Goal: Task Accomplishment & Management: Complete application form

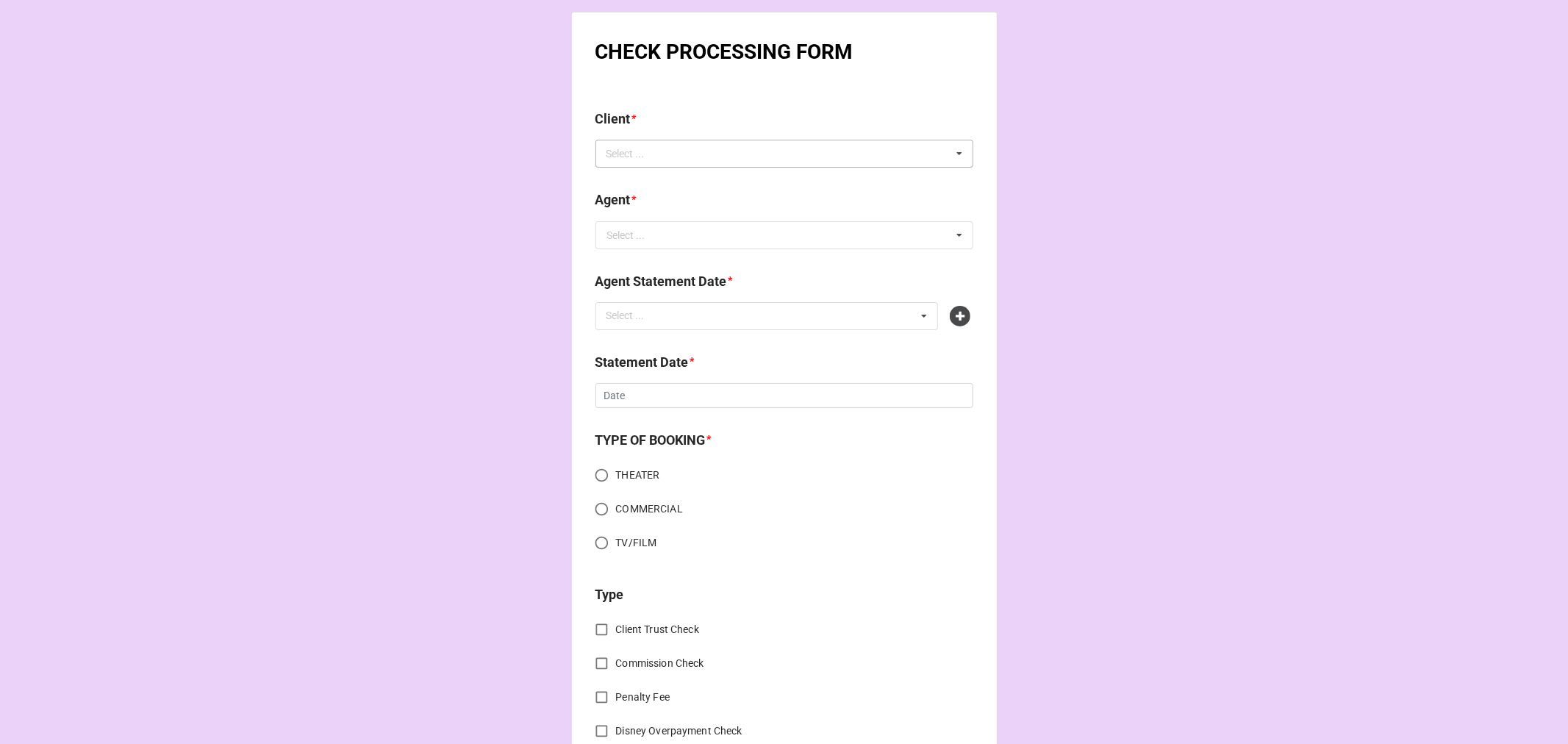
click at [737, 140] on div "Select ... No results found." at bounding box center [784, 153] width 378 height 28
type input "kyle"
click at [667, 201] on div "[PERSON_NAME]" at bounding box center [784, 208] width 376 height 27
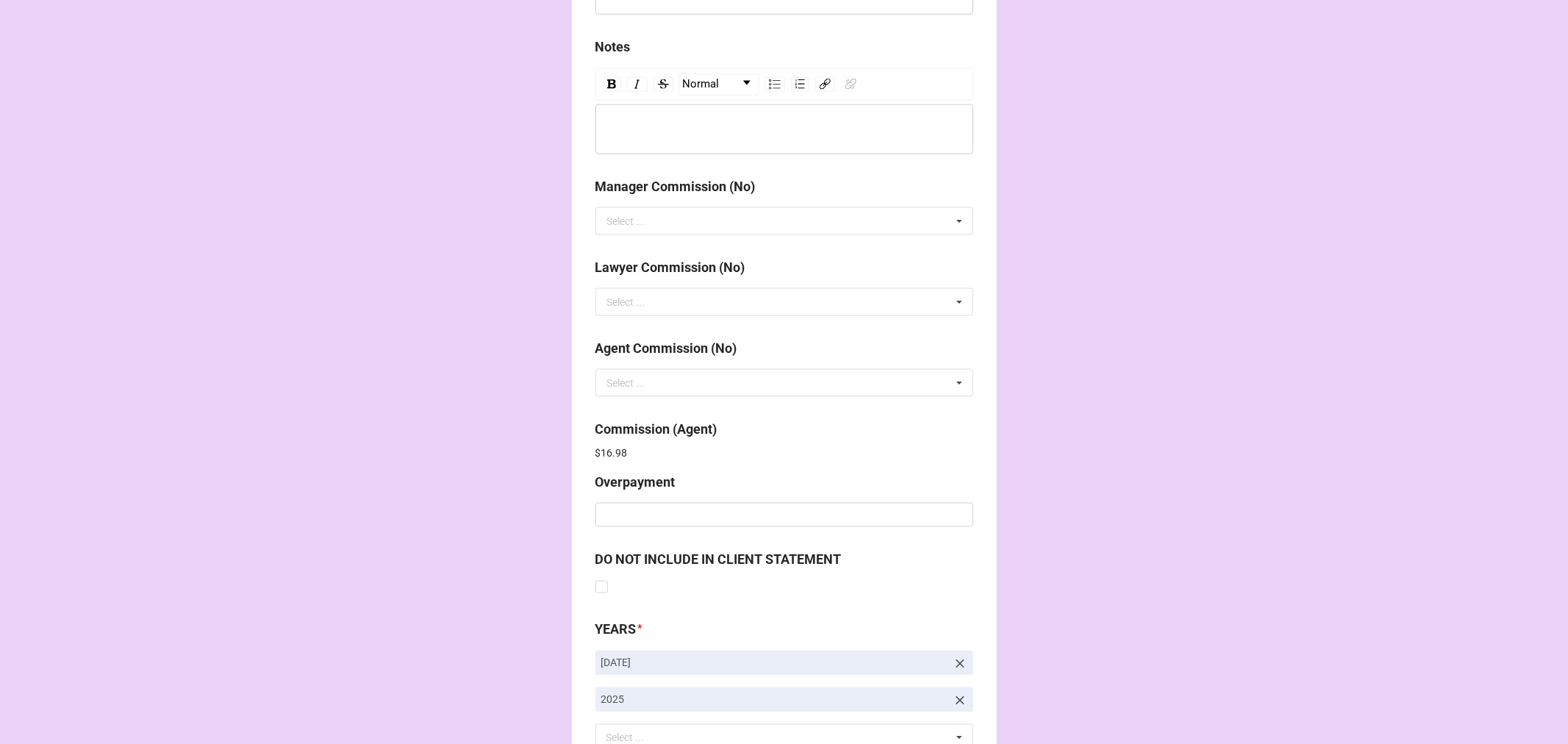
scroll to position [1852, 0]
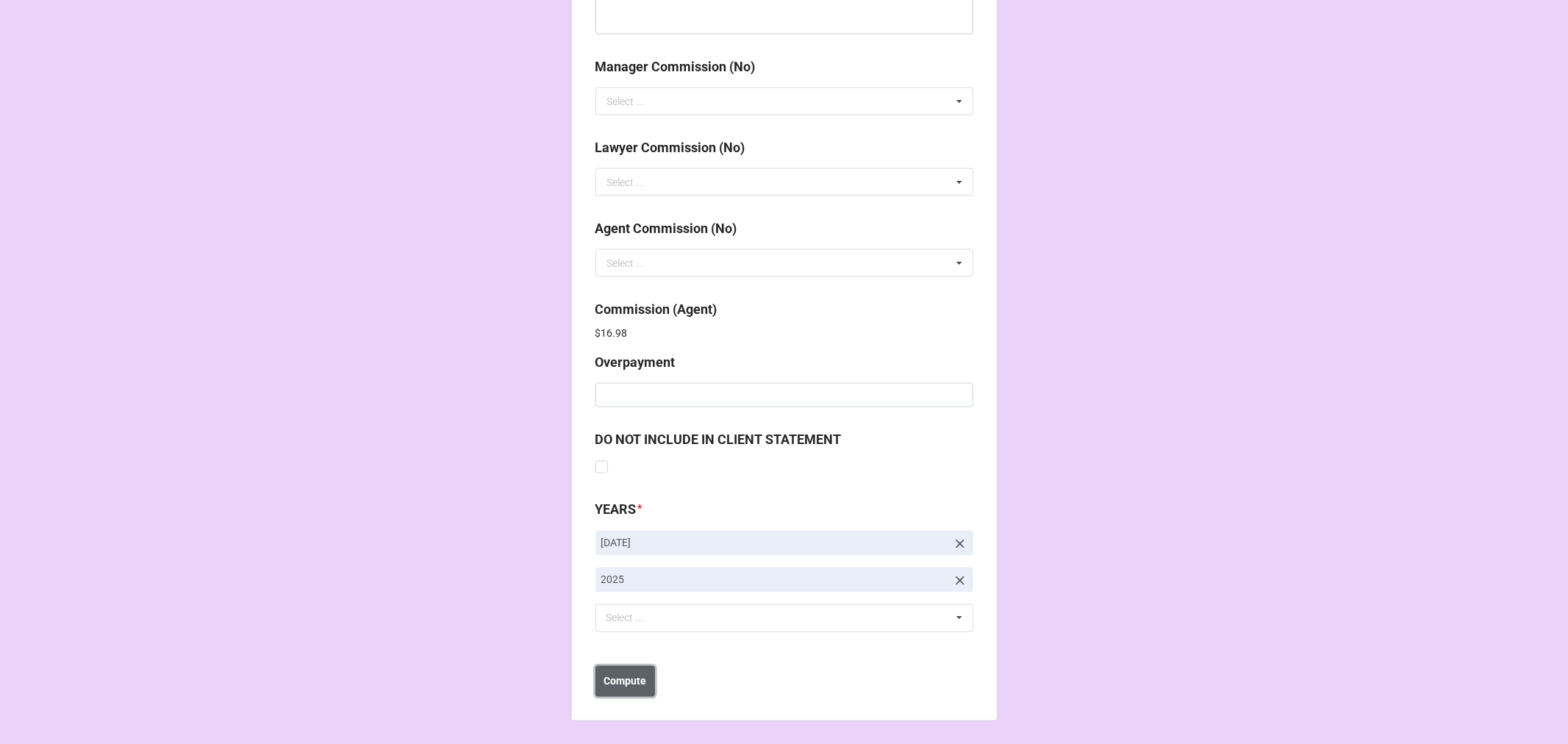
click at [606, 679] on b "Compute" at bounding box center [624, 681] width 42 height 15
click at [622, 690] on button "Save" at bounding box center [622, 681] width 53 height 31
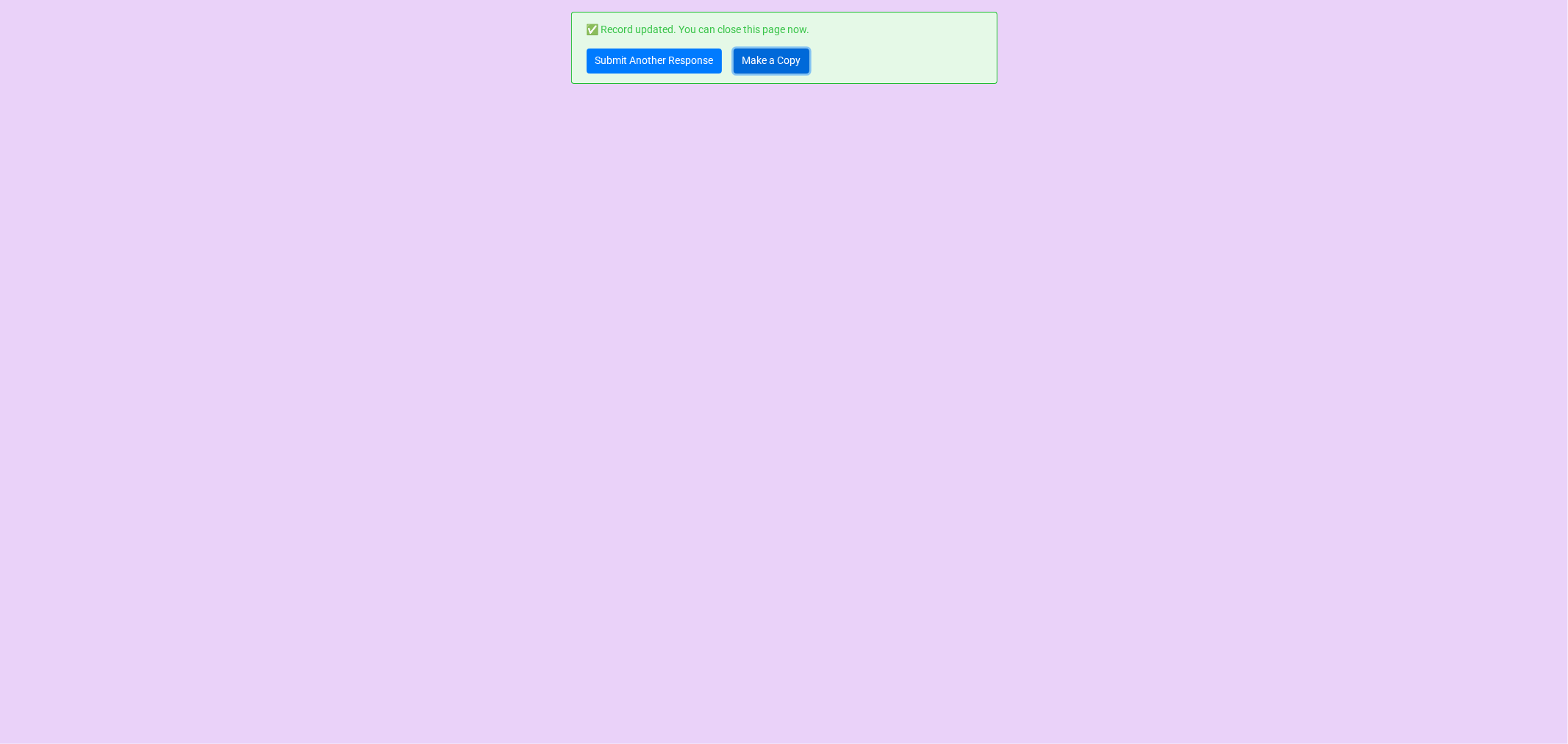
click at [765, 63] on link "Make a Copy" at bounding box center [771, 61] width 76 height 25
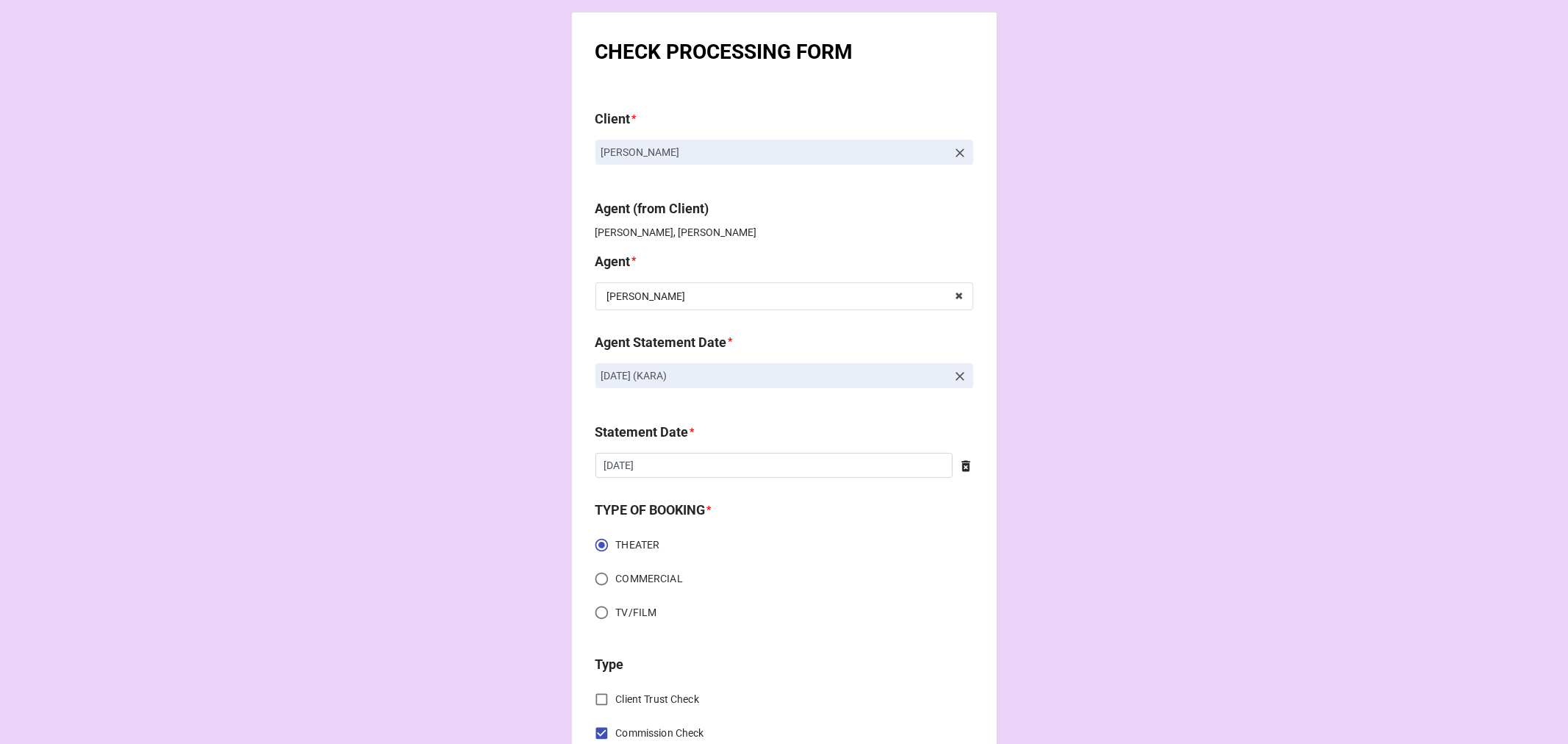
drag, startPoint x: 762, startPoint y: 378, endPoint x: 554, endPoint y: 388, distance: 208.2
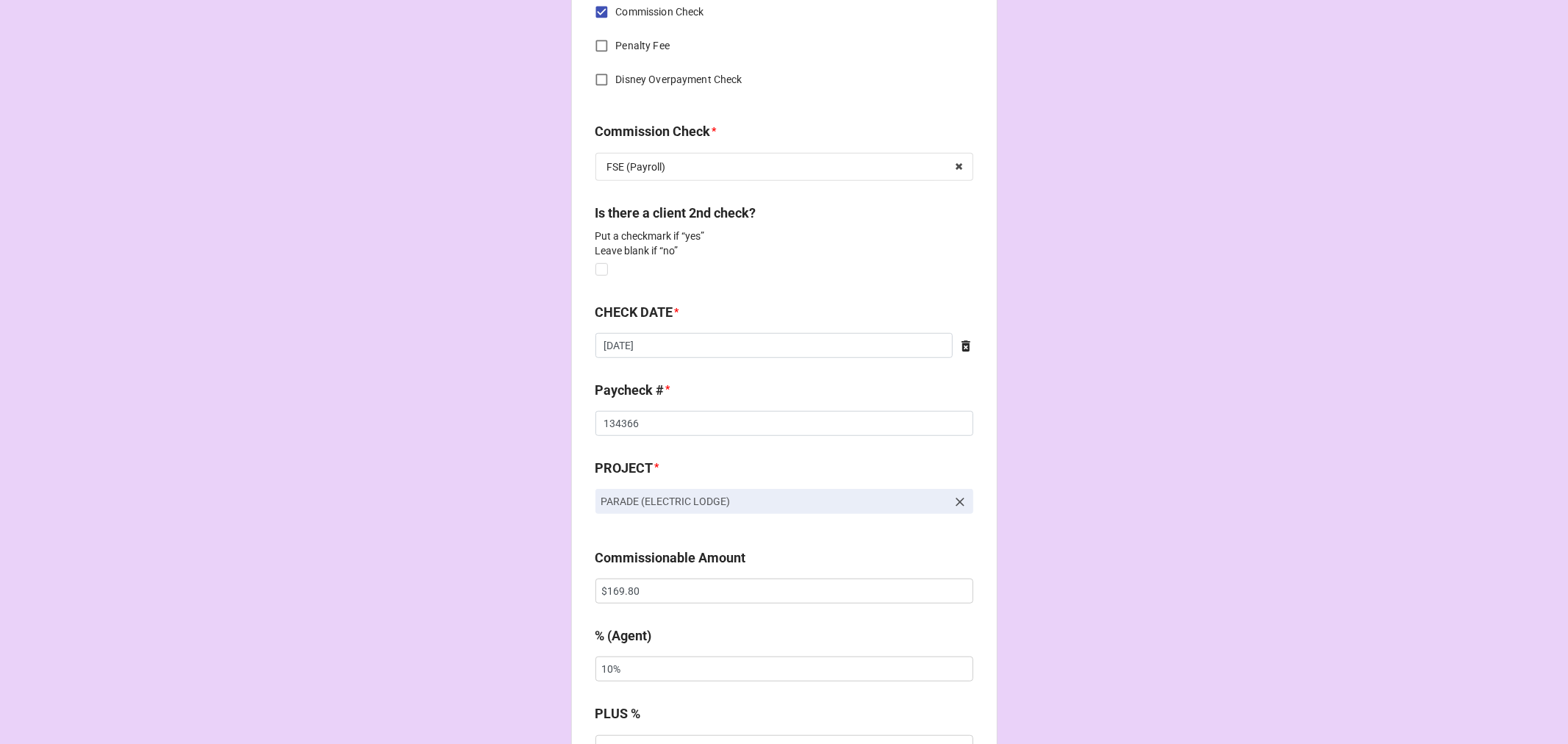
scroll to position [735, 0]
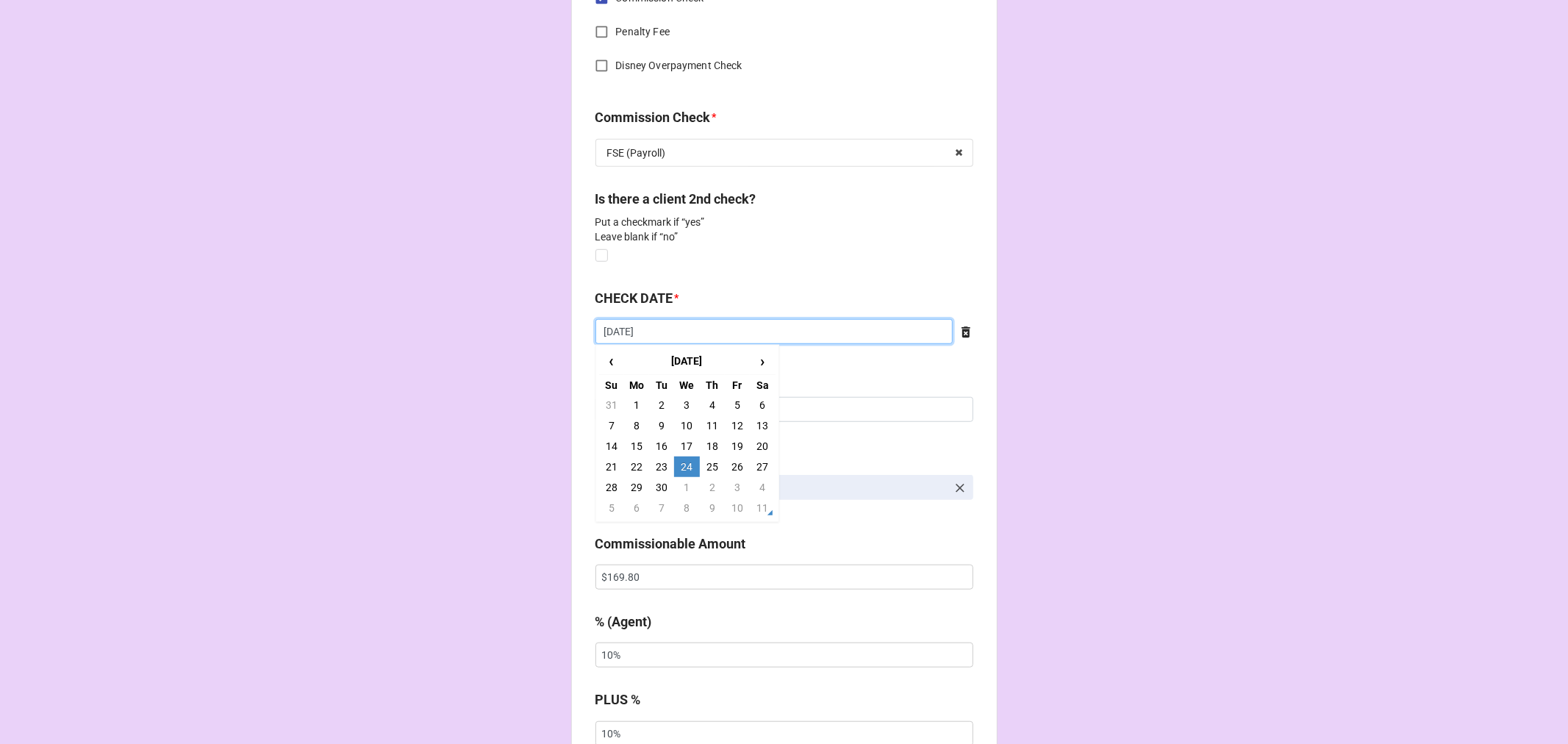
click at [669, 336] on input "9/24/2025" at bounding box center [774, 331] width 358 height 25
click at [703, 489] on td "2" at bounding box center [712, 488] width 25 height 21
type input "10/2/2025"
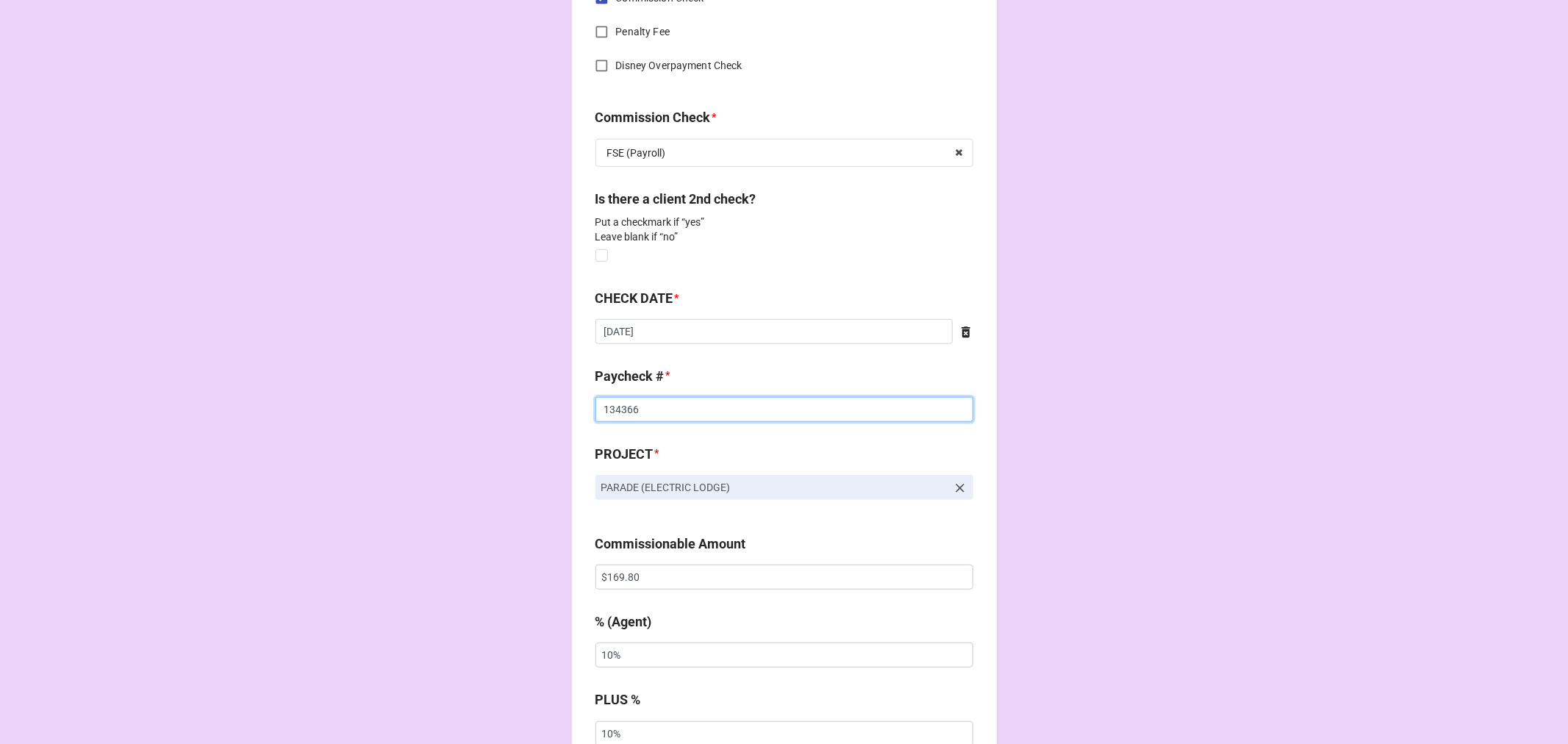
click at [621, 409] on input "134366" at bounding box center [784, 409] width 378 height 25
click at [620, 409] on input "134366" at bounding box center [784, 409] width 378 height 25
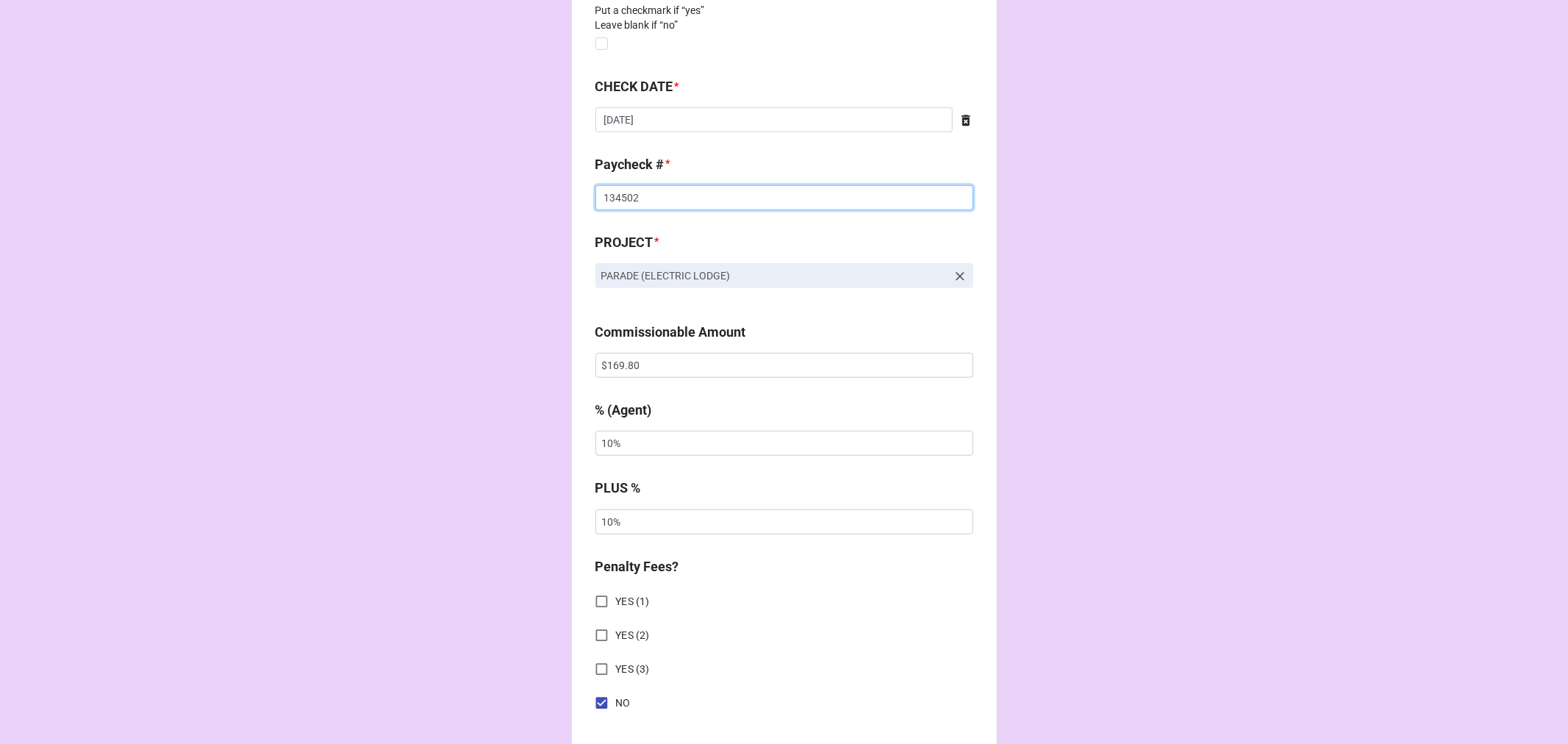
scroll to position [979, 0]
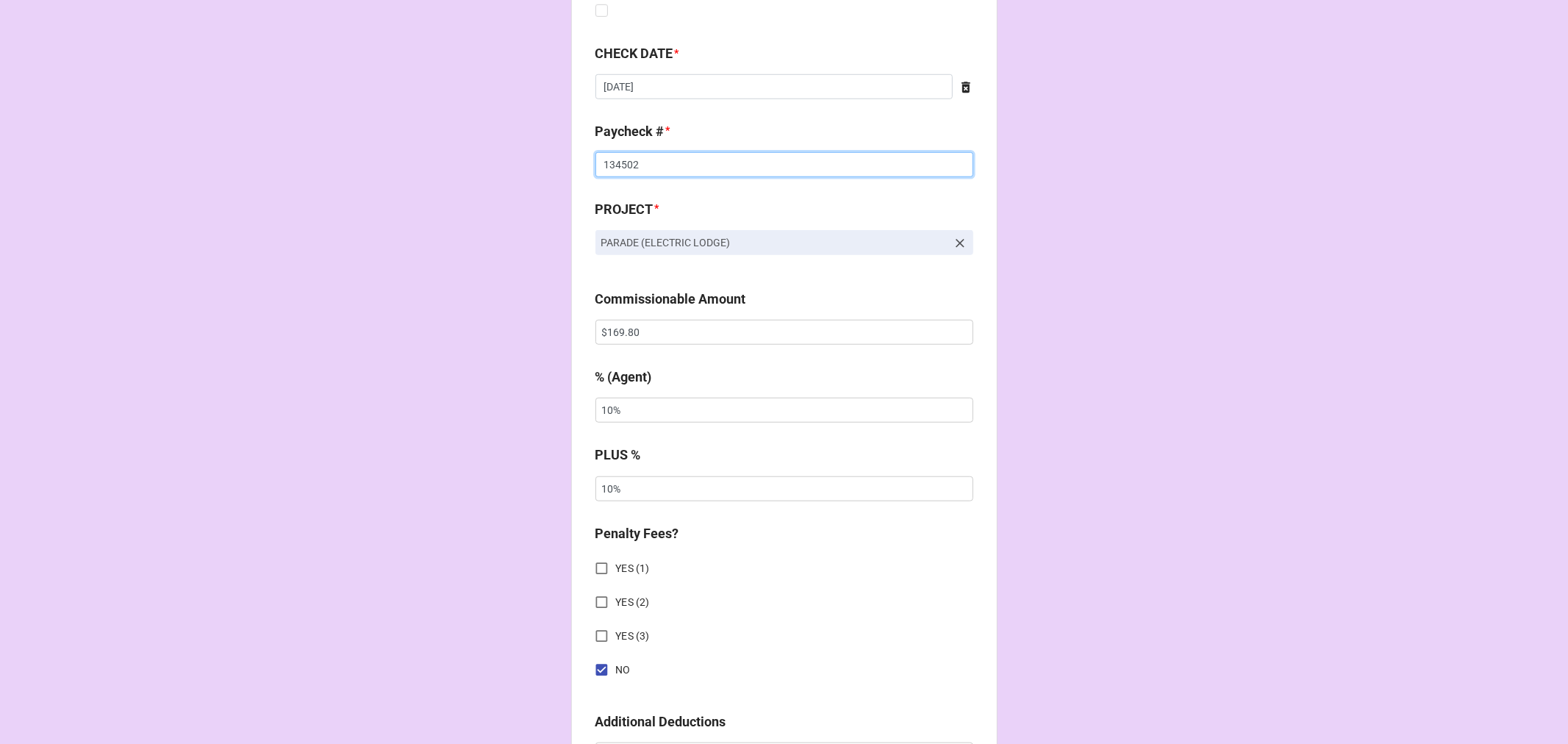
type input "134502"
click at [612, 329] on input "$169.80" at bounding box center [784, 332] width 378 height 25
click at [610, 332] on input "$169.80" at bounding box center [784, 332] width 378 height 25
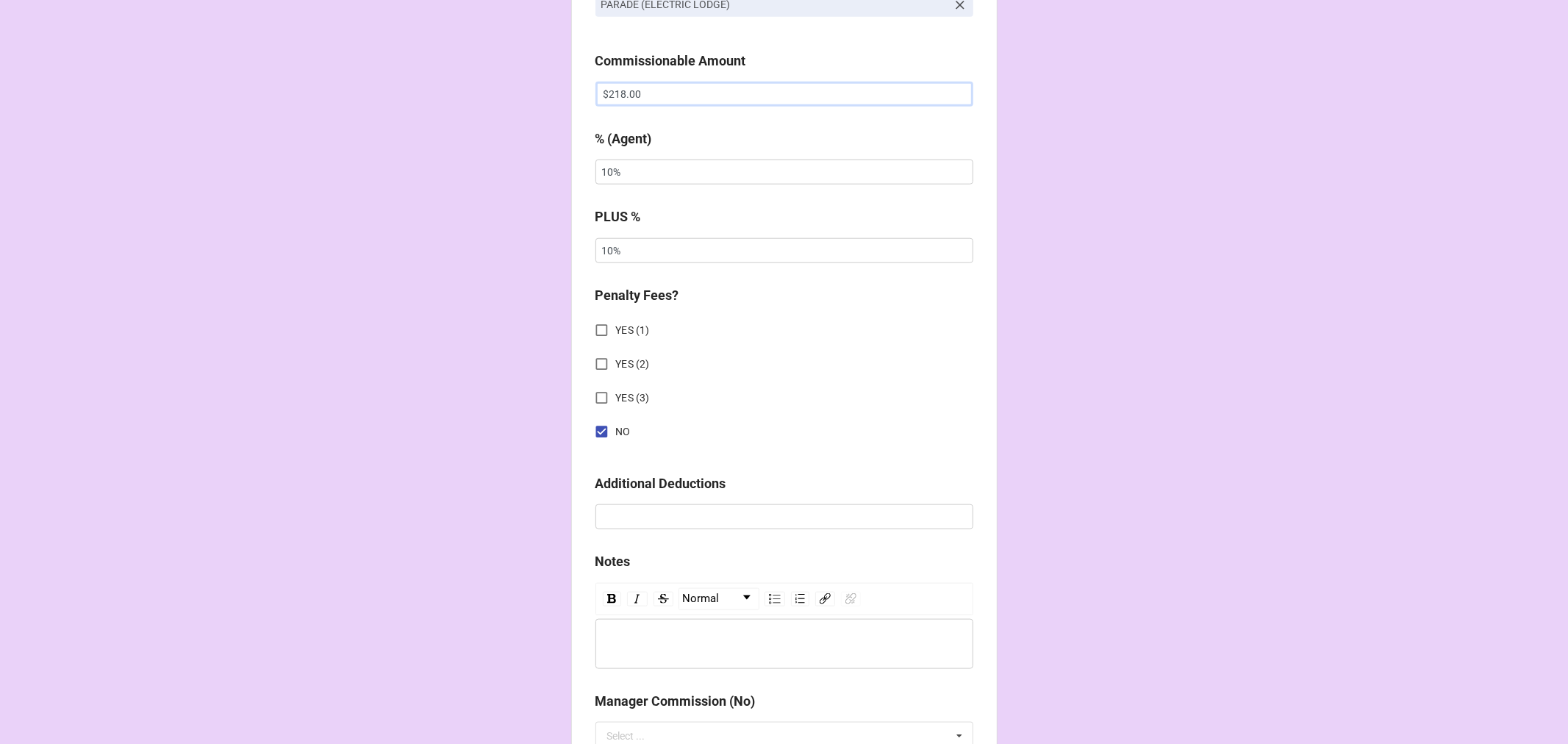
scroll to position [1470, 0]
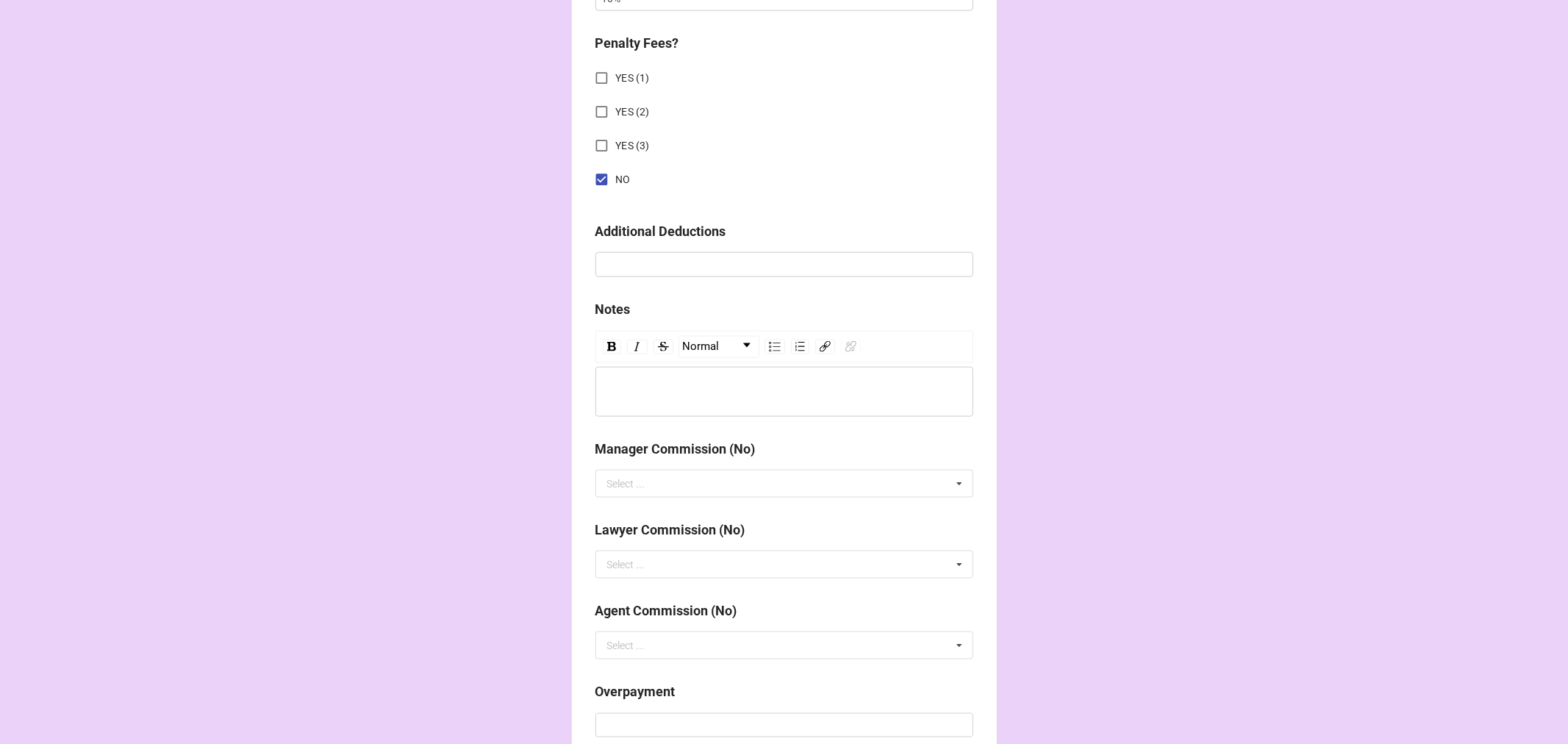
type input "$218.00"
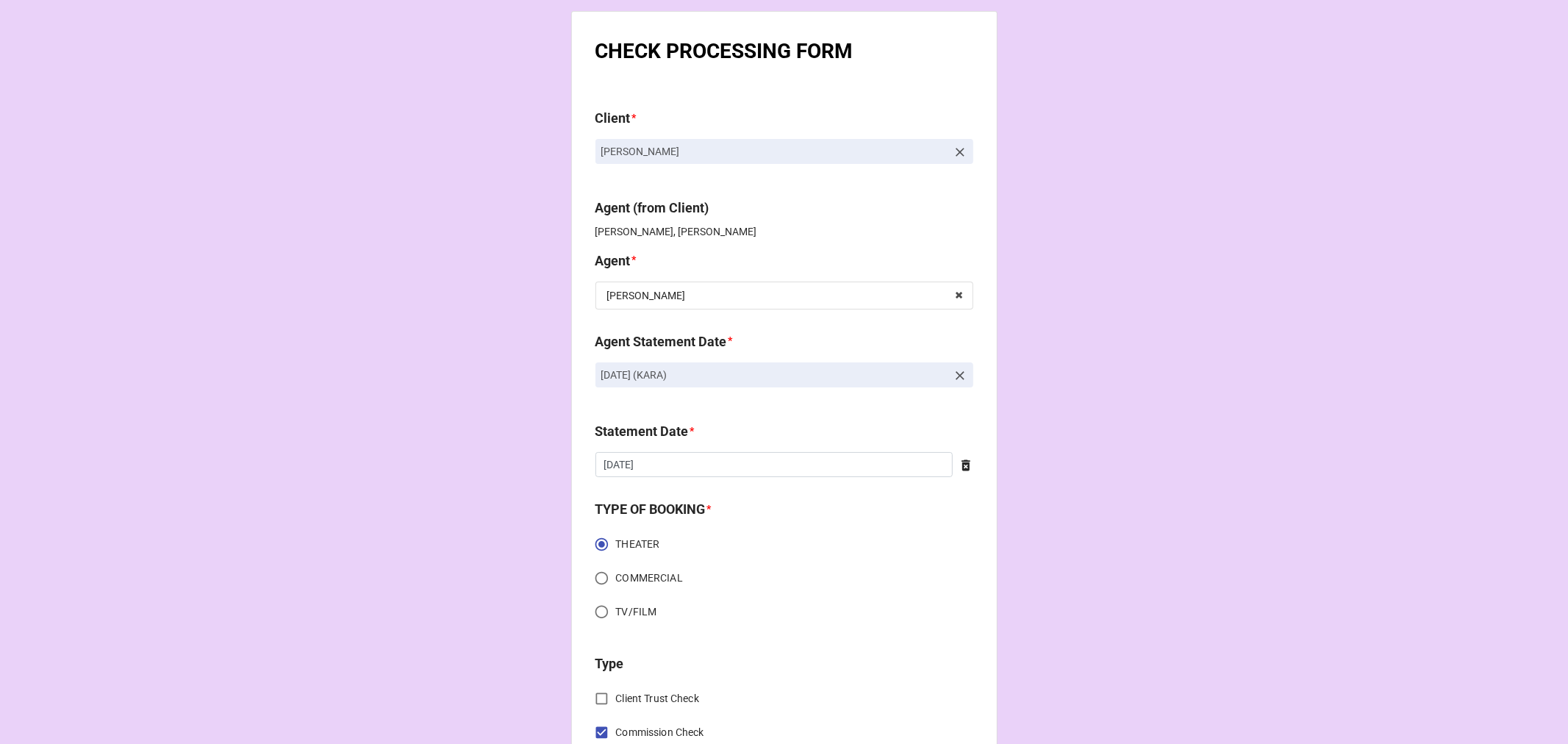
scroll to position [0, 0]
drag, startPoint x: 750, startPoint y: 374, endPoint x: 599, endPoint y: 374, distance: 151.0
click at [601, 374] on p "[DATE] (KARA)" at bounding box center [774, 375] width 346 height 14
click at [601, 375] on p "[DATE] (KARA)" at bounding box center [774, 375] width 346 height 14
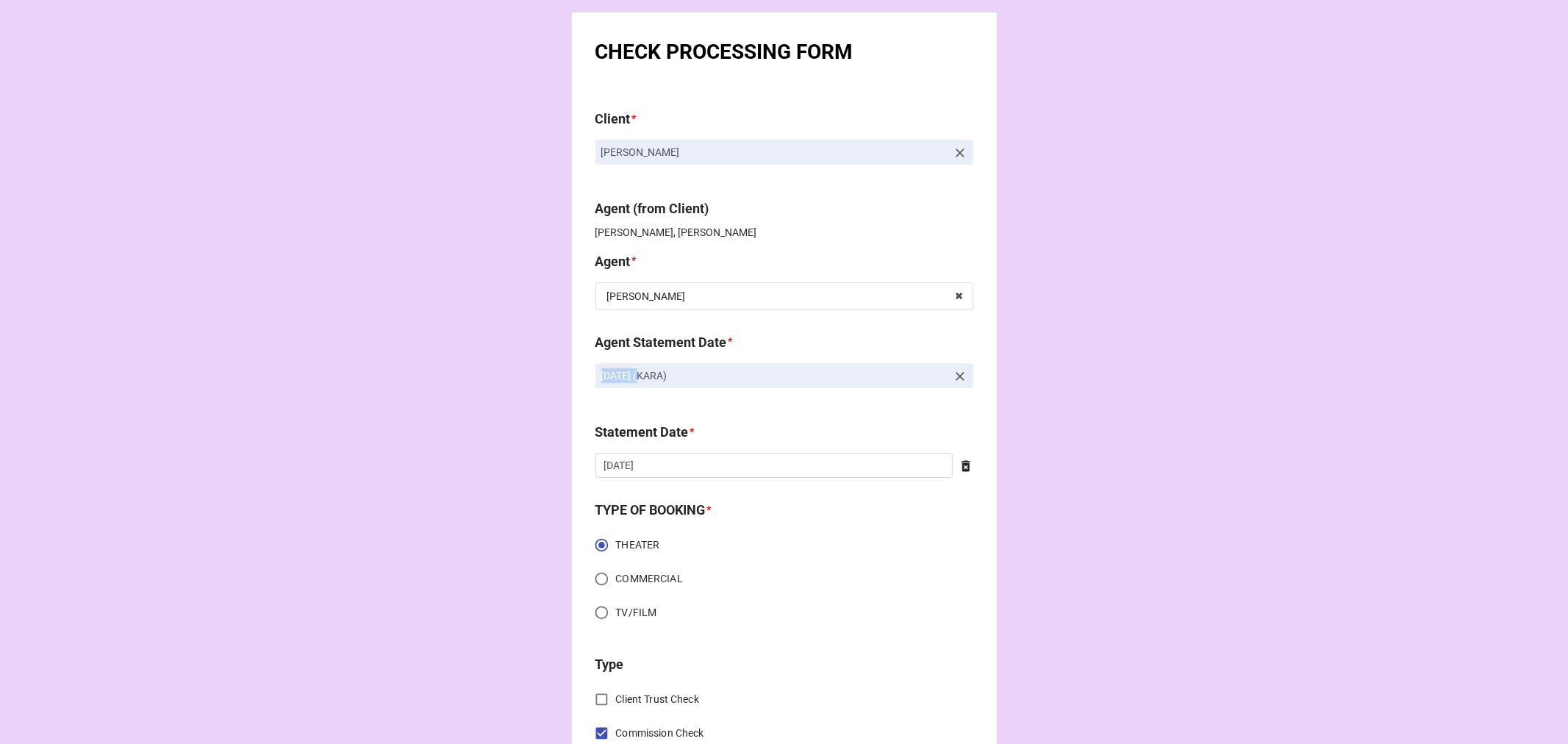
drag, startPoint x: 736, startPoint y: 379, endPoint x: 582, endPoint y: 376, distance: 154.0
click at [596, 376] on link "[DATE] (KARA)" at bounding box center [784, 375] width 378 height 25
drag, startPoint x: 599, startPoint y: 371, endPoint x: 790, endPoint y: 386, distance: 191.6
click at [791, 386] on link "[DATE] (KARA)" at bounding box center [784, 375] width 378 height 25
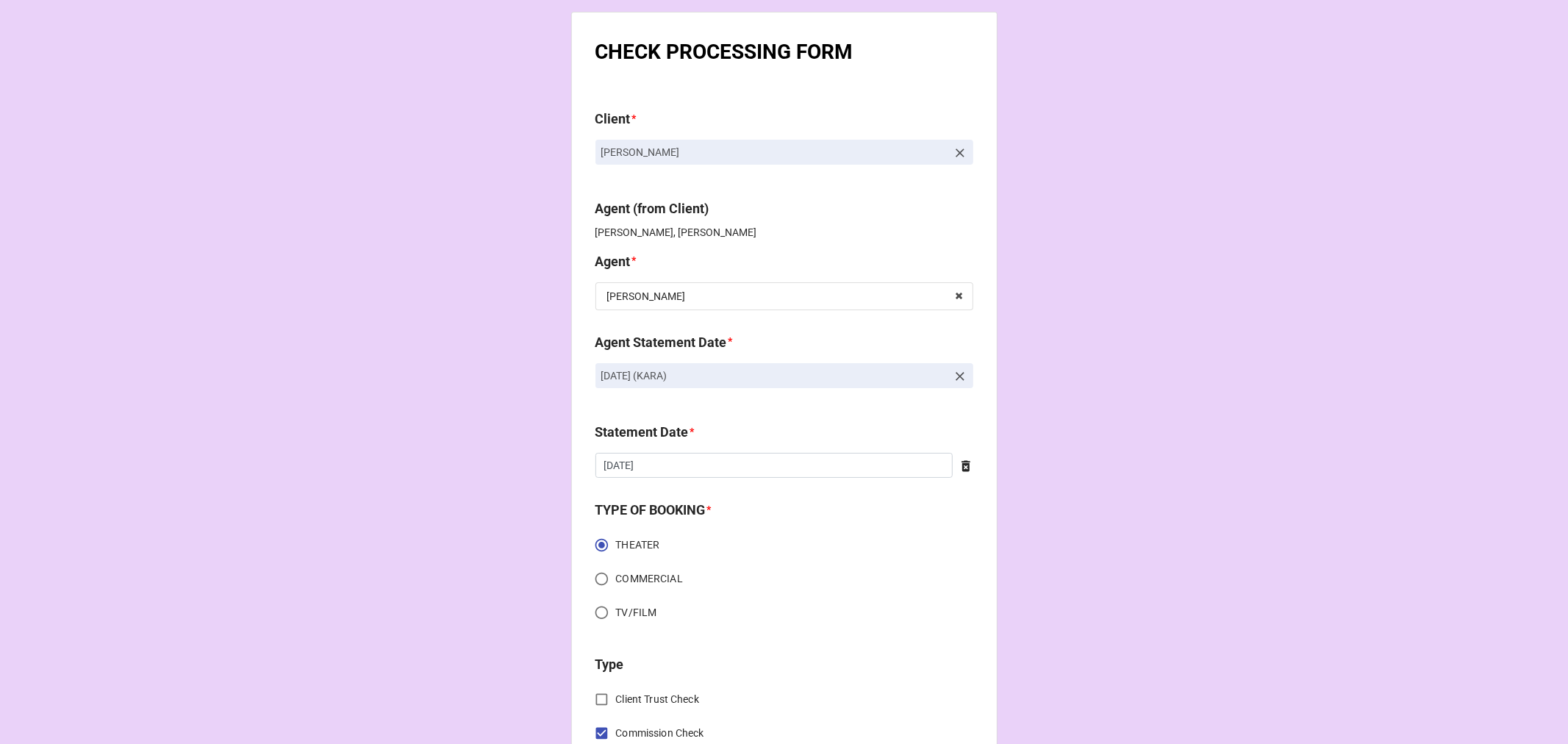
click at [790, 386] on link "OCTOBER 17, 2025 (KARA)" at bounding box center [784, 375] width 378 height 25
drag, startPoint x: 734, startPoint y: 378, endPoint x: 597, endPoint y: 386, distance: 137.2
click at [597, 386] on link "OCTOBER 17, 2025 (KARA)" at bounding box center [784, 375] width 378 height 25
click at [596, 373] on link "OCTOBER 17, 2025 (KARA)" at bounding box center [784, 375] width 378 height 25
drag, startPoint x: 600, startPoint y: 374, endPoint x: 757, endPoint y: 374, distance: 157.0
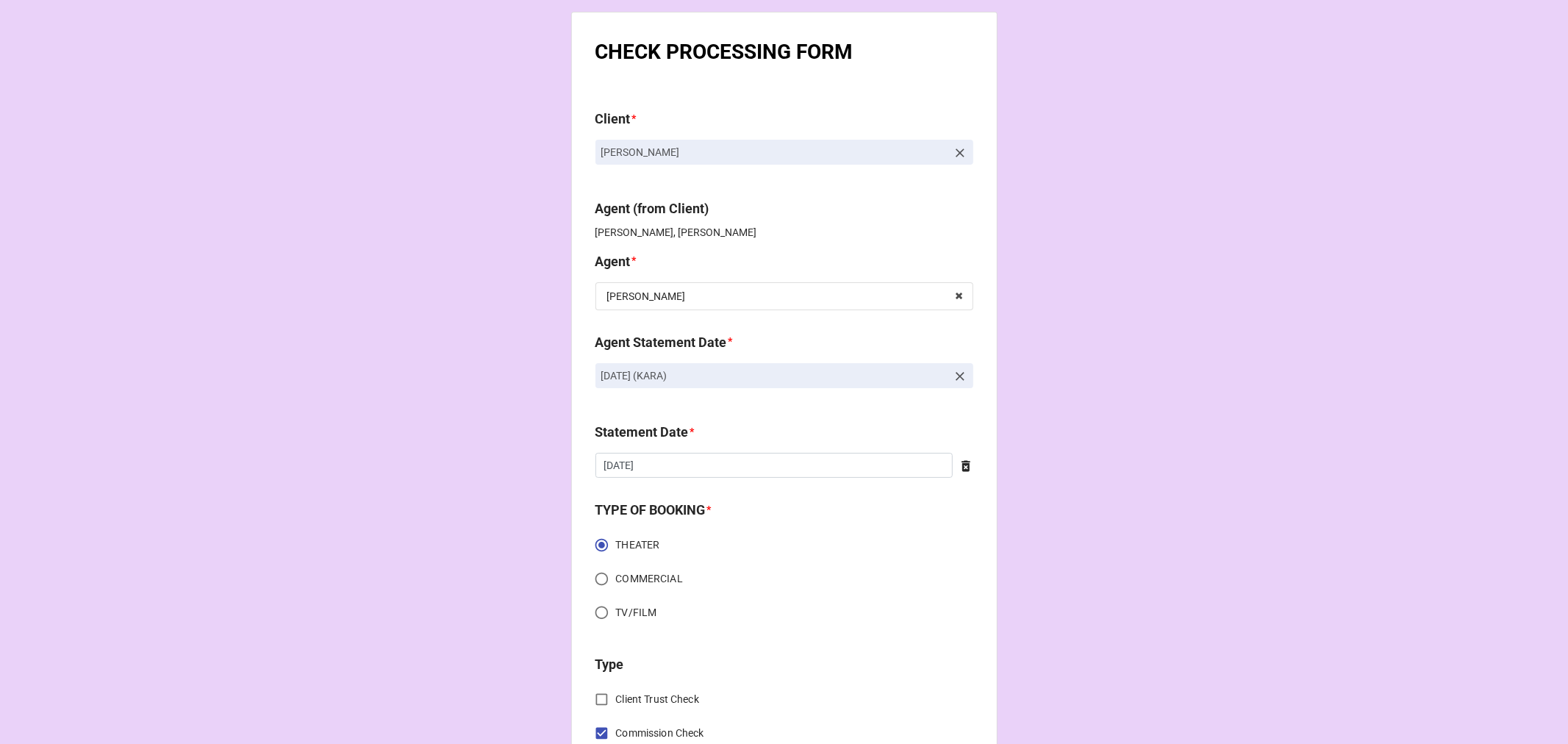
click at [757, 374] on p "OCTOBER 17, 2025 (KARA)" at bounding box center [774, 375] width 346 height 14
click at [757, 375] on p "OCTOBER 17, 2025 (KARA)" at bounding box center [774, 375] width 346 height 14
drag, startPoint x: 741, startPoint y: 375, endPoint x: 600, endPoint y: 378, distance: 141.0
click at [601, 378] on p "OCTOBER 17, 2025 (KARA)" at bounding box center [774, 375] width 346 height 14
click at [601, 378] on p "OCTOBER 17, 2025 (KARA)" at bounding box center [774, 375] width 346 height 14
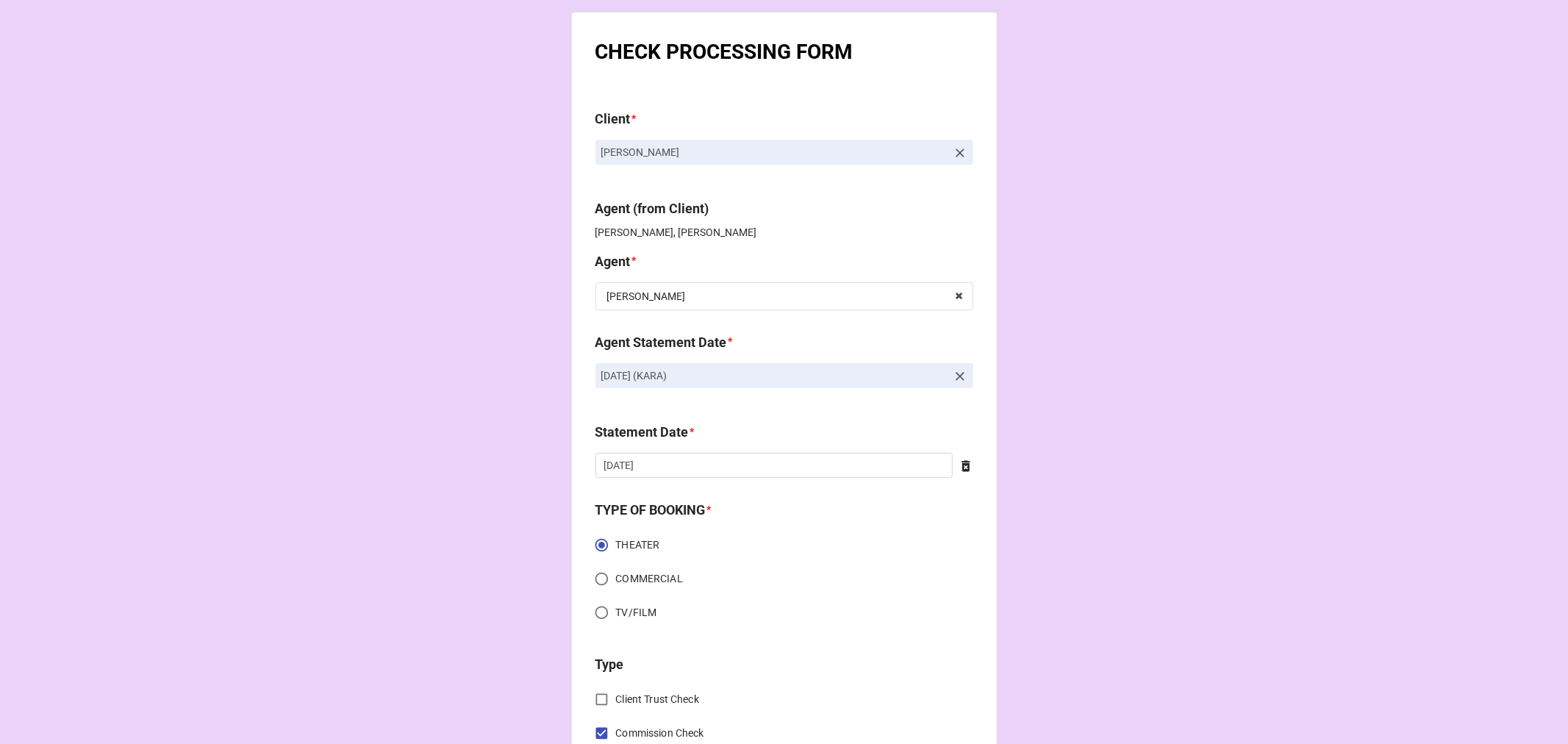
drag, startPoint x: 599, startPoint y: 377, endPoint x: 774, endPoint y: 378, distance: 175.0
click at [774, 378] on p "OCTOBER 17, 2025 (KARA)" at bounding box center [774, 375] width 346 height 14
drag, startPoint x: 744, startPoint y: 376, endPoint x: 596, endPoint y: 376, distance: 148.0
click at [596, 376] on link "OCTOBER 17, 2025 (KARA)" at bounding box center [784, 375] width 378 height 25
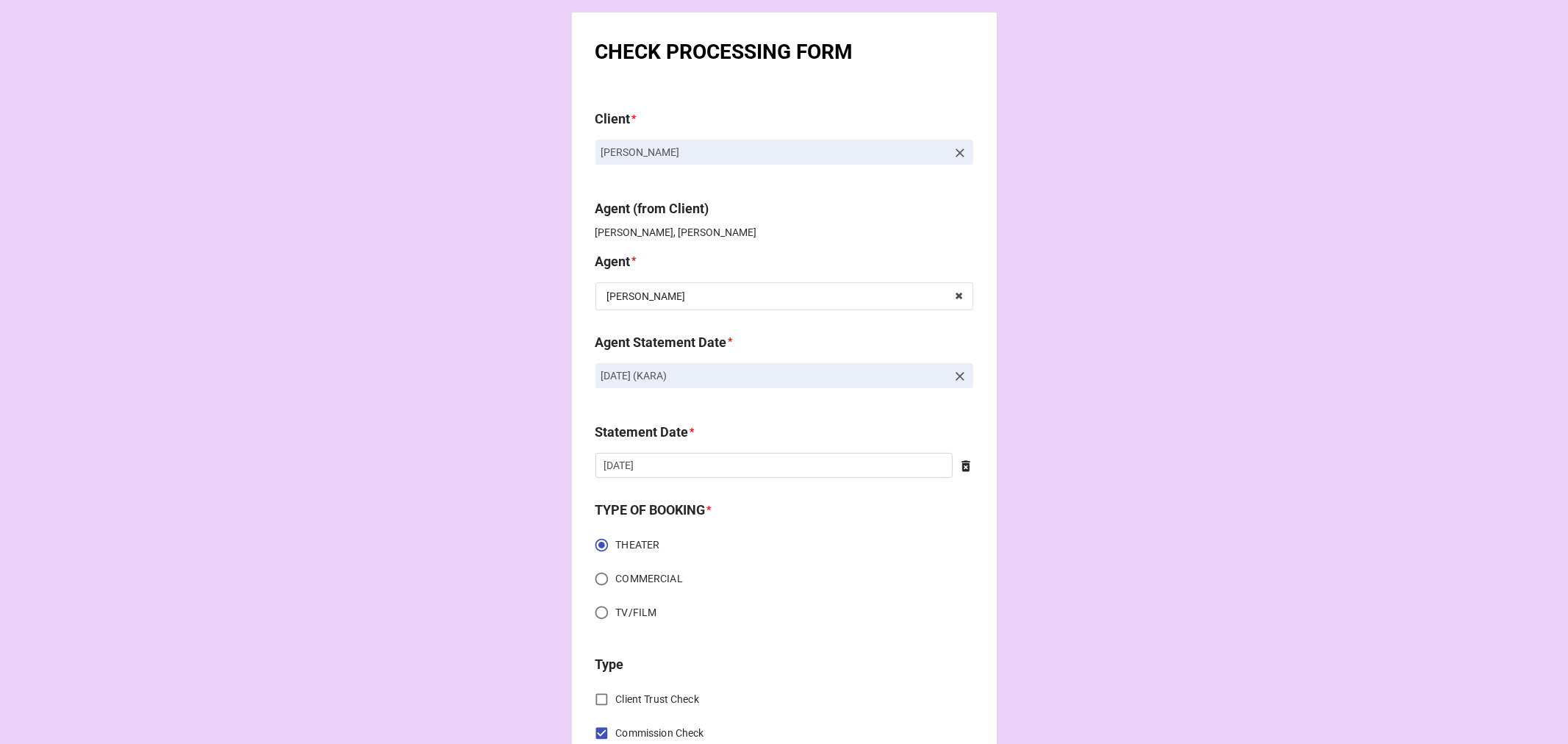
click at [596, 376] on link "OCTOBER 17, 2025 (KARA)" at bounding box center [784, 375] width 378 height 25
drag, startPoint x: 596, startPoint y: 376, endPoint x: 756, endPoint y: 378, distance: 160.0
click at [756, 378] on link "[DATE] (KARA)" at bounding box center [784, 375] width 378 height 25
click at [757, 379] on p "[DATE] (KARA)" at bounding box center [774, 375] width 346 height 14
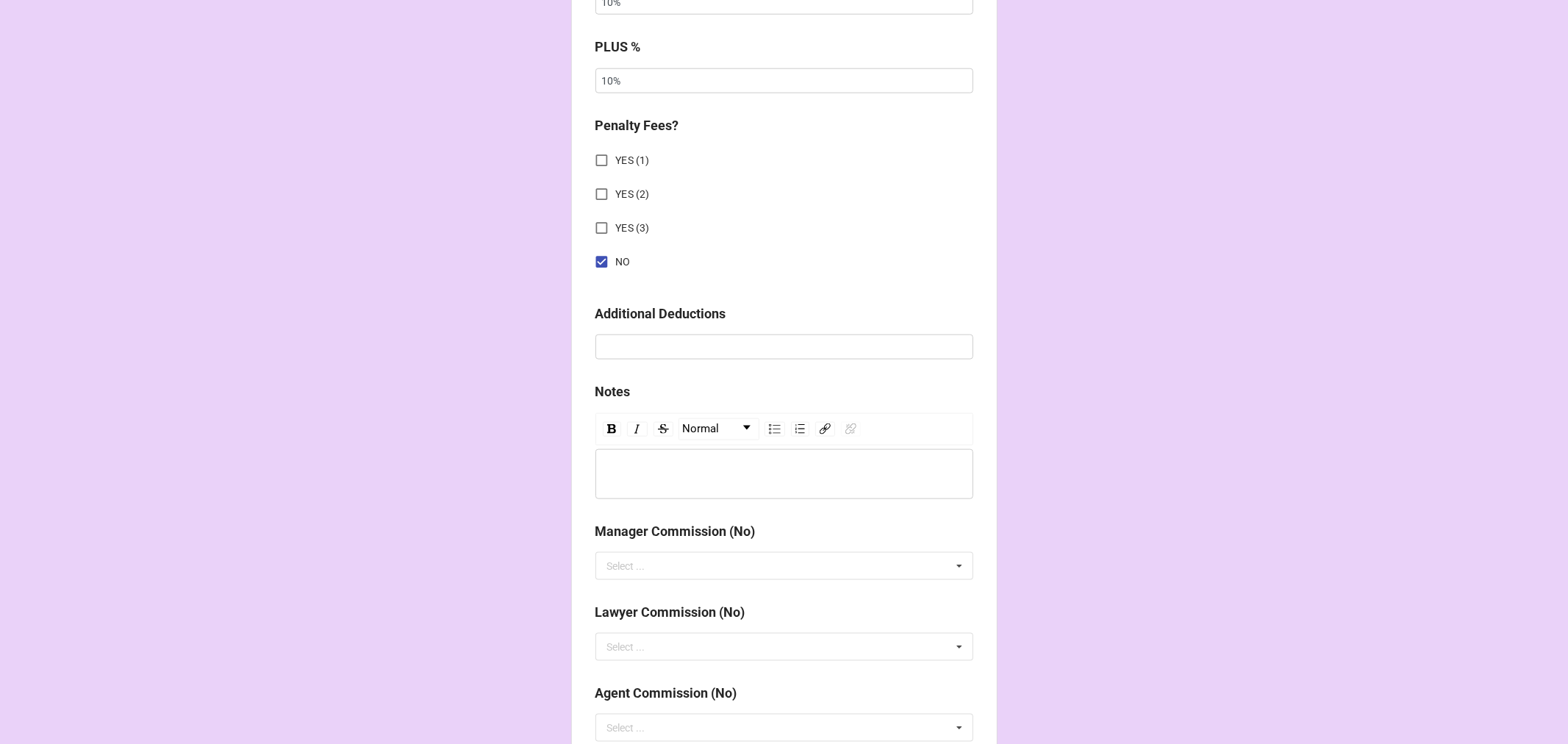
scroll to position [1799, 0]
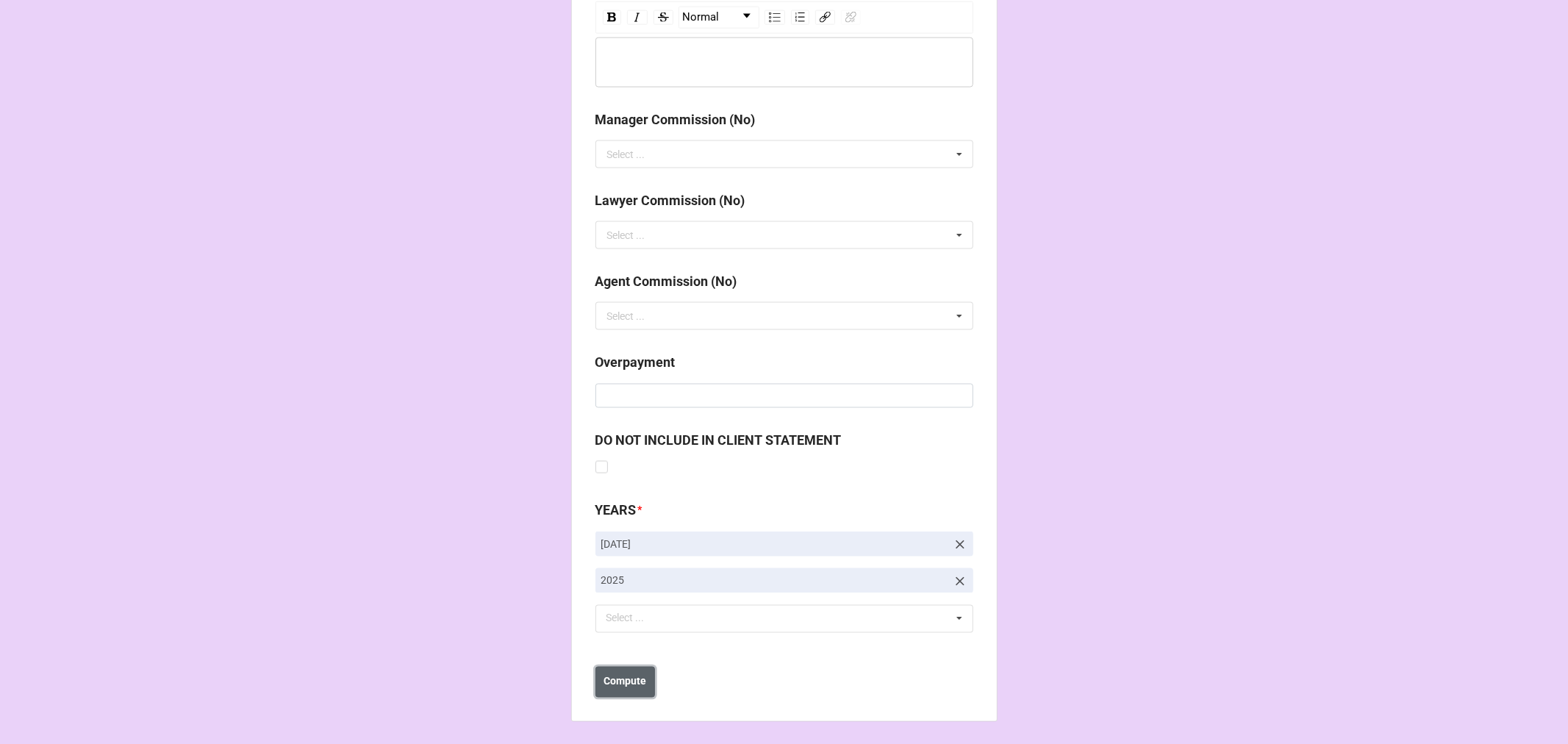
click at [641, 667] on button "Compute" at bounding box center [625, 682] width 60 height 31
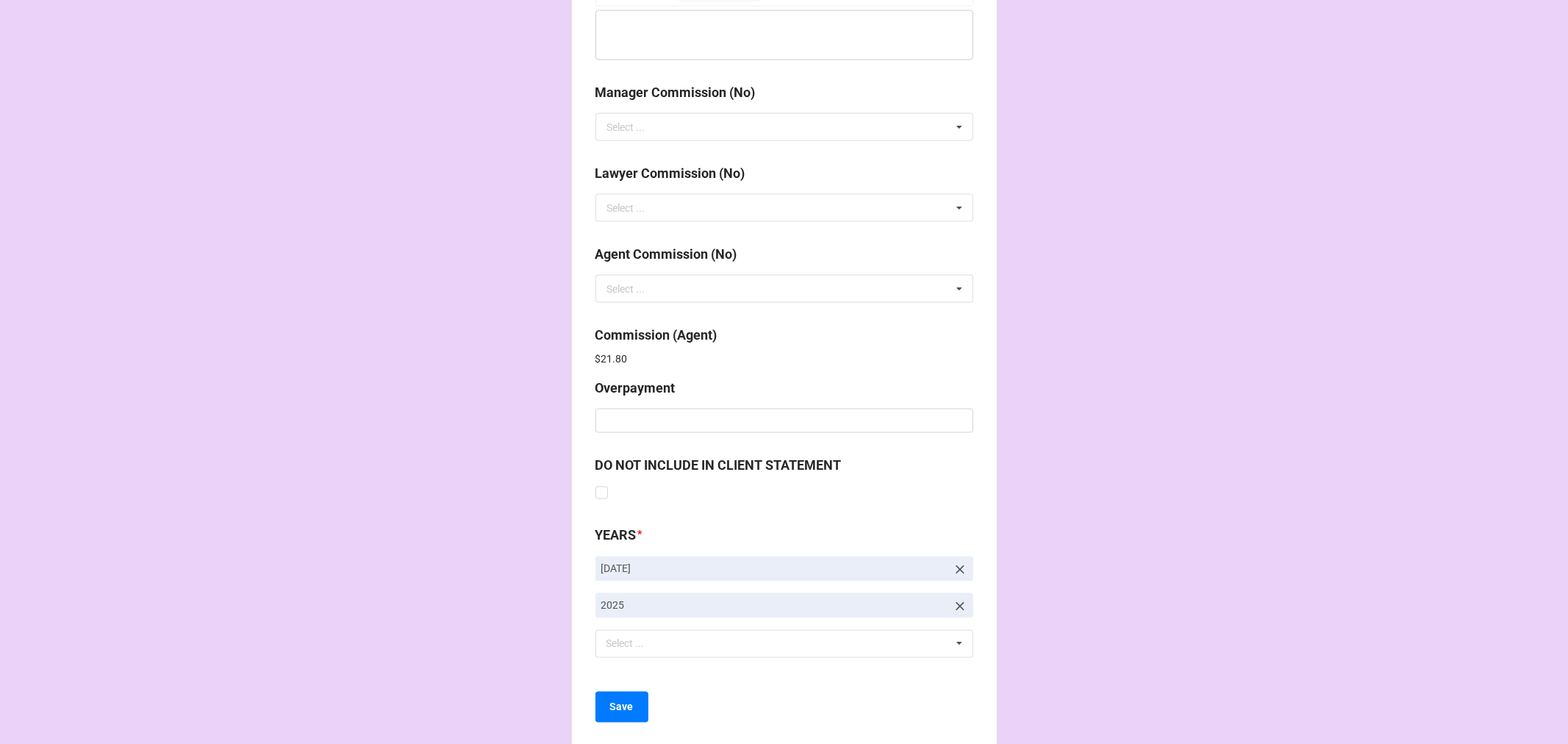
scroll to position [1852, 0]
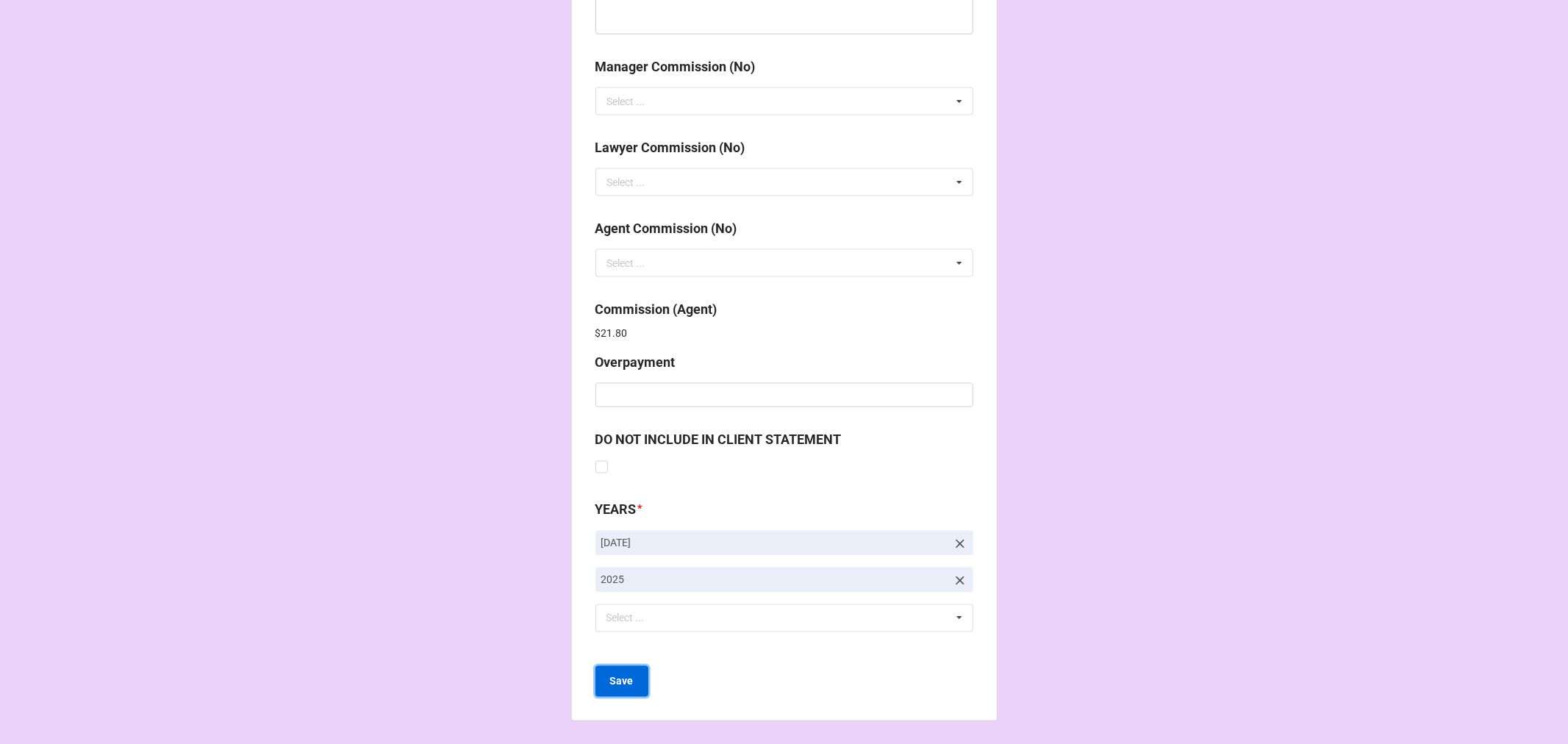
click at [622, 684] on b "Save" at bounding box center [621, 681] width 23 height 15
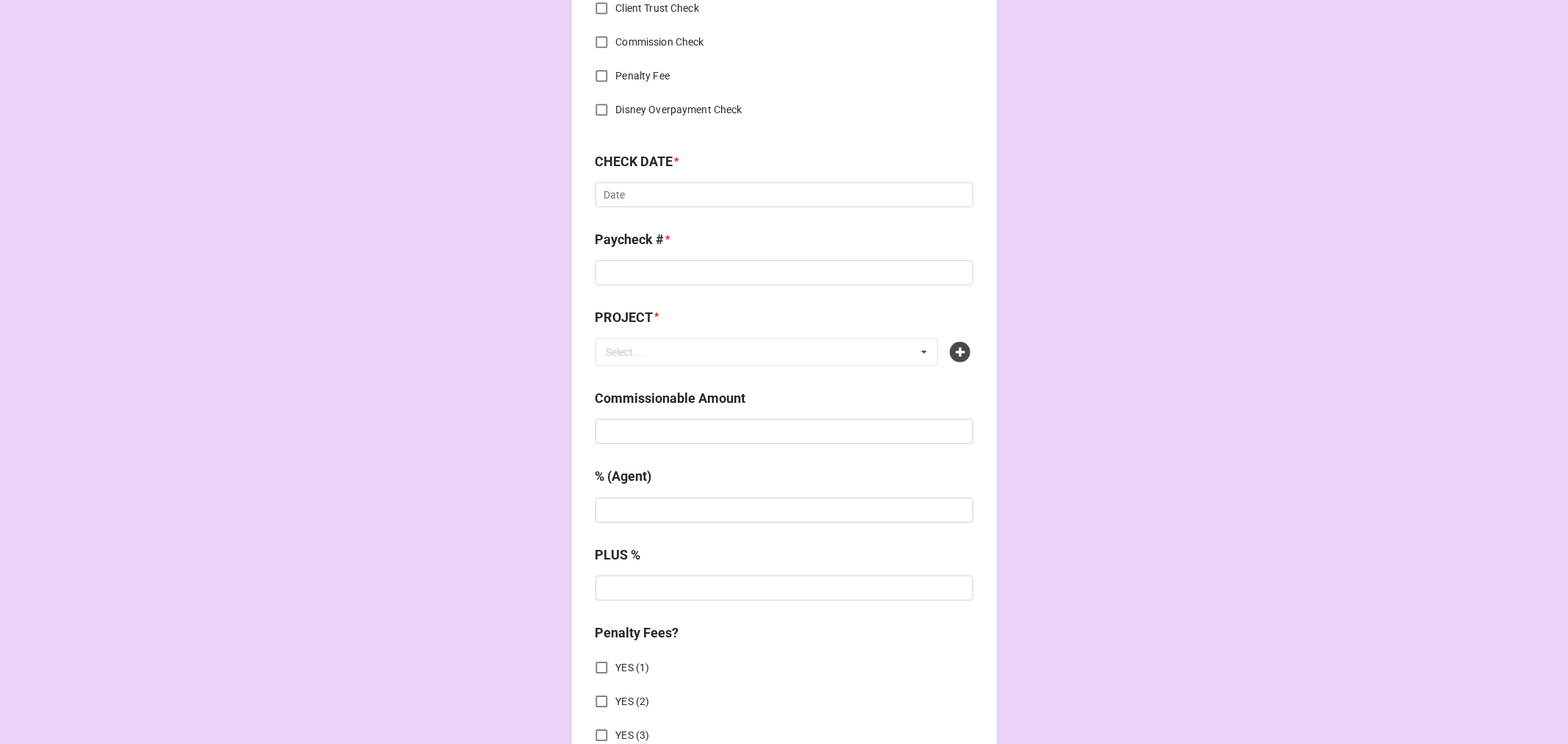
scroll to position [653, 0]
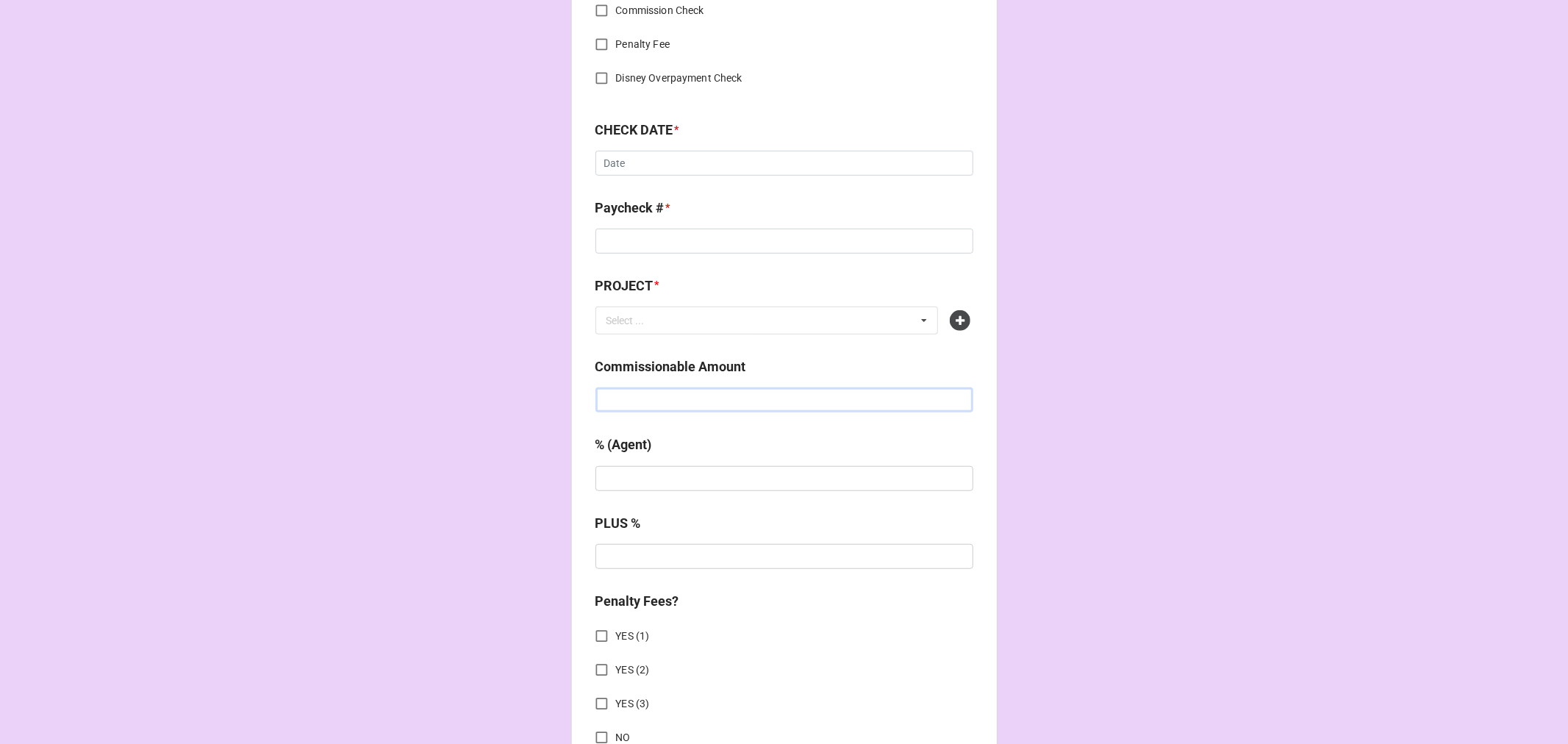
click at [664, 403] on input "text" at bounding box center [784, 399] width 378 height 25
paste input "$2,974.00"
type input "$2,974.00"
click at [675, 319] on div "Select ... No results found." at bounding box center [767, 320] width 343 height 28
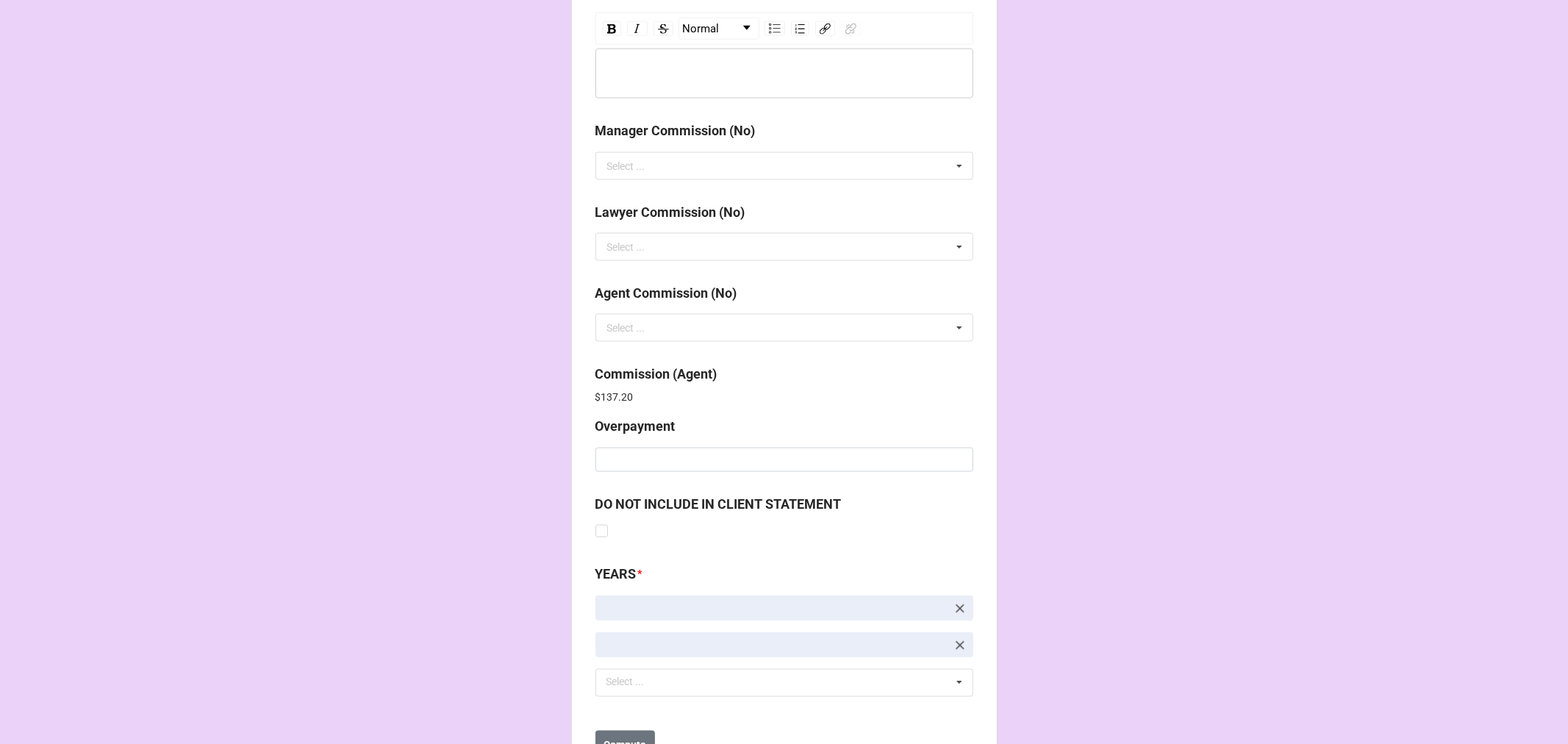
scroll to position [1753, 0]
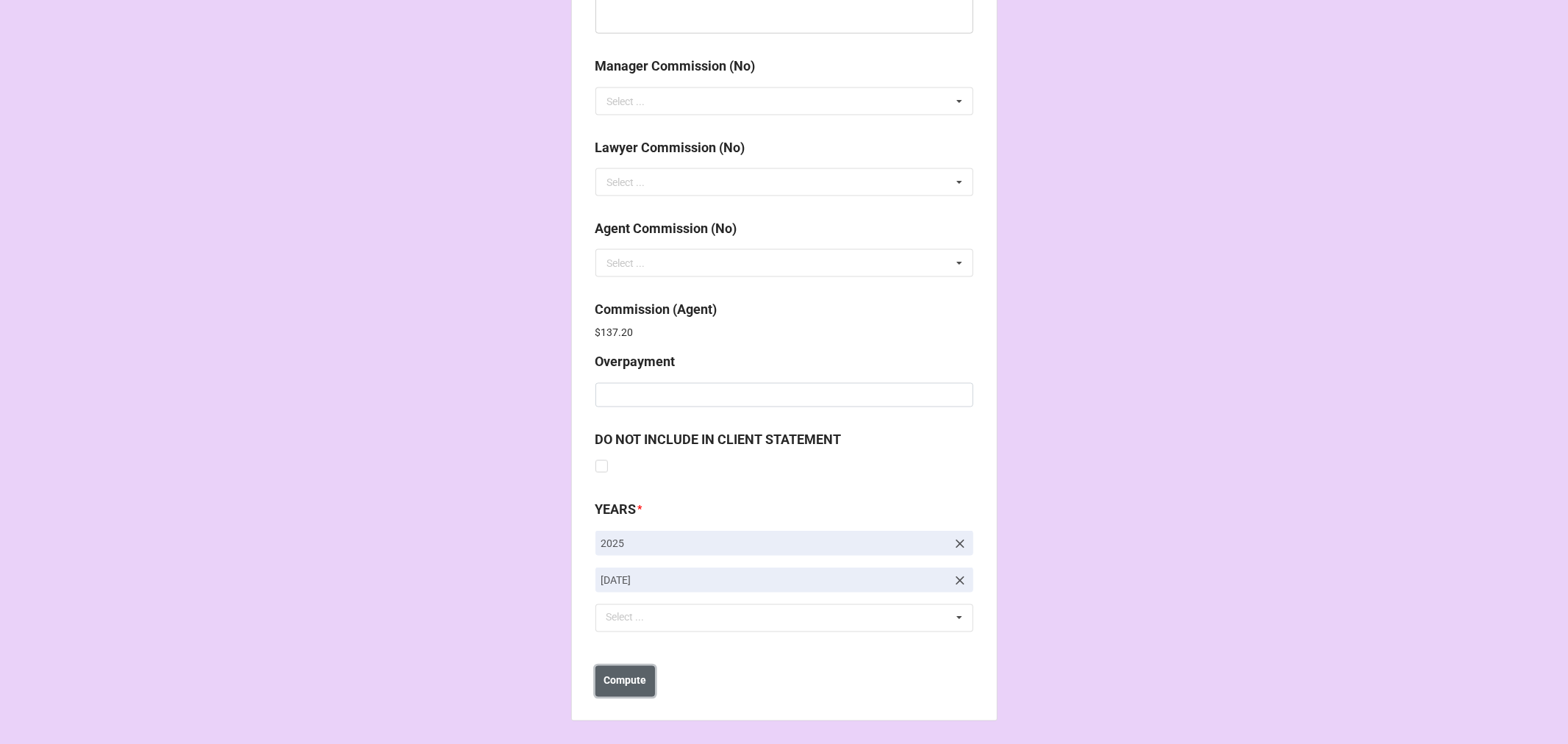
click at [631, 678] on b "Compute" at bounding box center [624, 680] width 42 height 15
click at [630, 685] on button "Save" at bounding box center [622, 681] width 53 height 31
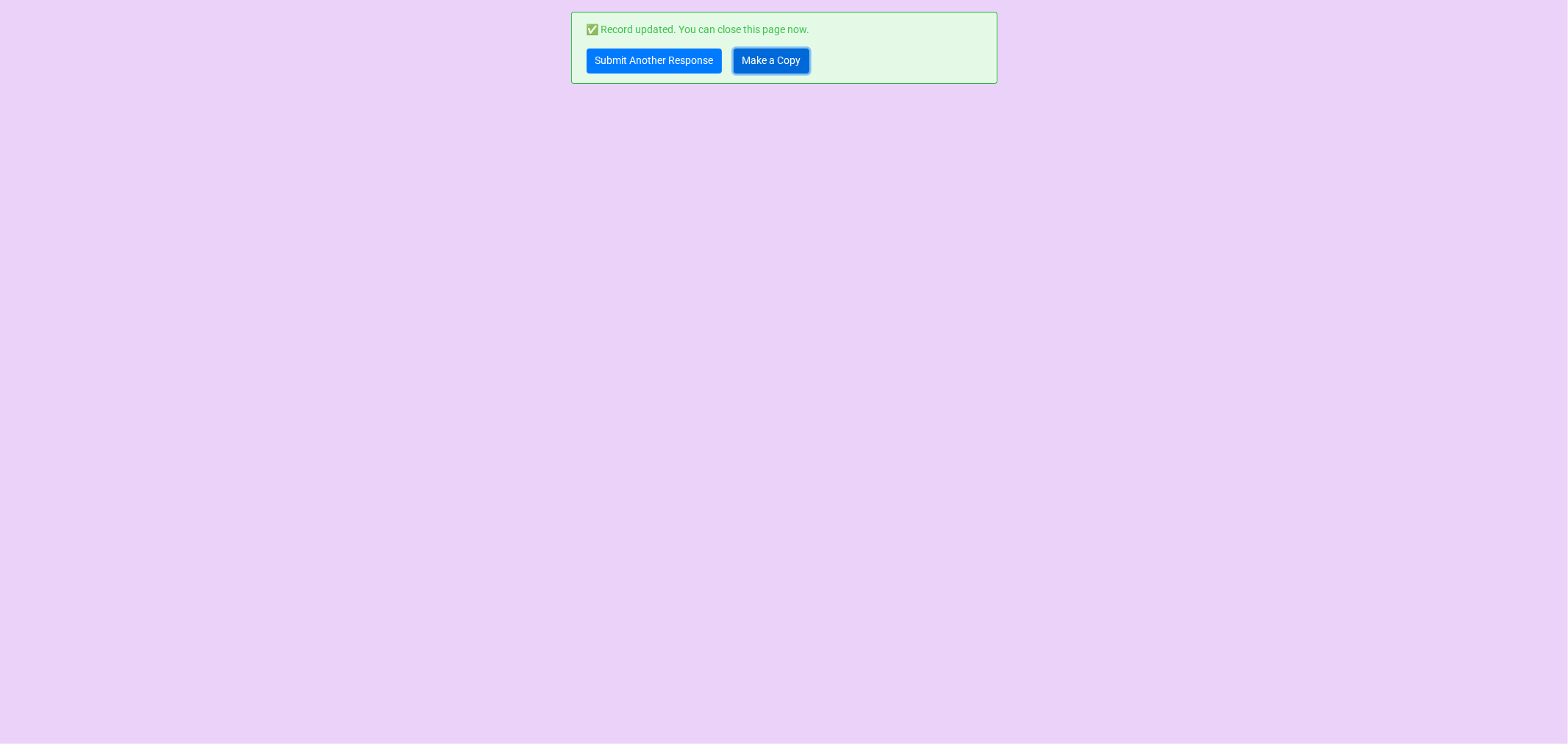
click at [762, 65] on link "Make a Copy" at bounding box center [771, 61] width 76 height 25
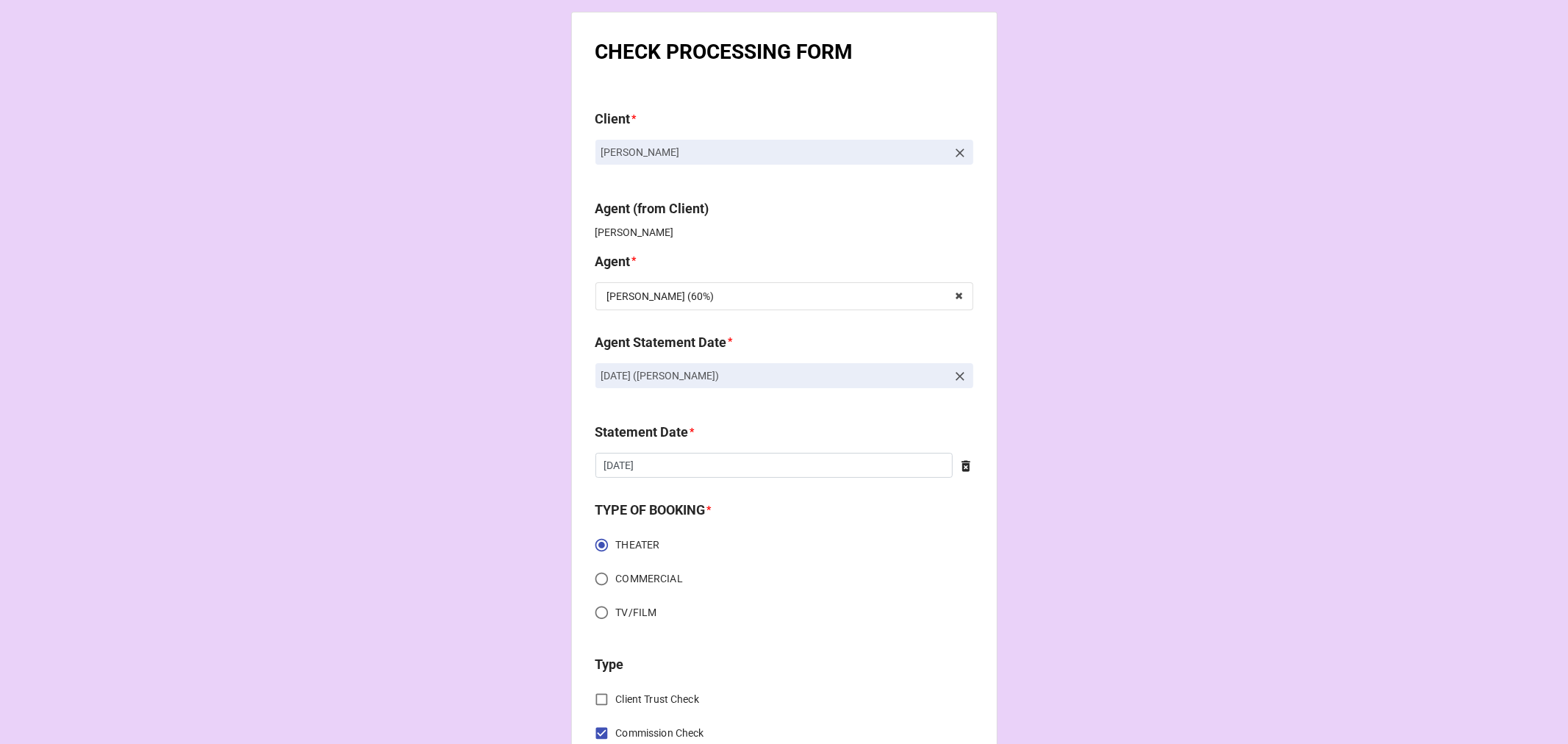
click at [952, 378] on icon at bounding box center [960, 376] width 14 height 14
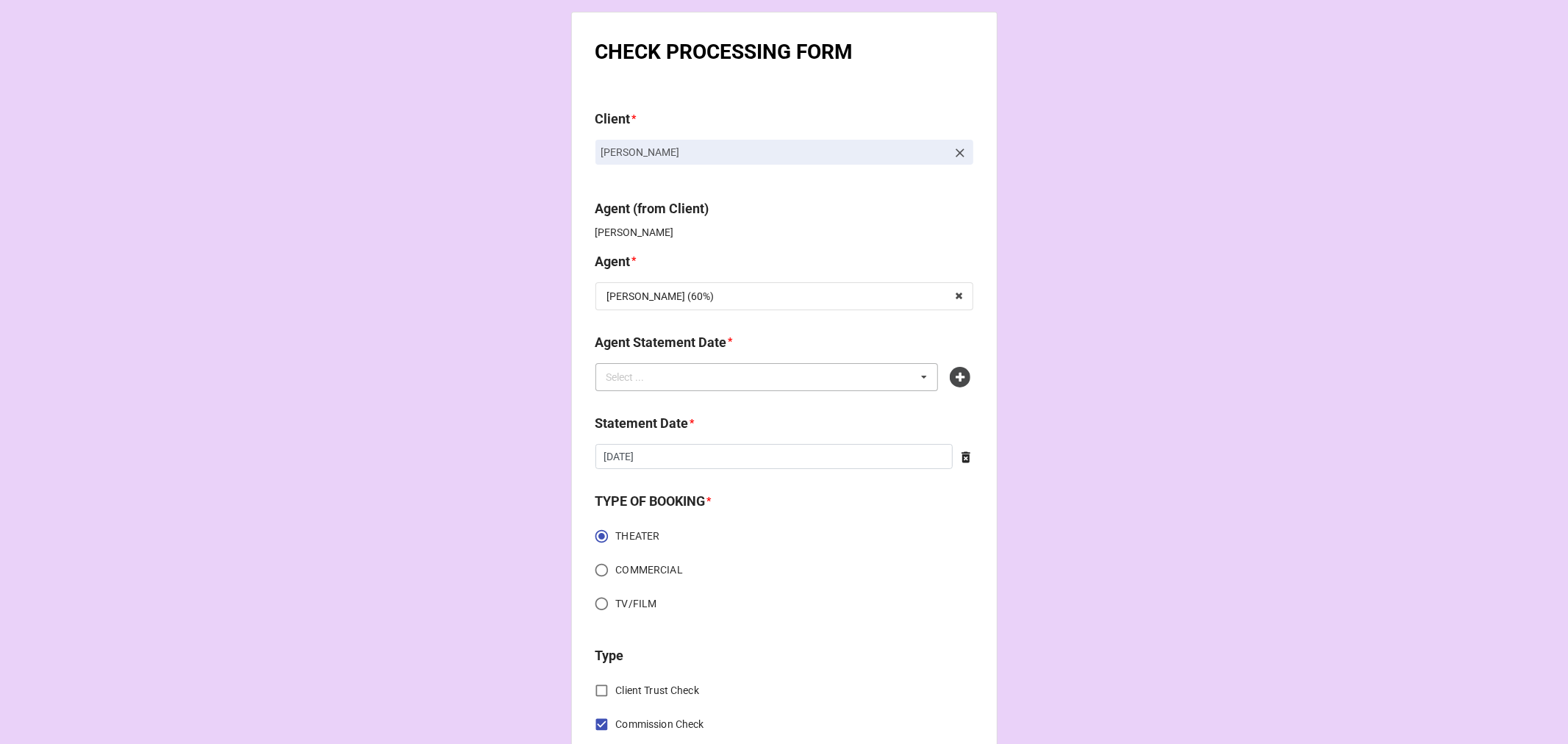
click at [873, 380] on div "Select ... No results found." at bounding box center [767, 377] width 343 height 28
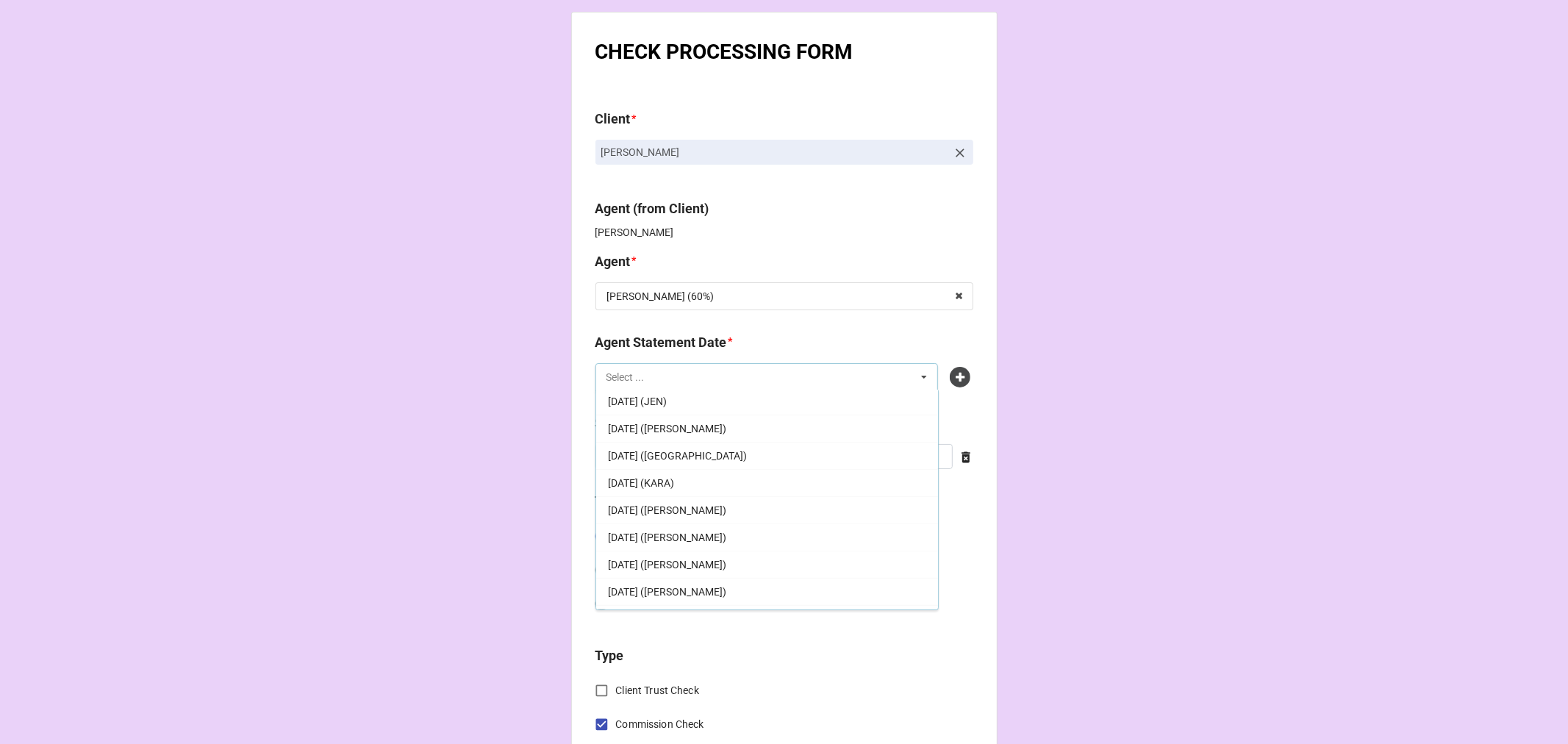
scroll to position [282, 0]
click at [760, 591] on div "OCTOBER 17, 2025 (TIERA)" at bounding box center [767, 596] width 342 height 27
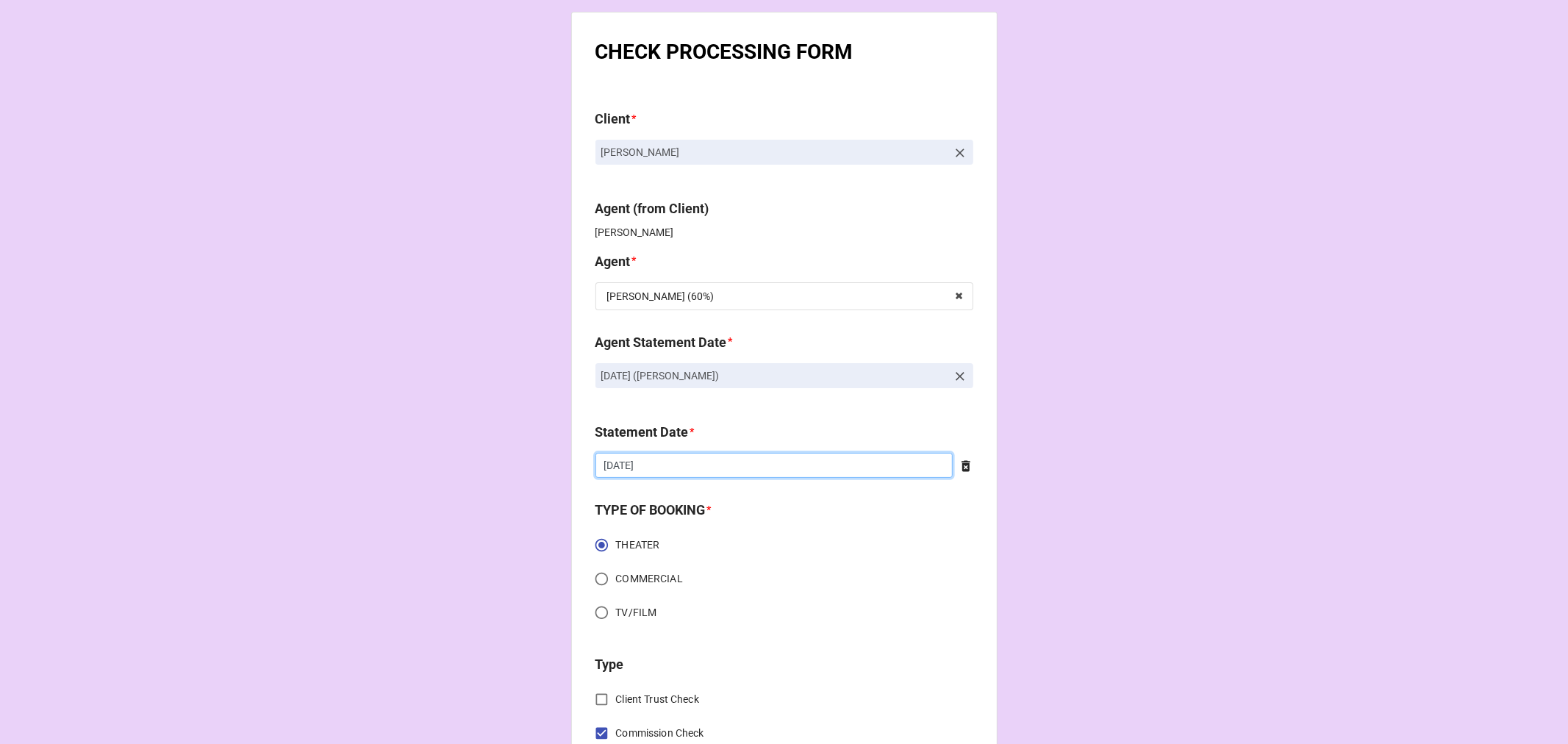
click at [944, 469] on input "9/19/2025" at bounding box center [774, 465] width 358 height 25
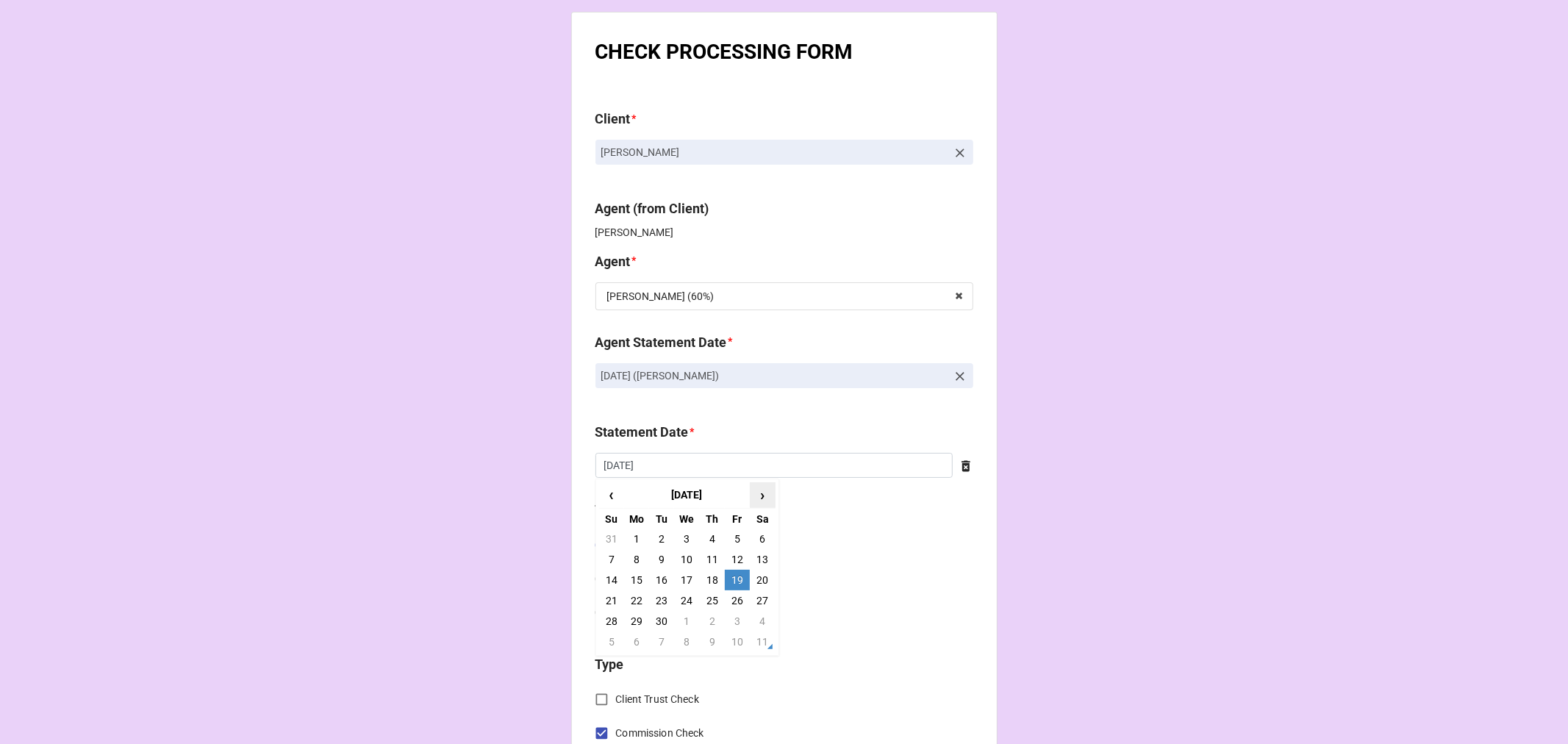
click at [757, 497] on span "›" at bounding box center [762, 495] width 23 height 24
click at [738, 575] on td "17" at bounding box center [737, 580] width 25 height 21
type input "10/17/2025"
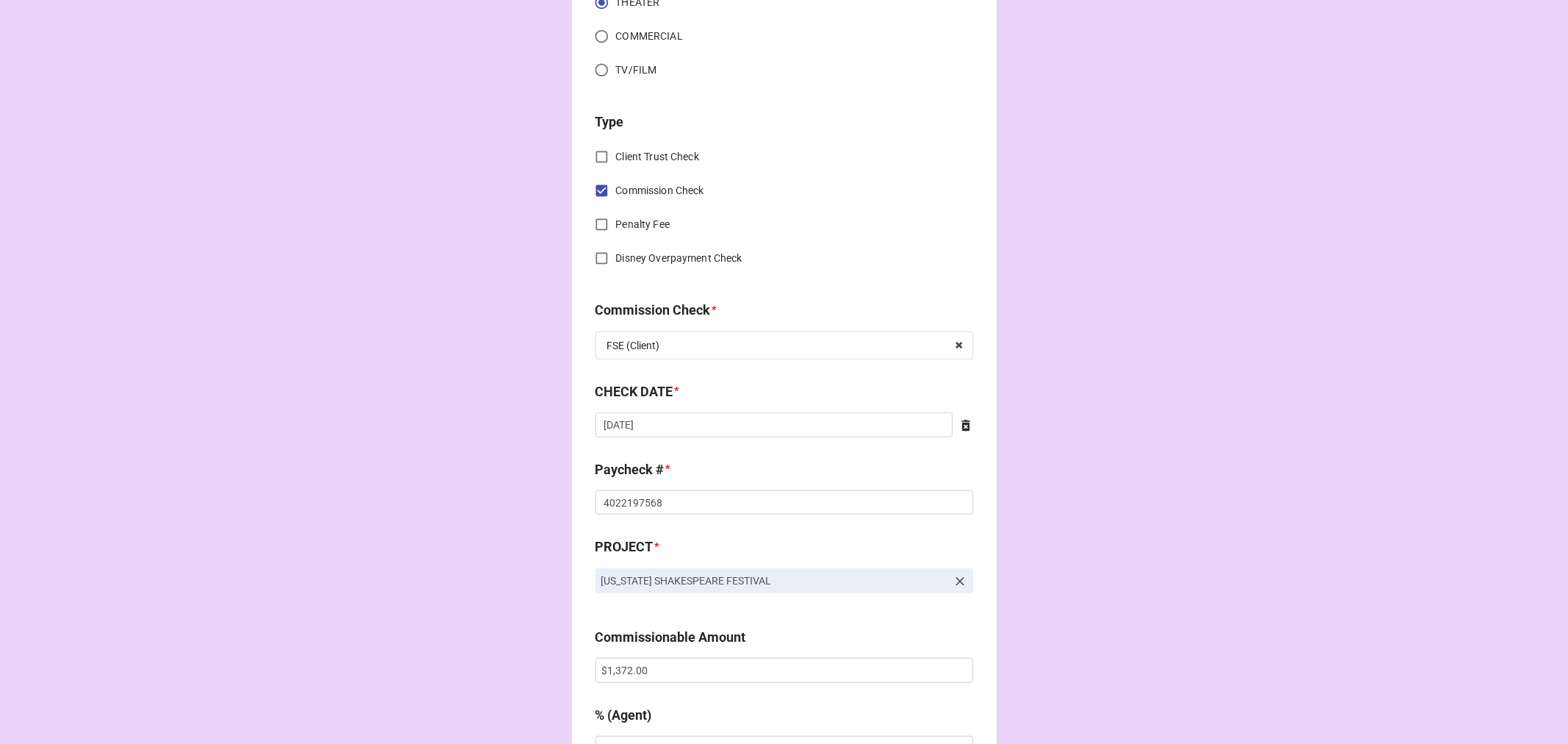
scroll to position [571, 0]
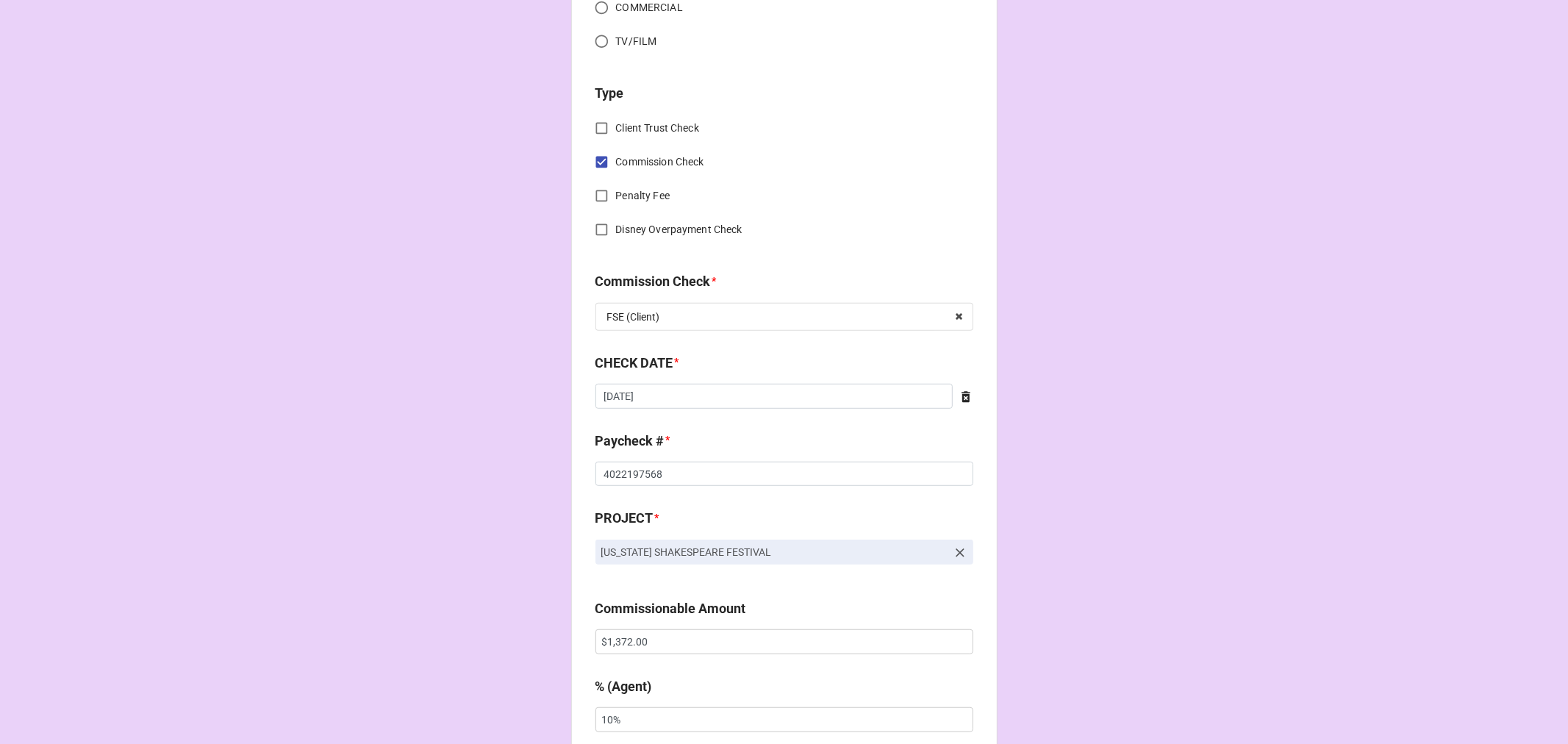
click at [961, 390] on icon at bounding box center [966, 397] width 14 height 14
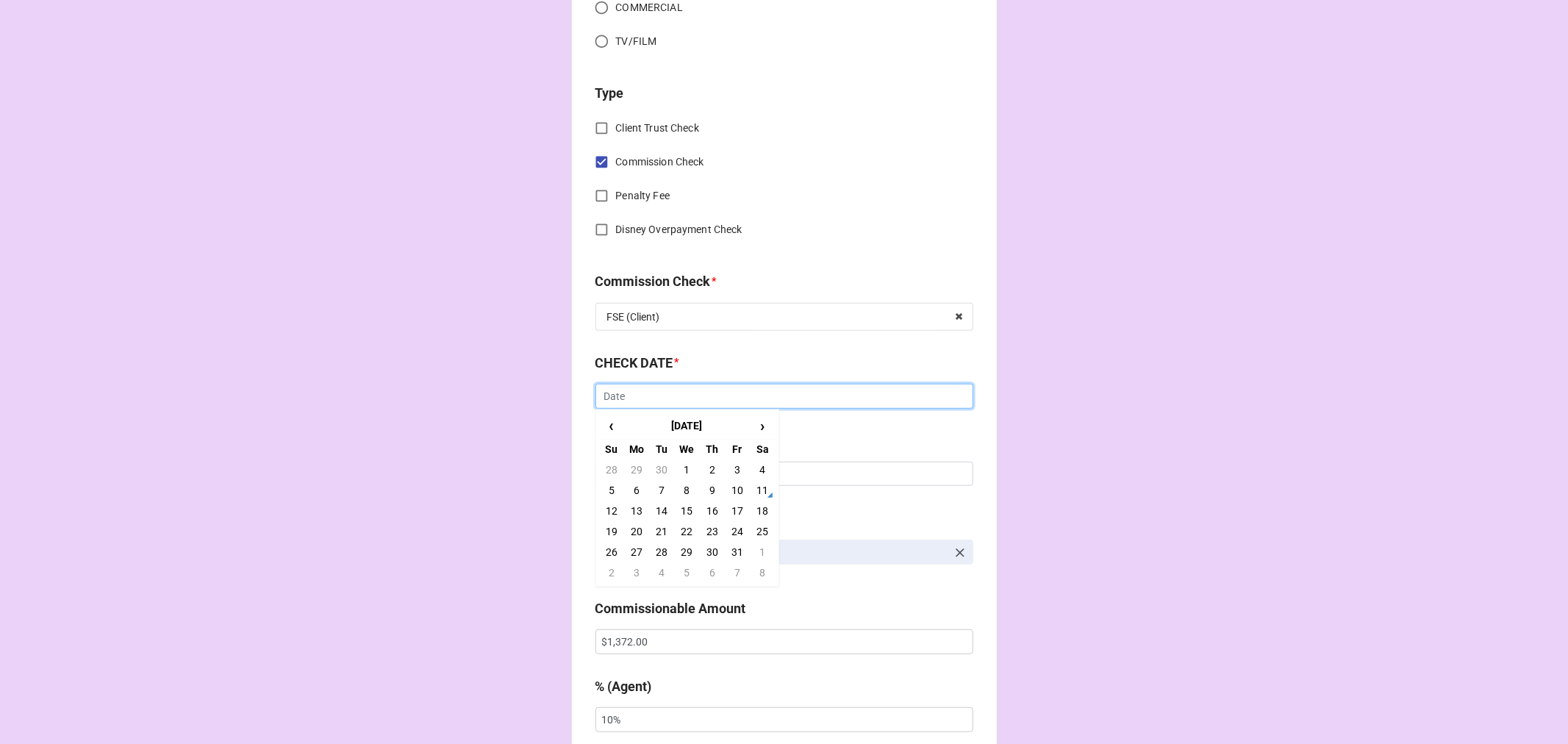
click at [857, 394] on input "text" at bounding box center [784, 396] width 378 height 25
click at [639, 465] on td "29" at bounding box center [636, 470] width 25 height 21
type input "9/29/2025"
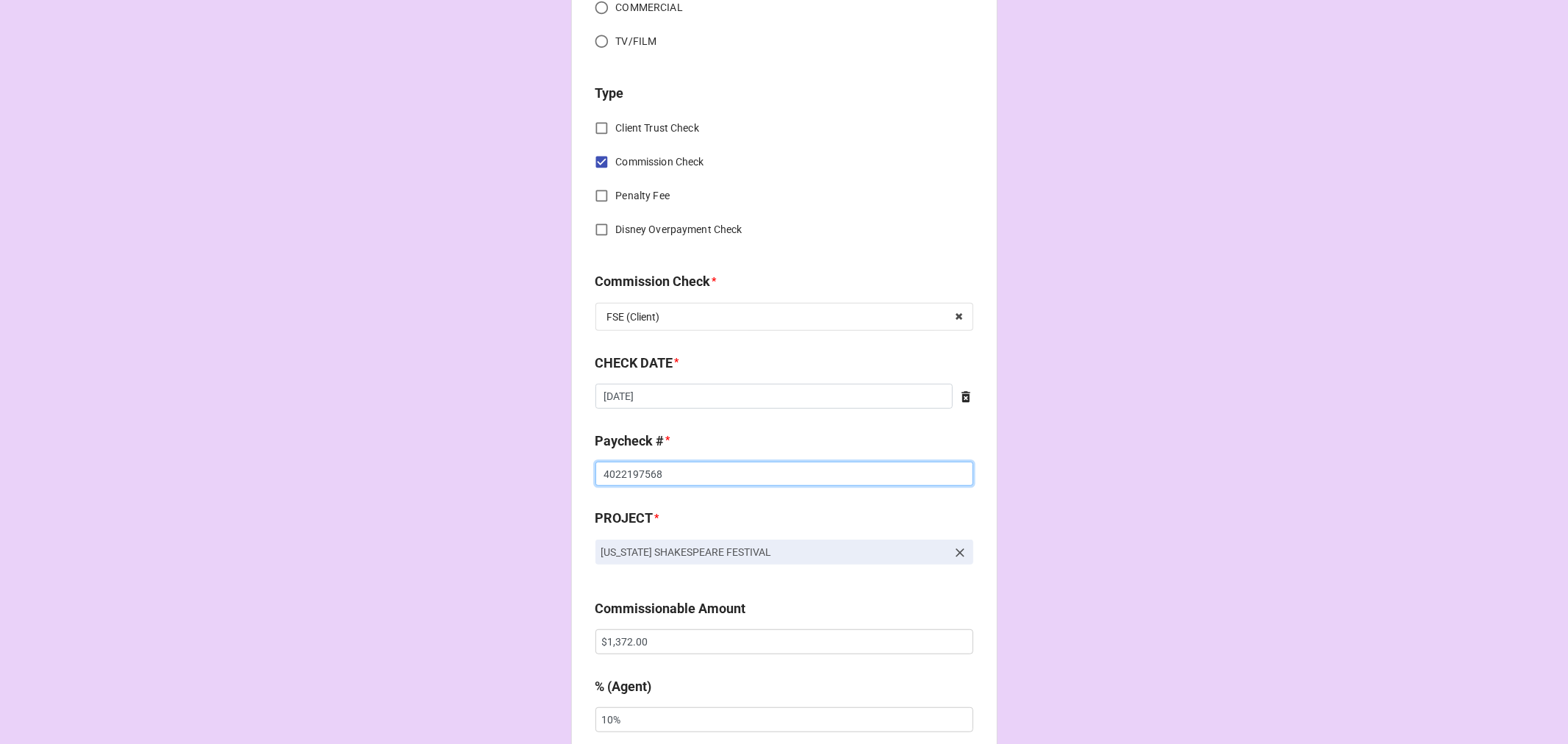
click at [620, 473] on input "4022197568" at bounding box center [784, 473] width 378 height 25
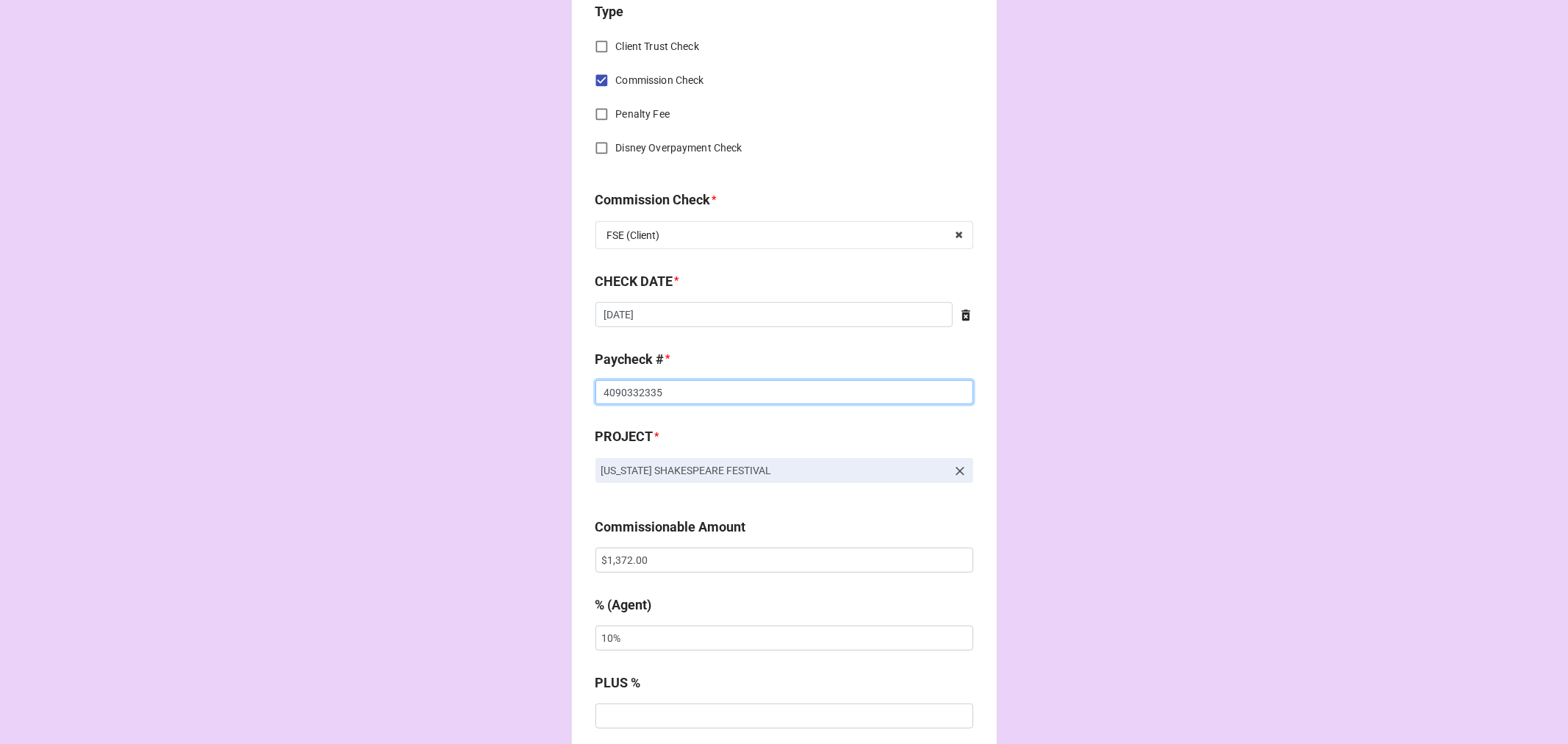
scroll to position [735, 0]
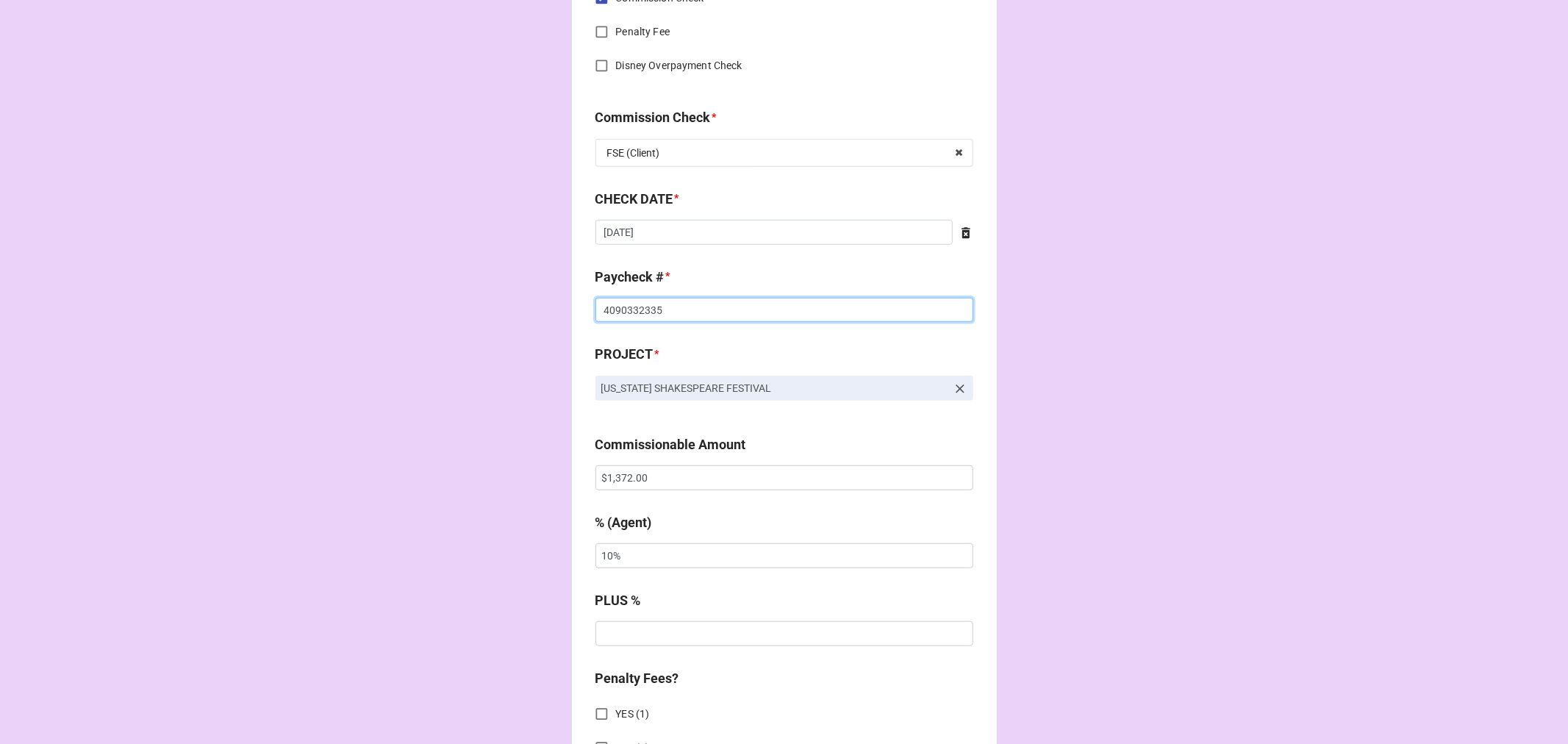
type input "4090332335"
drag, startPoint x: 680, startPoint y: 474, endPoint x: 429, endPoint y: 466, distance: 251.1
click at [434, 466] on div "CHECK PROCESSING FORM Client * Amara Webb Agent (from Client) Tiera Agent * Tie…" at bounding box center [784, 487] width 1568 height 2445
paste input "2,974"
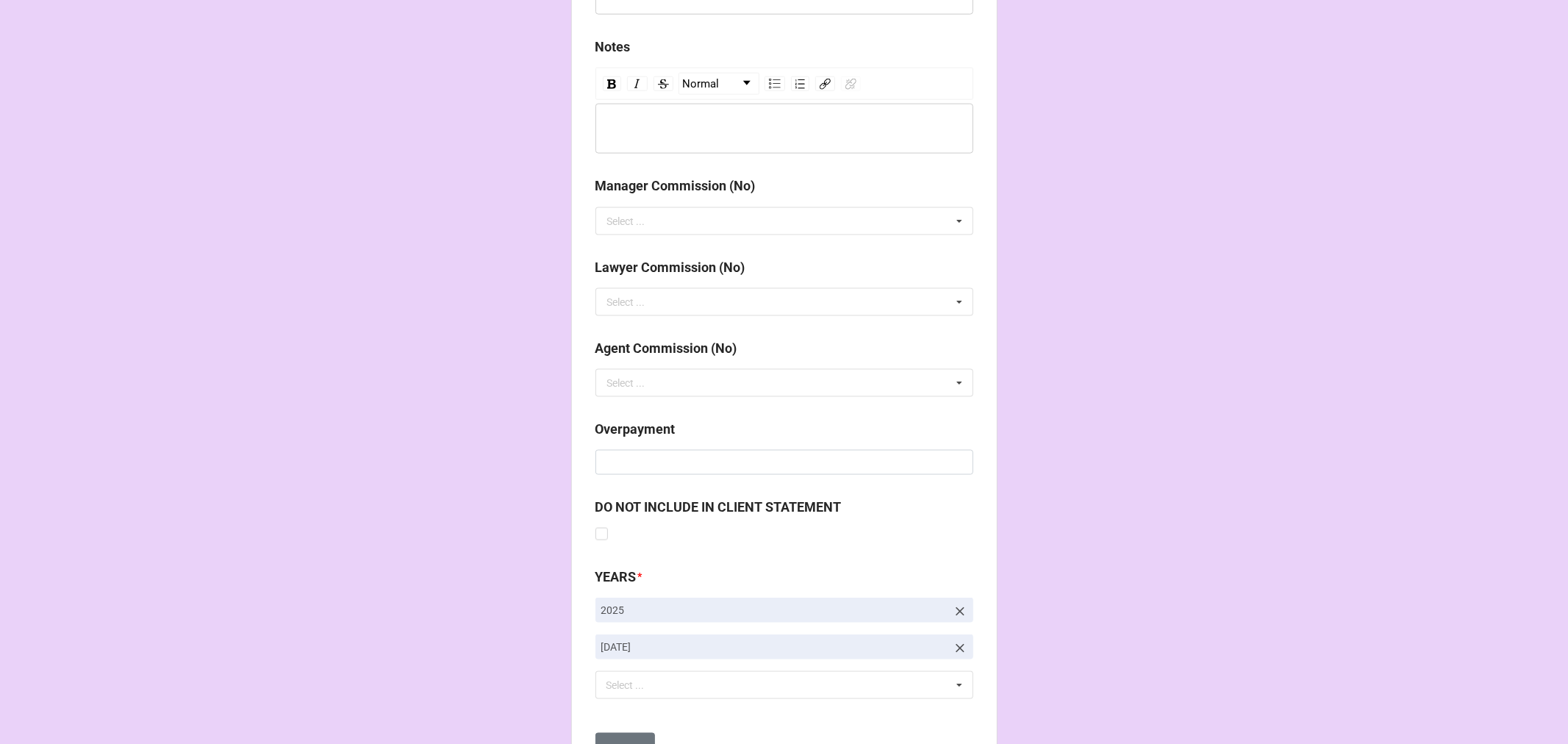
scroll to position [1701, 0]
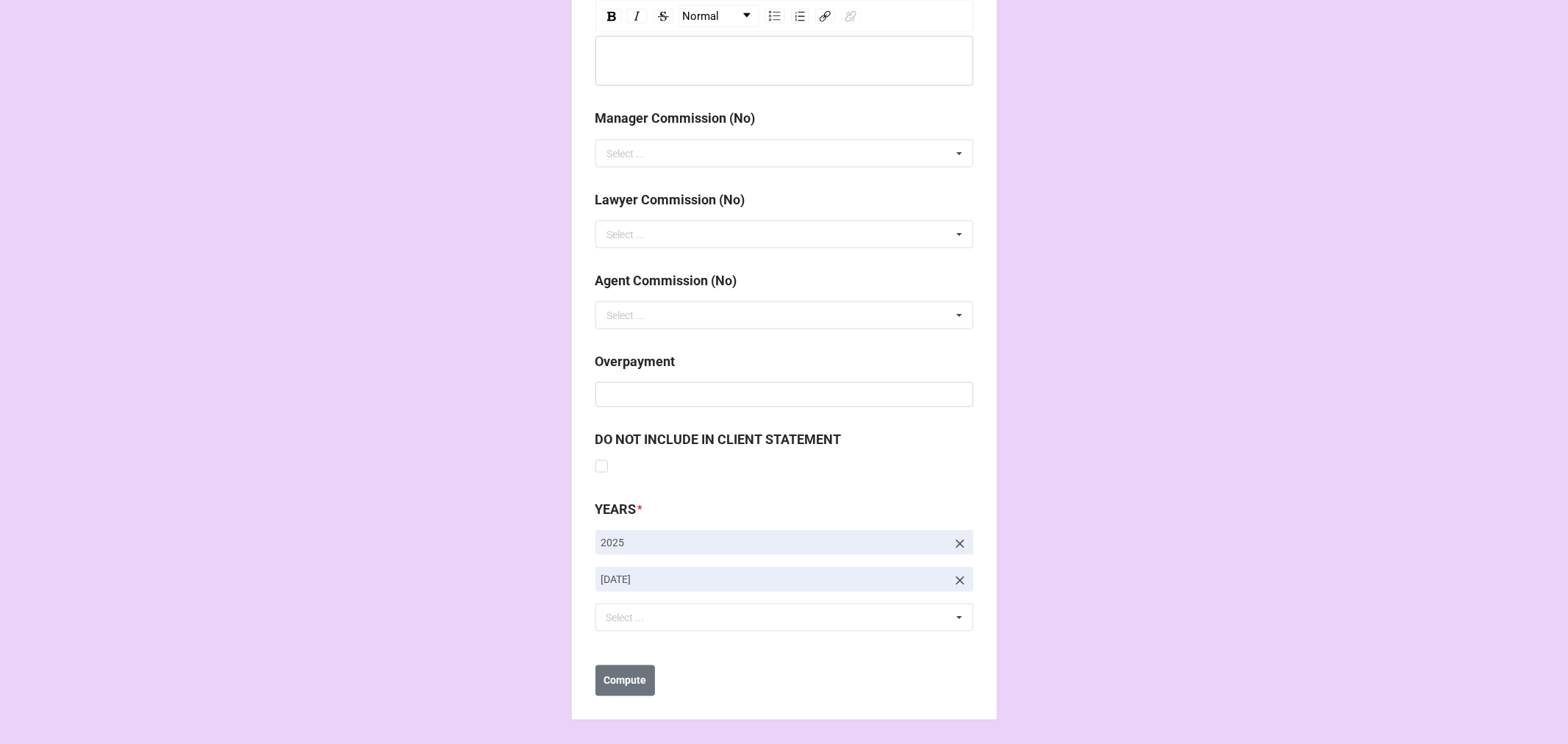
type input "$2,974.00"
click at [960, 584] on icon at bounding box center [960, 580] width 9 height 9
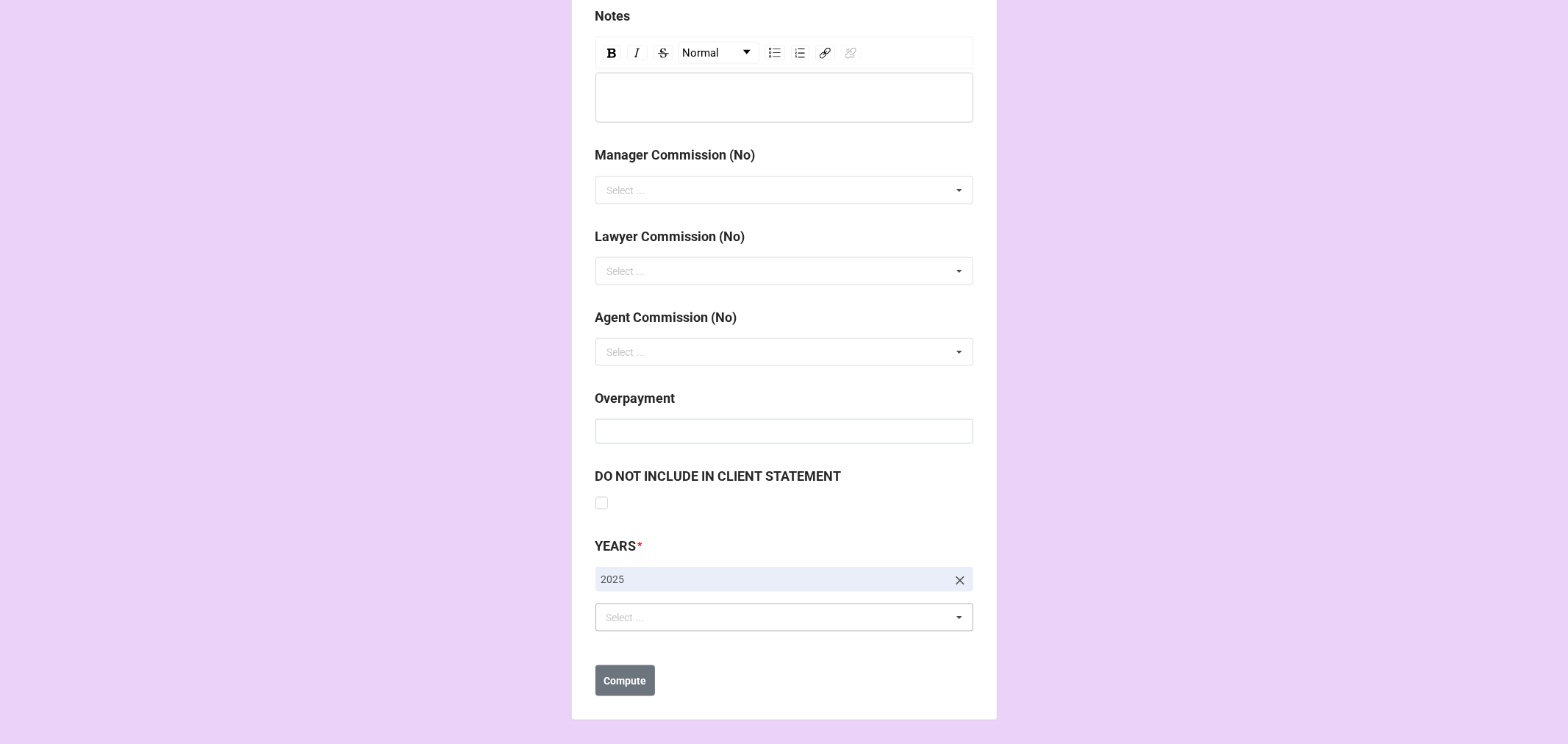
click at [659, 612] on div "Select ..." at bounding box center [634, 617] width 63 height 17
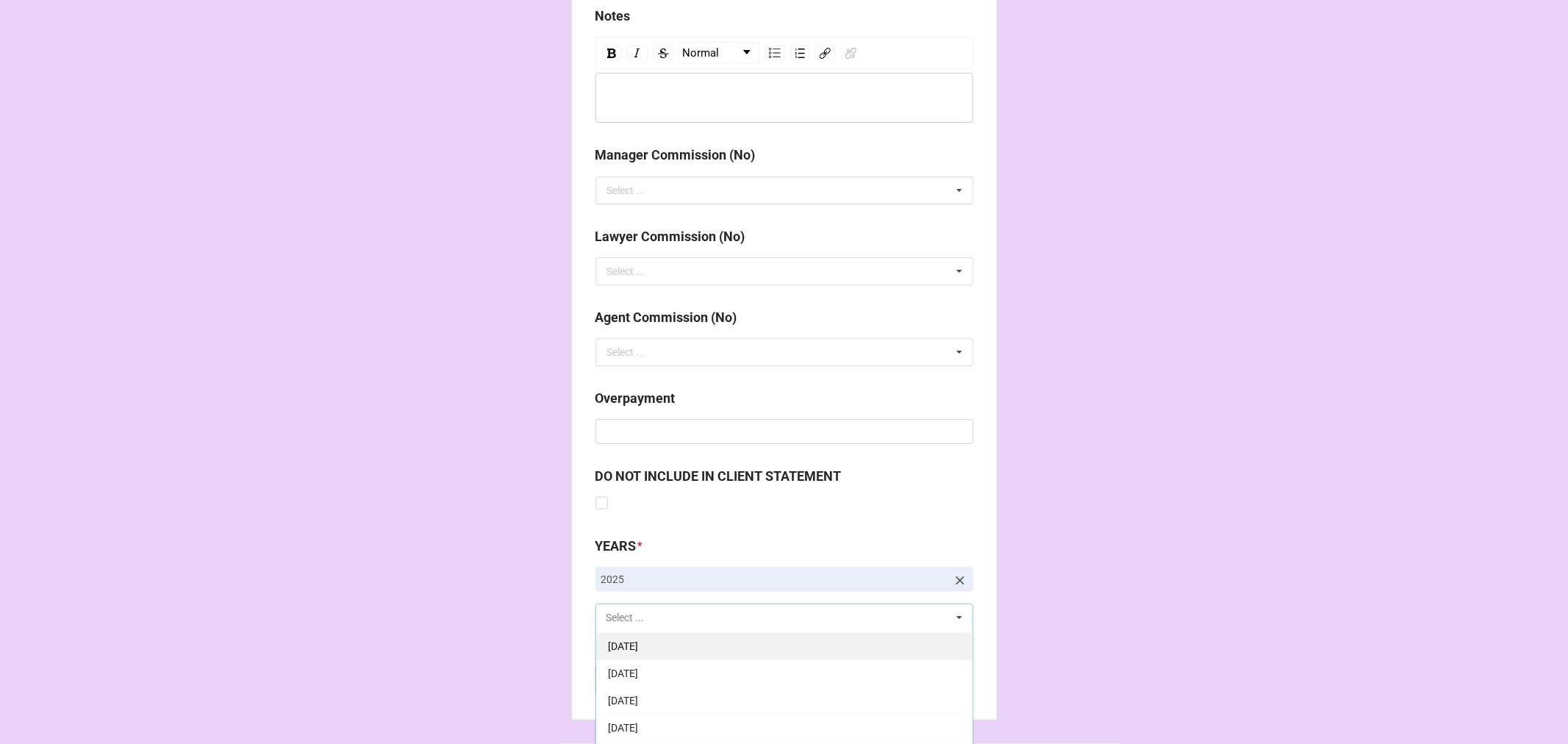
scroll to position [163, 0]
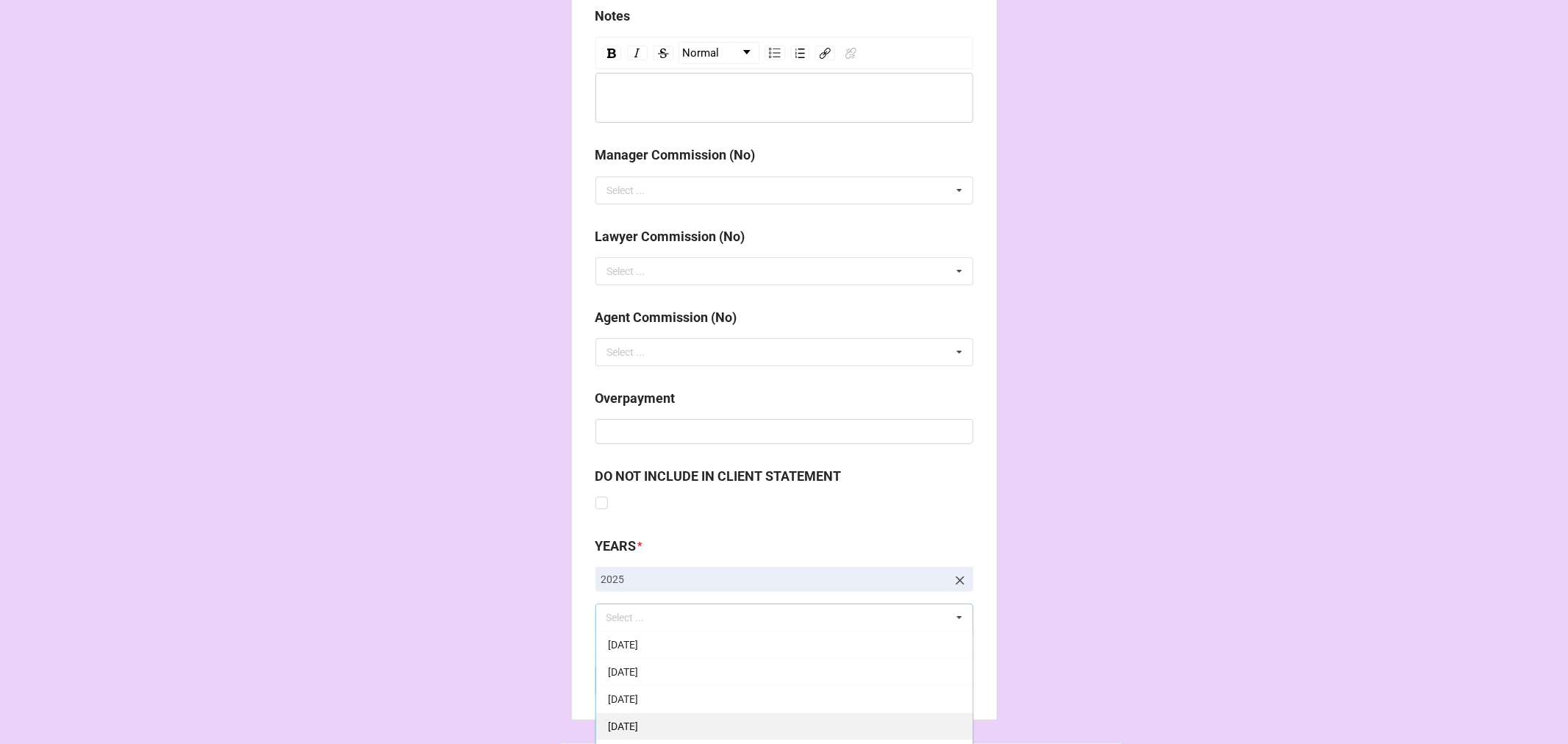
click at [701, 723] on div "[DATE]" at bounding box center [784, 726] width 376 height 27
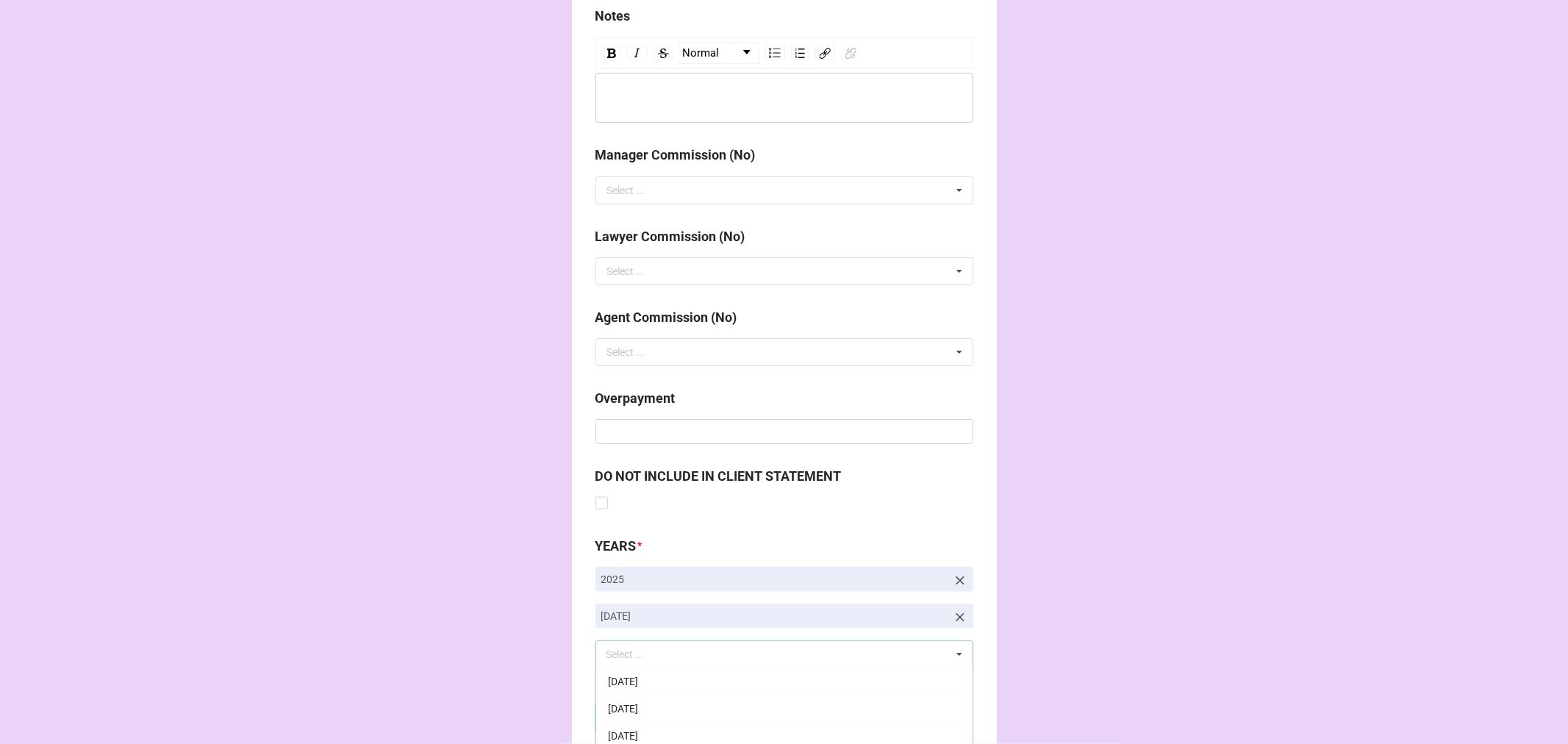
click at [617, 718] on b "Compute" at bounding box center [624, 718] width 42 height 15
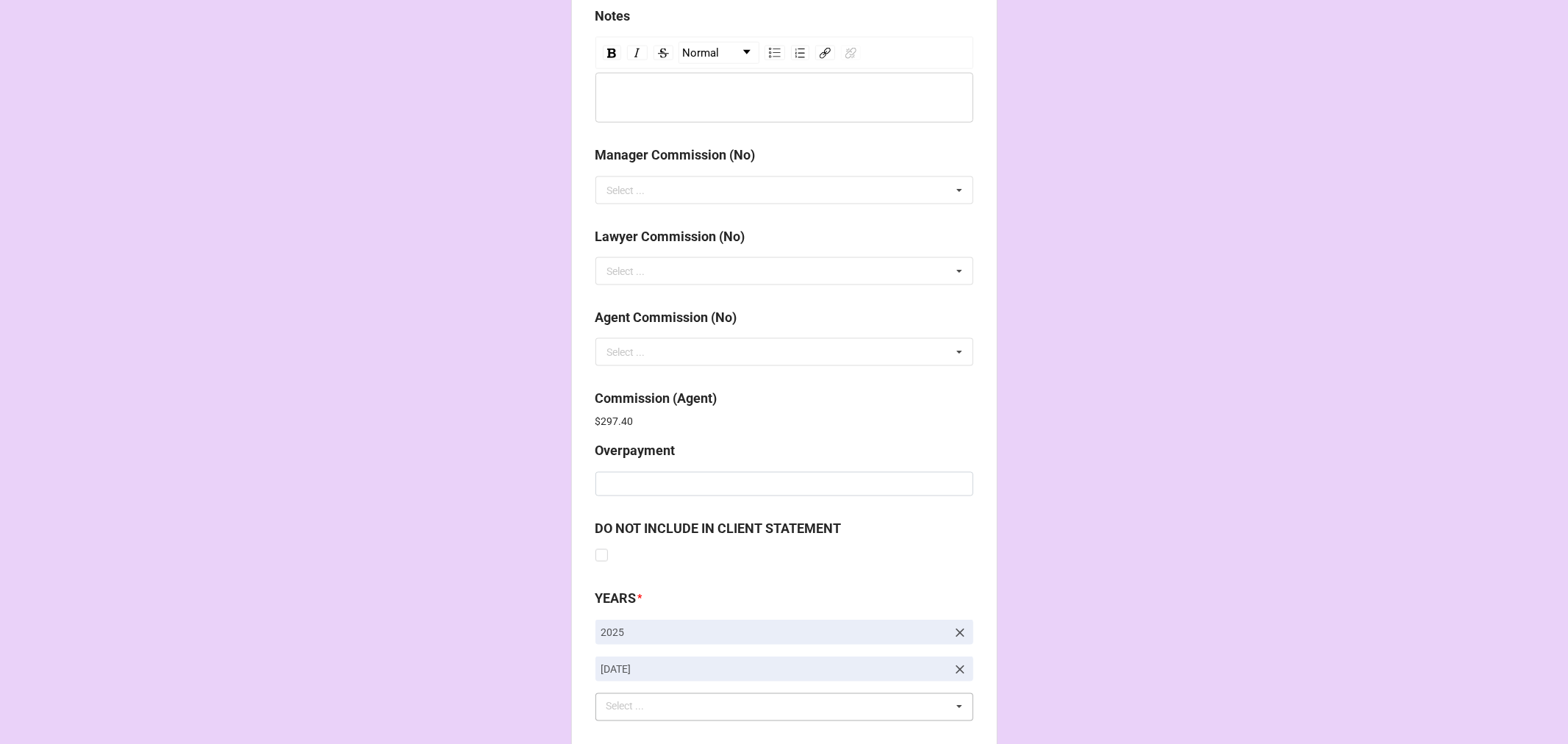
scroll to position [1753, 0]
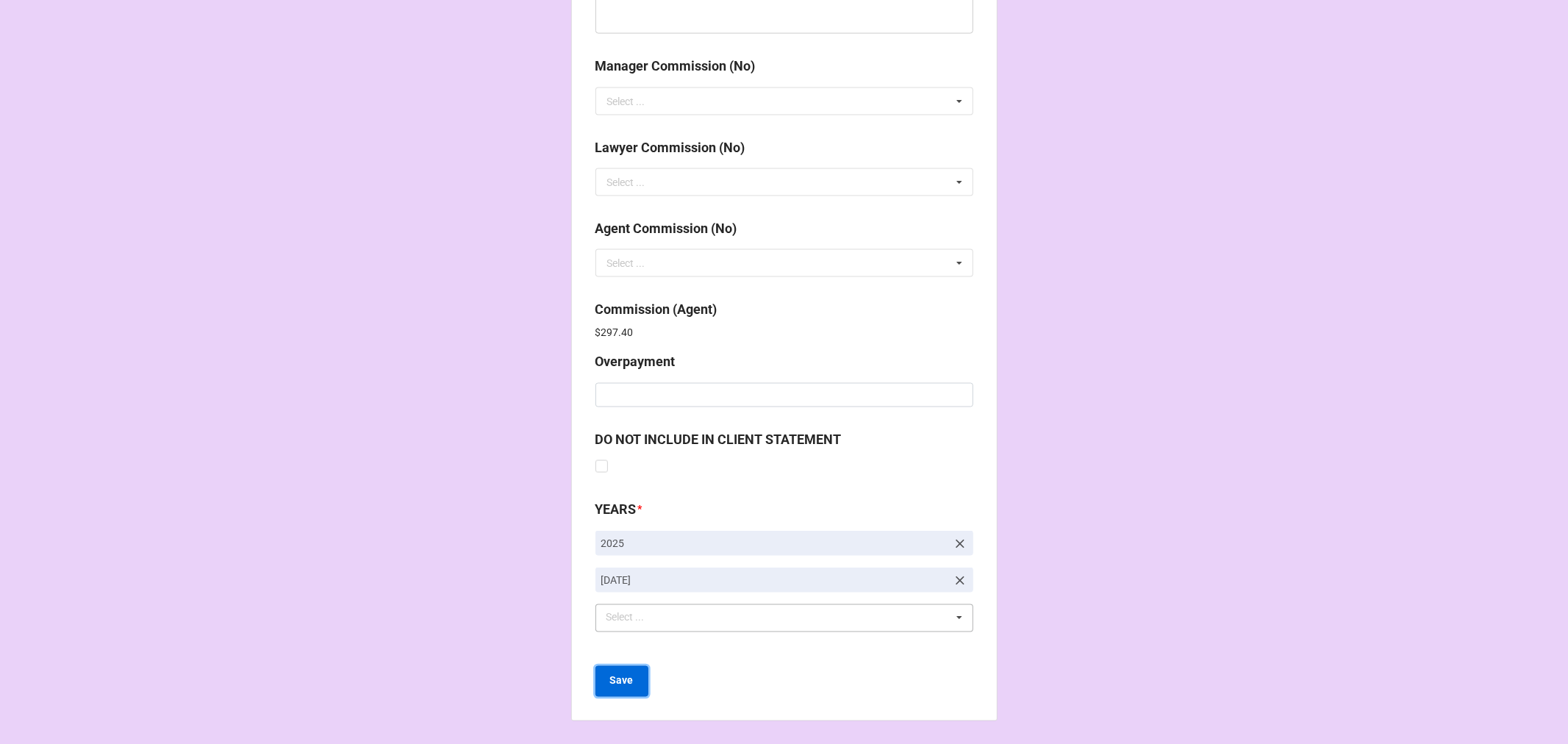
click at [631, 672] on button "Save" at bounding box center [622, 681] width 53 height 31
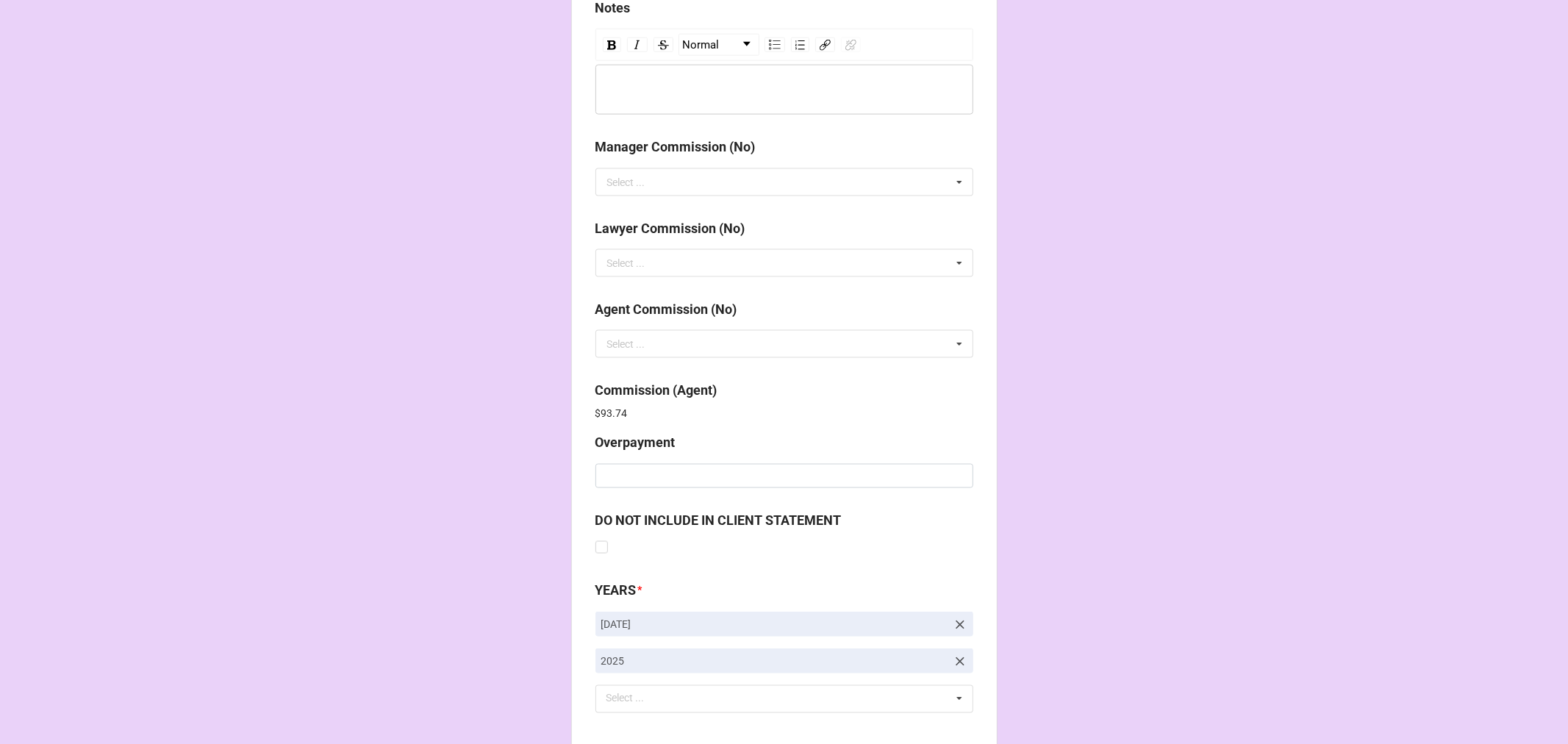
scroll to position [1753, 0]
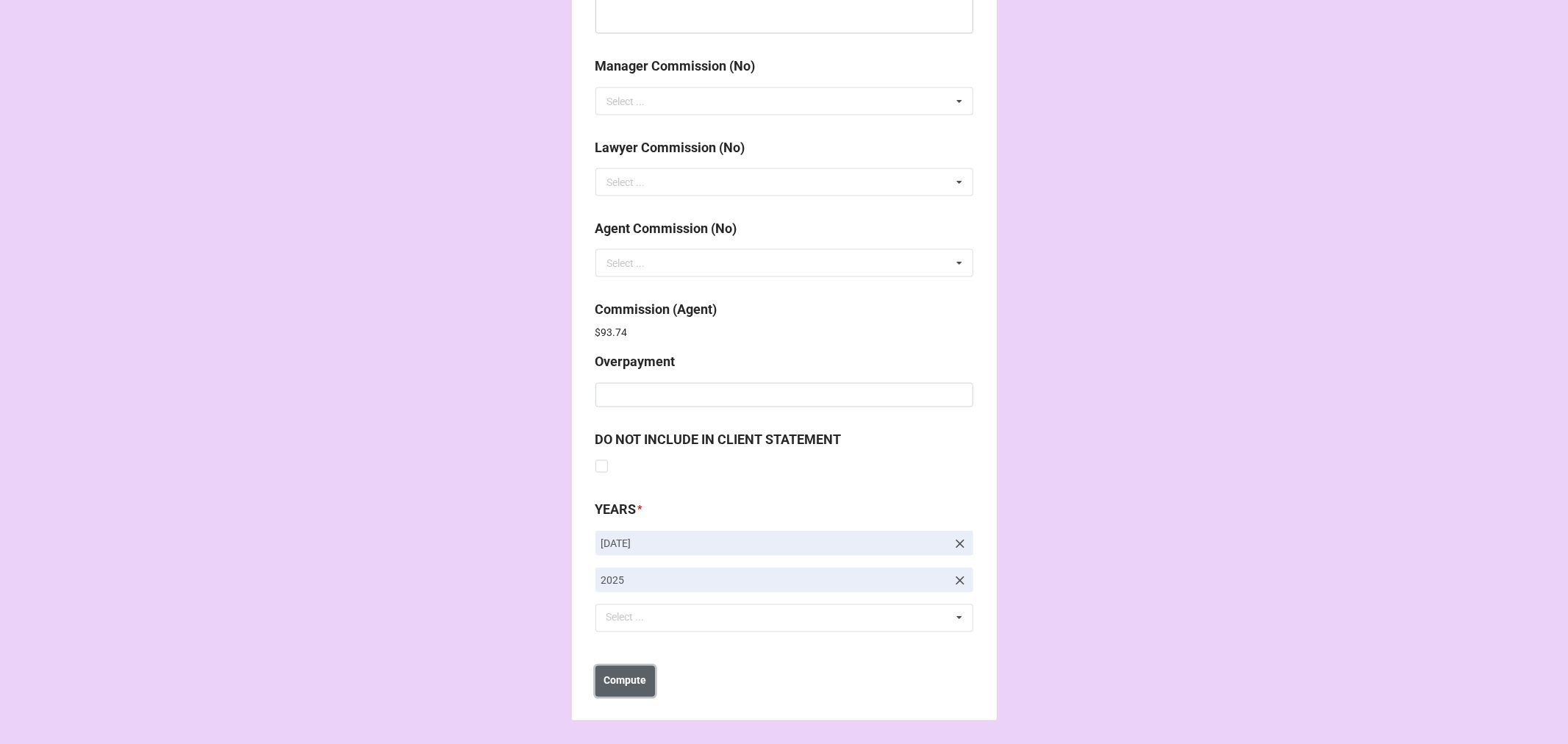
click at [612, 693] on button "Compute" at bounding box center [625, 681] width 60 height 31
click at [625, 686] on b "Save" at bounding box center [621, 680] width 23 height 15
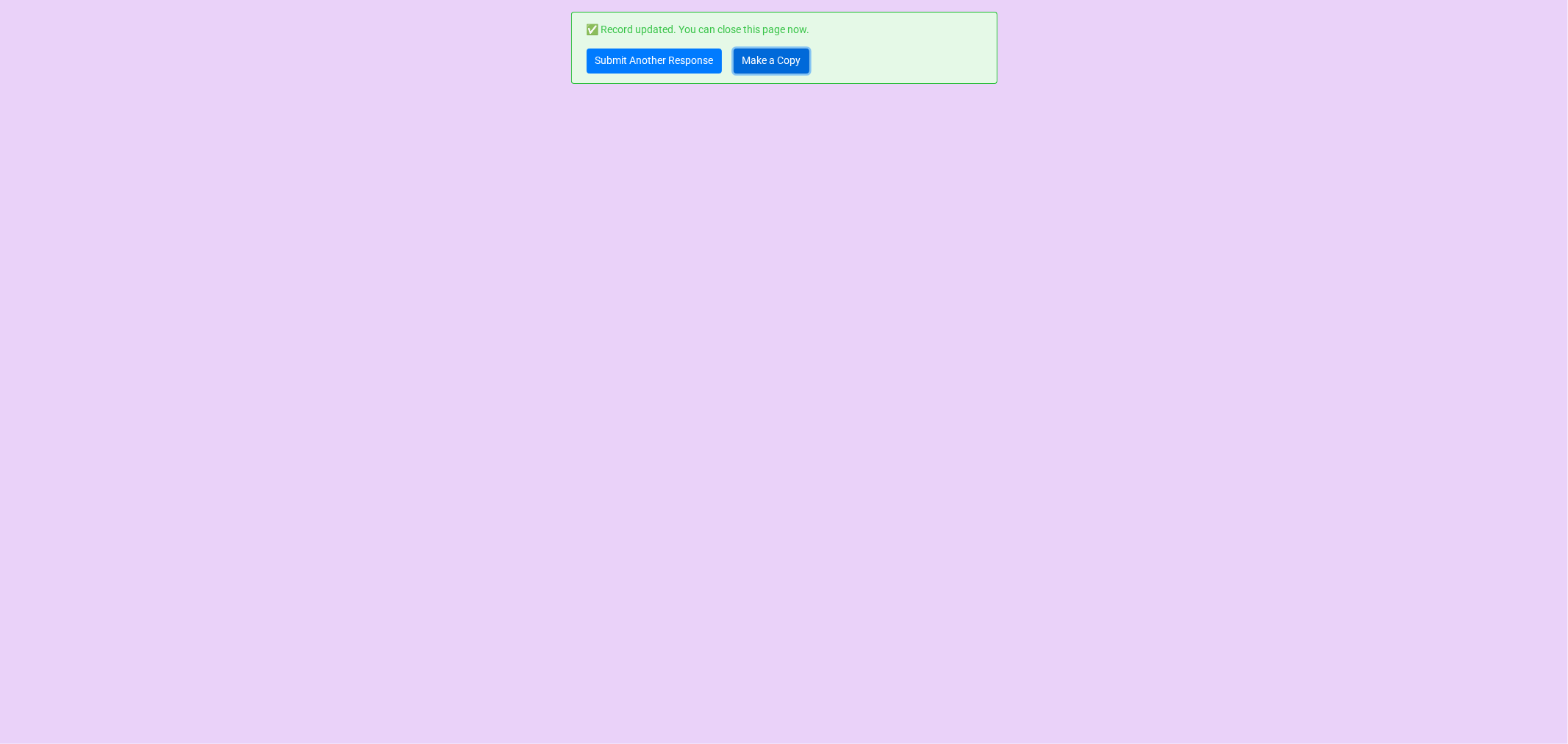
click at [781, 61] on link "Make a Copy" at bounding box center [771, 61] width 76 height 25
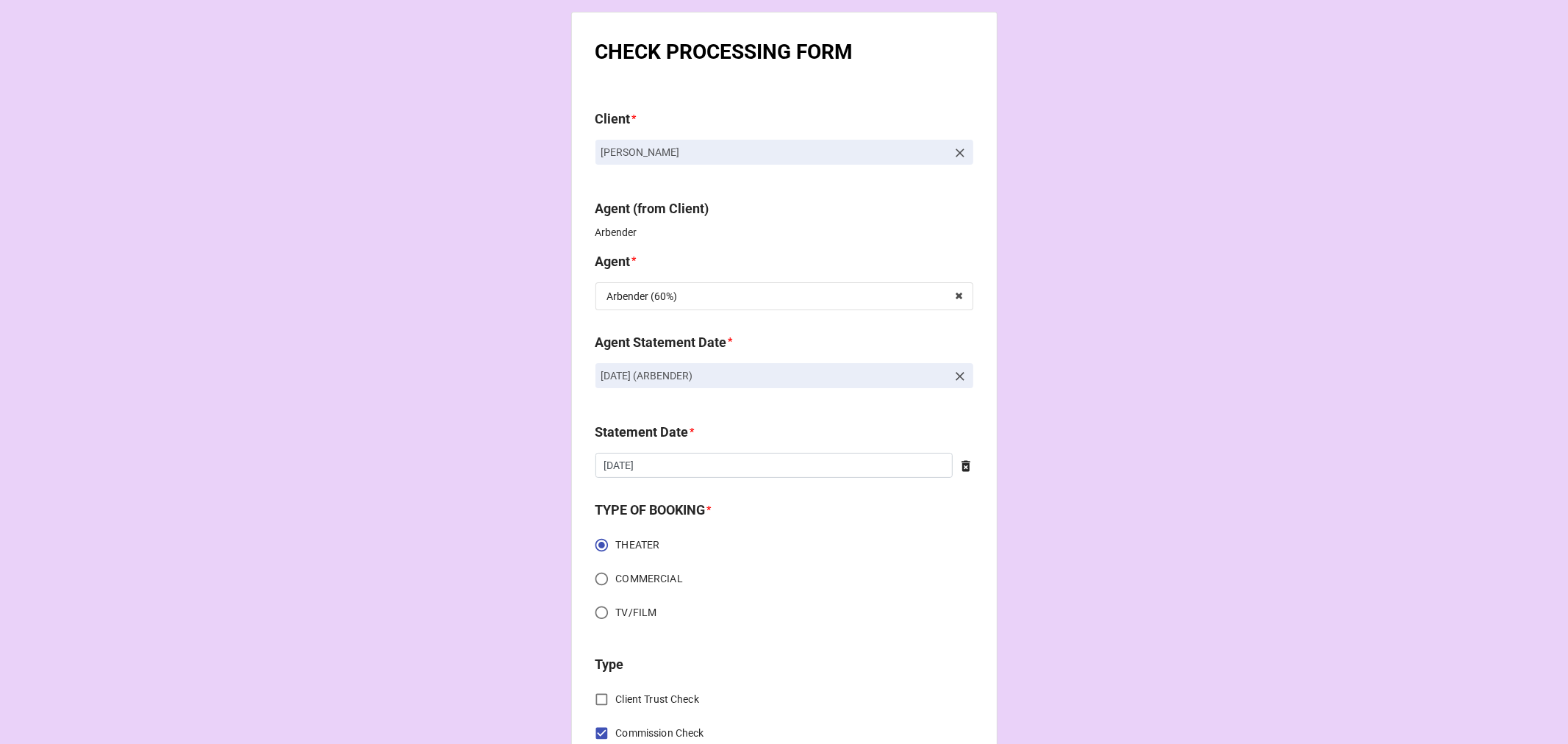
click at [960, 376] on icon at bounding box center [960, 376] width 14 height 14
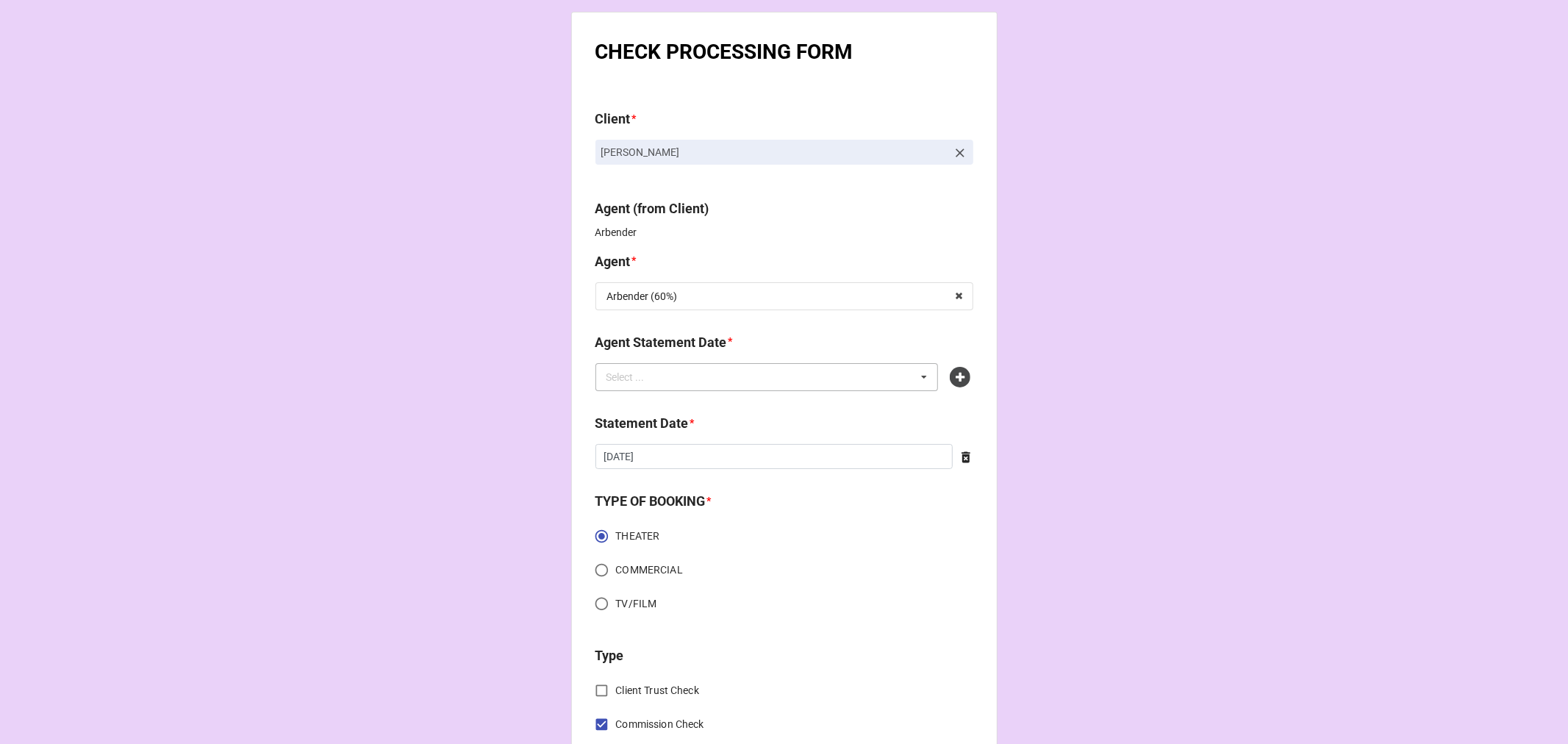
click at [812, 377] on div "Select ... No results found." at bounding box center [767, 377] width 343 height 28
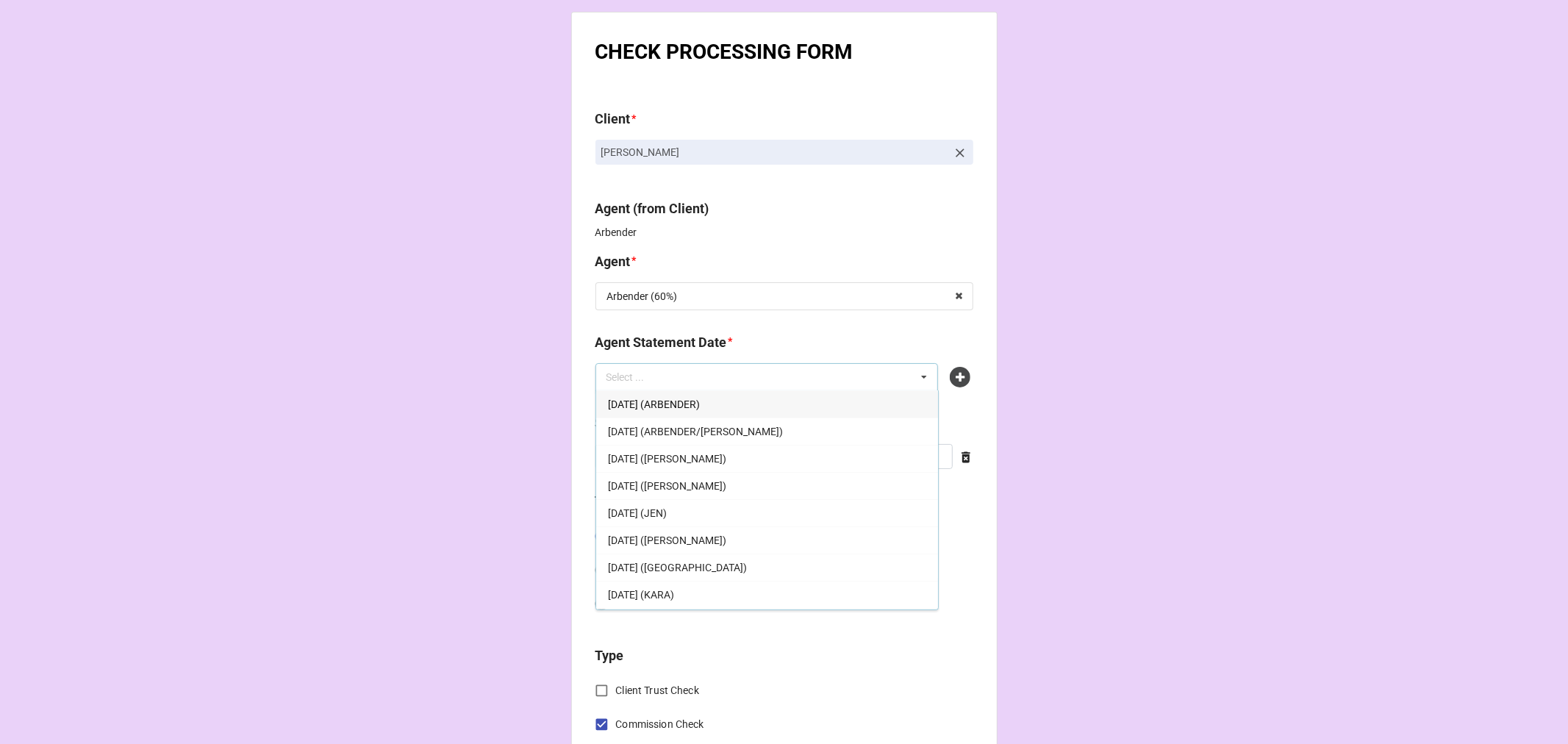
click at [700, 398] on span "[DATE] (ARBENDER)" at bounding box center [654, 404] width 92 height 12
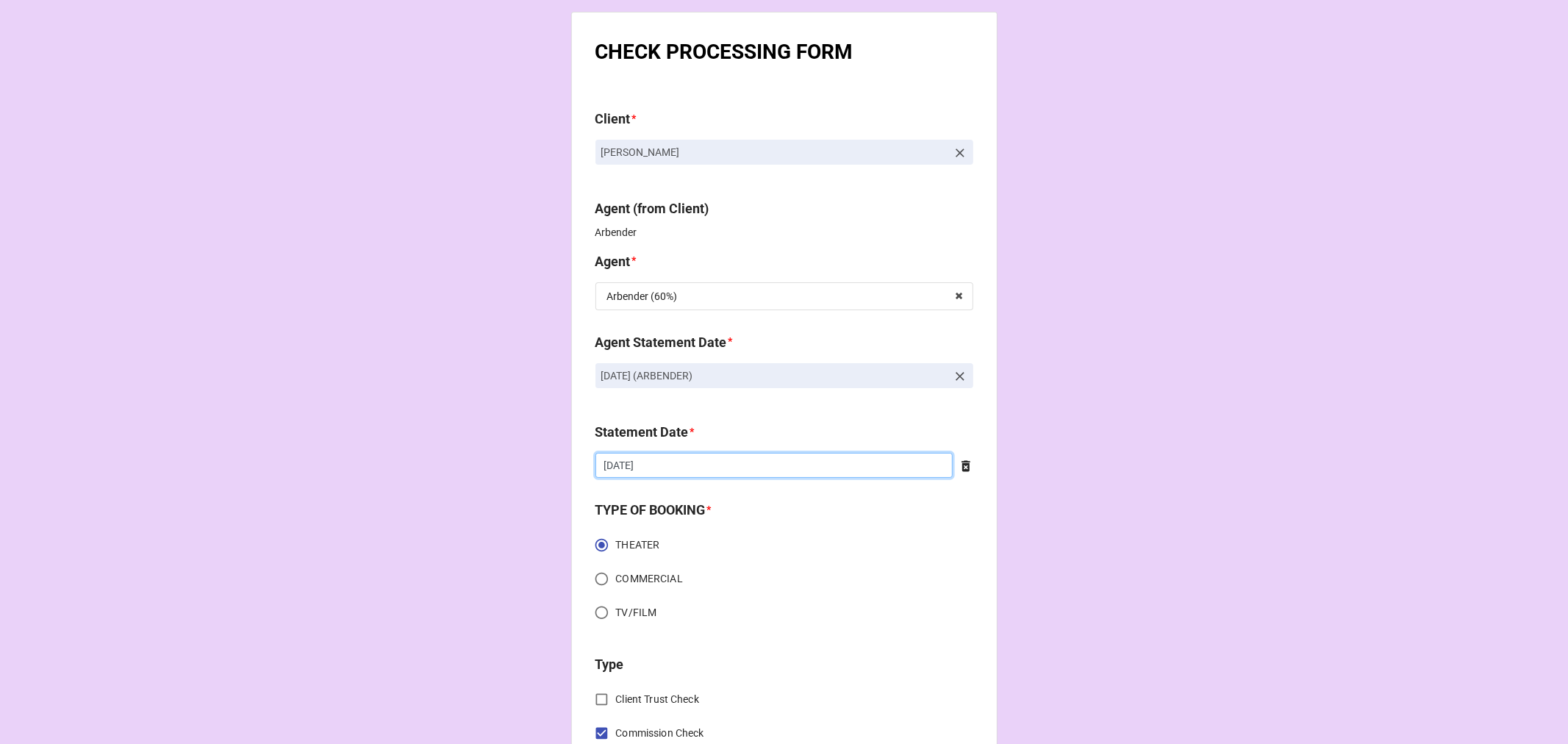
click at [679, 478] on div "[DATE] ‹ [DATE] › Su Mo Tu We Th Fr Sa 28 29 30 1 2 3 4 5 6 7 8 9 10 11 12 13 1…" at bounding box center [774, 465] width 358 height 25
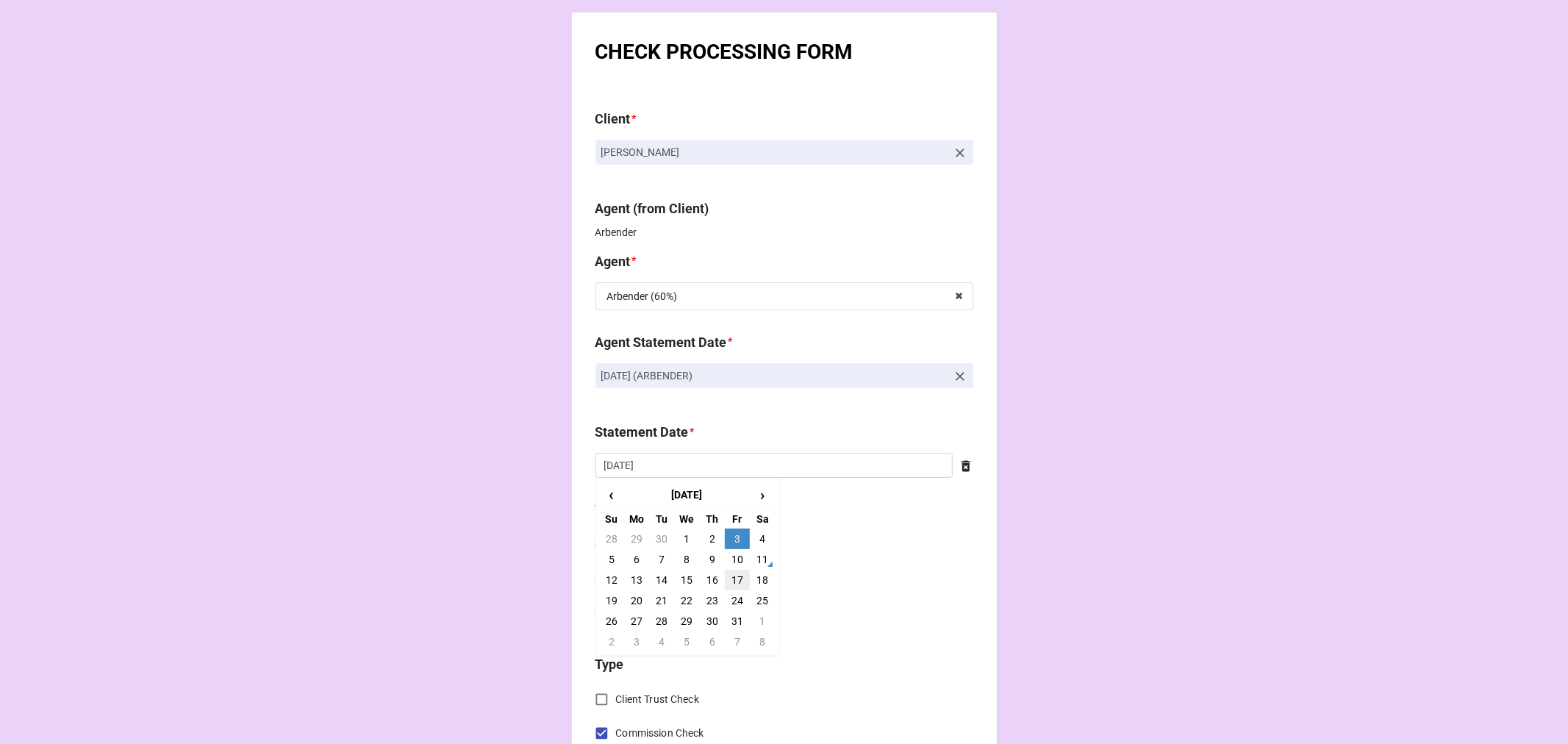
click at [736, 579] on td "17" at bounding box center [737, 580] width 25 height 21
type input "[DATE]"
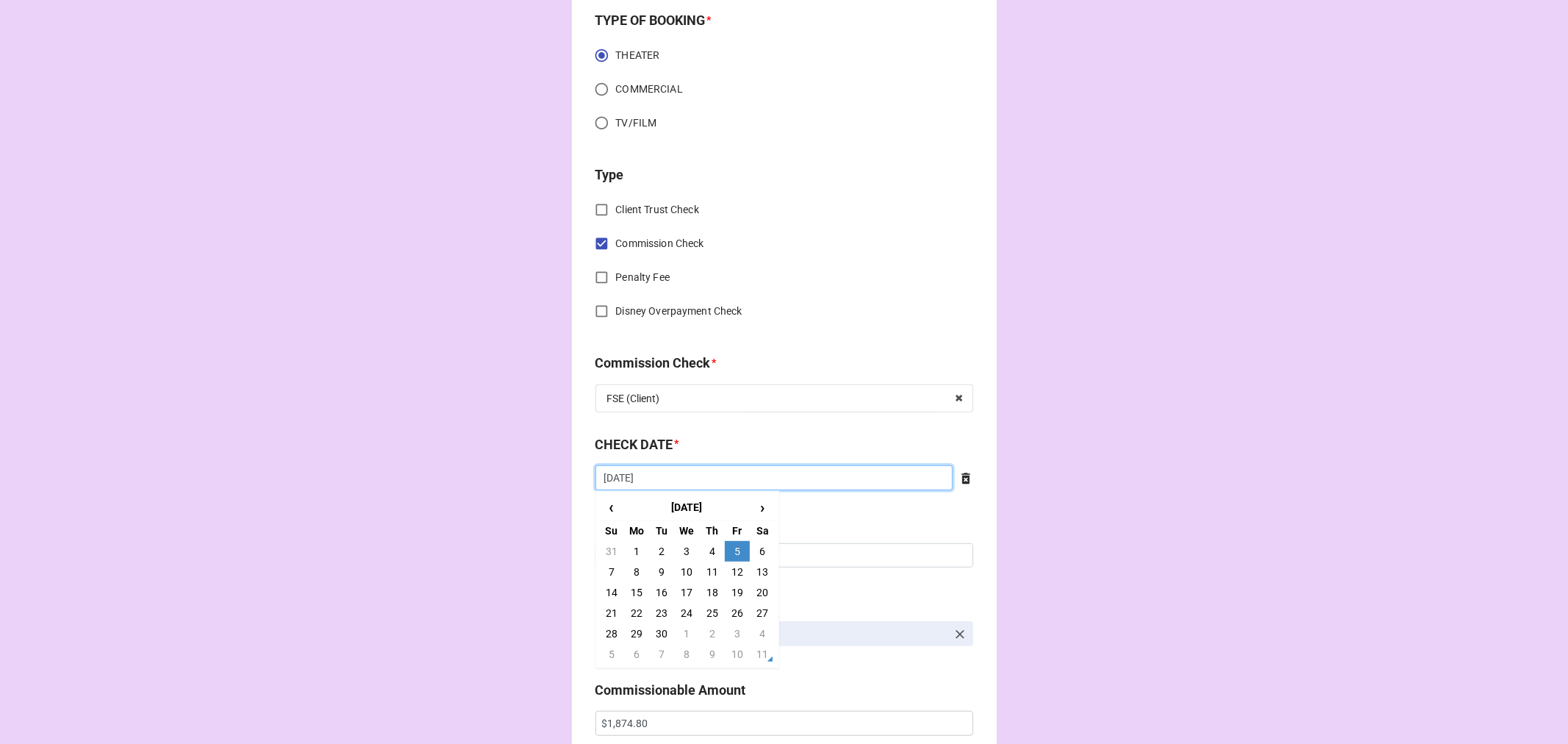
click at [671, 481] on input "9/5/2025" at bounding box center [774, 477] width 358 height 25
click at [707, 586] on td "18" at bounding box center [712, 592] width 25 height 21
type input "9/18/2025"
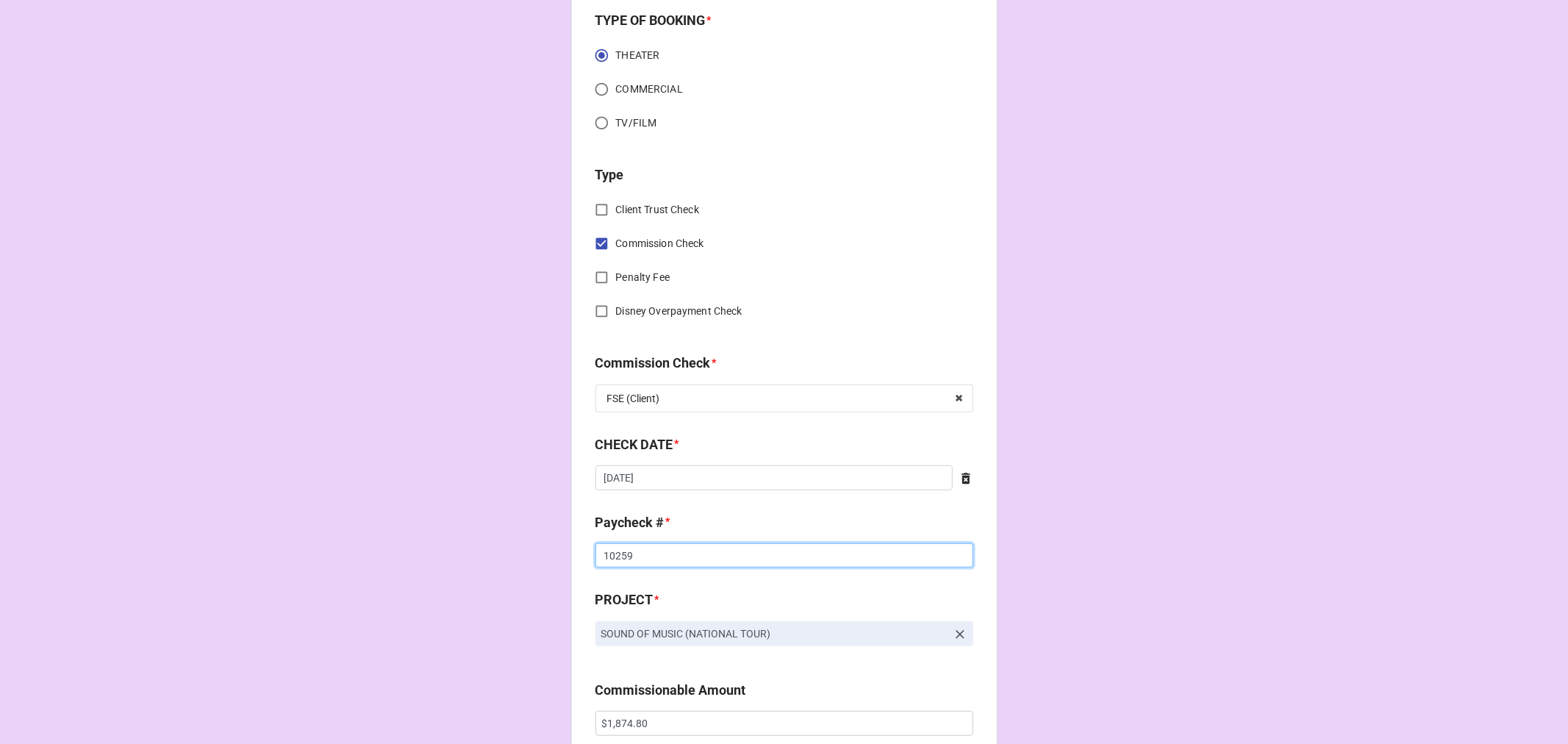
click at [616, 556] on input "10259" at bounding box center [784, 555] width 378 height 25
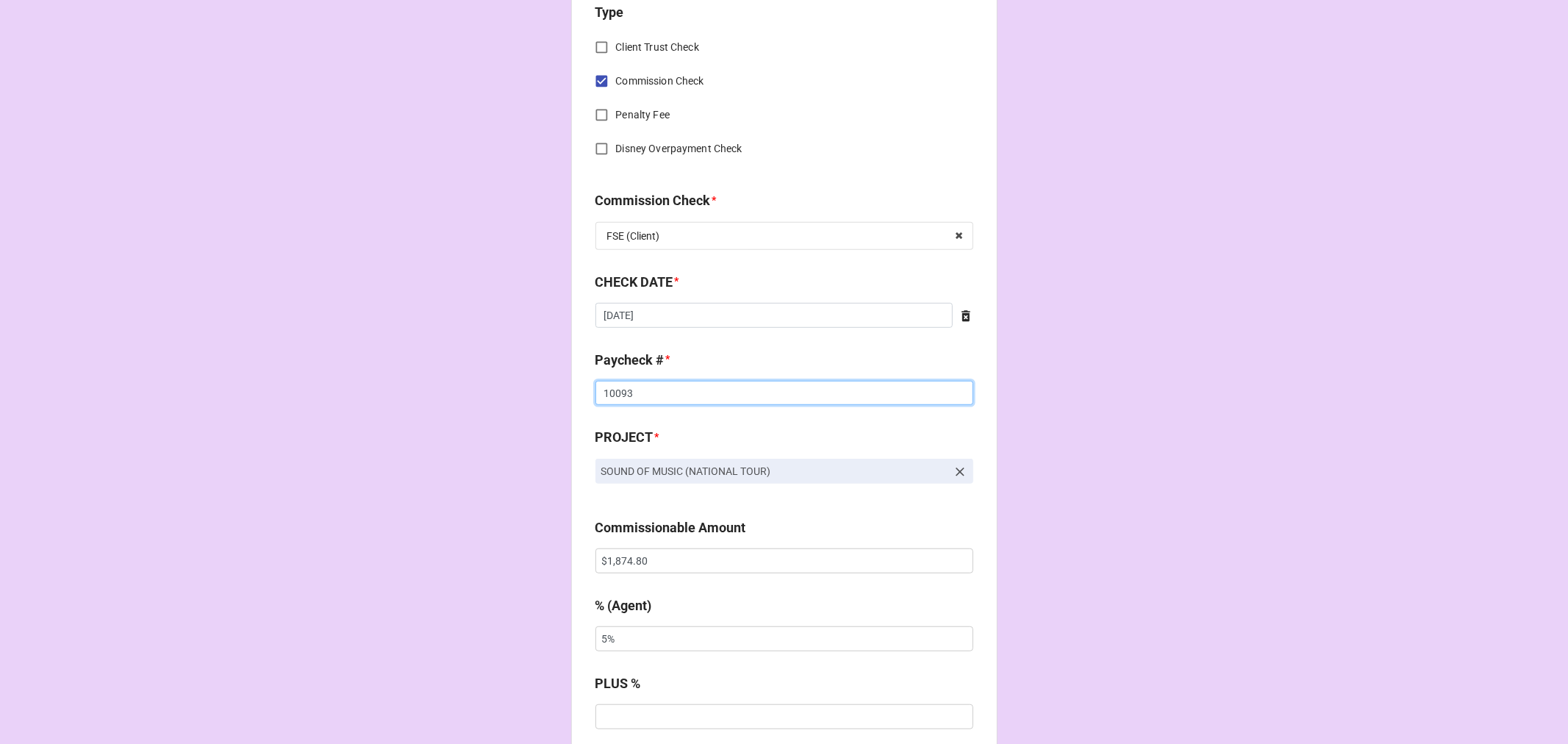
scroll to position [653, 0]
type input "10093"
click at [615, 566] on input "$1,874.80" at bounding box center [784, 560] width 378 height 25
click at [614, 566] on input "$1,874.80" at bounding box center [784, 560] width 378 height 25
type input "$1,195.40"
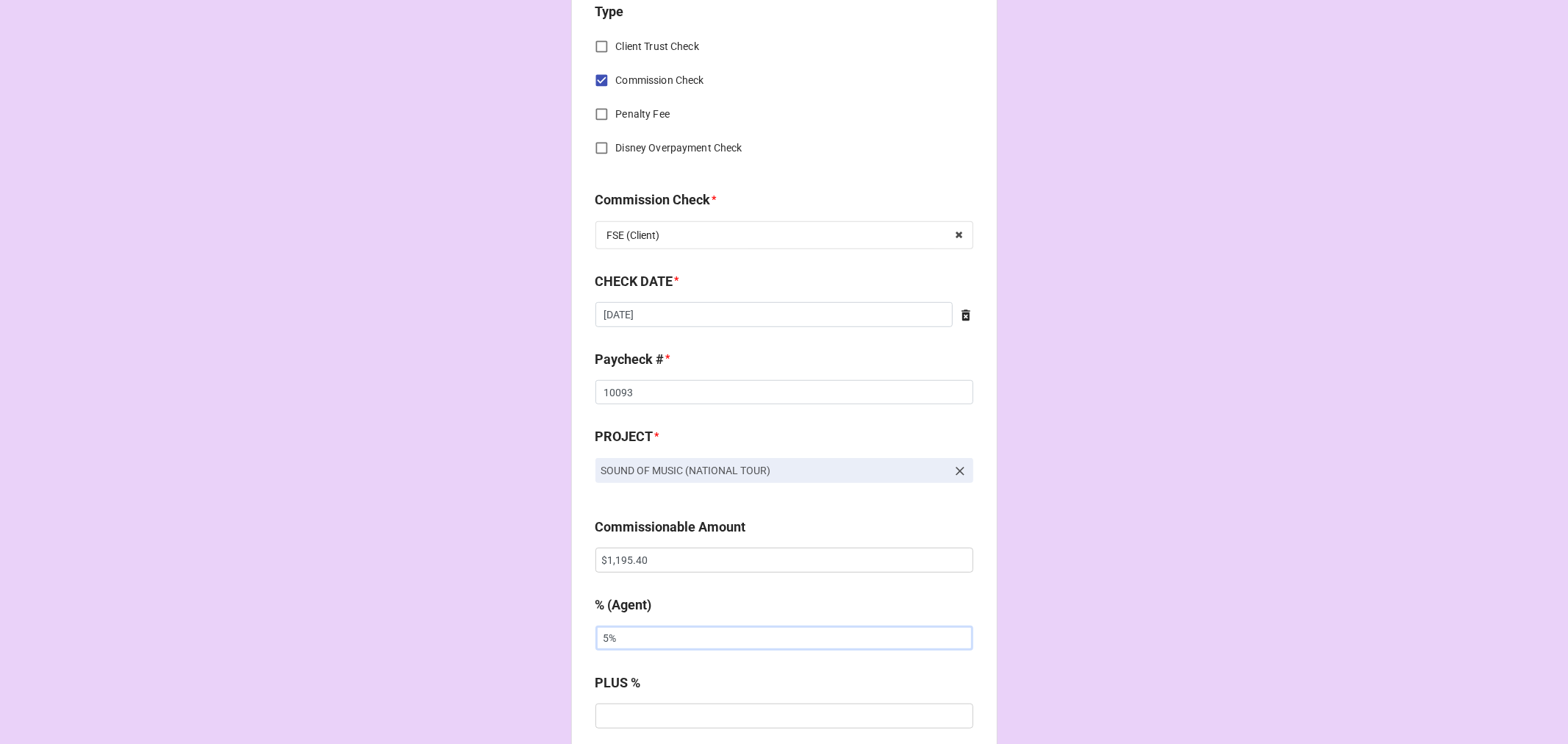
drag, startPoint x: 647, startPoint y: 636, endPoint x: 510, endPoint y: 631, distance: 137.1
click at [513, 634] on div "CHECK PROCESSING FORM Client * Jennifer Malenke Agent (from Client) Arbender Ag…" at bounding box center [784, 569] width 1568 height 2445
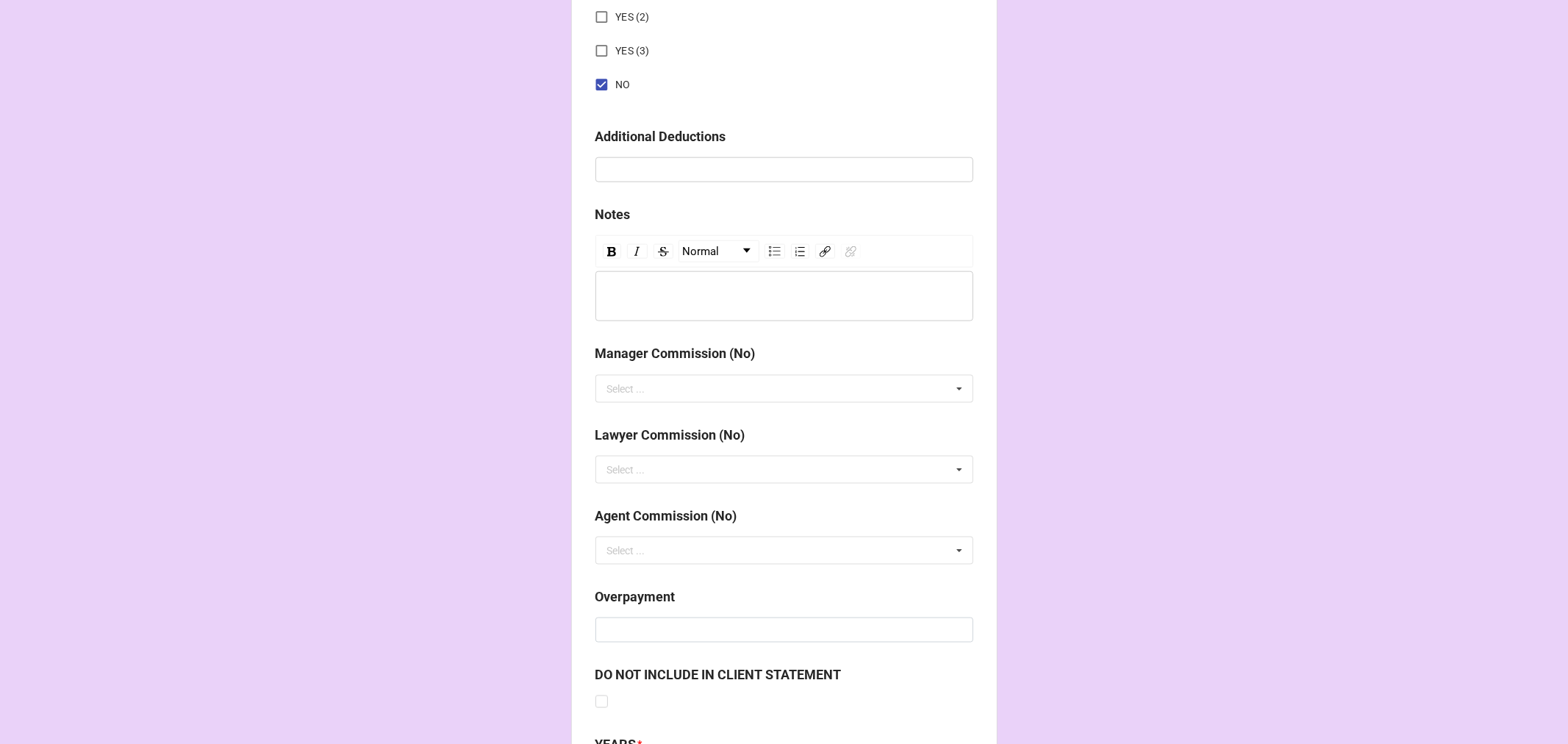
scroll to position [1701, 0]
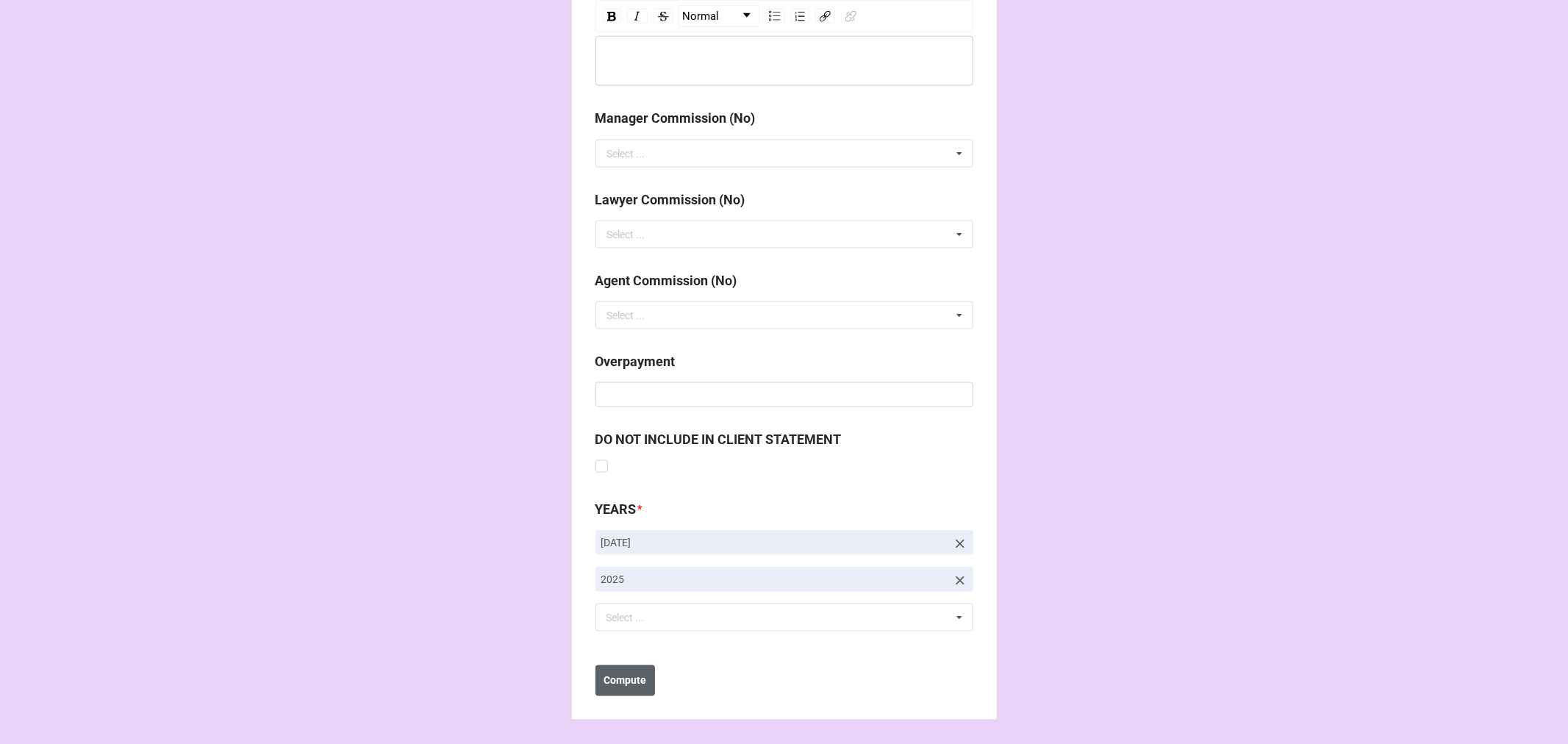
type input "10%"
click at [627, 682] on b "Compute" at bounding box center [624, 680] width 42 height 15
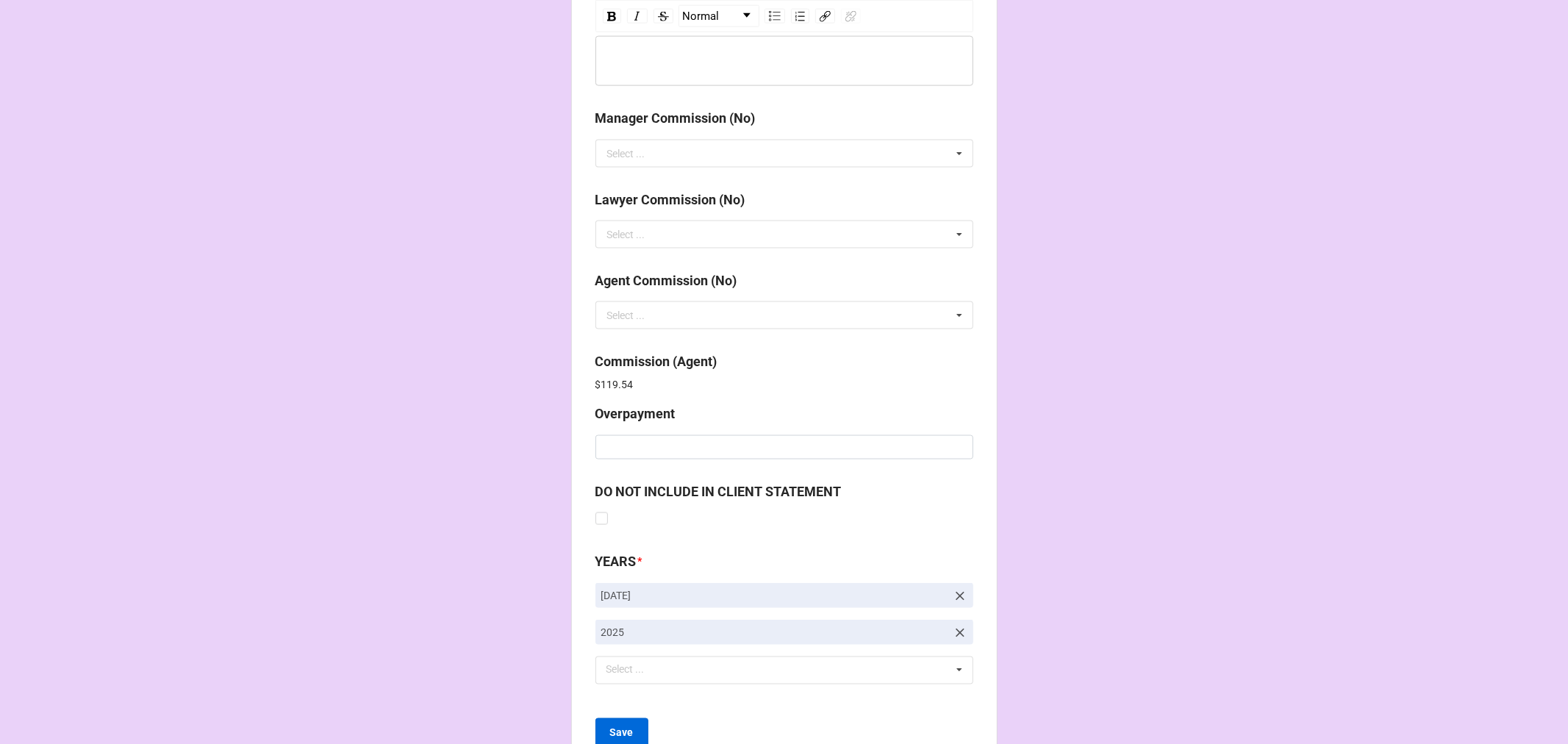
scroll to position [1753, 0]
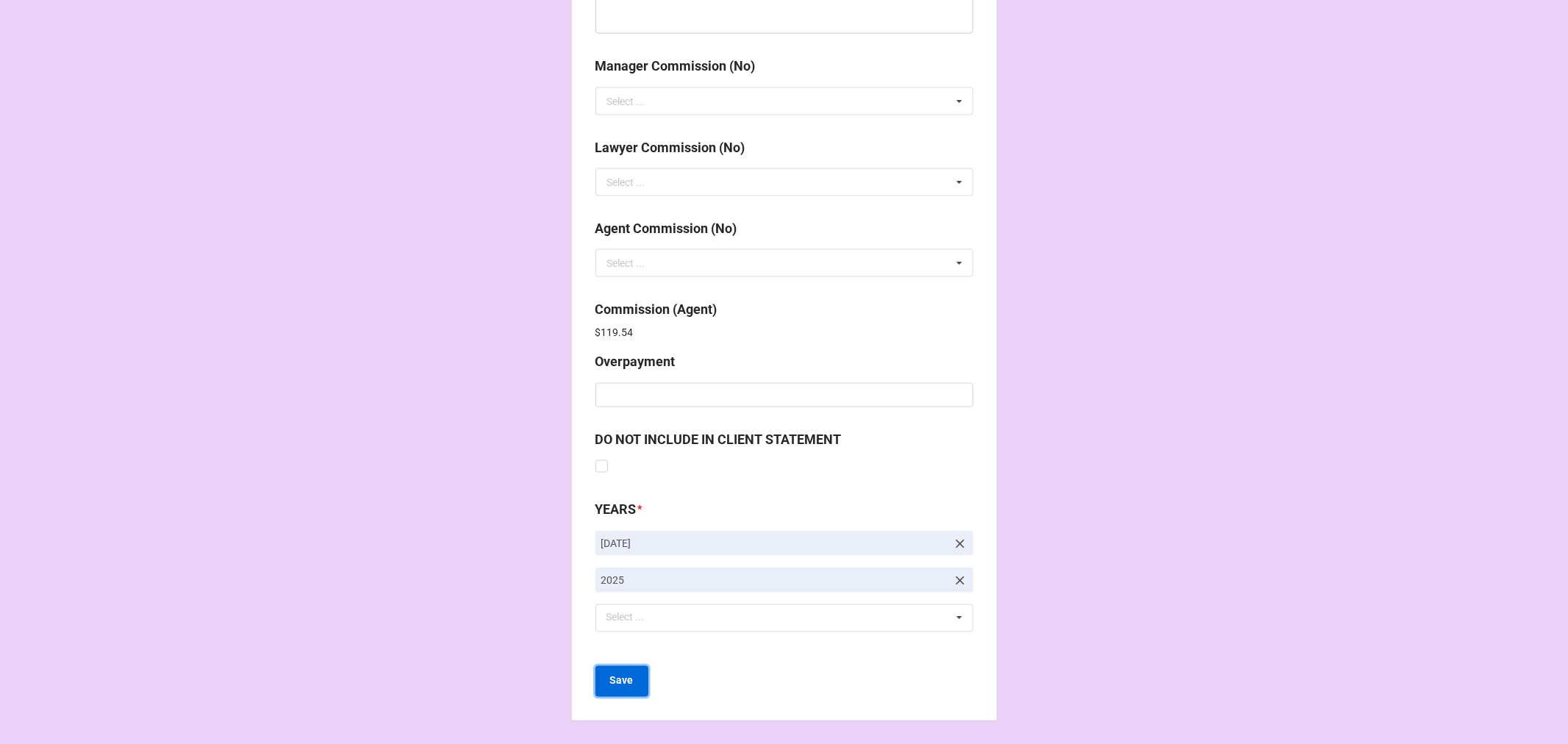
click at [610, 692] on button "Save" at bounding box center [622, 681] width 53 height 31
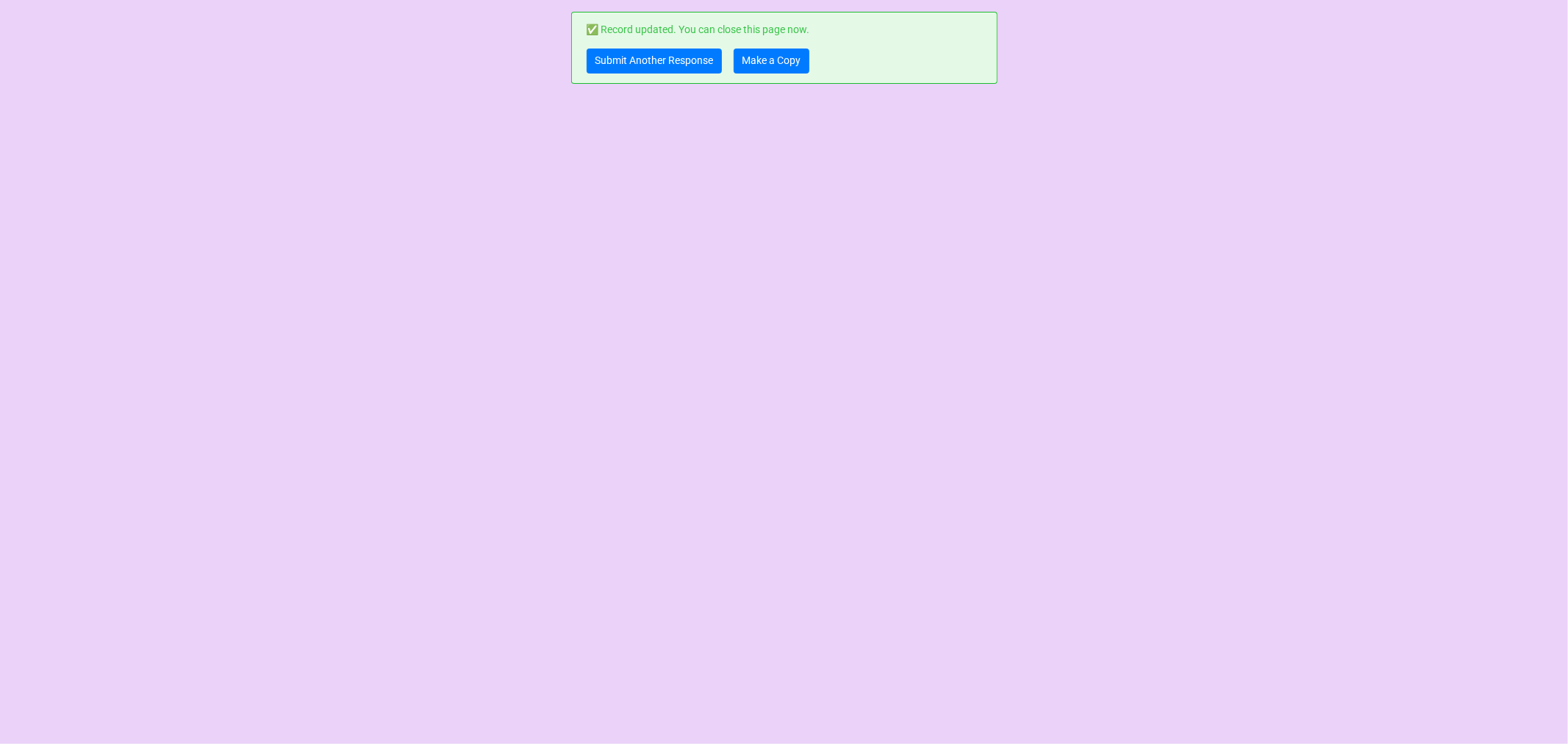
scroll to position [0, 0]
click at [785, 65] on link "Make a Copy" at bounding box center [771, 61] width 76 height 25
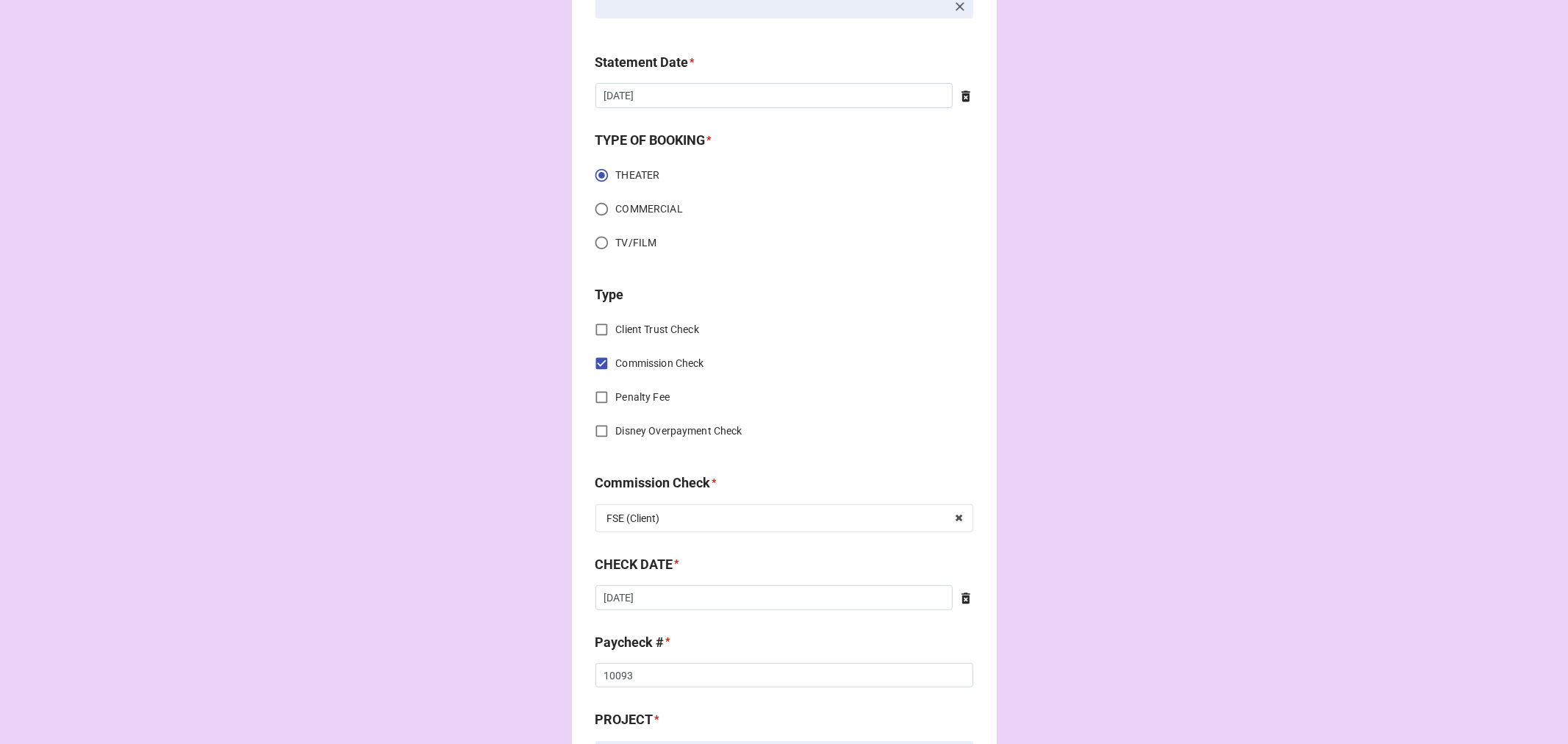
scroll to position [653, 0]
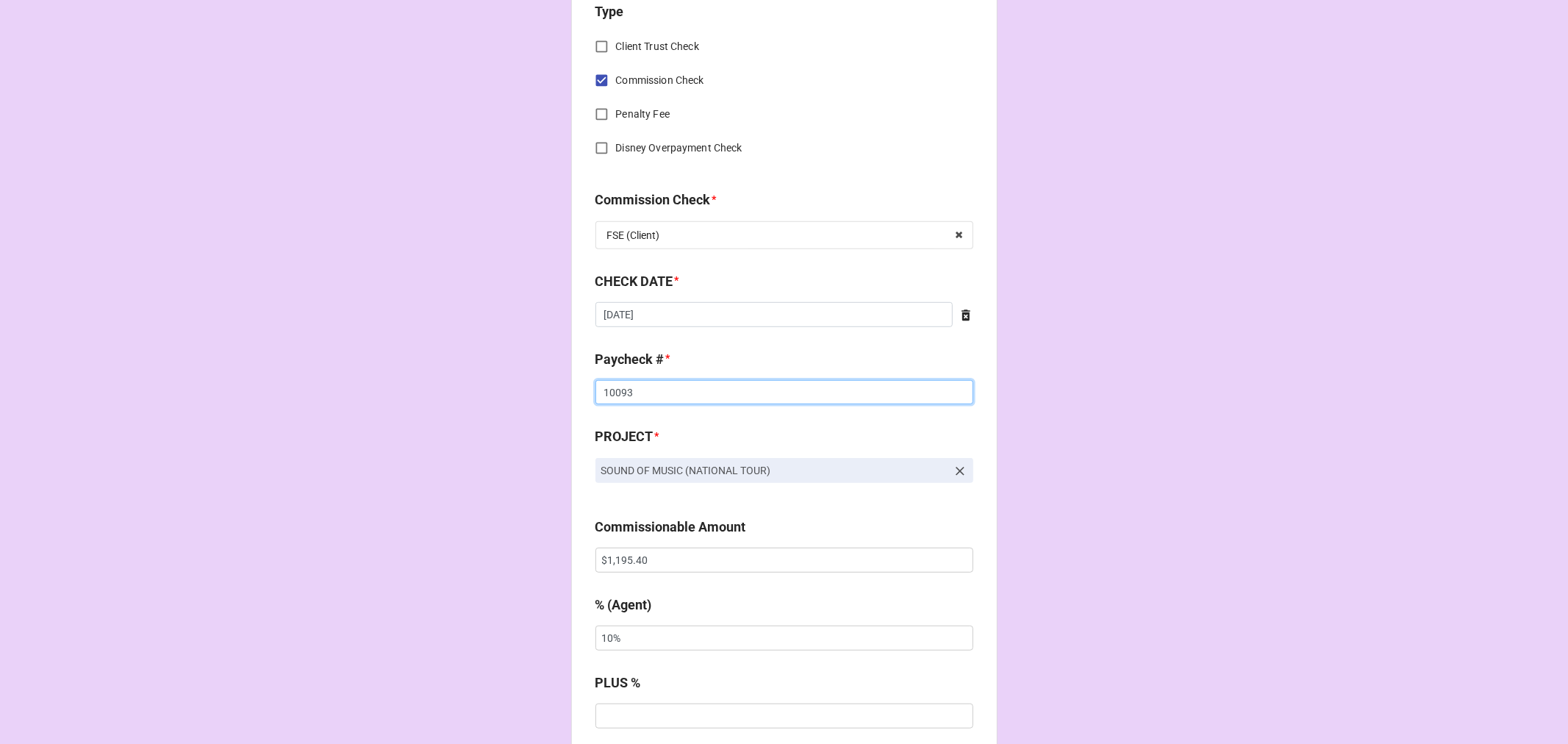
click at [614, 388] on input "10093" at bounding box center [784, 392] width 378 height 25
type input "10345"
click at [622, 552] on input "$1,195.40" at bounding box center [784, 560] width 378 height 25
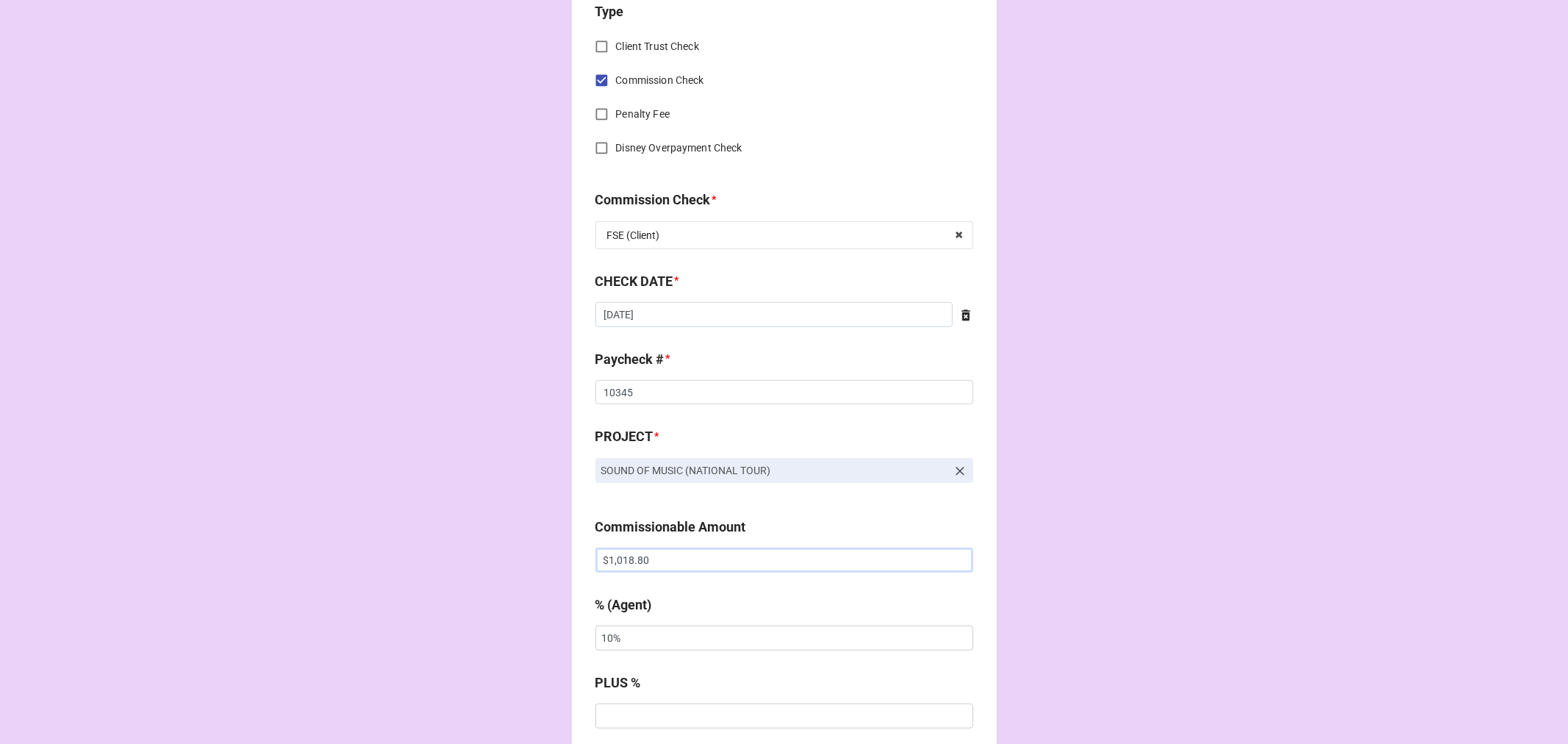
type input "$1,018.80"
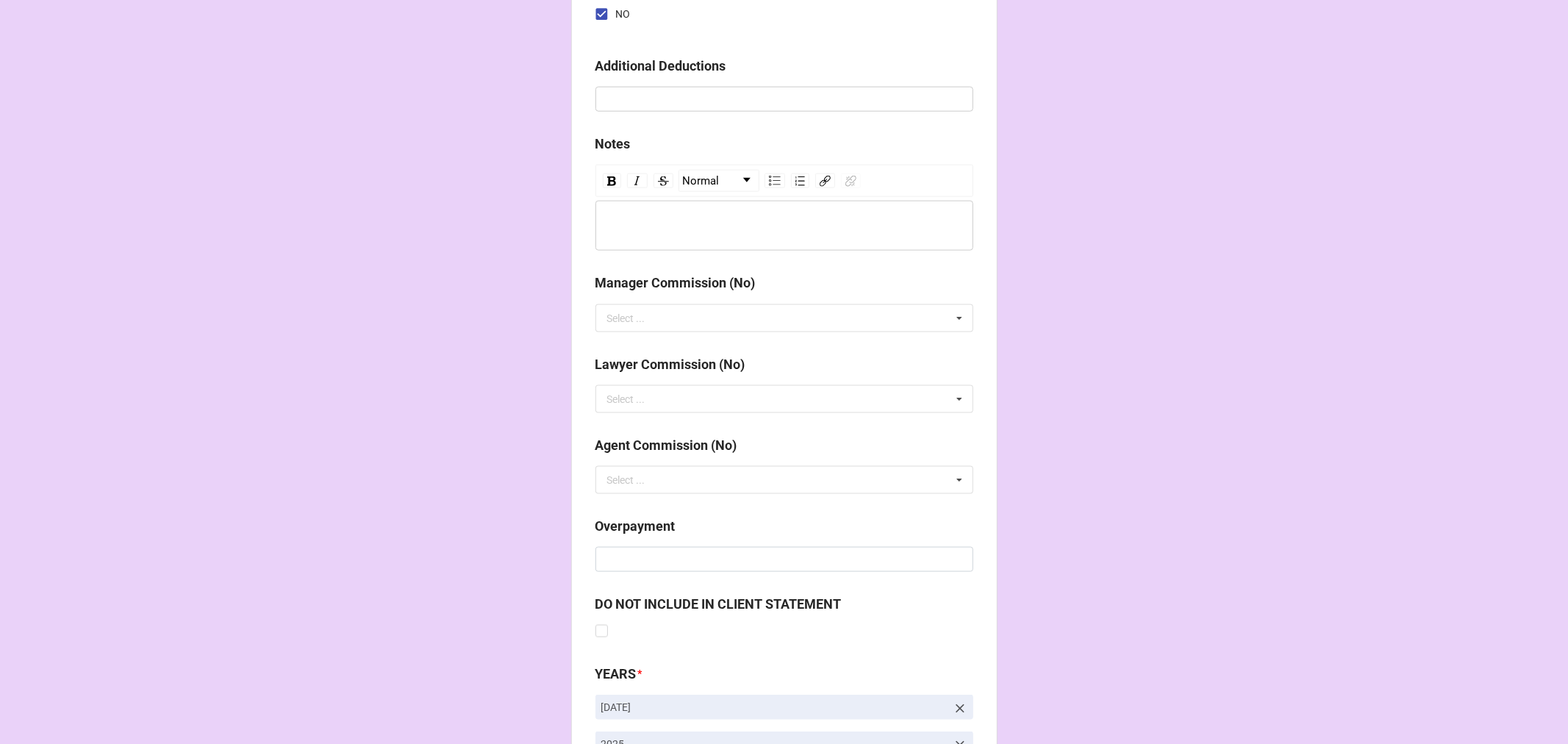
scroll to position [1701, 0]
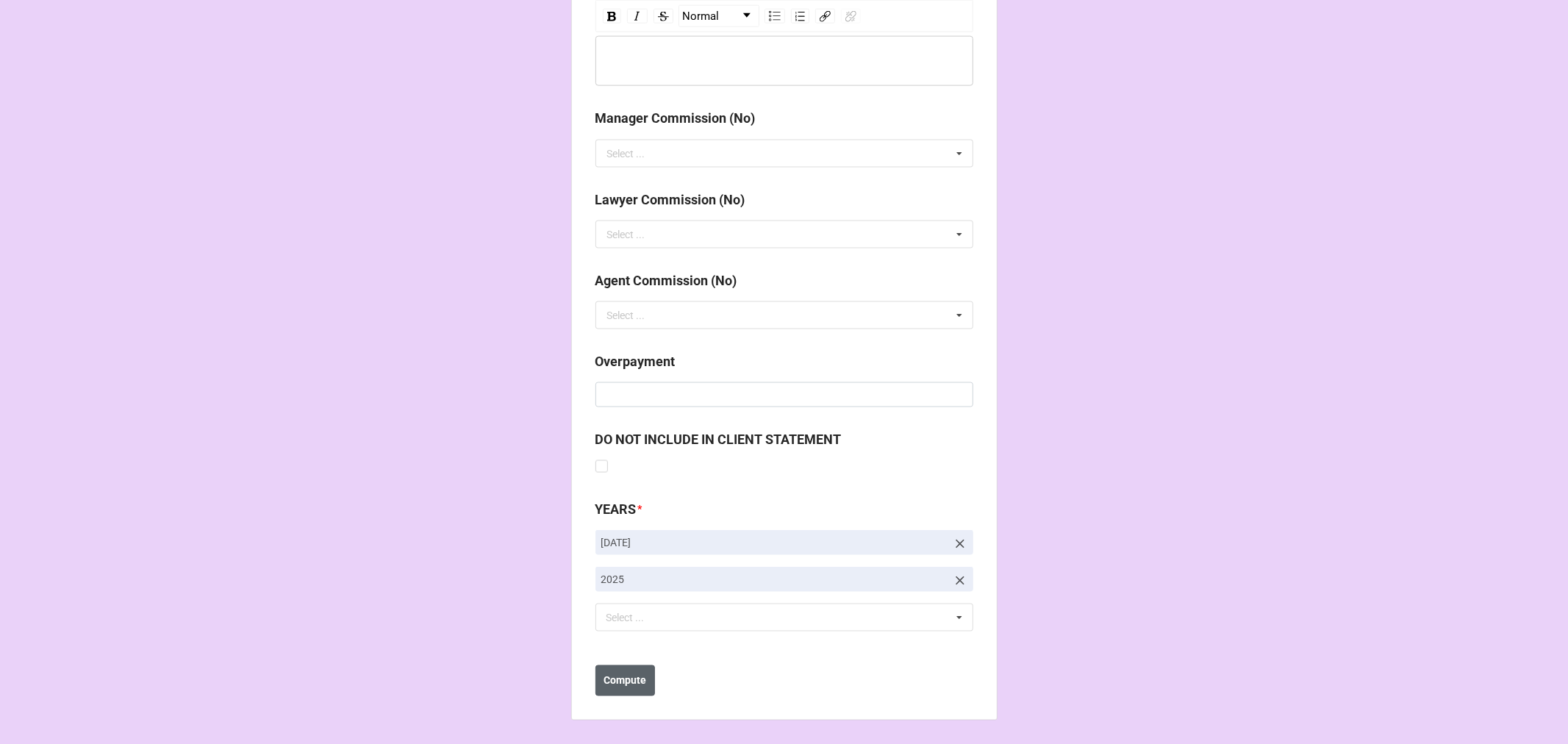
type input "5%"
click at [632, 677] on b "Compute" at bounding box center [624, 680] width 42 height 15
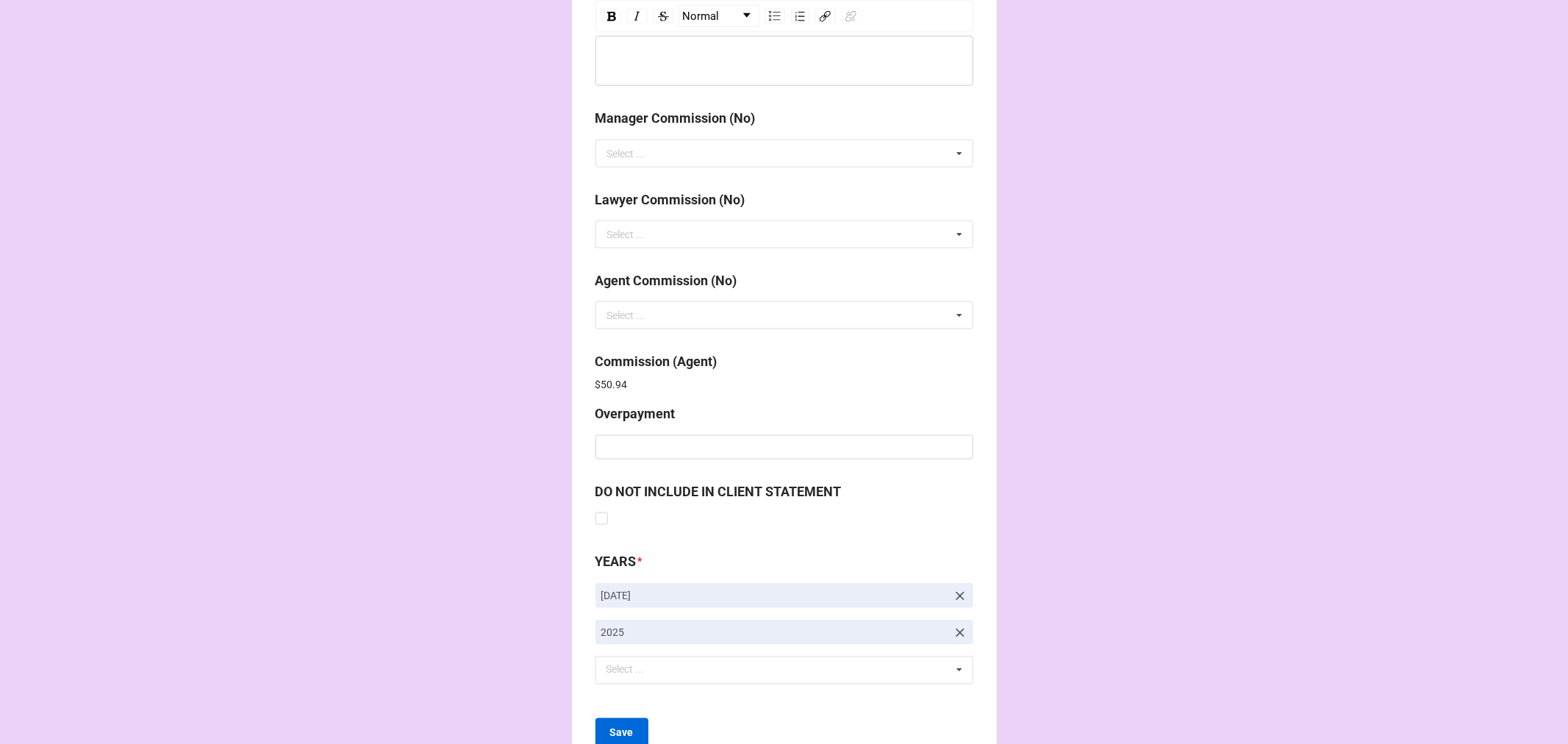
scroll to position [1753, 0]
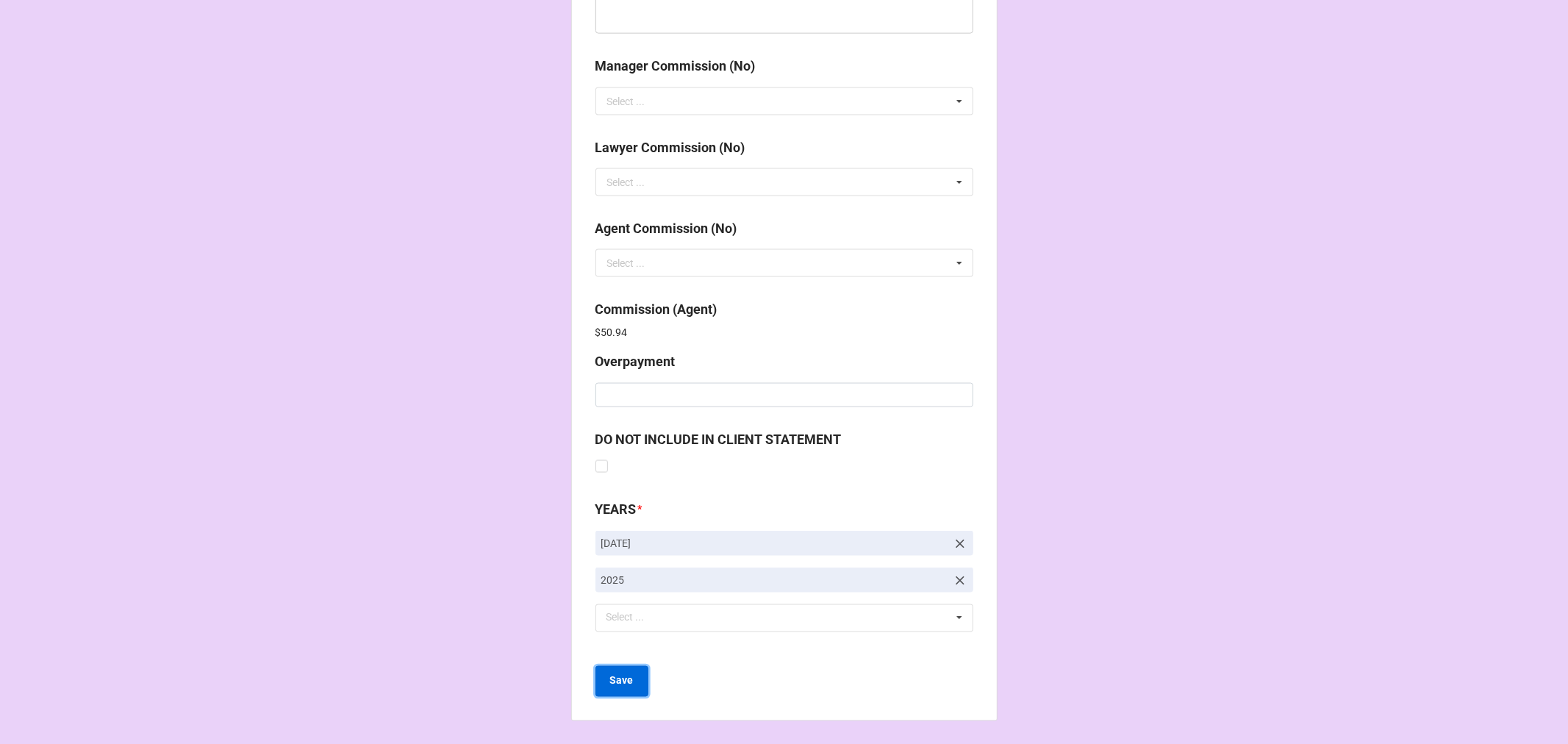
click at [618, 681] on b "Save" at bounding box center [621, 680] width 23 height 15
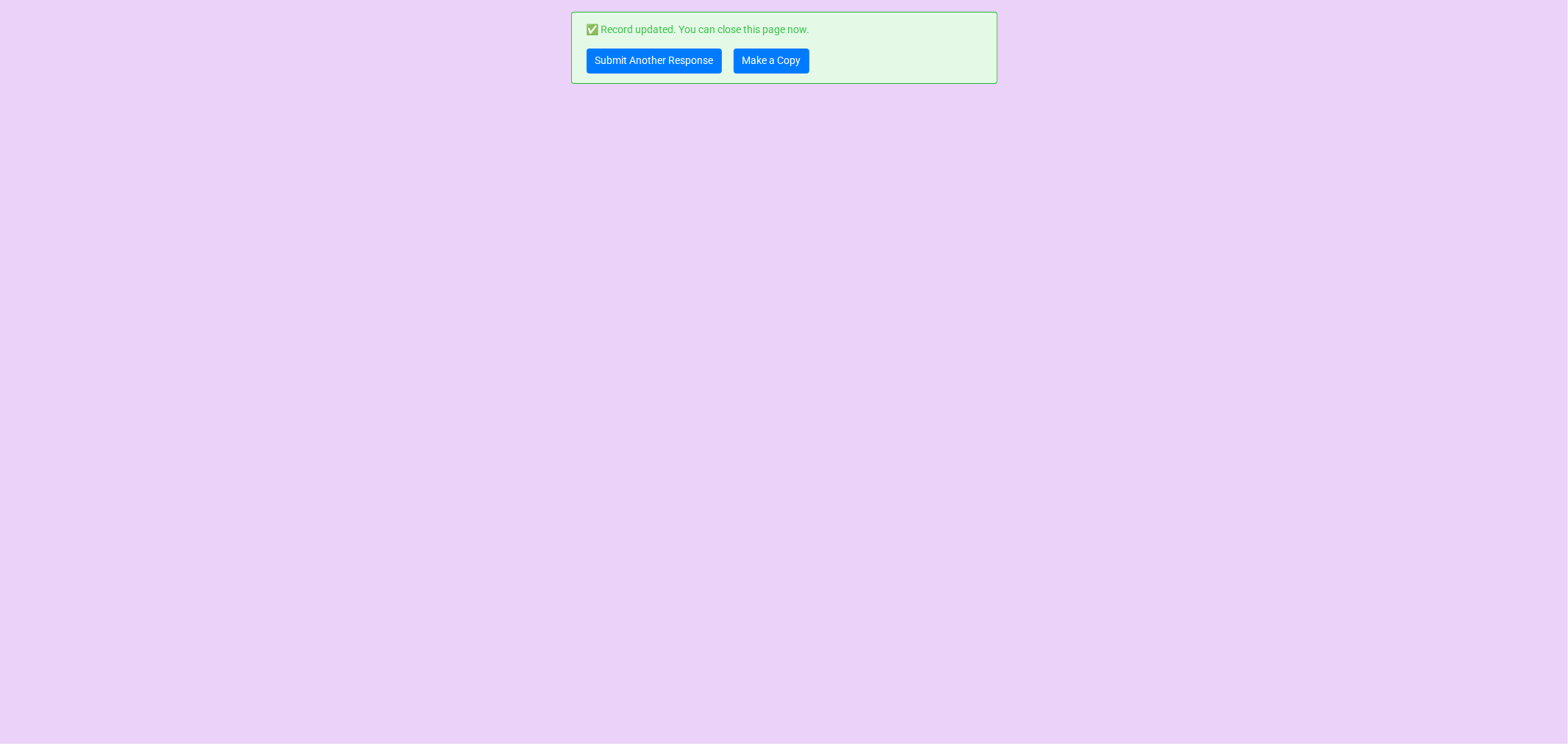
scroll to position [0, 0]
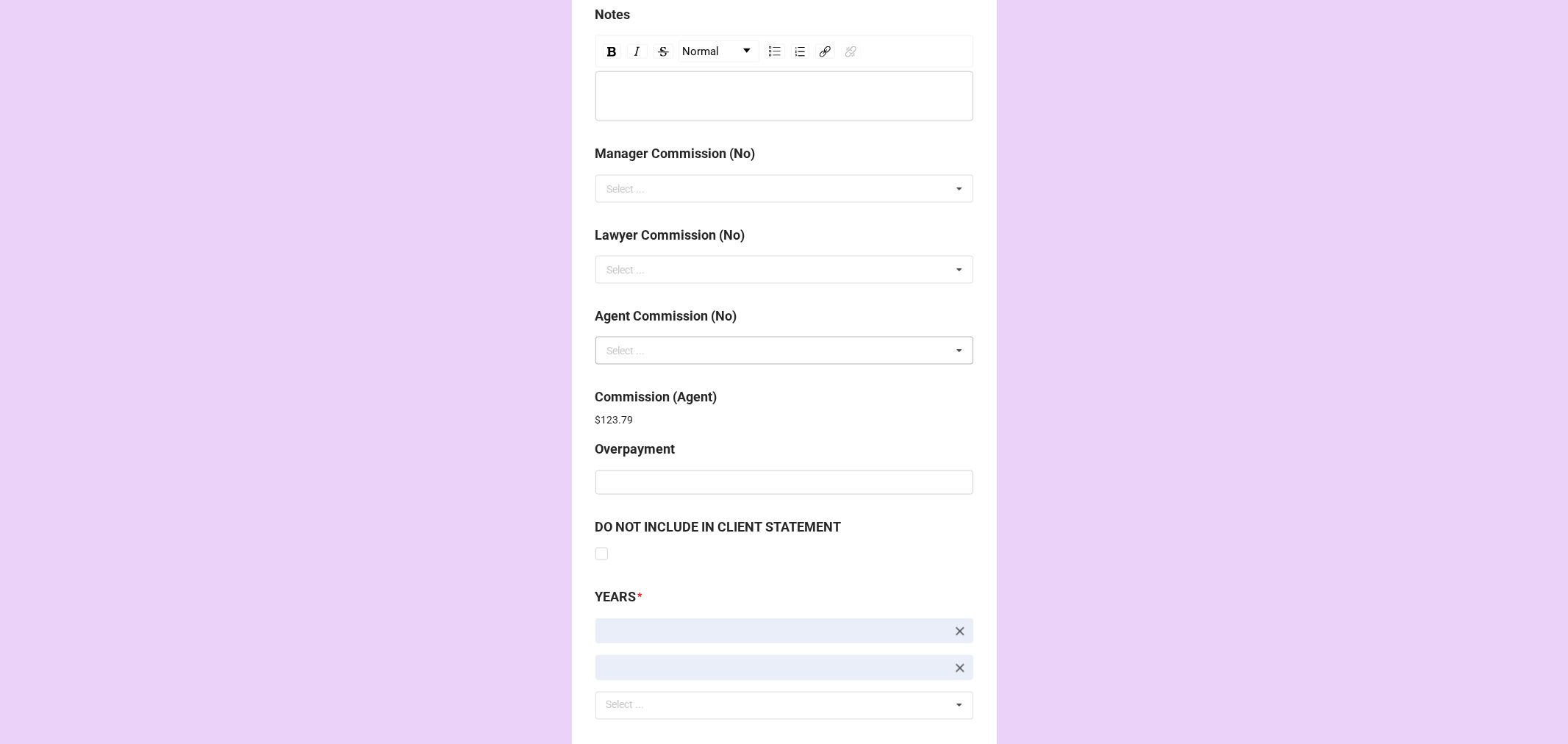
scroll to position [1753, 0]
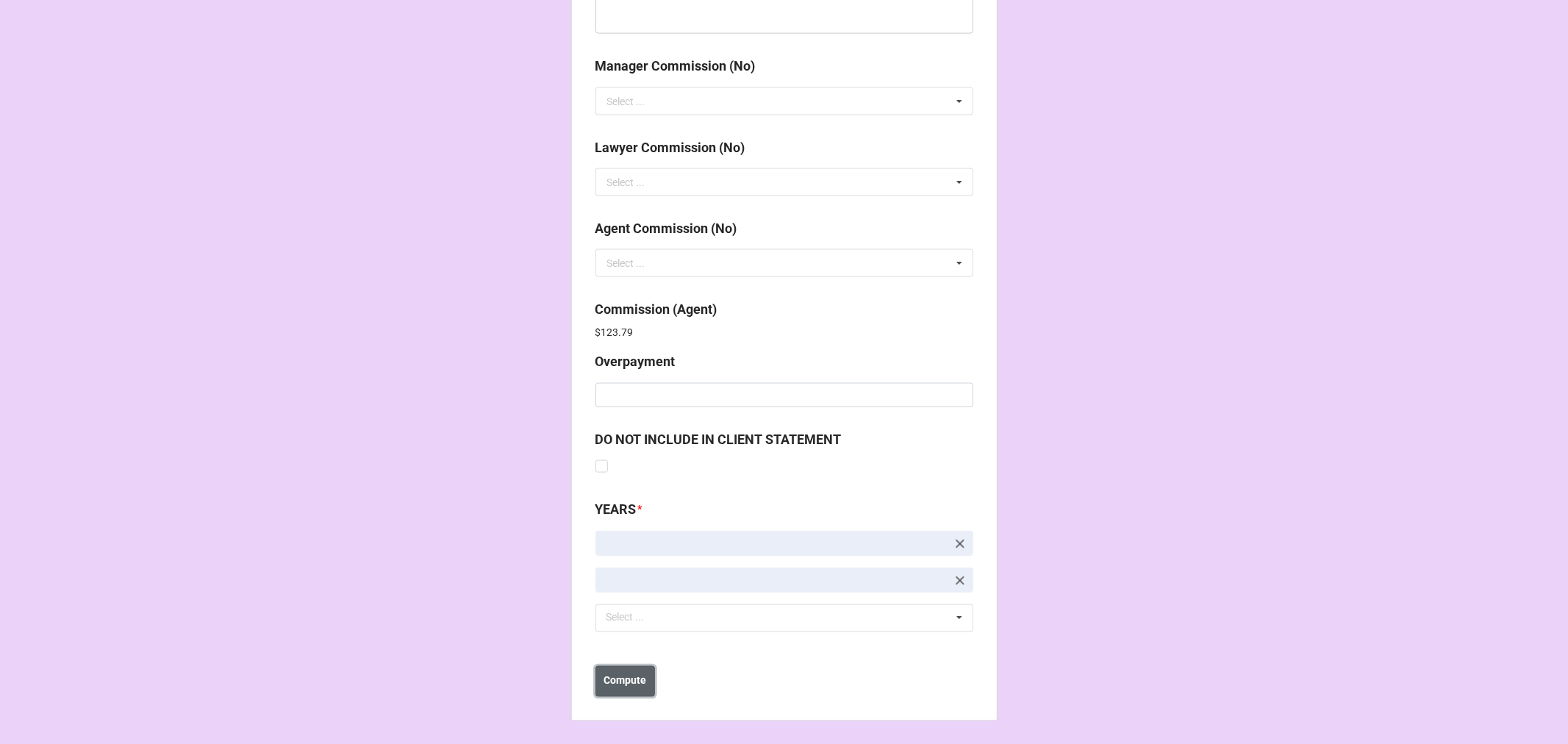
click at [635, 687] on b "Compute" at bounding box center [624, 680] width 42 height 15
click at [618, 687] on b "Save" at bounding box center [621, 680] width 23 height 15
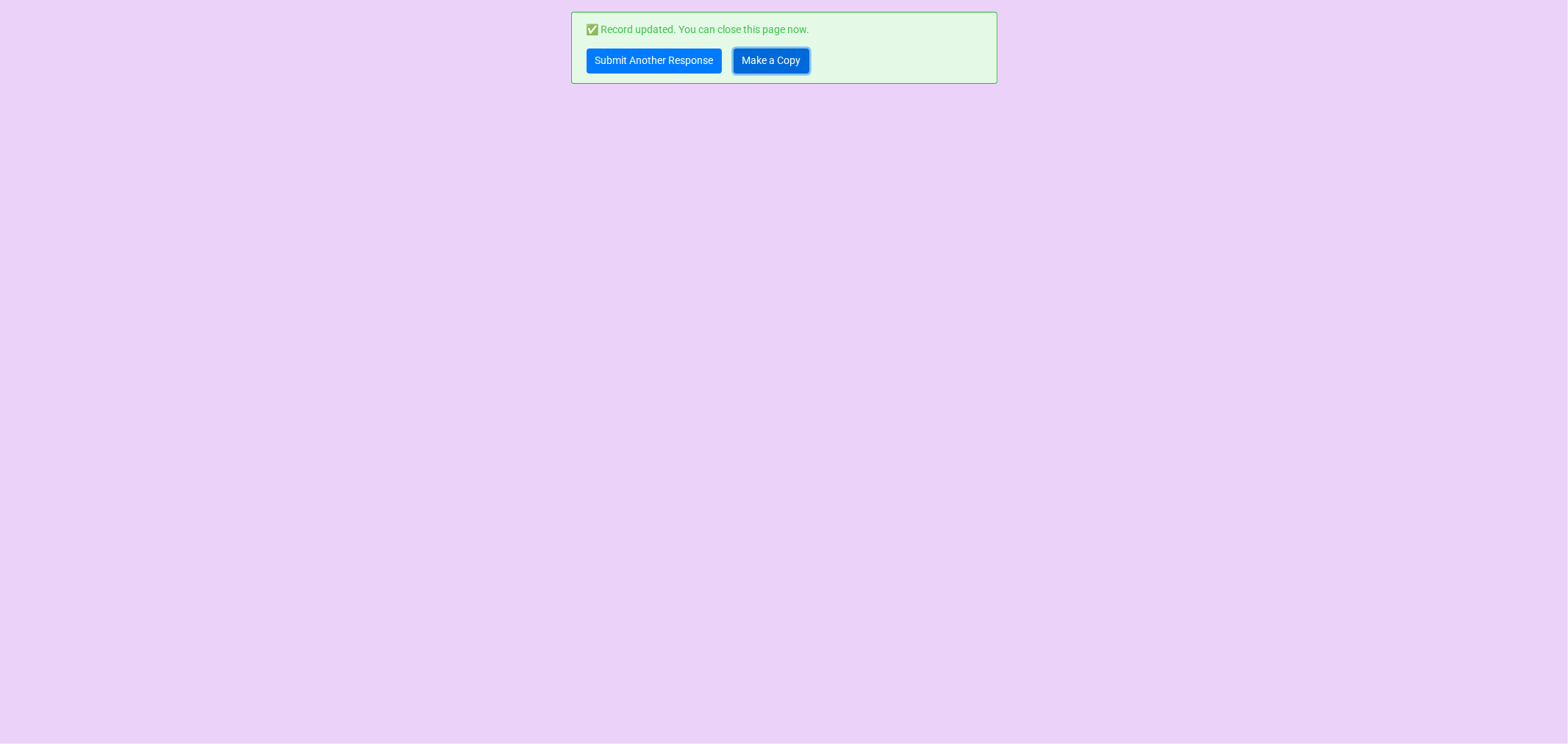
click at [765, 62] on link "Make a Copy" at bounding box center [771, 61] width 76 height 25
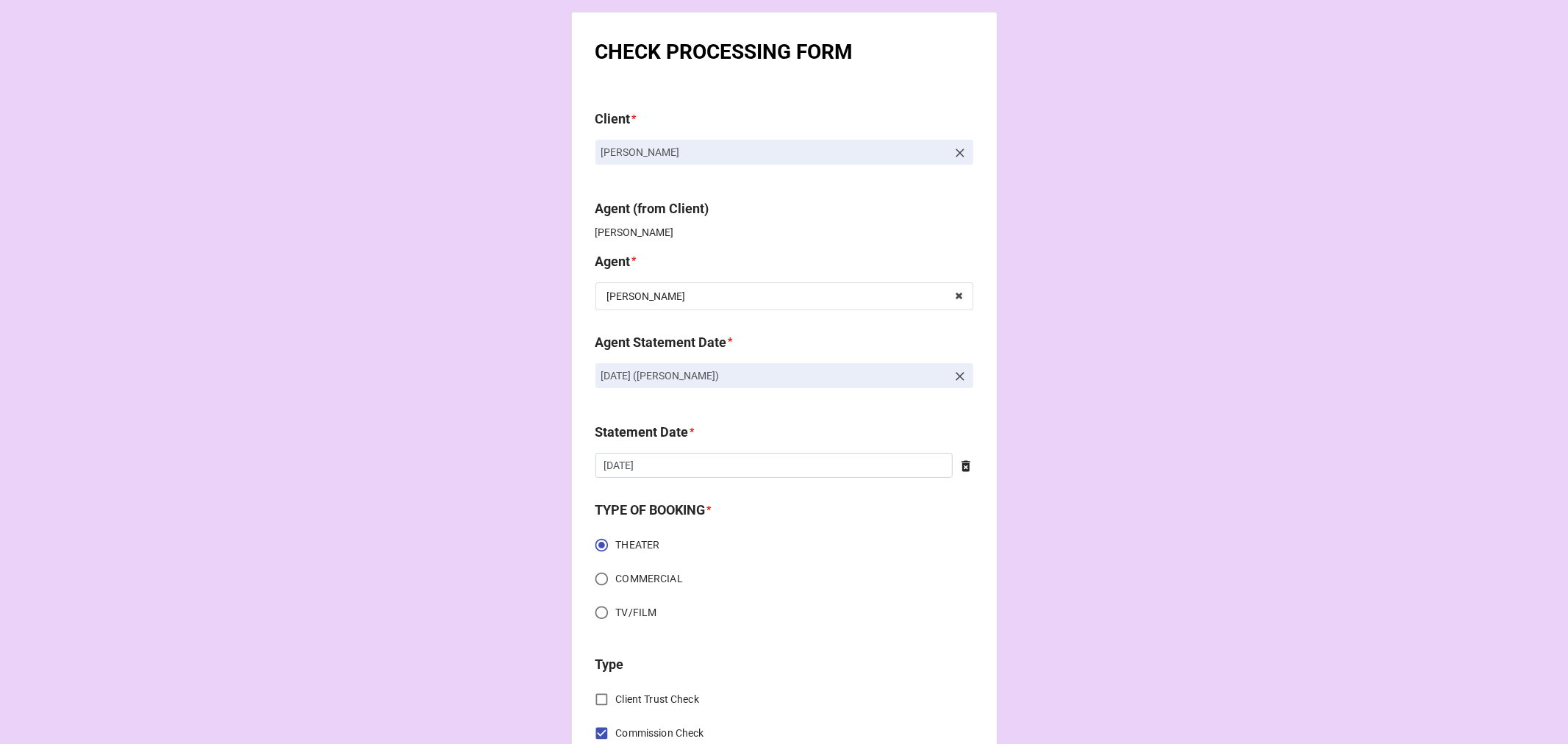
click at [952, 370] on icon at bounding box center [960, 376] width 14 height 14
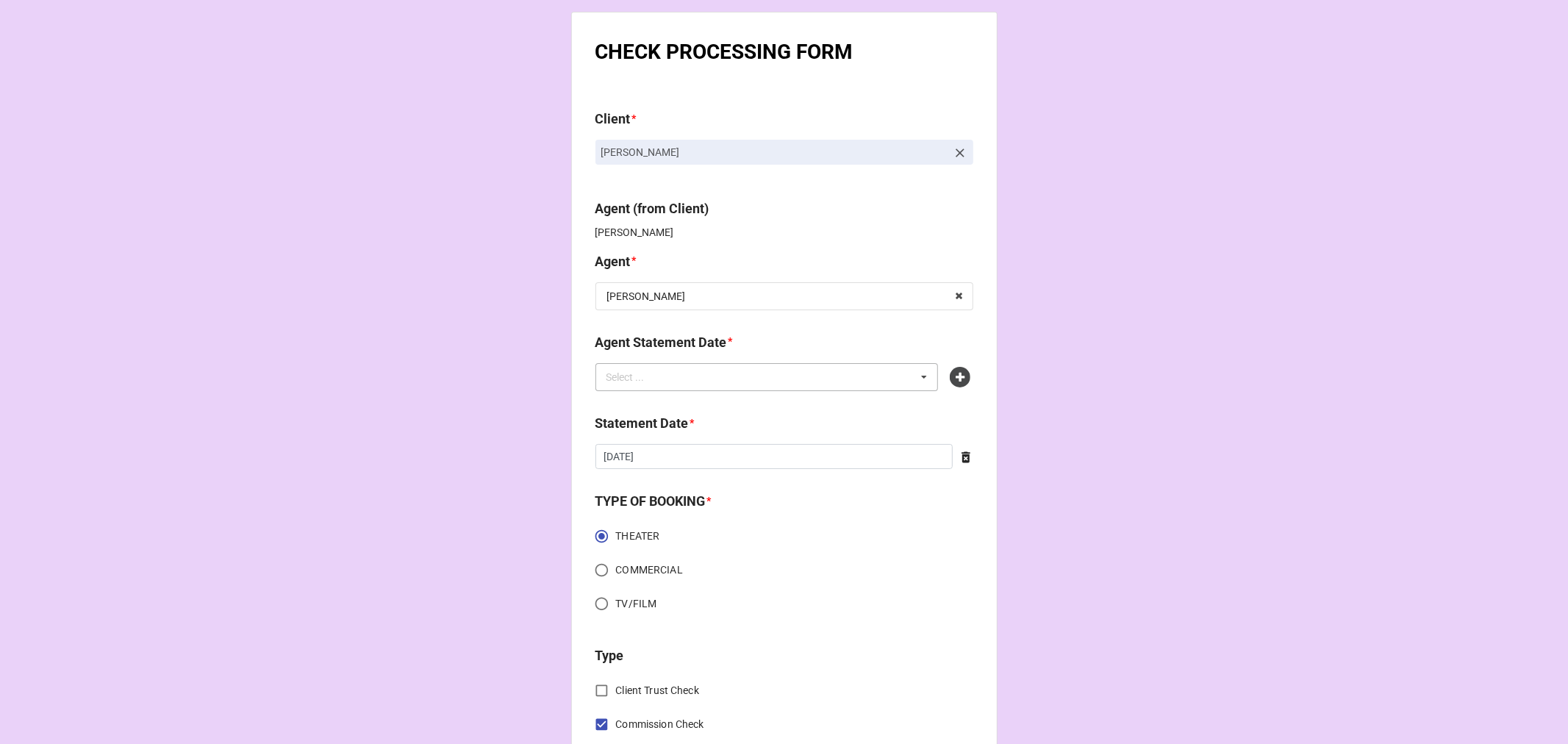
click at [830, 378] on div "Select ... No results found." at bounding box center [767, 377] width 343 height 28
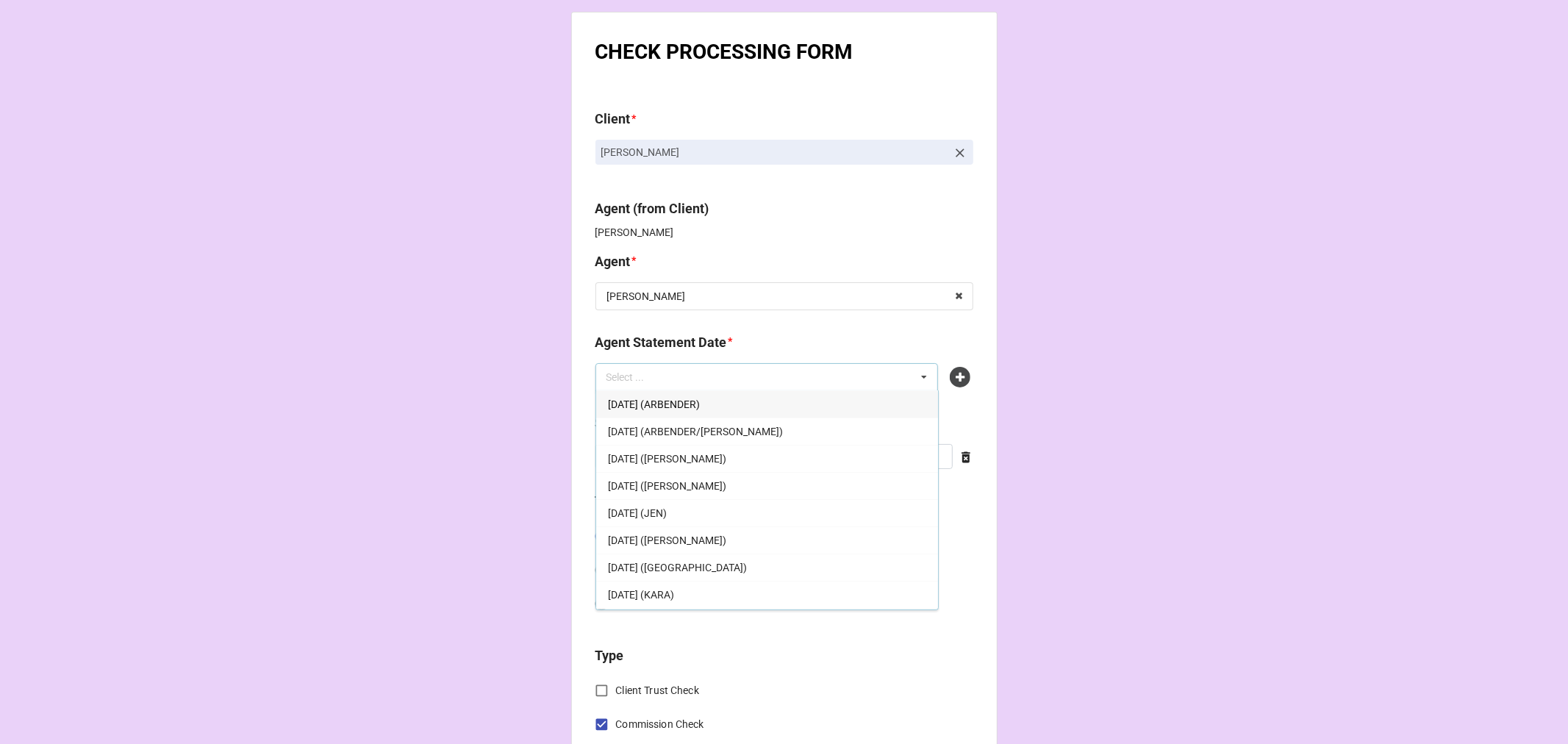
click at [727, 457] on span "OCTOBER 17, 2025 (CHONDRA)" at bounding box center [667, 458] width 118 height 12
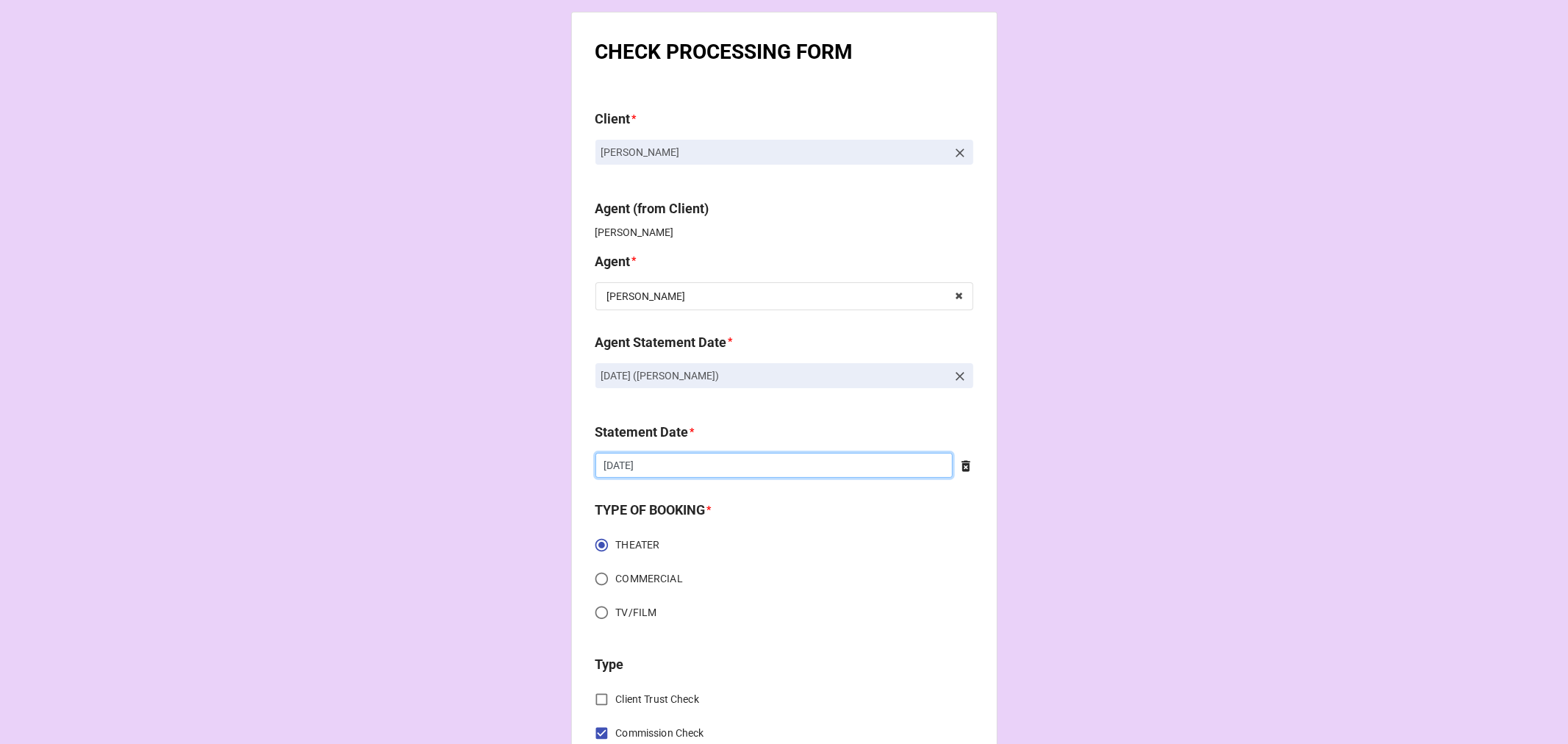
click at [684, 465] on input "[DATE]" at bounding box center [774, 465] width 358 height 25
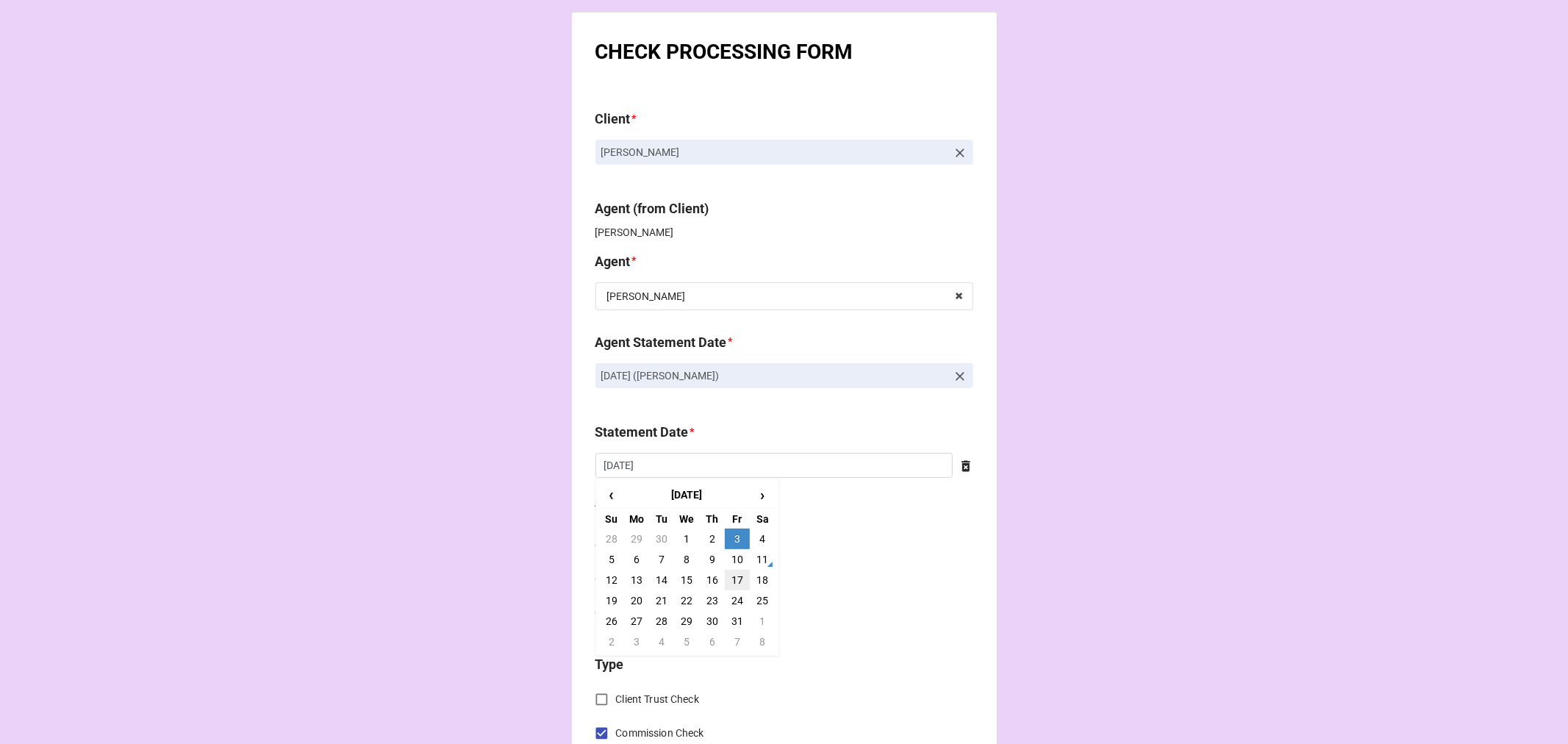
click at [733, 577] on td "17" at bounding box center [737, 580] width 25 height 21
type input "[DATE]"
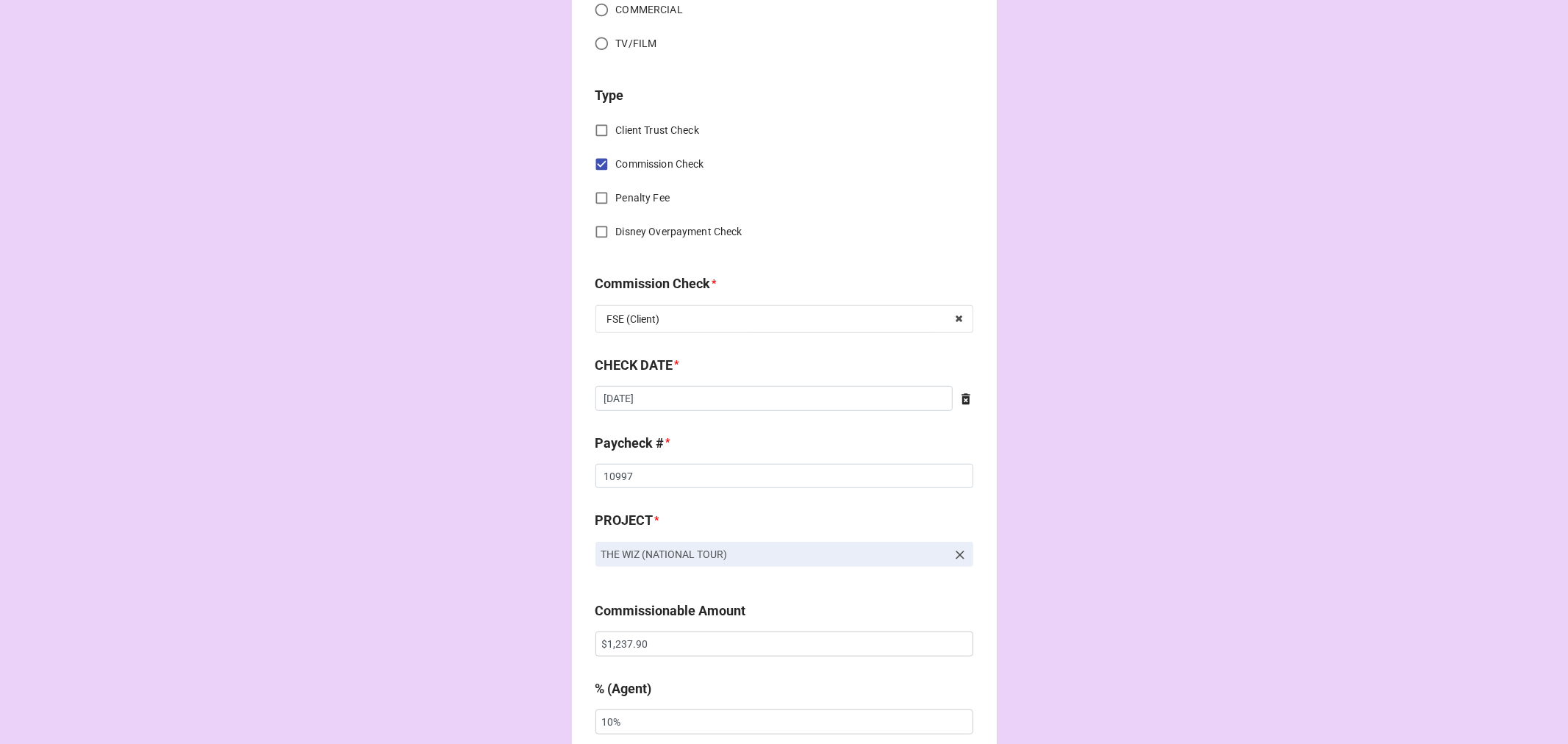
scroll to position [571, 0]
click at [645, 400] on input "9/3/2025" at bounding box center [774, 396] width 358 height 25
click at [711, 510] on td "18" at bounding box center [712, 511] width 25 height 21
type input "9/18/2025"
click at [616, 474] on input "10997" at bounding box center [784, 473] width 378 height 25
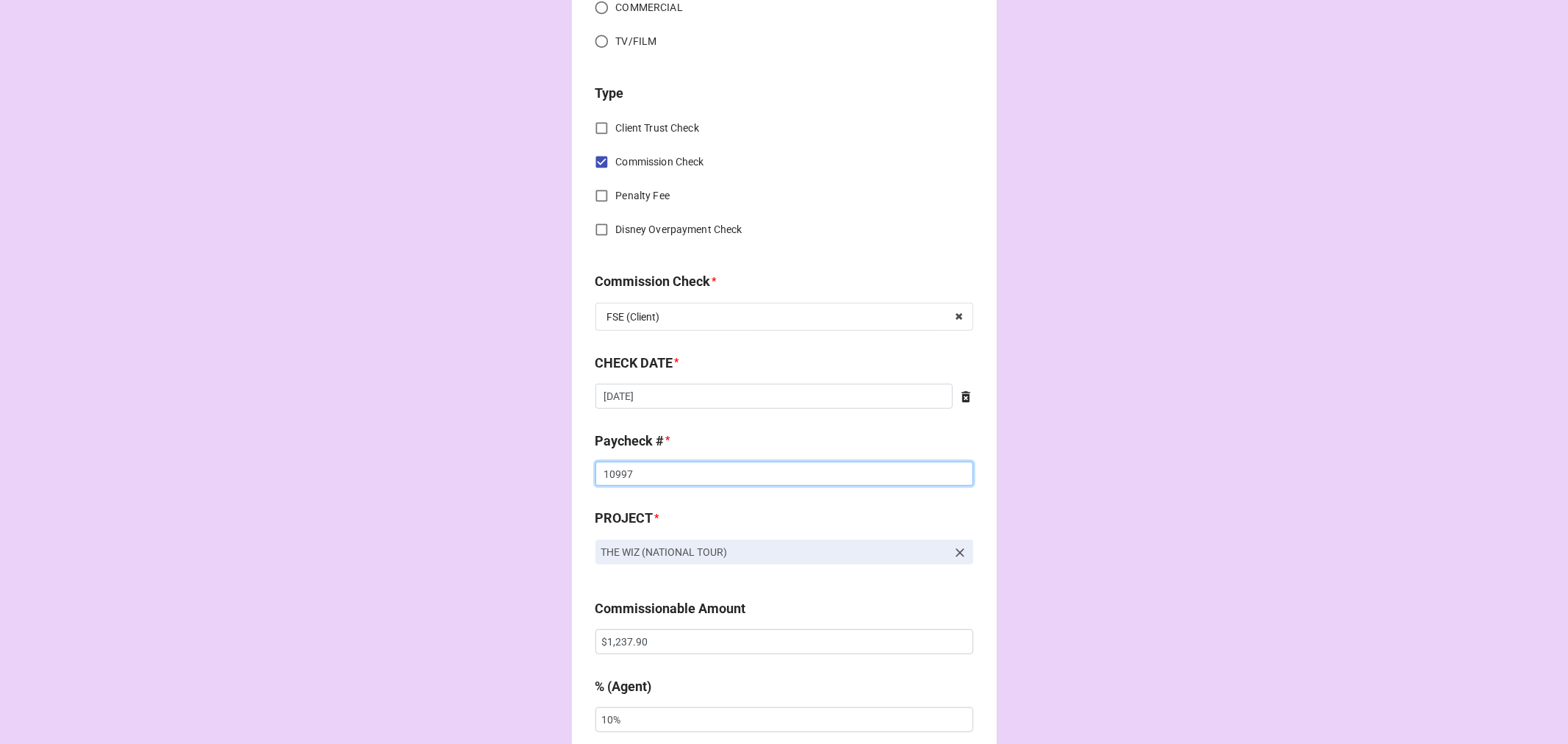
click at [616, 474] on input "10997" at bounding box center [784, 473] width 378 height 25
type input "110077"
click at [617, 645] on input "$1,237.90" at bounding box center [784, 641] width 378 height 25
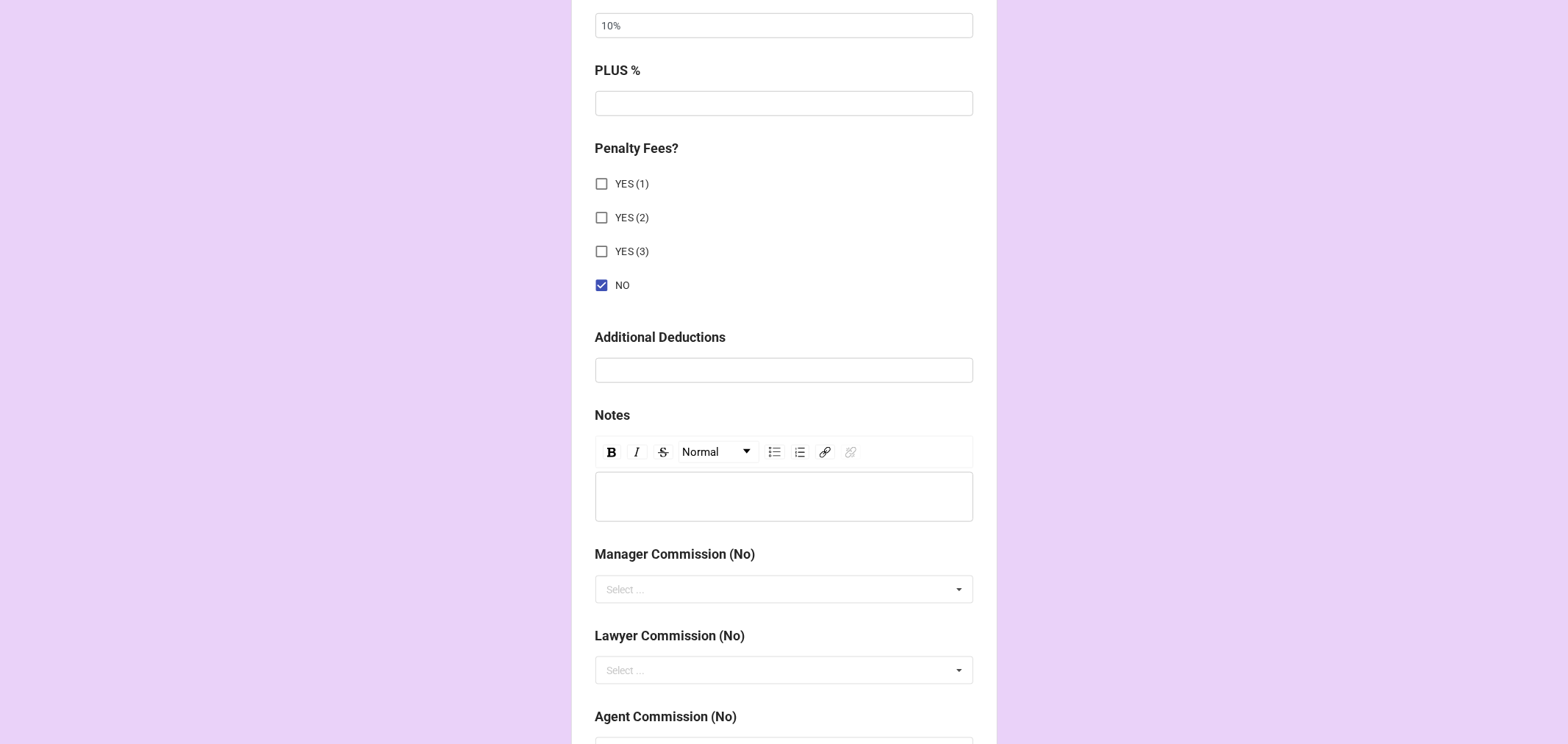
scroll to position [1701, 0]
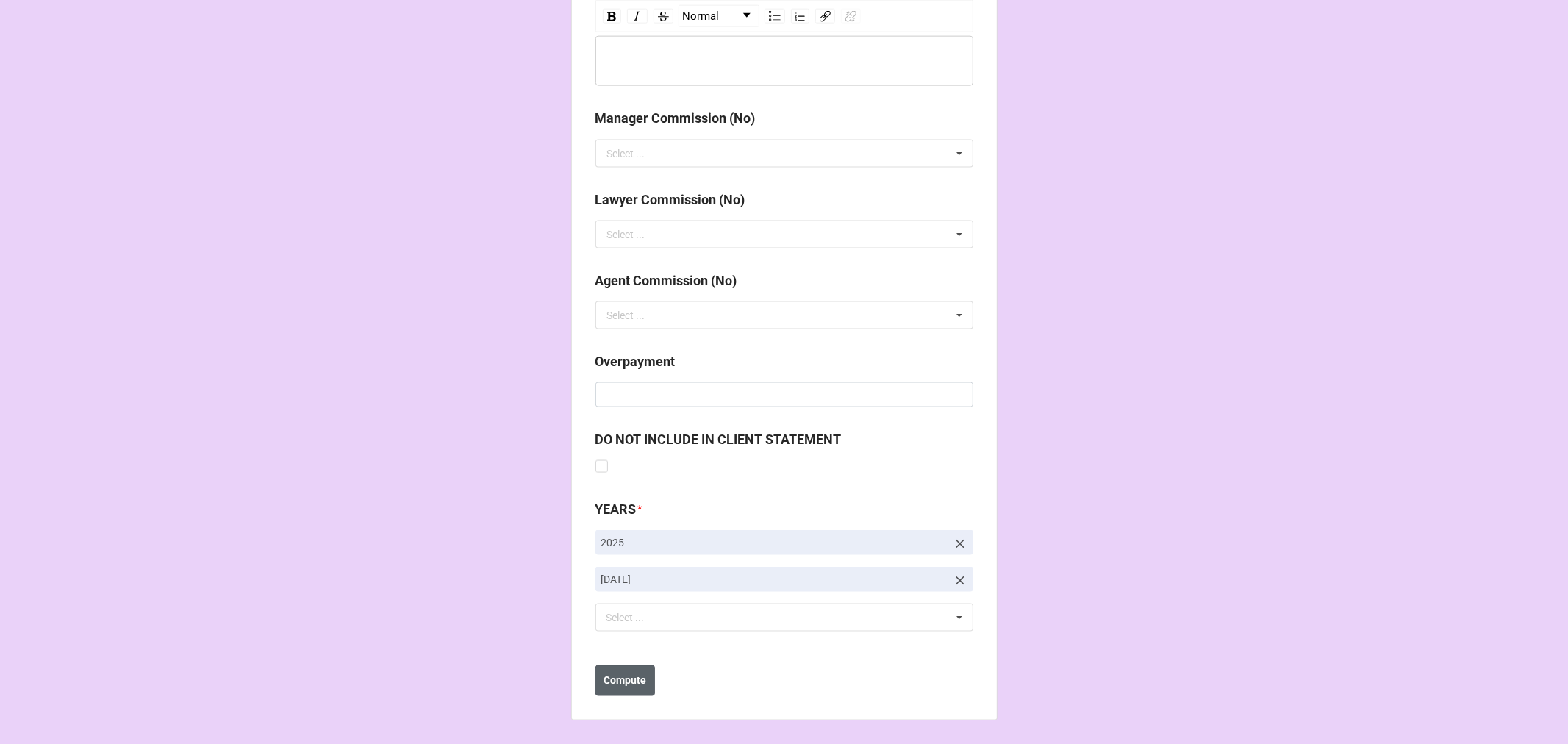
type input "$2,406.30"
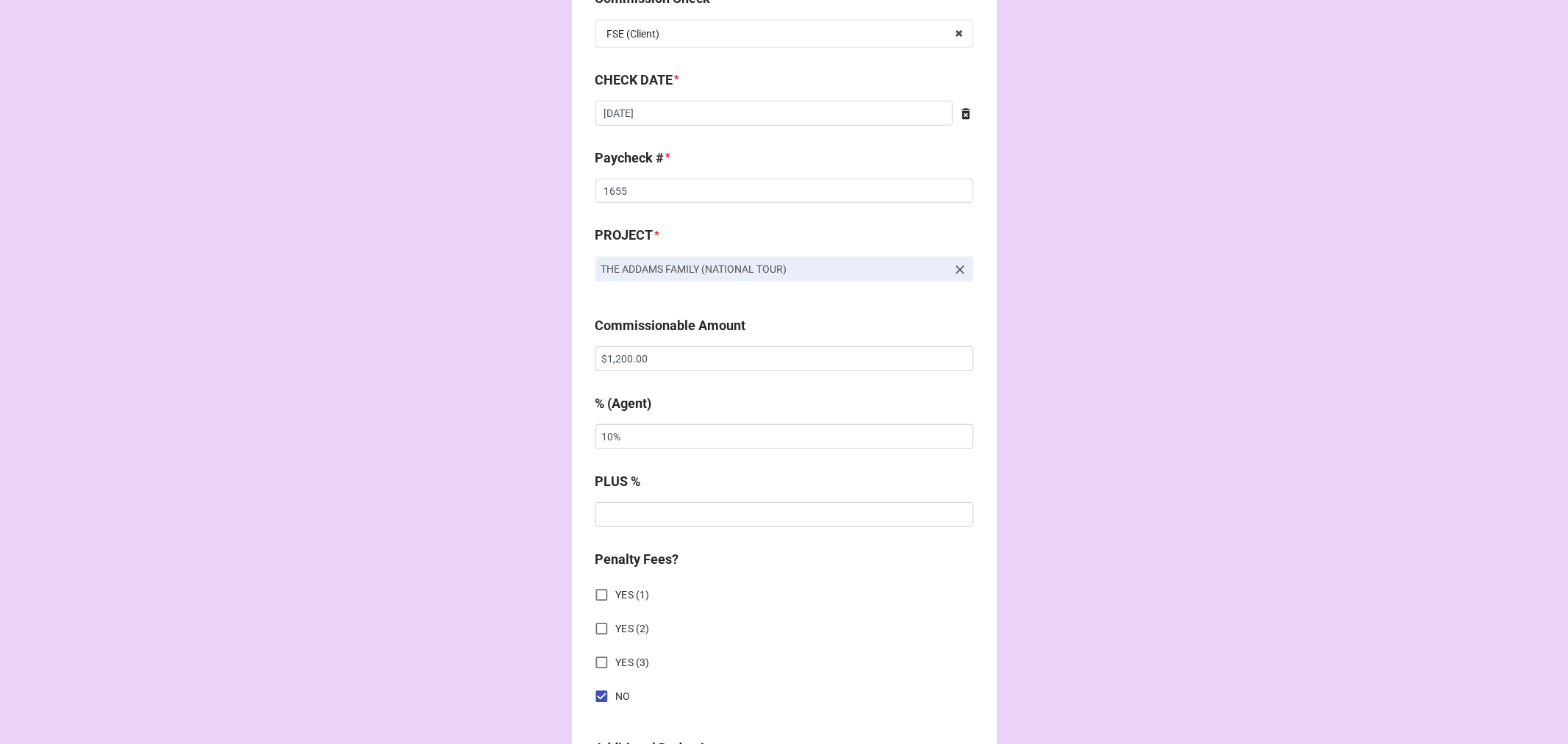
scroll to position [855, 0]
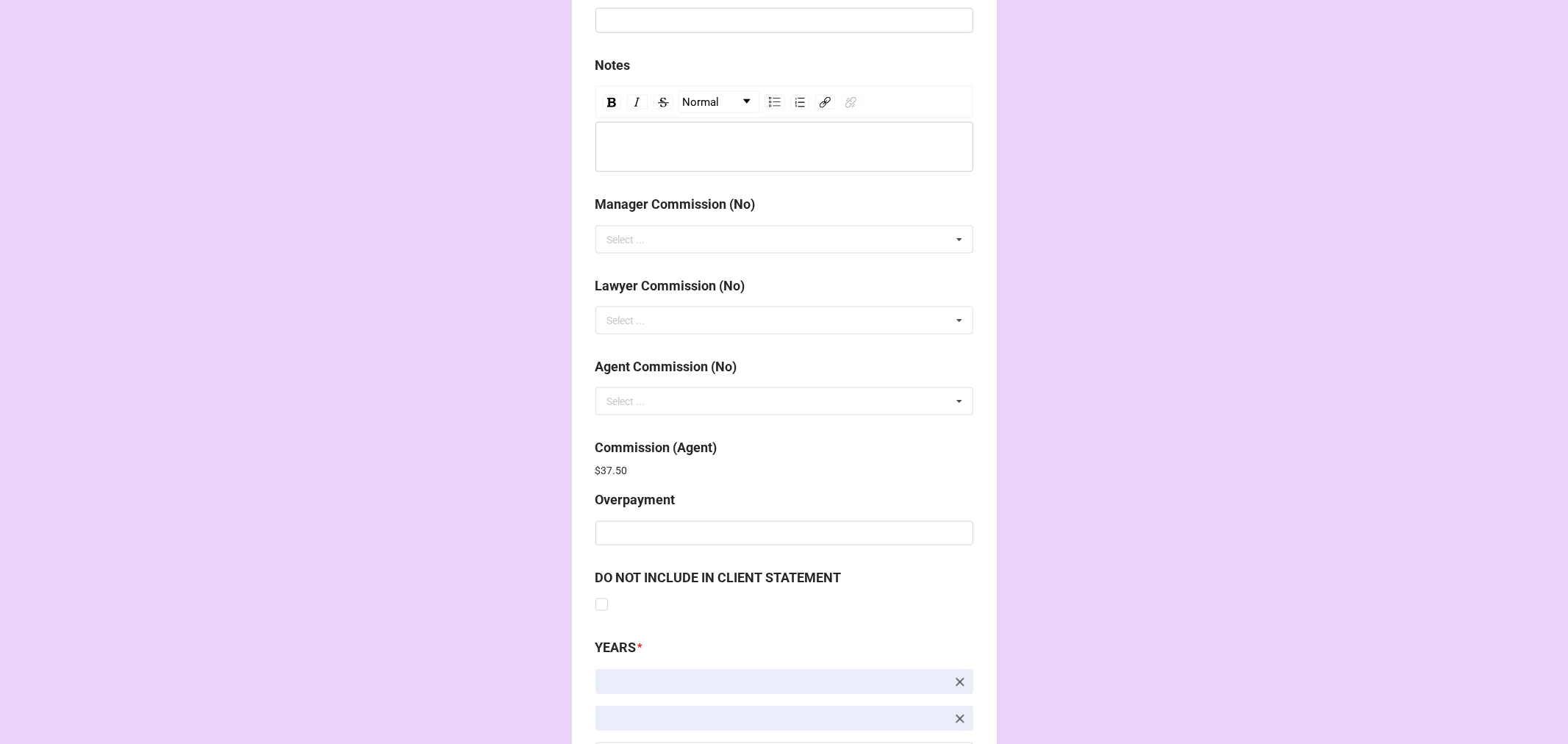
scroll to position [1753, 0]
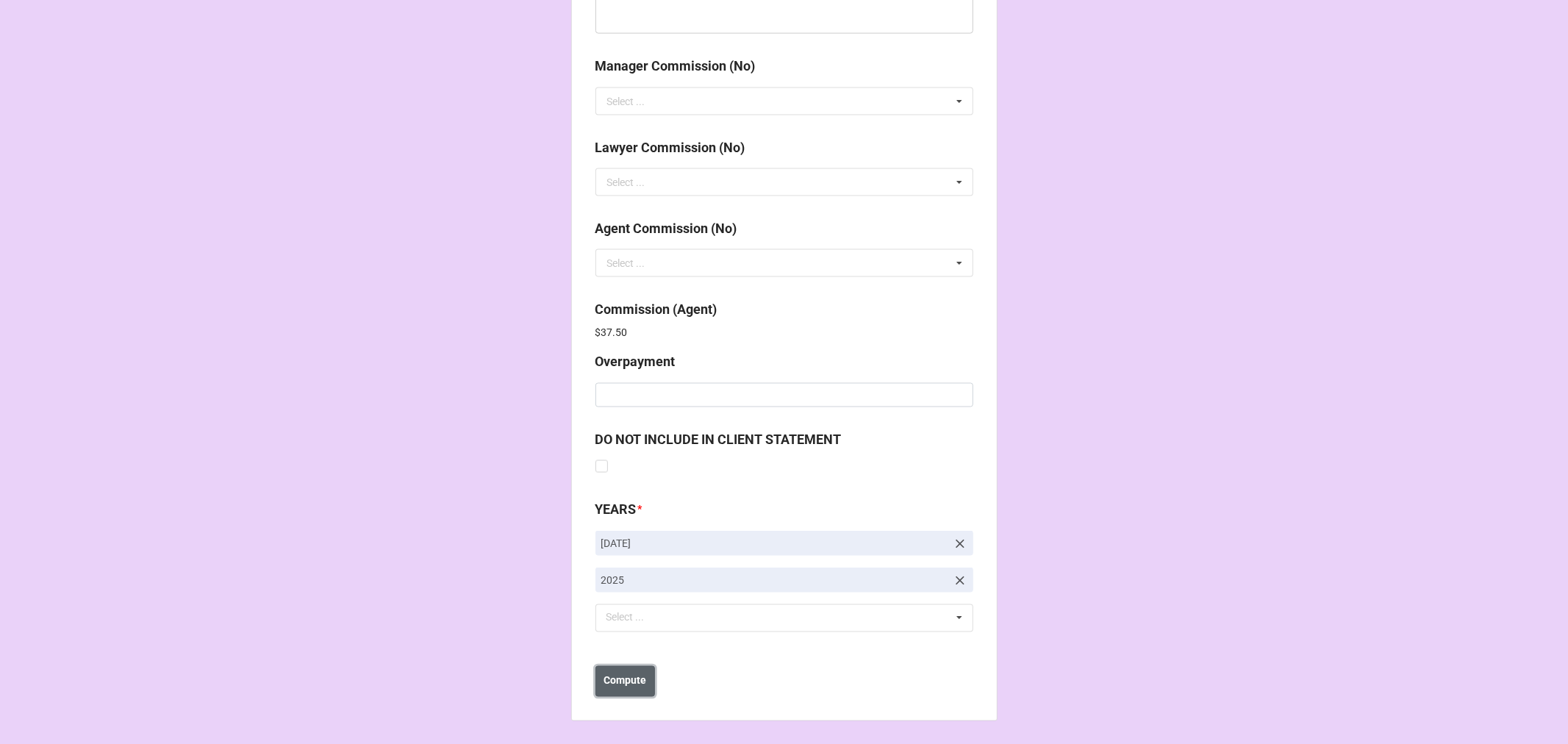
click at [626, 683] on b "Compute" at bounding box center [624, 680] width 42 height 15
click at [626, 683] on b "Save" at bounding box center [621, 680] width 23 height 15
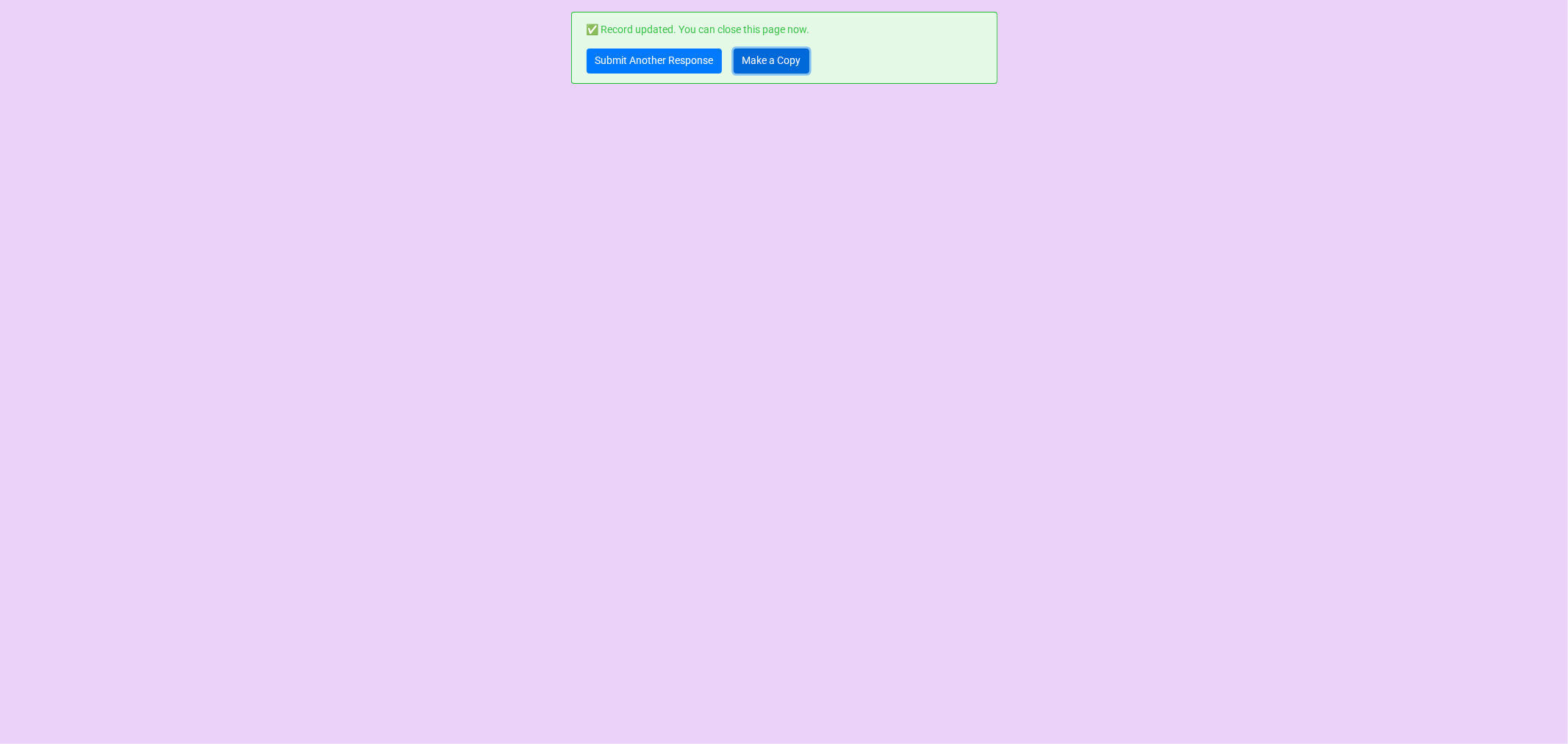
click at [767, 67] on link "Make a Copy" at bounding box center [771, 61] width 76 height 25
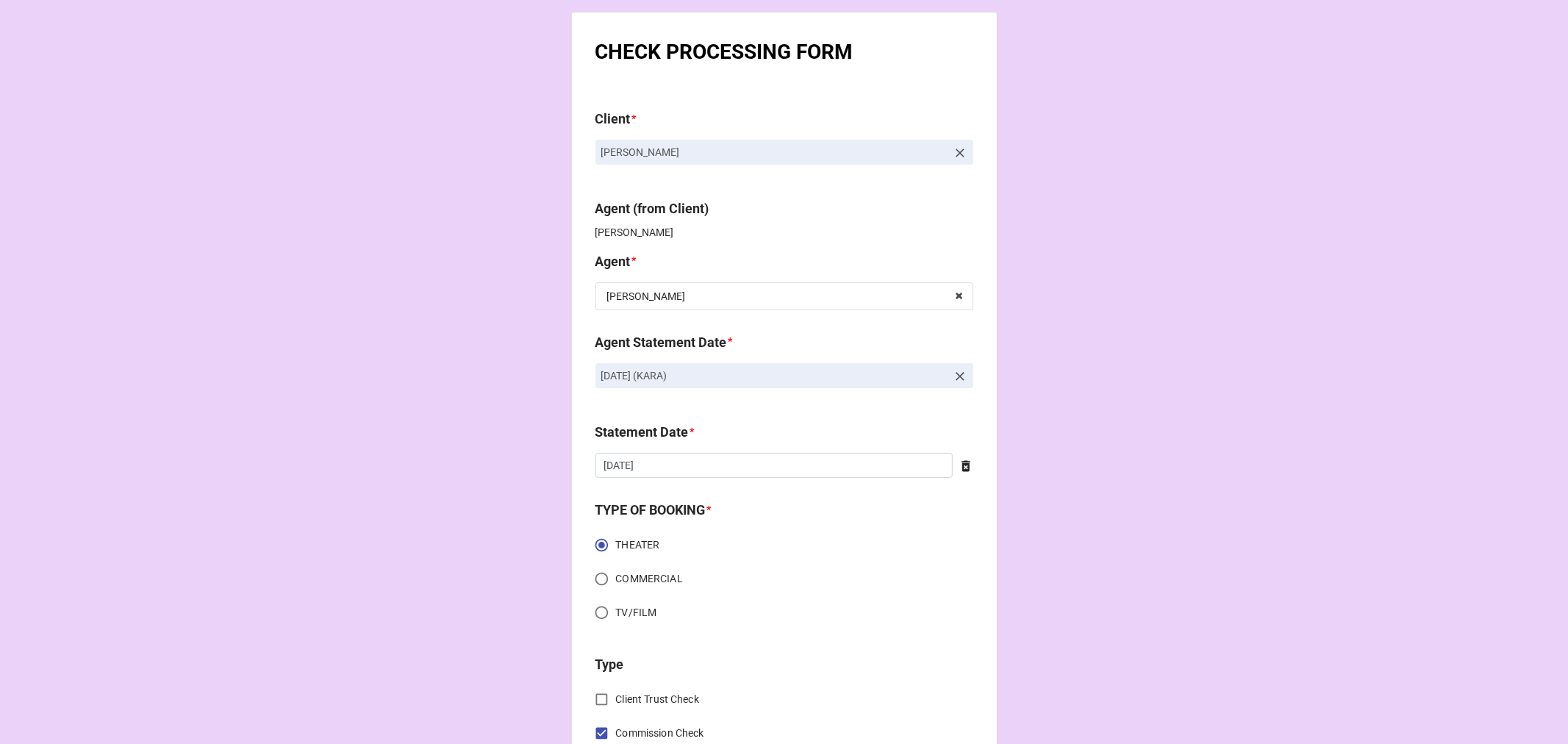
click at [952, 374] on icon at bounding box center [960, 376] width 14 height 14
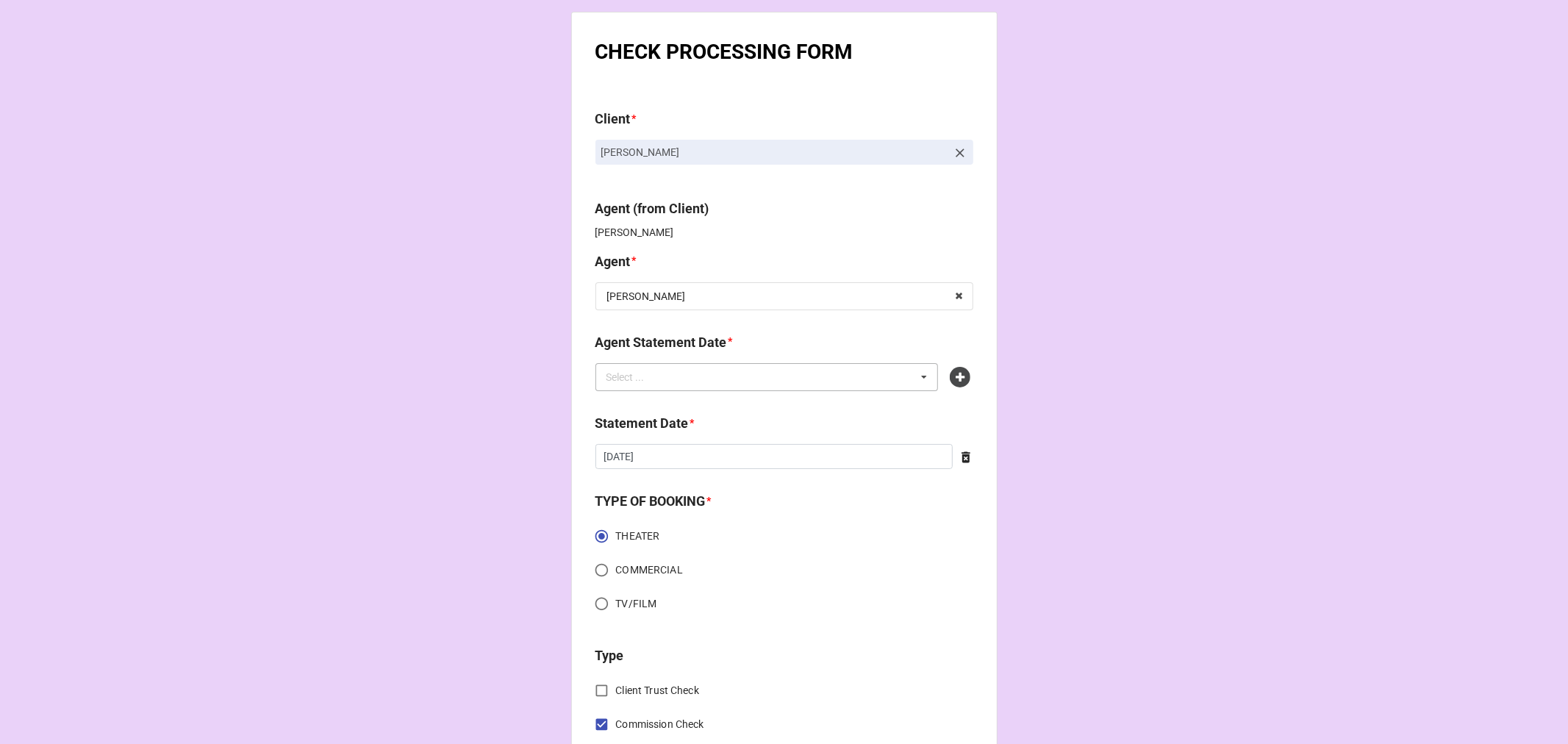
click at [849, 373] on div "Select ... No results found." at bounding box center [767, 377] width 343 height 28
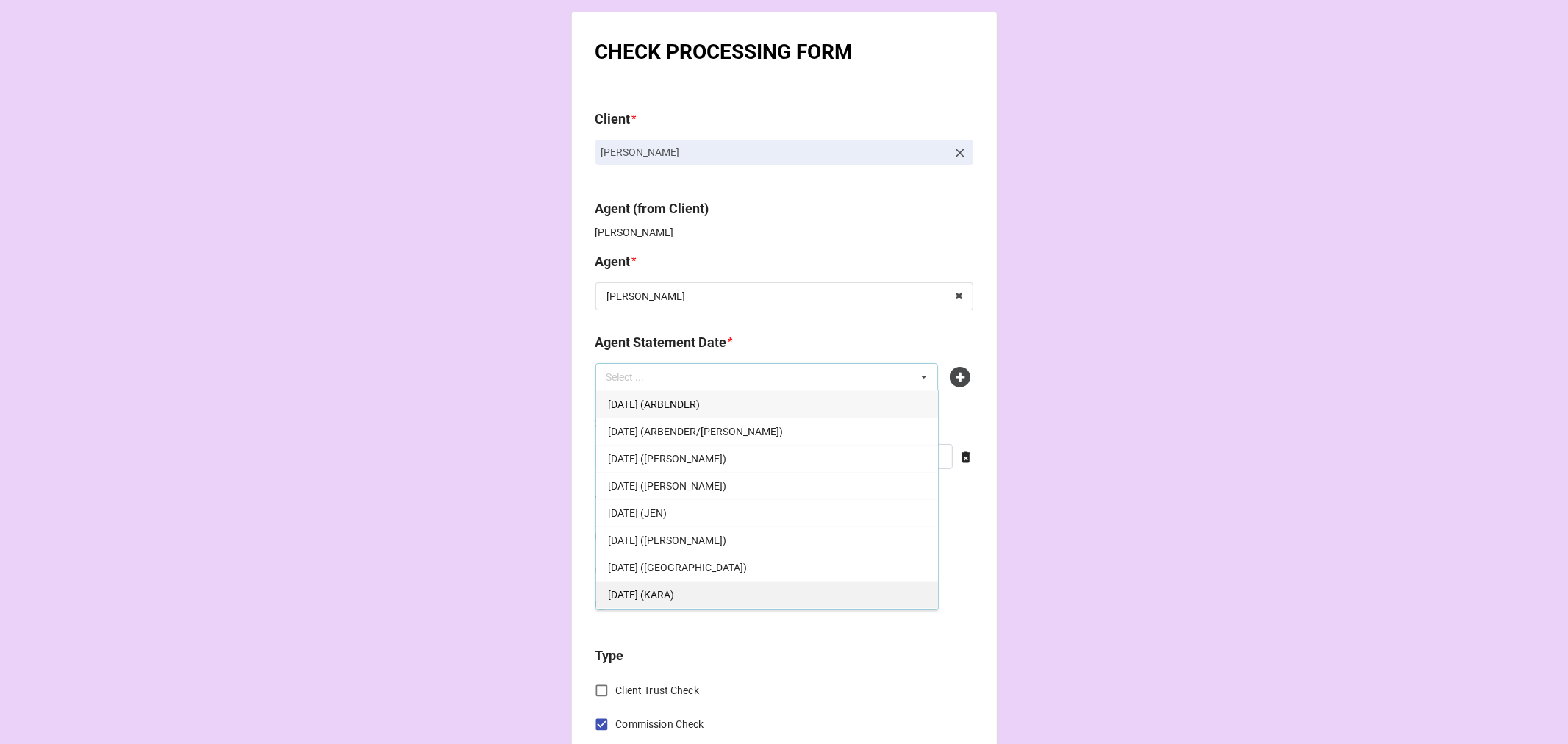
click at [739, 589] on div "[DATE] (KARA)" at bounding box center [767, 594] width 342 height 27
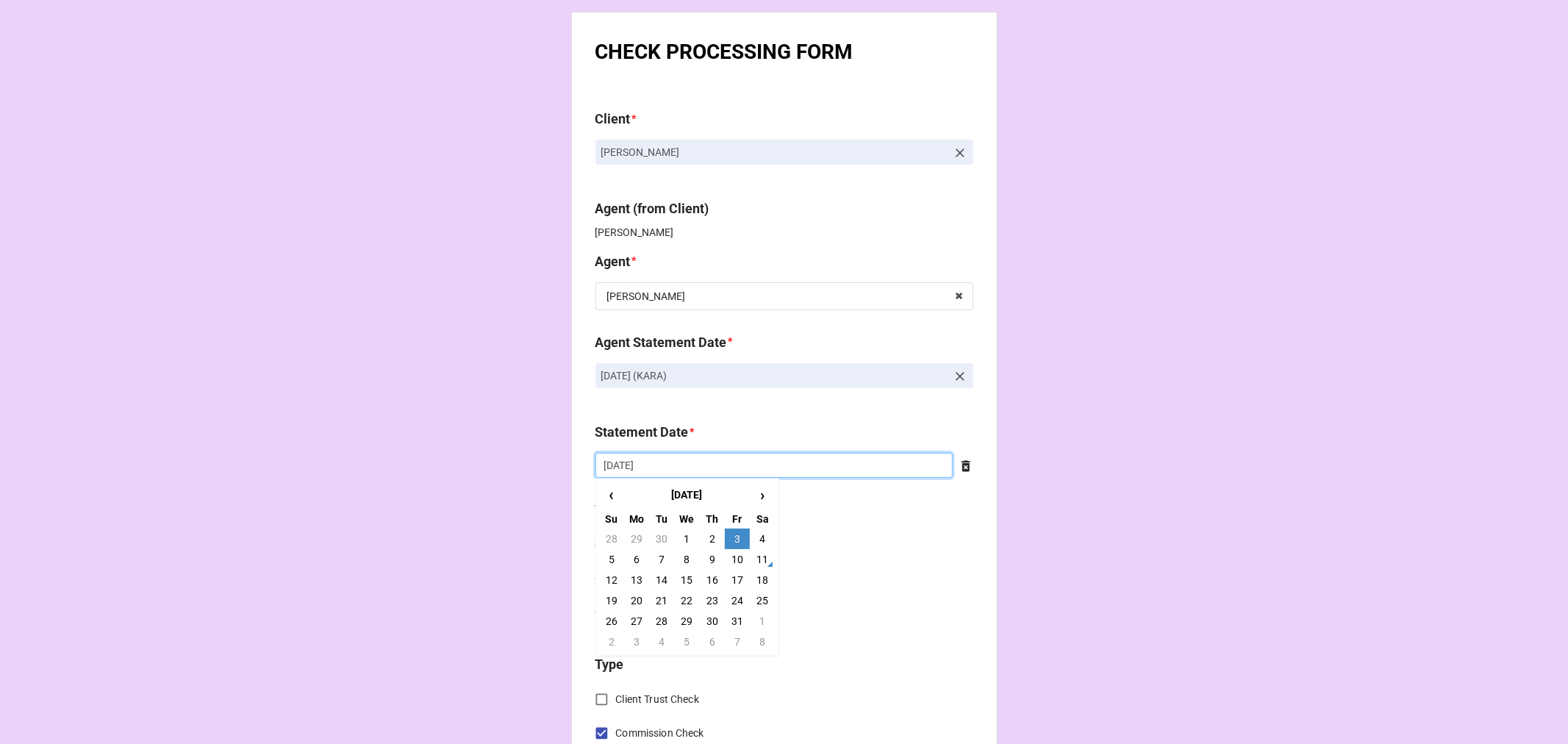
drag, startPoint x: 692, startPoint y: 469, endPoint x: 692, endPoint y: 511, distance: 42.0
click at [692, 469] on input "10/3/2025" at bounding box center [774, 465] width 358 height 25
click at [737, 581] on td "17" at bounding box center [737, 580] width 25 height 21
type input "[DATE]"
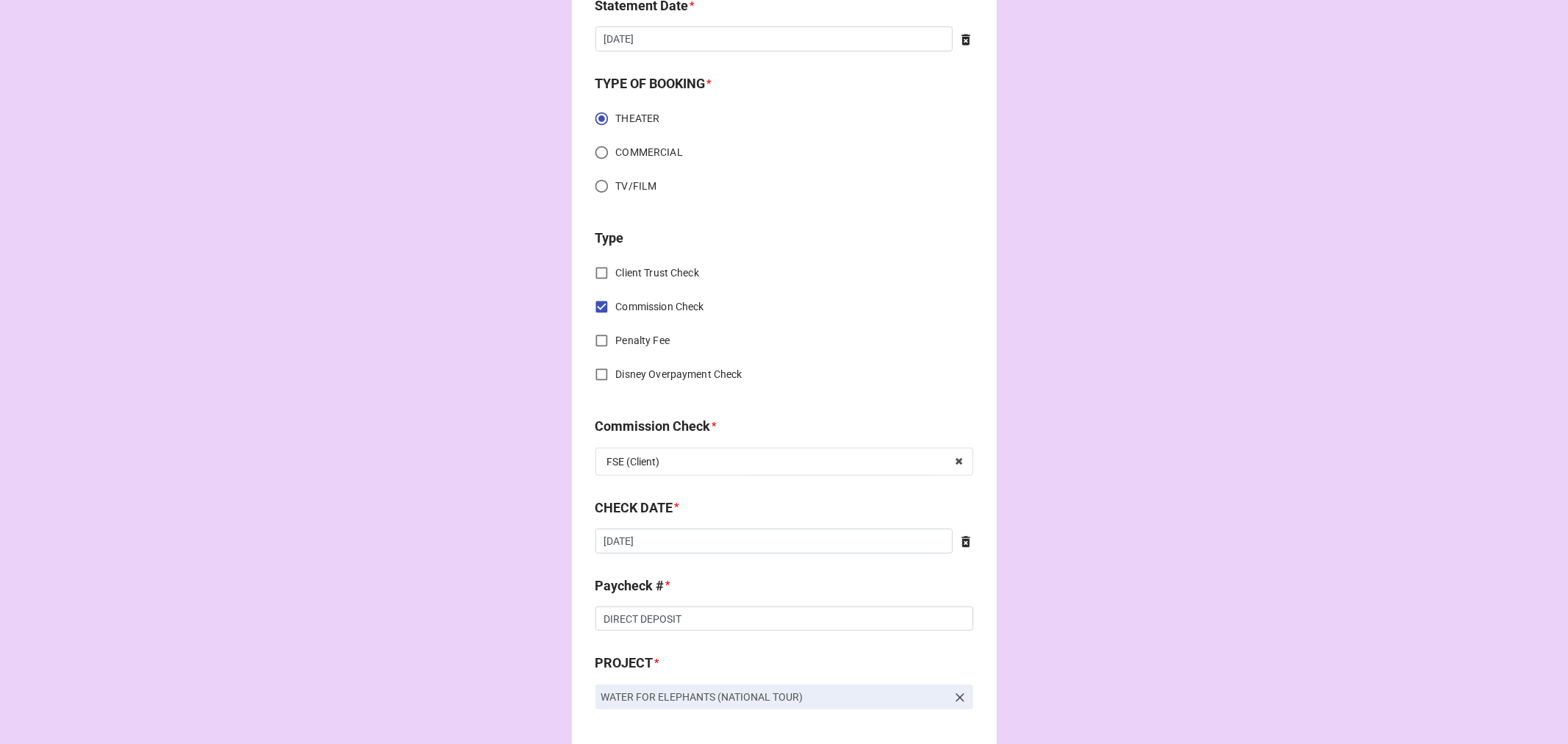
scroll to position [489, 0]
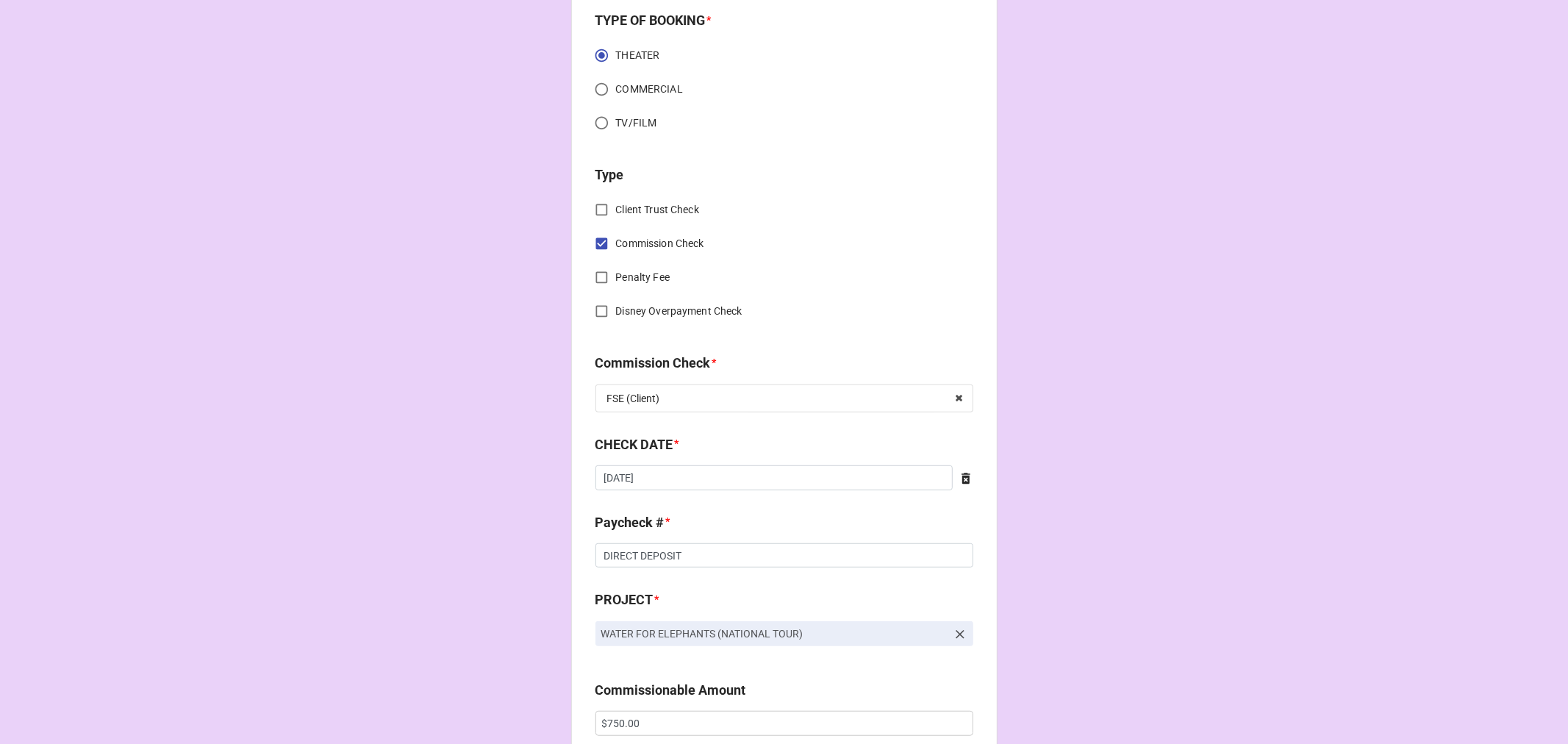
click at [964, 478] on icon at bounding box center [965, 478] width 9 height 11
click at [807, 477] on input "text" at bounding box center [784, 477] width 378 height 25
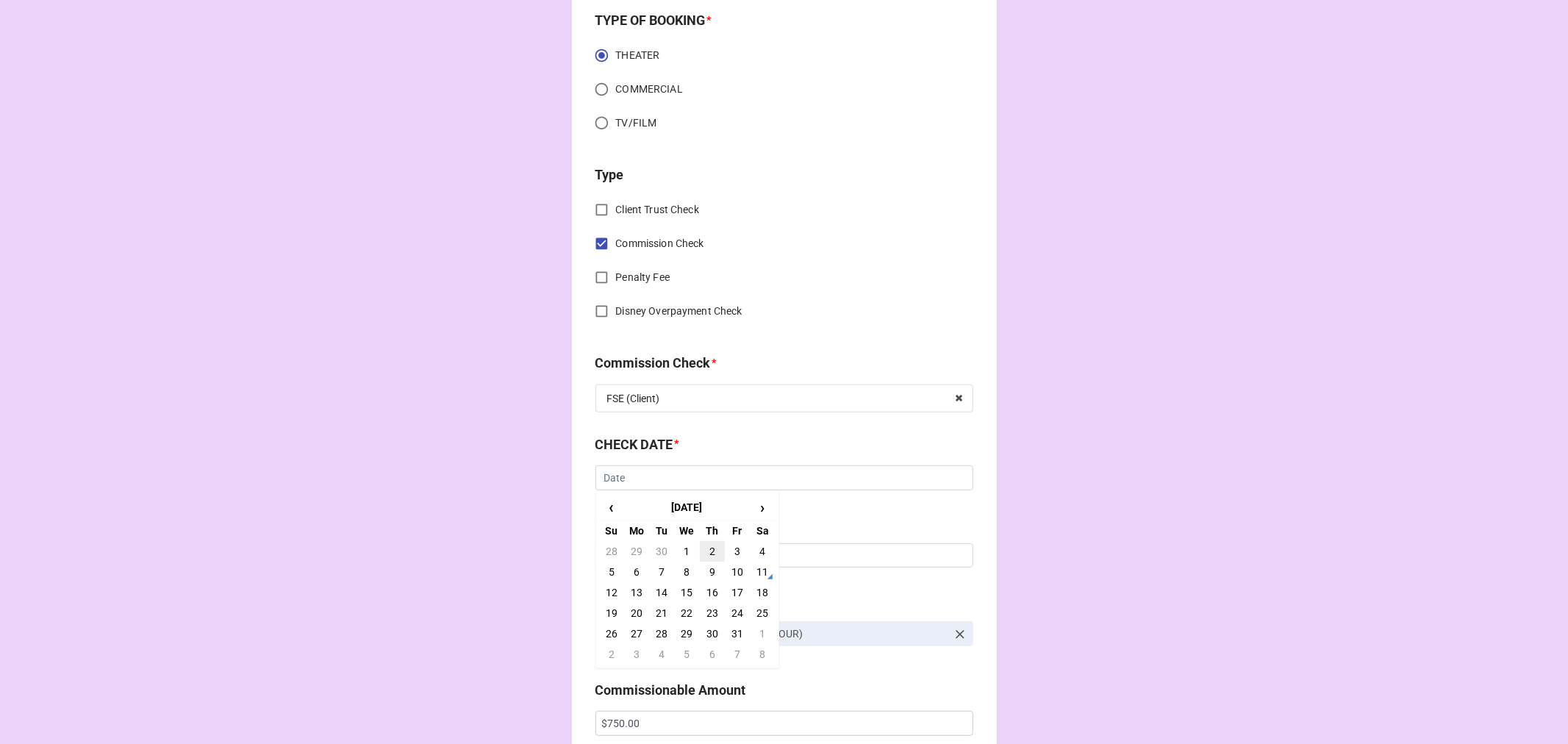
click at [720, 552] on td "2" at bounding box center [712, 552] width 25 height 21
type input "10/2/2025"
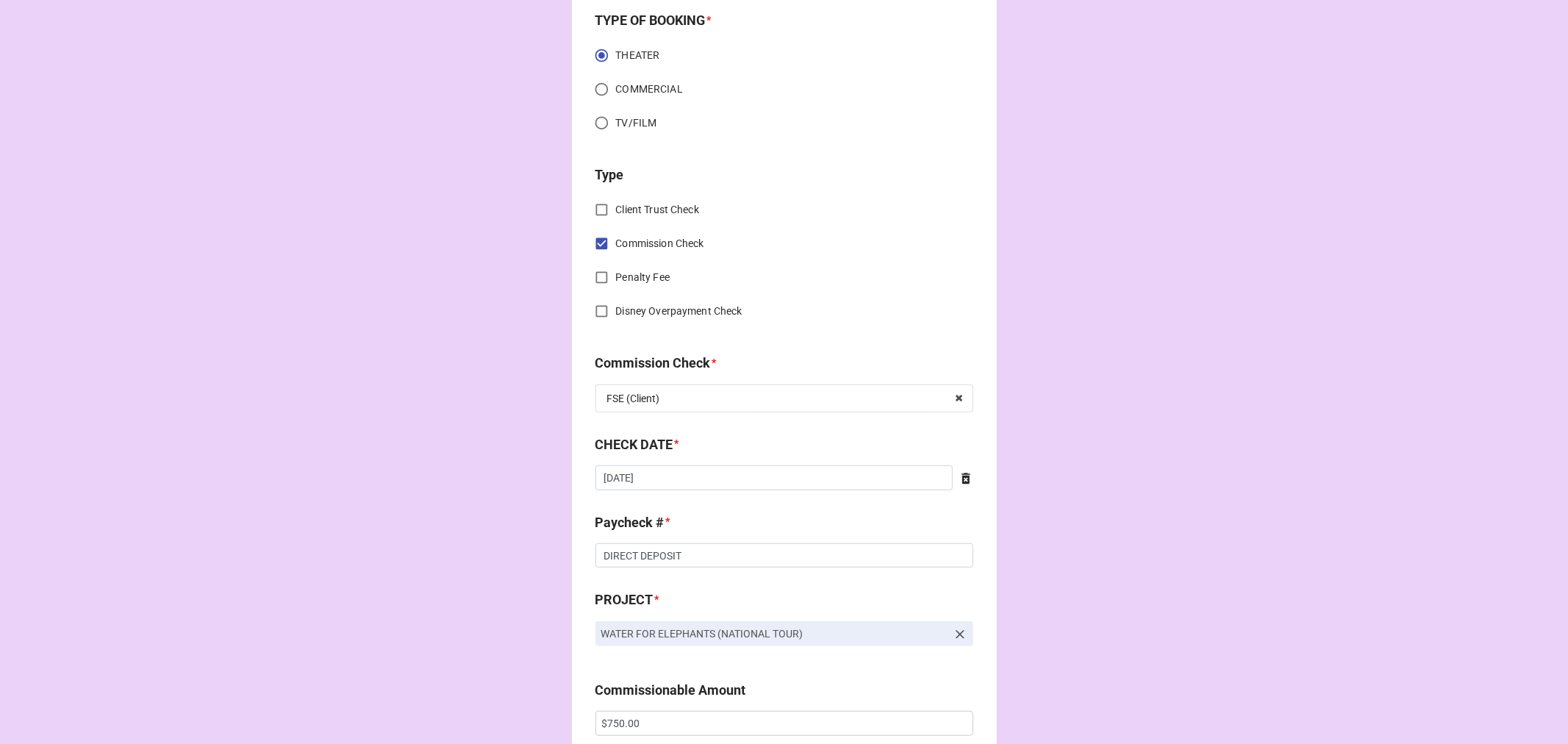
click at [961, 476] on icon at bounding box center [965, 478] width 9 height 11
drag, startPoint x: 959, startPoint y: 476, endPoint x: 766, endPoint y: 478, distance: 193.0
click at [794, 473] on input "text" at bounding box center [784, 477] width 378 height 25
click at [601, 509] on span "‹" at bounding box center [611, 508] width 23 height 24
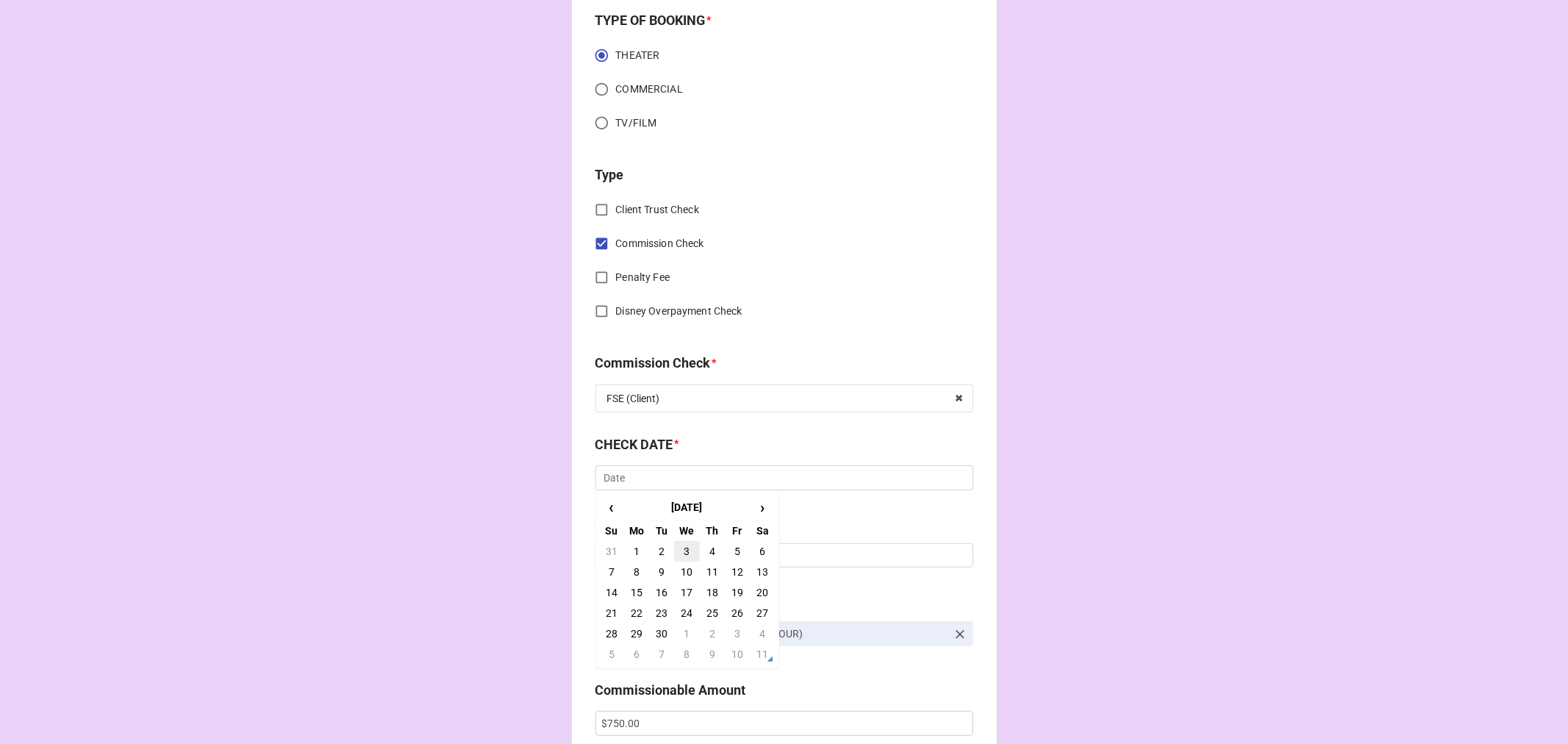
click at [683, 544] on td "3" at bounding box center [686, 552] width 25 height 21
type input "9/3/2025"
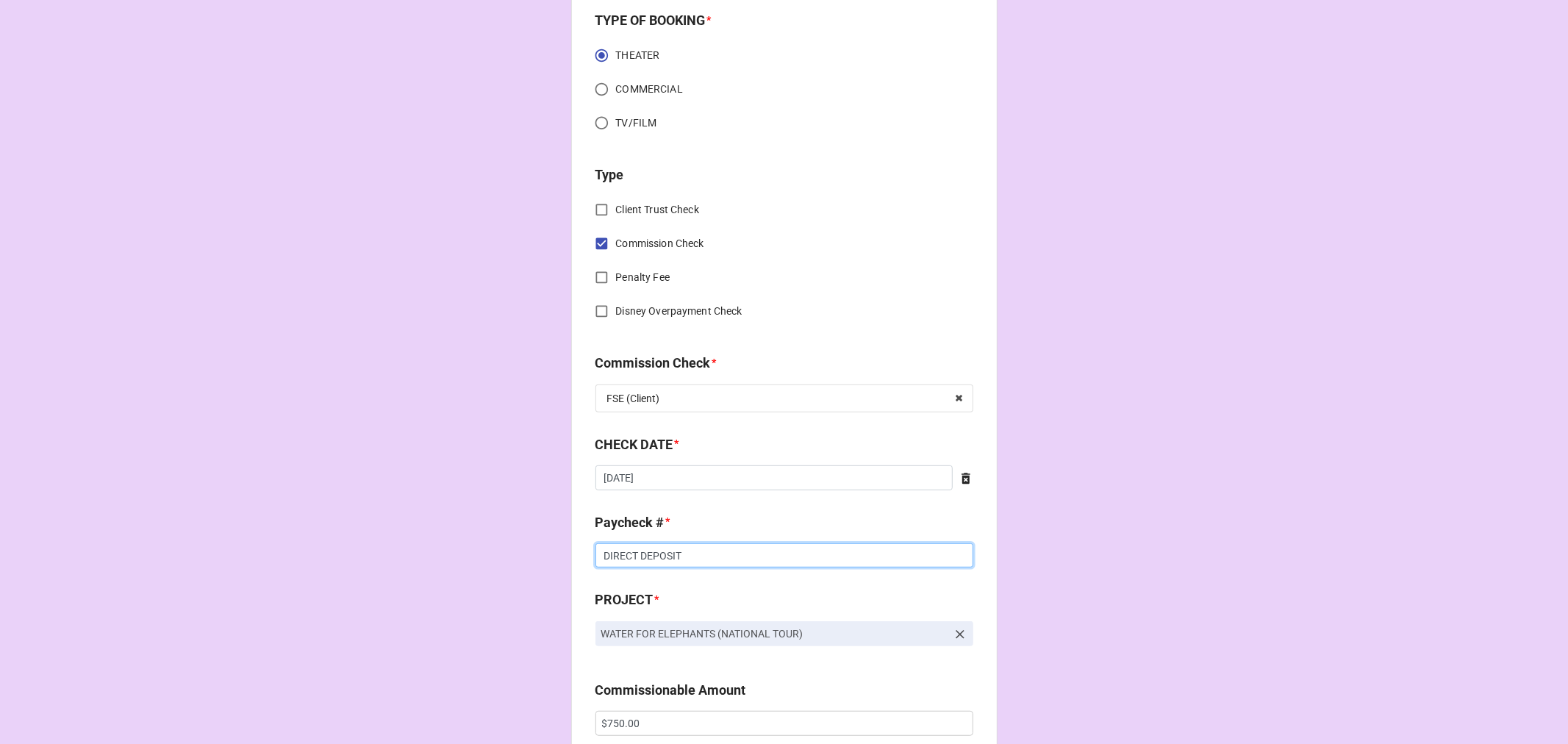
click at [655, 553] on input "DIRECT DEPOSIT" at bounding box center [784, 555] width 378 height 25
type input "D"
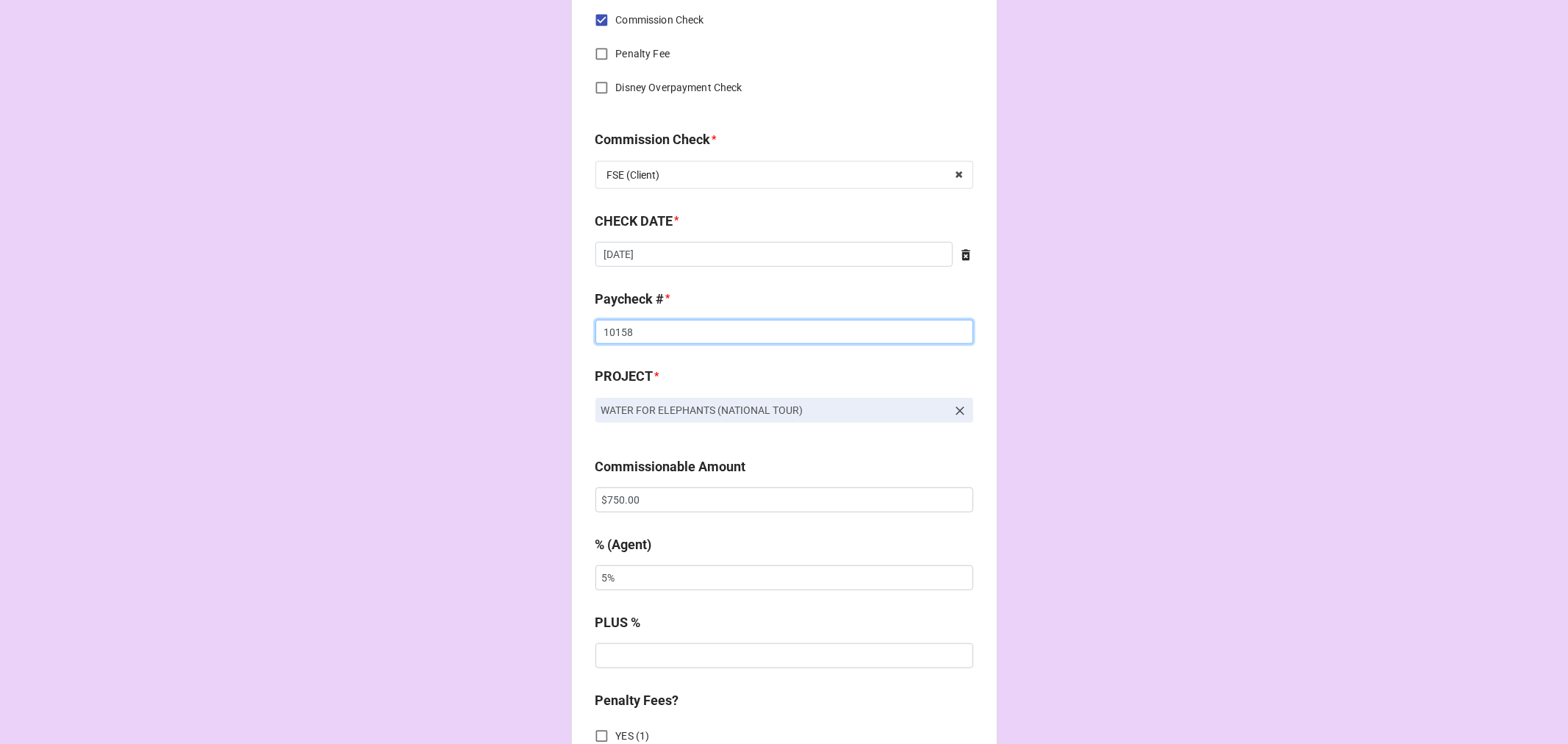
scroll to position [735, 0]
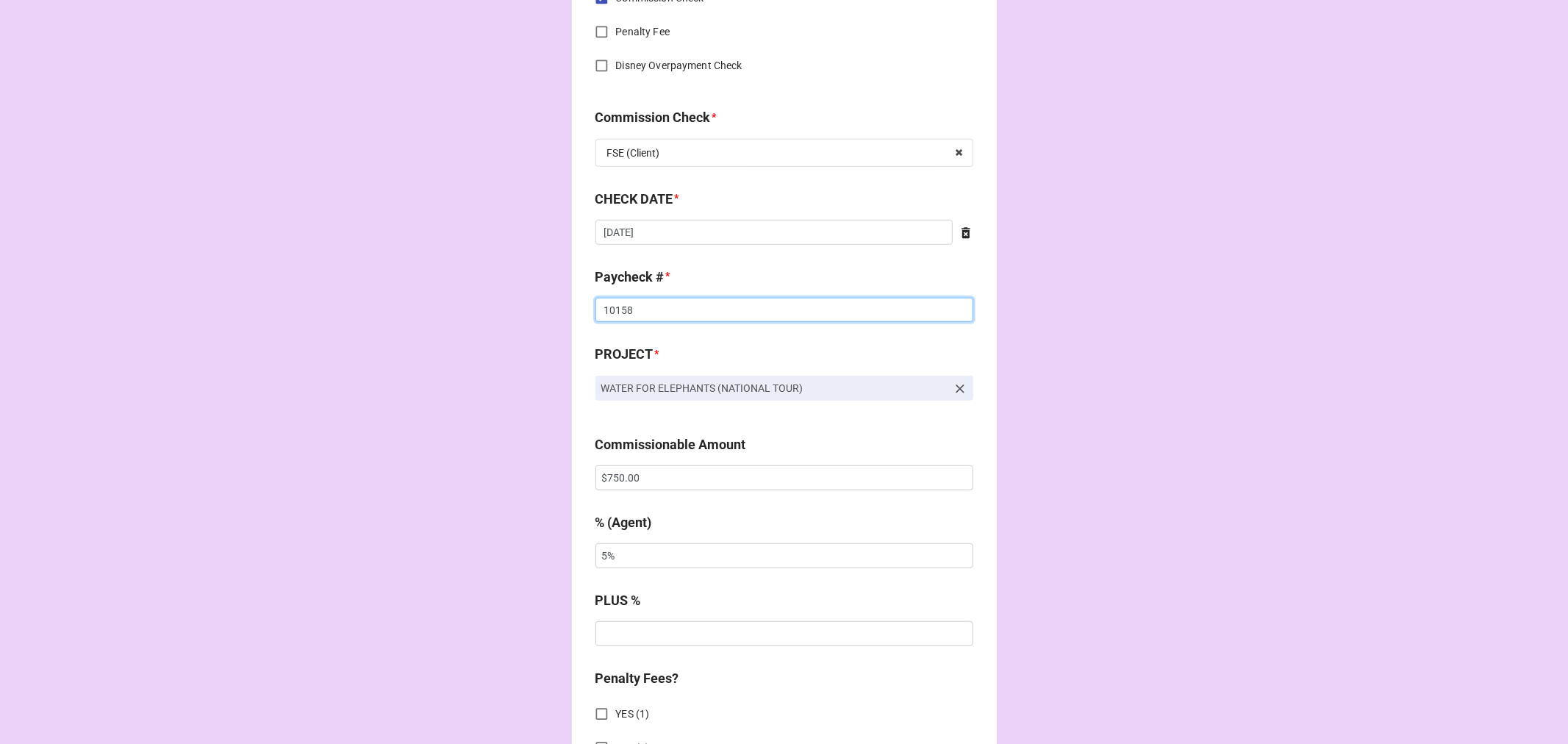
type input "10158"
drag, startPoint x: 420, startPoint y: 479, endPoint x: 362, endPoint y: 459, distance: 61.4
click at [376, 475] on div "CHECK PROCESSING FORM Client * Chris Carsten Agent (from Client) Kara Agent * K…" at bounding box center [784, 487] width 1568 height 2445
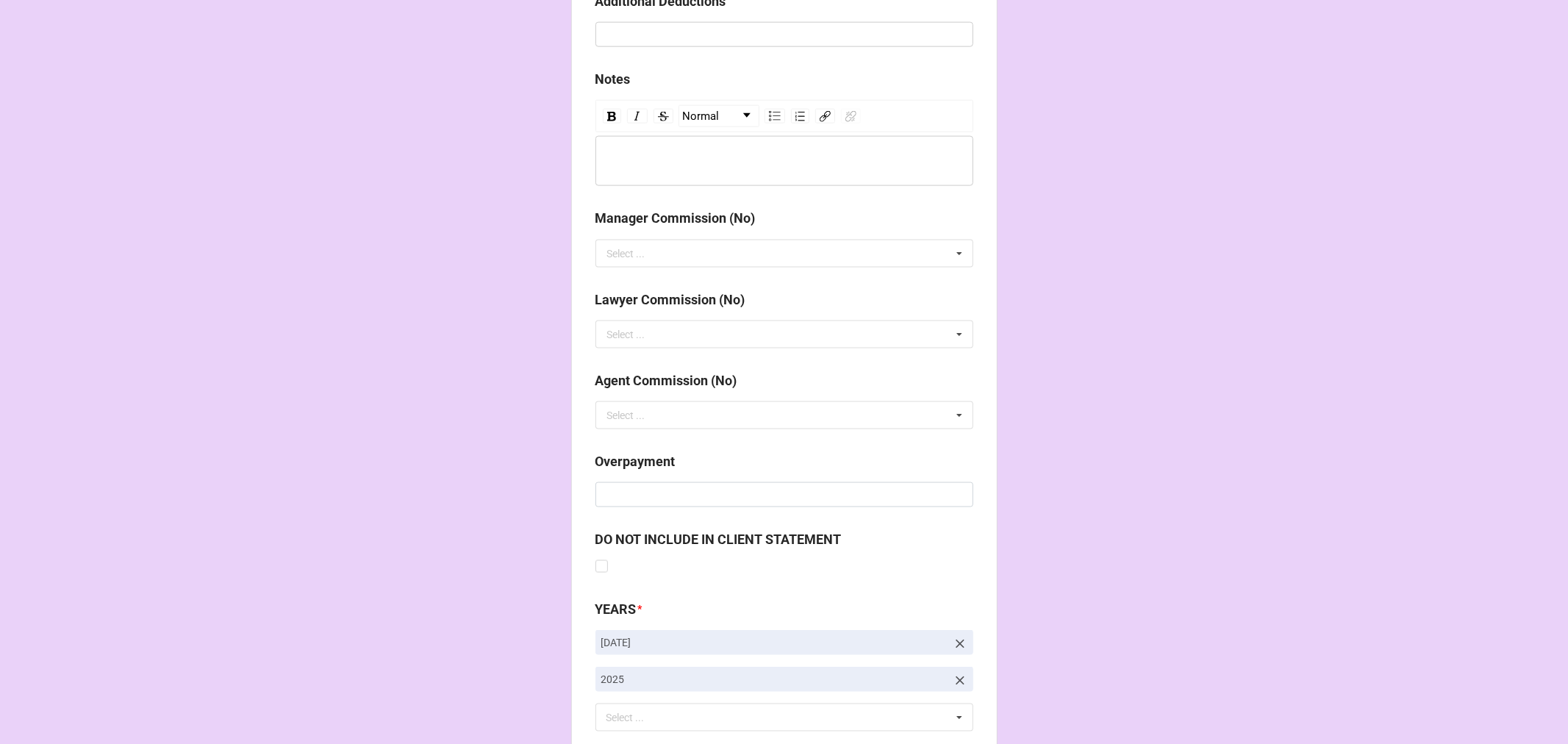
scroll to position [1701, 0]
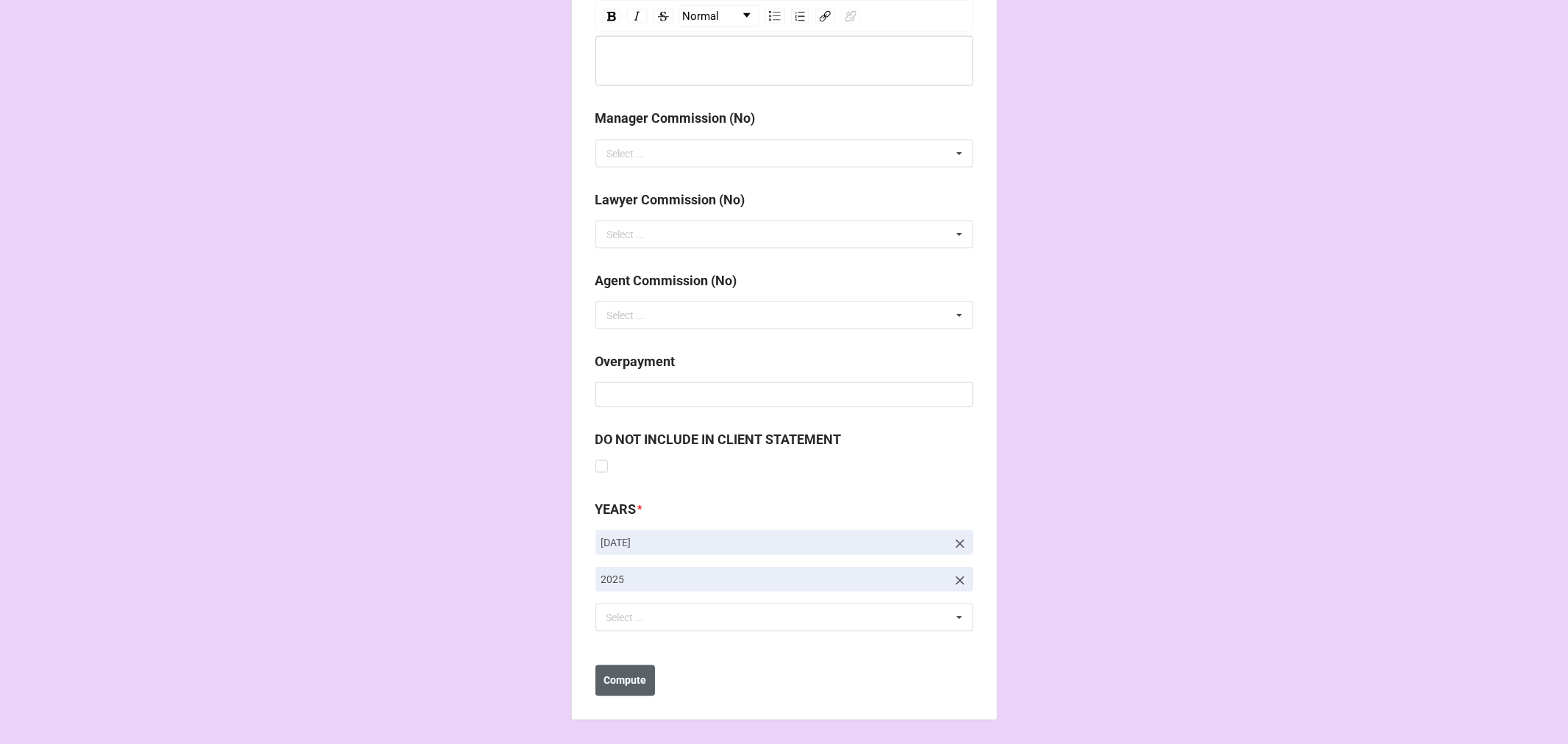
type input "$1,500.00"
click at [628, 675] on b "Compute" at bounding box center [624, 680] width 42 height 15
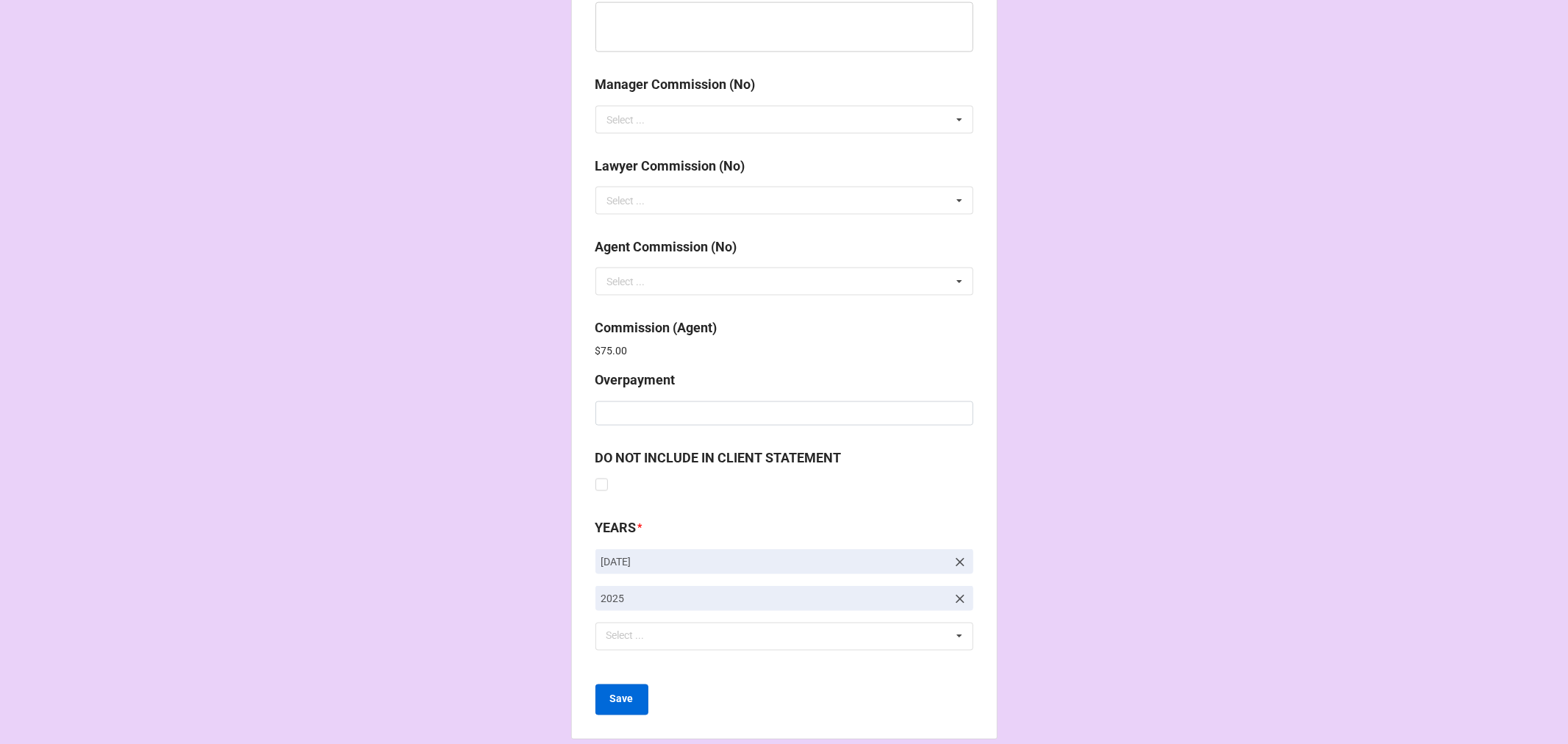
scroll to position [1753, 0]
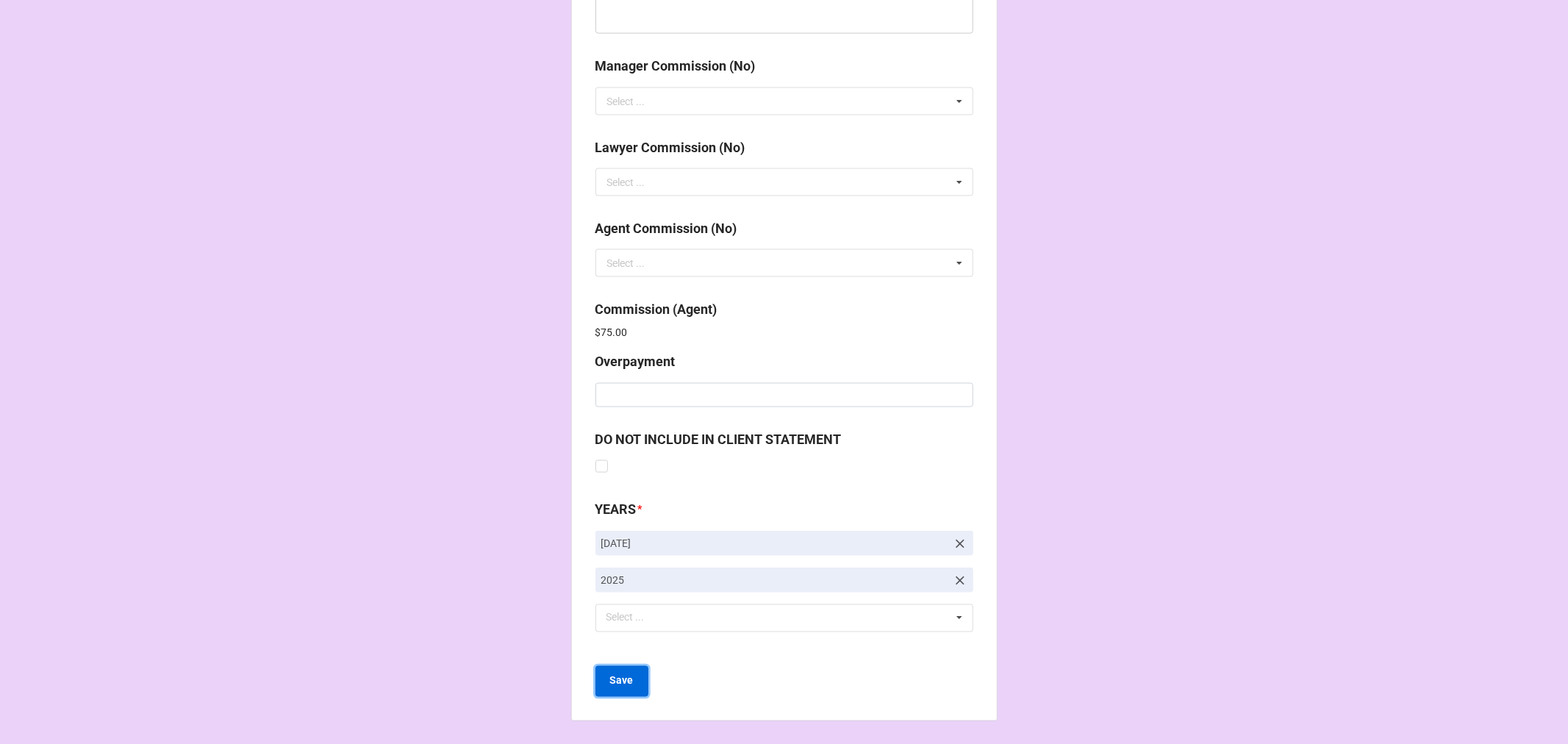
click at [624, 682] on b "Save" at bounding box center [621, 680] width 23 height 15
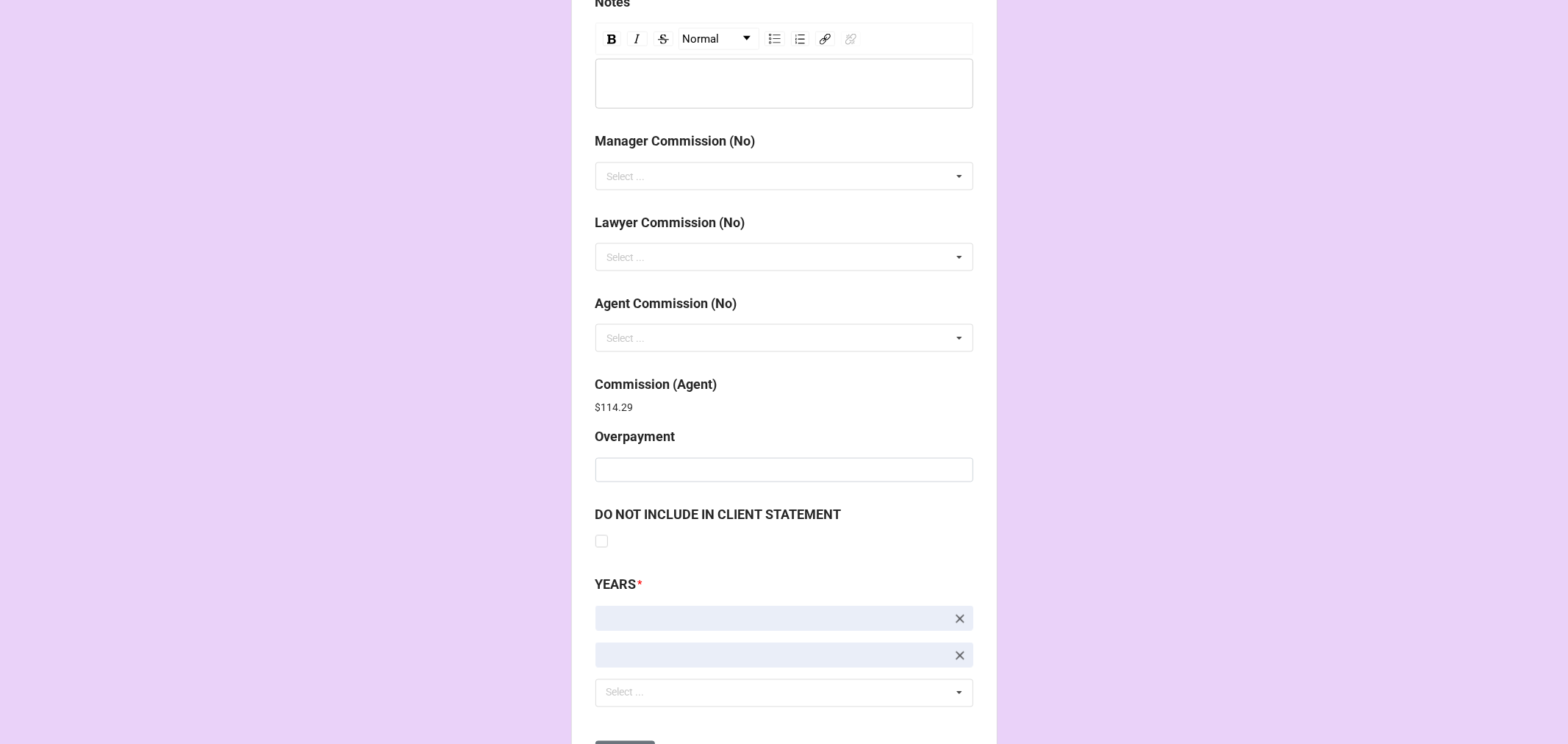
scroll to position [1753, 0]
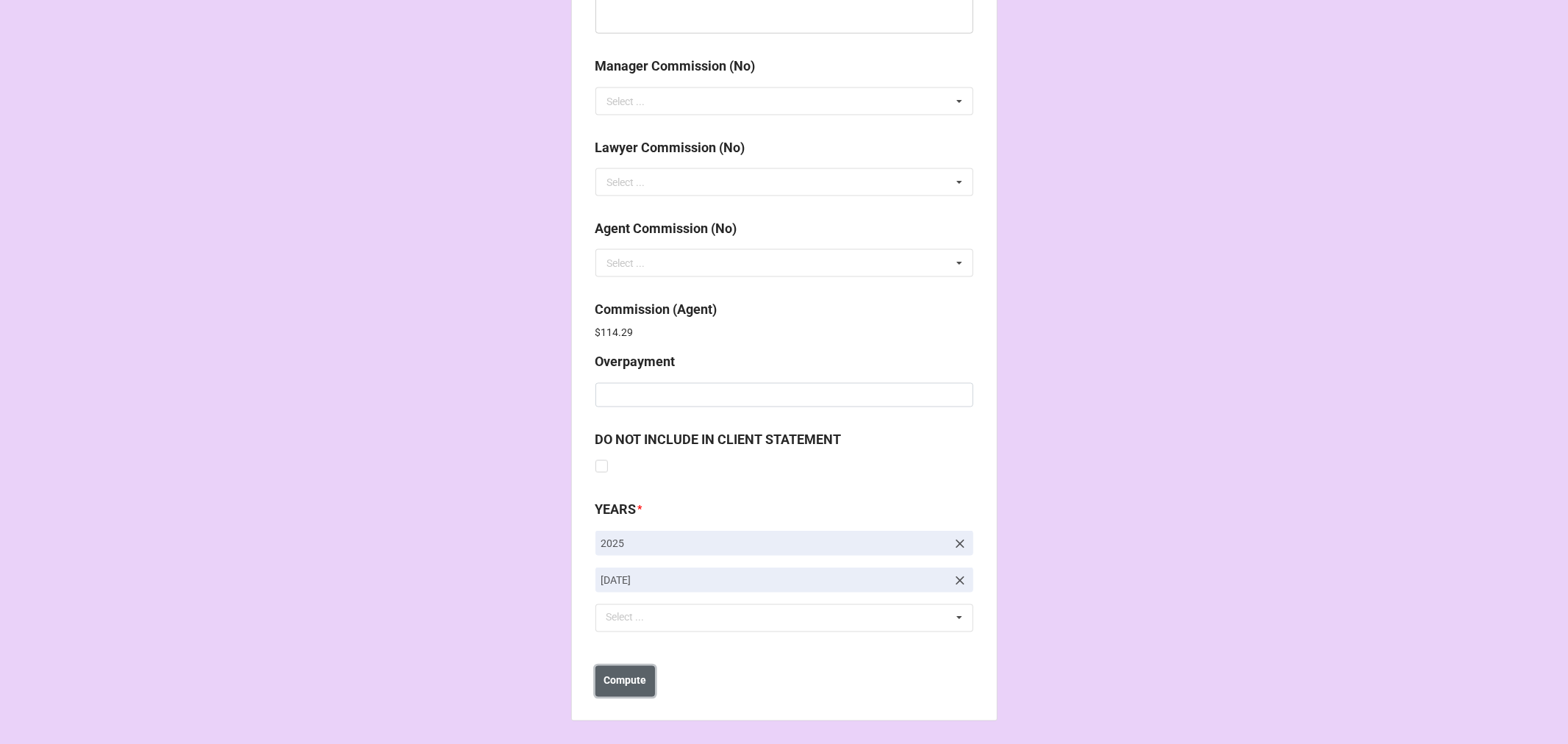
click at [628, 679] on b "Compute" at bounding box center [624, 680] width 42 height 15
click at [626, 682] on b "Save" at bounding box center [621, 680] width 23 height 15
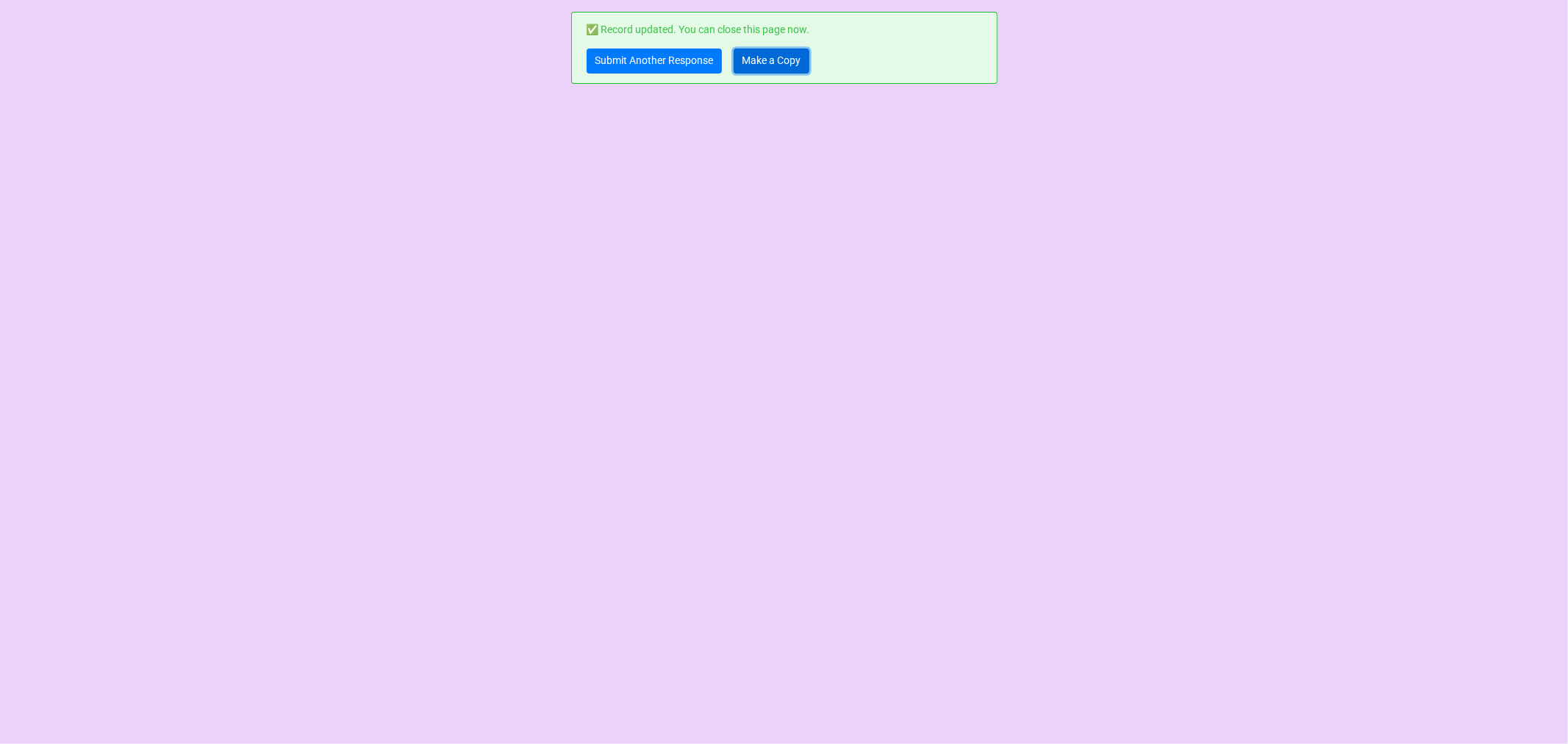
click at [762, 62] on link "Make a Copy" at bounding box center [771, 61] width 76 height 25
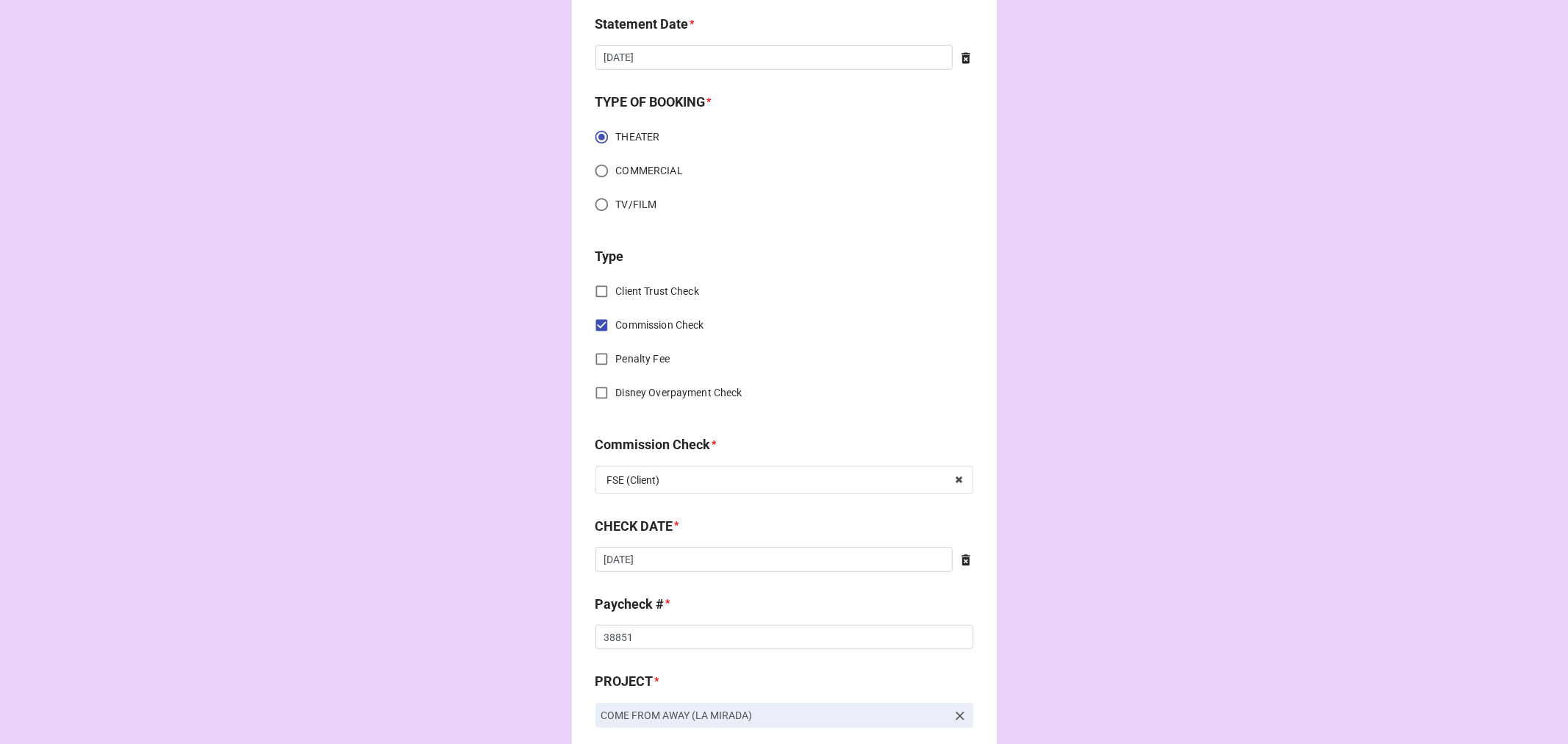
scroll to position [489, 0]
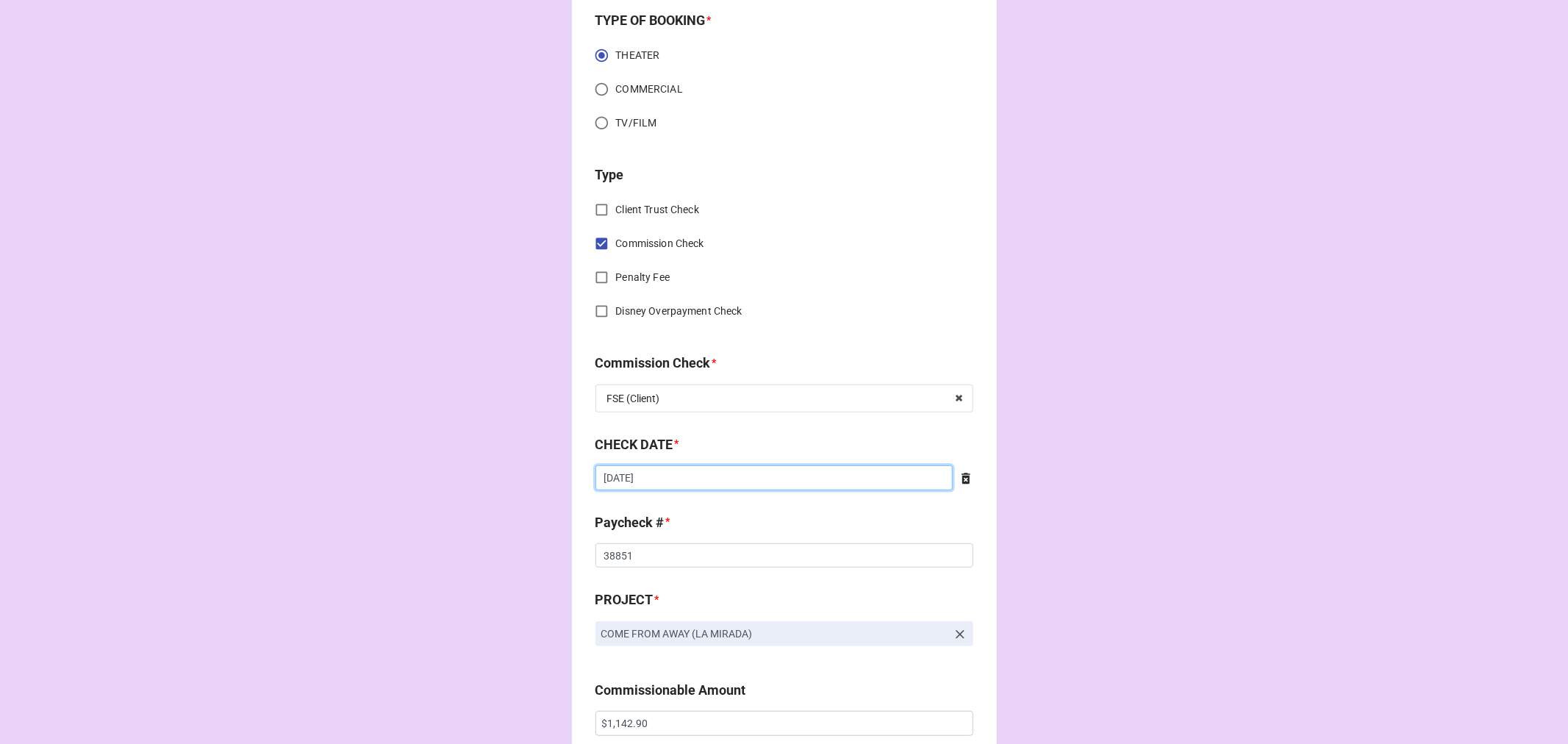
click at [651, 475] on input "[DATE]" at bounding box center [774, 477] width 358 height 25
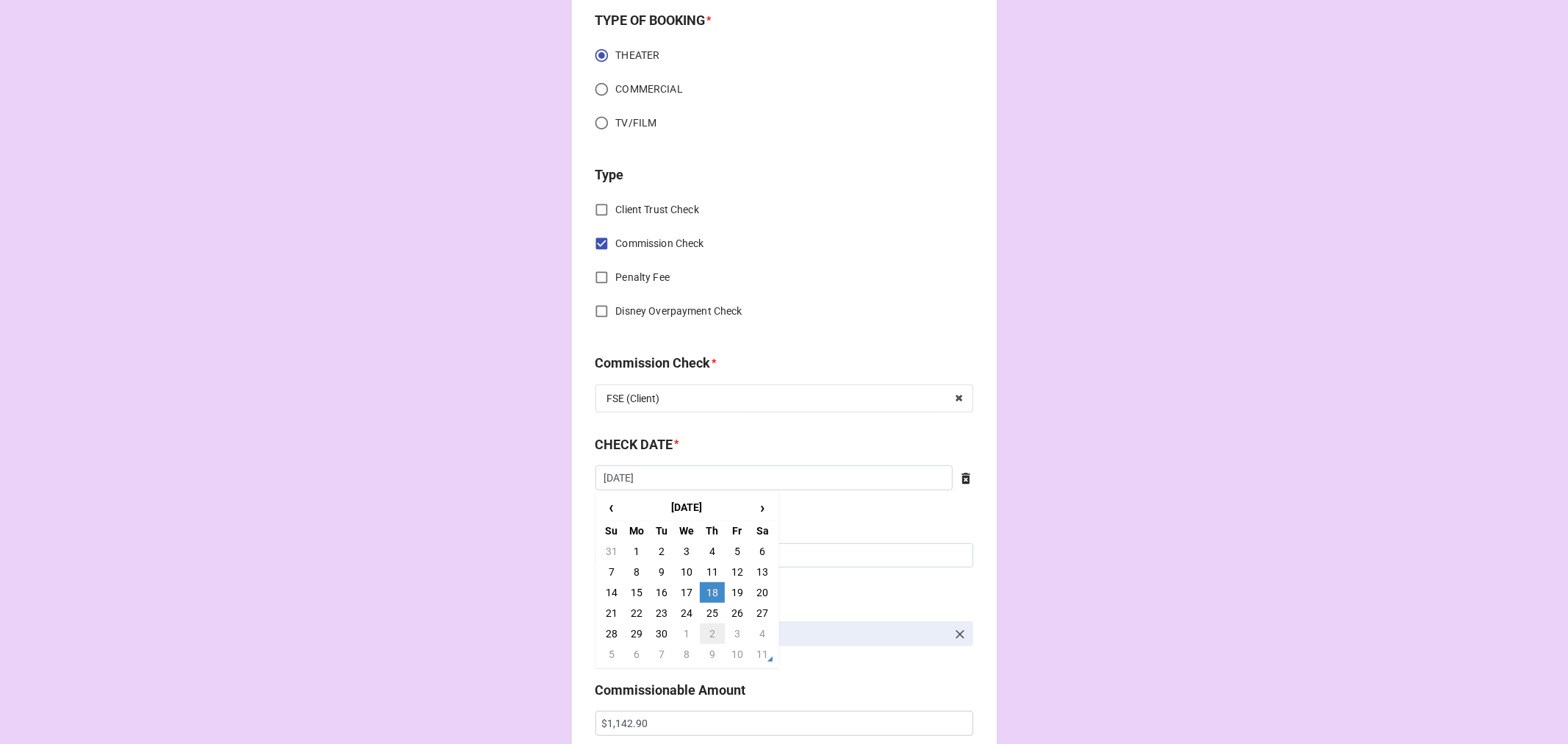
click at [715, 634] on td "2" at bounding box center [712, 634] width 25 height 21
type input "[DATE]"
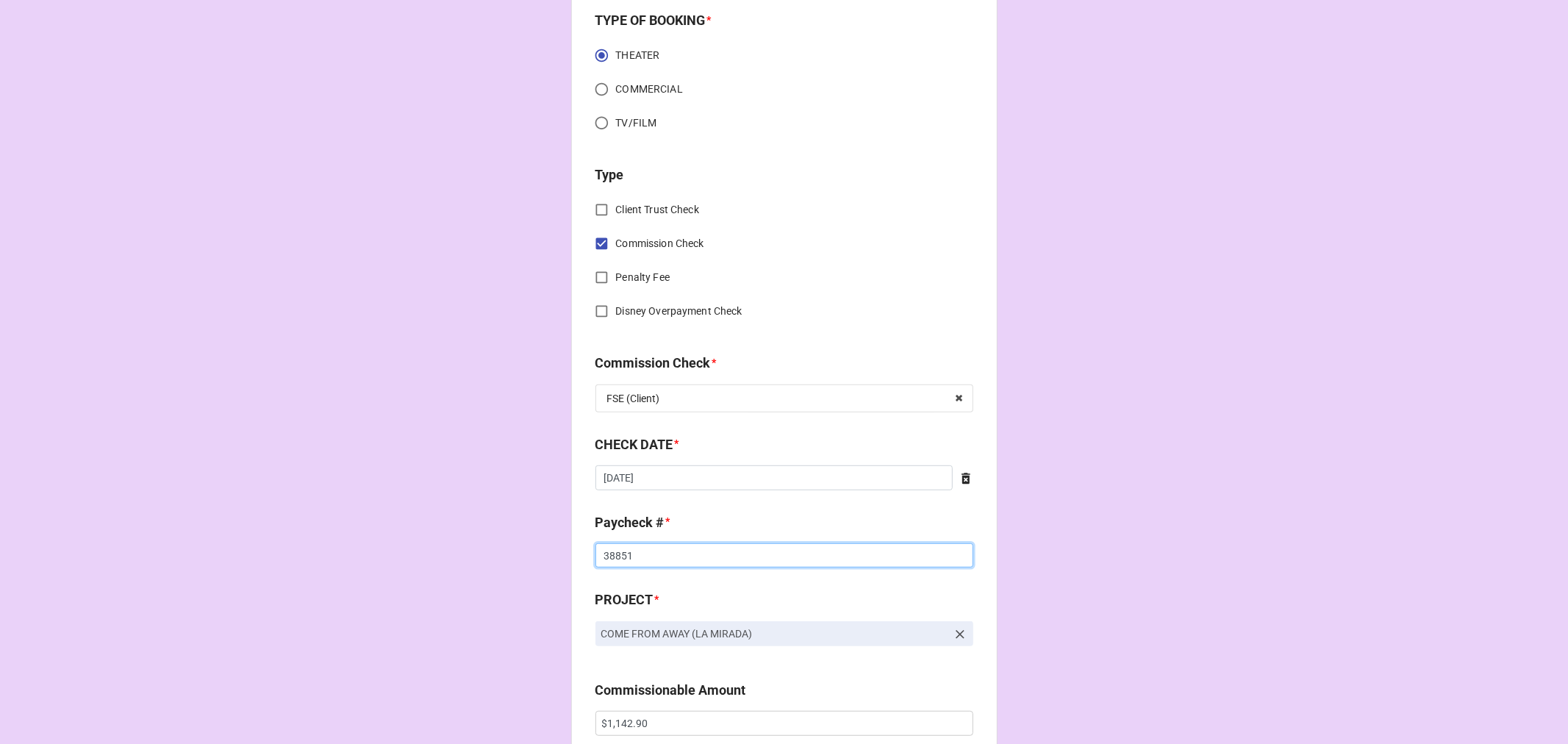
click at [620, 555] on input "38851" at bounding box center [784, 555] width 378 height 25
drag, startPoint x: 620, startPoint y: 555, endPoint x: 556, endPoint y: 528, distance: 69.5
click at [559, 543] on div "CHECK PROCESSING FORM Client * Krystle Rose Simmons Agent (from Client) Dori, R…" at bounding box center [784, 733] width 1568 height 2445
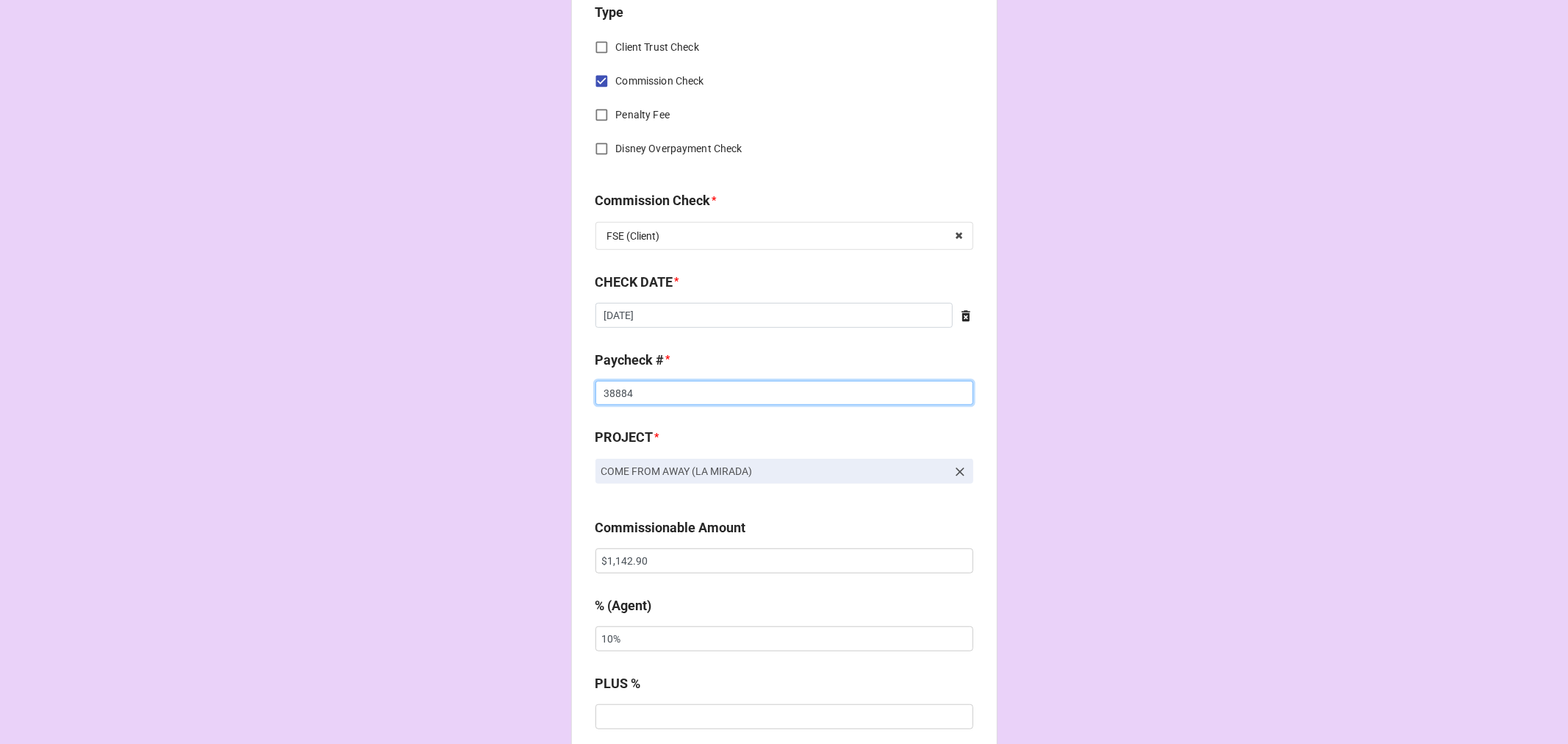
scroll to position [653, 0]
type input "38884"
click at [631, 552] on input "$1,142.90" at bounding box center [784, 560] width 378 height 25
click at [629, 552] on input "$1,142.90" at bounding box center [784, 560] width 378 height 25
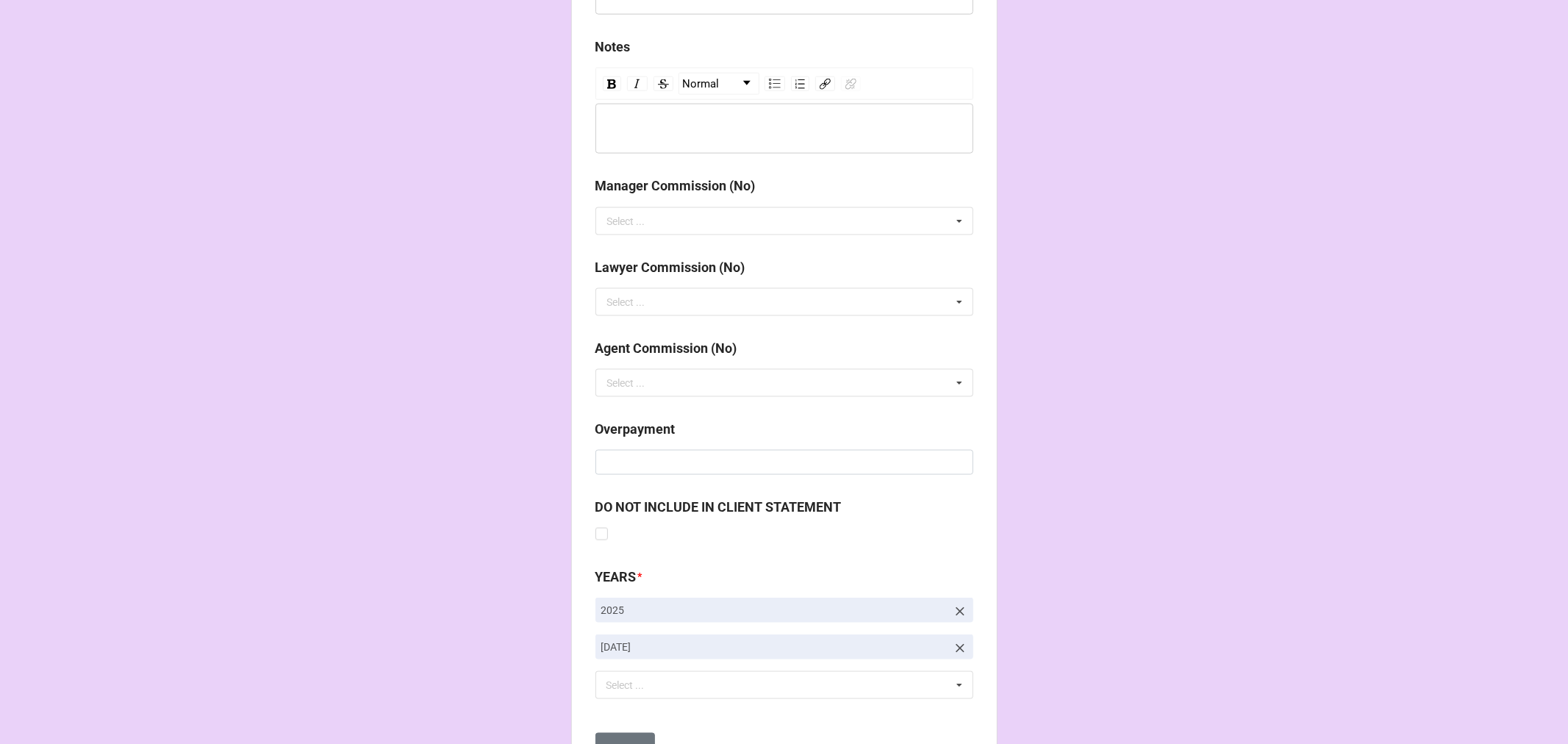
scroll to position [1701, 0]
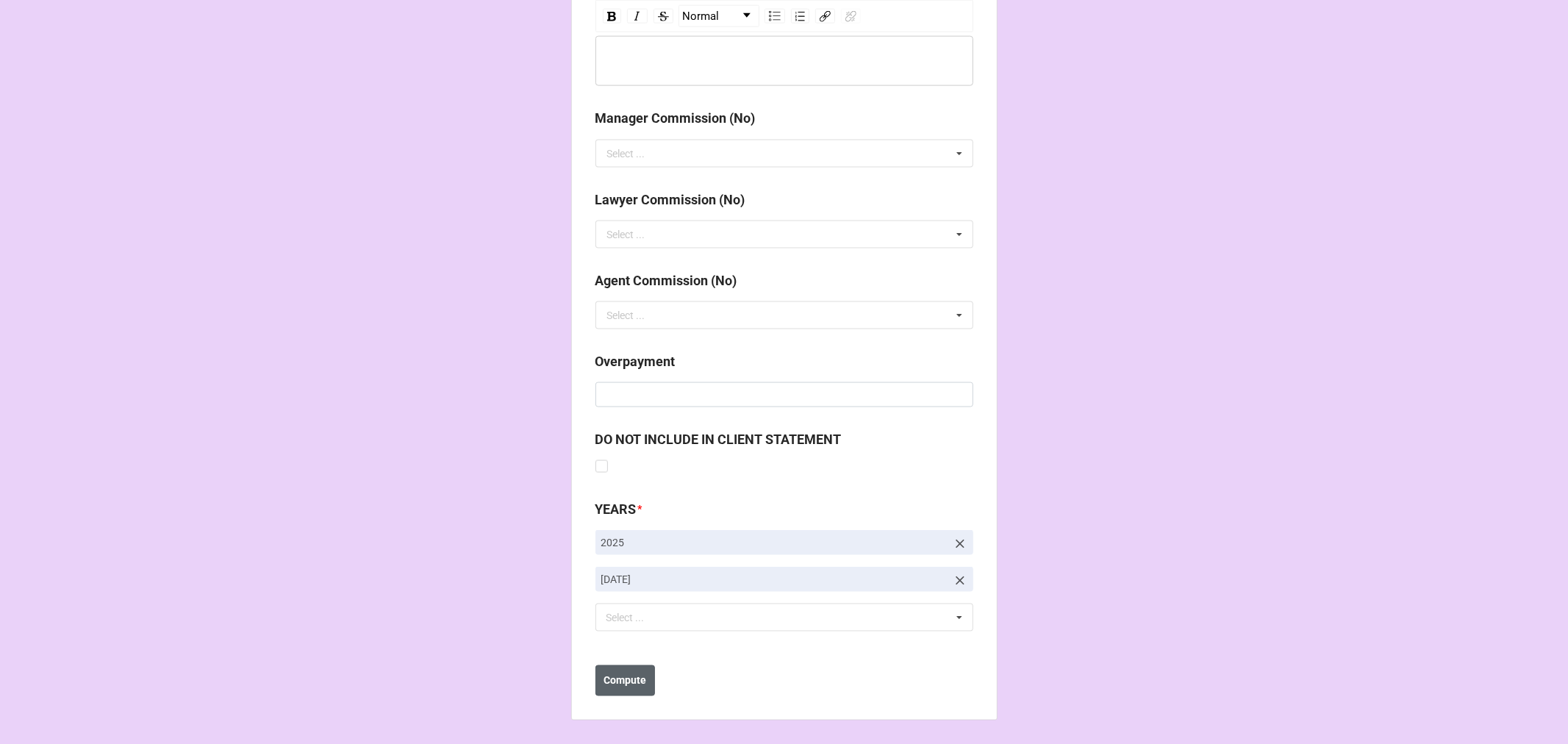
type input "$1,307.80"
click at [636, 680] on b "Compute" at bounding box center [624, 680] width 42 height 15
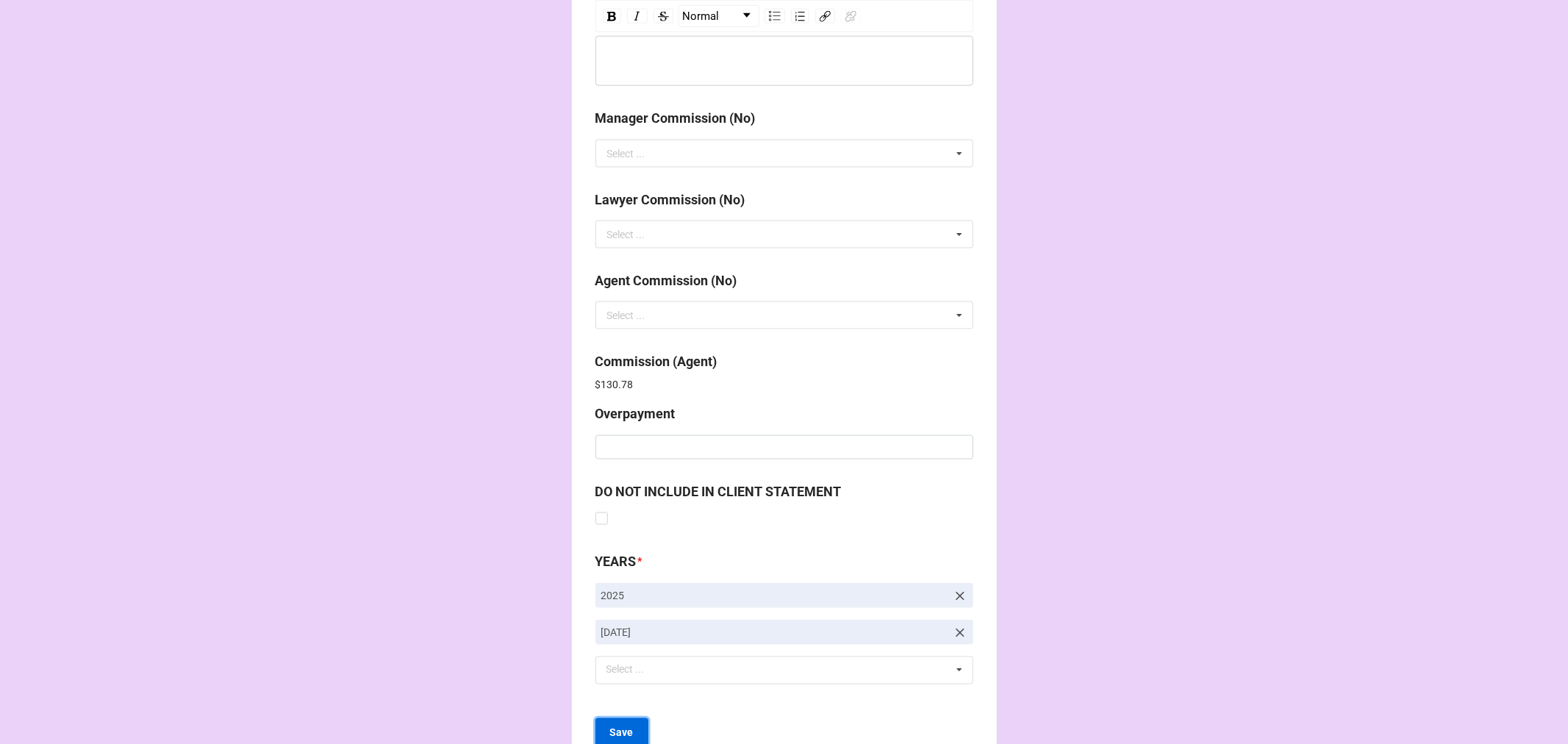
click at [627, 726] on b "Save" at bounding box center [621, 733] width 23 height 15
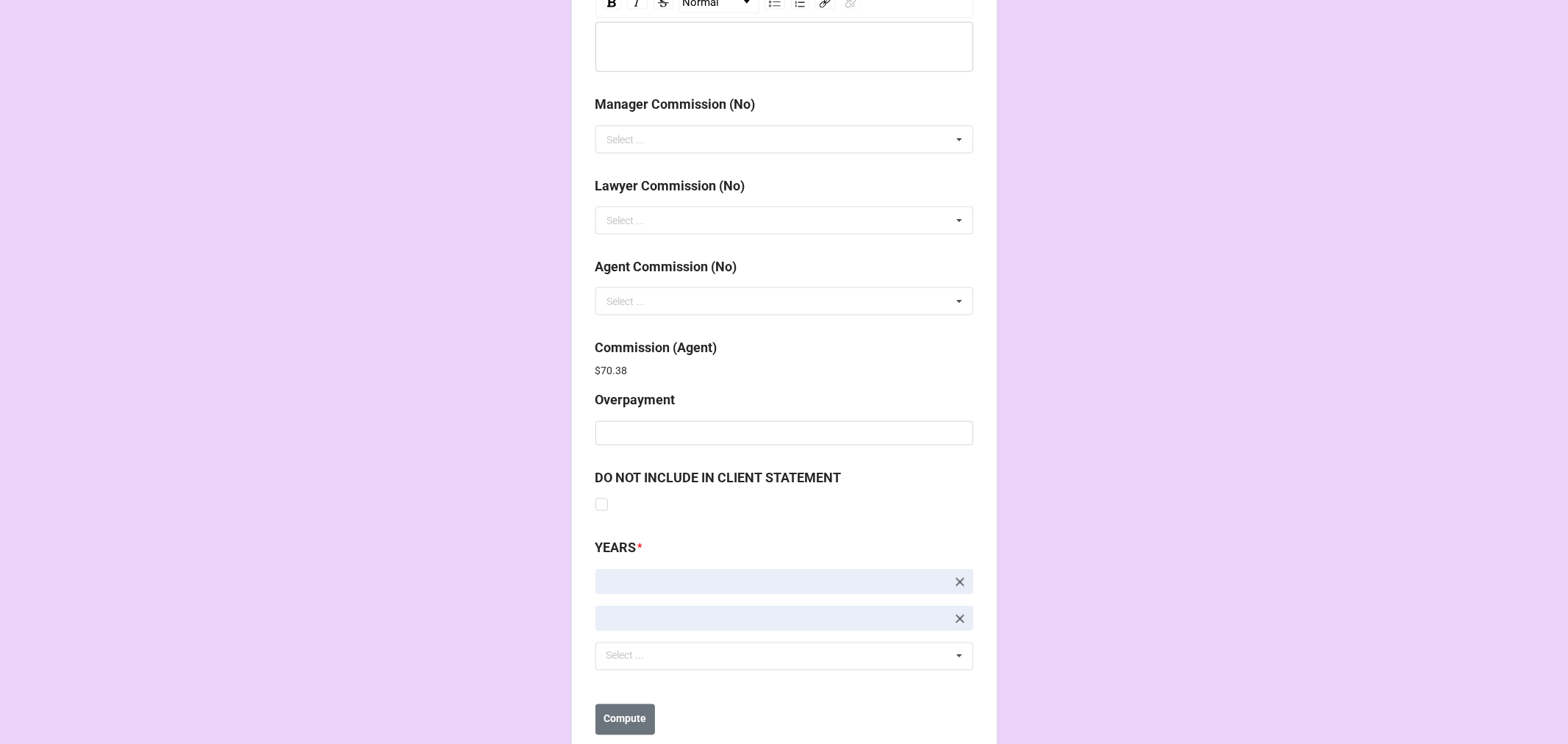
scroll to position [1753, 0]
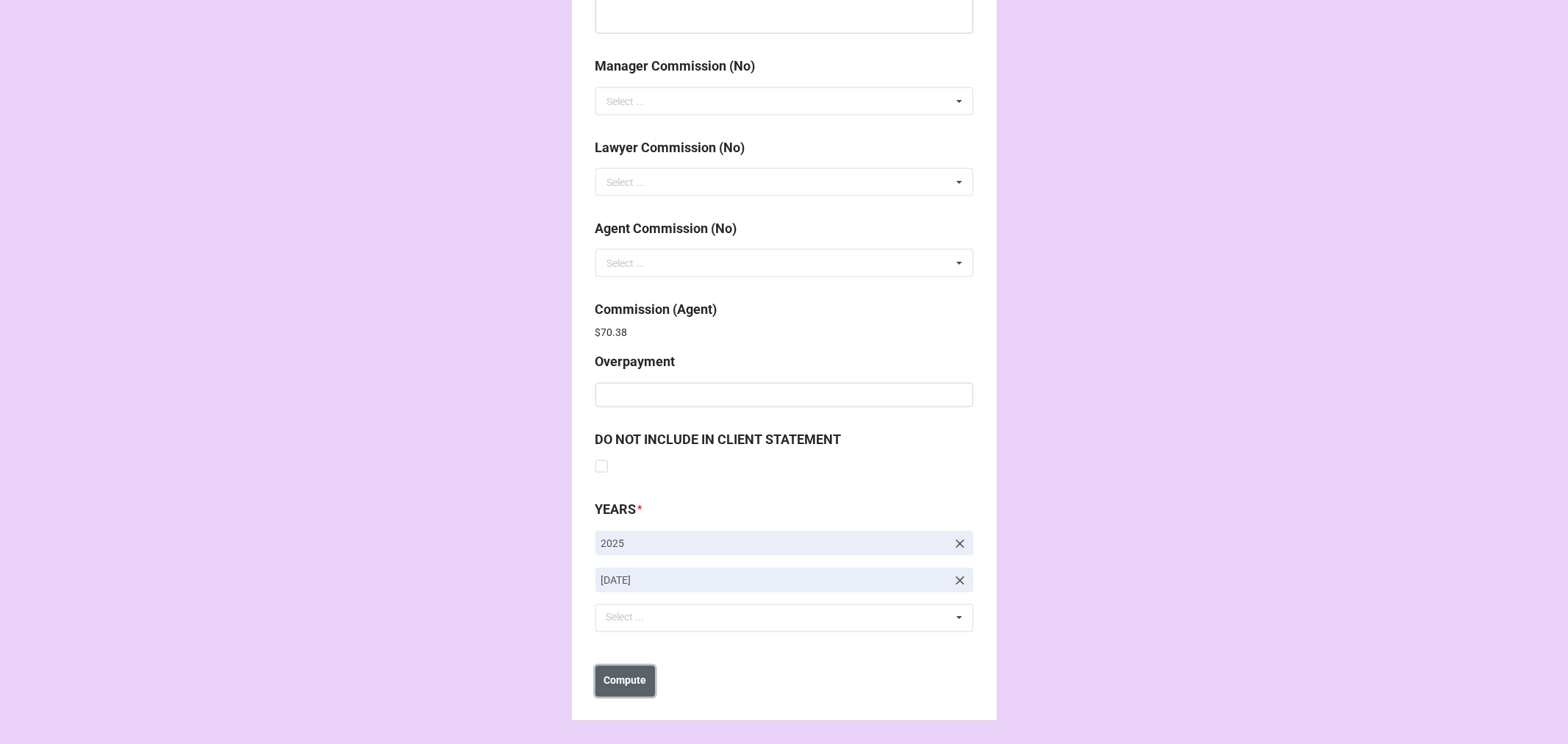
click at [608, 681] on b "Compute" at bounding box center [624, 680] width 42 height 15
click at [620, 686] on b "Save" at bounding box center [621, 680] width 23 height 15
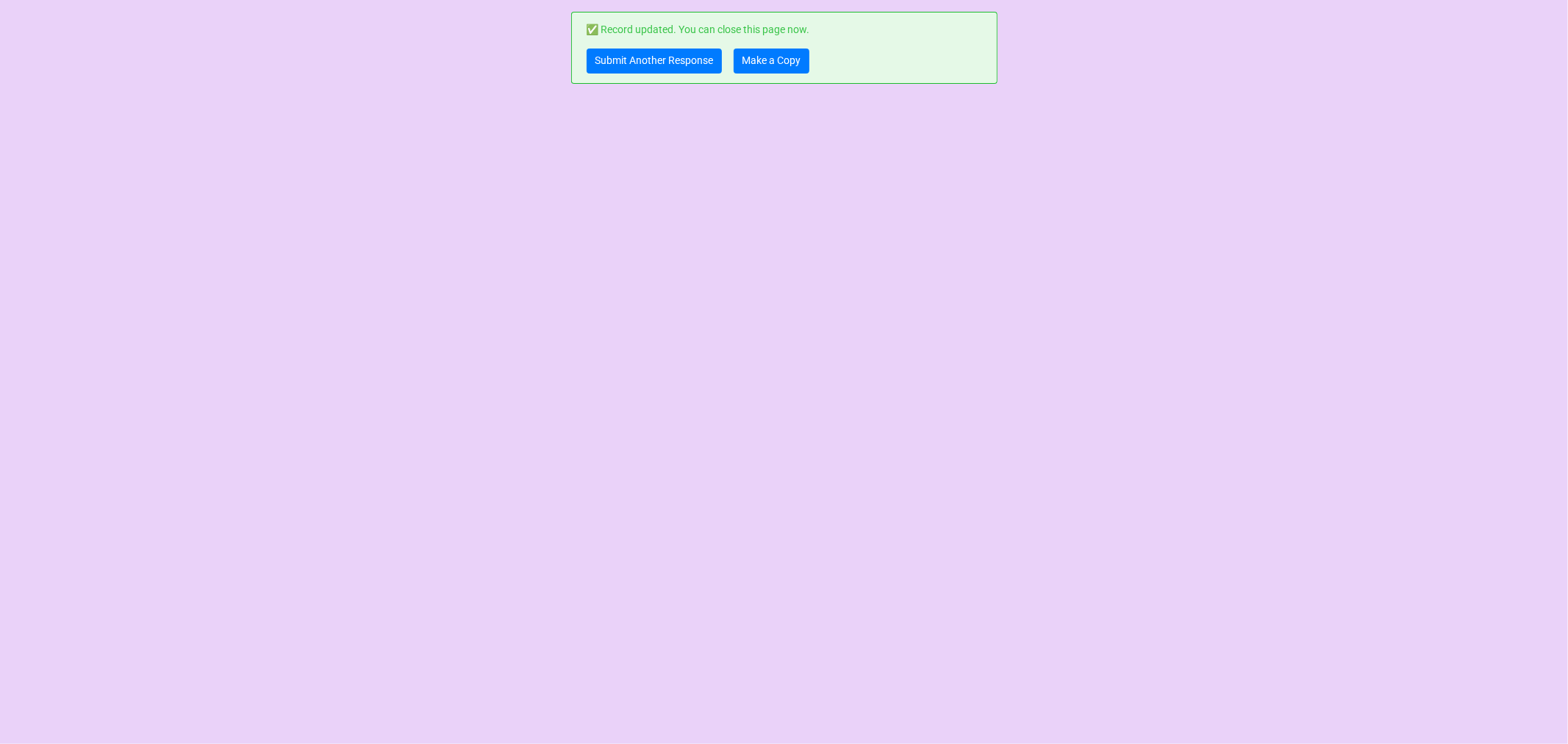
scroll to position [0, 0]
click at [758, 66] on link "Make a Copy" at bounding box center [771, 61] width 76 height 25
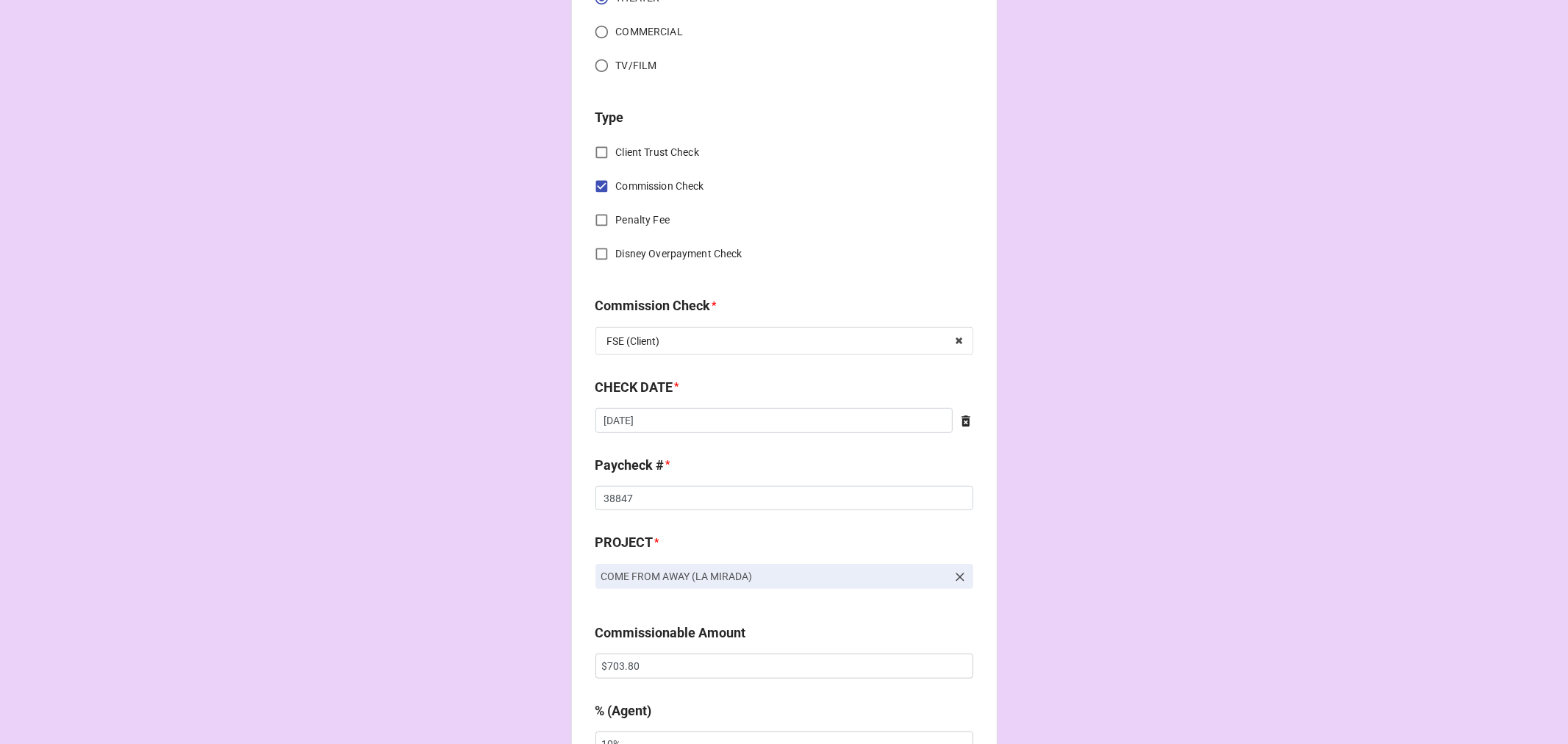
scroll to position [735, 0]
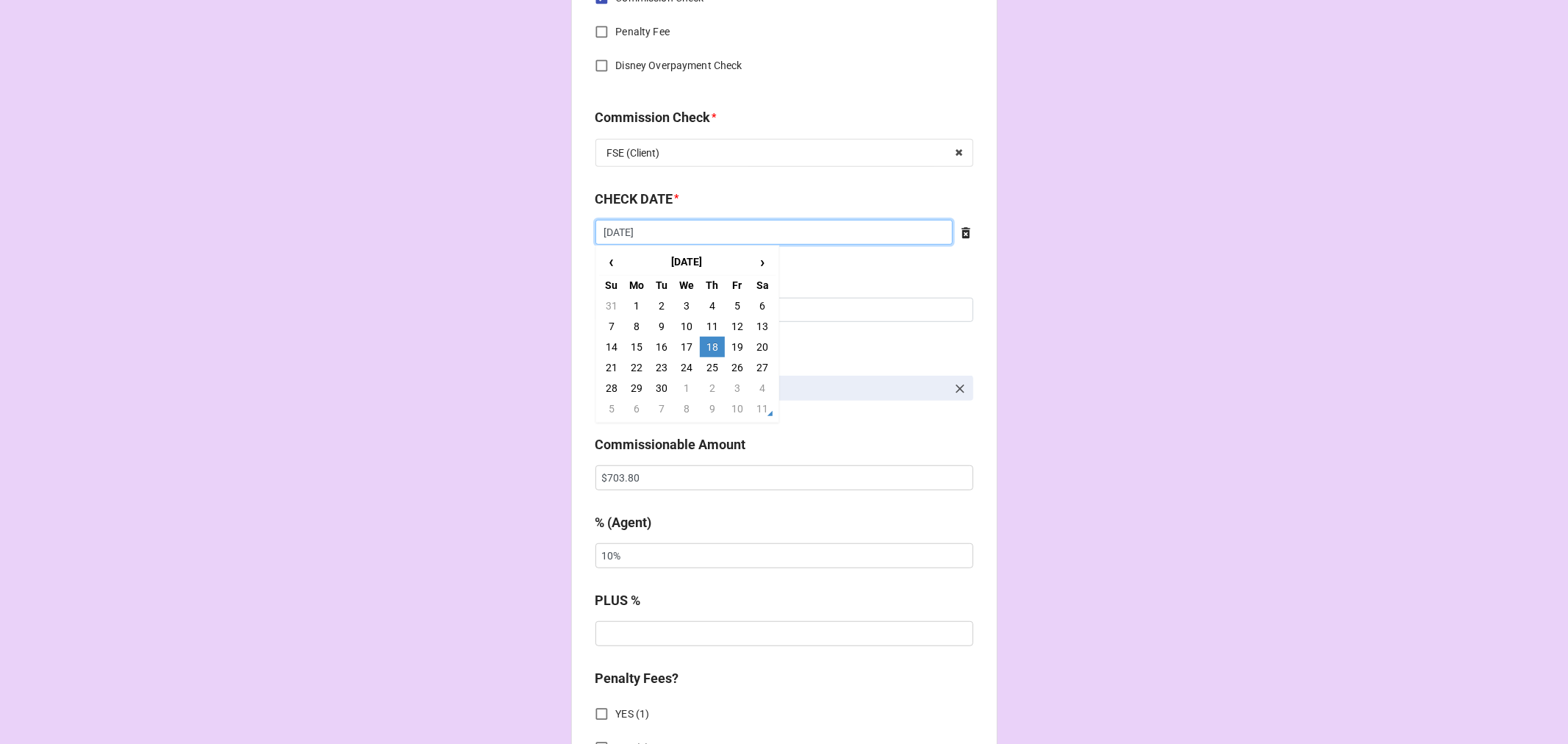
click at [663, 235] on input "[DATE]" at bounding box center [774, 232] width 358 height 25
drag, startPoint x: 707, startPoint y: 391, endPoint x: 679, endPoint y: 379, distance: 30.5
click at [707, 391] on td "2" at bounding box center [712, 388] width 25 height 21
type input "[DATE]"
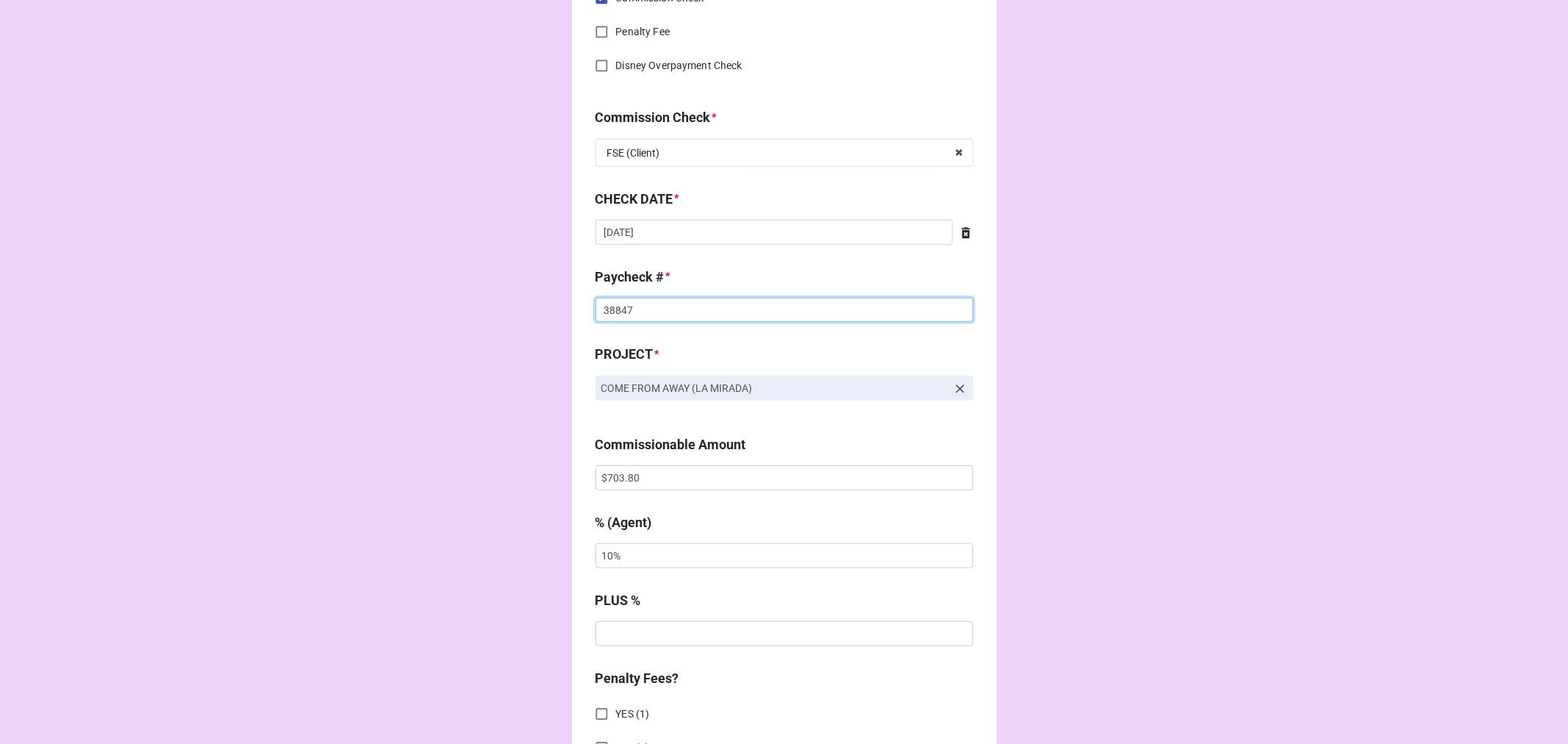
click at [610, 315] on input "38847" at bounding box center [784, 310] width 378 height 25
type input "38880"
click at [616, 479] on input "$703.80" at bounding box center [784, 477] width 378 height 25
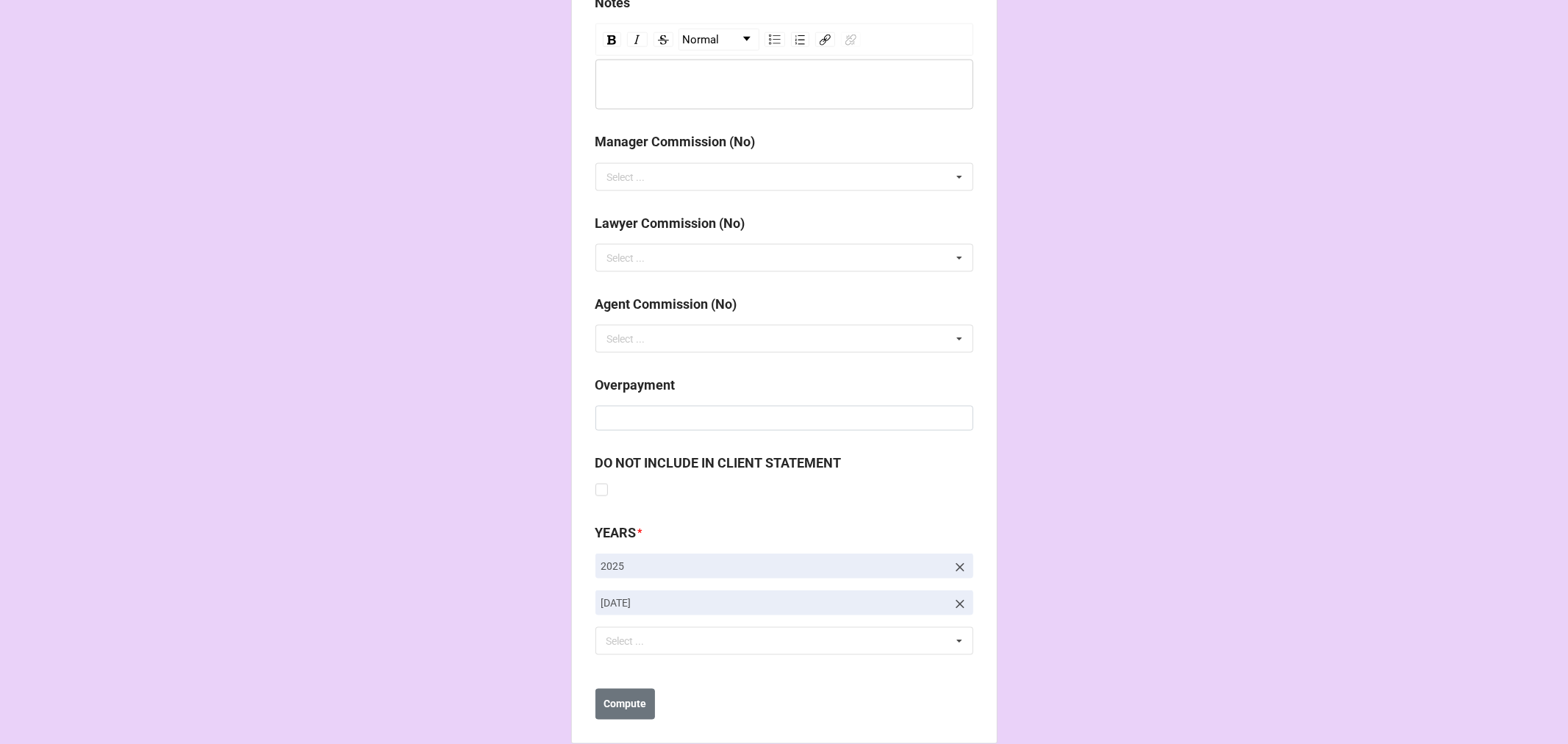
scroll to position [1701, 0]
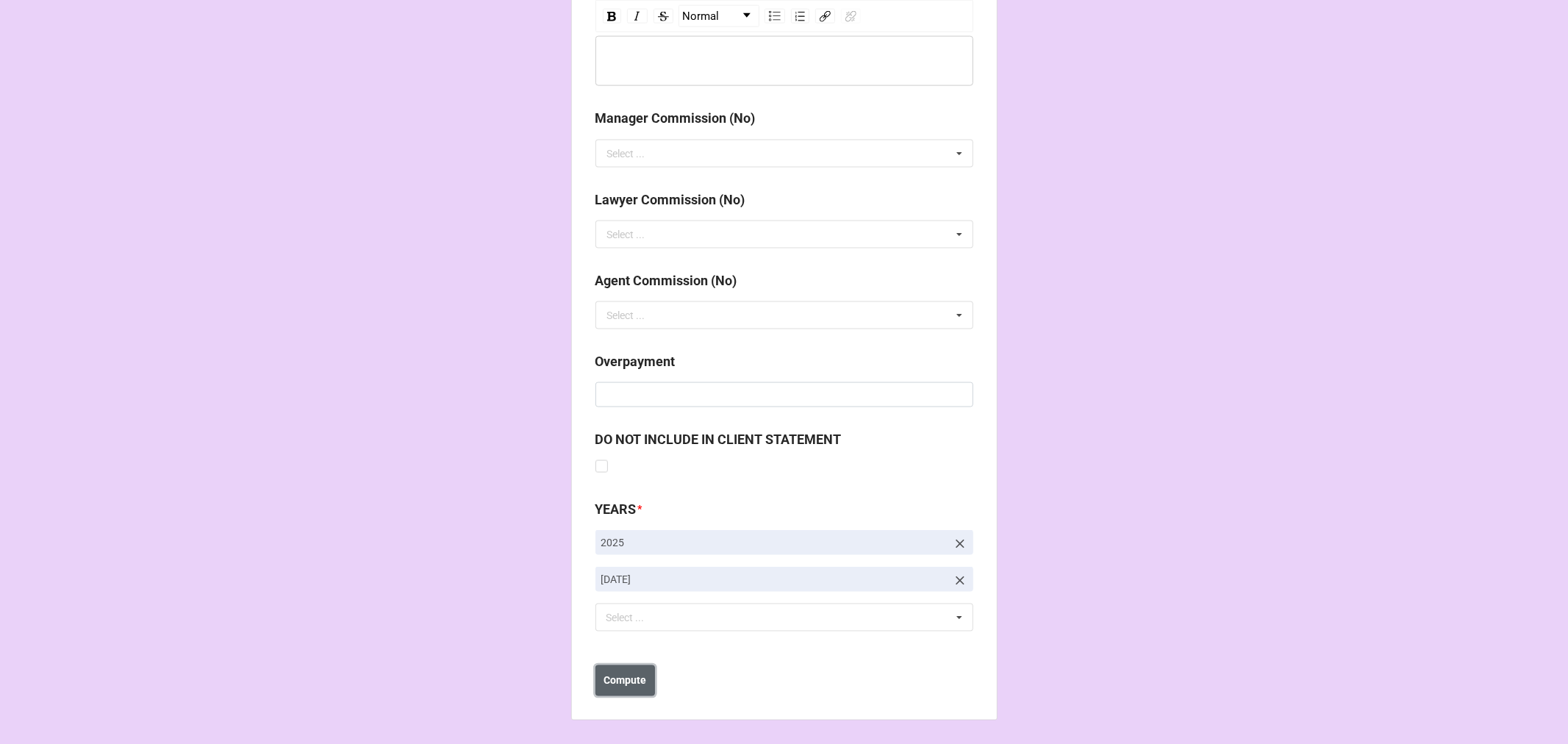
click at [615, 678] on b "Compute" at bounding box center [624, 680] width 42 height 15
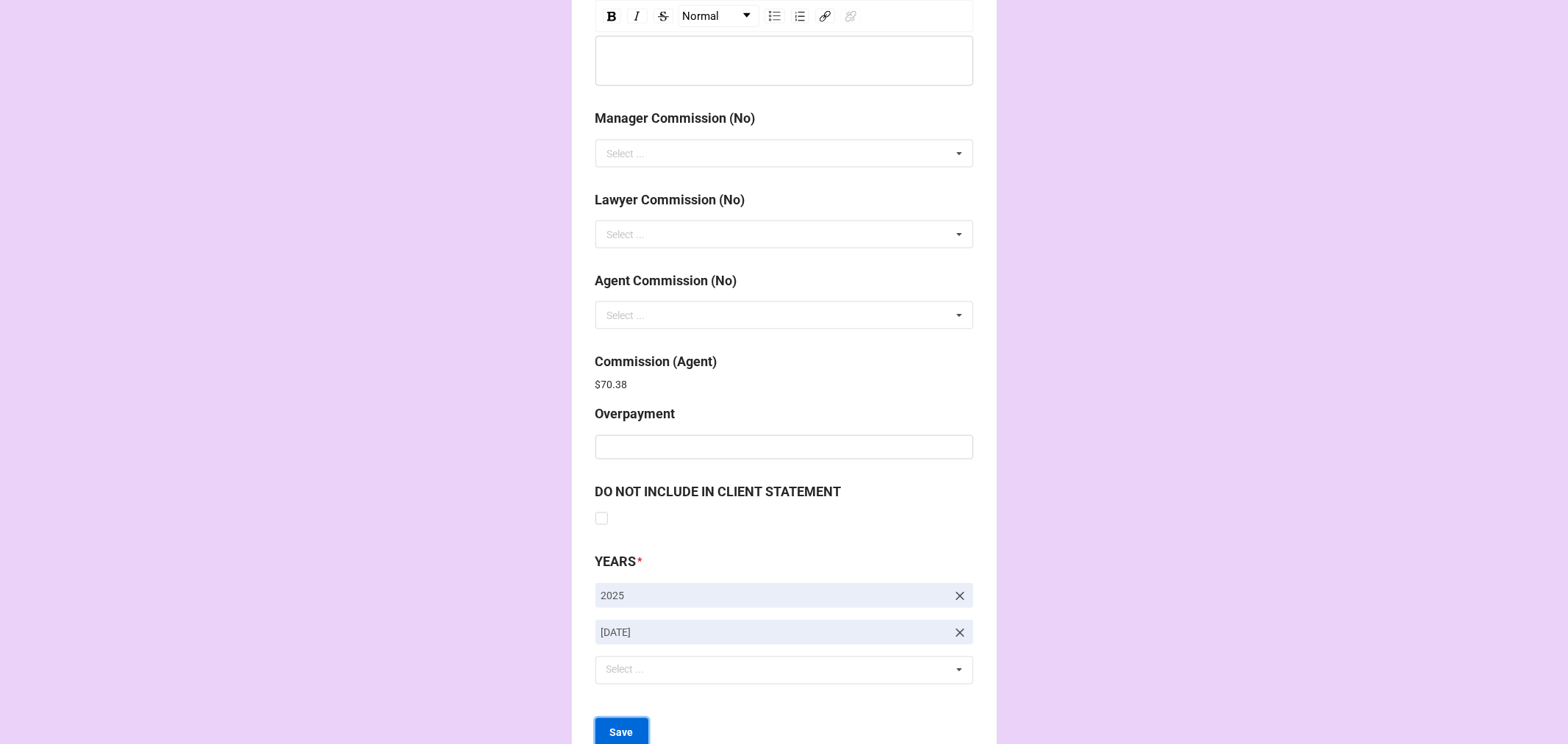
click at [622, 721] on button "Save" at bounding box center [622, 734] width 53 height 31
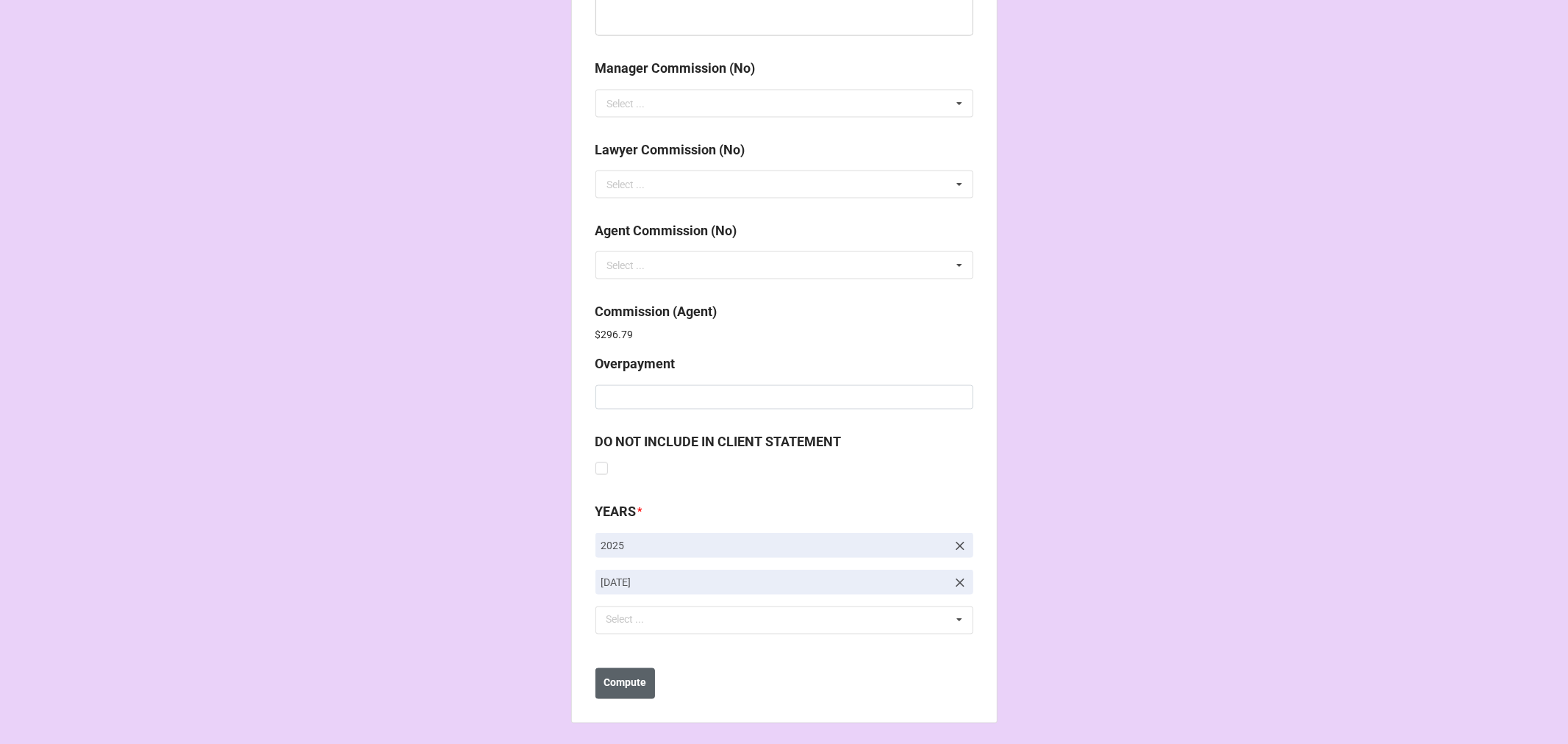
scroll to position [1753, 0]
click at [616, 683] on b "Compute" at bounding box center [624, 680] width 42 height 15
click at [616, 683] on b "Save" at bounding box center [621, 680] width 23 height 15
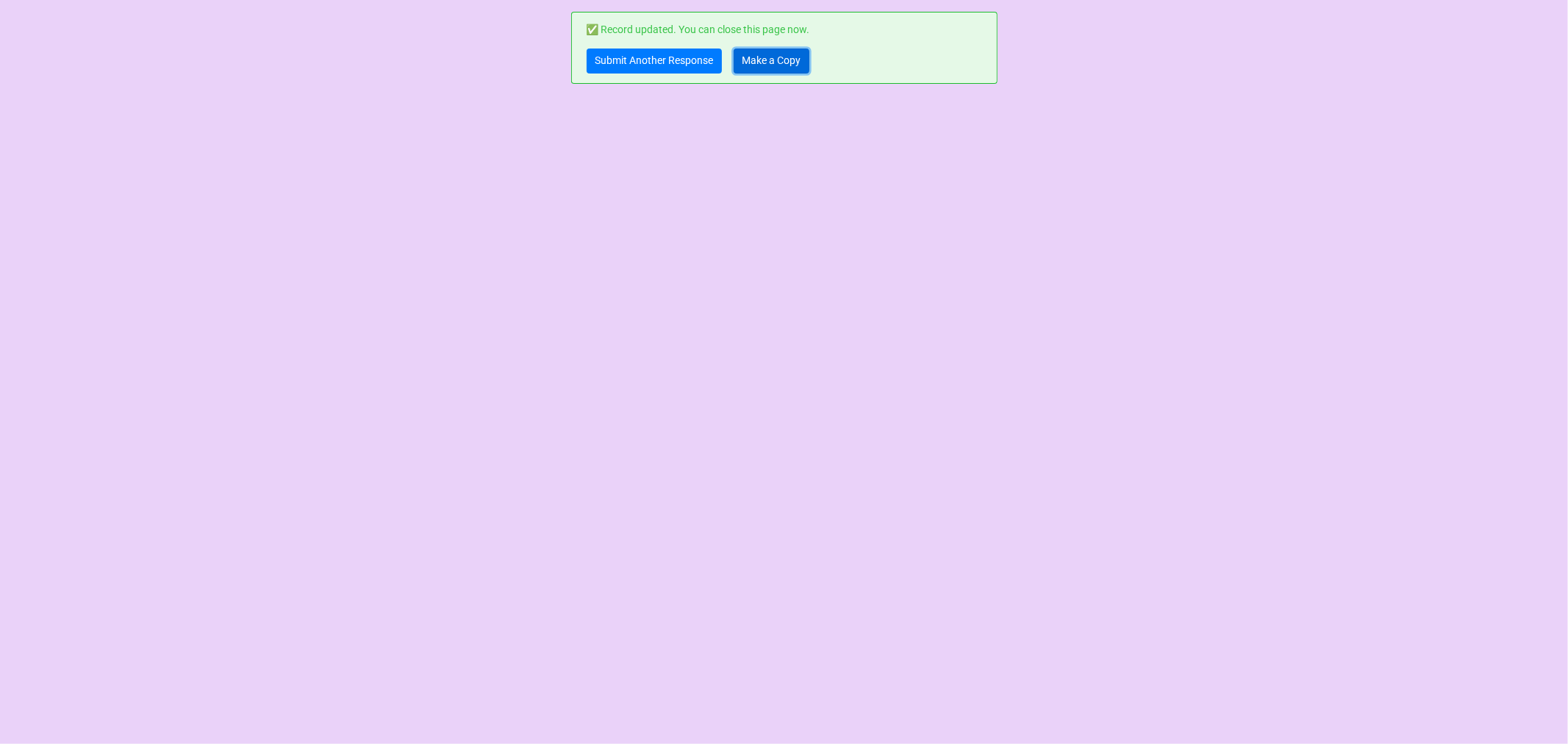
click at [790, 57] on link "Make a Copy" at bounding box center [771, 61] width 76 height 25
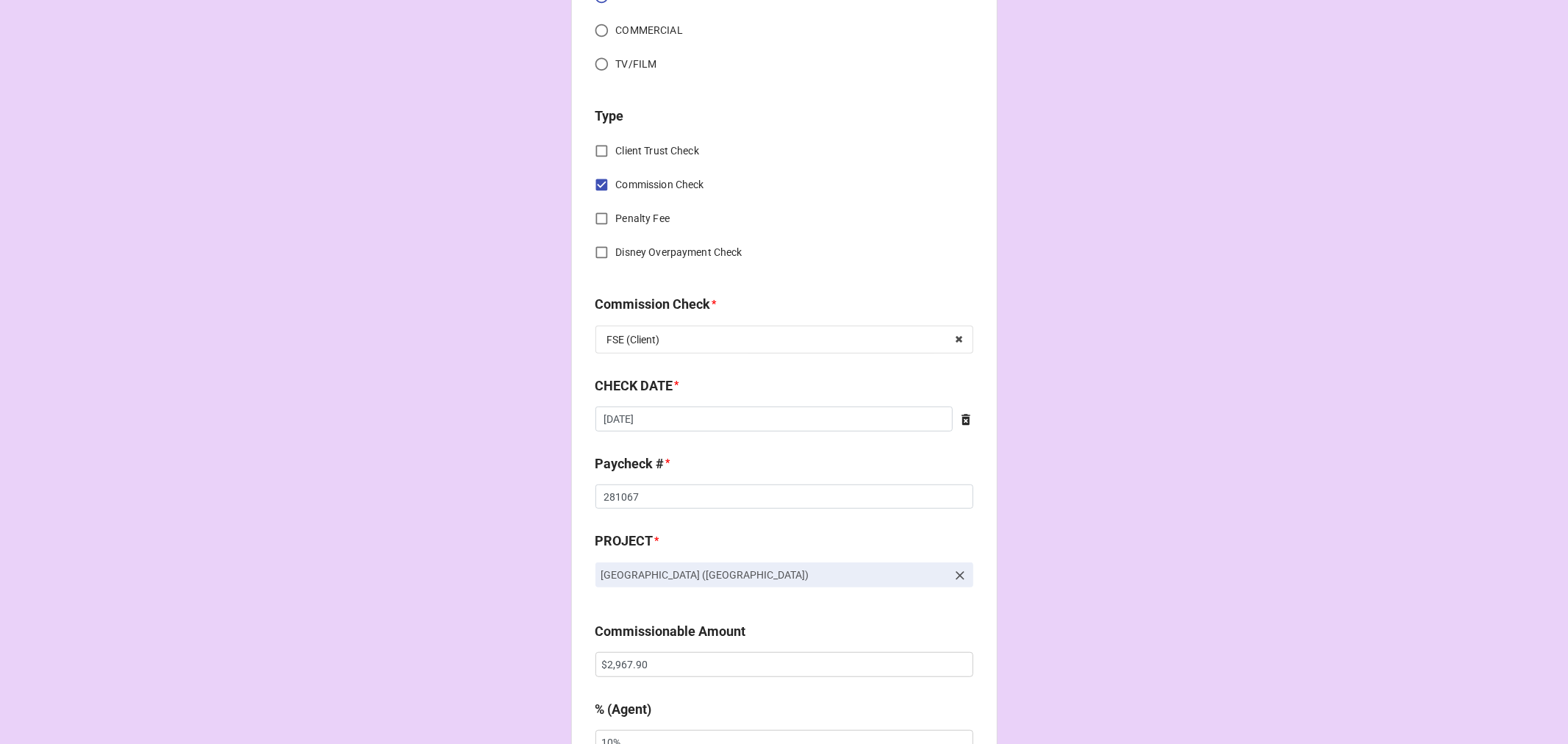
scroll to position [653, 0]
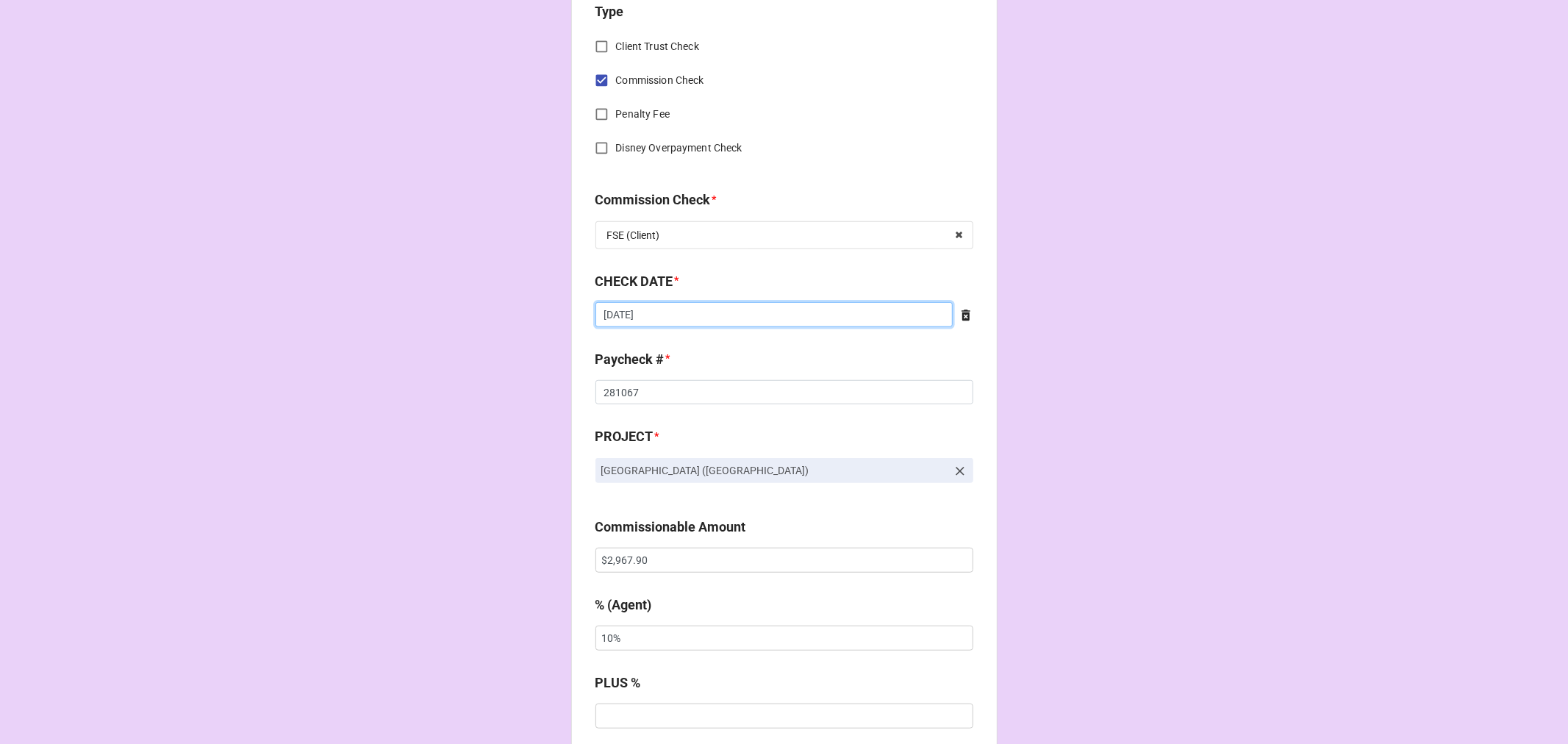
click at [738, 318] on input "9/25/2025" at bounding box center [774, 314] width 358 height 25
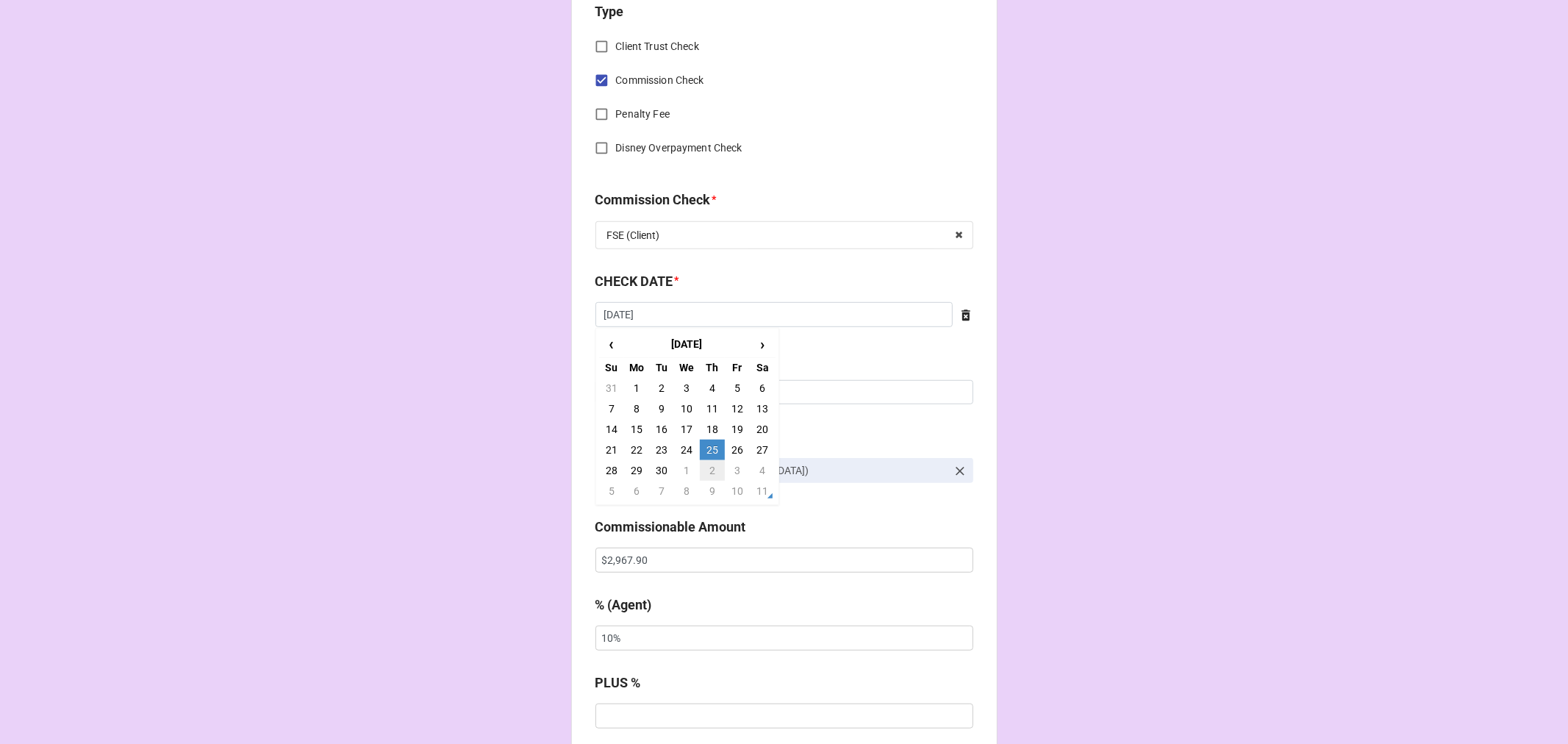
click at [707, 468] on td "2" at bounding box center [712, 470] width 25 height 21
type input "10/2/2025"
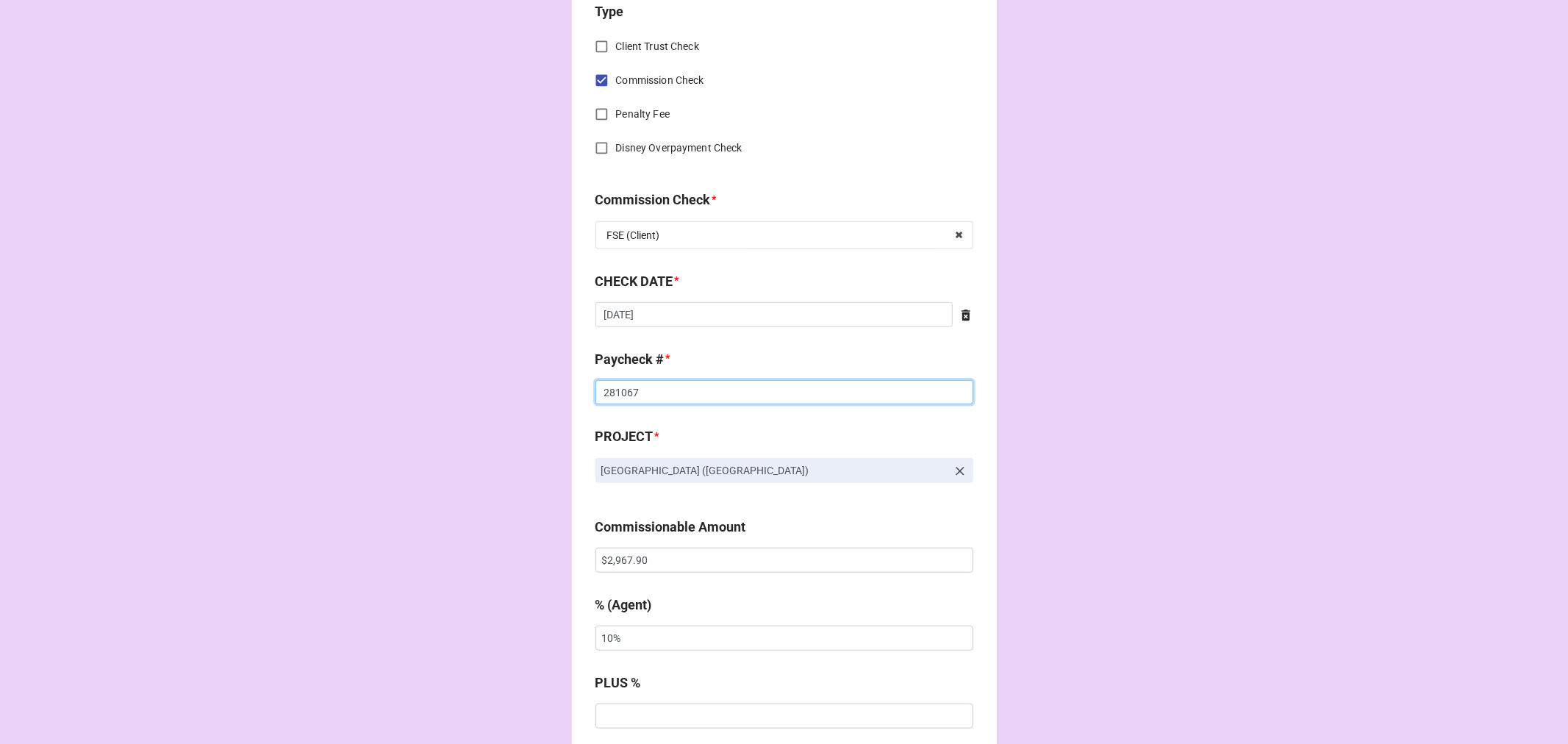
click at [622, 383] on input "281067" at bounding box center [784, 392] width 378 height 25
click at [621, 383] on input "281067" at bounding box center [784, 392] width 378 height 25
type input "281248"
click at [613, 564] on input "$2,967.90" at bounding box center [784, 560] width 378 height 25
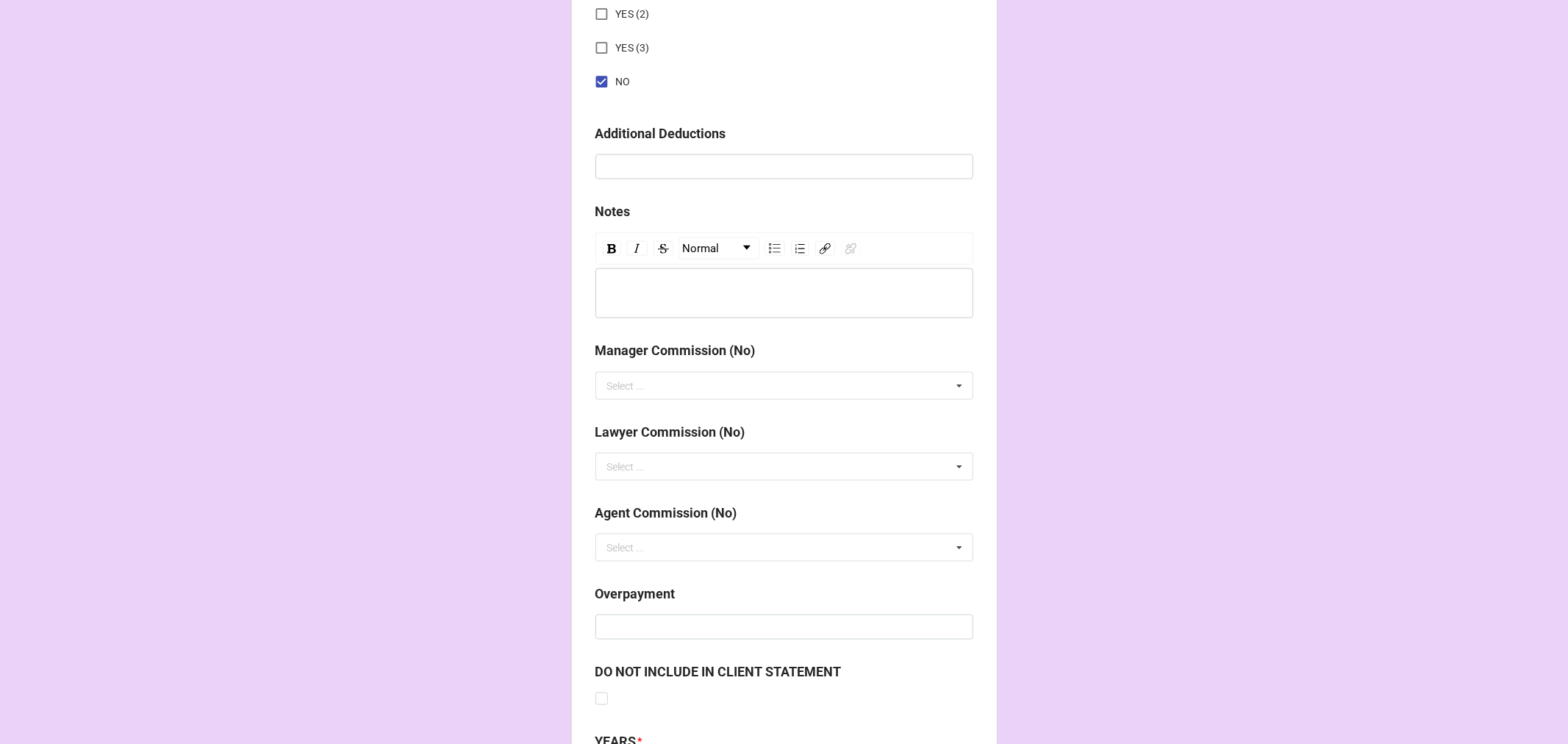
scroll to position [1701, 0]
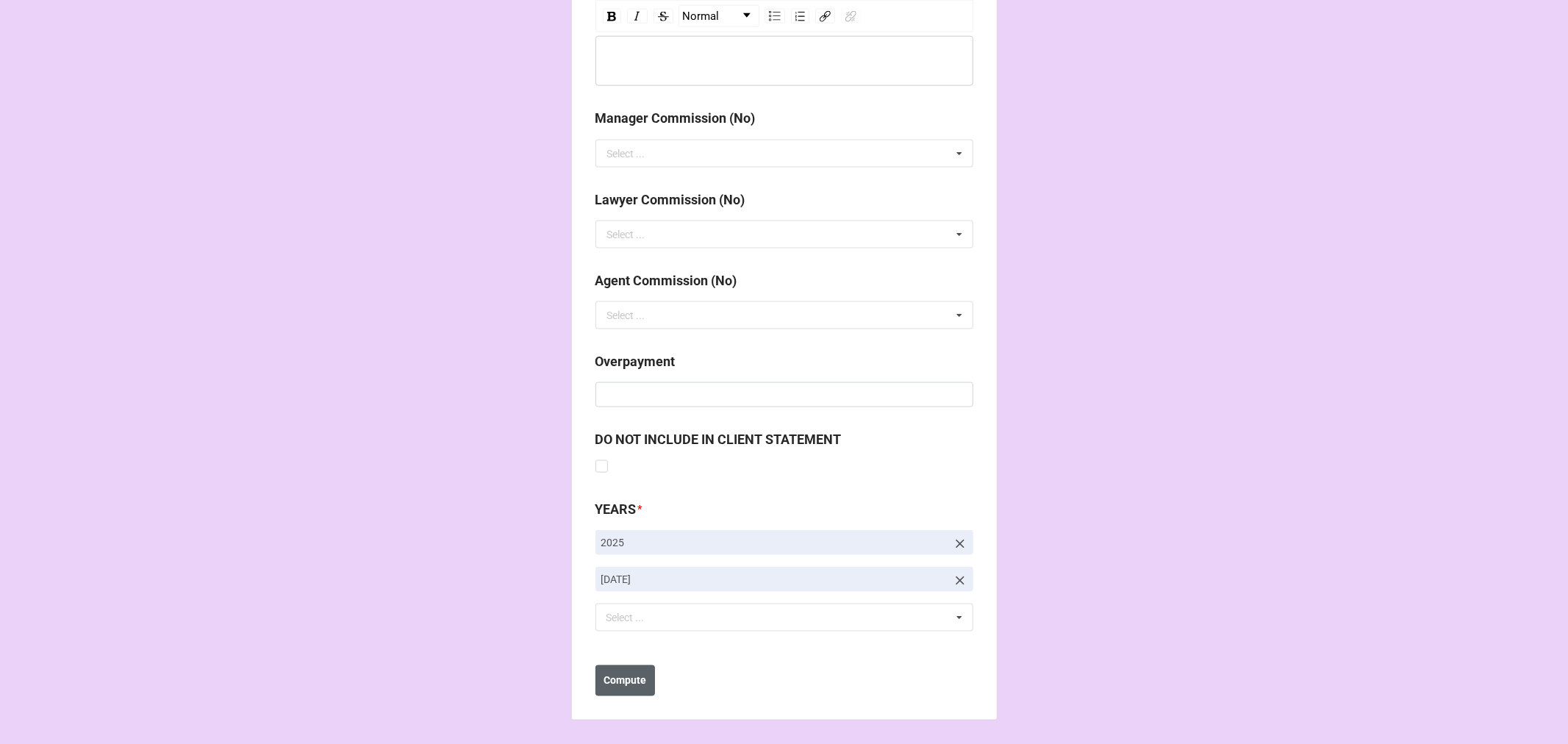
type input "$742.00"
click at [636, 678] on b "Compute" at bounding box center [624, 680] width 42 height 15
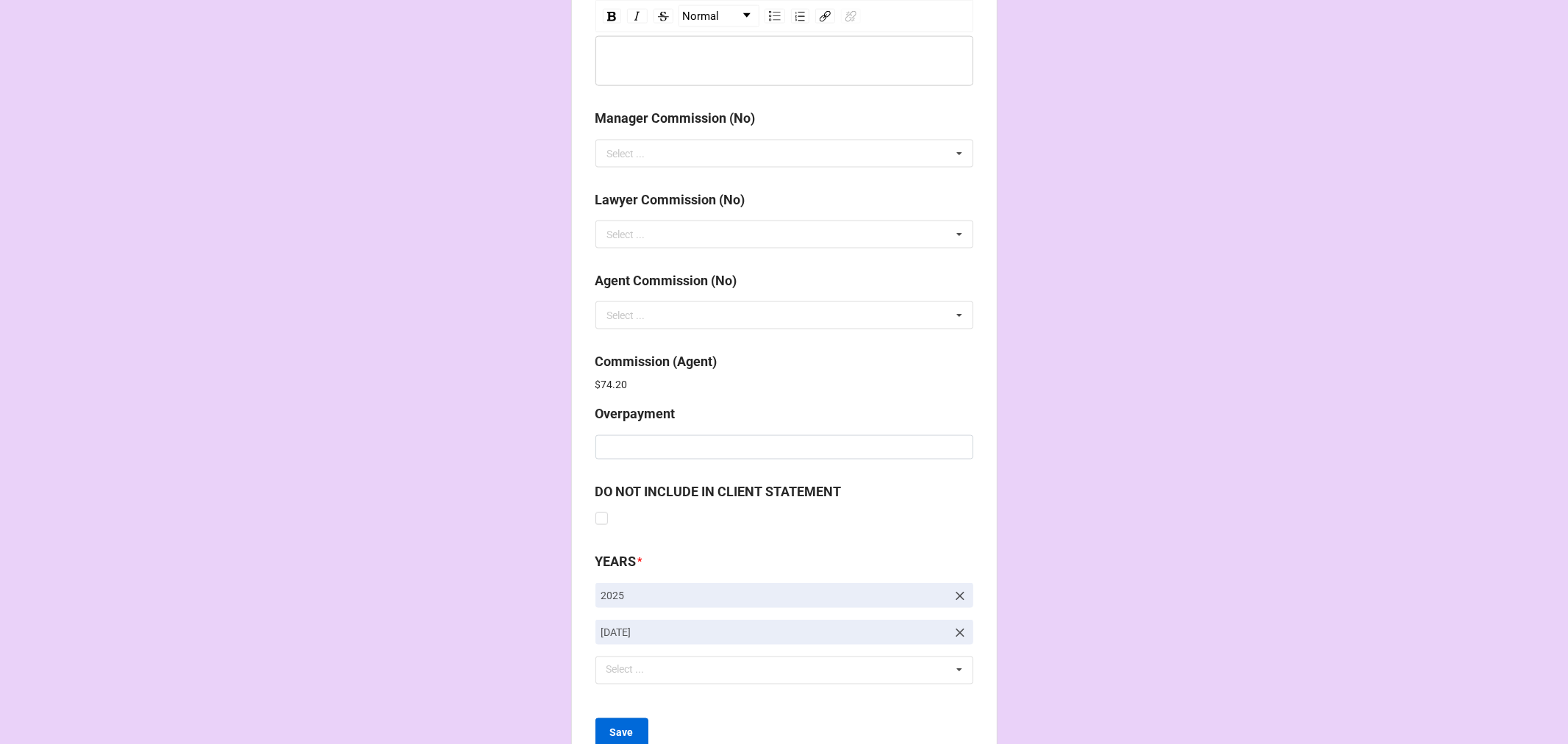
scroll to position [1753, 0]
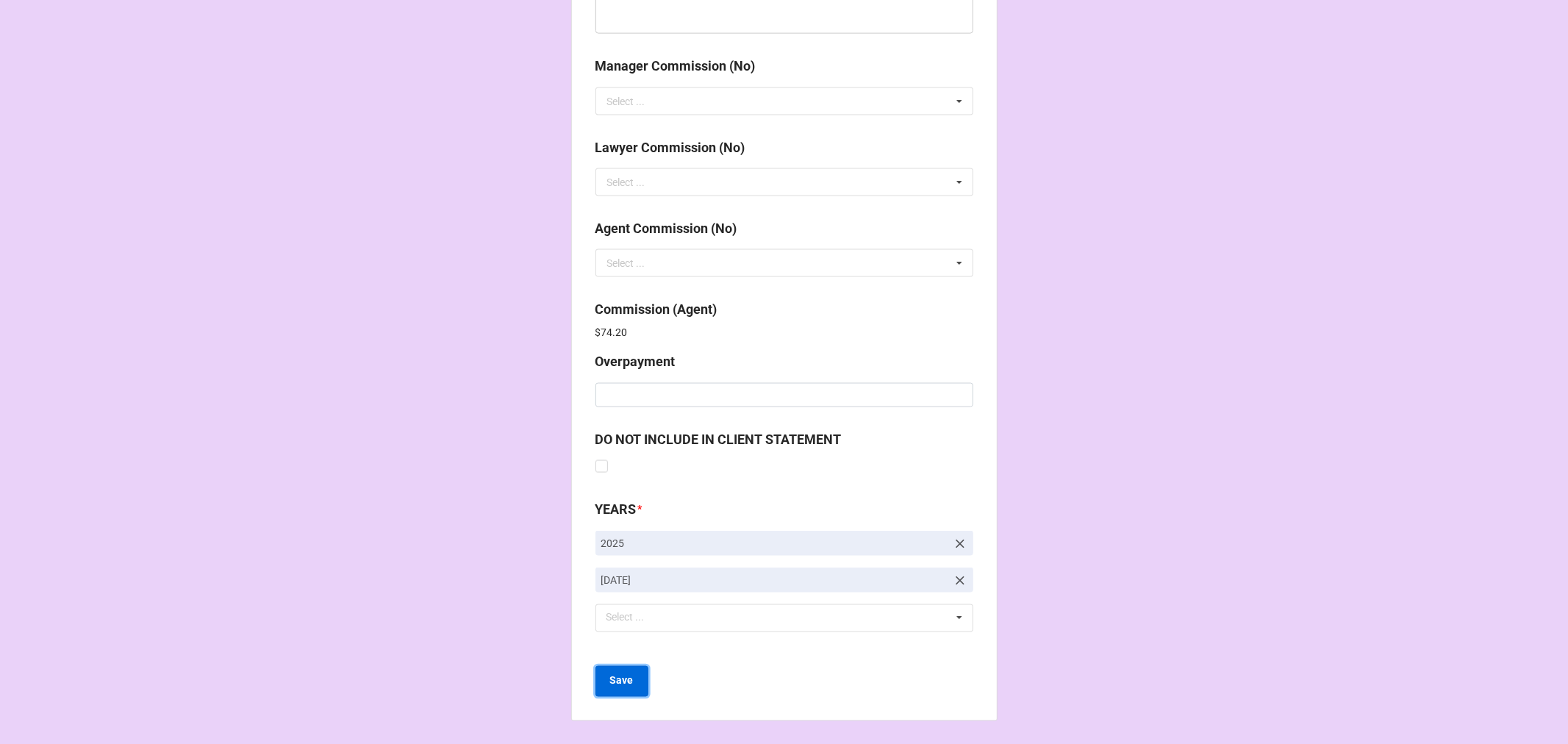
click at [623, 679] on b "Save" at bounding box center [621, 680] width 23 height 15
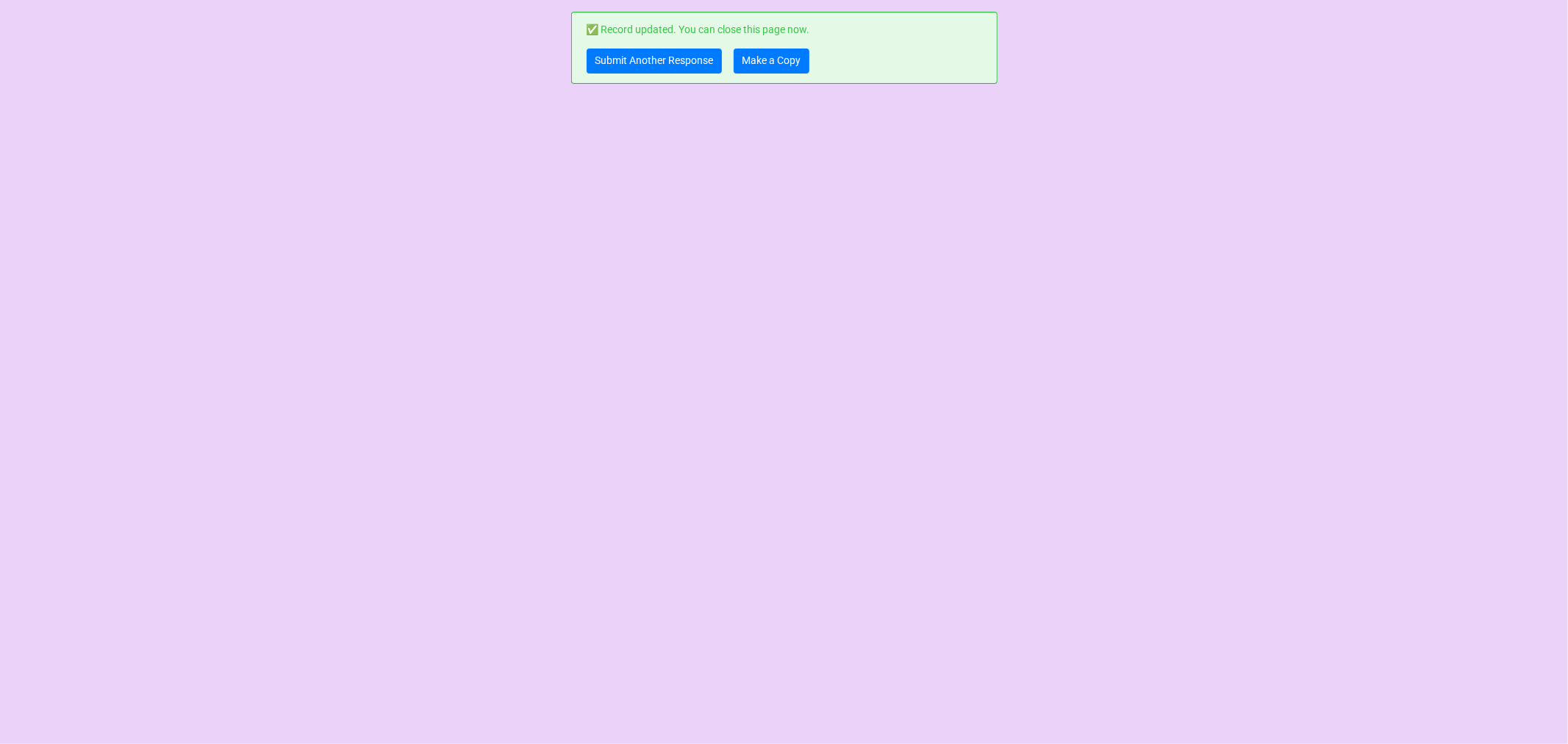
scroll to position [0, 0]
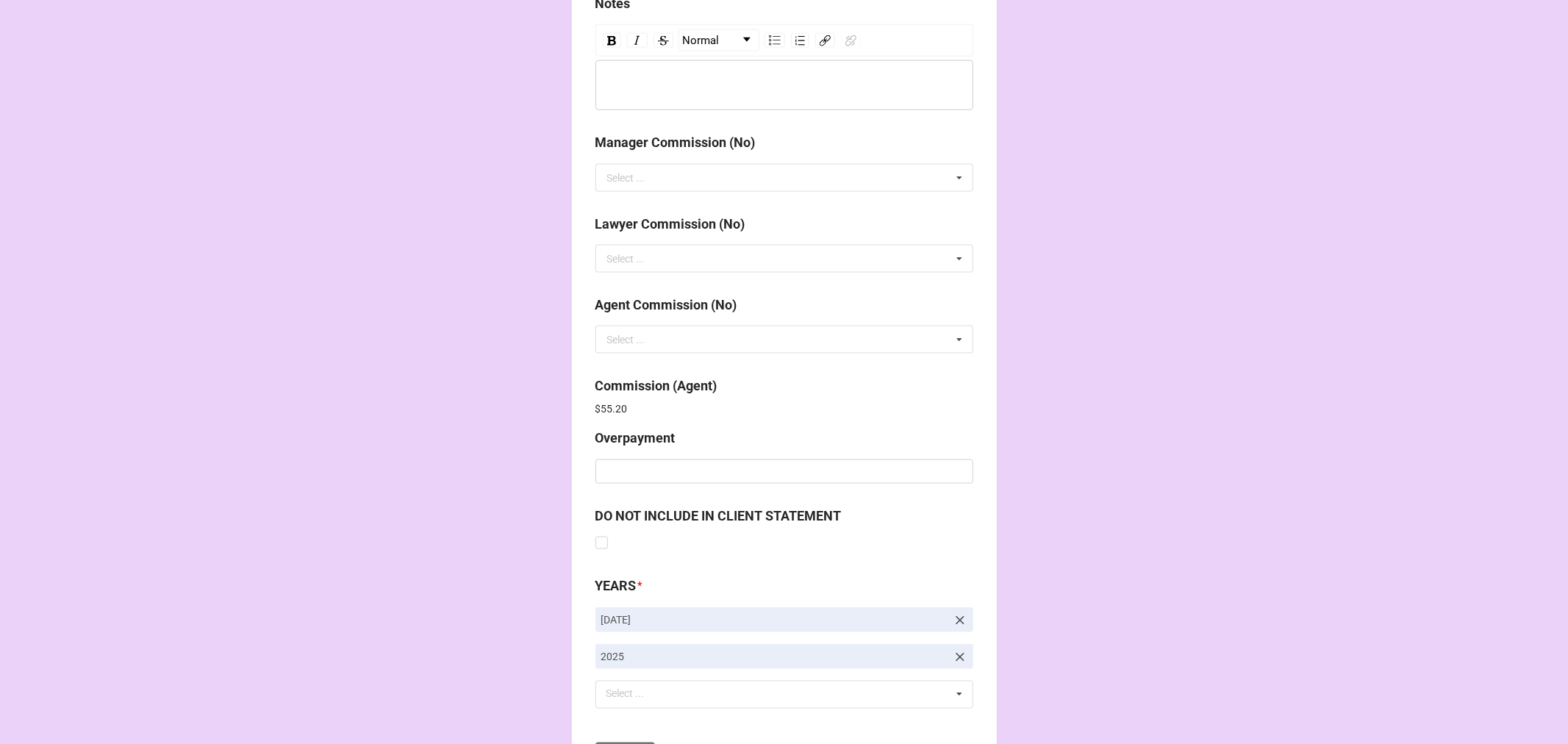
scroll to position [1753, 0]
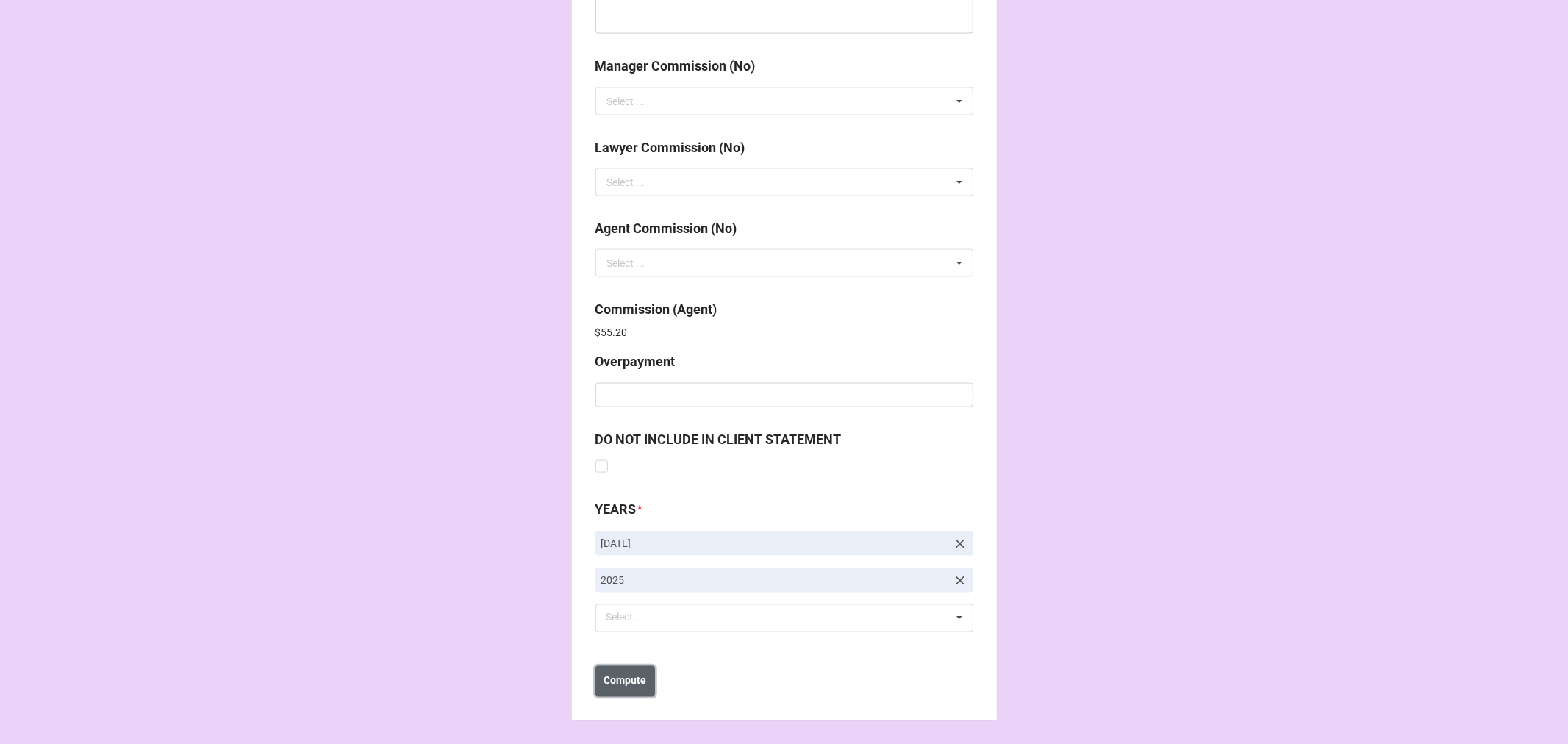
click at [627, 671] on button "Compute" at bounding box center [625, 681] width 60 height 31
click at [604, 683] on button "Save" at bounding box center [622, 681] width 53 height 31
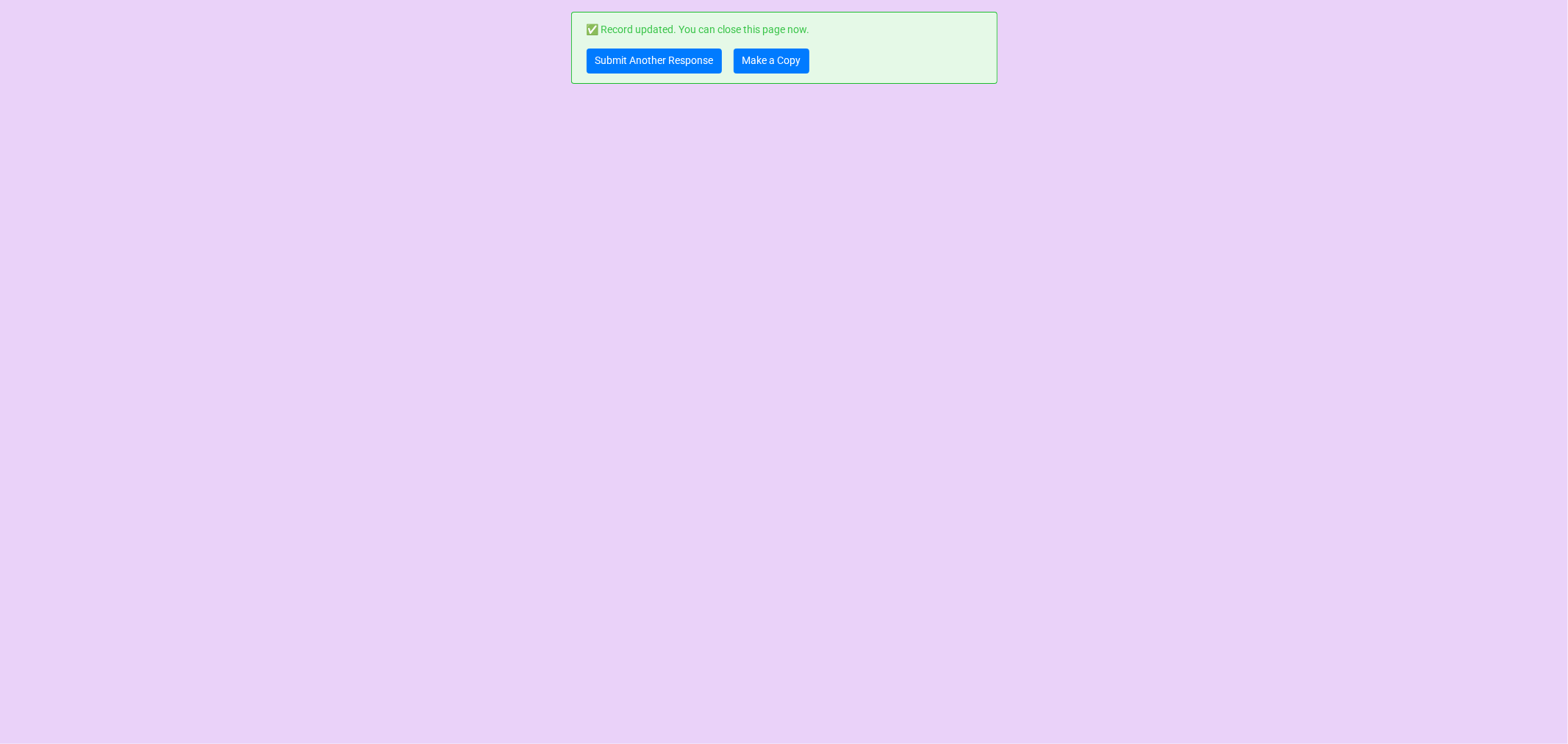
scroll to position [0, 0]
click at [758, 53] on link "Make a Copy" at bounding box center [771, 61] width 76 height 25
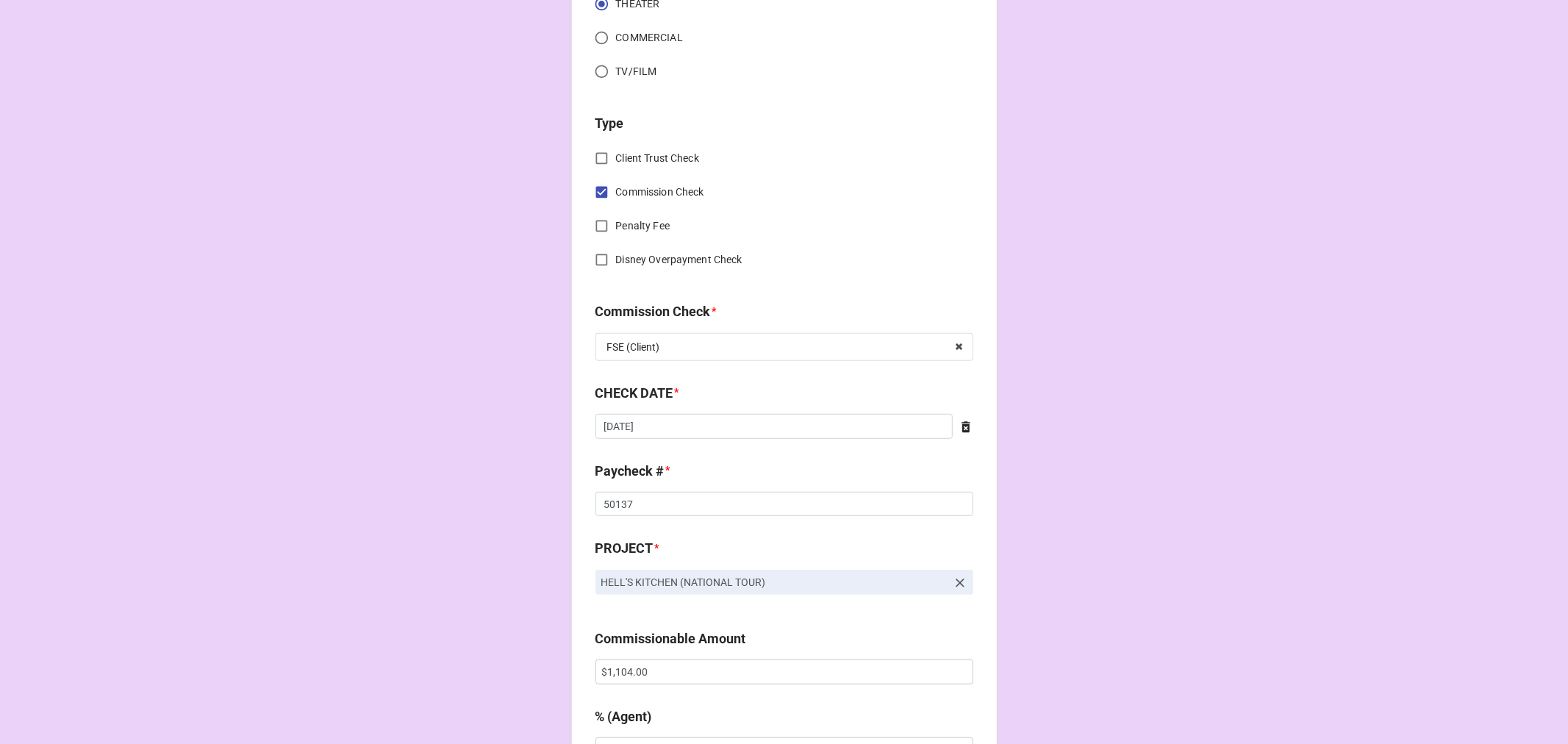
scroll to position [571, 0]
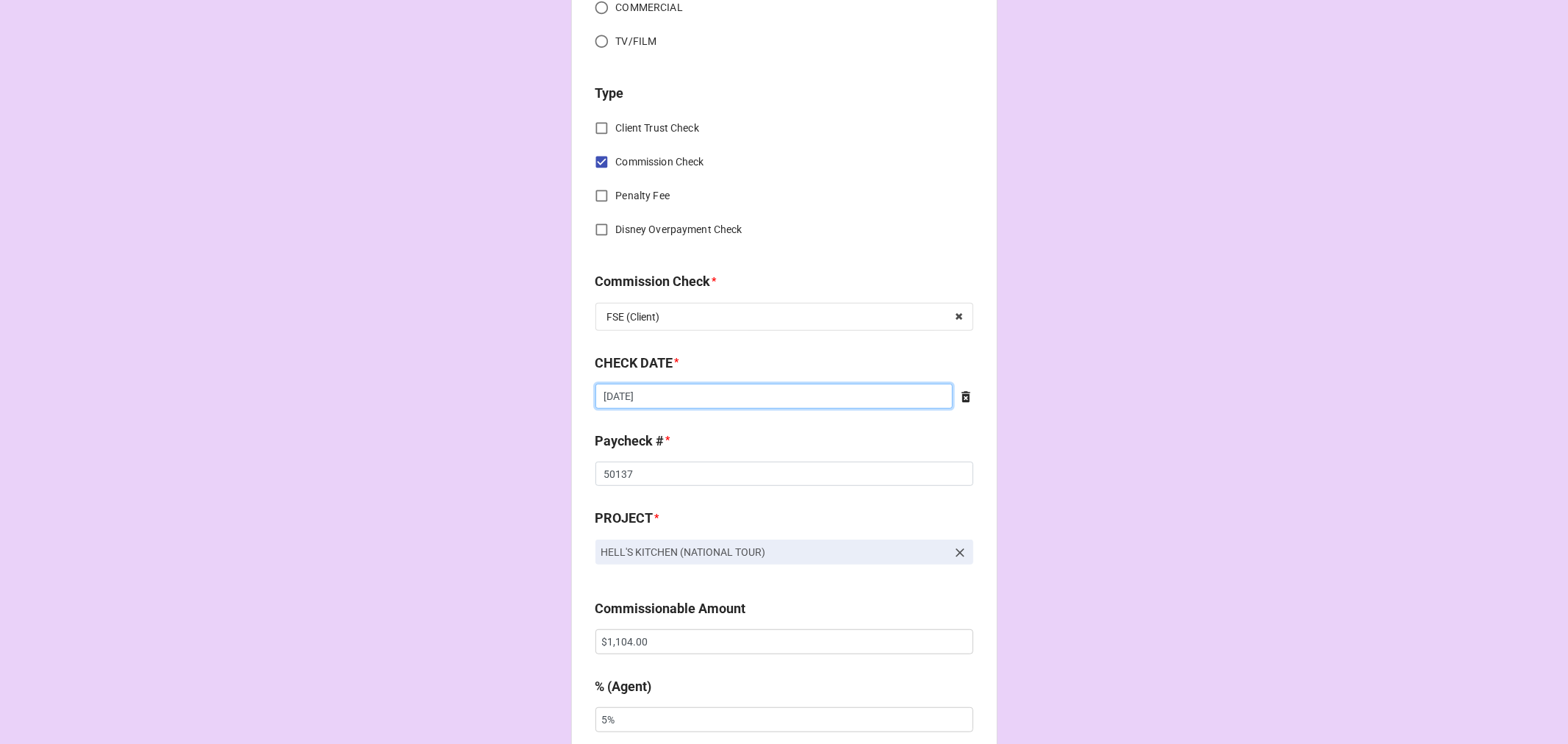
click at [659, 387] on input "[DATE]" at bounding box center [774, 396] width 358 height 25
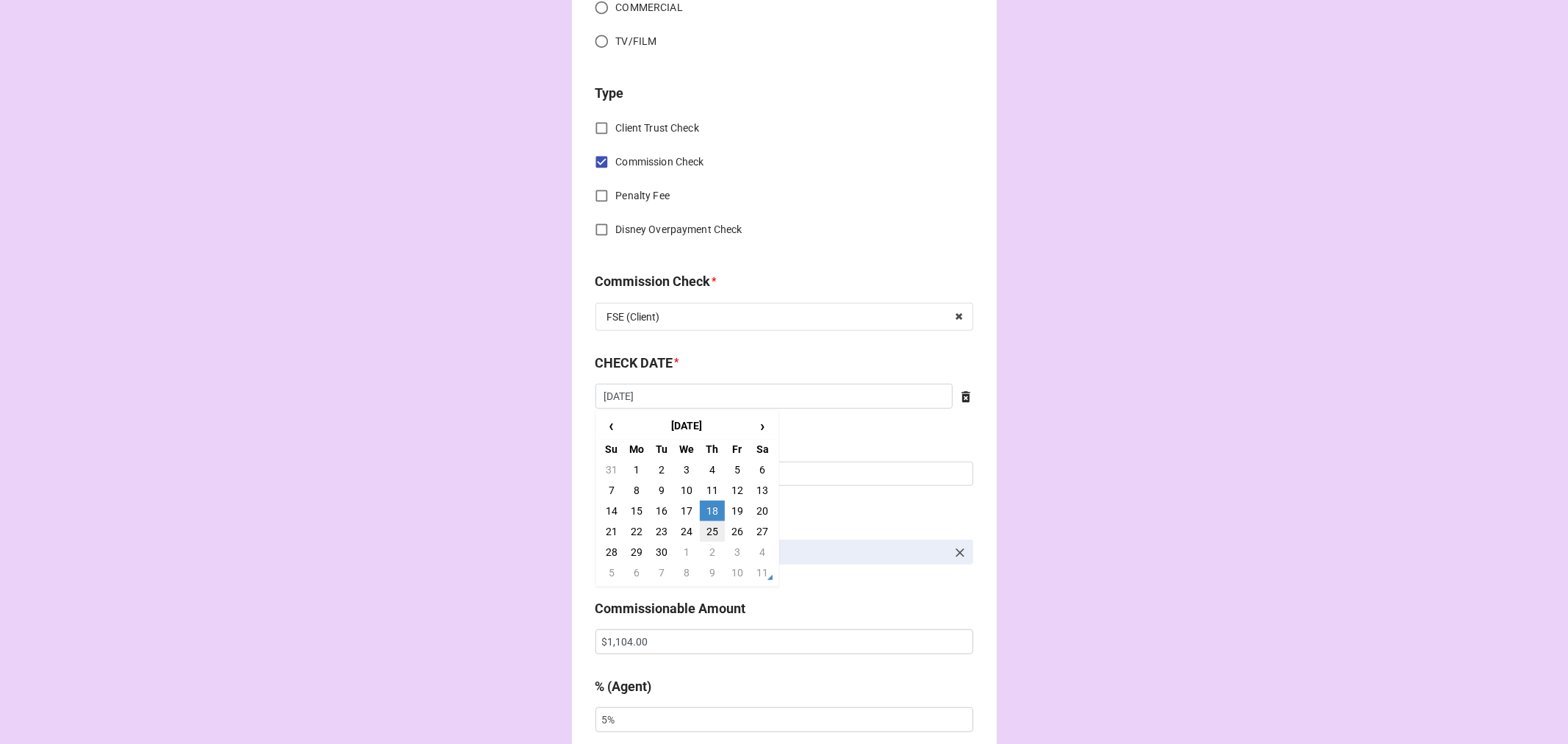
click at [706, 529] on td "25" at bounding box center [712, 532] width 25 height 21
type input "[DATE]"
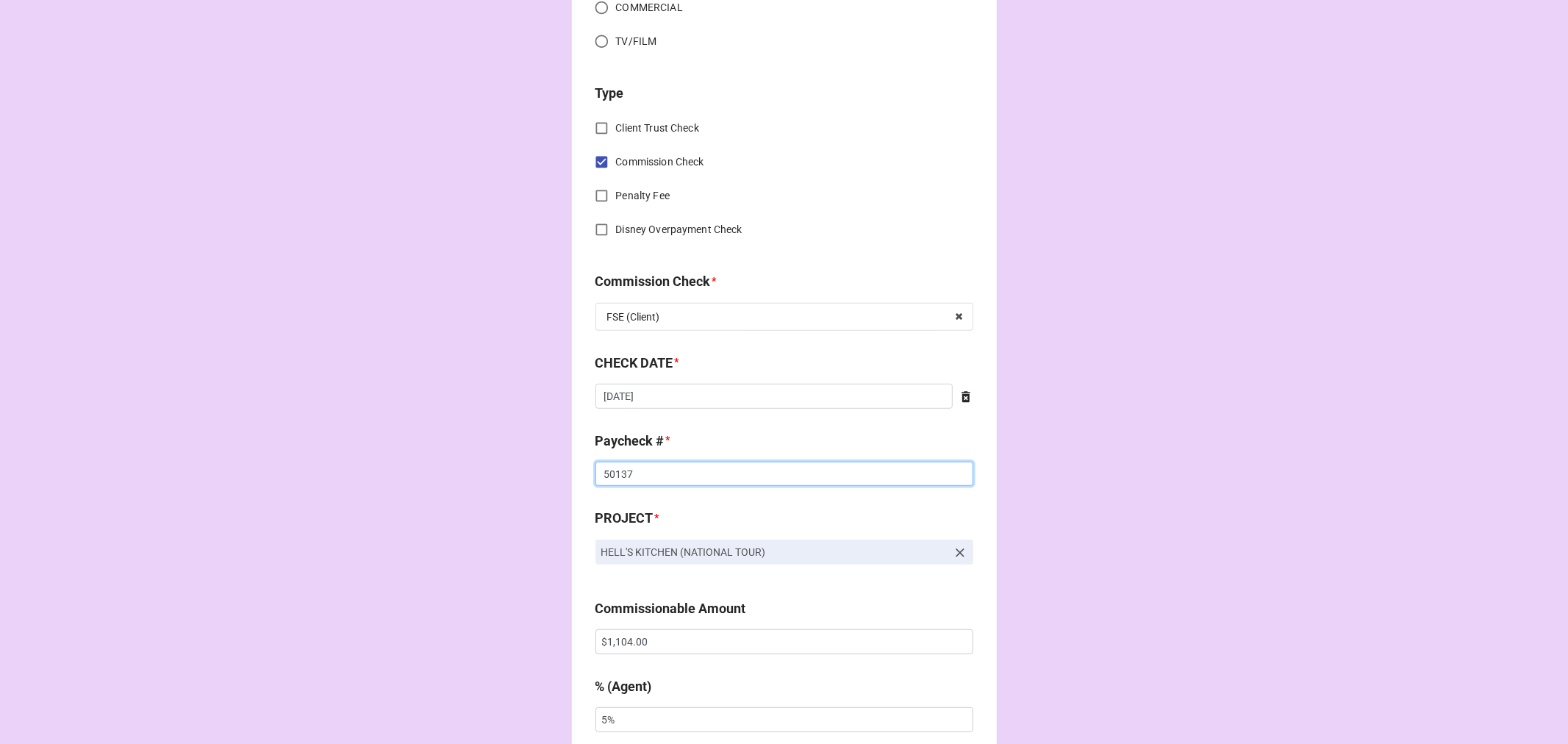
click at [613, 467] on input "50137" at bounding box center [784, 473] width 378 height 25
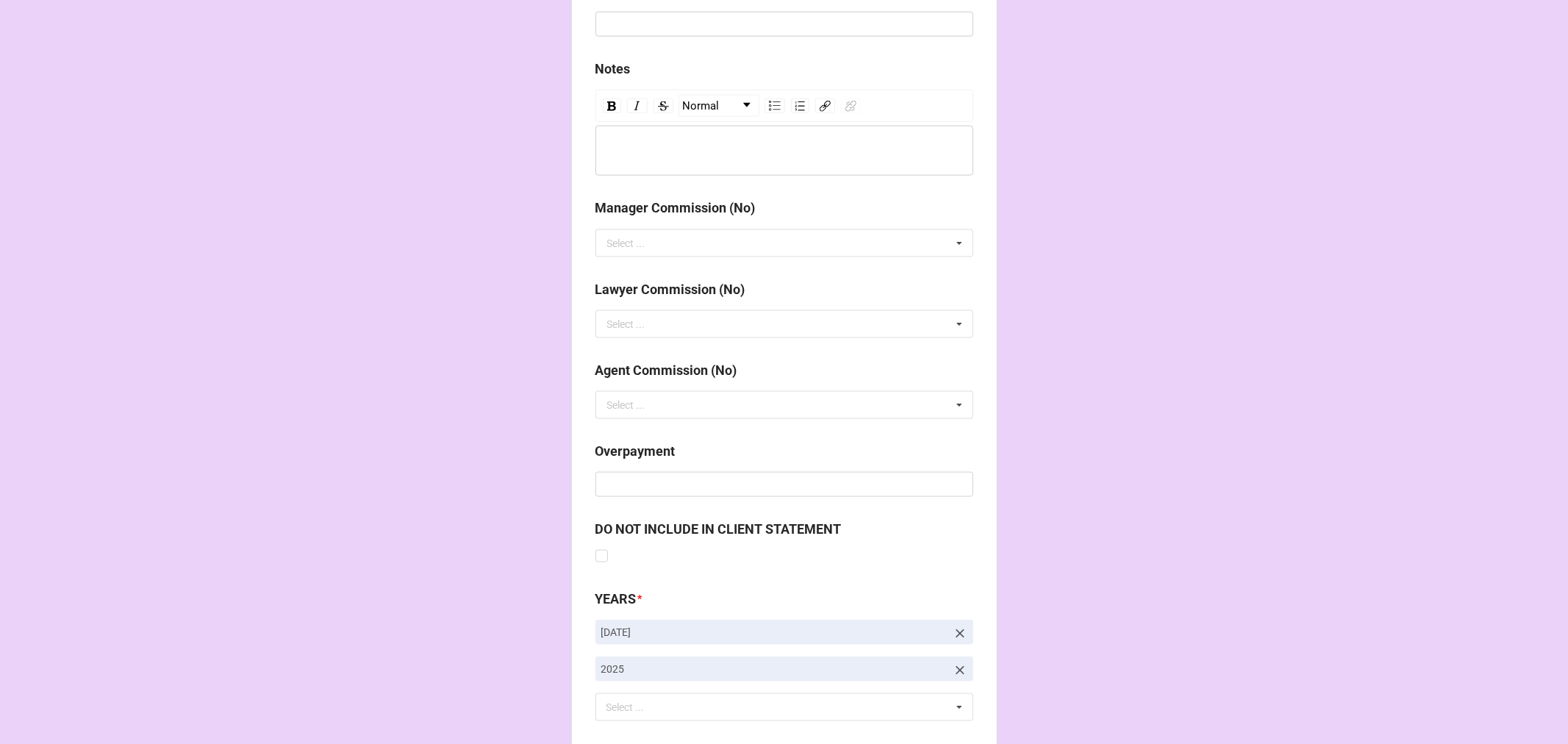
scroll to position [1701, 0]
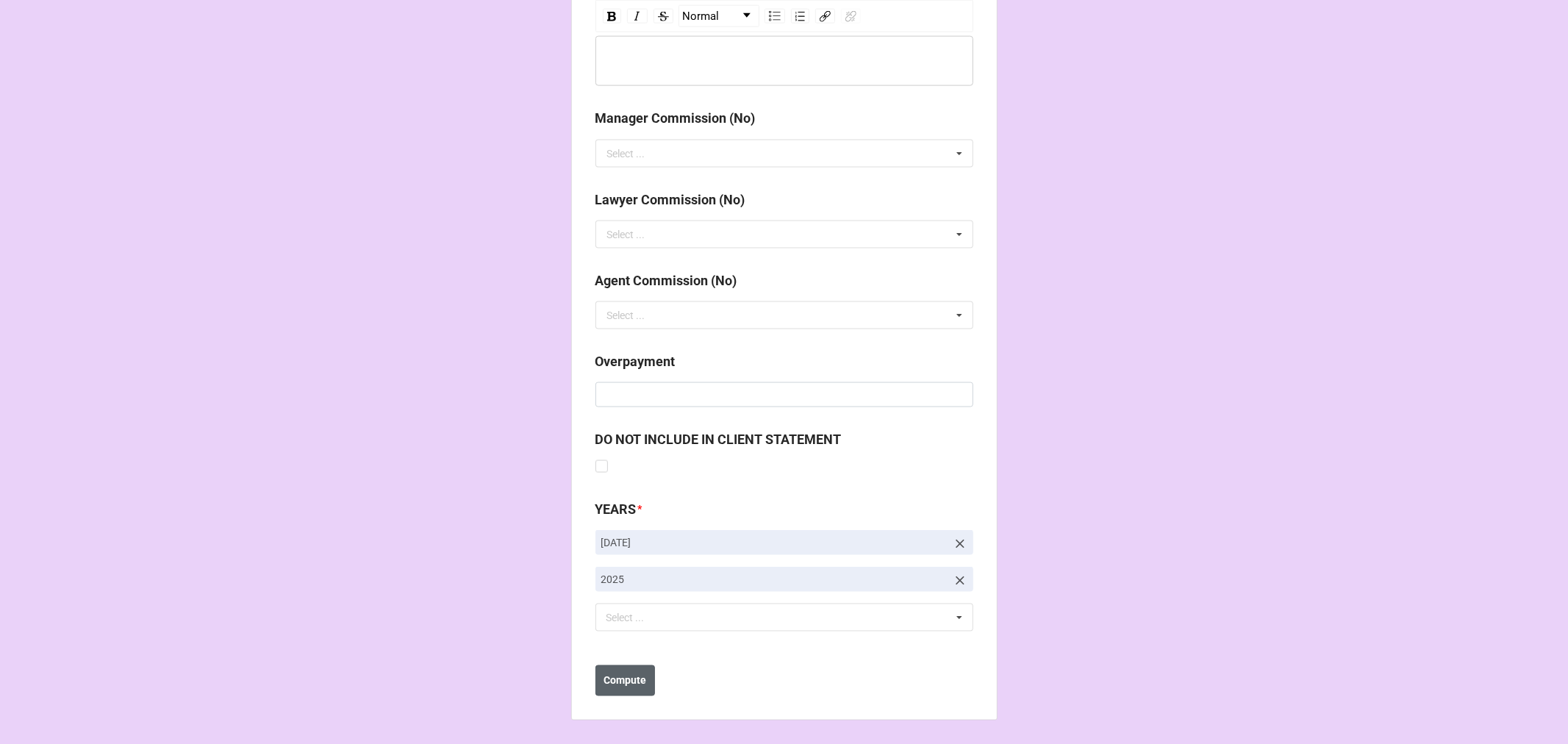
type input "50176"
click at [622, 673] on b "Compute" at bounding box center [624, 680] width 42 height 15
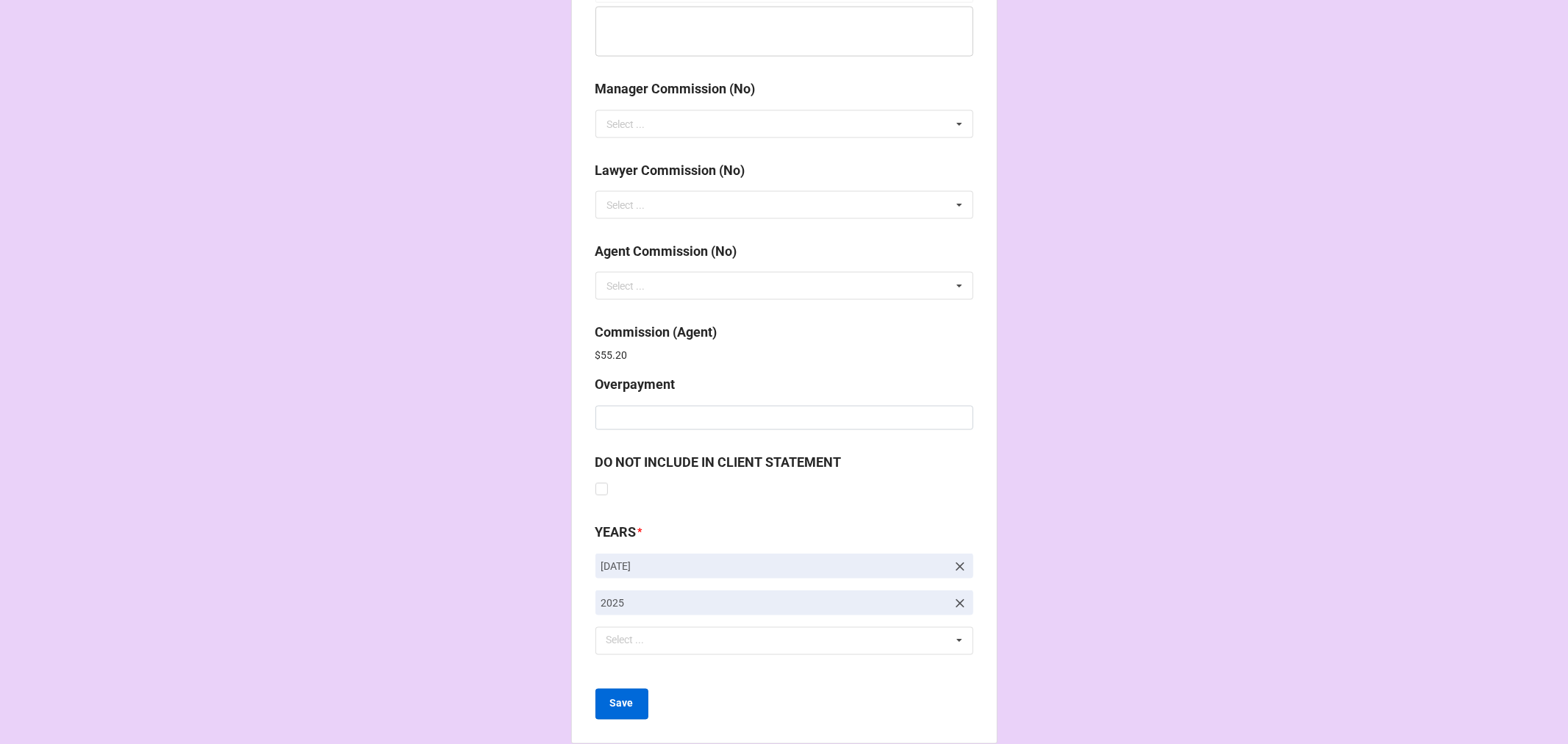
scroll to position [1753, 0]
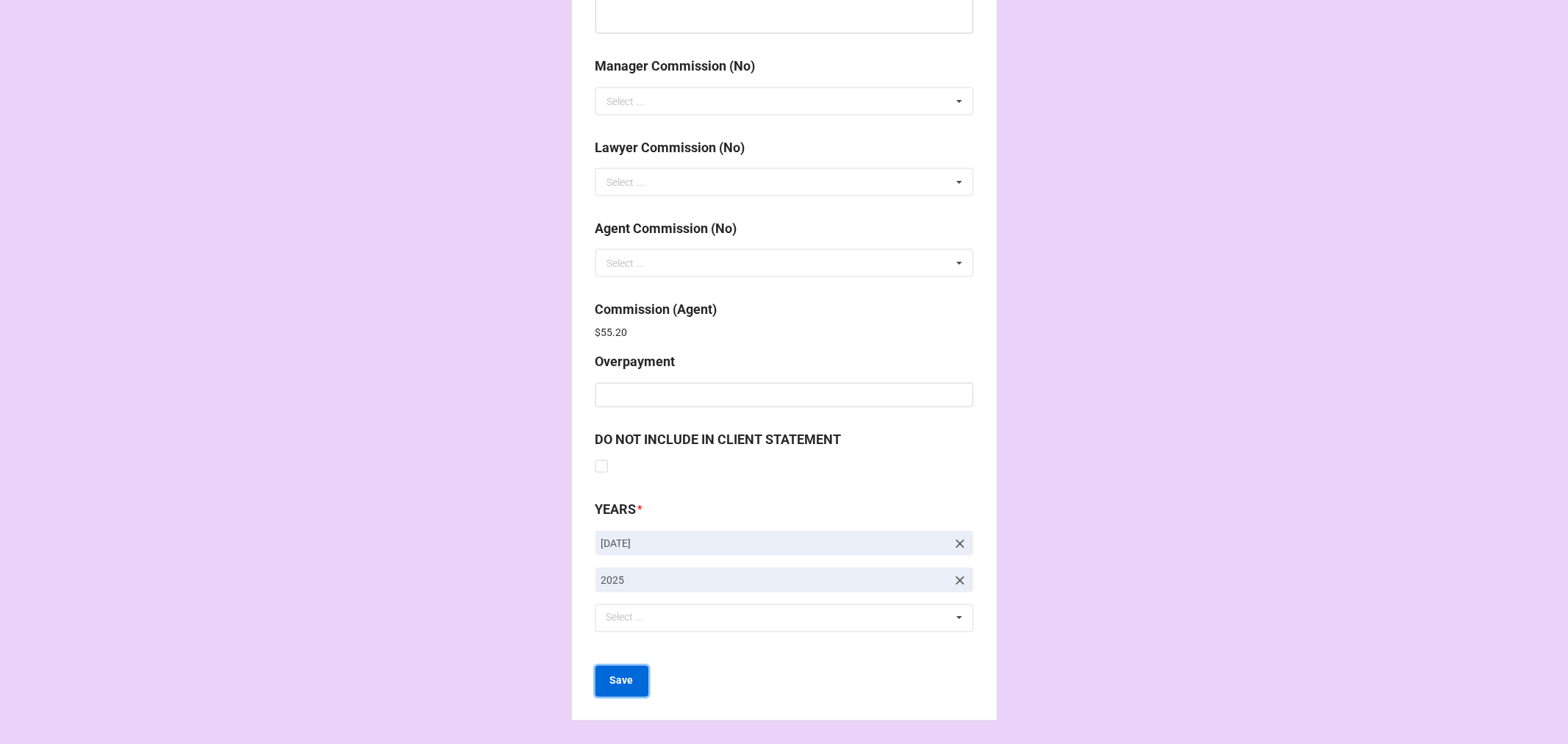
click at [619, 682] on b "Save" at bounding box center [621, 680] width 23 height 15
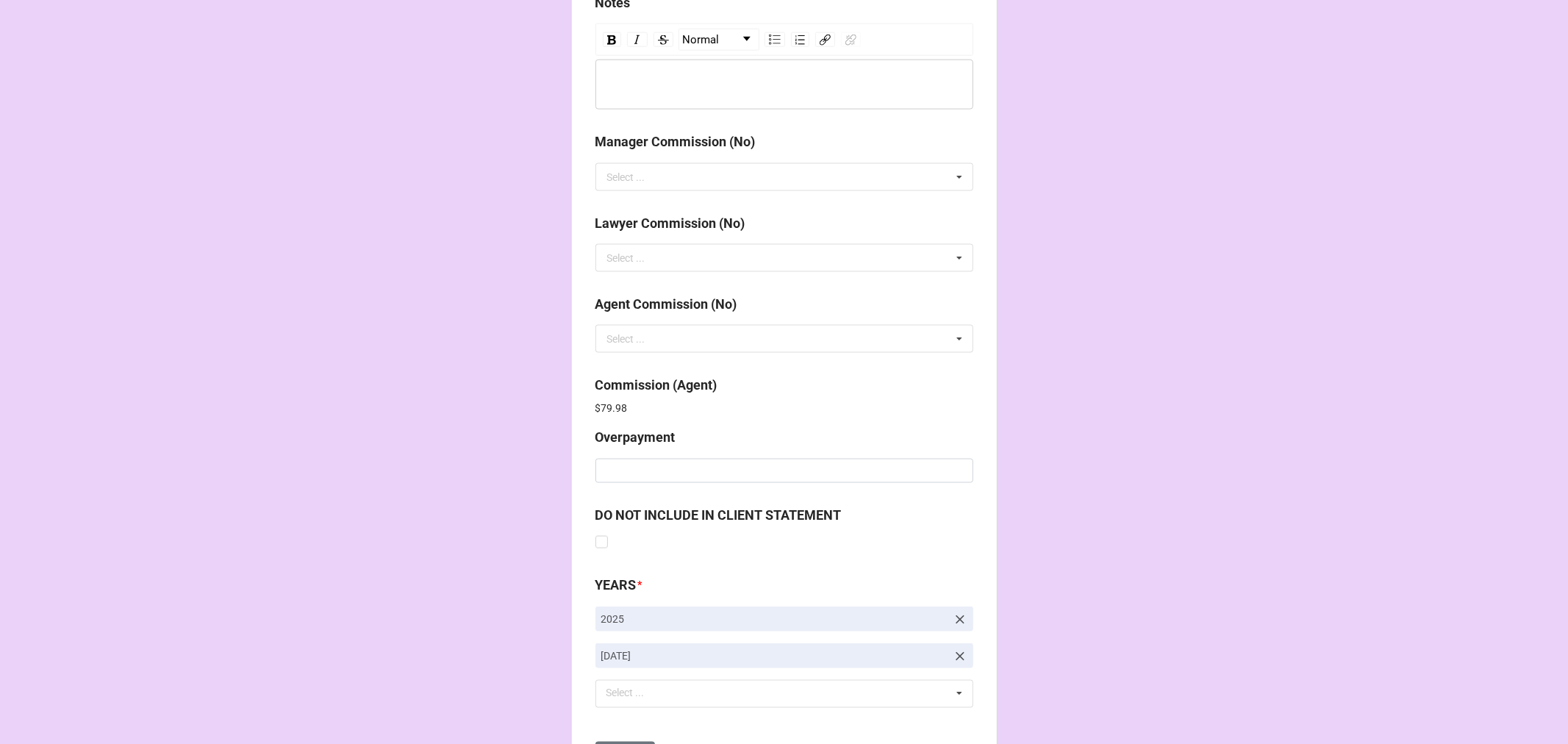
scroll to position [1753, 0]
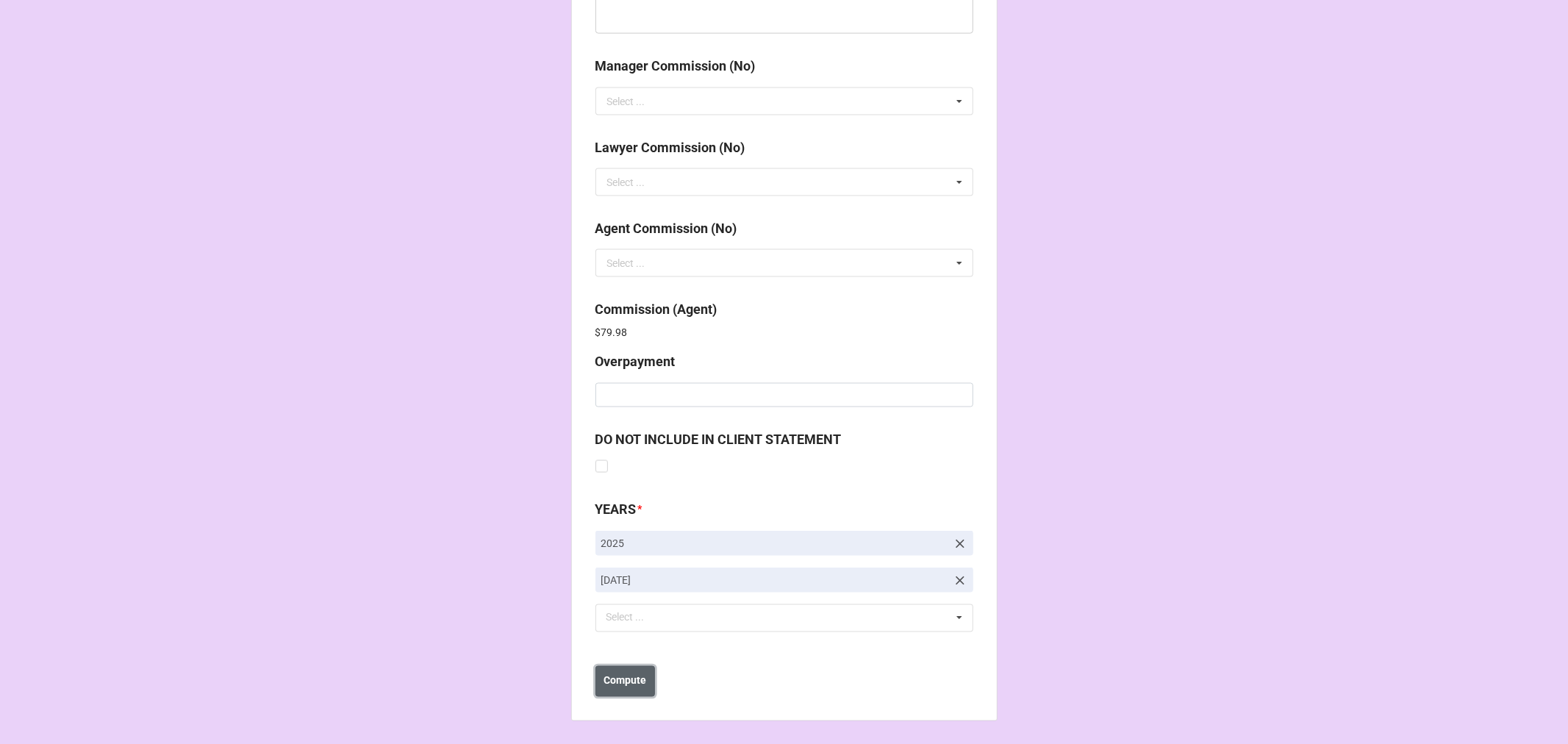
click at [632, 677] on b "Compute" at bounding box center [624, 680] width 42 height 15
click at [629, 677] on button "Save" at bounding box center [622, 681] width 53 height 31
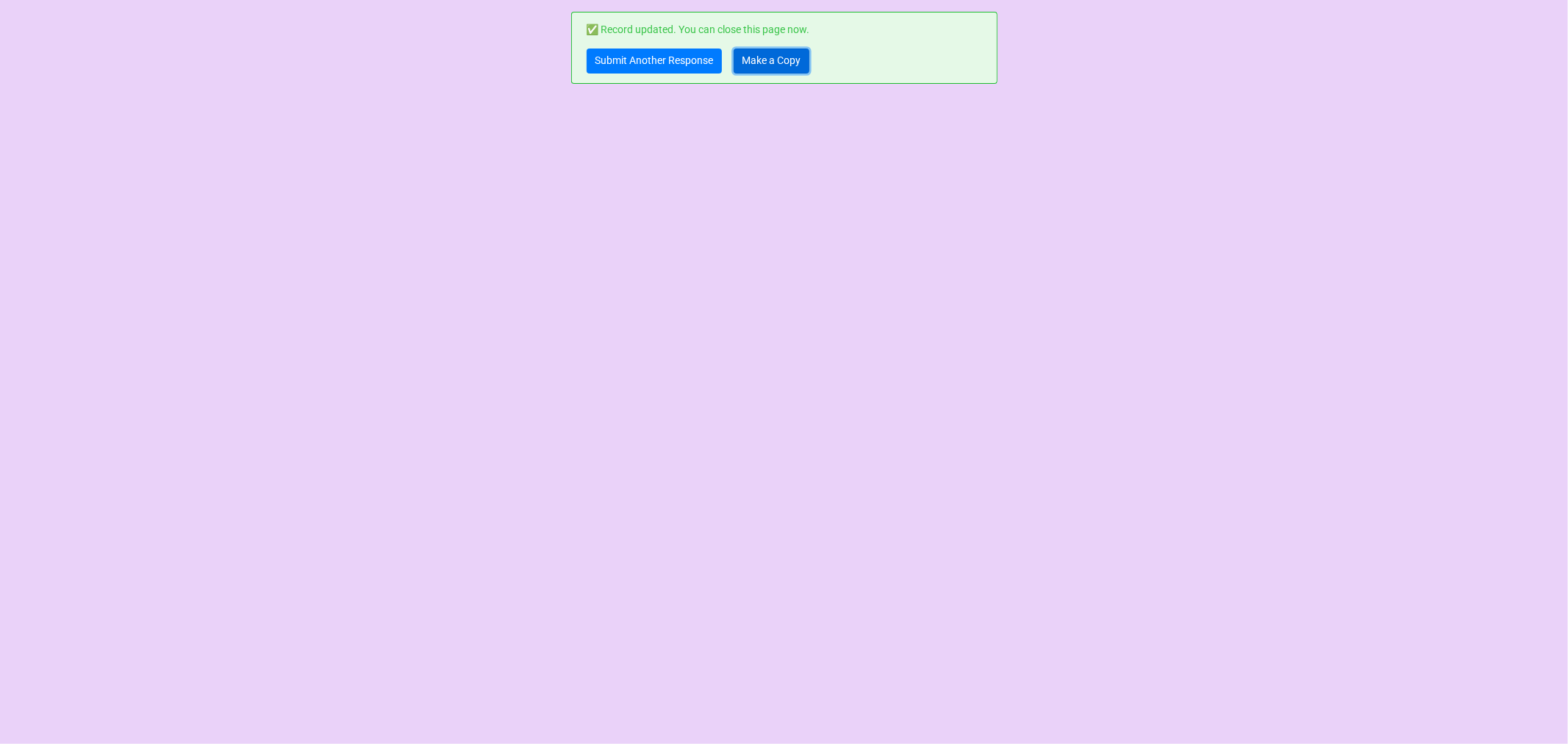
click at [772, 63] on link "Make a Copy" at bounding box center [771, 61] width 76 height 25
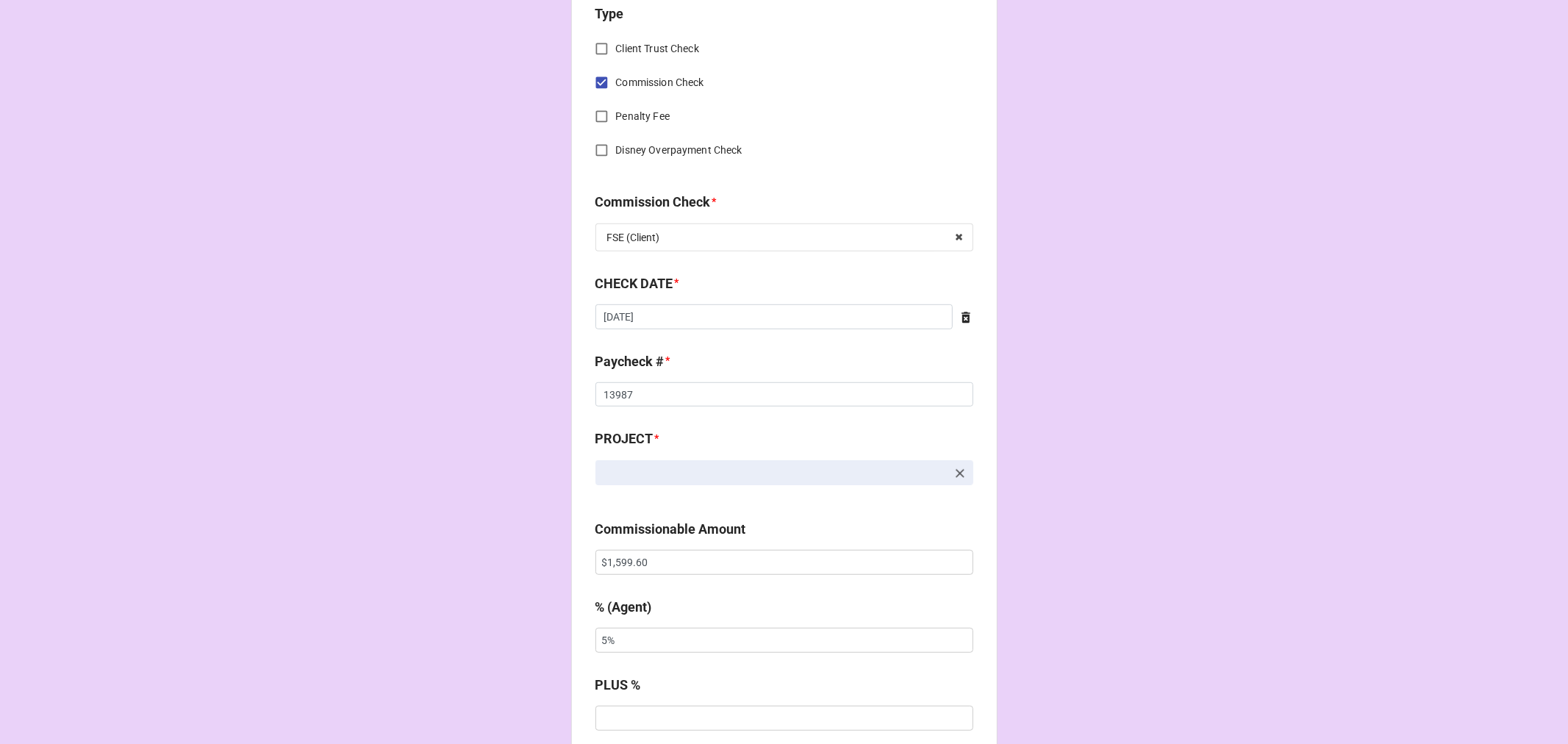
scroll to position [653, 0]
click at [658, 311] on input "[DATE]" at bounding box center [774, 314] width 358 height 25
click at [706, 449] on td "25" at bounding box center [712, 450] width 25 height 21
type input "9/25/2025"
click at [616, 392] on input "13987" at bounding box center [784, 392] width 378 height 25
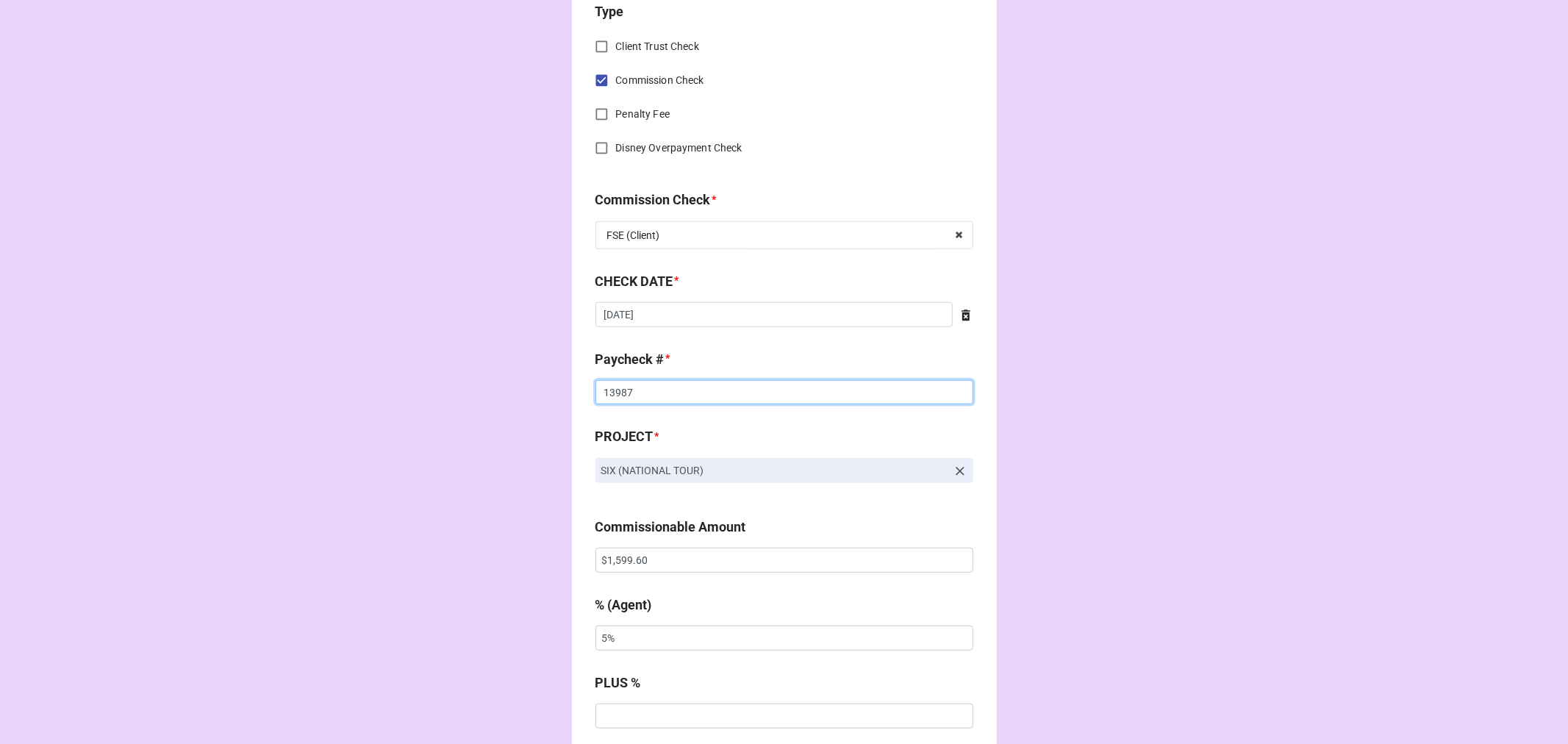
click at [616, 392] on input "13987" at bounding box center [784, 392] width 378 height 25
type input "14011"
drag, startPoint x: 639, startPoint y: 554, endPoint x: 524, endPoint y: 549, distance: 115.1
click at [524, 549] on div "CHECK PROCESSING FORM Client * Alize Cruz Agent (from Client) Tiera Agent * Tie…" at bounding box center [784, 569] width 1568 height 2445
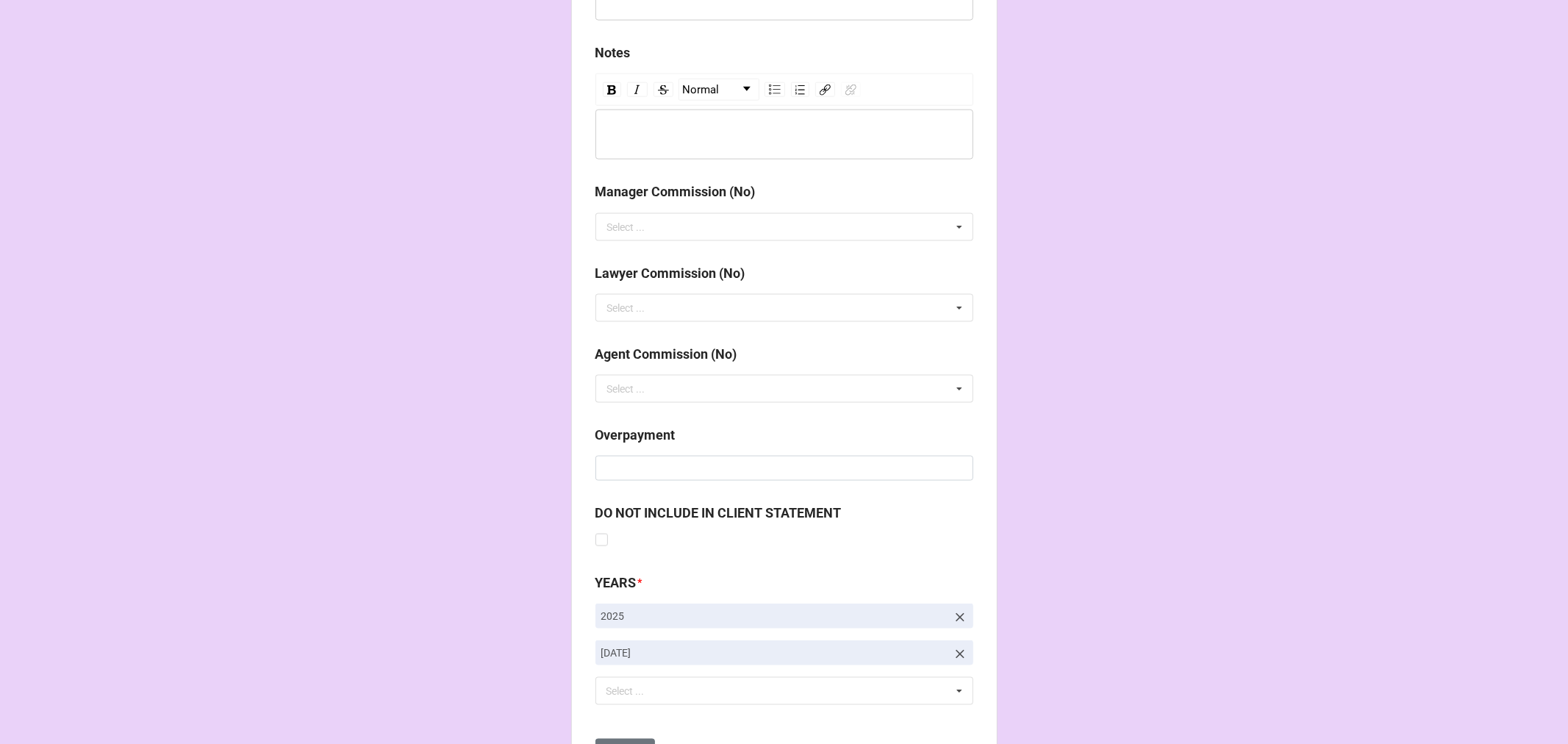
scroll to position [1701, 0]
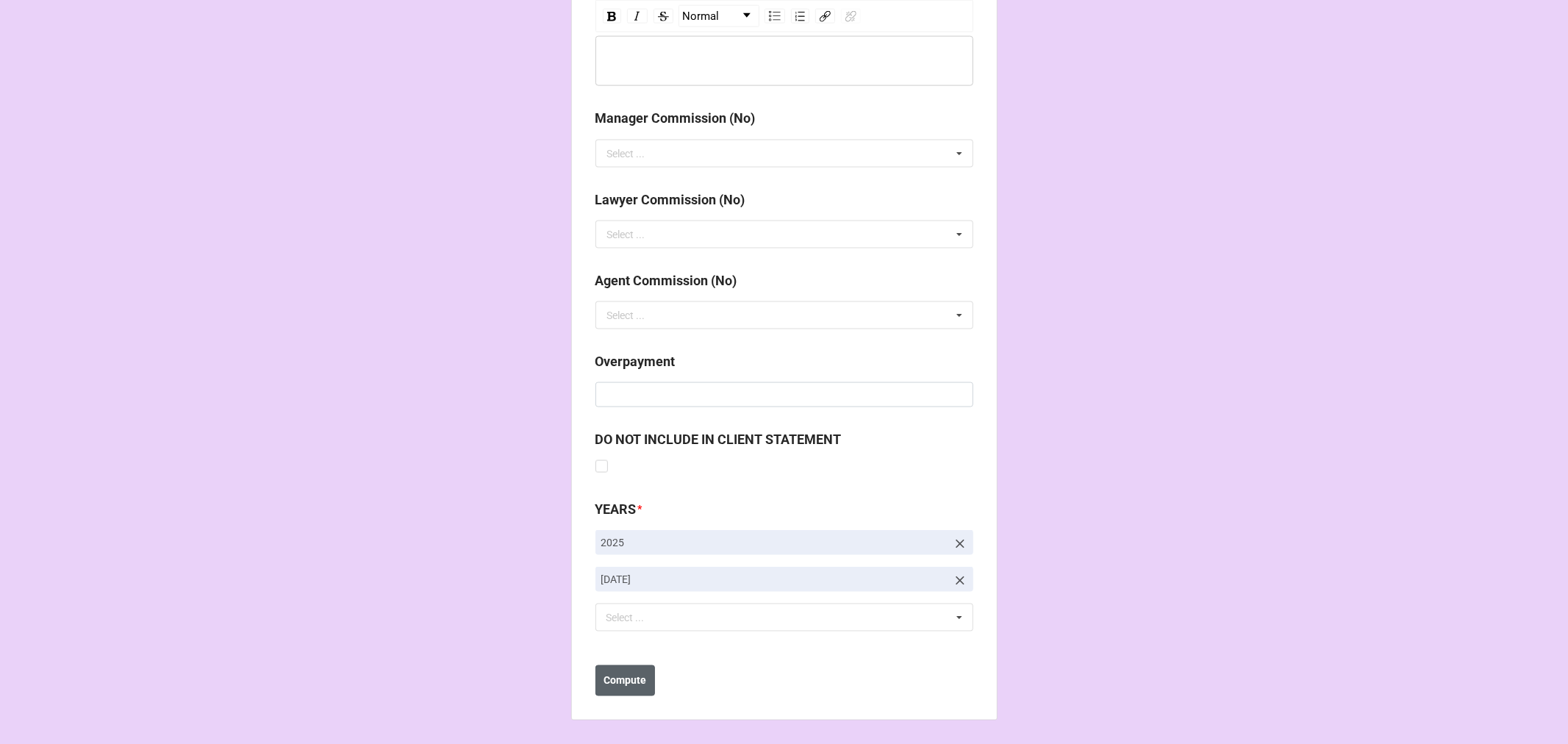
type input "$2,399.60"
click at [636, 683] on b "Compute" at bounding box center [624, 680] width 42 height 15
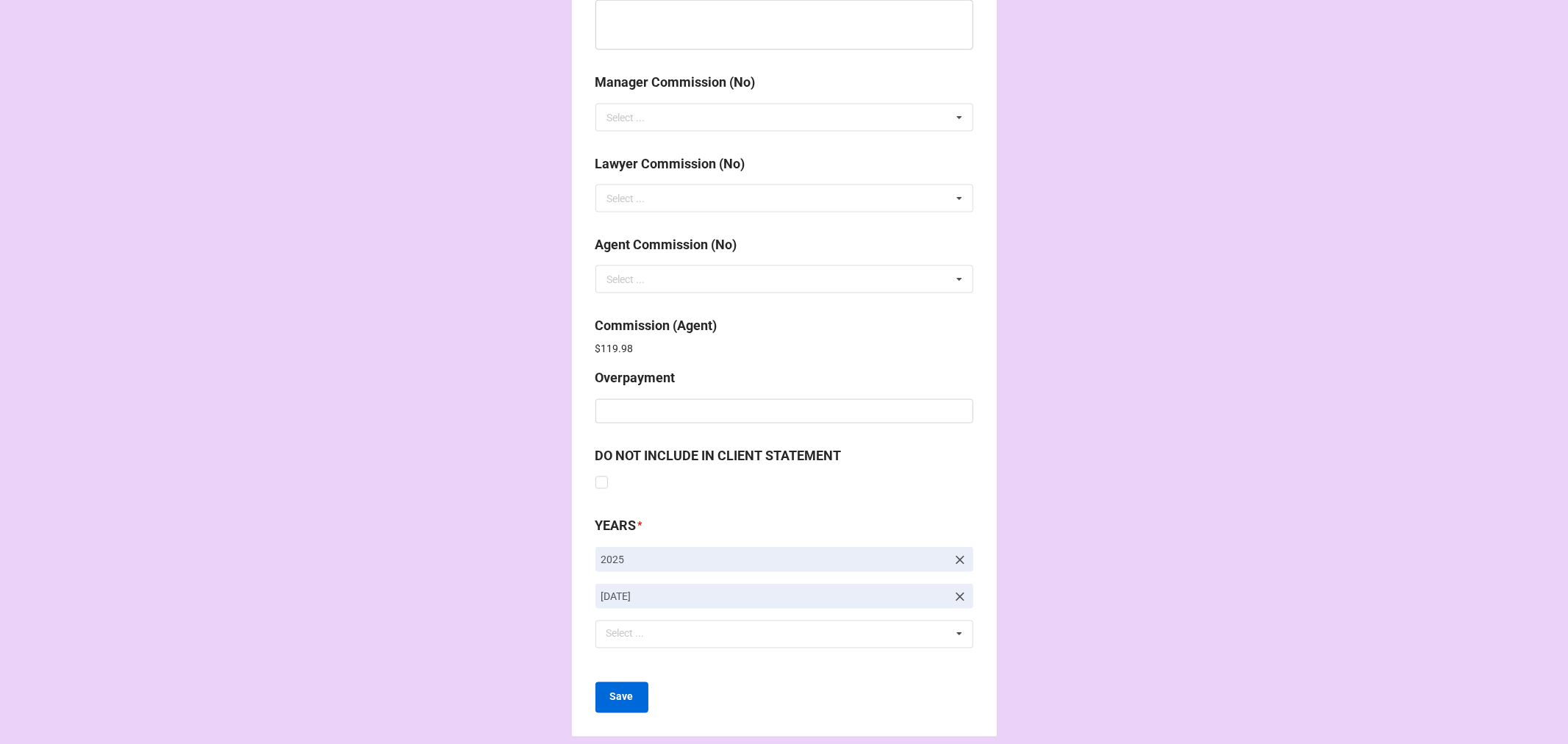
scroll to position [1753, 0]
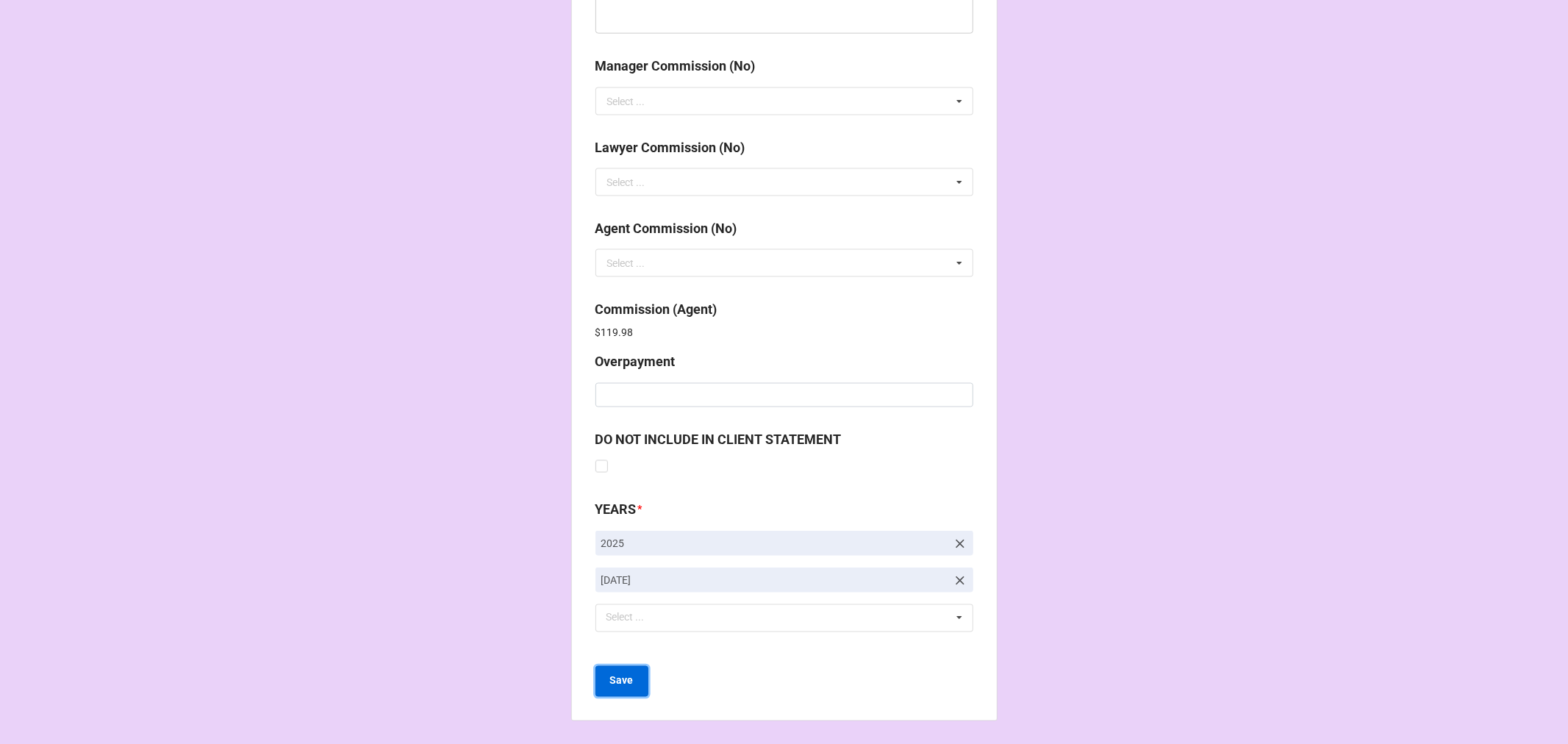
click at [619, 686] on b "Save" at bounding box center [621, 680] width 23 height 15
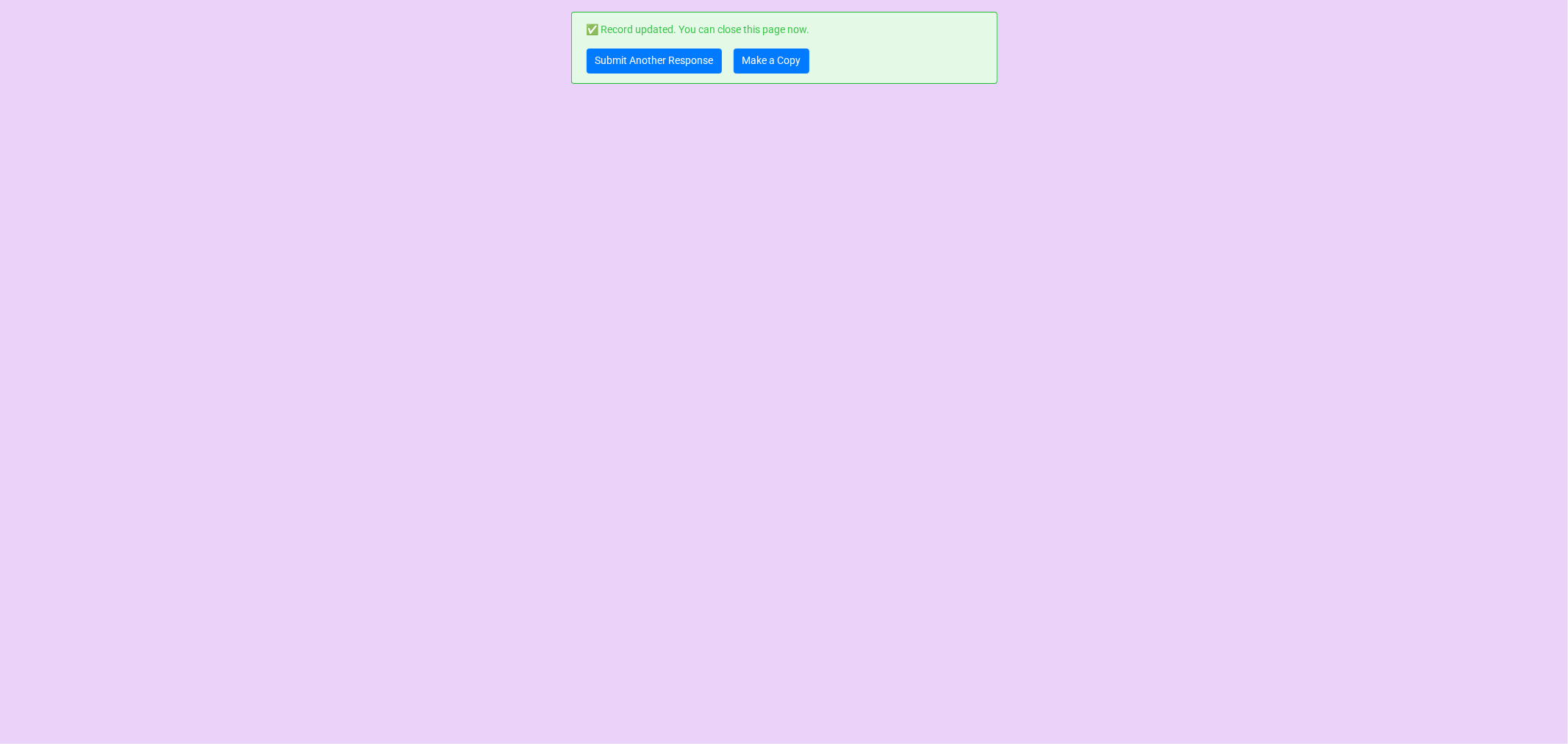
scroll to position [0, 0]
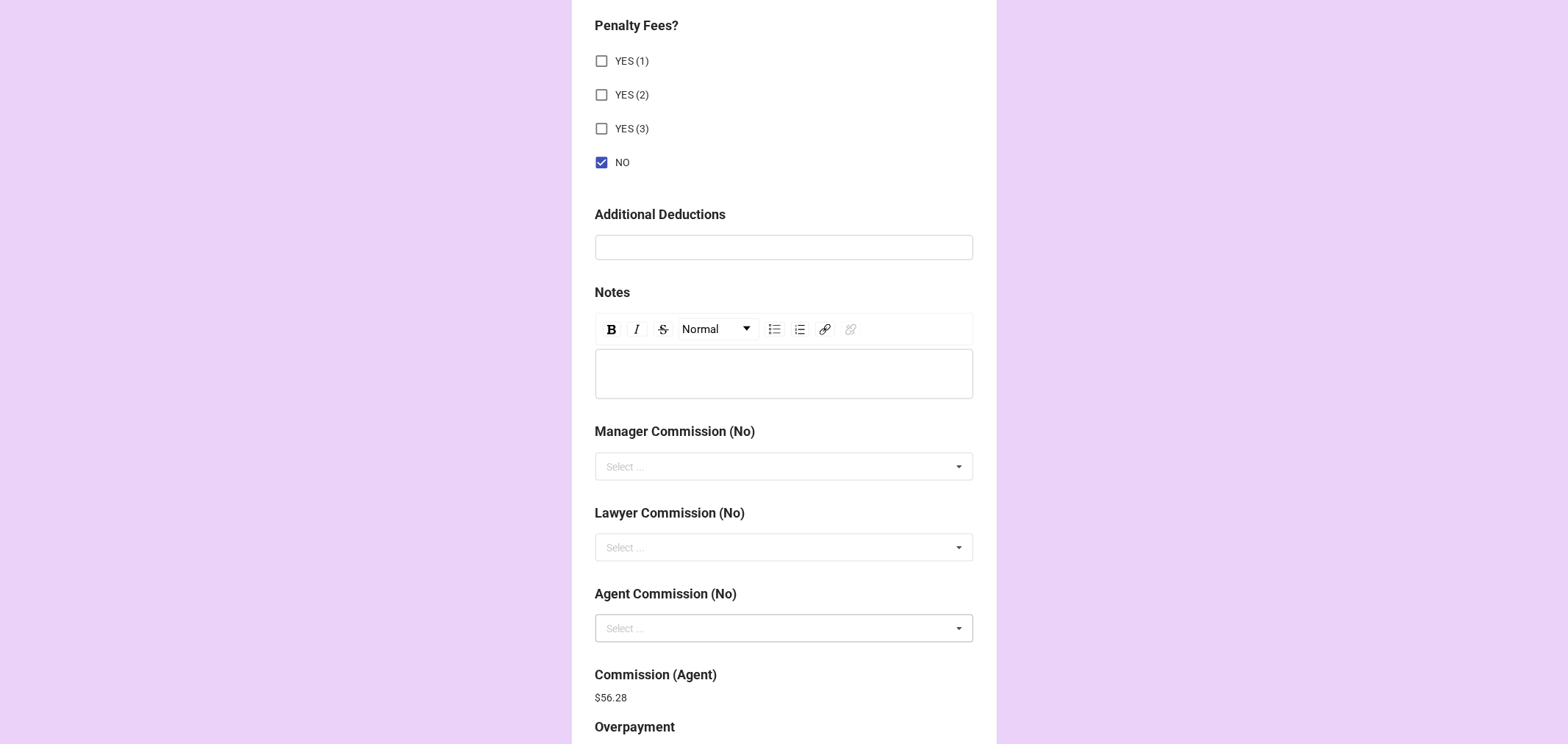
scroll to position [1753, 0]
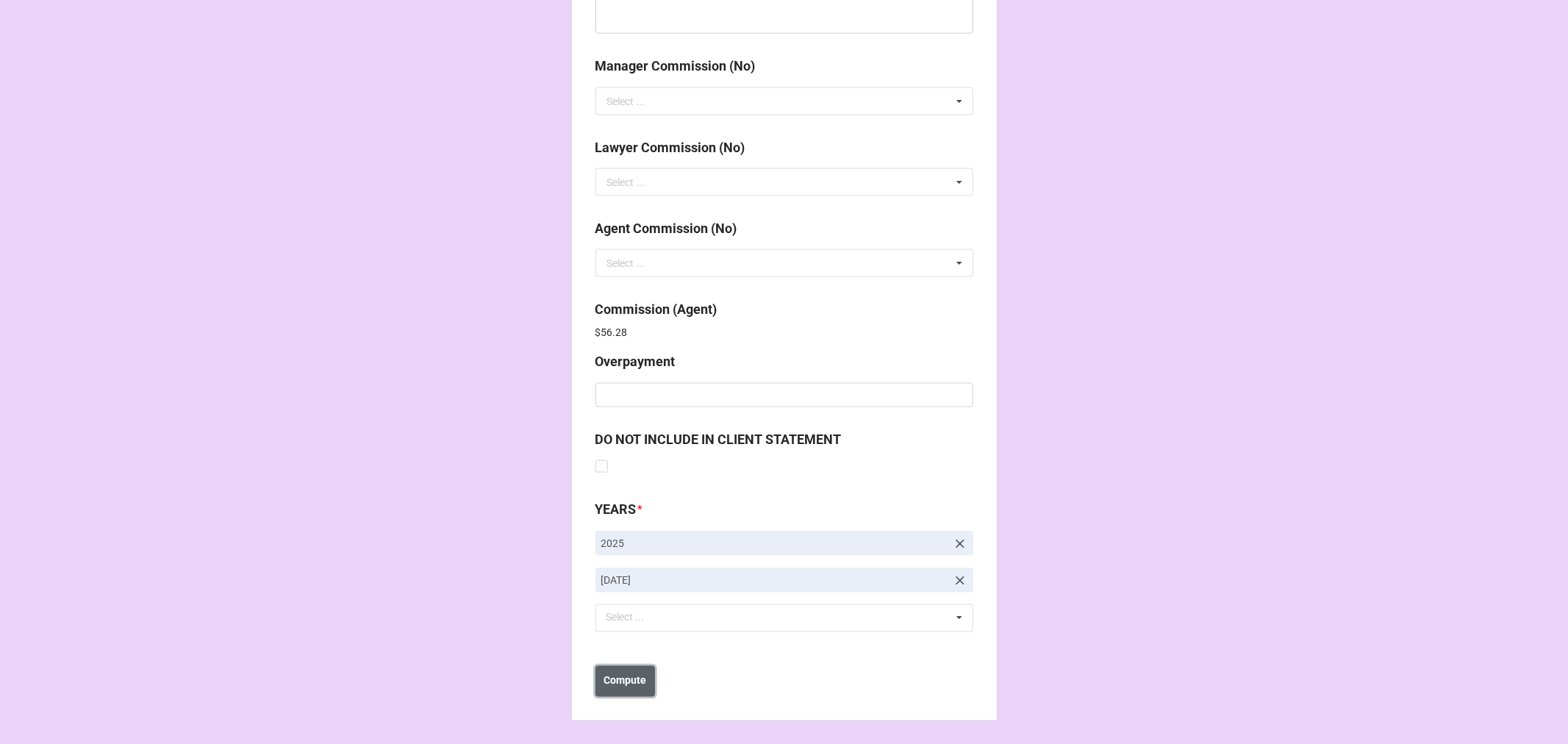
click at [627, 680] on b "Compute" at bounding box center [624, 680] width 42 height 15
click at [632, 676] on button "Save" at bounding box center [622, 681] width 53 height 31
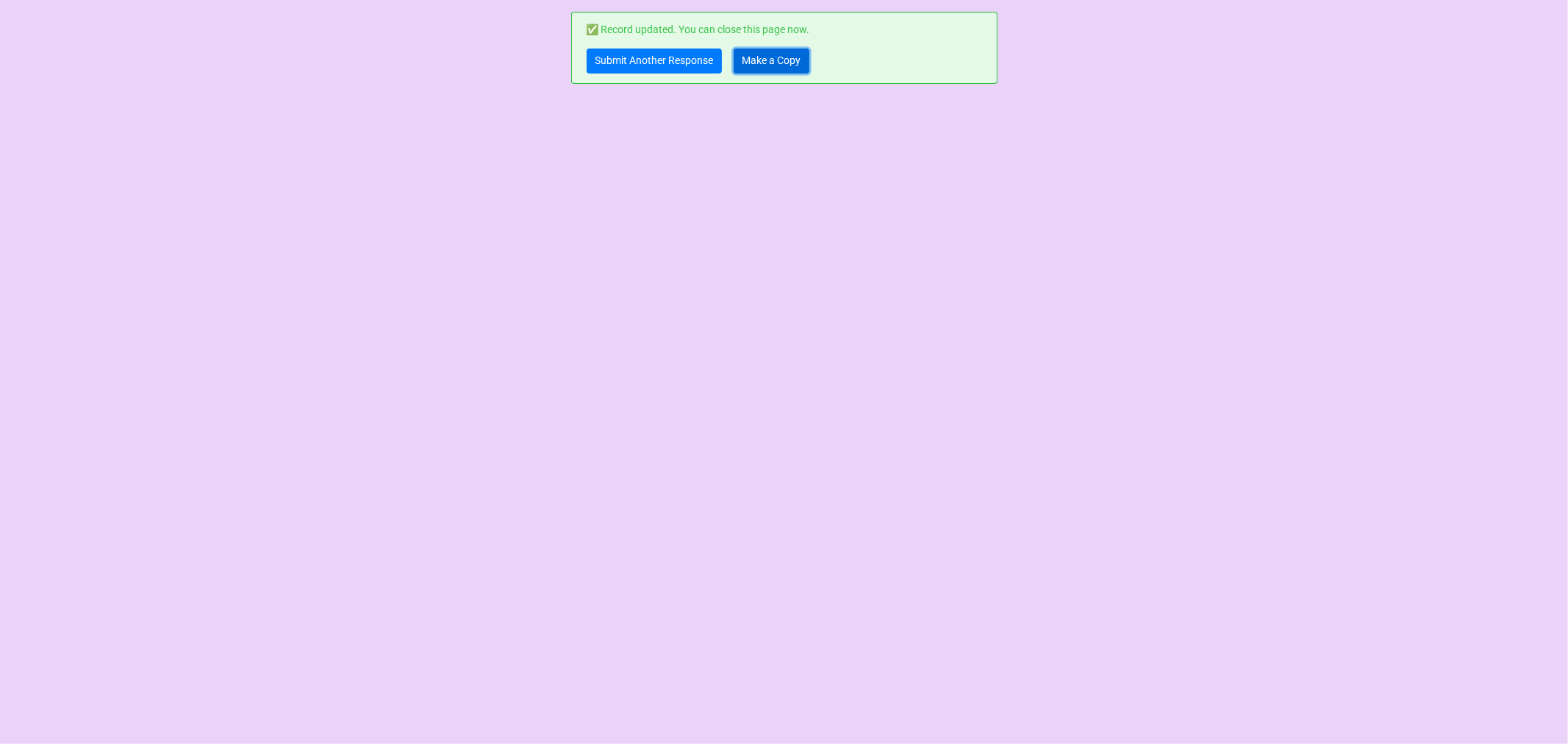
click at [792, 59] on link "Make a Copy" at bounding box center [771, 61] width 76 height 25
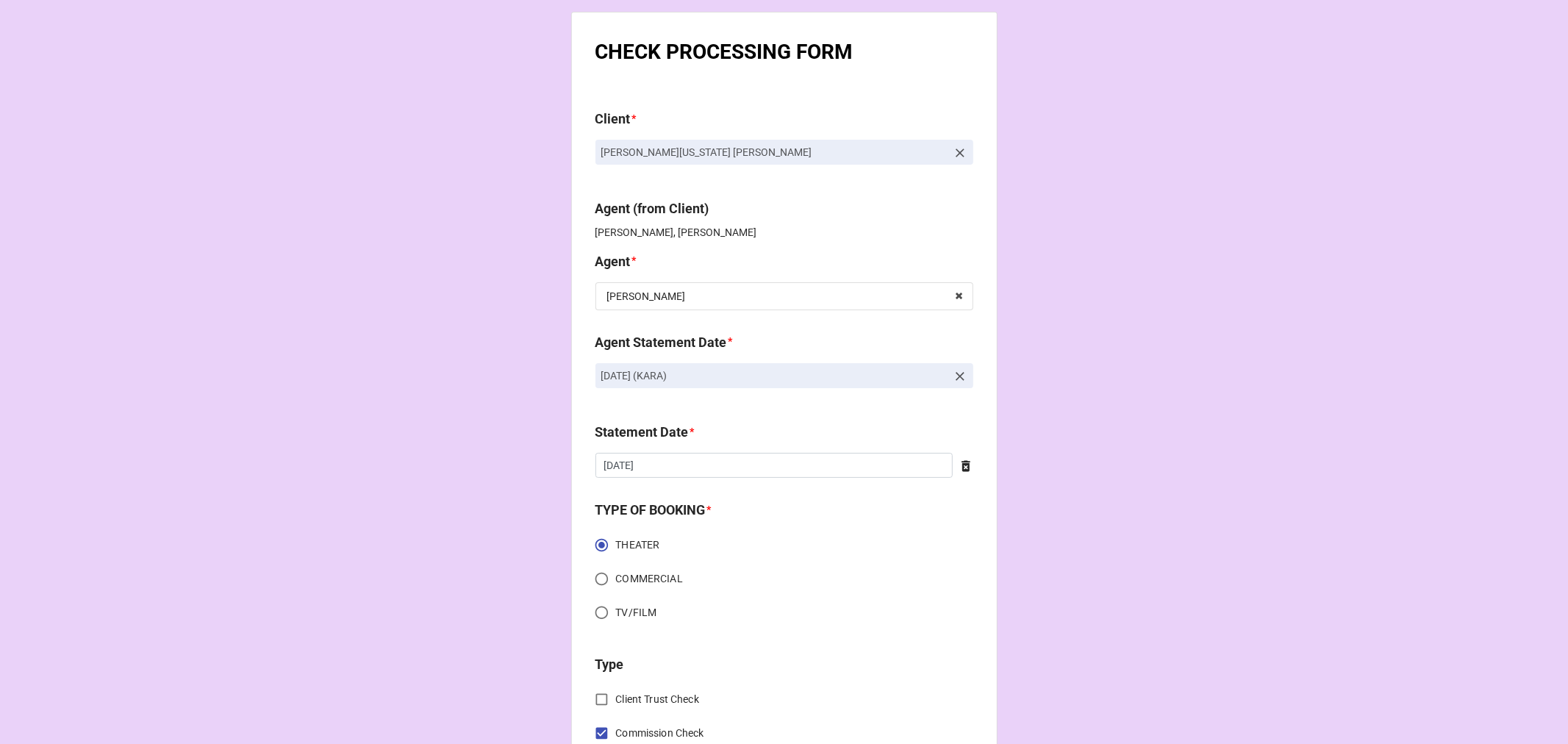
click at [960, 376] on icon at bounding box center [960, 376] width 14 height 14
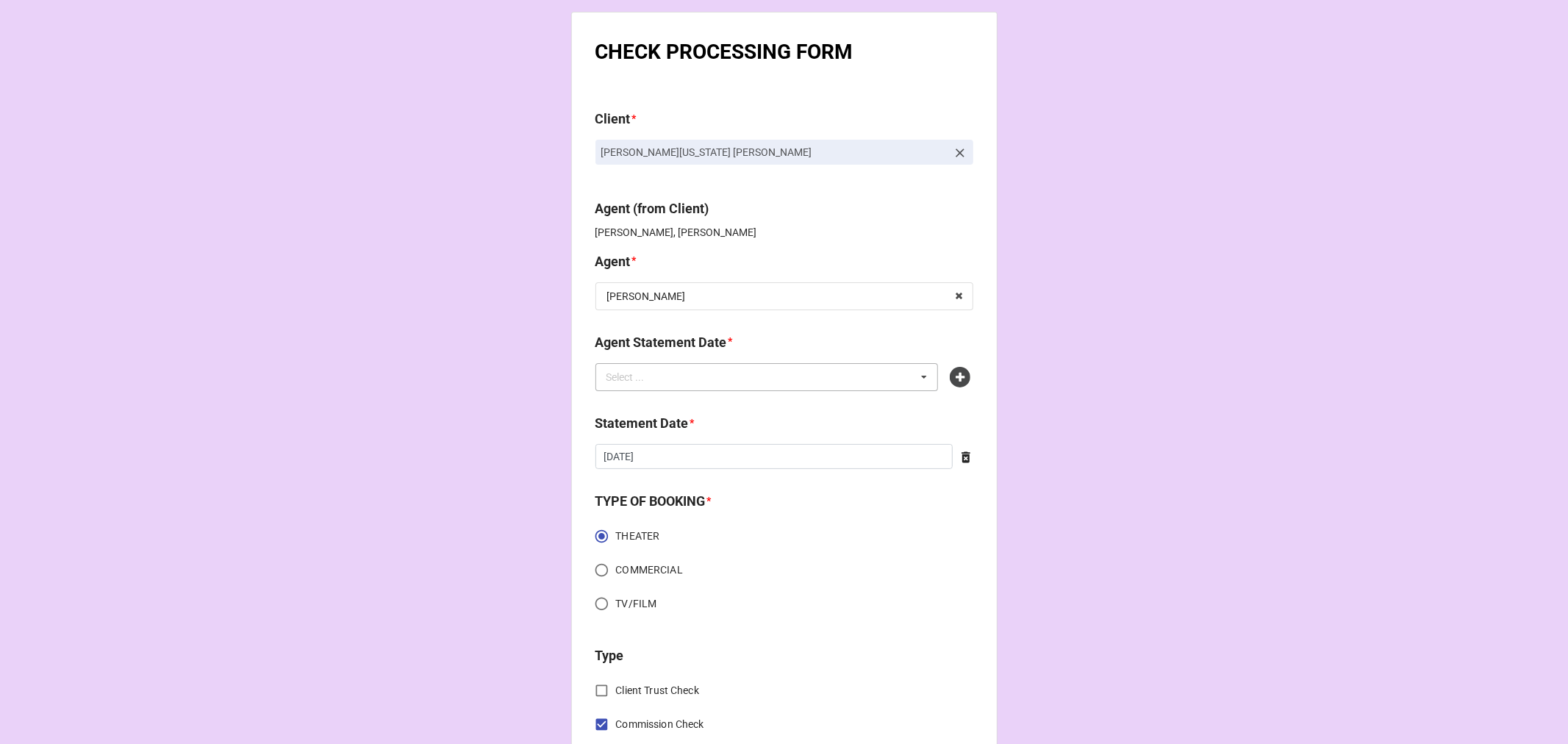
click at [871, 372] on div "Select ... No results found." at bounding box center [767, 377] width 343 height 28
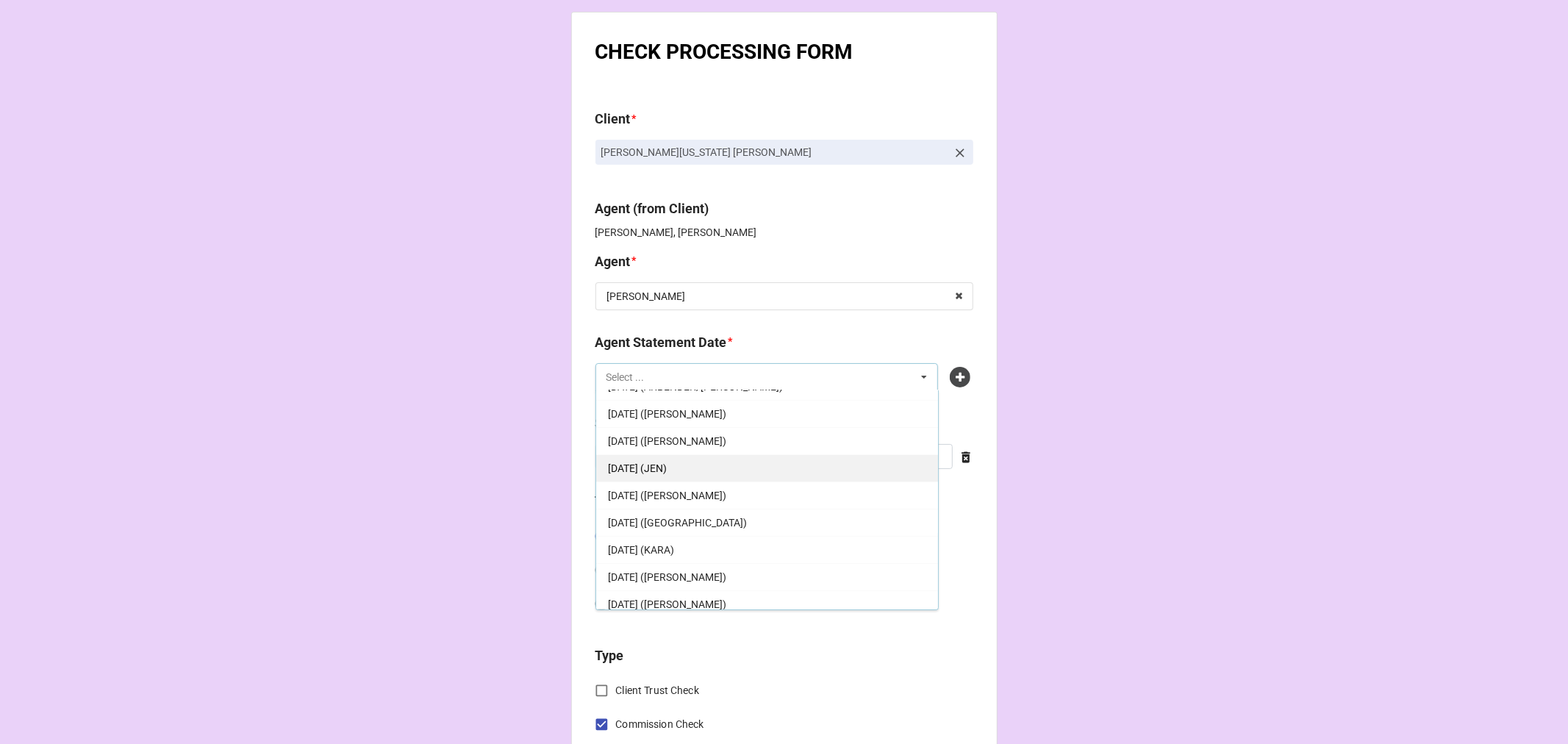
scroll to position [81, 0]
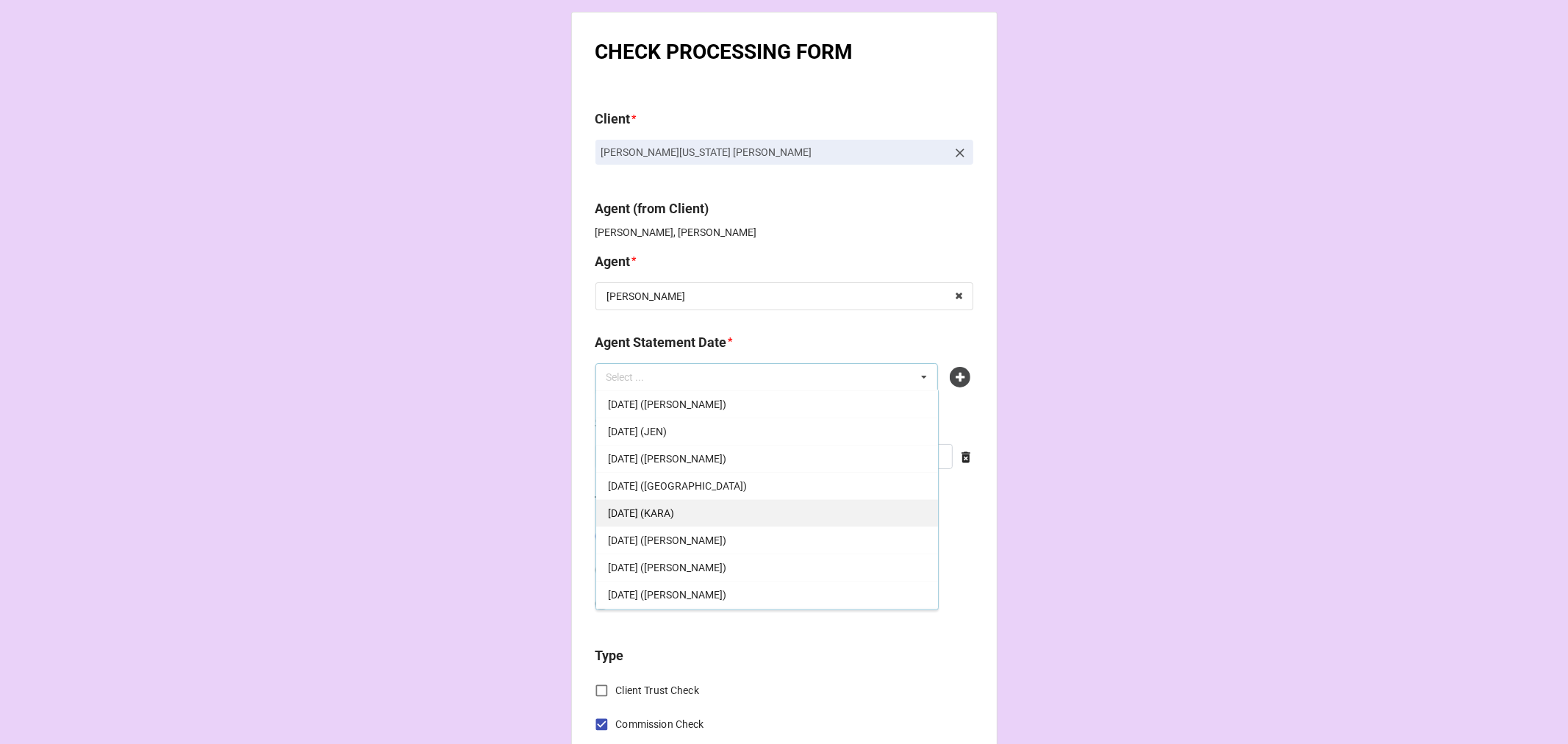
click at [674, 512] on span "[DATE] (KARA)" at bounding box center [641, 512] width 66 height 12
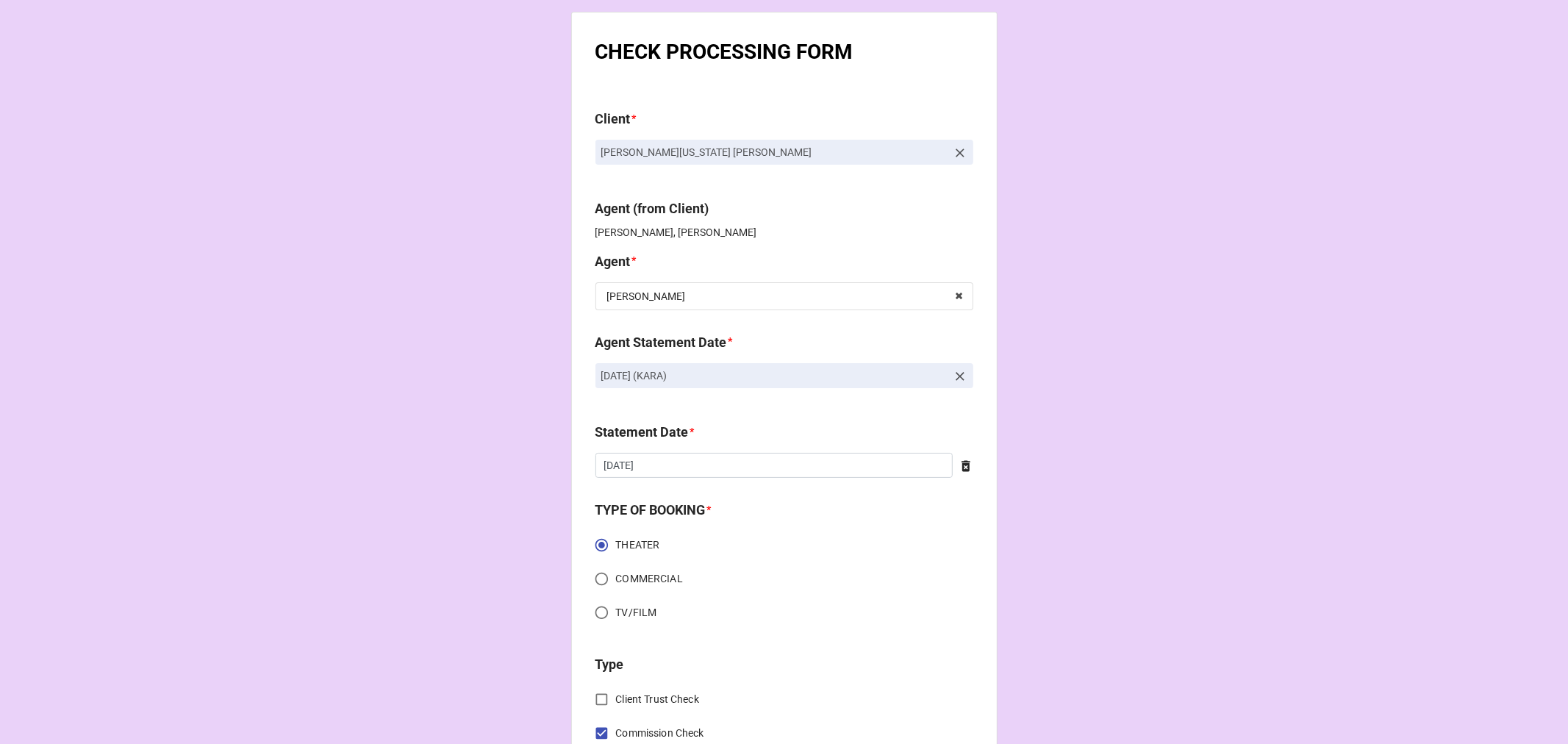
click at [675, 478] on div "Statement Date * 10/3/2025 ‹ October 2025 › Su Mo Tu We Th Fr Sa 28 29 30 1 2 3…" at bounding box center [784, 455] width 378 height 66
click at [678, 463] on input "[DATE]" at bounding box center [774, 465] width 358 height 25
click at [732, 577] on td "17" at bounding box center [737, 580] width 25 height 21
type input "[DATE]"
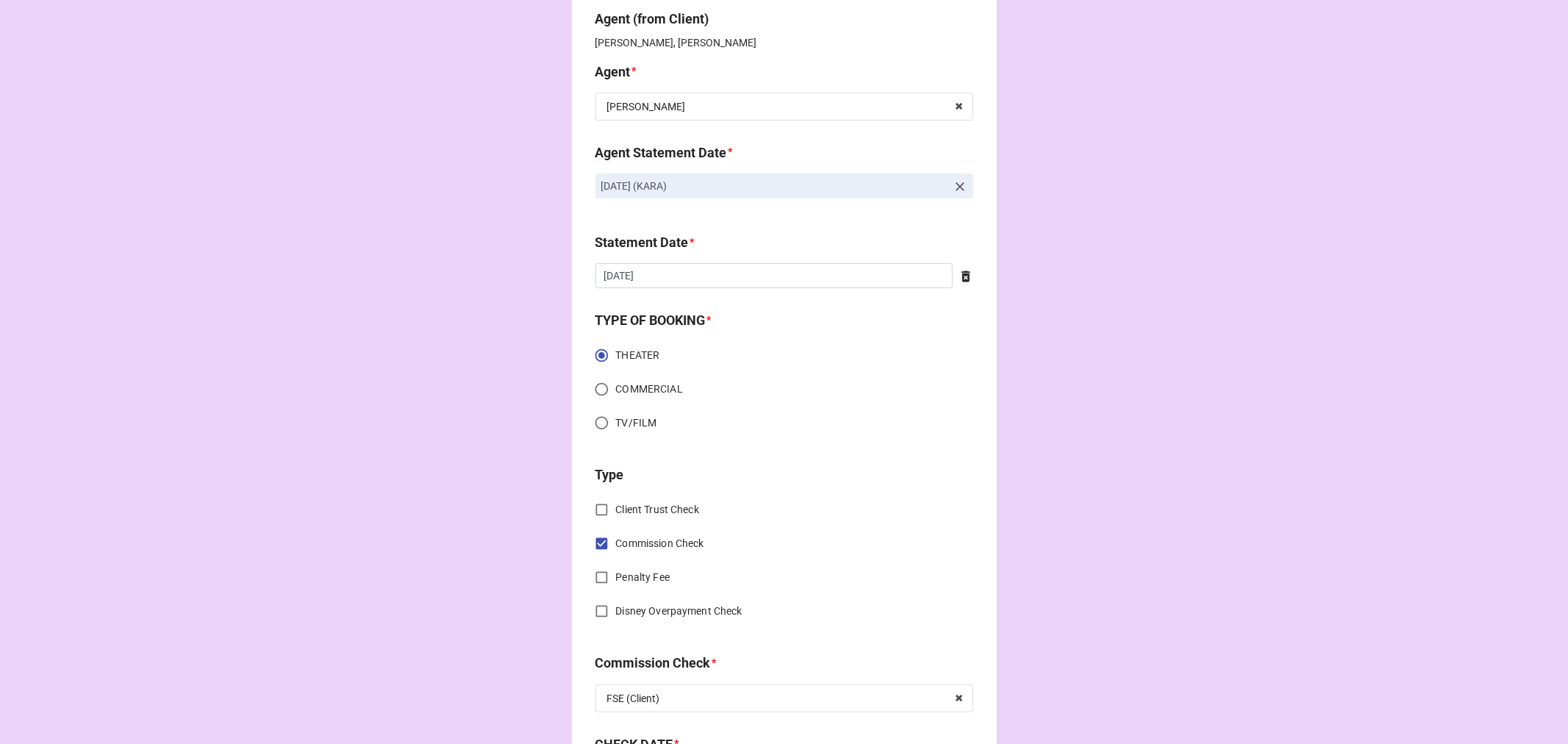
scroll to position [326, 0]
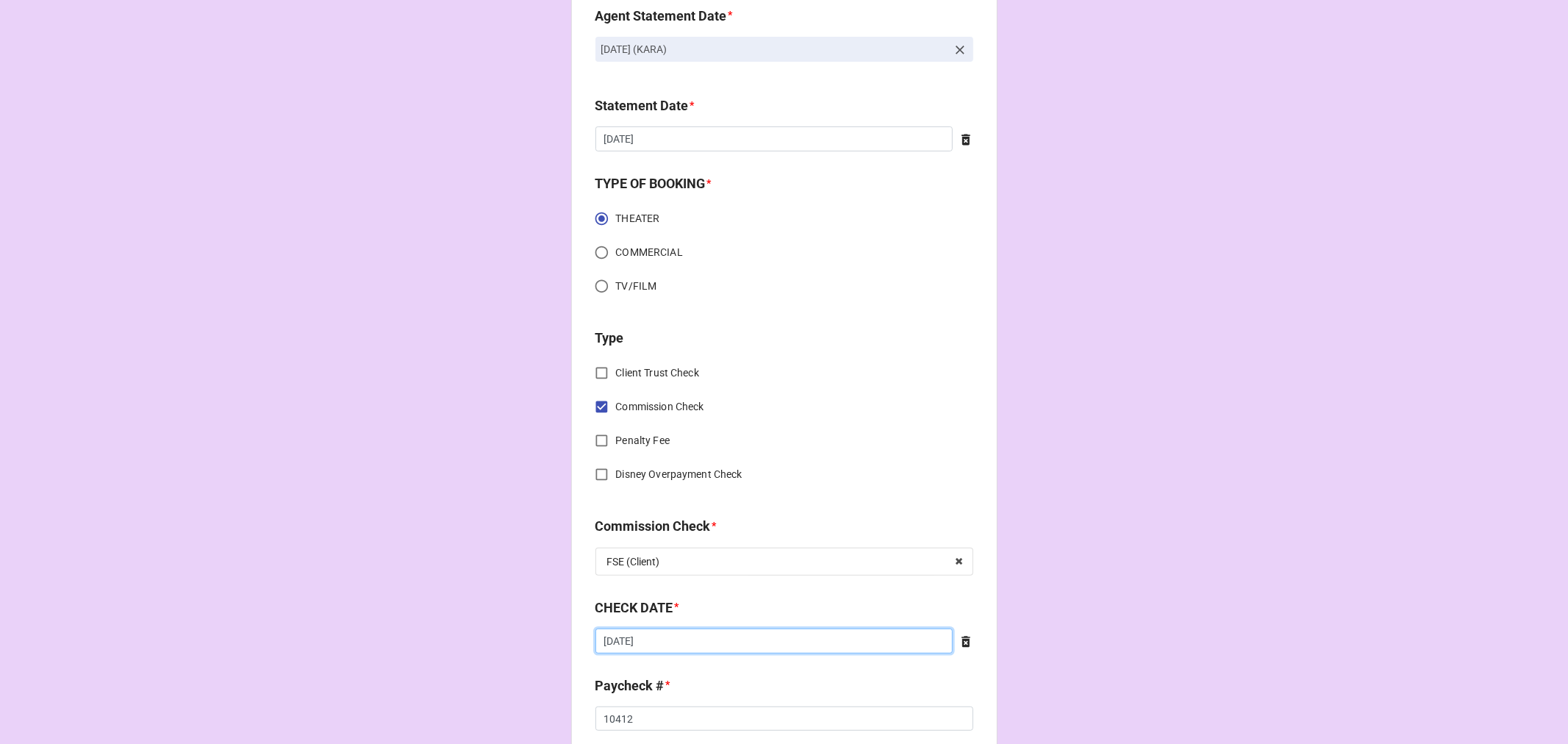
click at [679, 643] on input "[DATE]" at bounding box center [774, 640] width 358 height 25
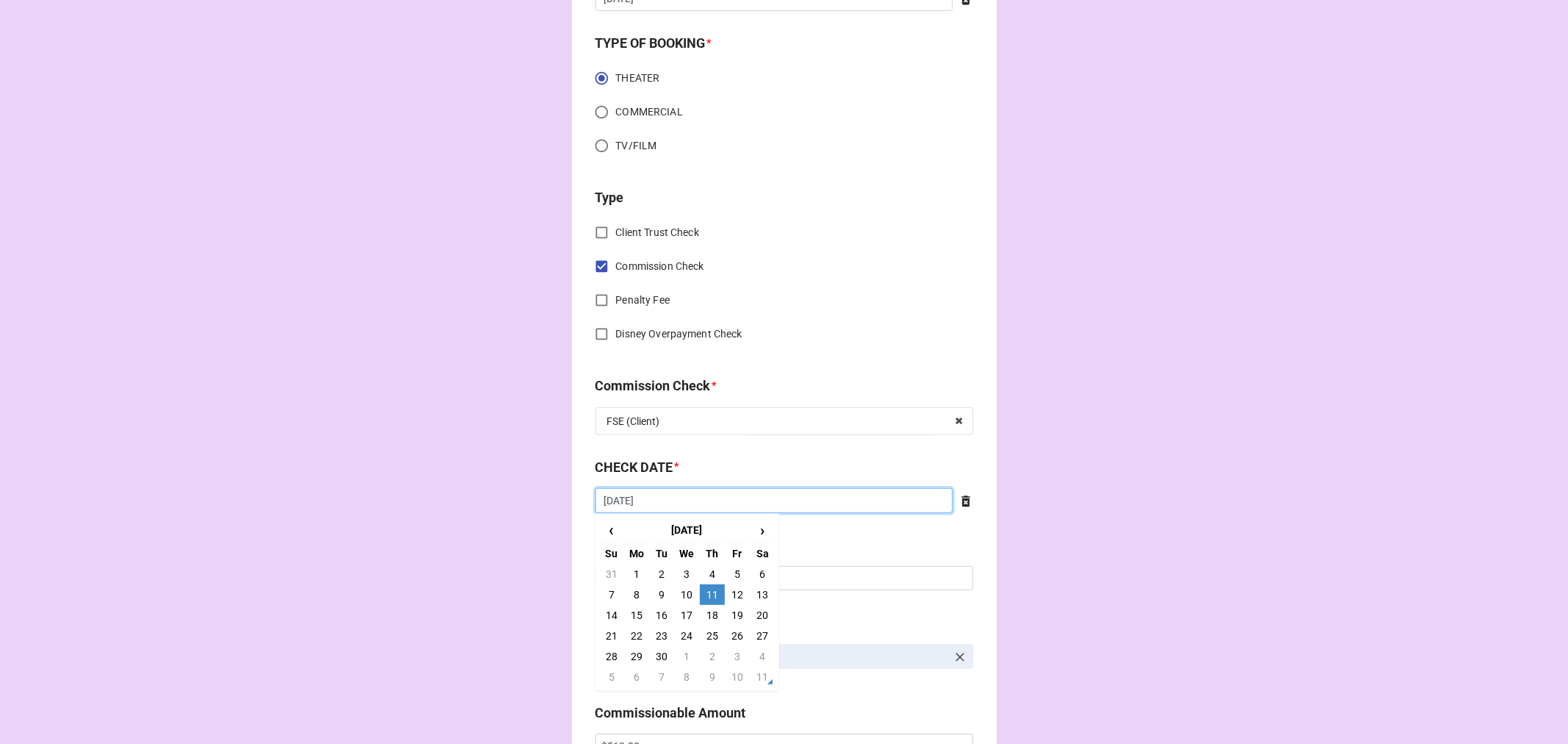
scroll to position [489, 0]
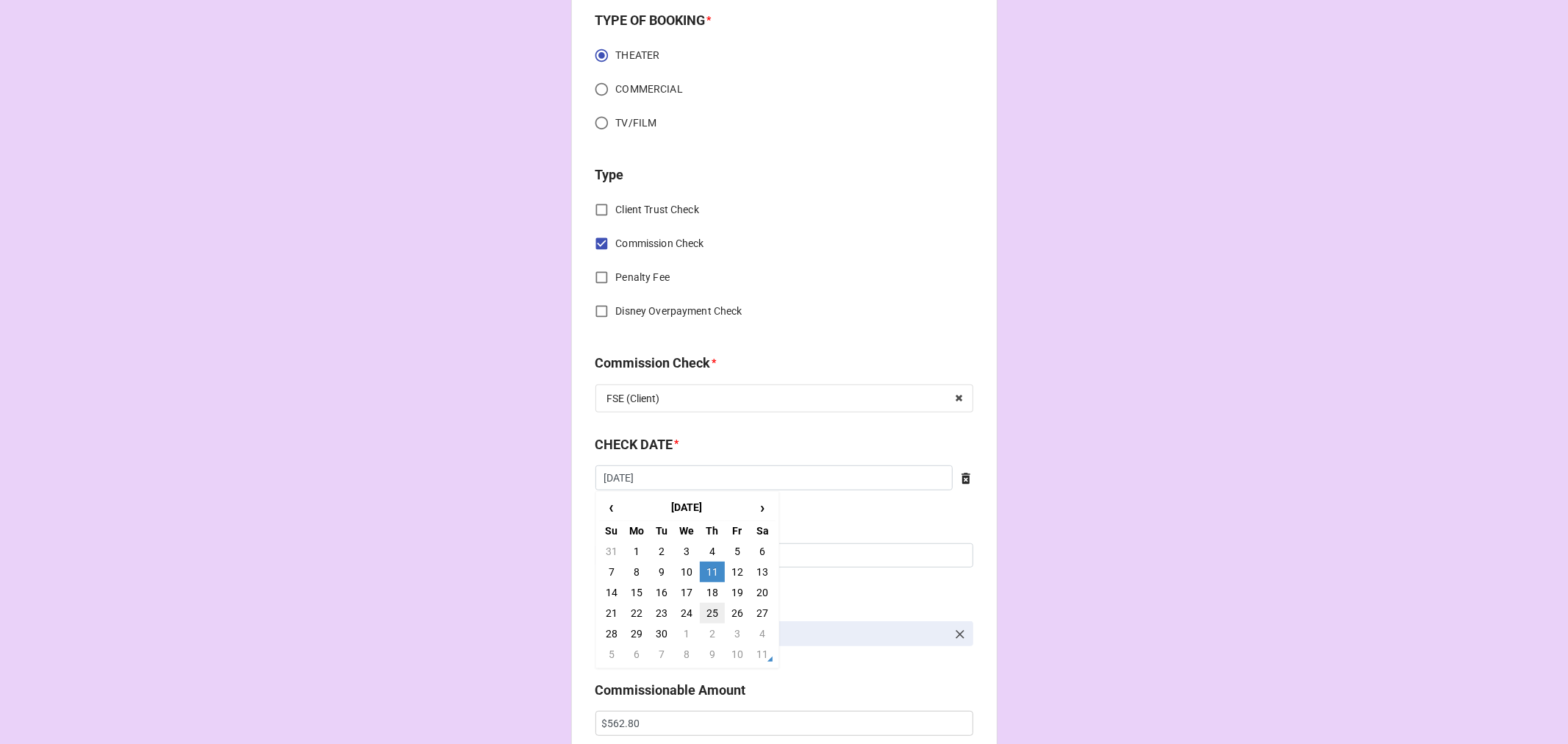
click at [711, 607] on td "25" at bounding box center [712, 613] width 25 height 21
type input "[DATE]"
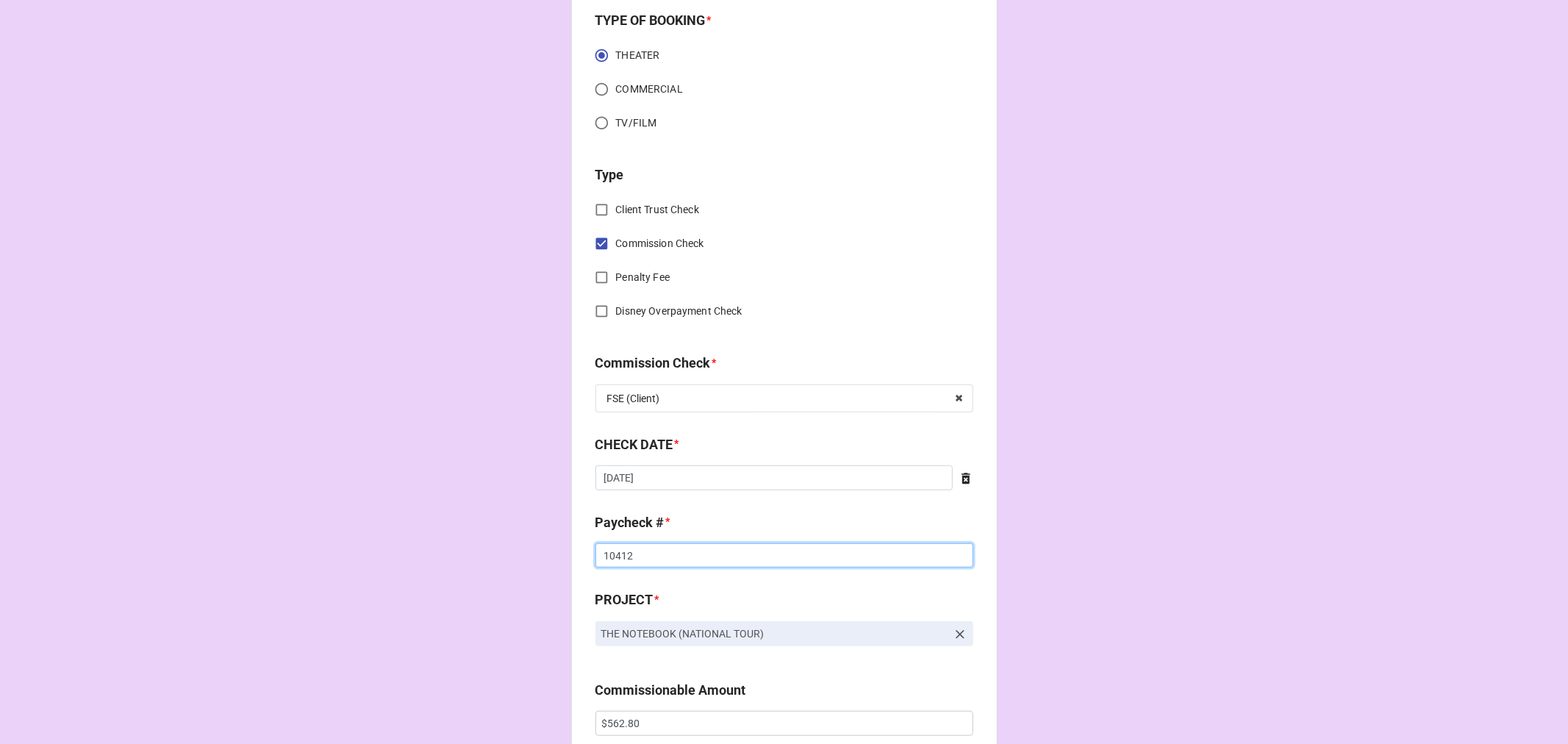
click at [616, 556] on input "10412" at bounding box center [784, 555] width 378 height 25
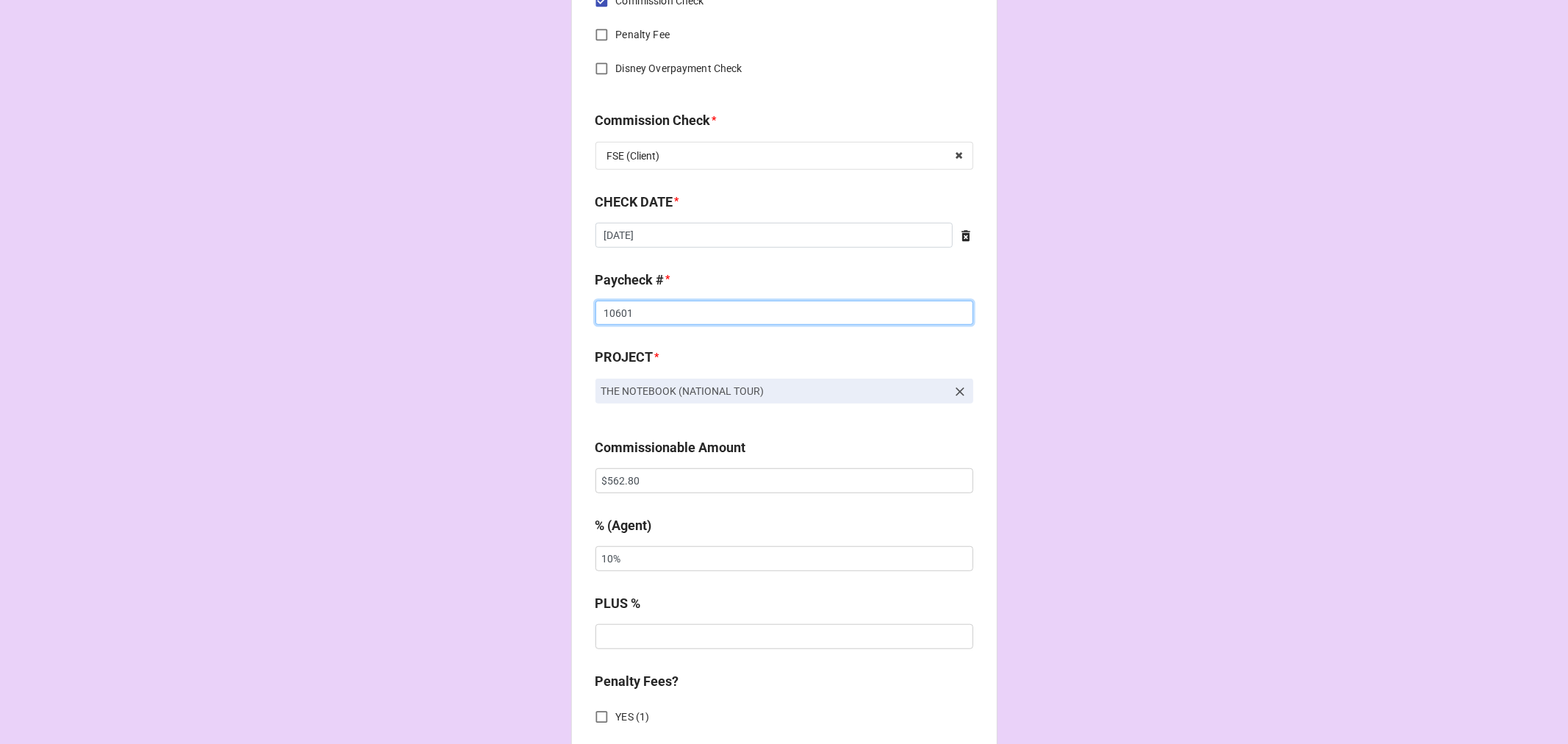
scroll to position [735, 0]
type input "10601"
click at [604, 476] on input "$562.80" at bounding box center [784, 477] width 378 height 25
drag, startPoint x: 604, startPoint y: 476, endPoint x: 958, endPoint y: 406, distance: 360.9
click at [604, 475] on input "$562.80" at bounding box center [784, 477] width 378 height 25
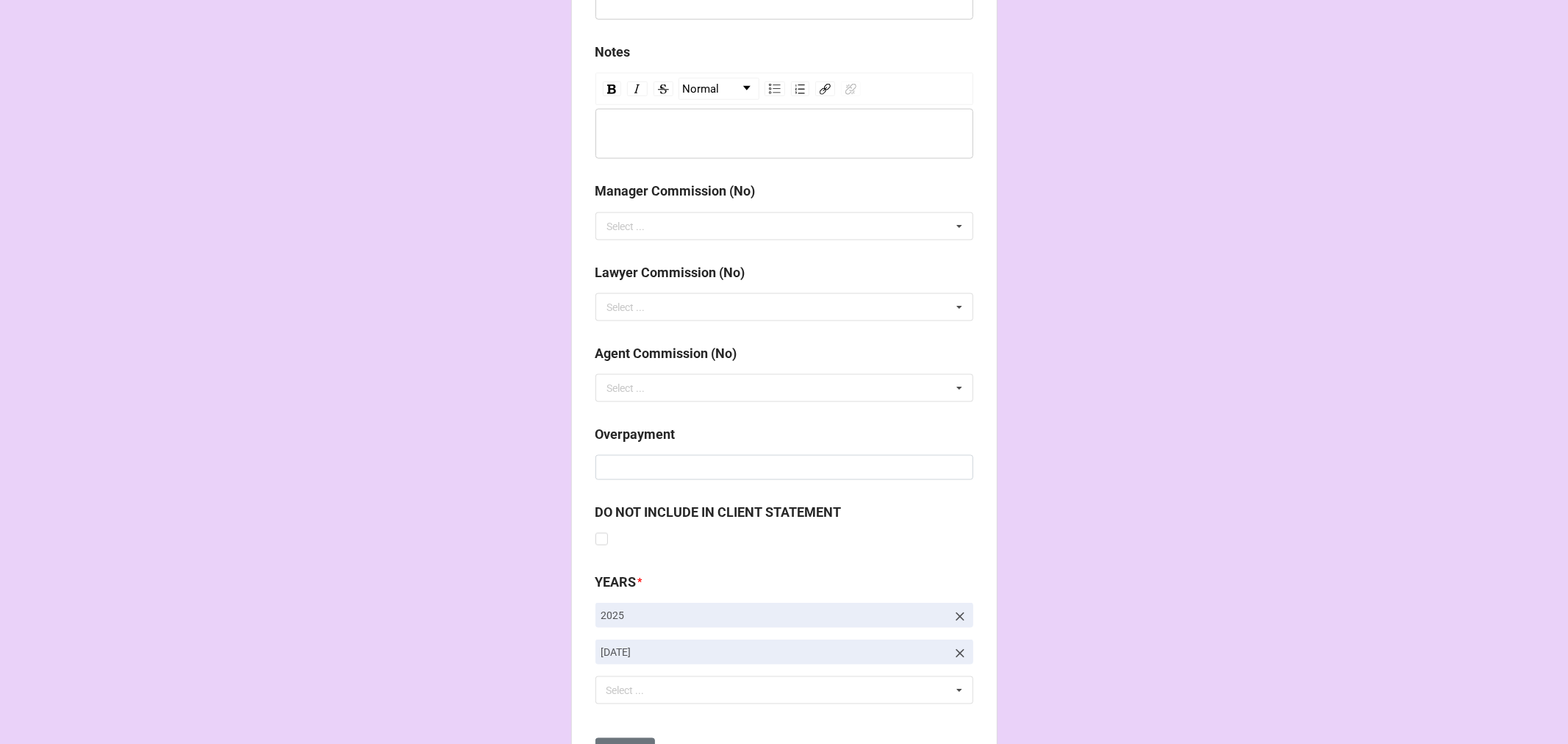
scroll to position [1701, 0]
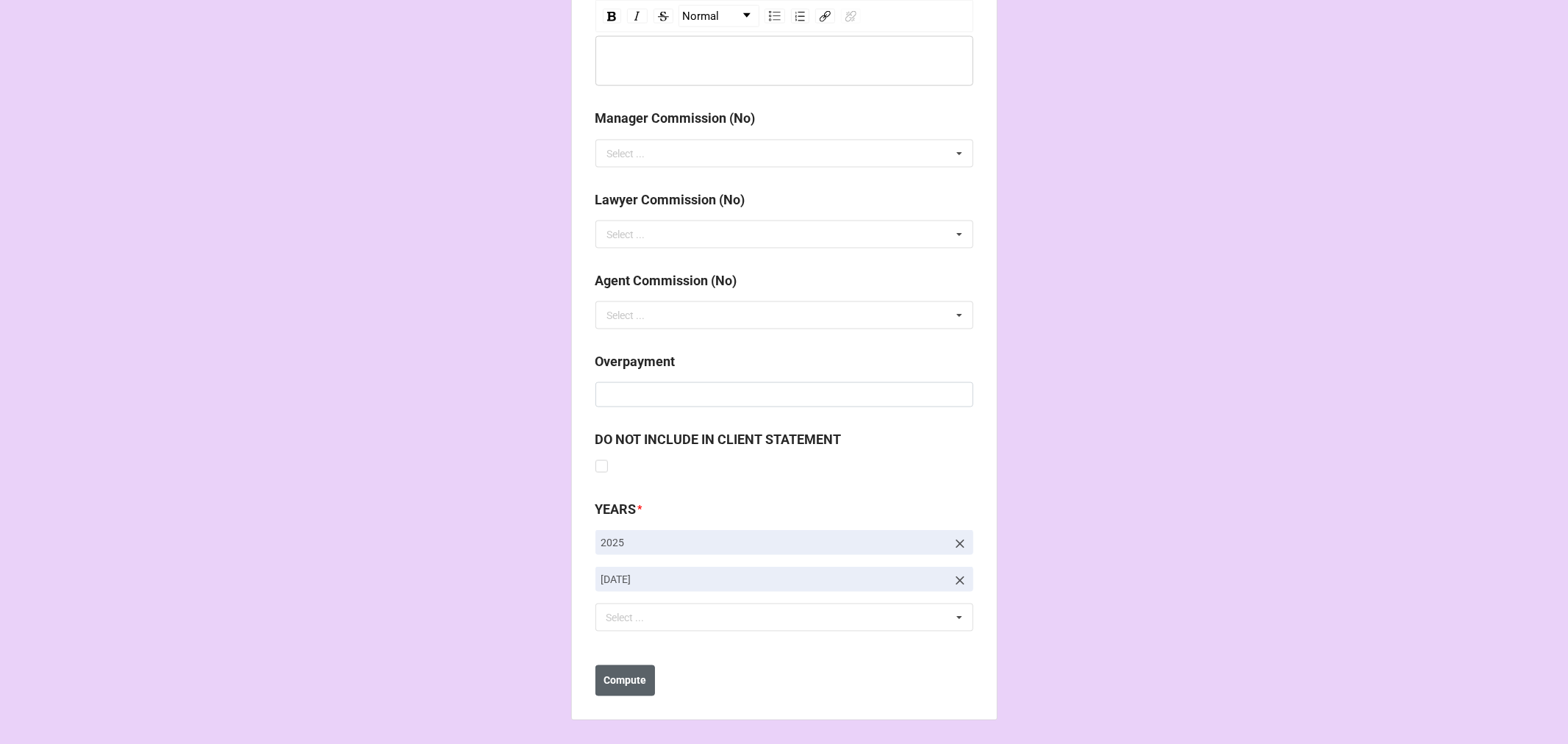
type input "$1,500.80"
click at [612, 681] on b "Compute" at bounding box center [624, 680] width 42 height 15
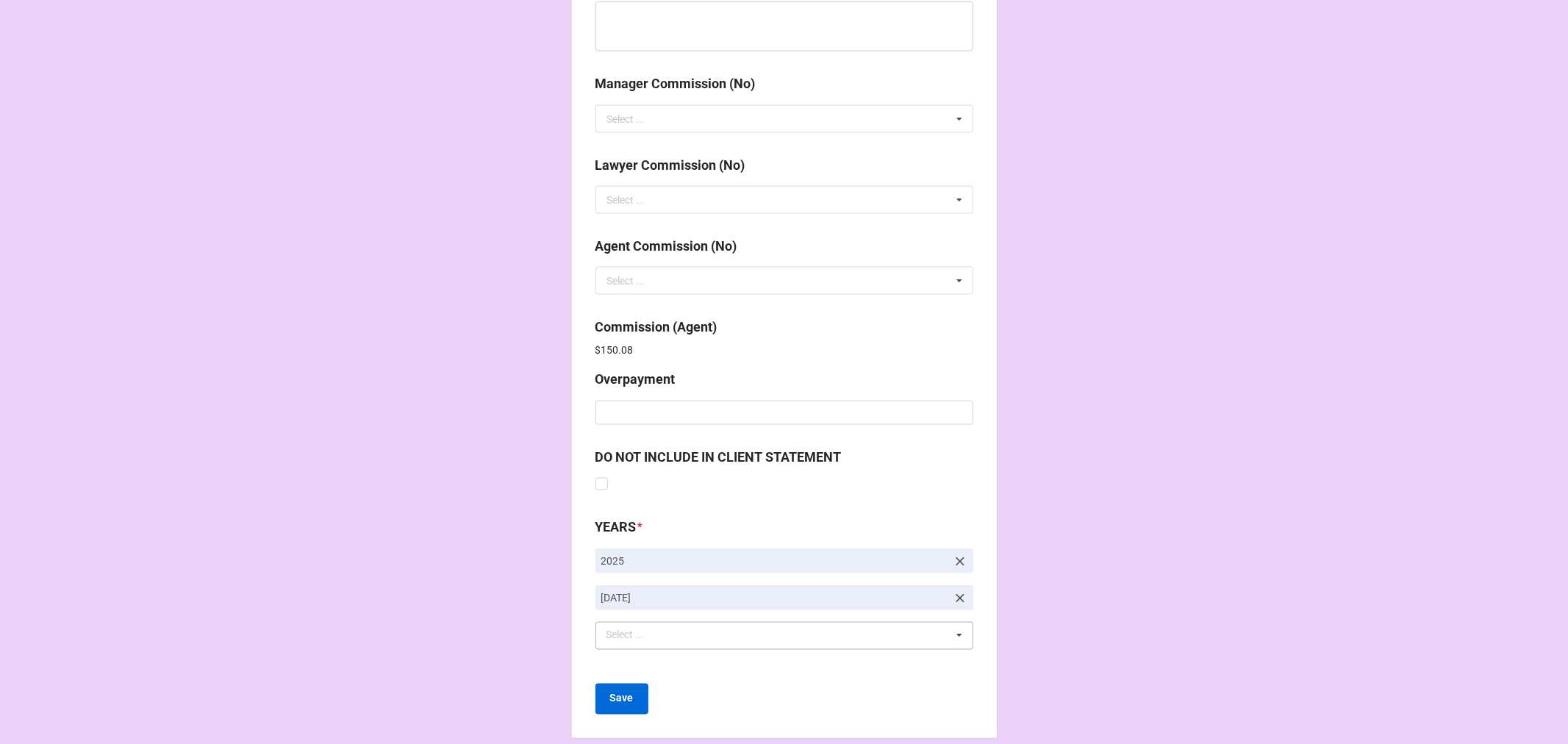
scroll to position [1753, 0]
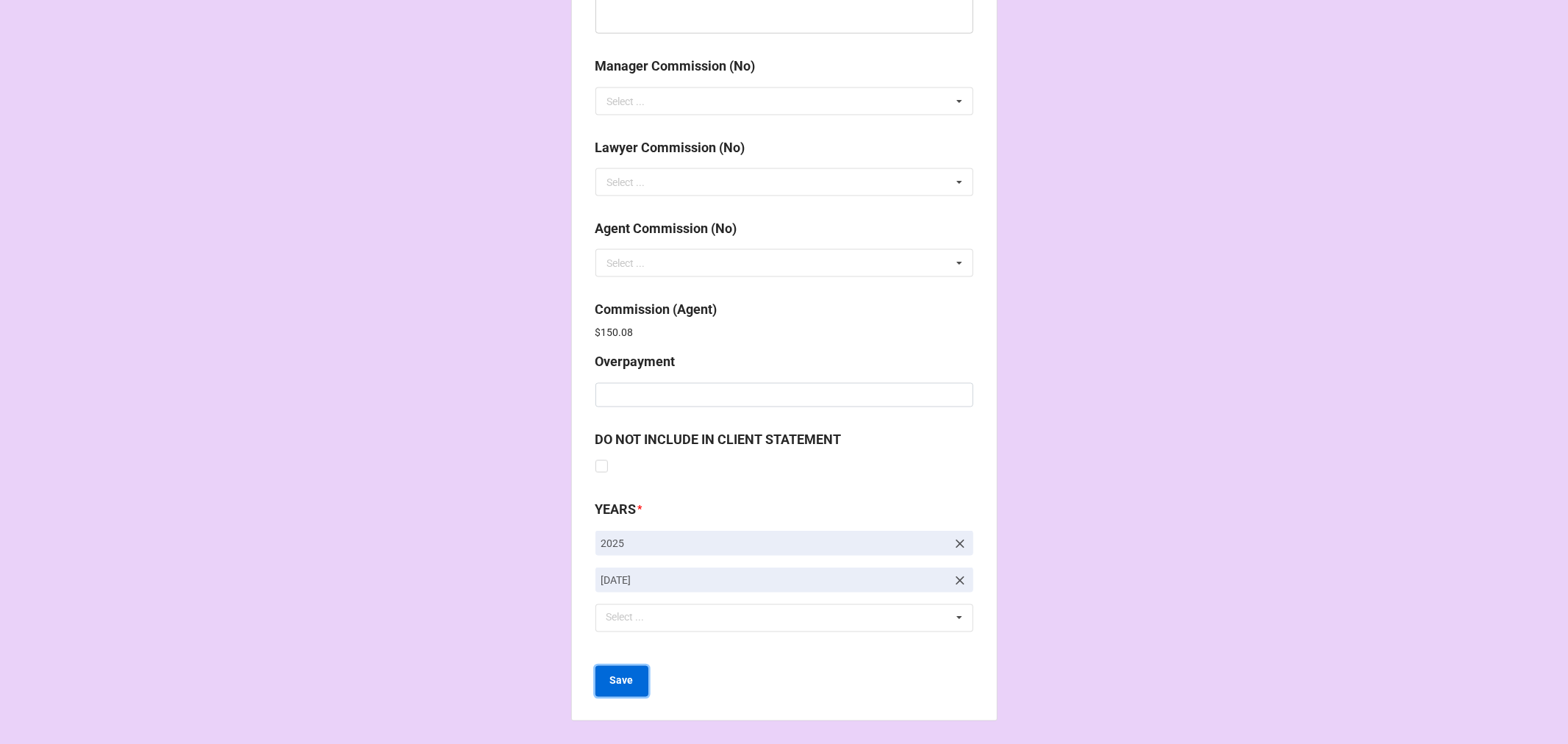
click at [620, 691] on button "Save" at bounding box center [622, 681] width 53 height 31
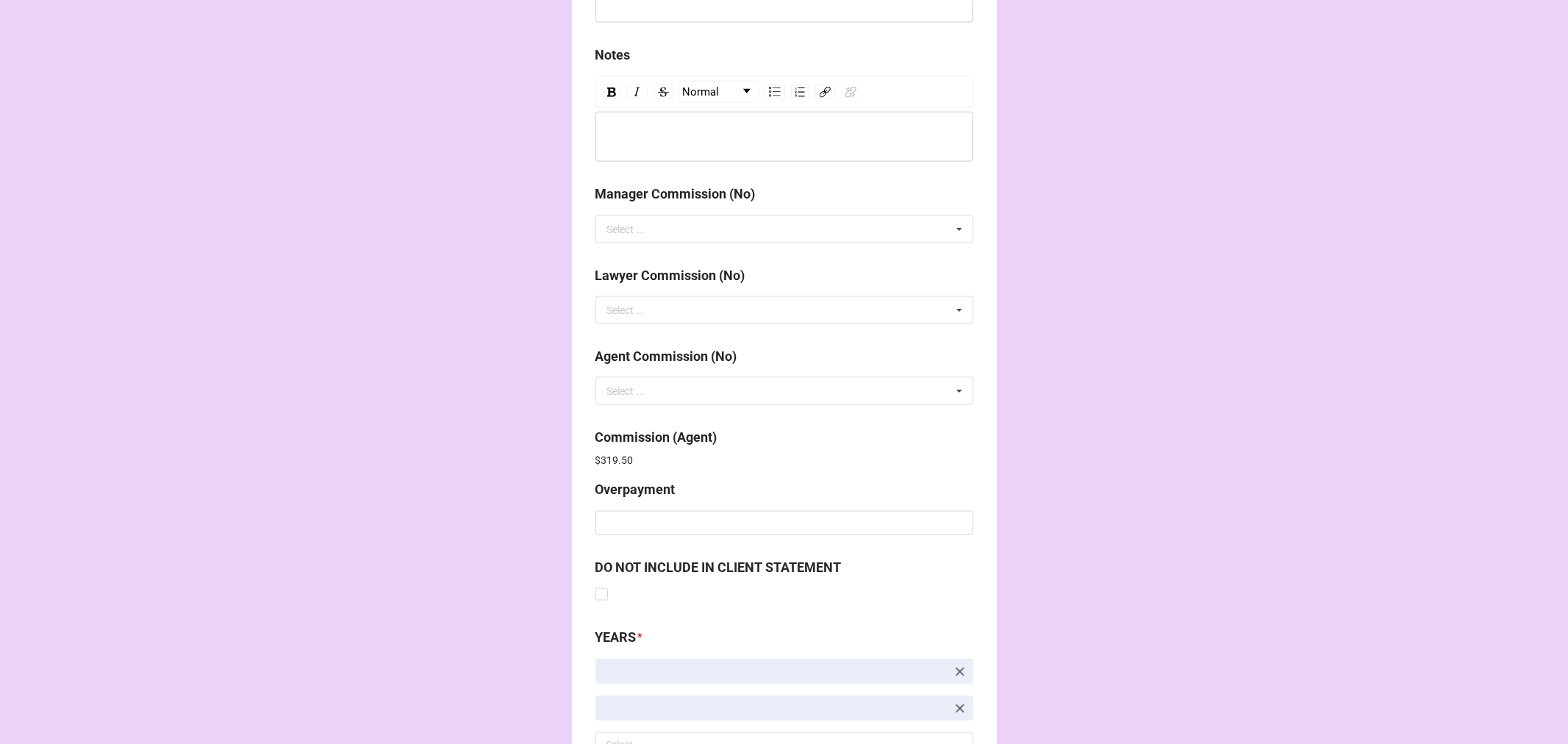
scroll to position [1753, 0]
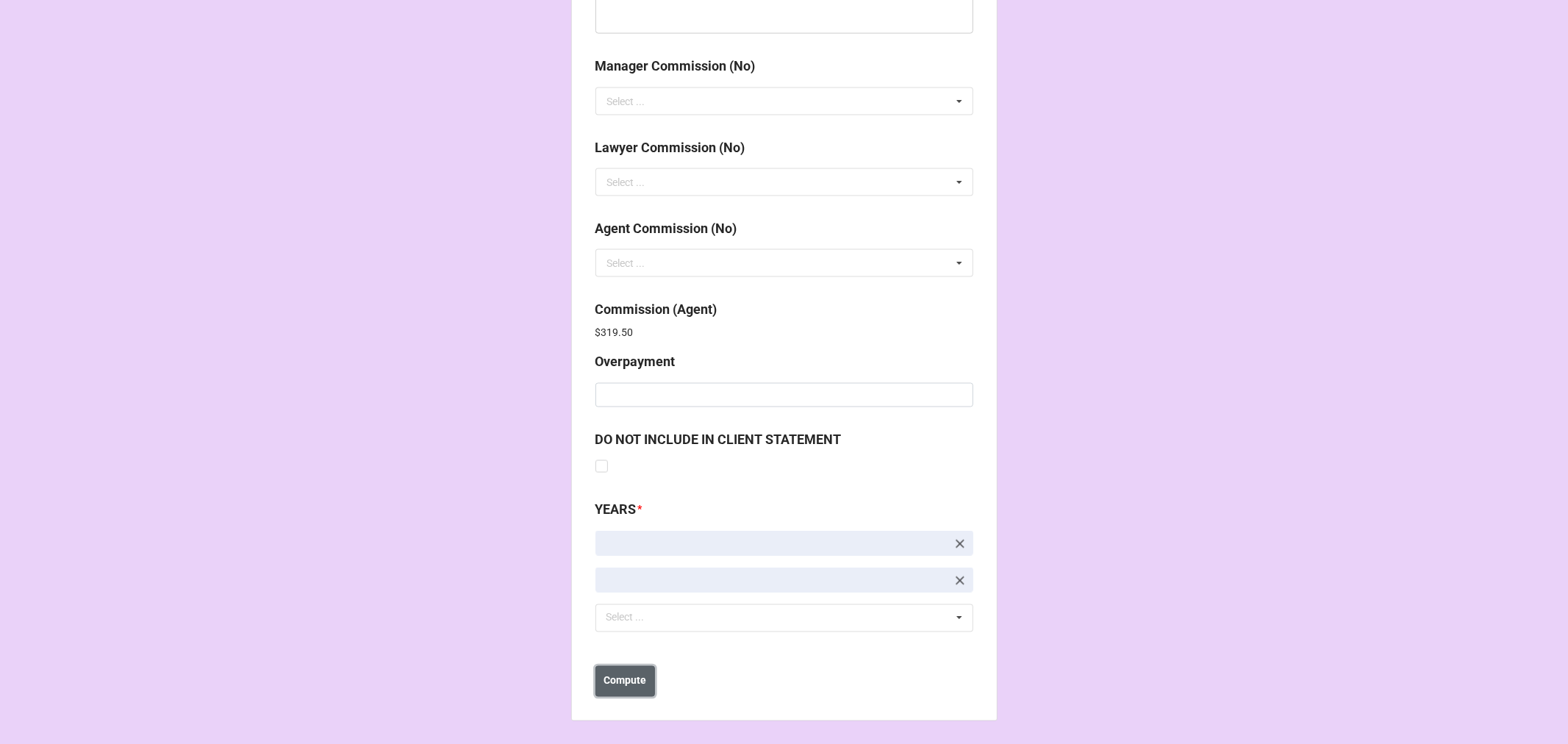
click at [641, 680] on b "Compute" at bounding box center [624, 680] width 42 height 15
click at [620, 683] on b "Save" at bounding box center [621, 680] width 23 height 15
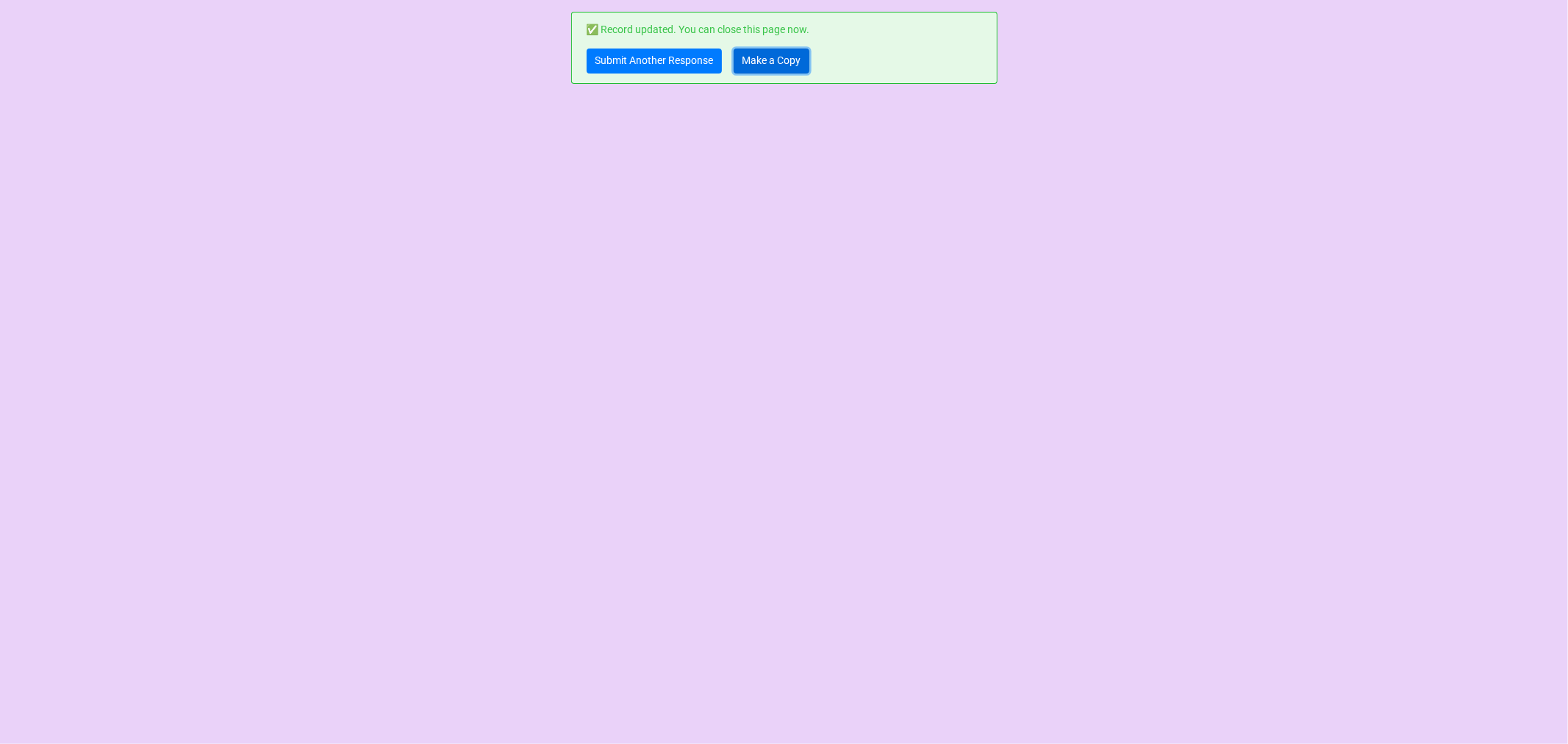
click at [755, 62] on link "Make a Copy" at bounding box center [771, 61] width 76 height 25
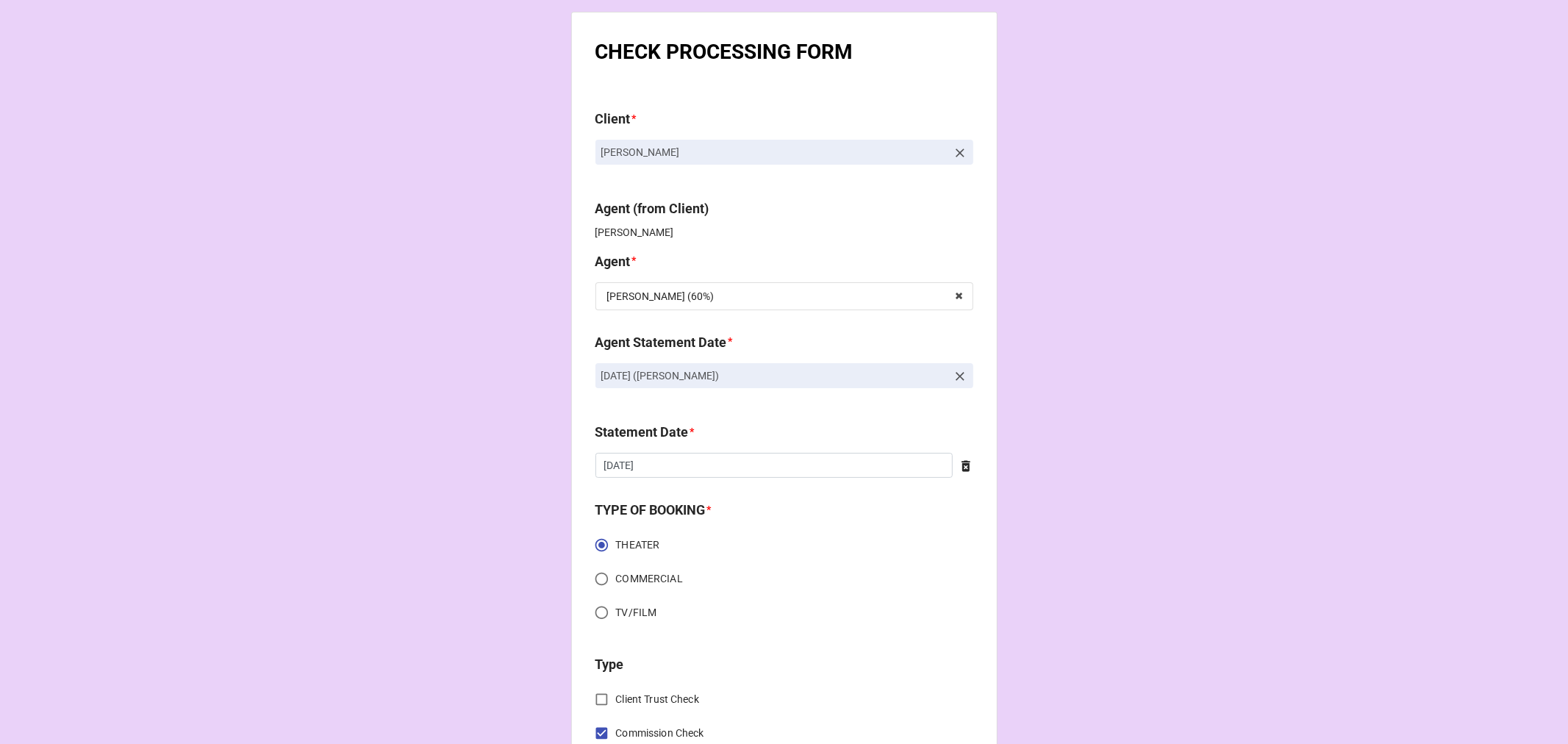
click at [959, 374] on icon at bounding box center [960, 376] width 9 height 9
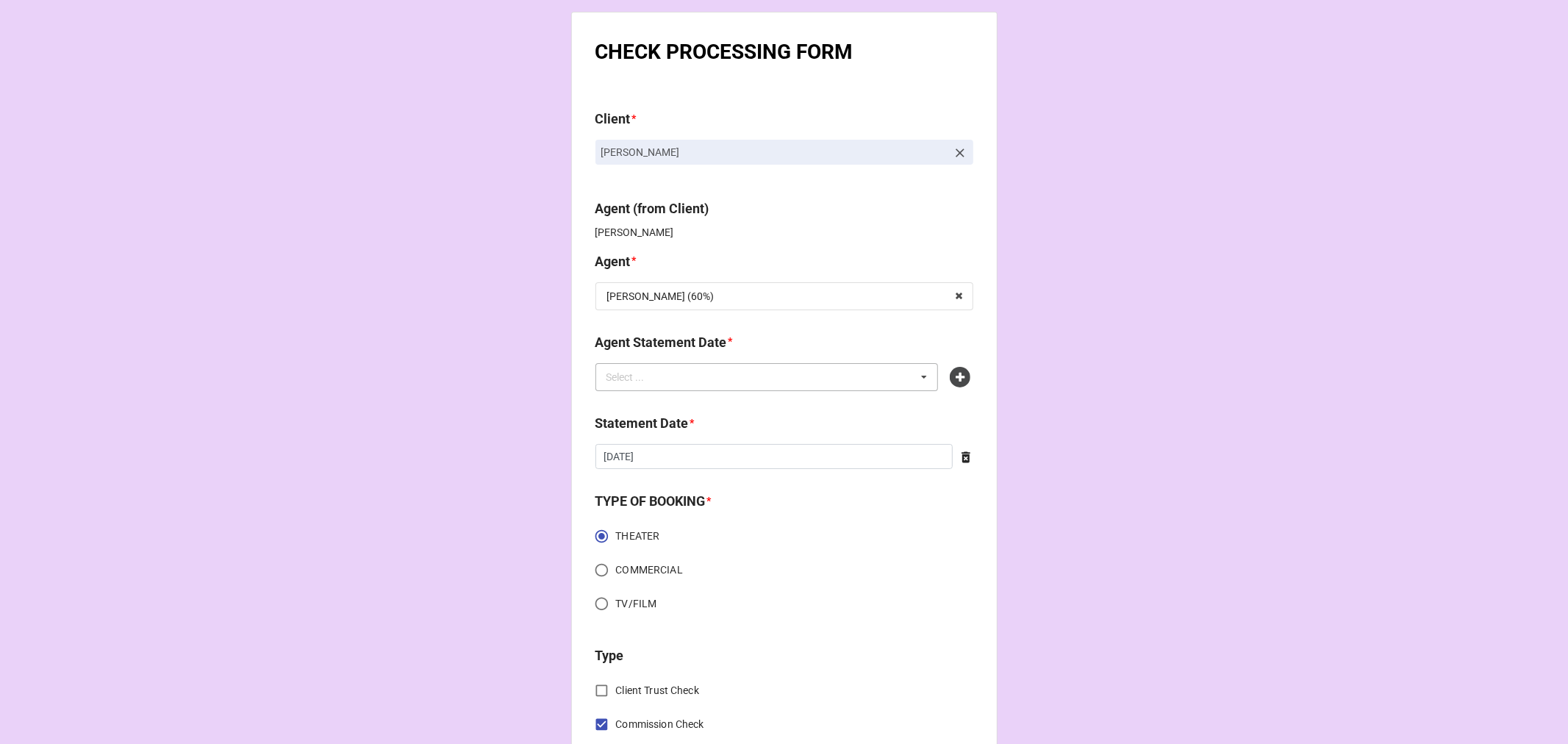
click at [806, 377] on div "Select ... No results found." at bounding box center [767, 377] width 343 height 28
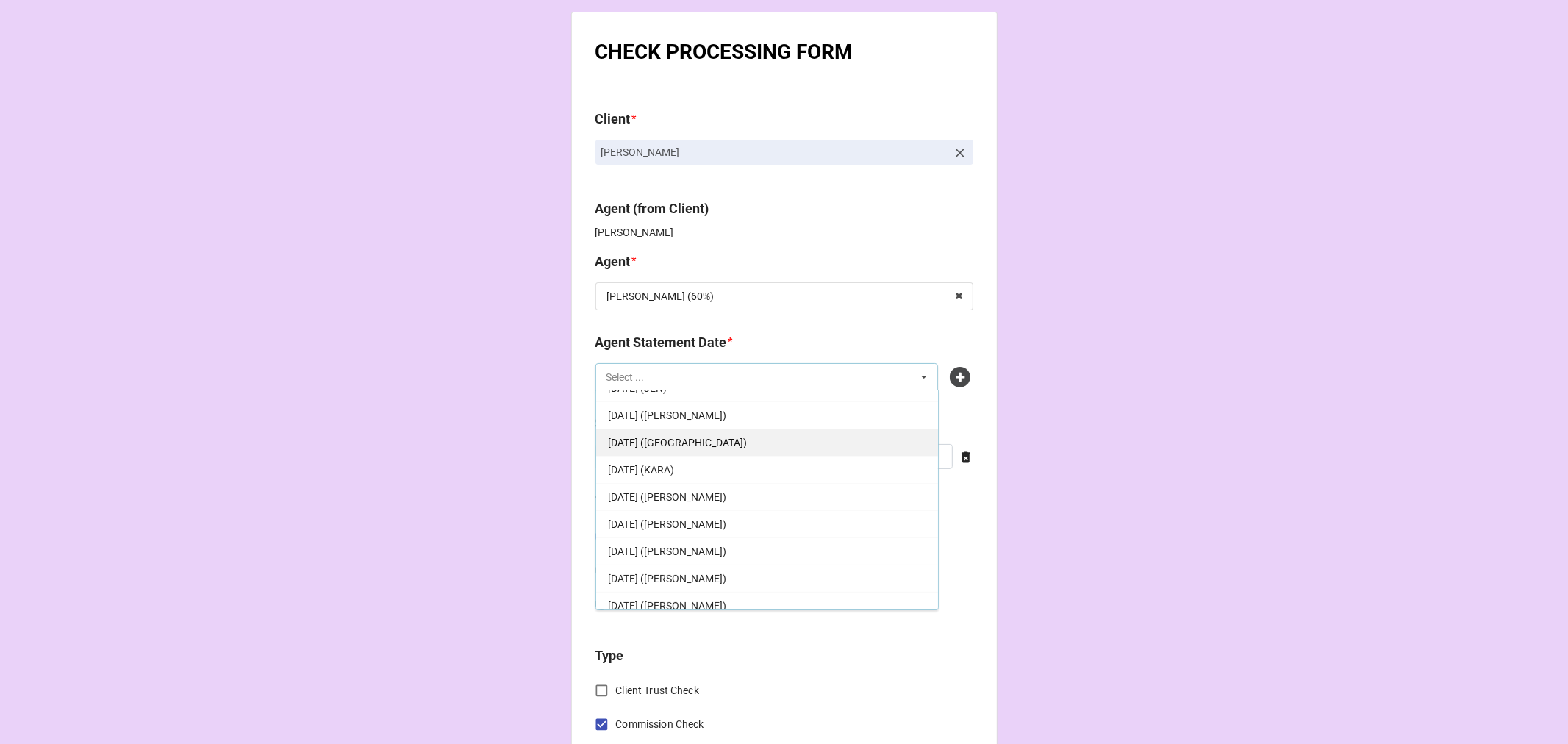
scroll to position [282, 0]
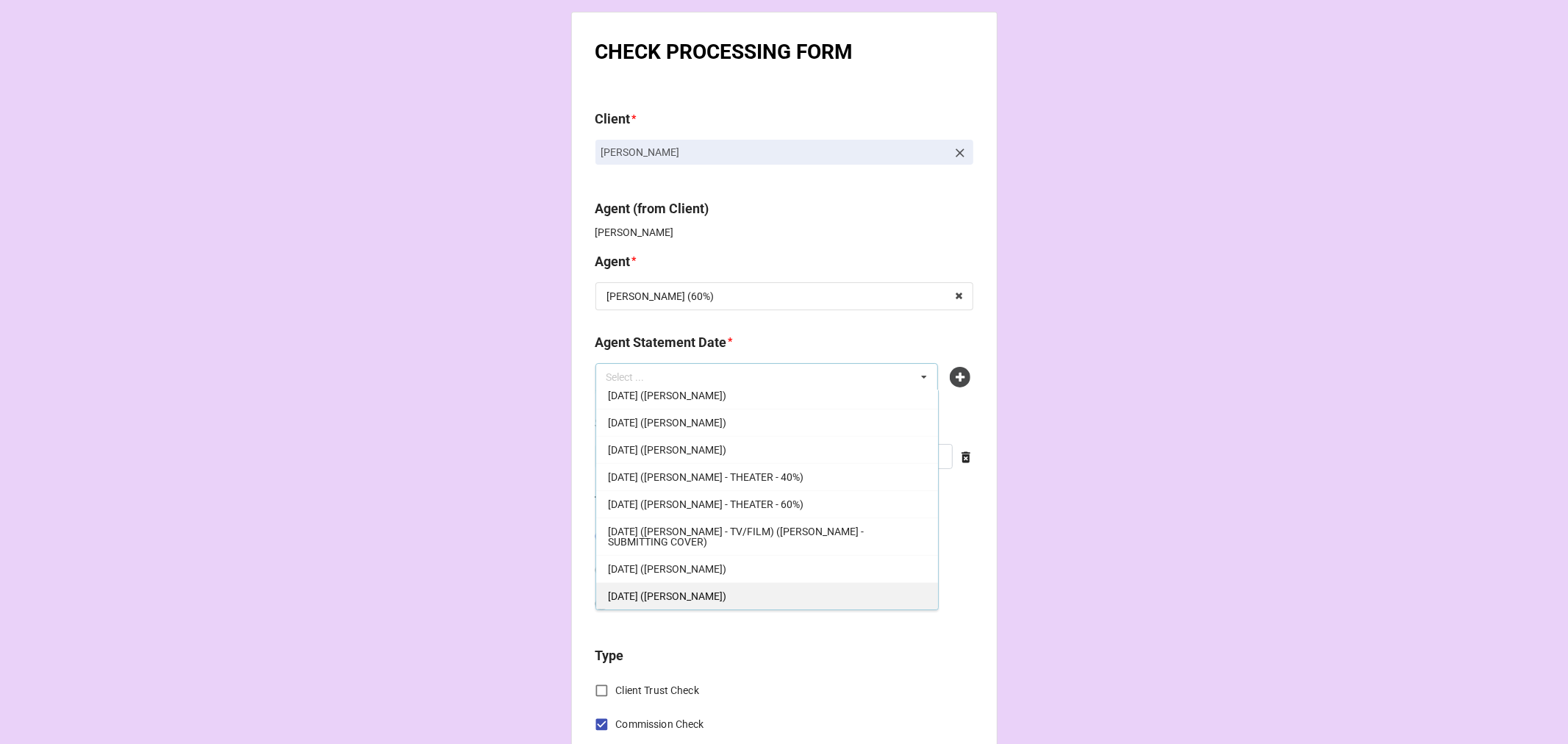
click at [729, 594] on div "[DATE] ([PERSON_NAME])" at bounding box center [767, 596] width 342 height 27
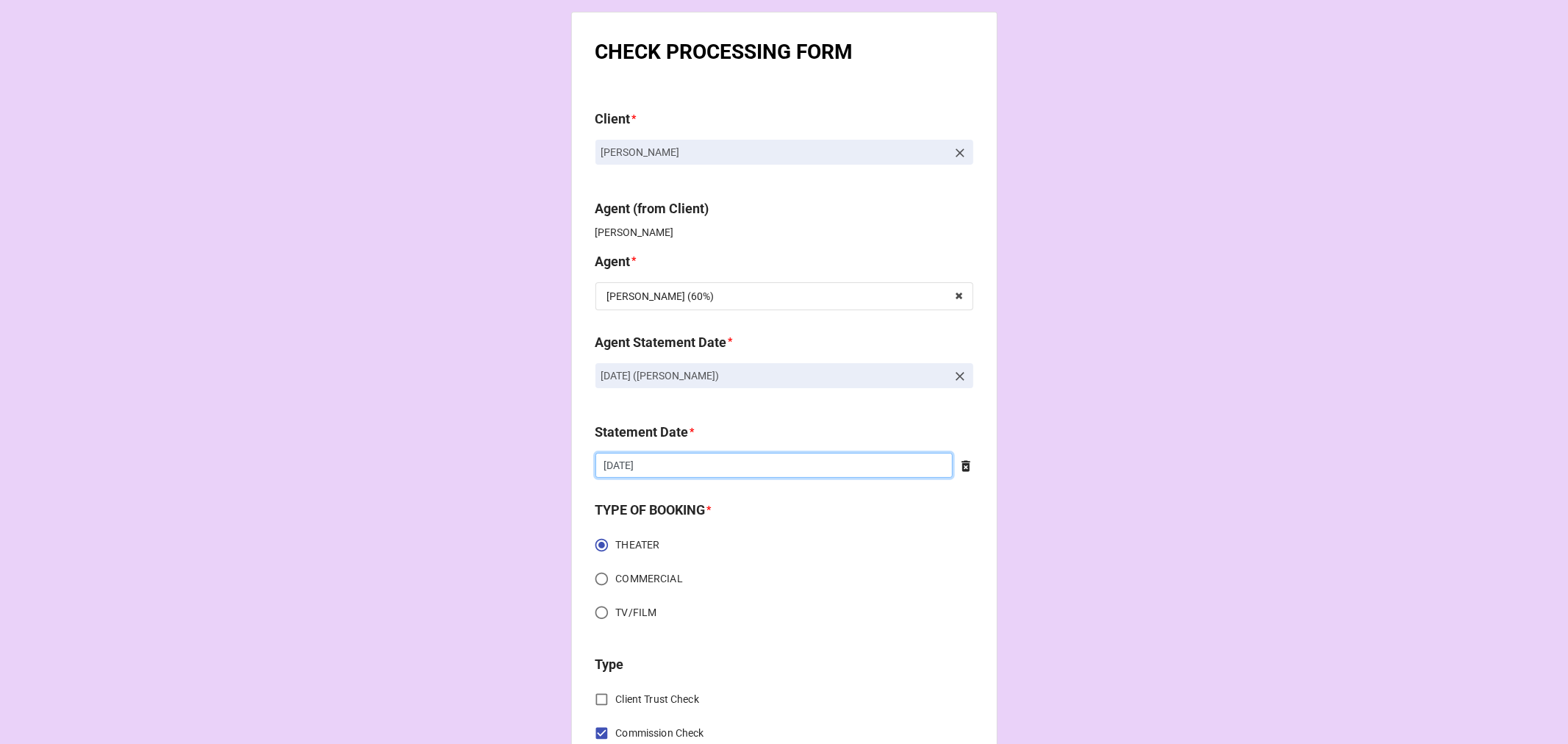
click at [672, 459] on input "[DATE]" at bounding box center [774, 465] width 358 height 25
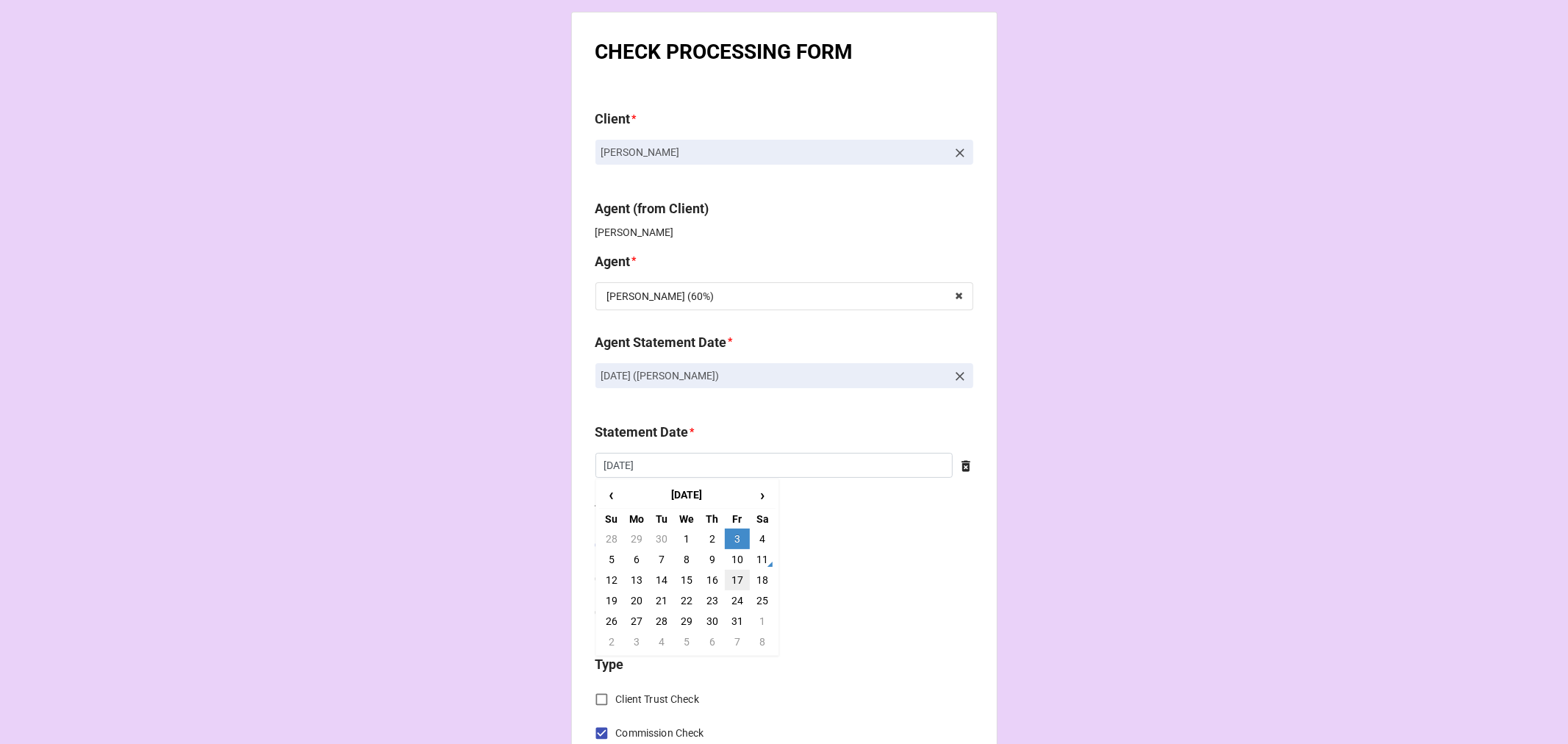
click at [733, 577] on td "17" at bounding box center [737, 580] width 25 height 21
type input "[DATE]"
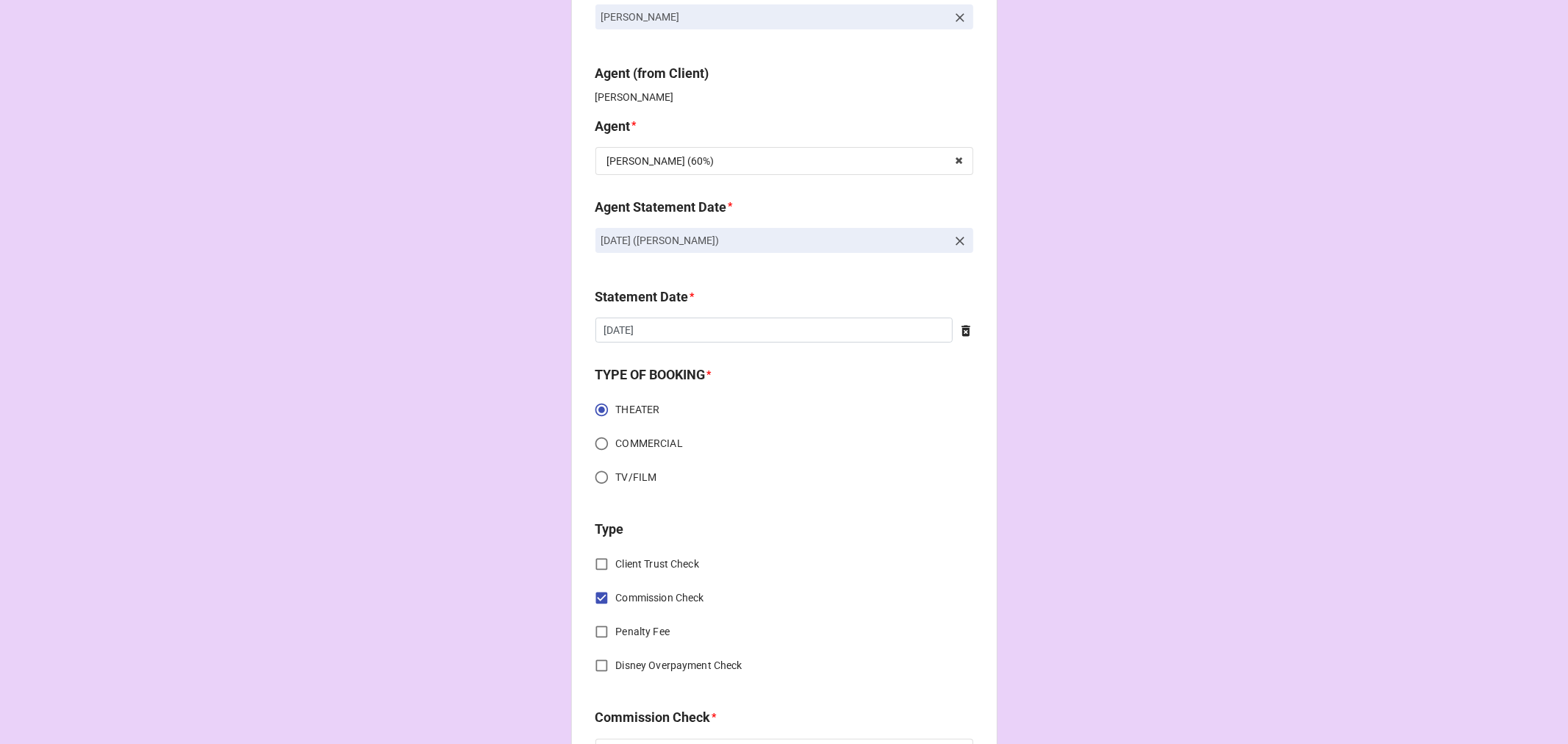
scroll to position [489, 0]
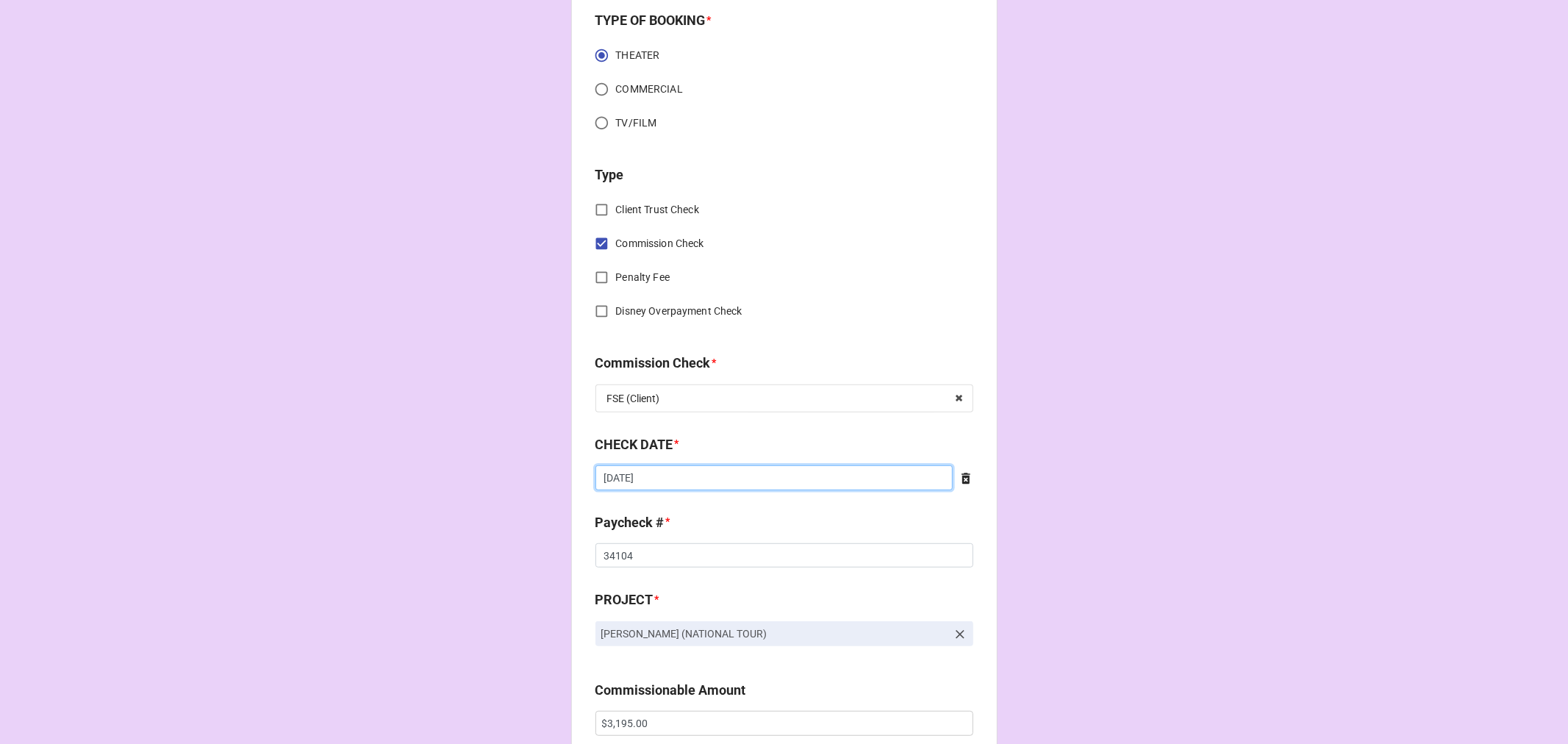
click at [674, 481] on input "[DATE]" at bounding box center [774, 477] width 358 height 25
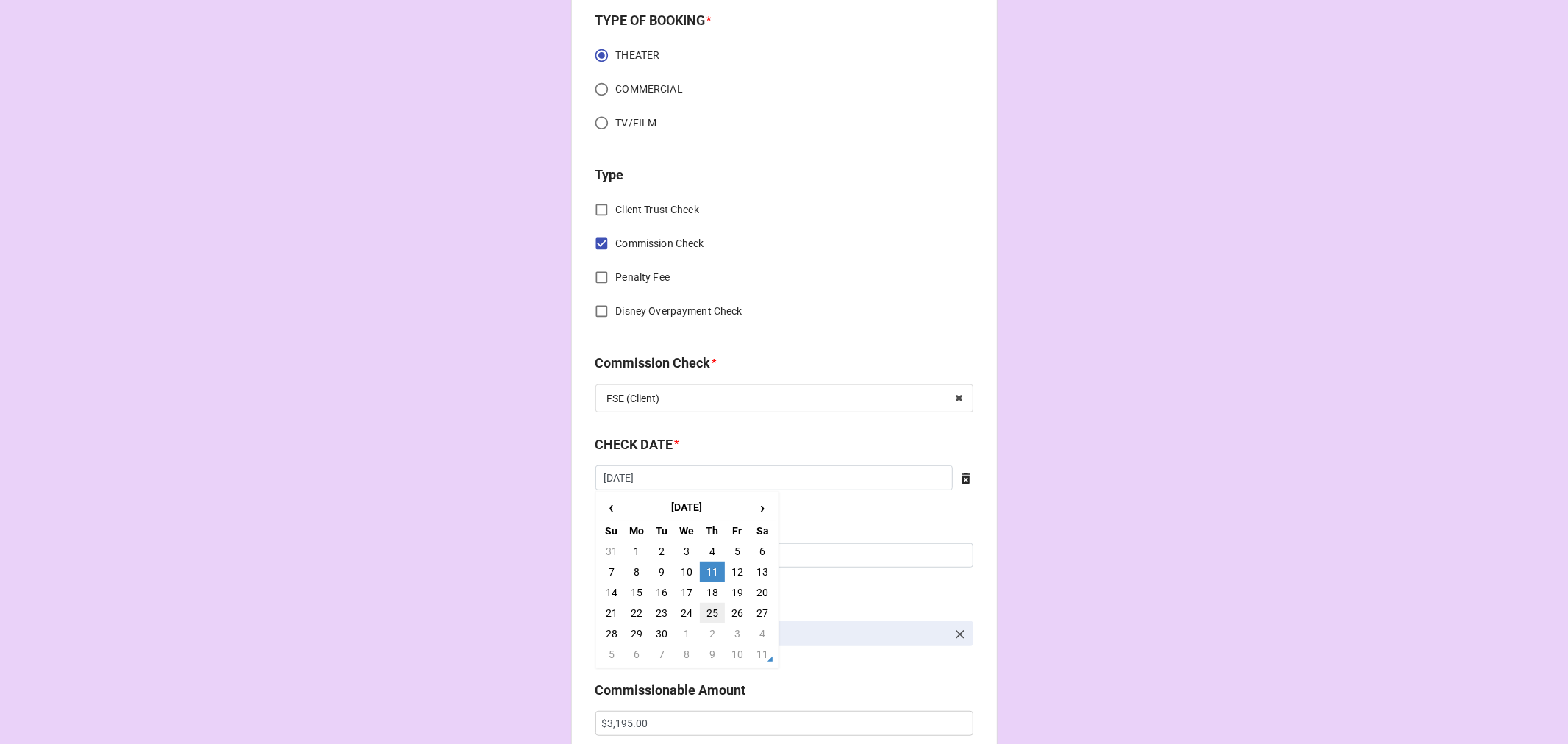
click at [713, 611] on td "25" at bounding box center [712, 613] width 25 height 21
type input "[DATE]"
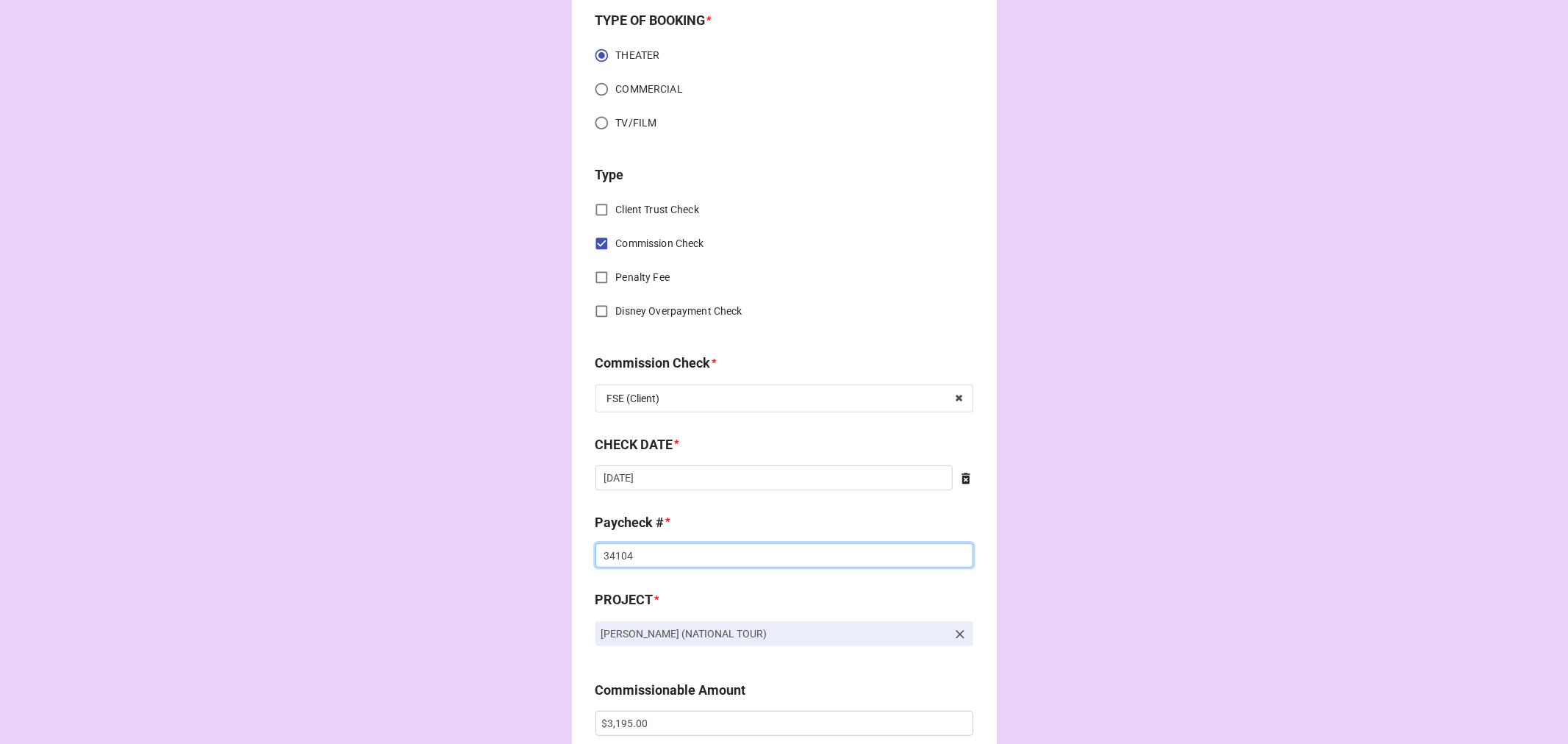
click at [619, 554] on input "34104" at bounding box center [784, 555] width 378 height 25
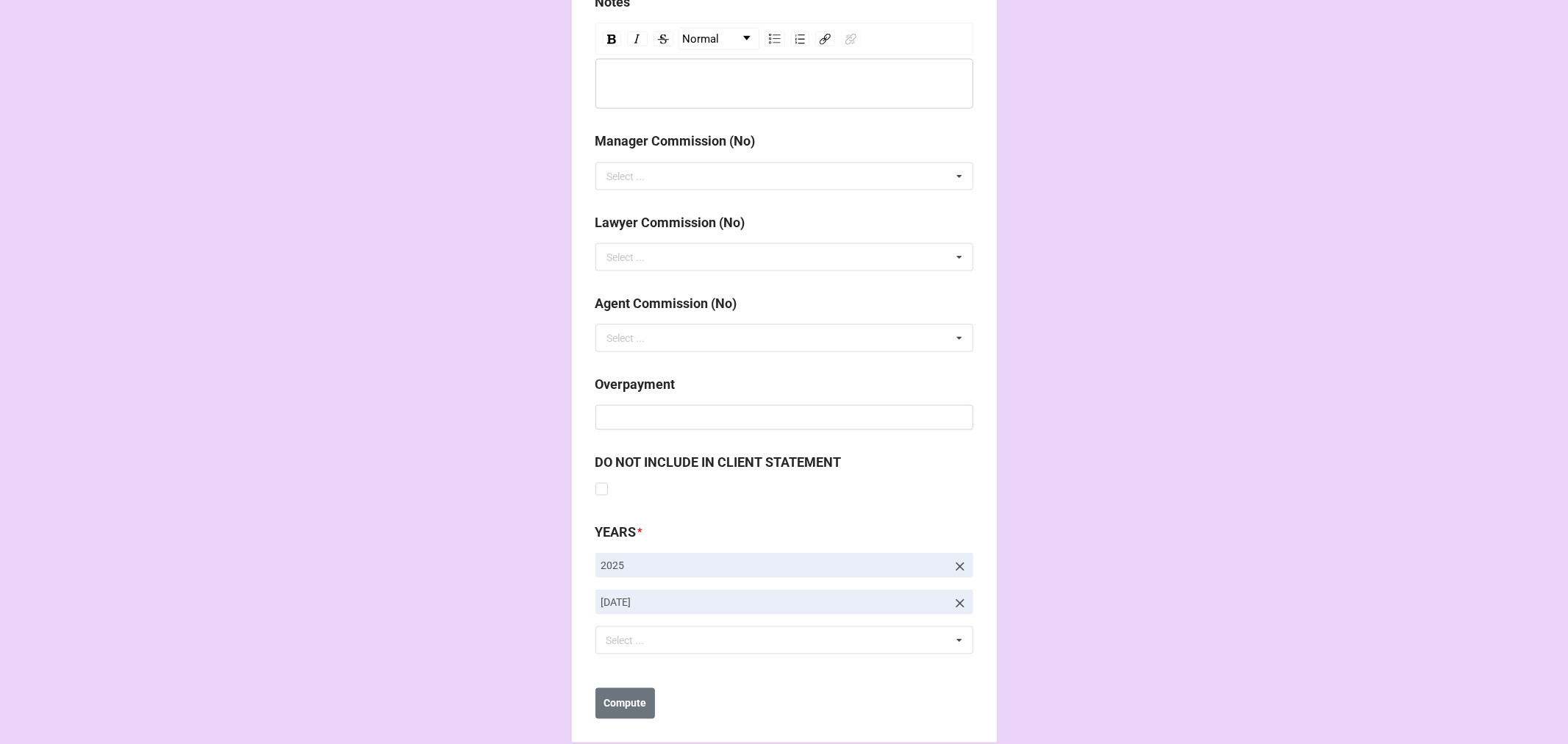
scroll to position [1701, 0]
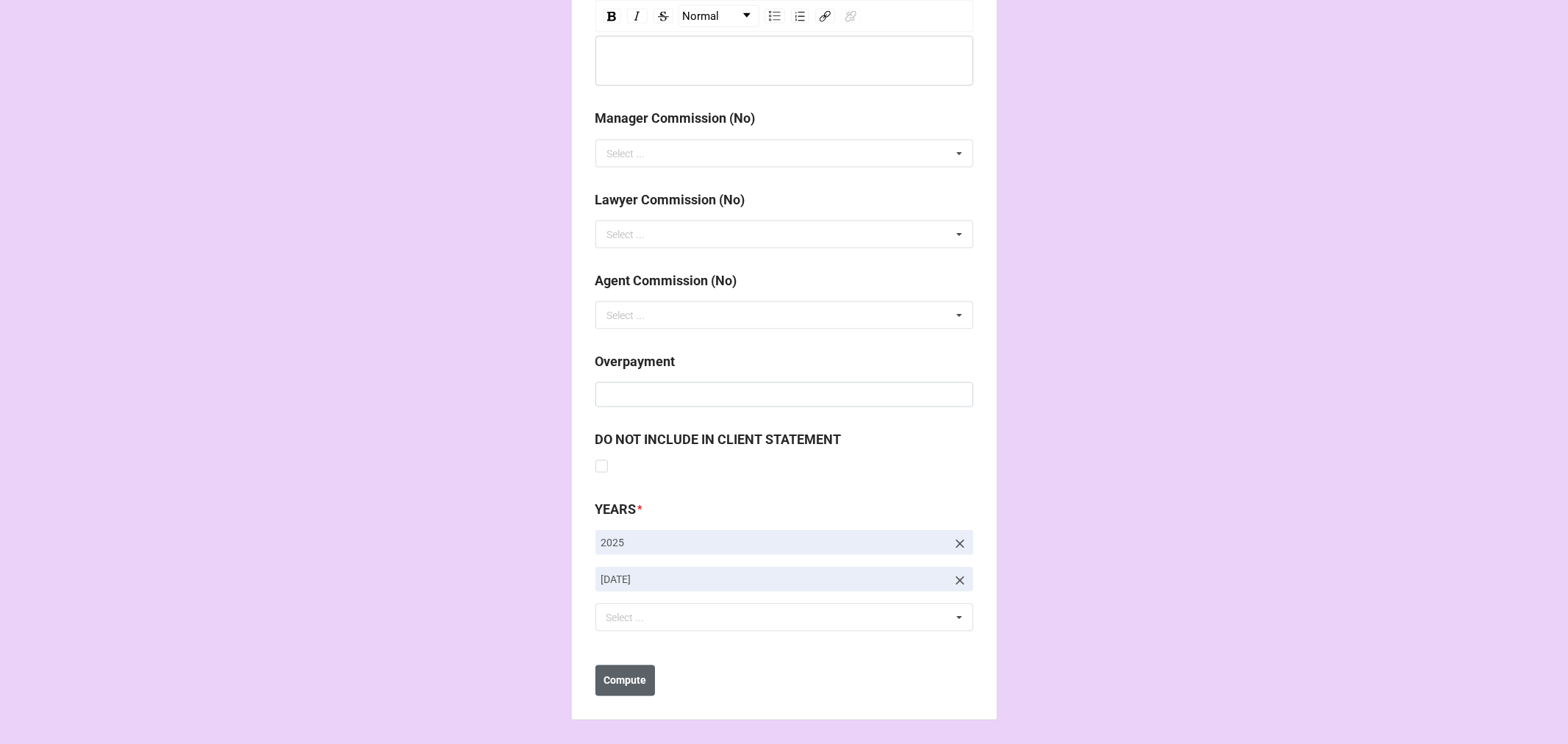
type input "34269"
click at [636, 686] on b "Compute" at bounding box center [624, 680] width 42 height 15
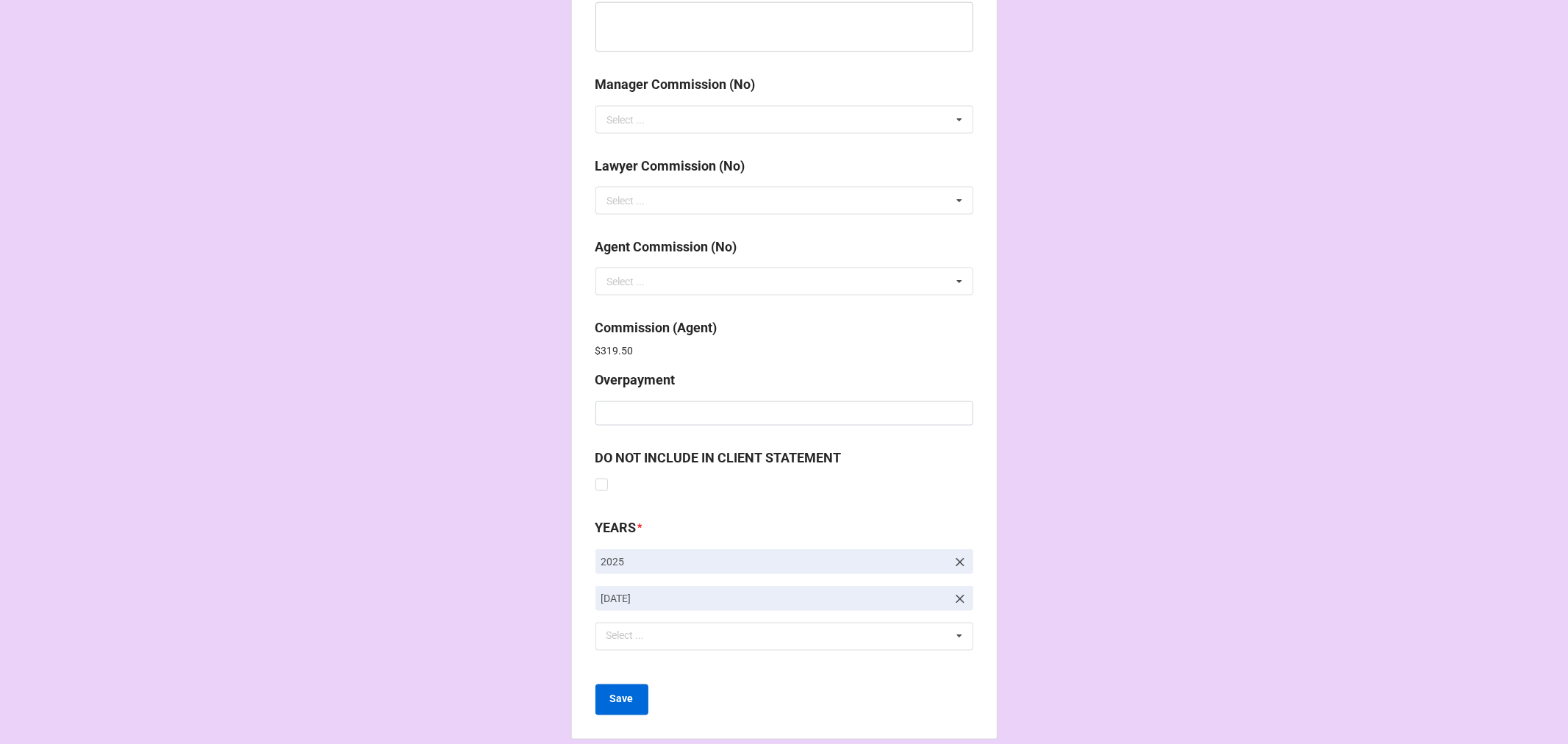
scroll to position [1753, 0]
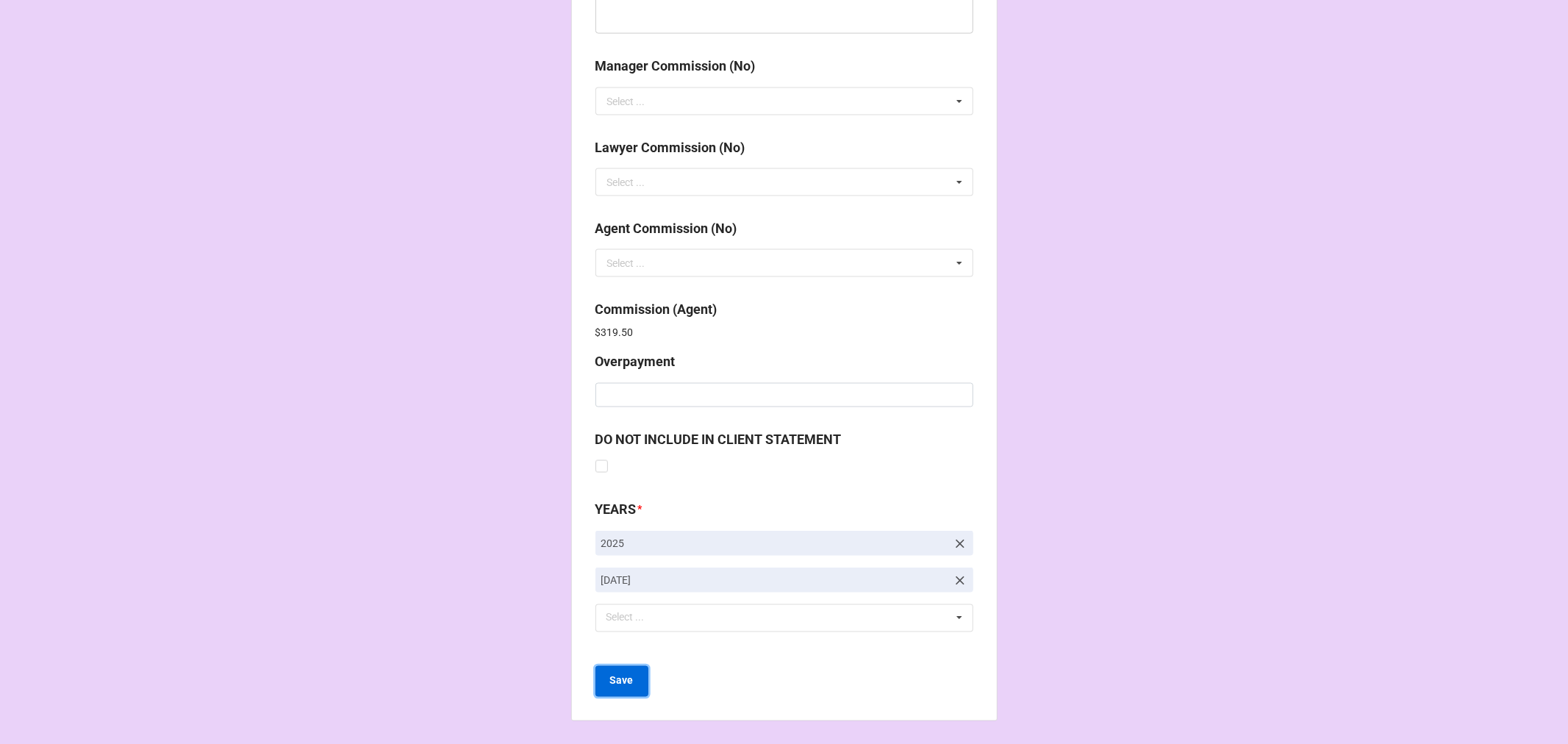
click at [616, 673] on b "Save" at bounding box center [621, 680] width 23 height 15
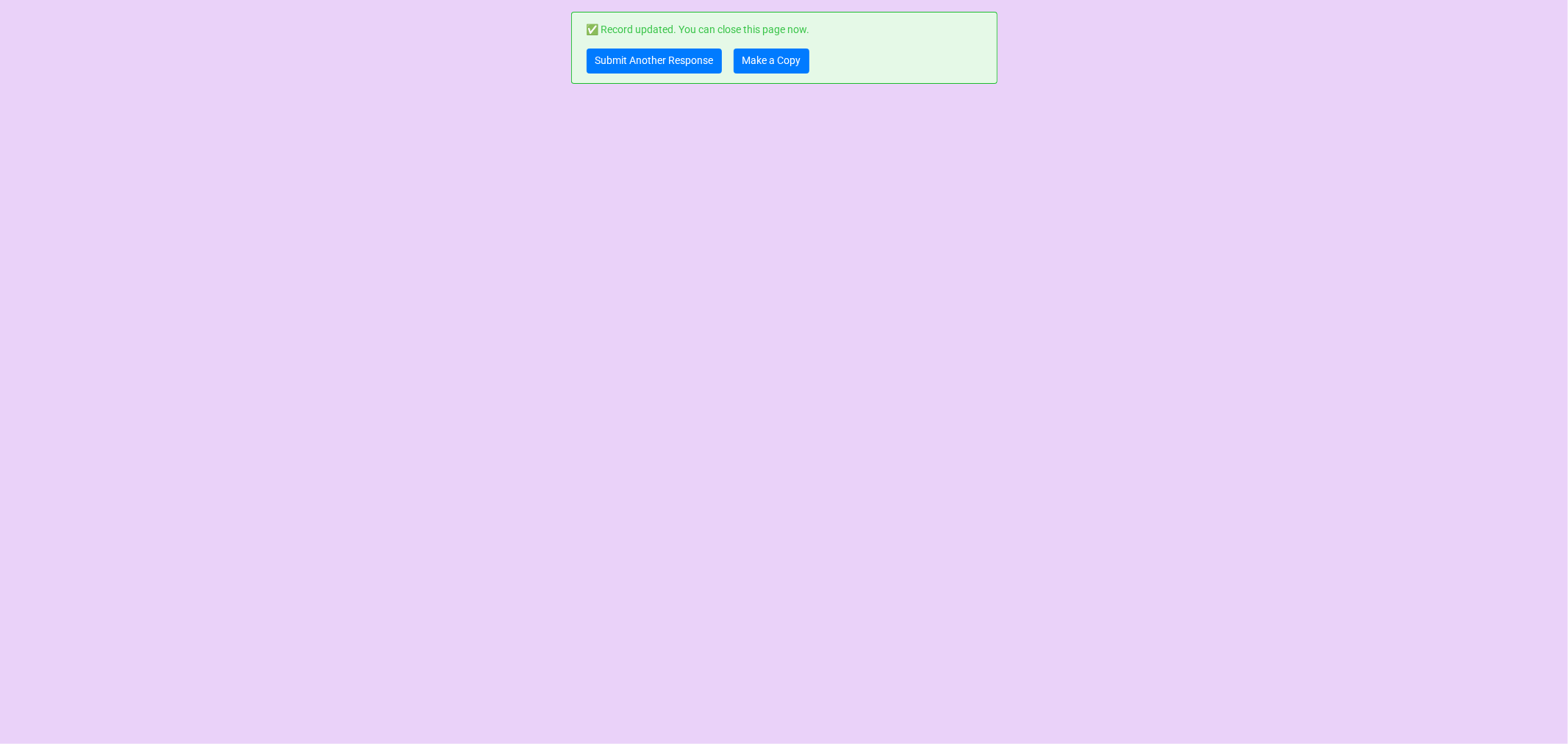
scroll to position [0, 0]
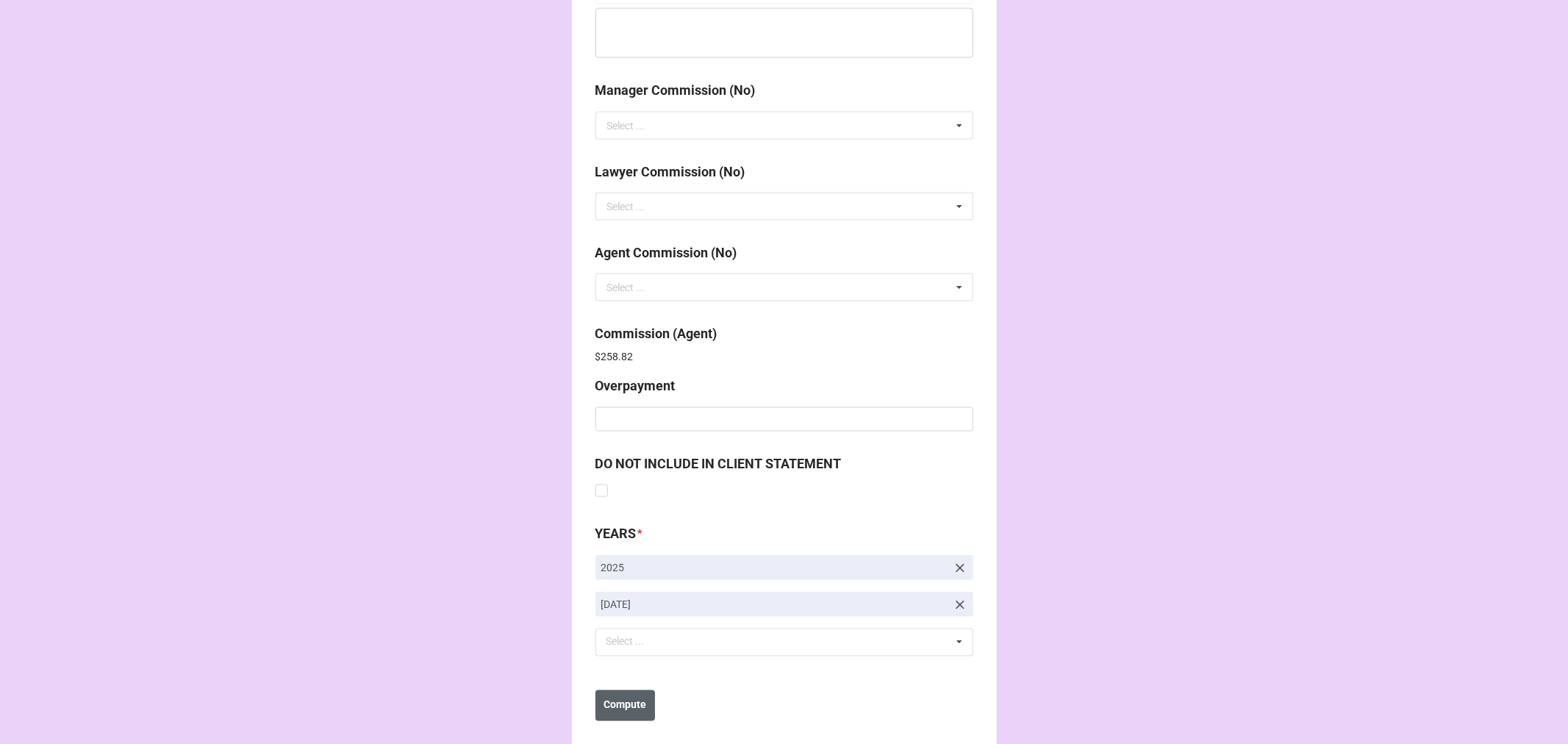
scroll to position [1753, 0]
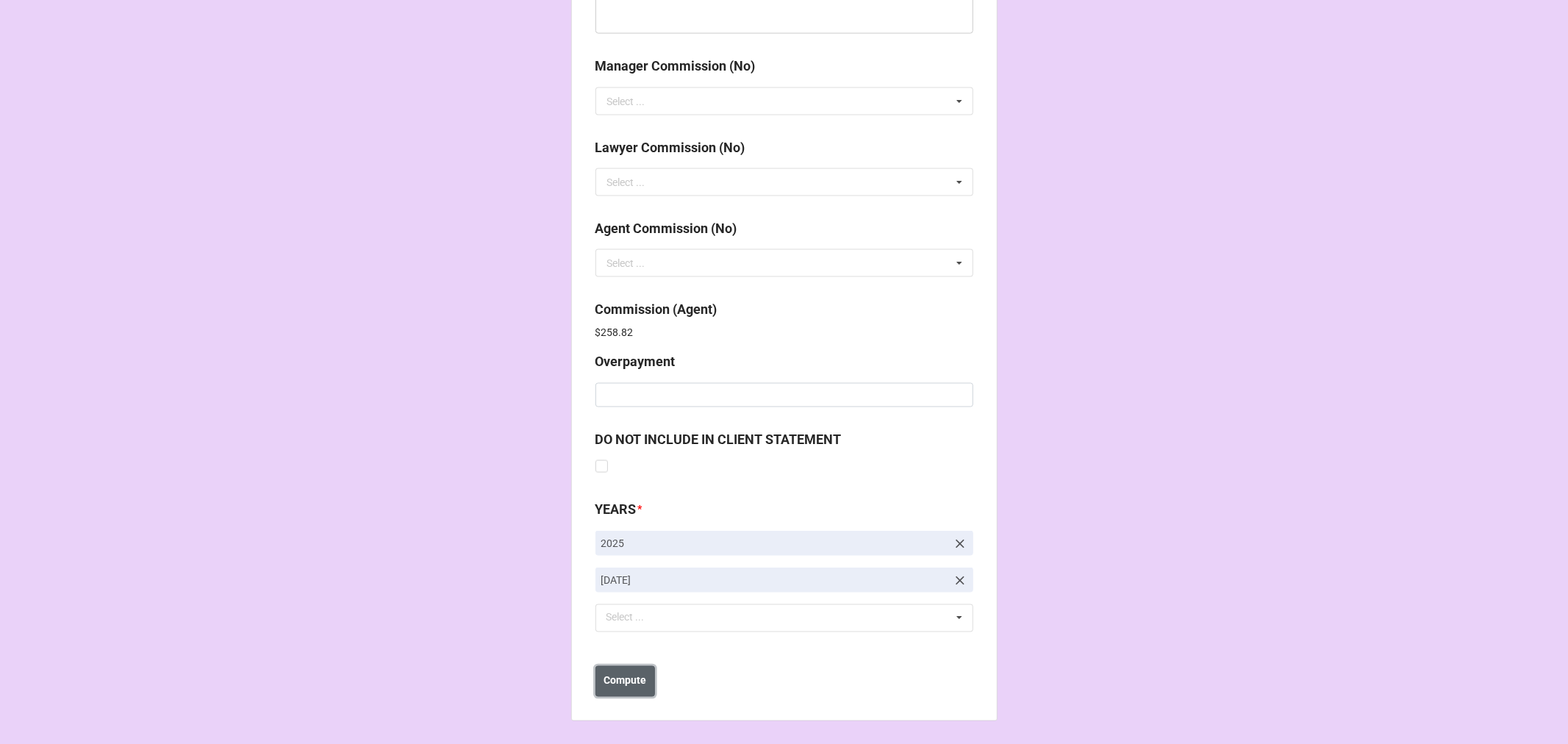
click at [608, 686] on b "Compute" at bounding box center [624, 680] width 42 height 15
click at [610, 687] on b "Save" at bounding box center [621, 680] width 23 height 15
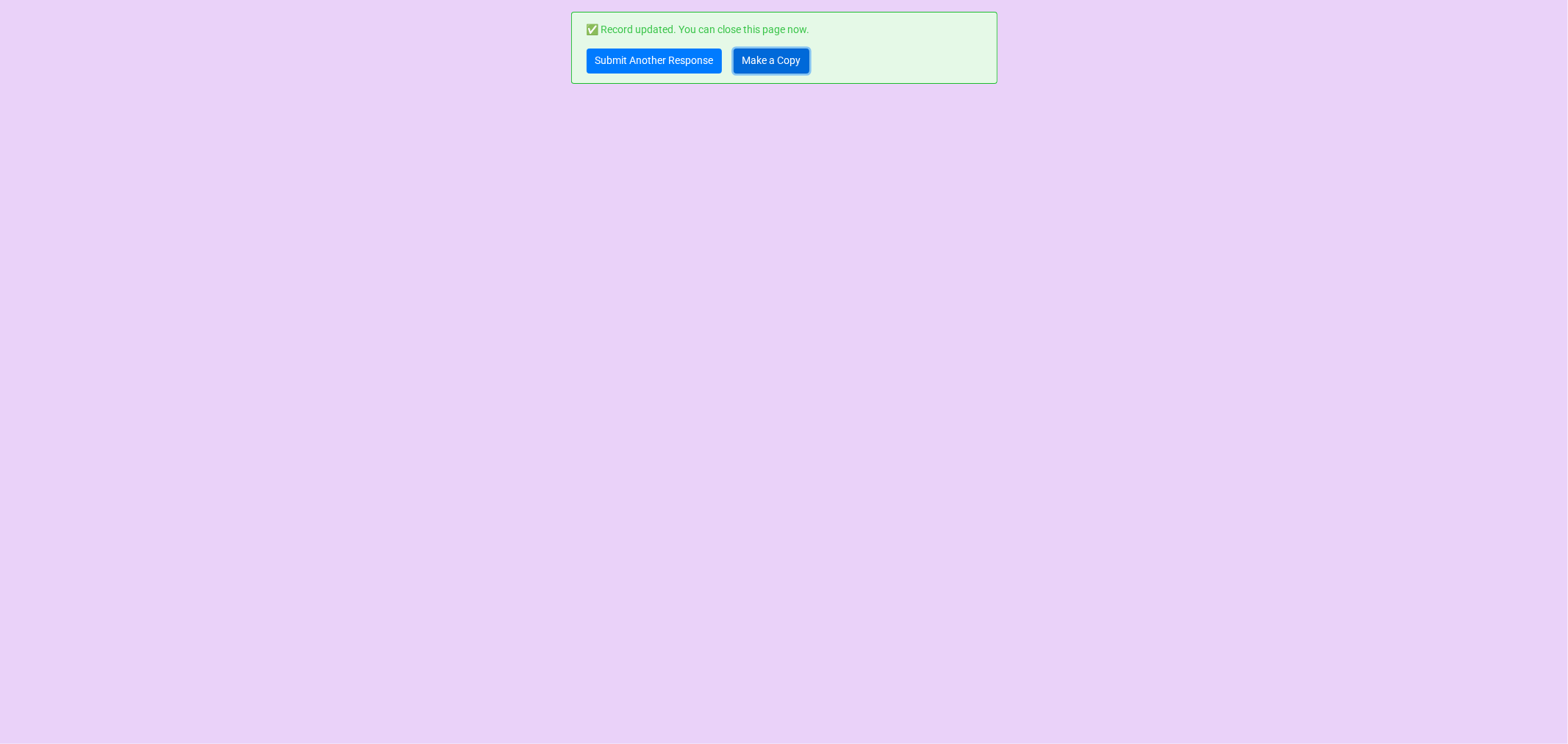
click at [770, 61] on link "Make a Copy" at bounding box center [771, 61] width 76 height 25
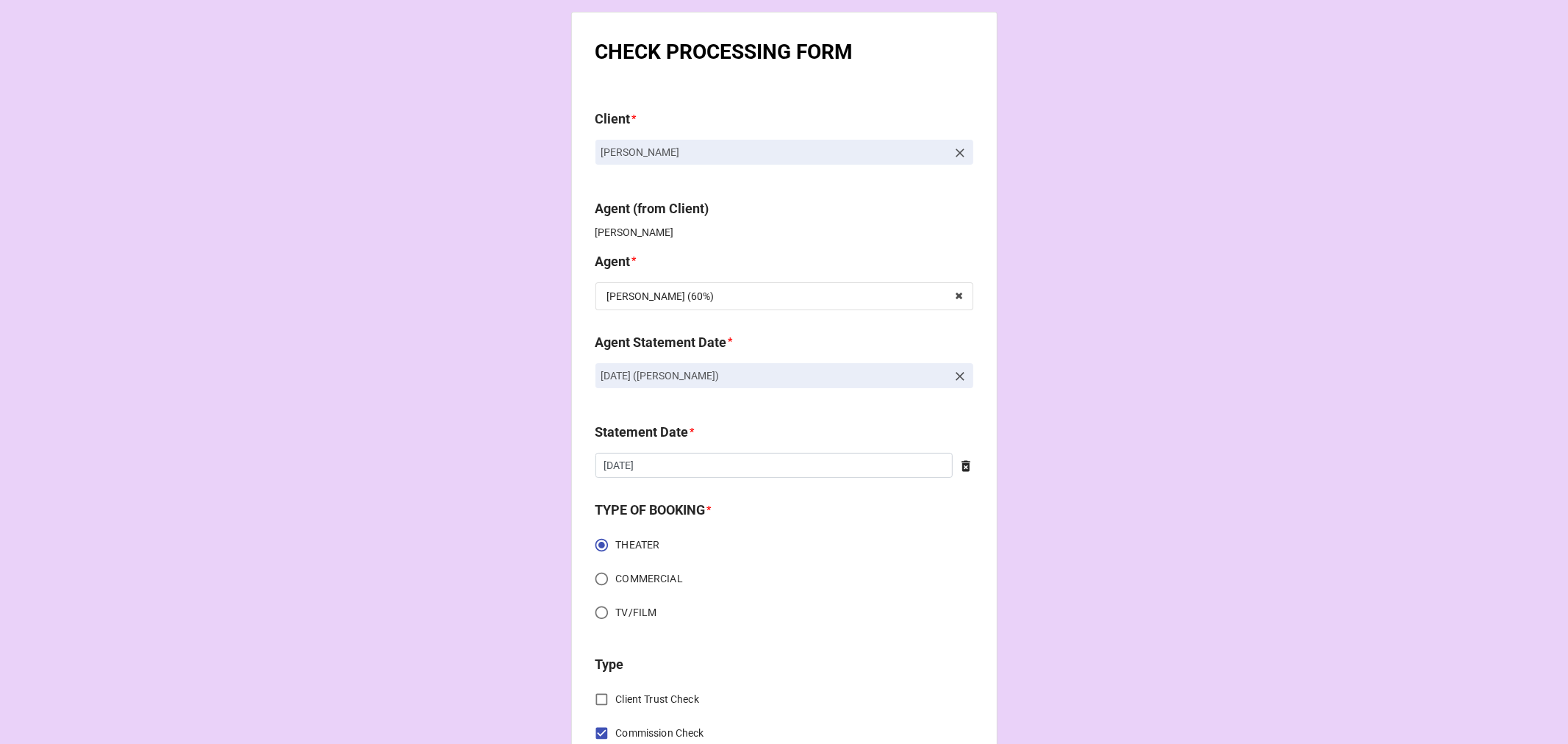
click at [960, 379] on icon at bounding box center [960, 376] width 14 height 14
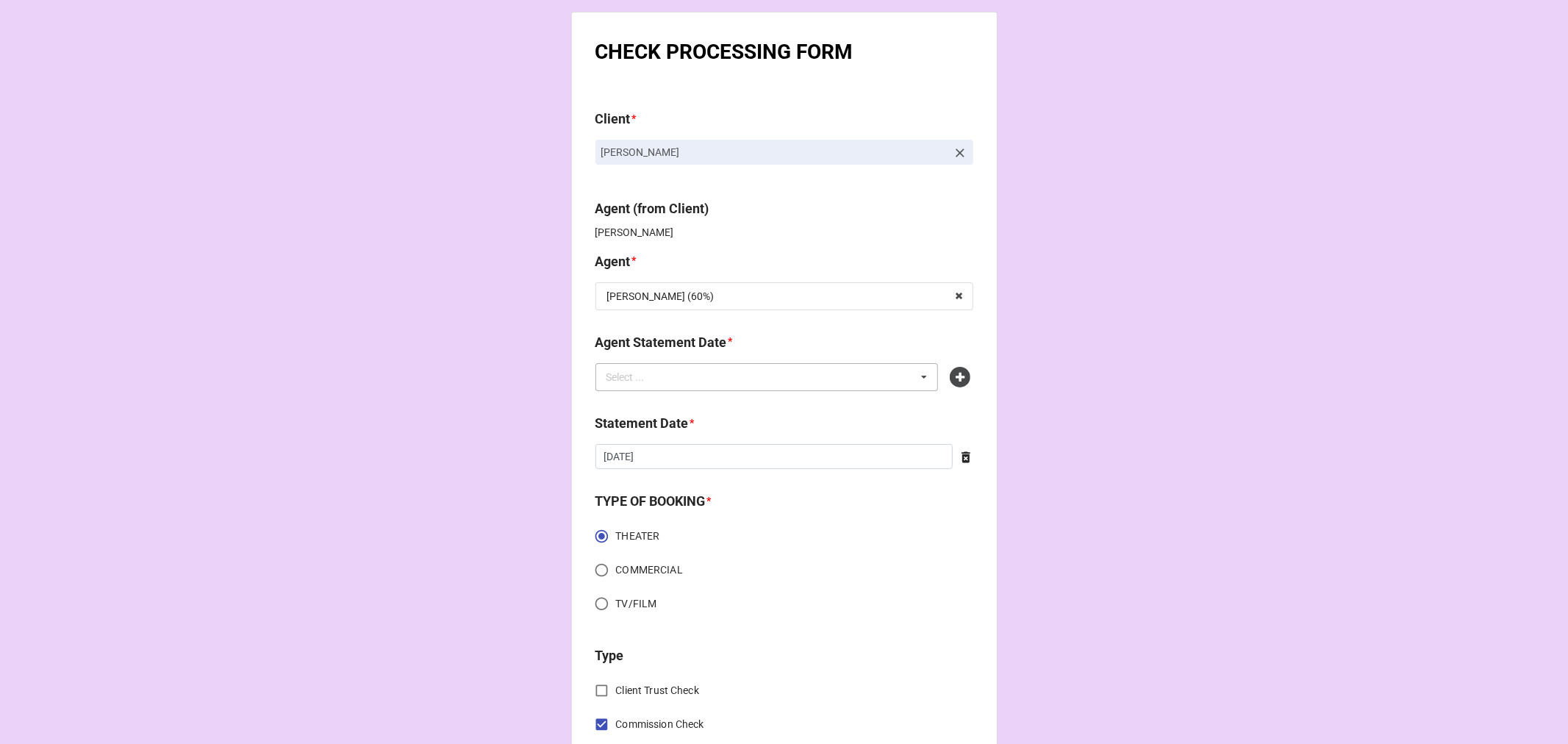
click at [828, 380] on div "Select ... No results found." at bounding box center [767, 377] width 343 height 28
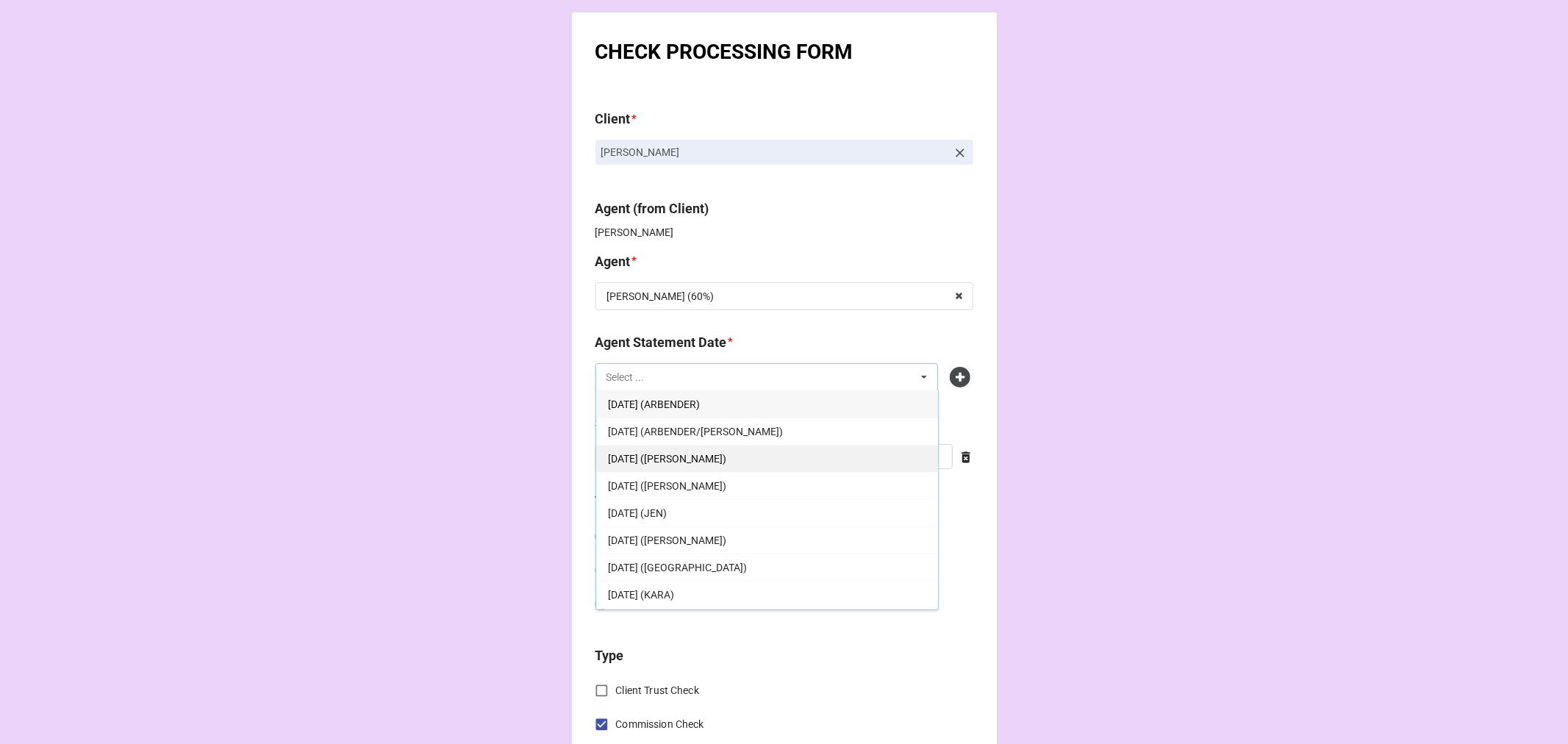
scroll to position [282, 0]
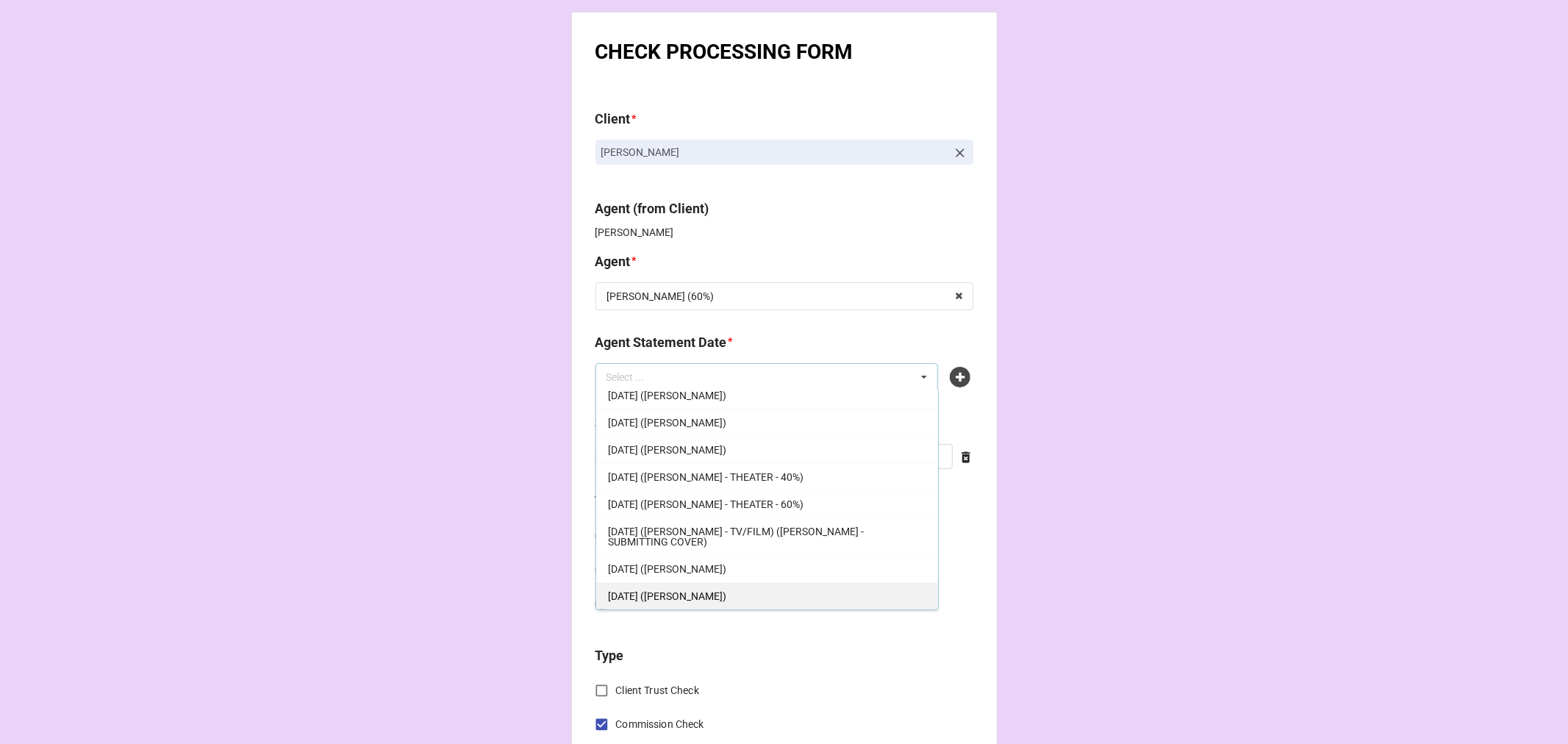
click at [721, 593] on span "[DATE] ([PERSON_NAME])" at bounding box center [667, 596] width 118 height 12
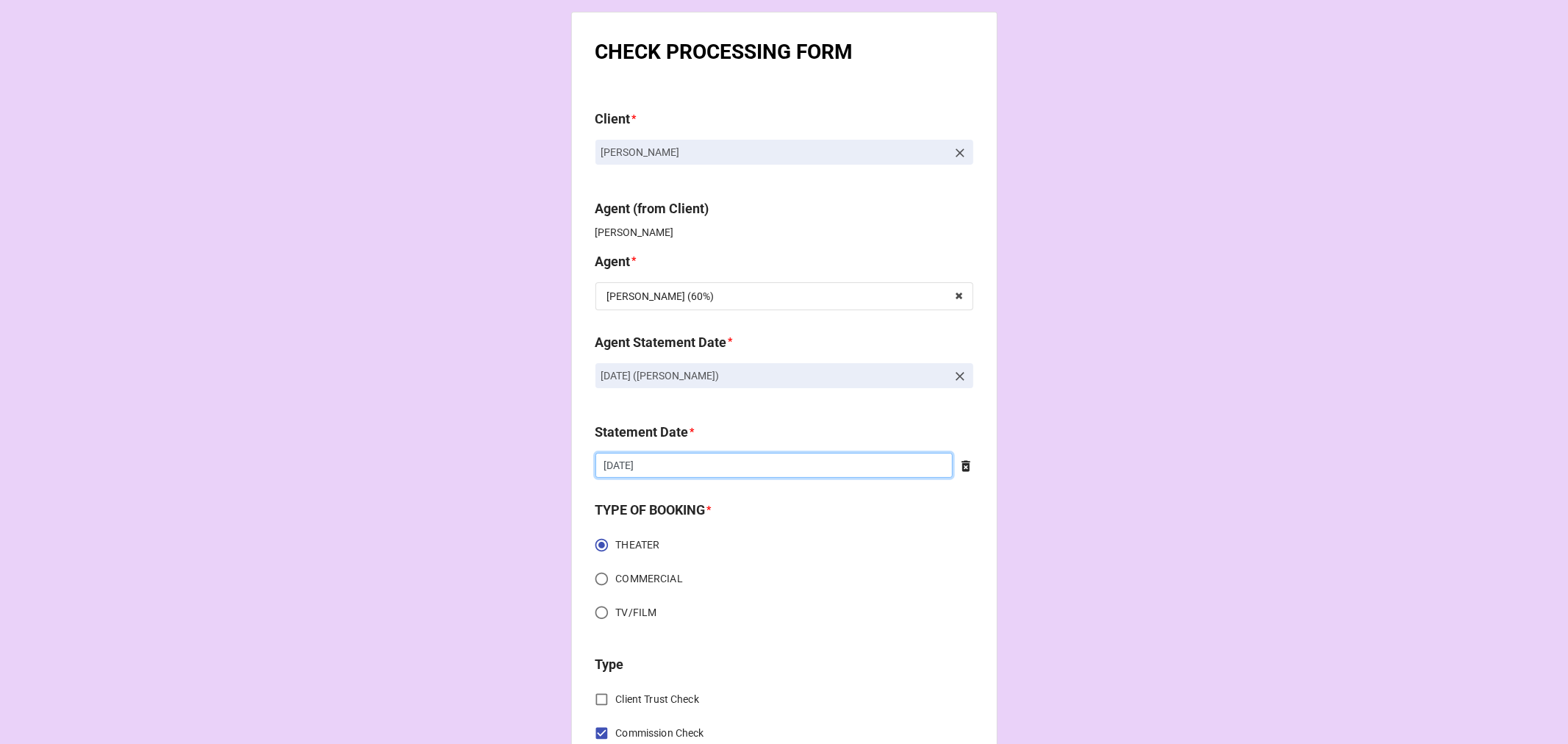
click at [700, 463] on input "10/3/2025" at bounding box center [774, 465] width 358 height 25
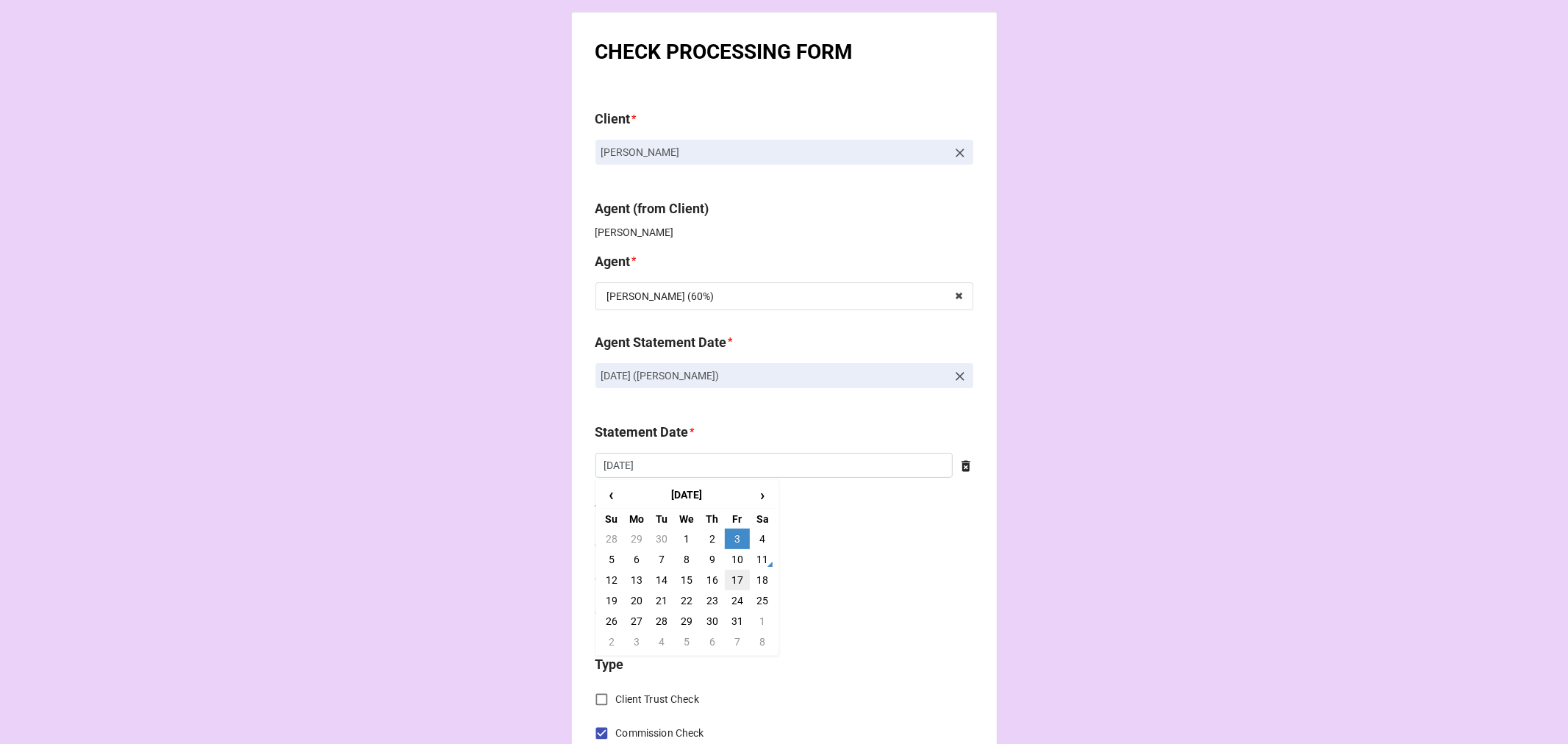
click at [732, 578] on td "17" at bounding box center [737, 580] width 25 height 21
type input "[DATE]"
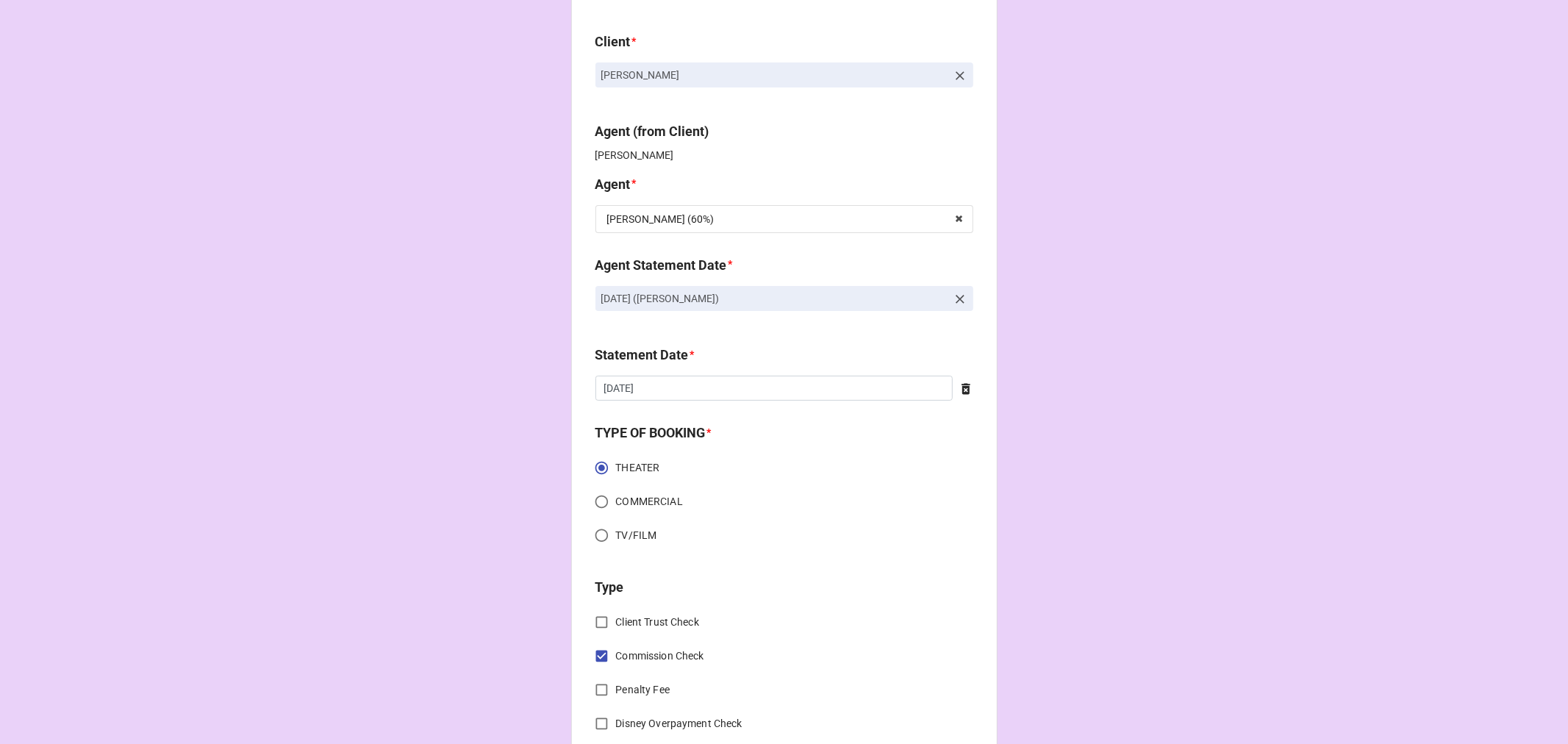
scroll to position [326, 0]
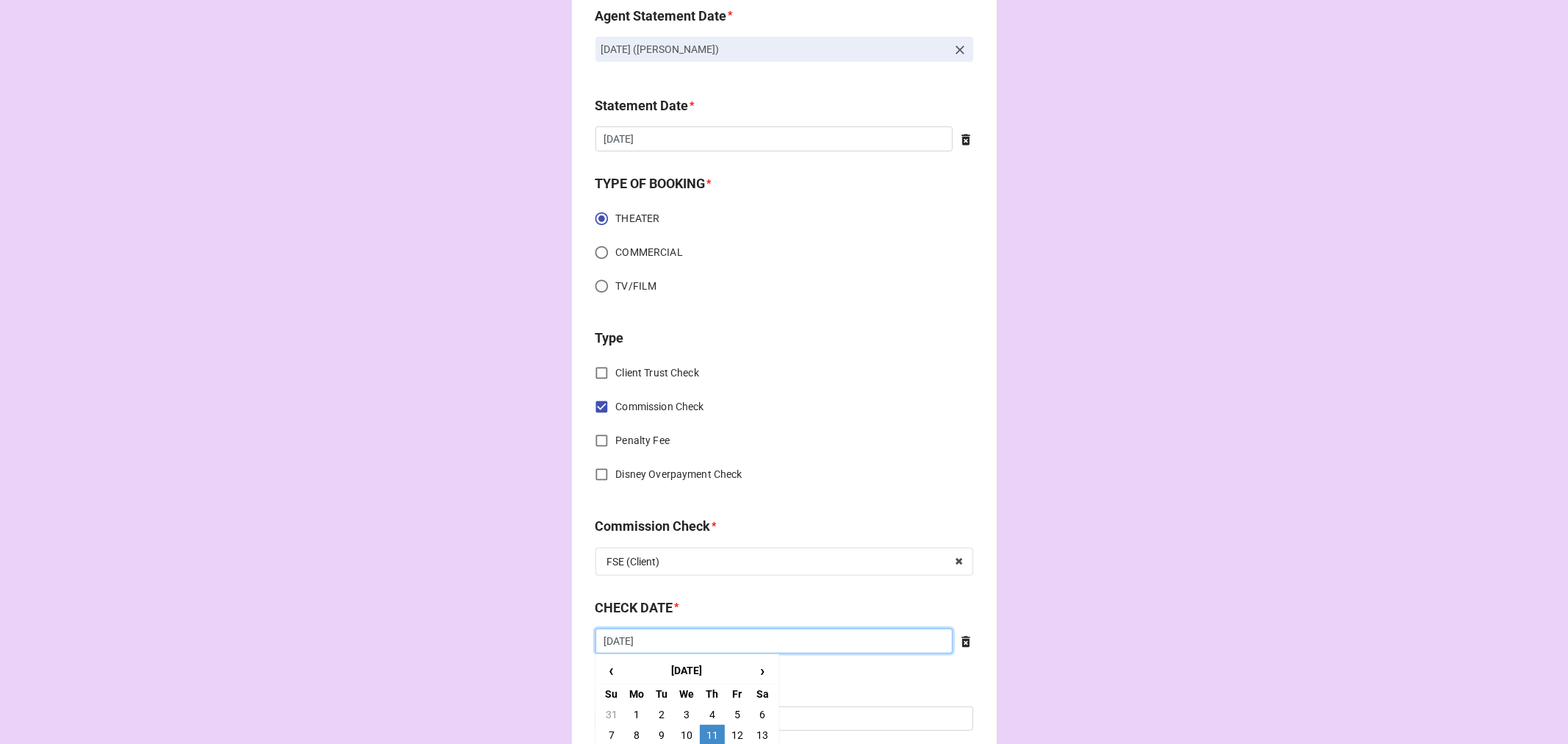
click at [738, 645] on input "9/11/2025" at bounding box center [774, 640] width 358 height 25
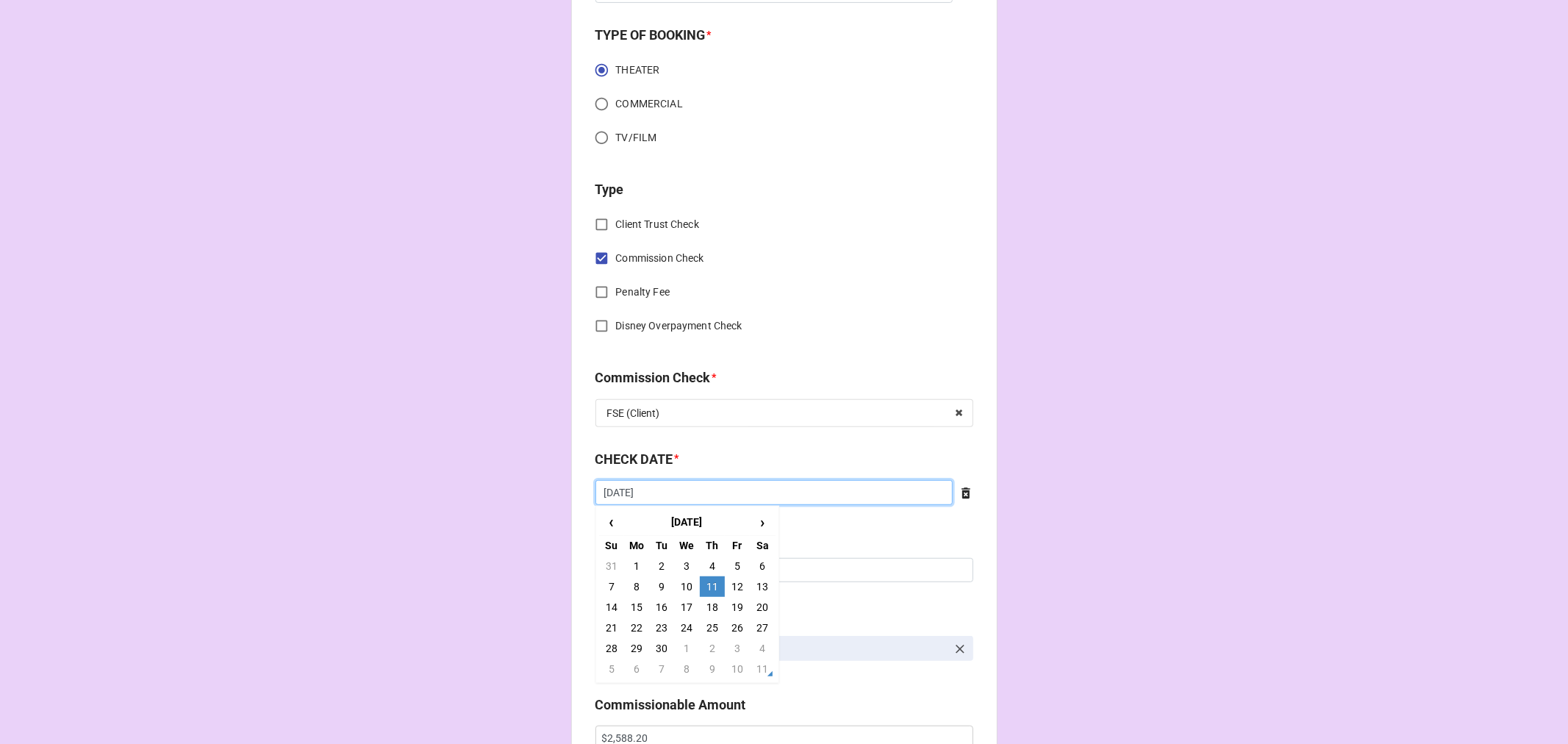
scroll to position [489, 0]
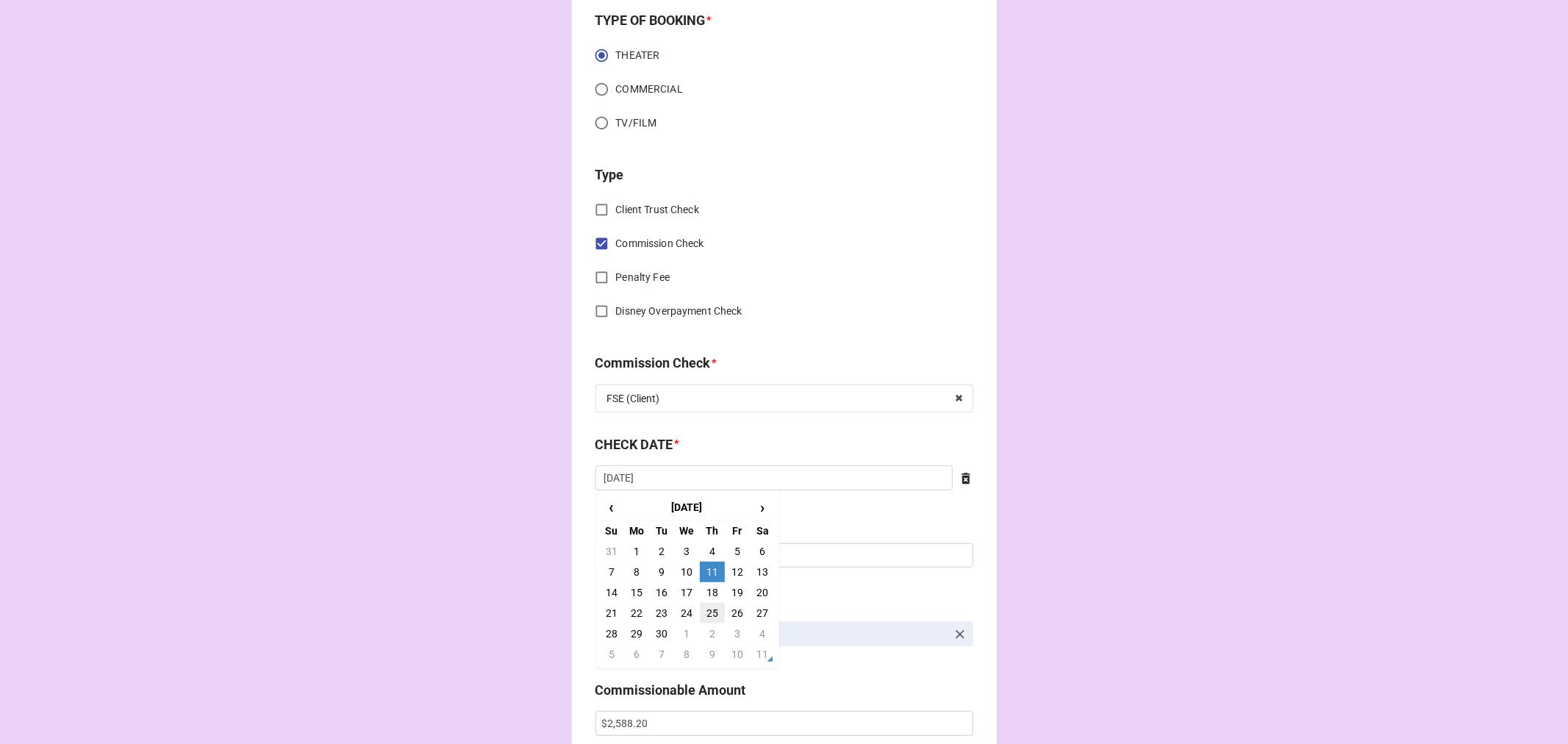
click at [703, 608] on td "25" at bounding box center [712, 613] width 25 height 21
type input "9/25/2025"
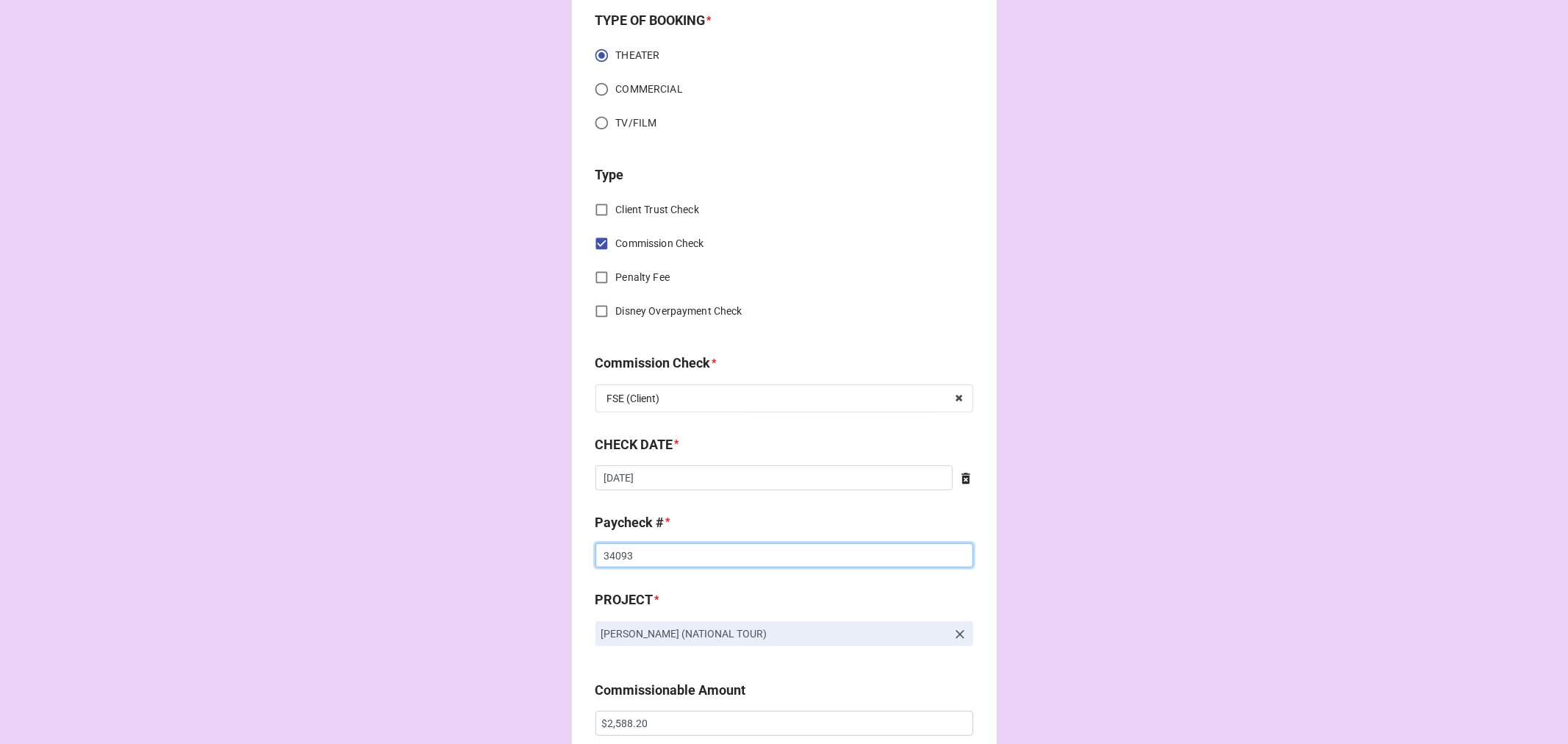
click at [604, 550] on input "34093" at bounding box center [784, 555] width 378 height 25
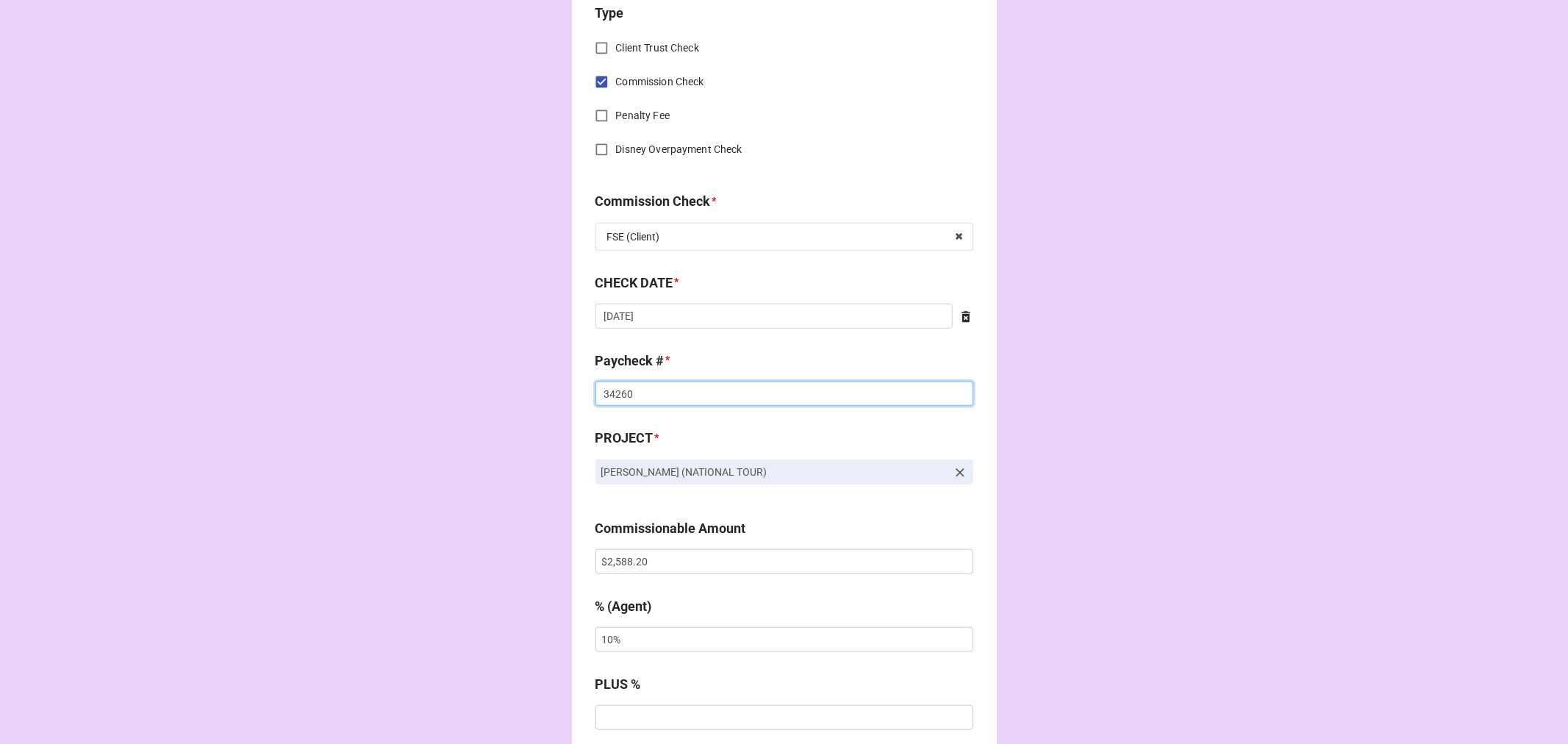
scroll to position [653, 0]
type input "34260"
click at [634, 564] on input "$2,588.20" at bounding box center [784, 560] width 378 height 25
click at [639, 556] on input "$2,588.20" at bounding box center [784, 560] width 378 height 25
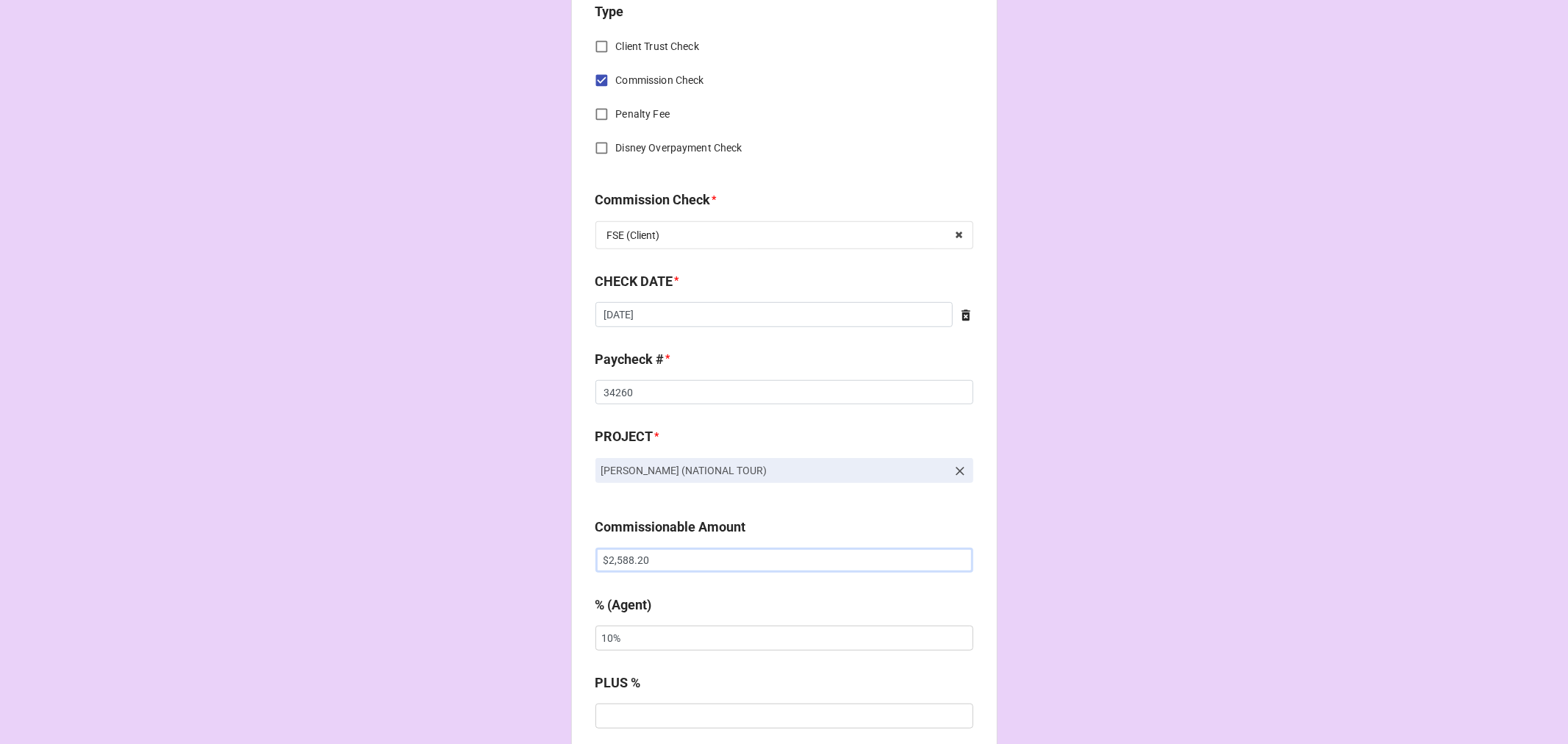
click at [639, 556] on input "$2,588.20" at bounding box center [784, 560] width 378 height 25
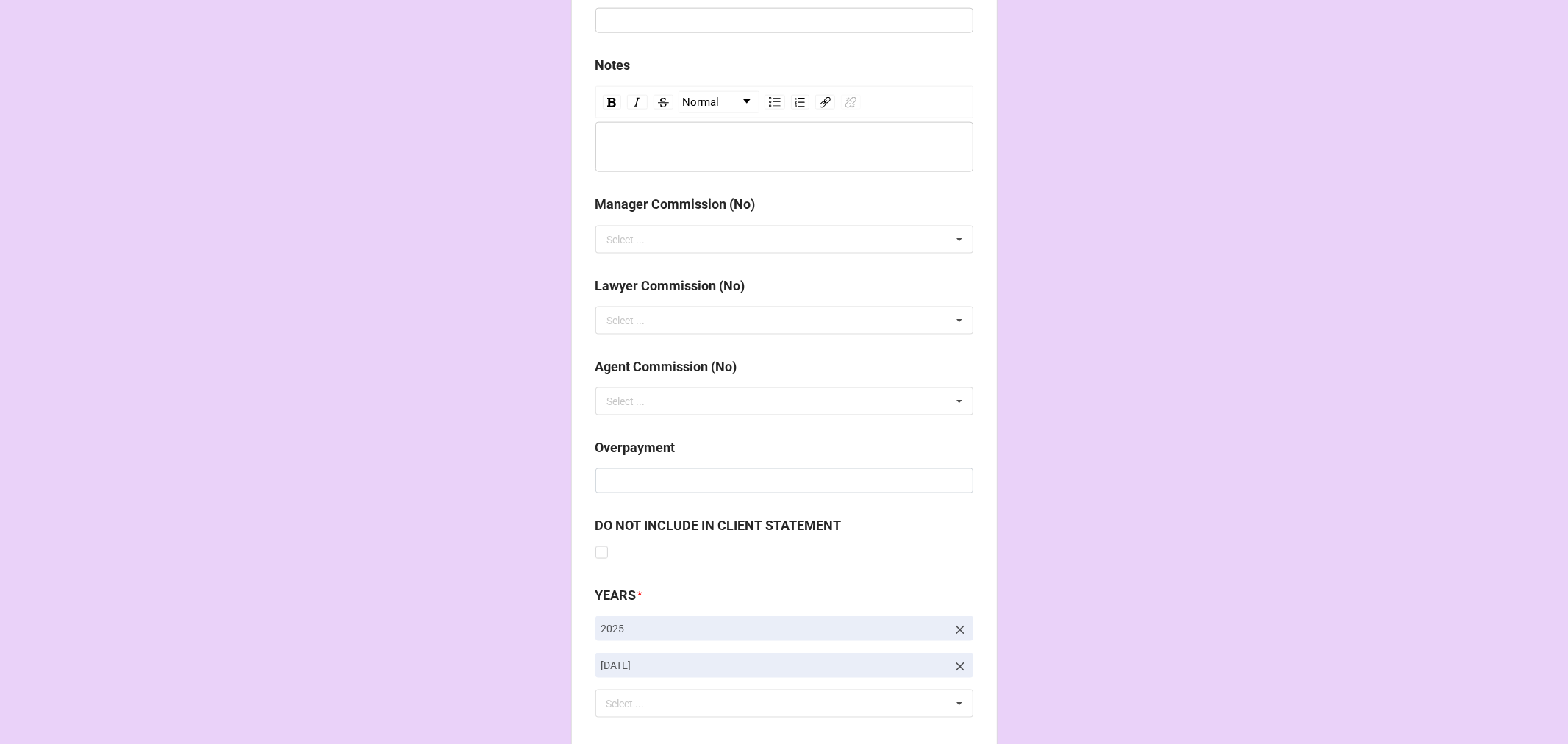
scroll to position [1701, 0]
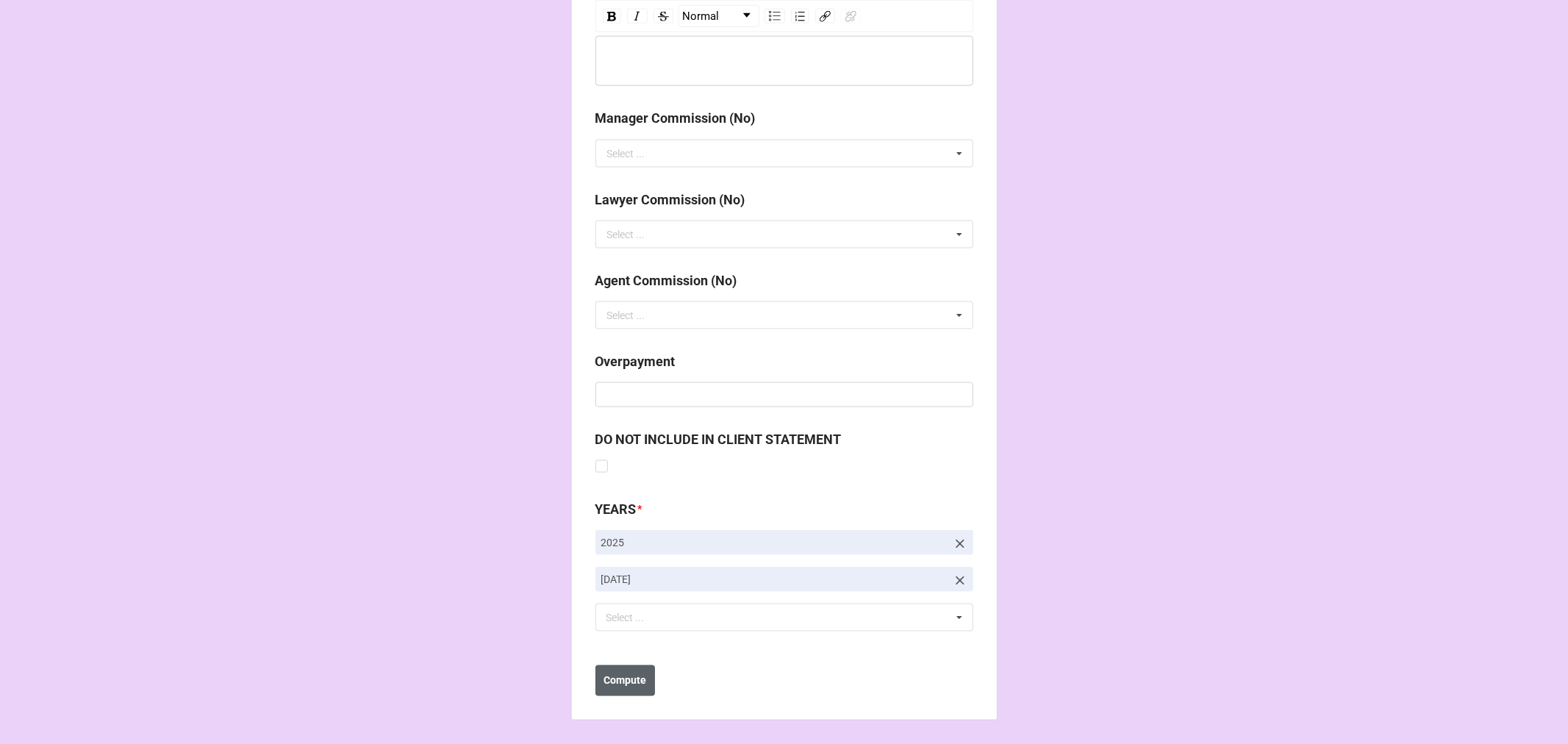
type input "$3,451.00"
click at [636, 671] on button "Compute" at bounding box center [625, 680] width 60 height 31
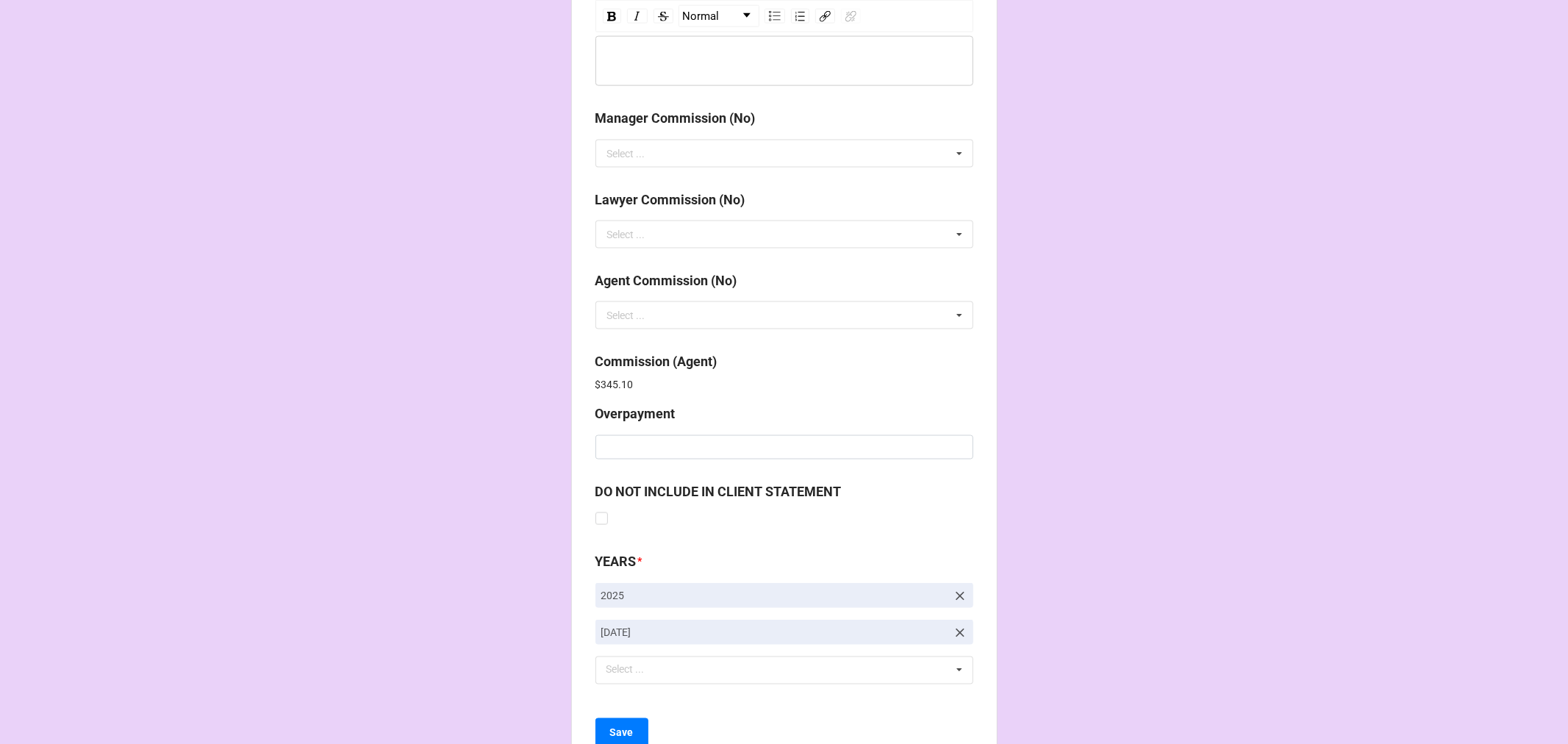
scroll to position [1753, 0]
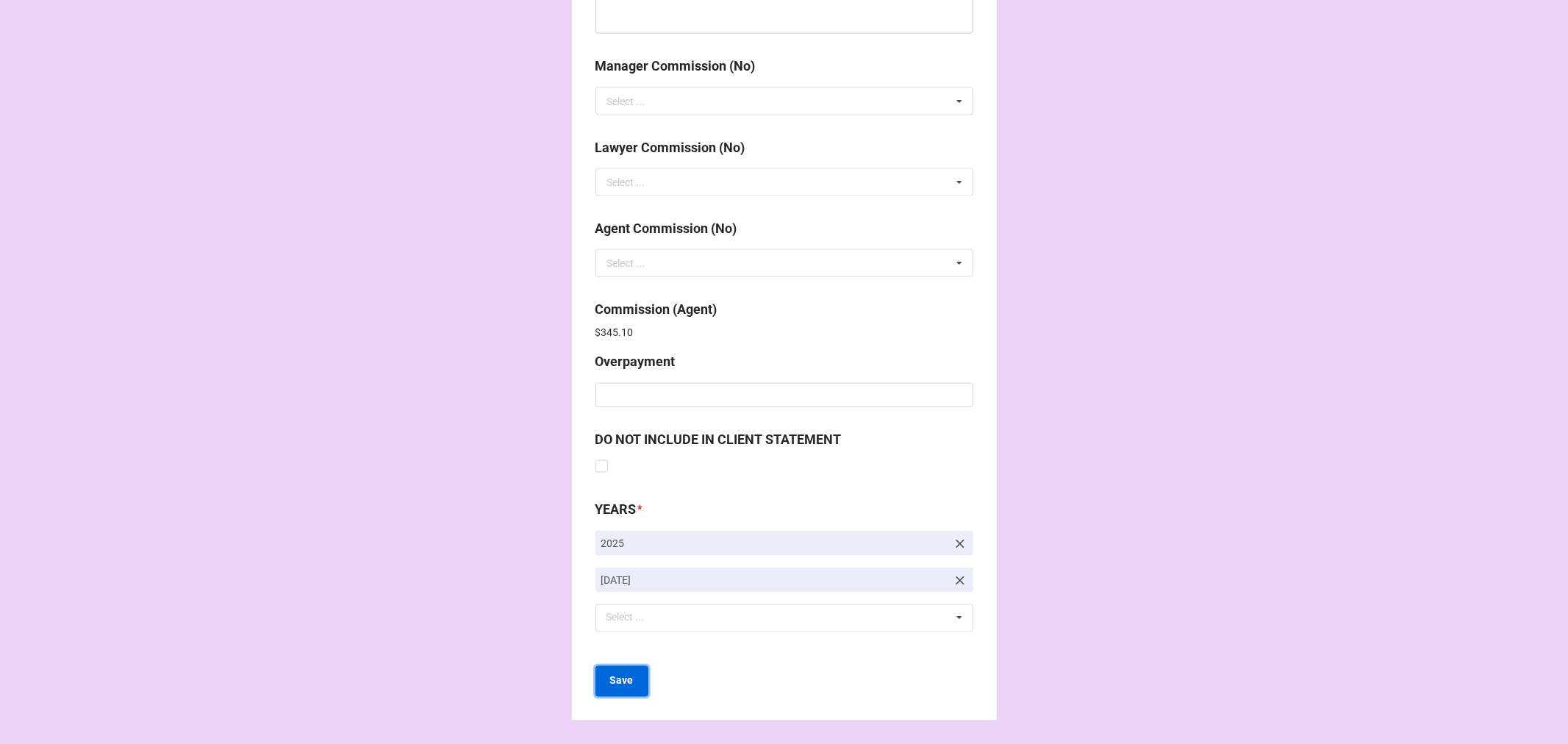
click at [627, 681] on b "Save" at bounding box center [621, 680] width 23 height 15
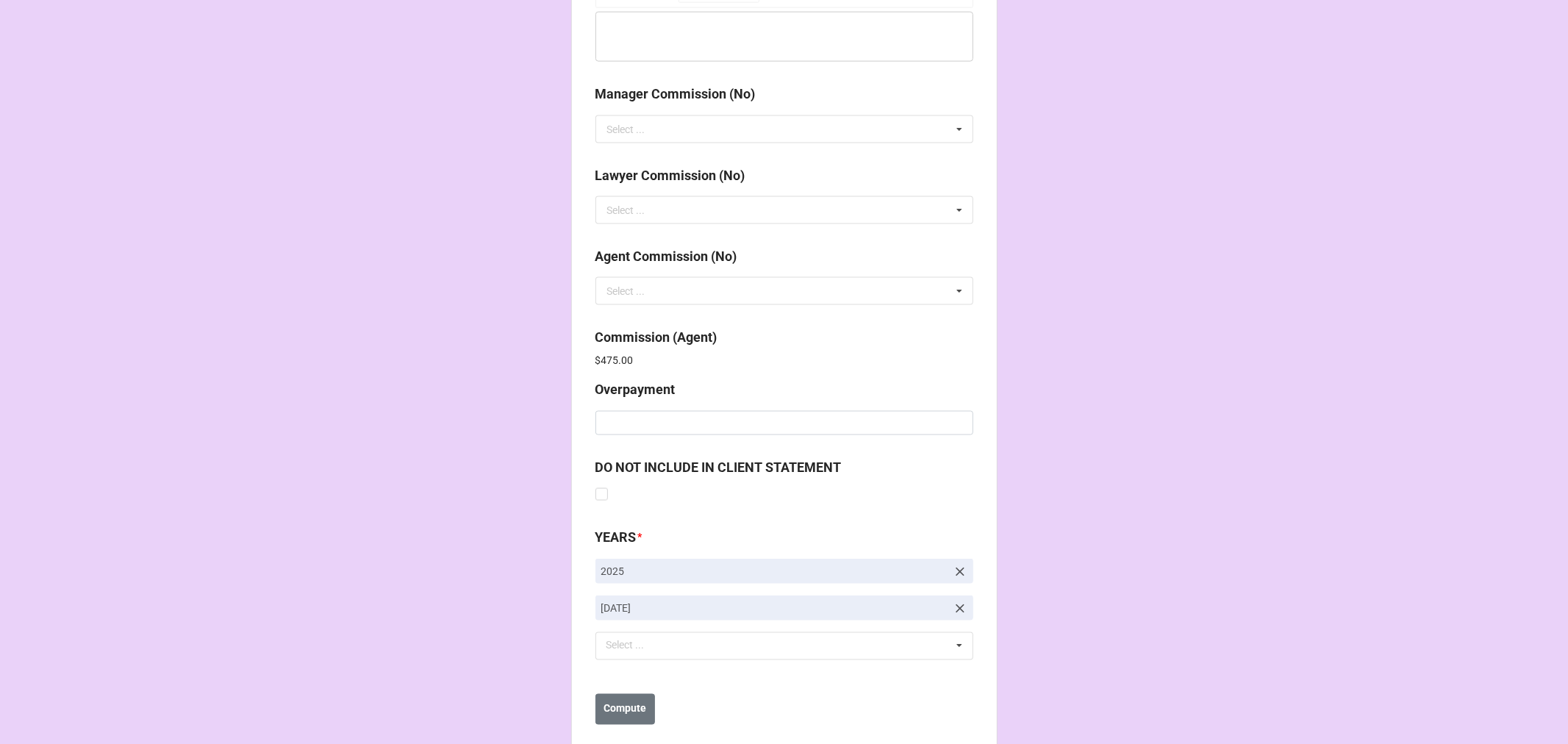
scroll to position [1753, 0]
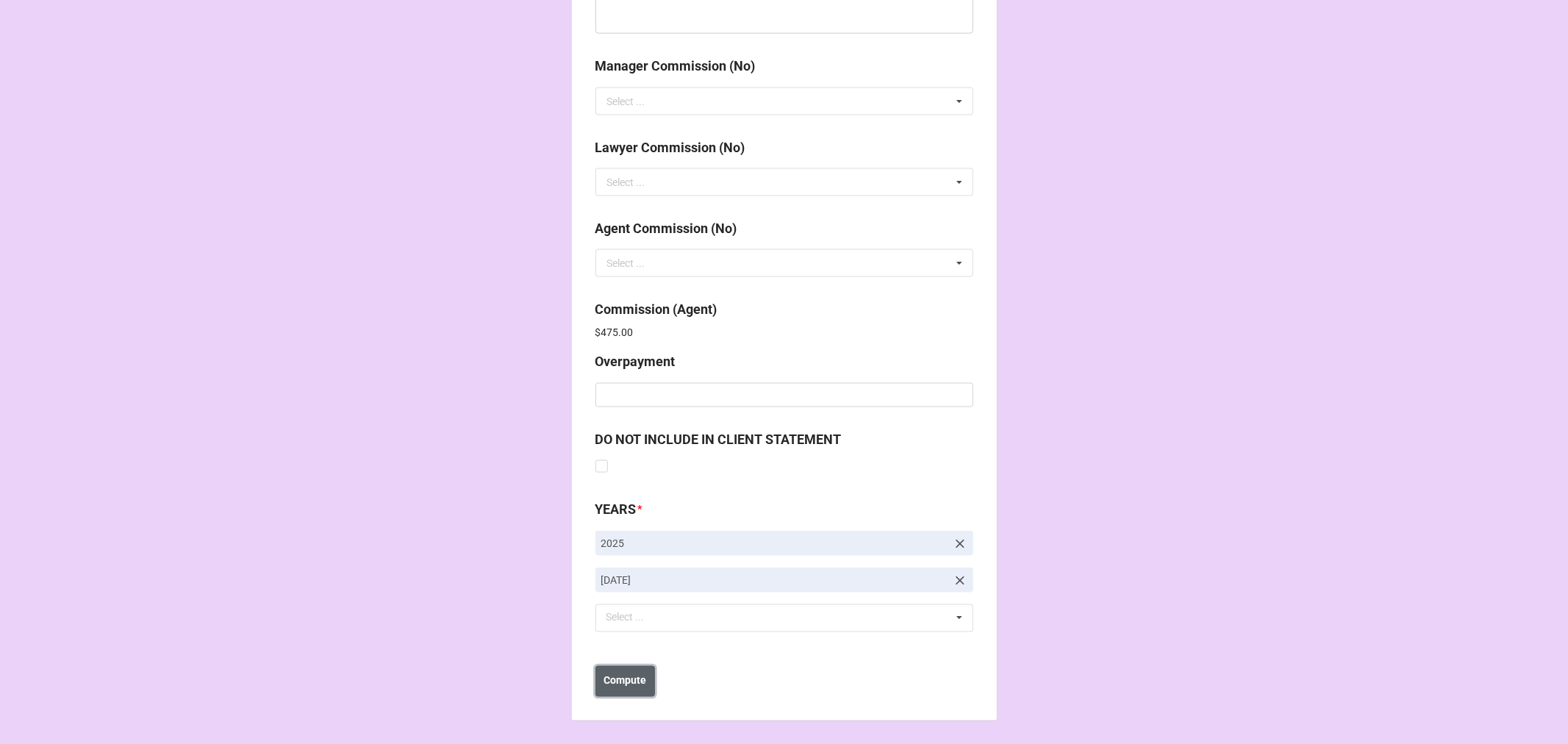
click at [624, 677] on b "Compute" at bounding box center [624, 680] width 42 height 15
click at [628, 685] on b "Save" at bounding box center [621, 680] width 23 height 15
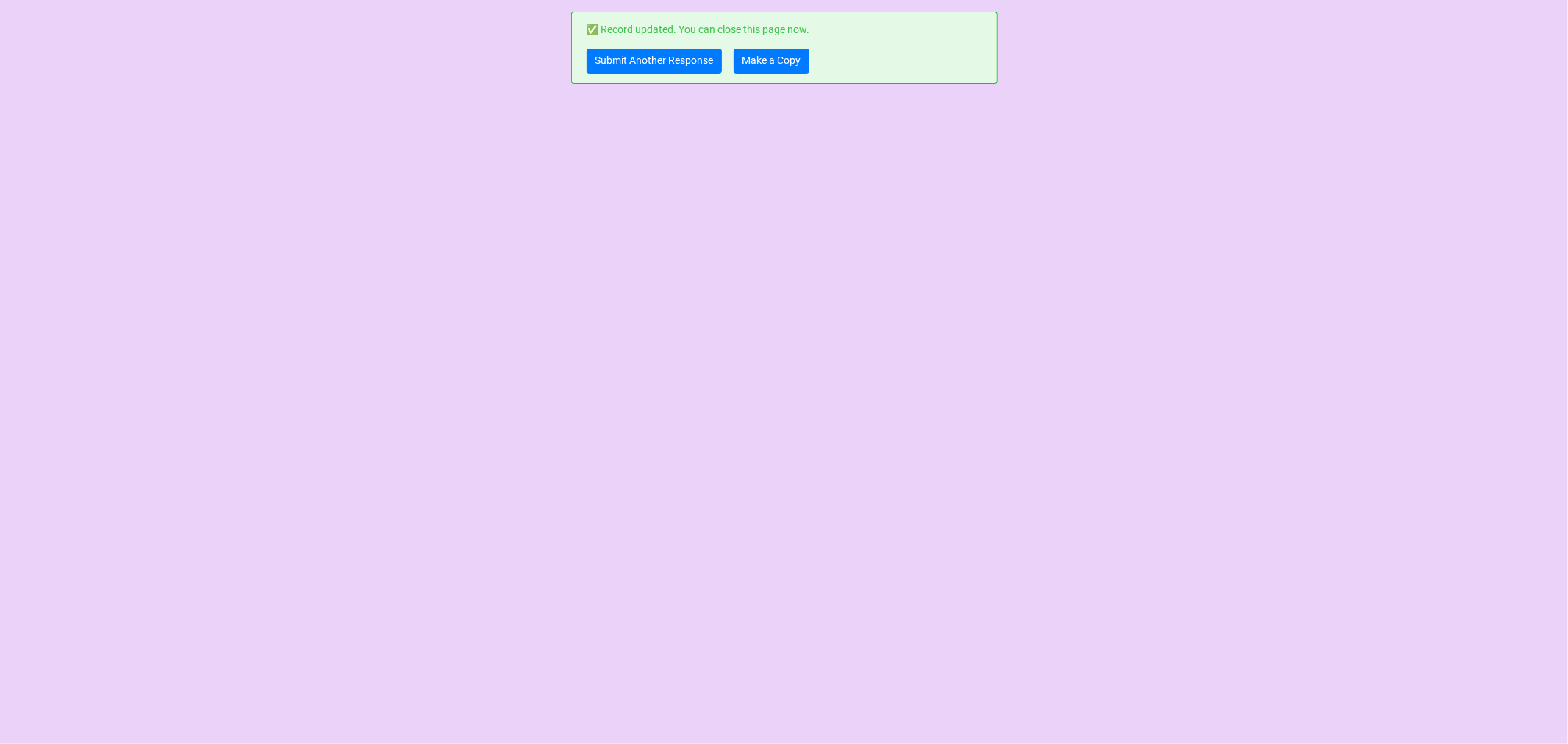
scroll to position [0, 0]
click at [775, 61] on link "Make a Copy" at bounding box center [771, 61] width 76 height 25
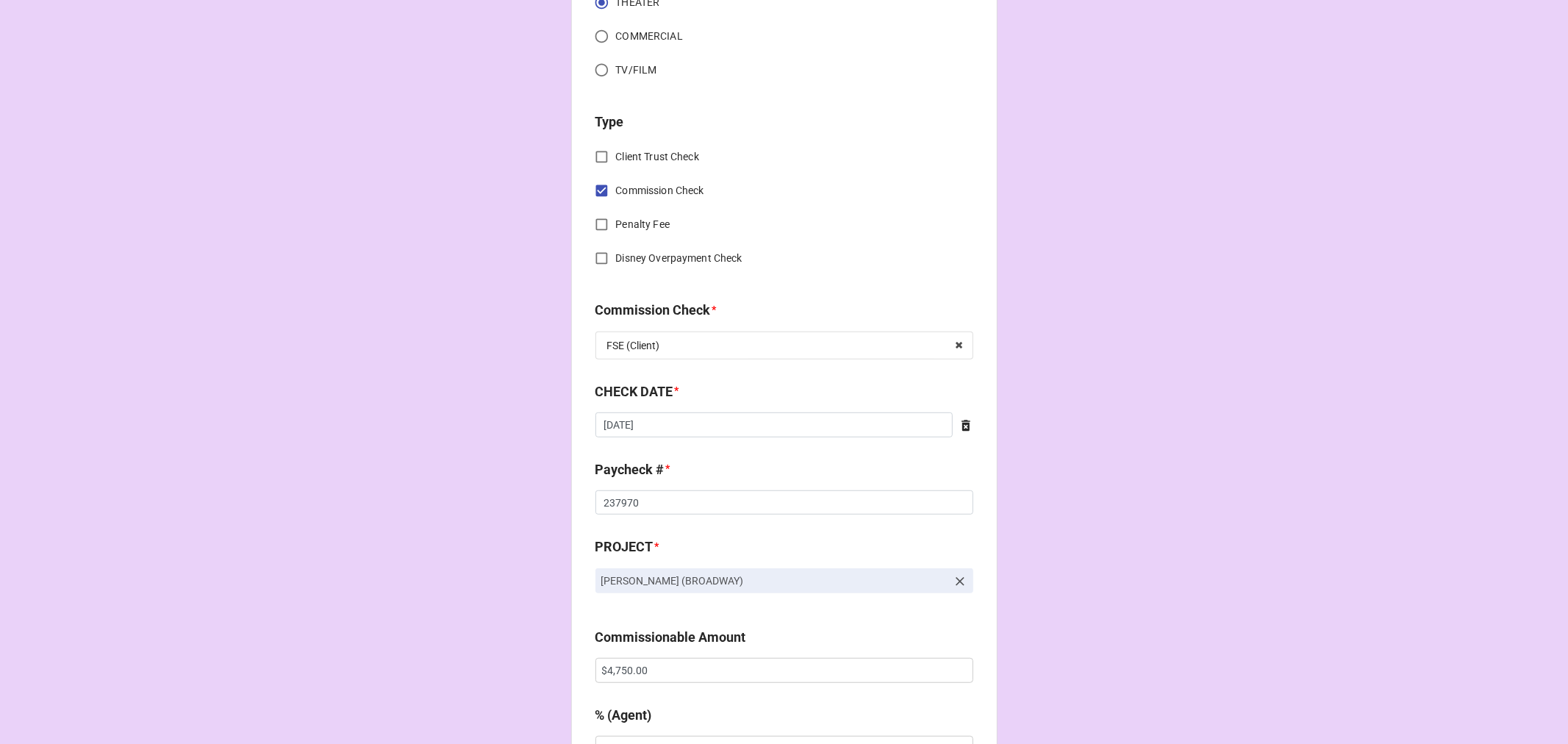
scroll to position [571, 0]
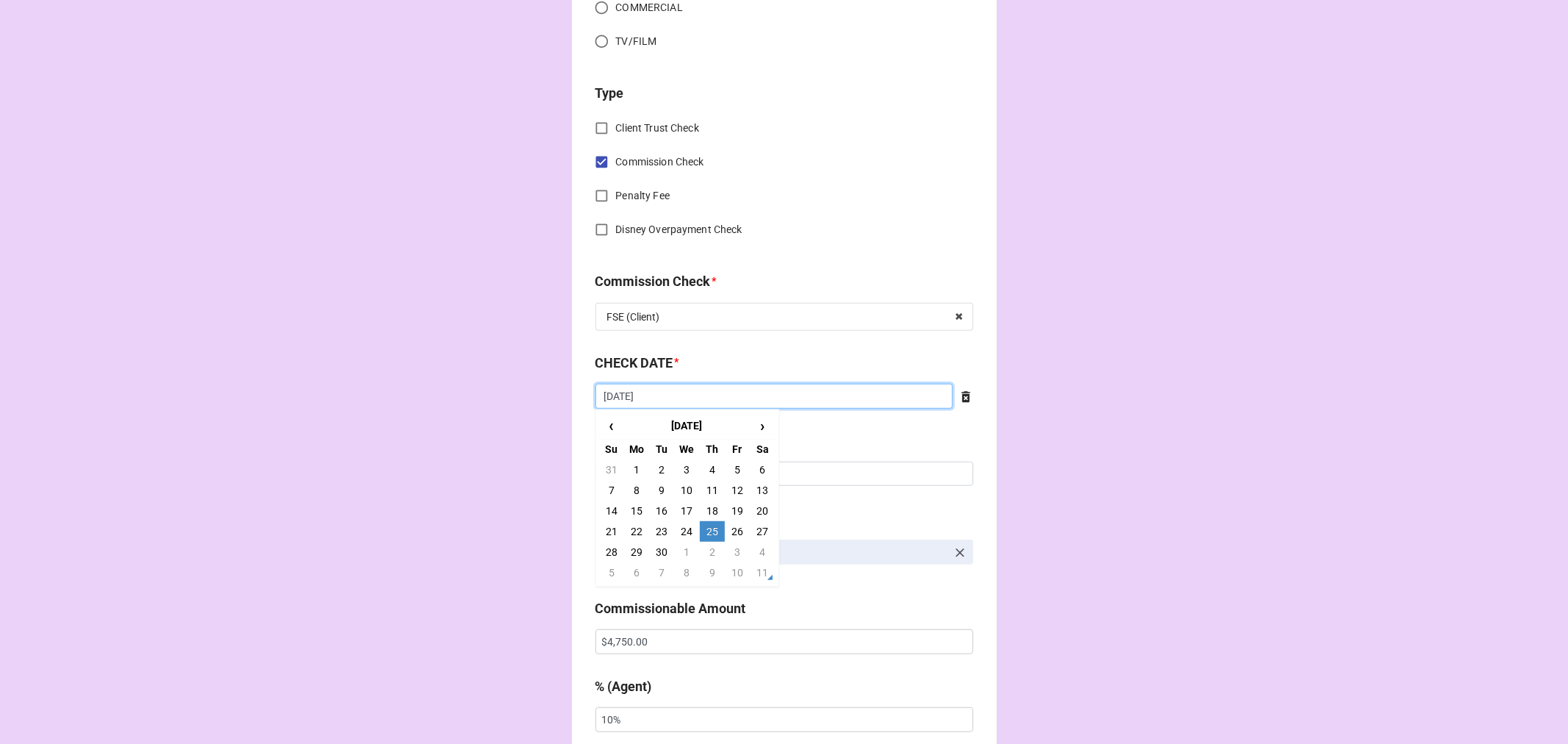
click at [711, 394] on input "[DATE]" at bounding box center [774, 396] width 358 height 25
click at [711, 548] on td "2" at bounding box center [712, 552] width 25 height 21
type input "[DATE]"
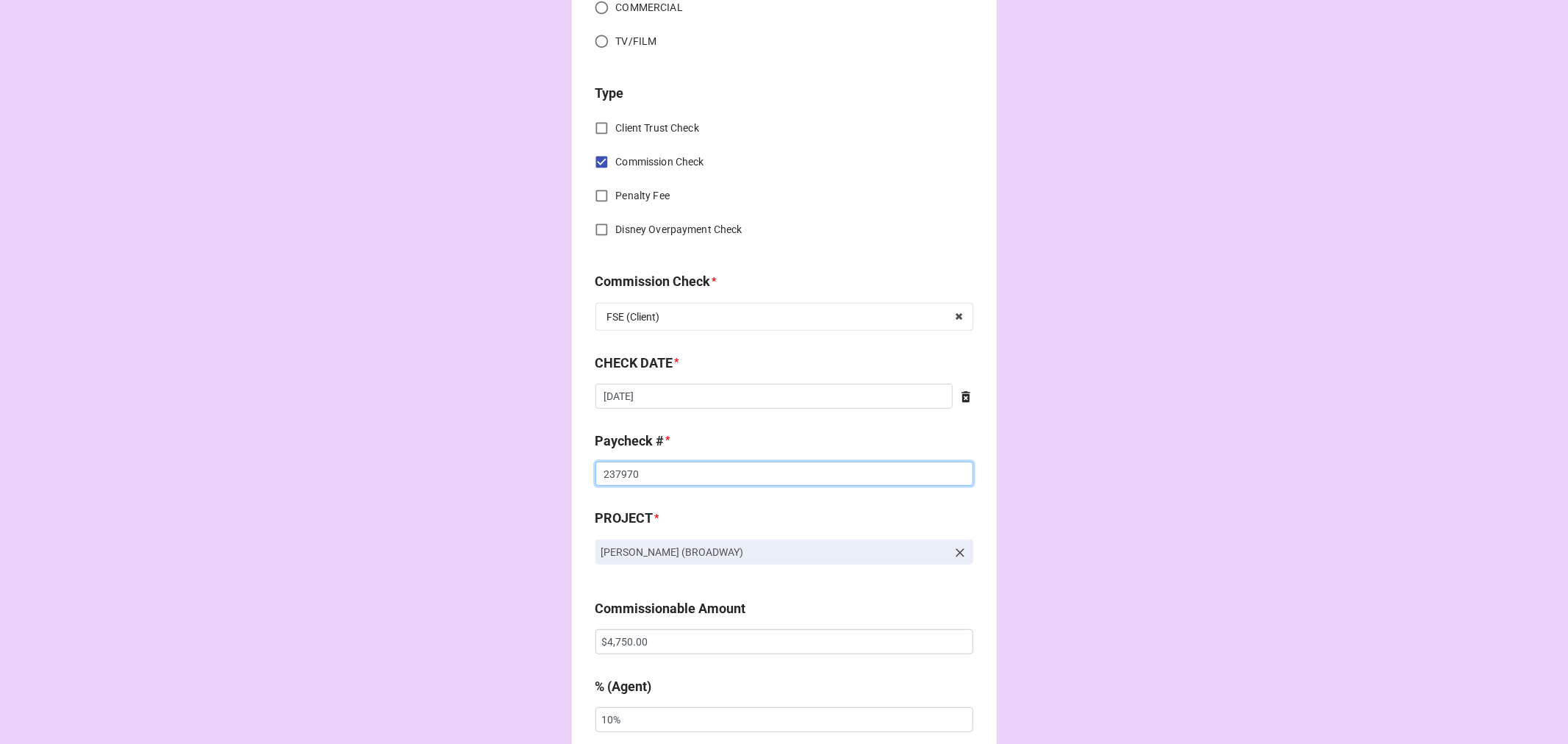
click at [616, 480] on input "237970" at bounding box center [784, 473] width 378 height 25
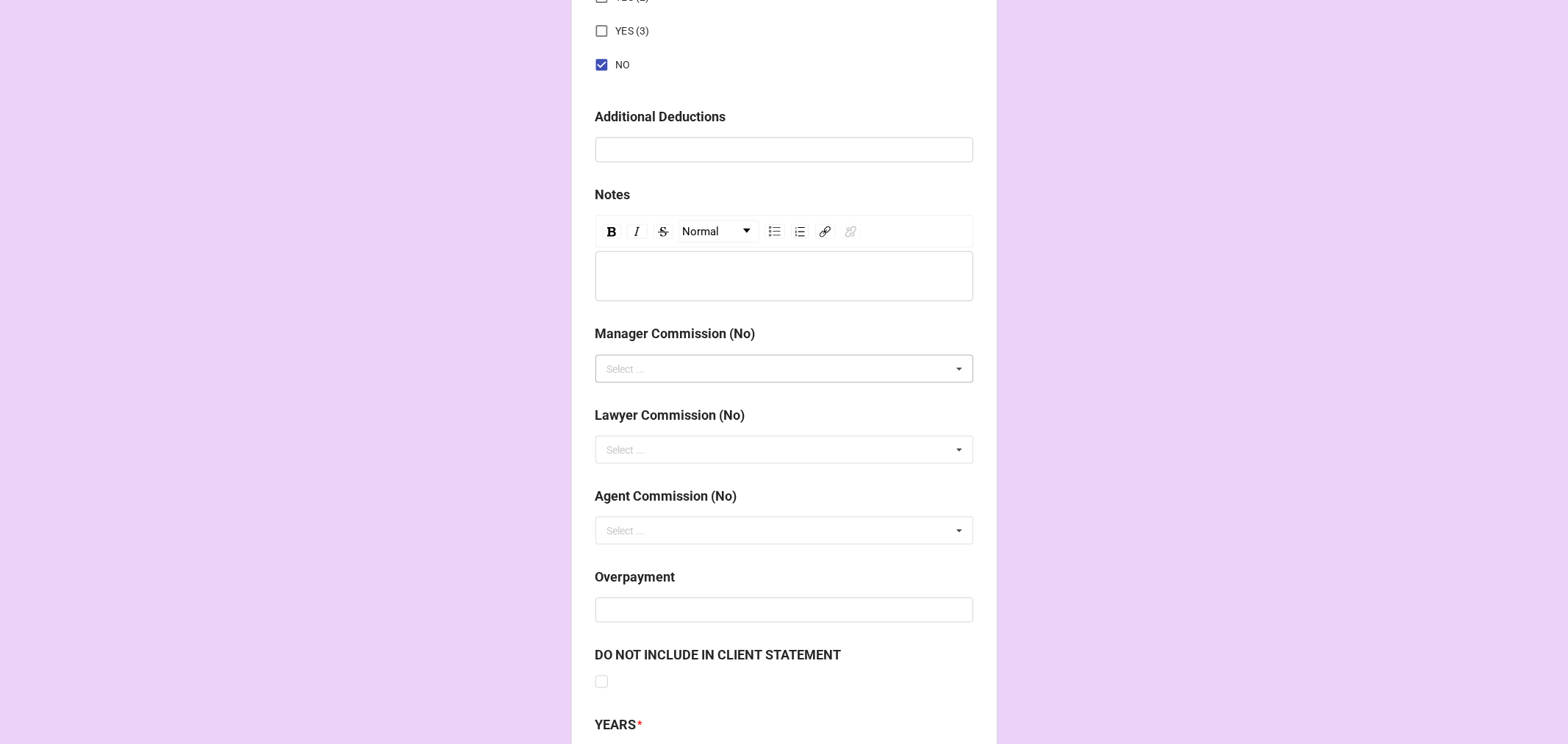
scroll to position [1701, 0]
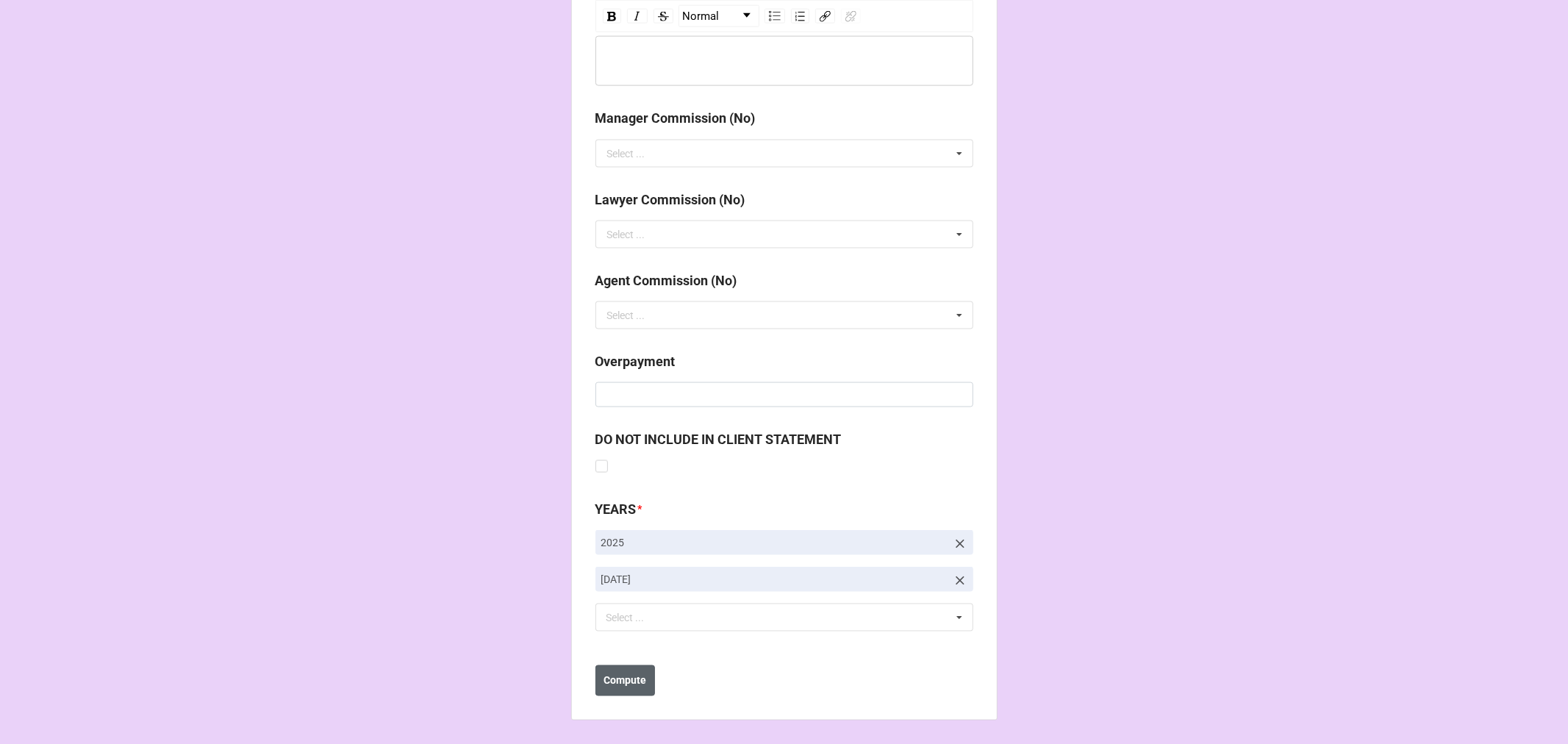
type input "238076"
click at [627, 673] on b "Compute" at bounding box center [624, 680] width 42 height 15
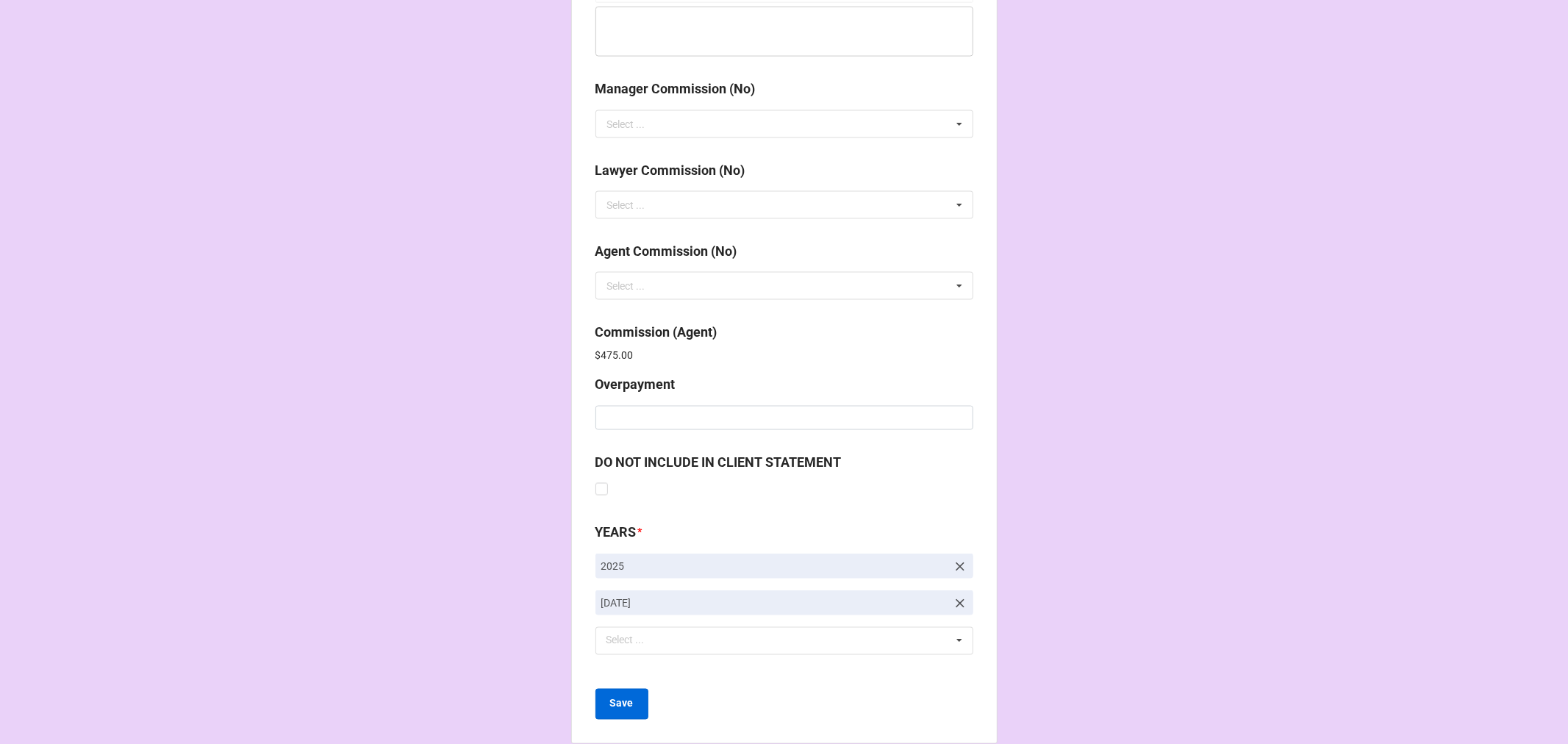
scroll to position [1753, 0]
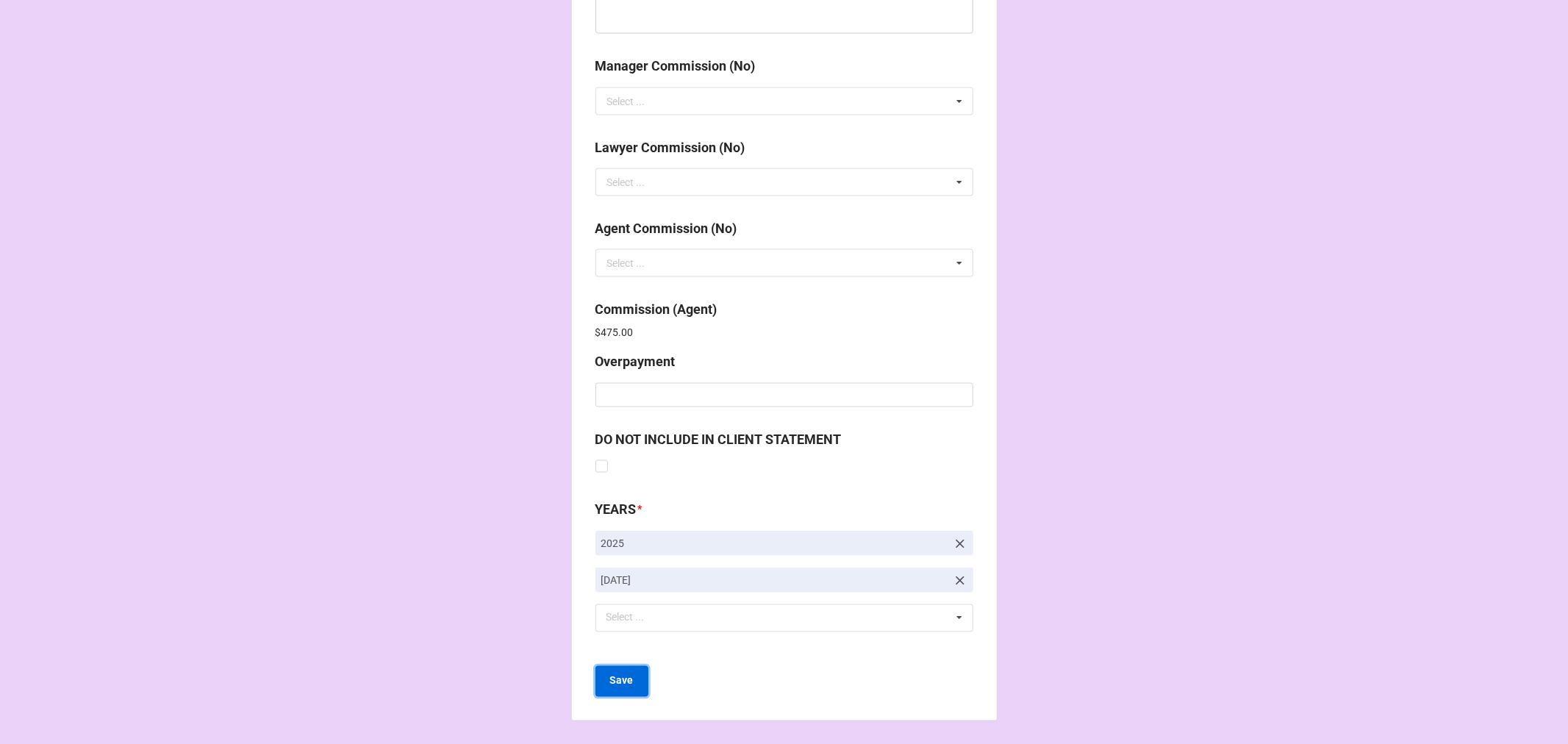
click at [612, 687] on b "Save" at bounding box center [621, 680] width 23 height 15
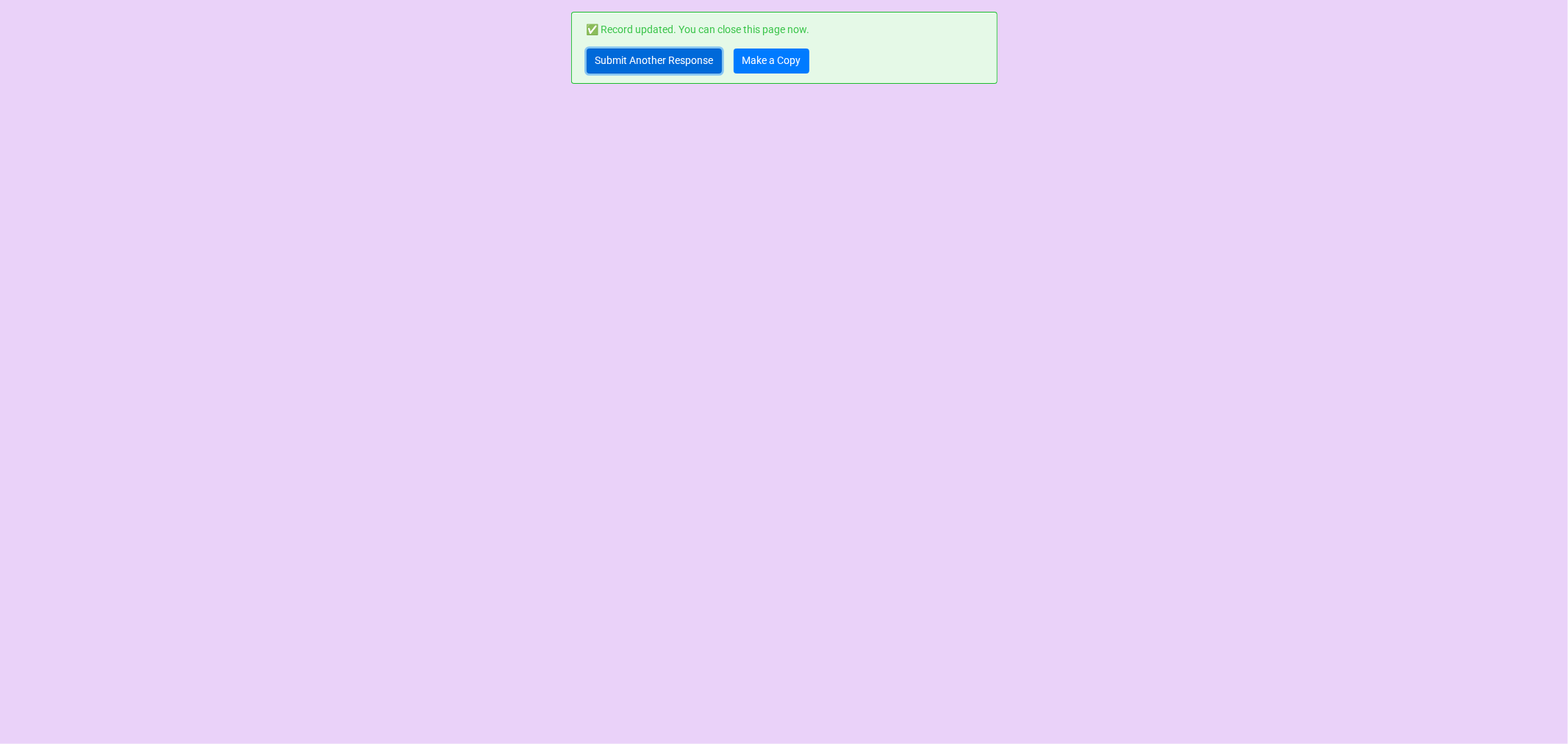
click at [659, 63] on link "Submit Another Response" at bounding box center [654, 61] width 135 height 25
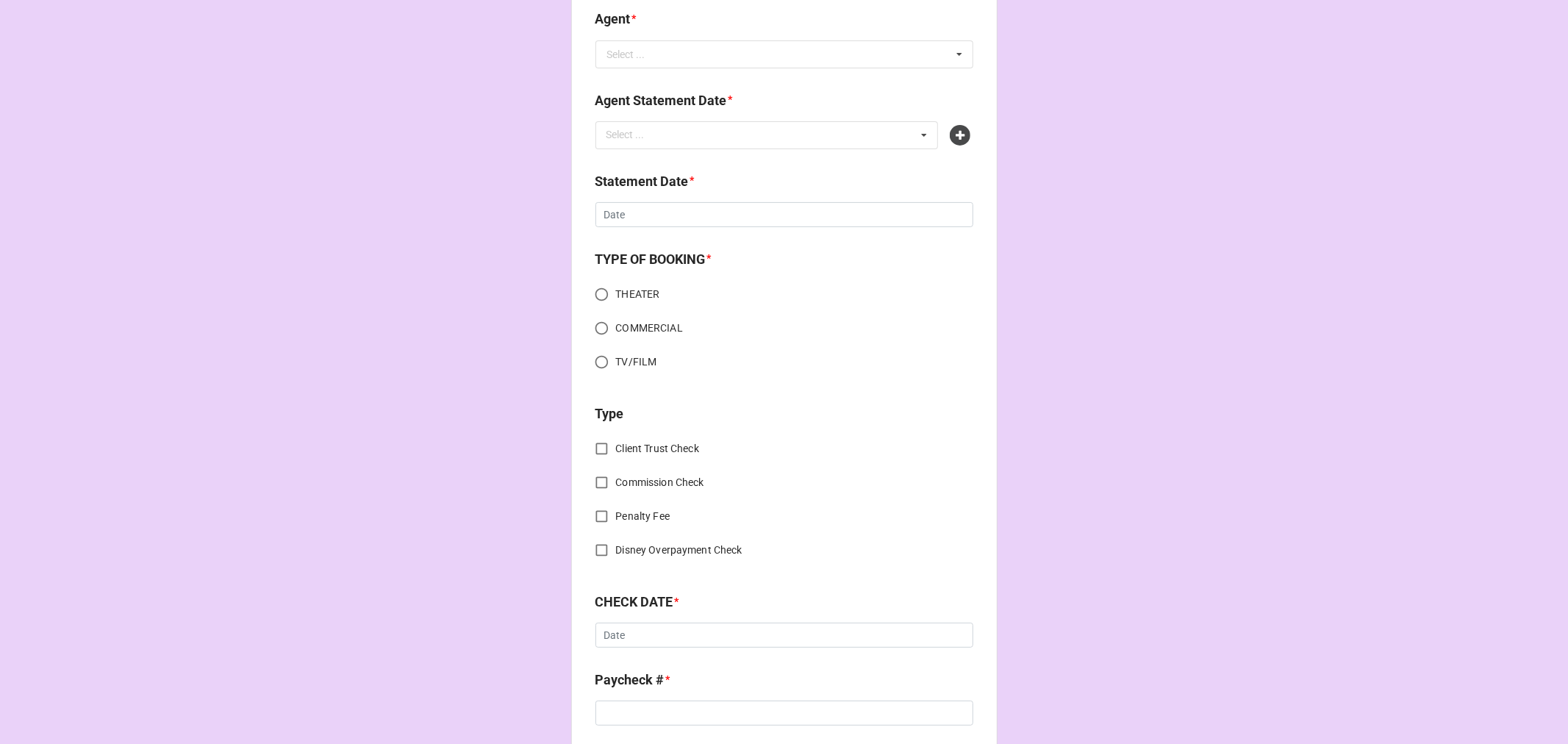
scroll to position [489, 0]
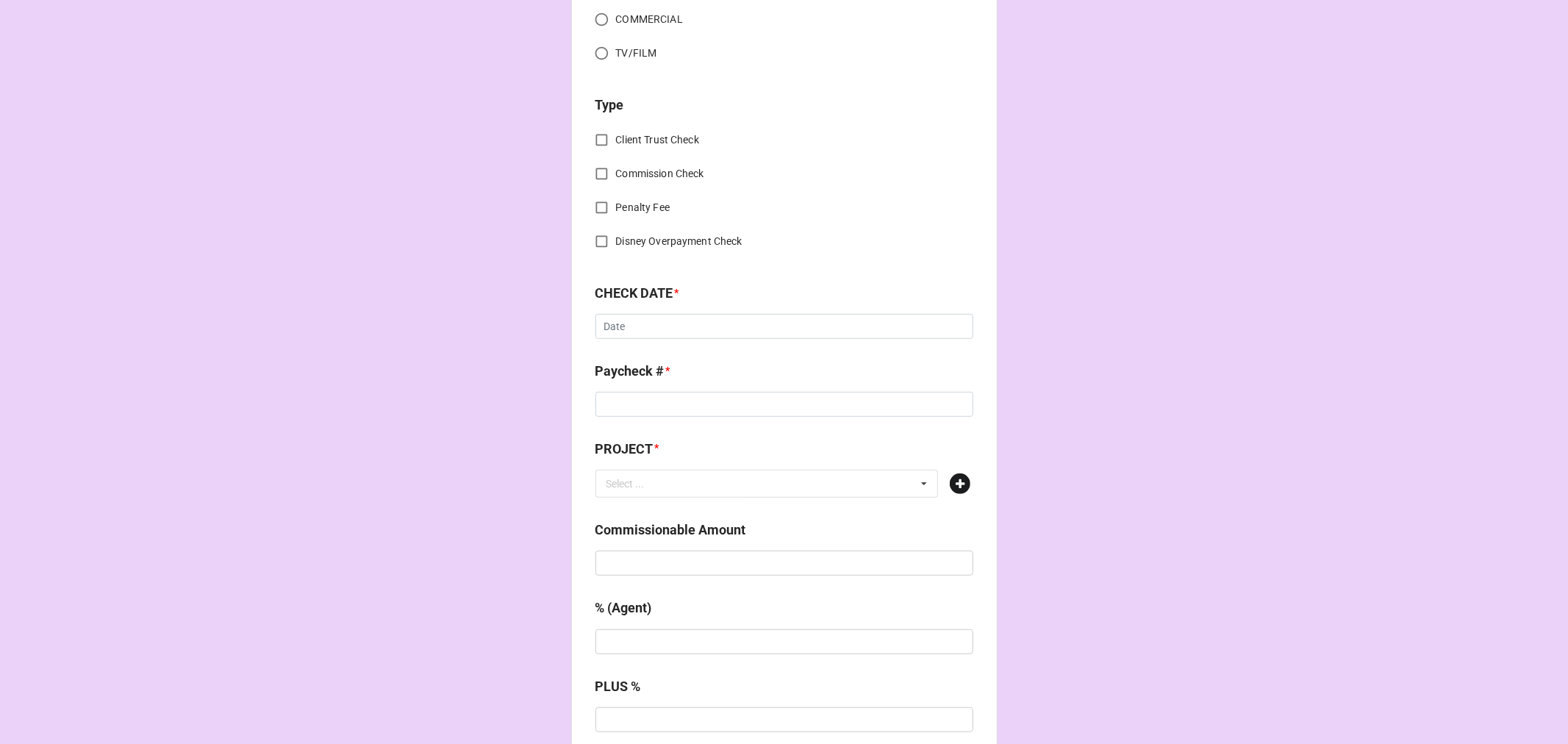
click at [964, 481] on icon at bounding box center [960, 484] width 21 height 21
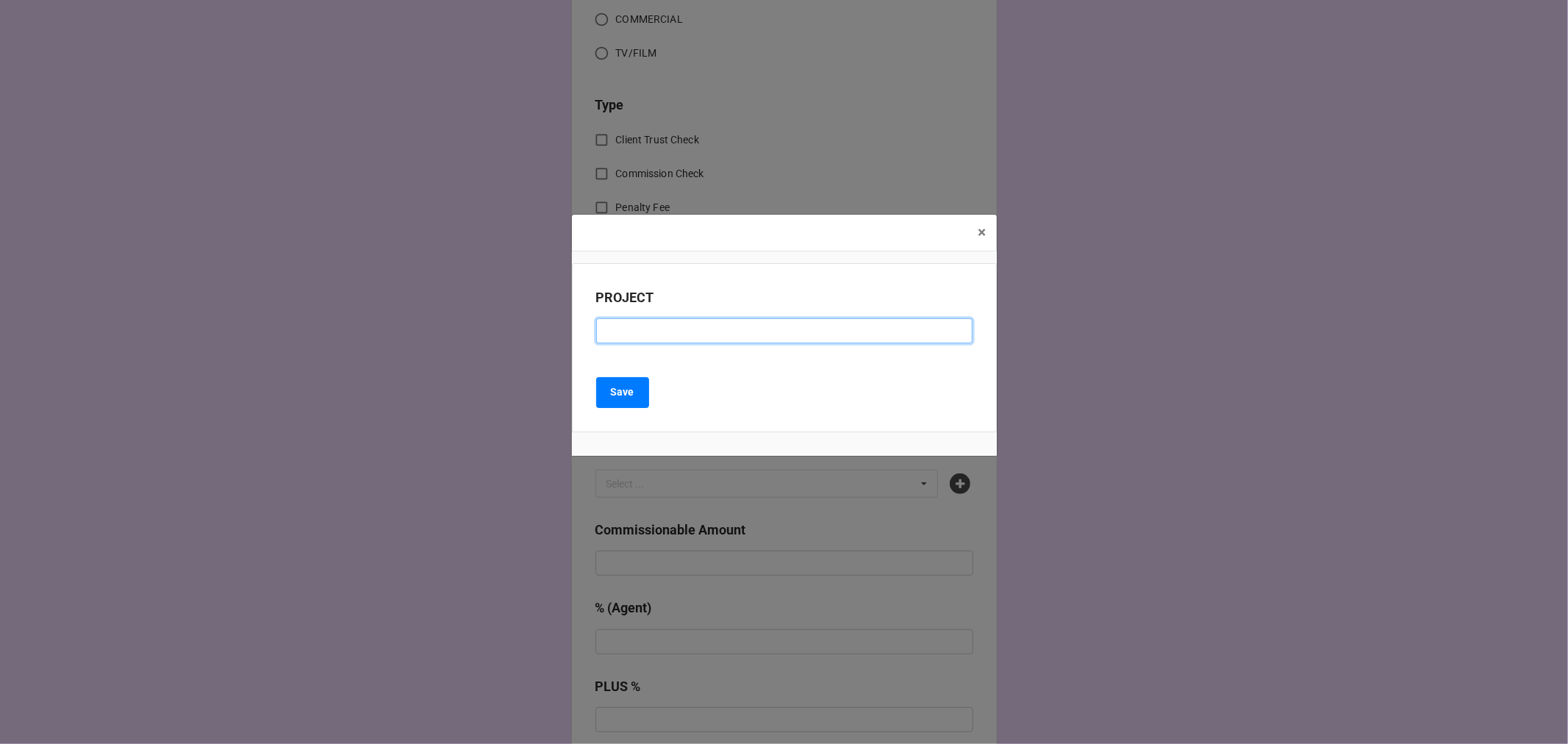
click at [673, 336] on input at bounding box center [784, 330] width 376 height 25
paste input "MARY POPPINS (Circa ’21 Dinner)"
click at [682, 331] on input "MARY POPPINS (Circa ’21 Dinner)" at bounding box center [784, 330] width 376 height 25
type input "MARY POPPINS (CIRCA 21 DINNER)"
click at [620, 394] on b "Save" at bounding box center [622, 392] width 23 height 15
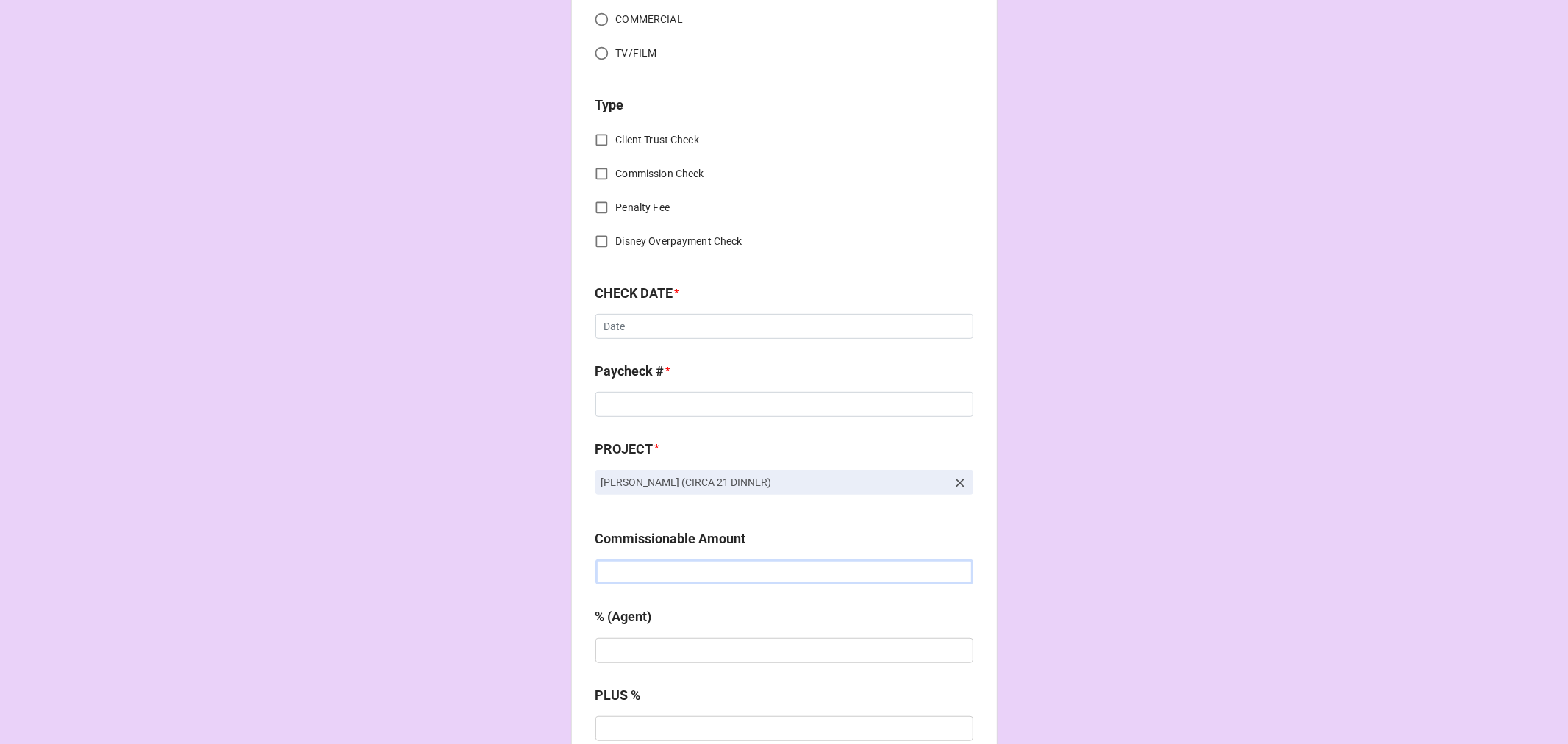
click at [669, 568] on input "text" at bounding box center [784, 572] width 378 height 25
type input "$3,600.00"
type input "10%"
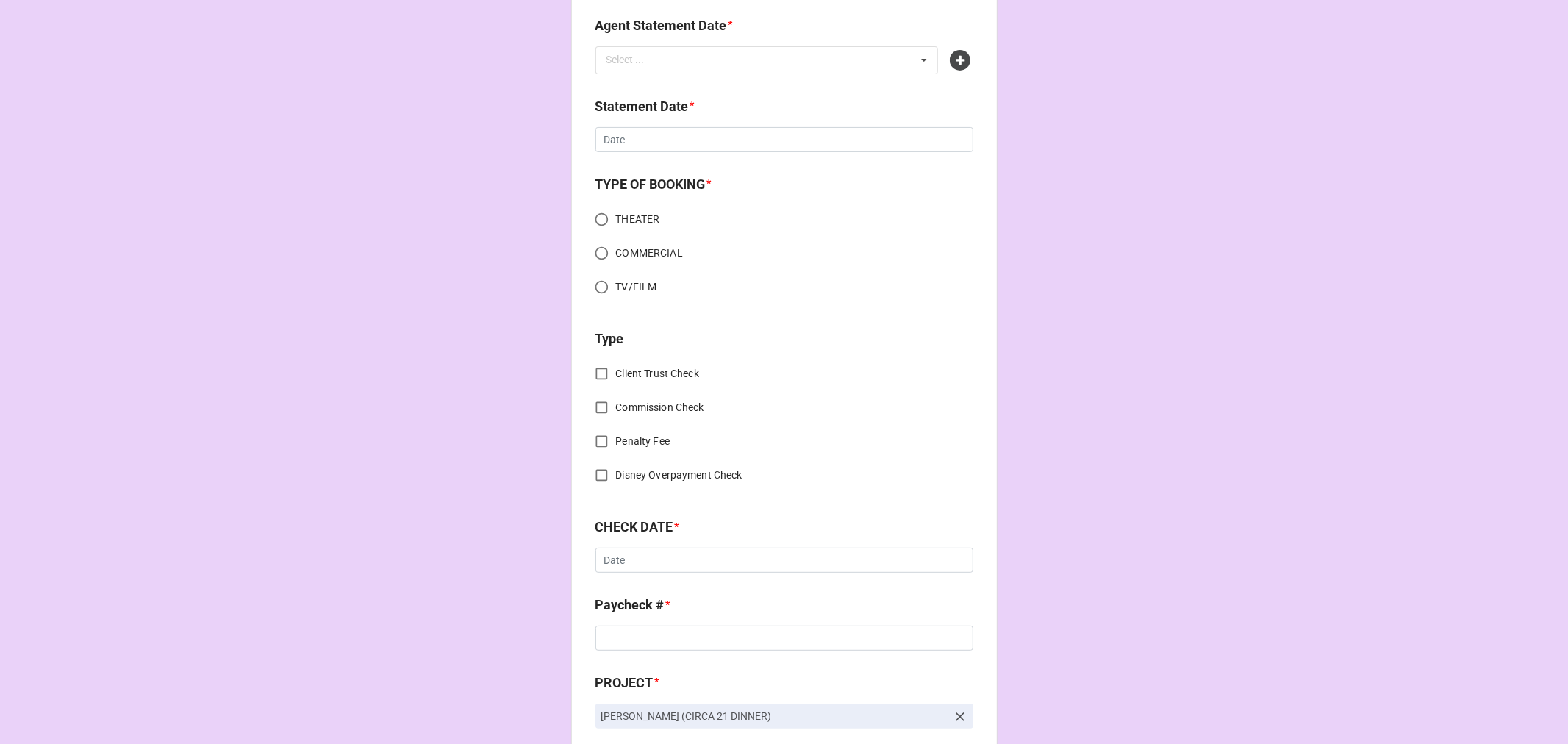
scroll to position [0, 0]
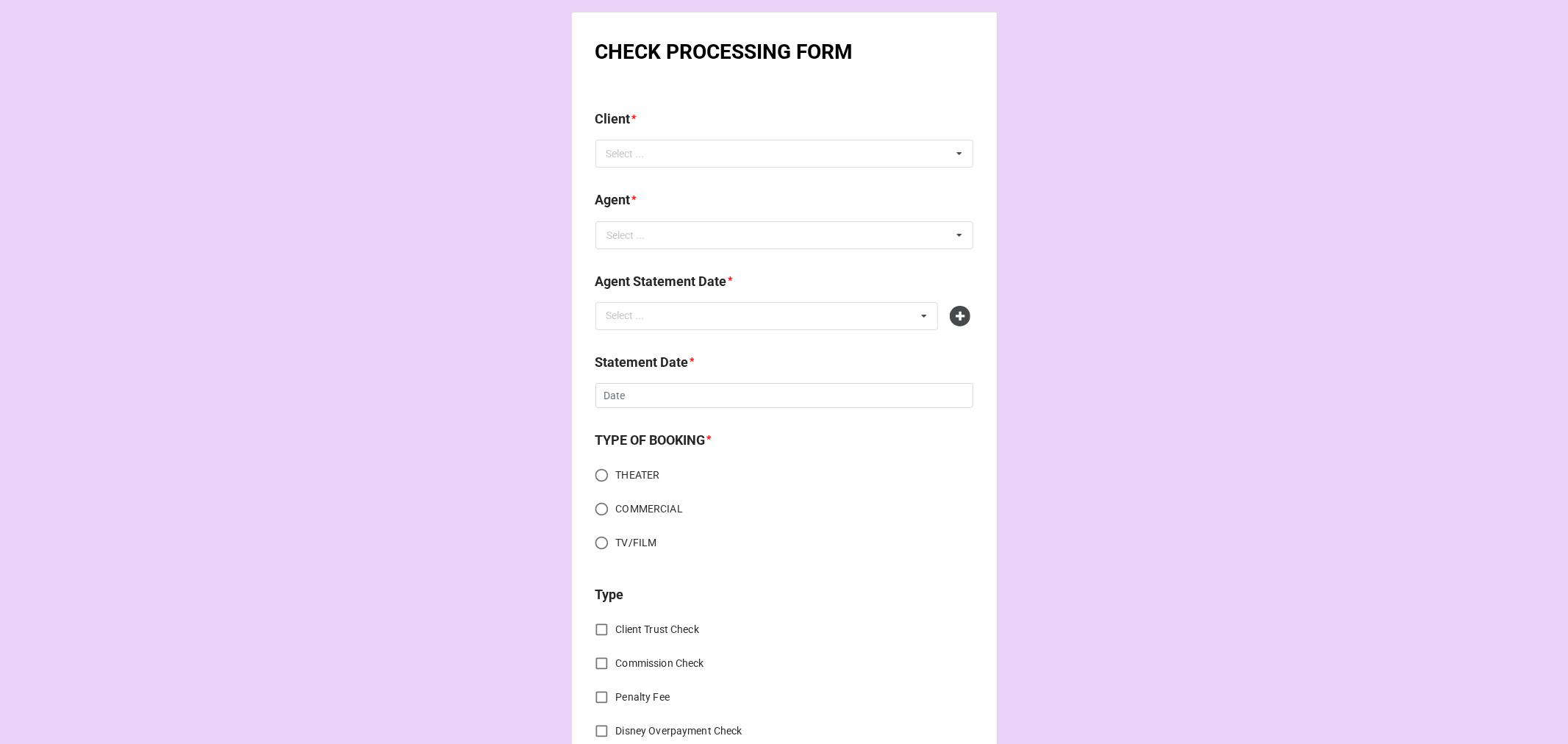
type input "10%"
click at [711, 137] on div "Client *" at bounding box center [784, 124] width 378 height 31
click at [692, 152] on div "Select ... No results found." at bounding box center [784, 153] width 378 height 28
paste input "Gillian Weatherford"
type input "Gillian Weatherford"
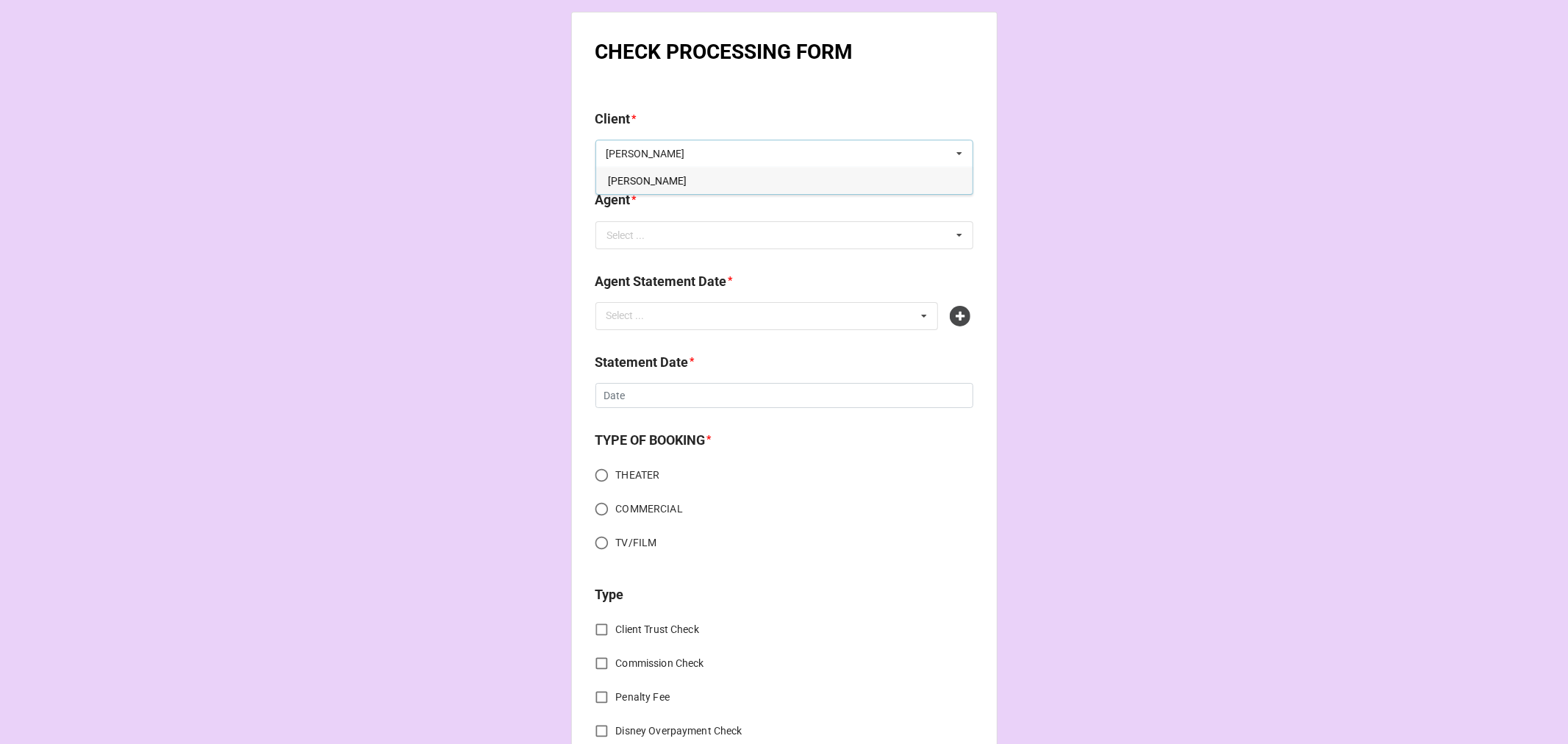
click at [665, 185] on span "Gillian Weatherford" at bounding box center [647, 180] width 79 height 12
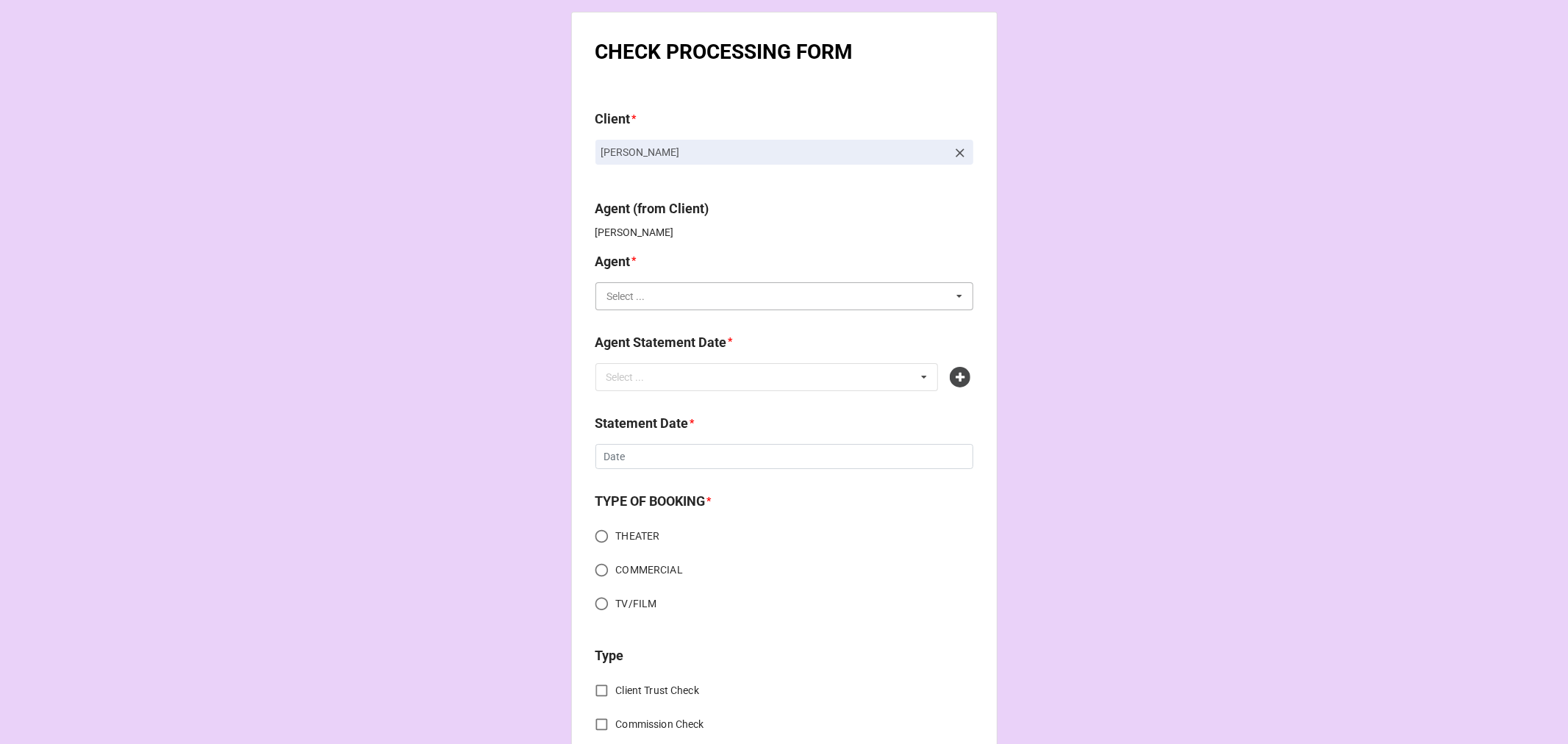
click at [684, 295] on input "text" at bounding box center [785, 296] width 376 height 26
type input "KEL"
click at [608, 350] on span "[PERSON_NAME]" at bounding box center [647, 350] width 79 height 12
click at [638, 362] on div "Agent Statement Date *" at bounding box center [784, 347] width 378 height 31
click at [644, 378] on div "Select ..." at bounding box center [634, 376] width 63 height 17
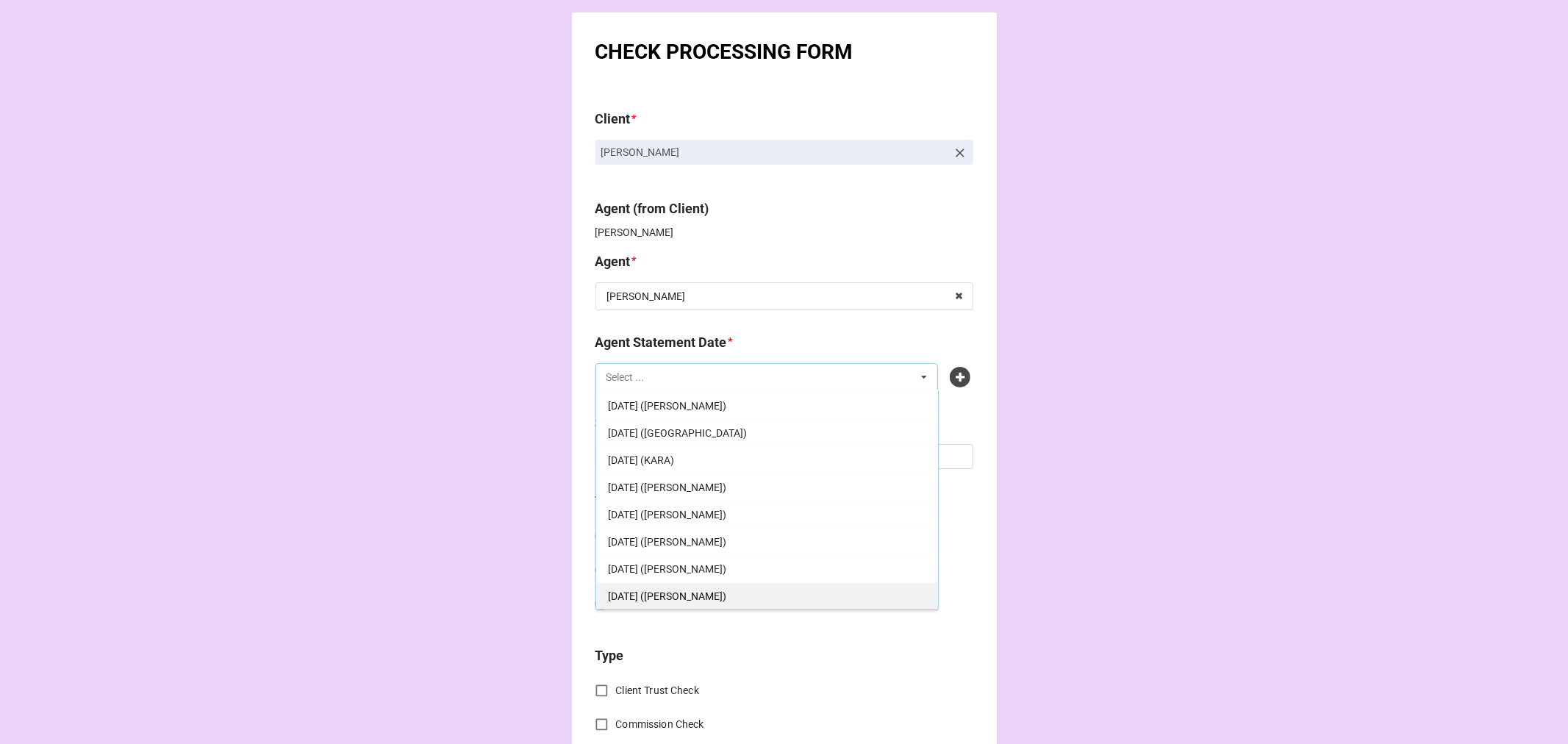
scroll to position [163, 0]
click at [711, 532] on div "[DATE] ([PERSON_NAME])" at bounding box center [767, 540] width 342 height 27
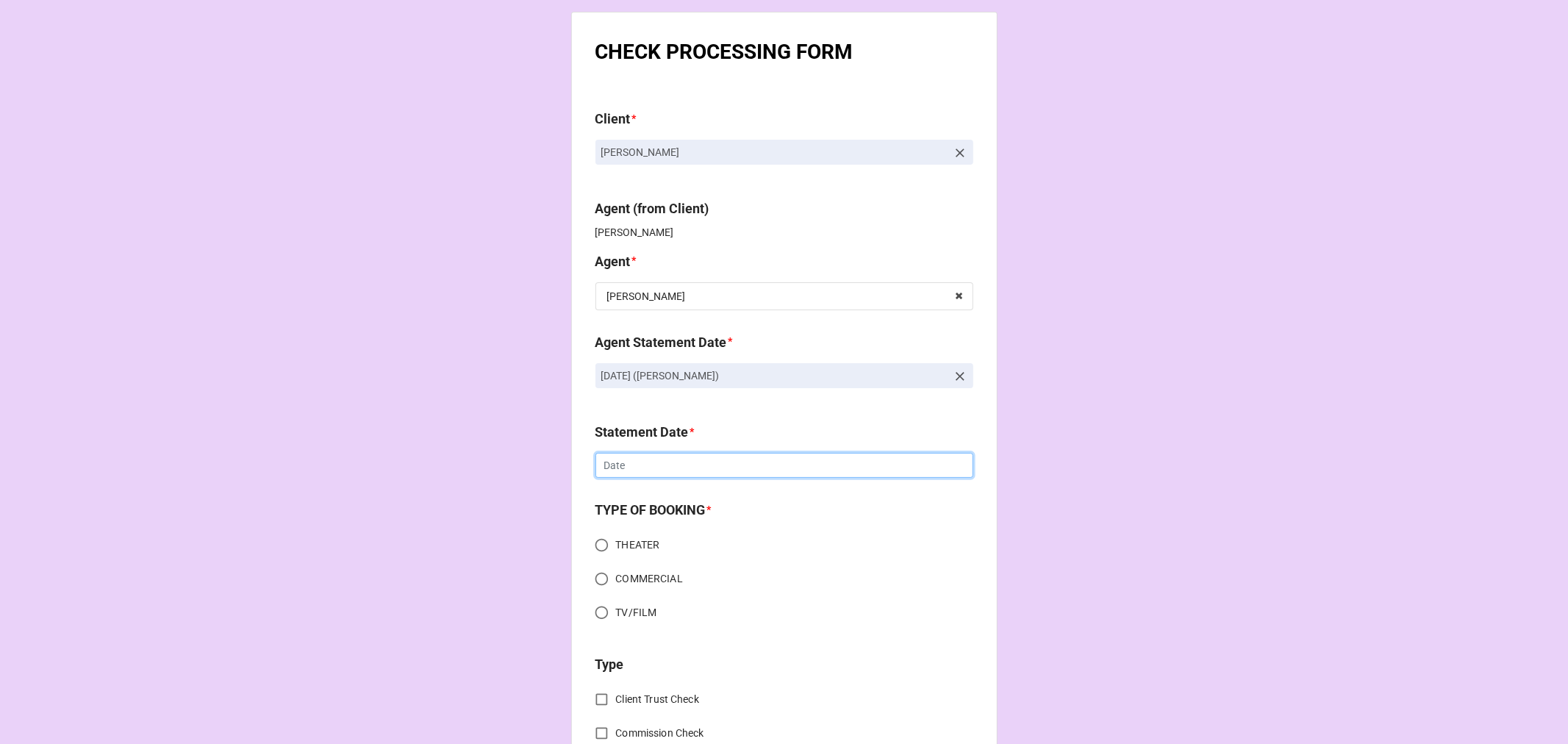
click at [635, 460] on input "text" at bounding box center [784, 465] width 378 height 25
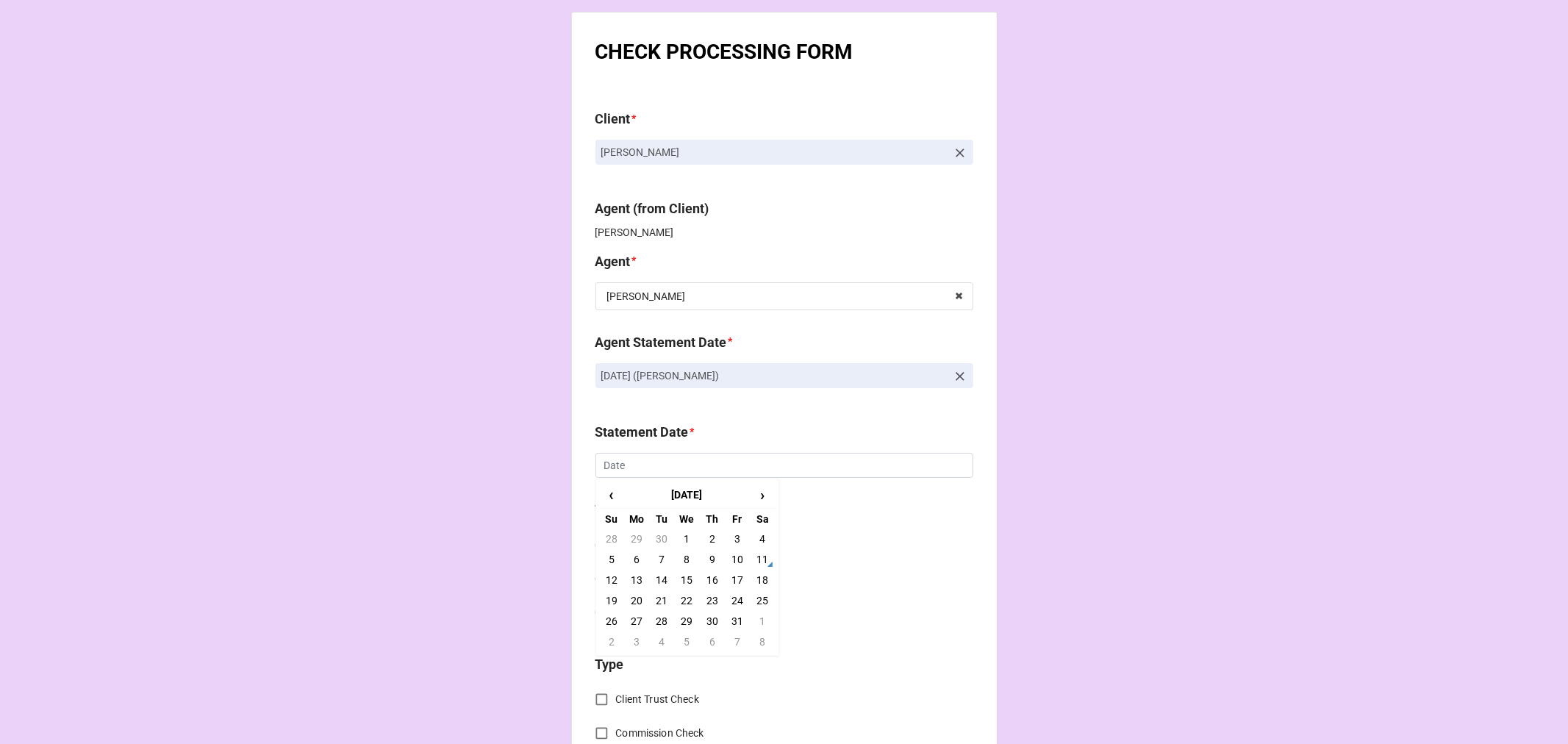
click at [734, 580] on td "17" at bounding box center [737, 580] width 25 height 21
type input "[DATE]"
click at [603, 544] on input "THEATER" at bounding box center [602, 545] width 29 height 29
radio input "true"
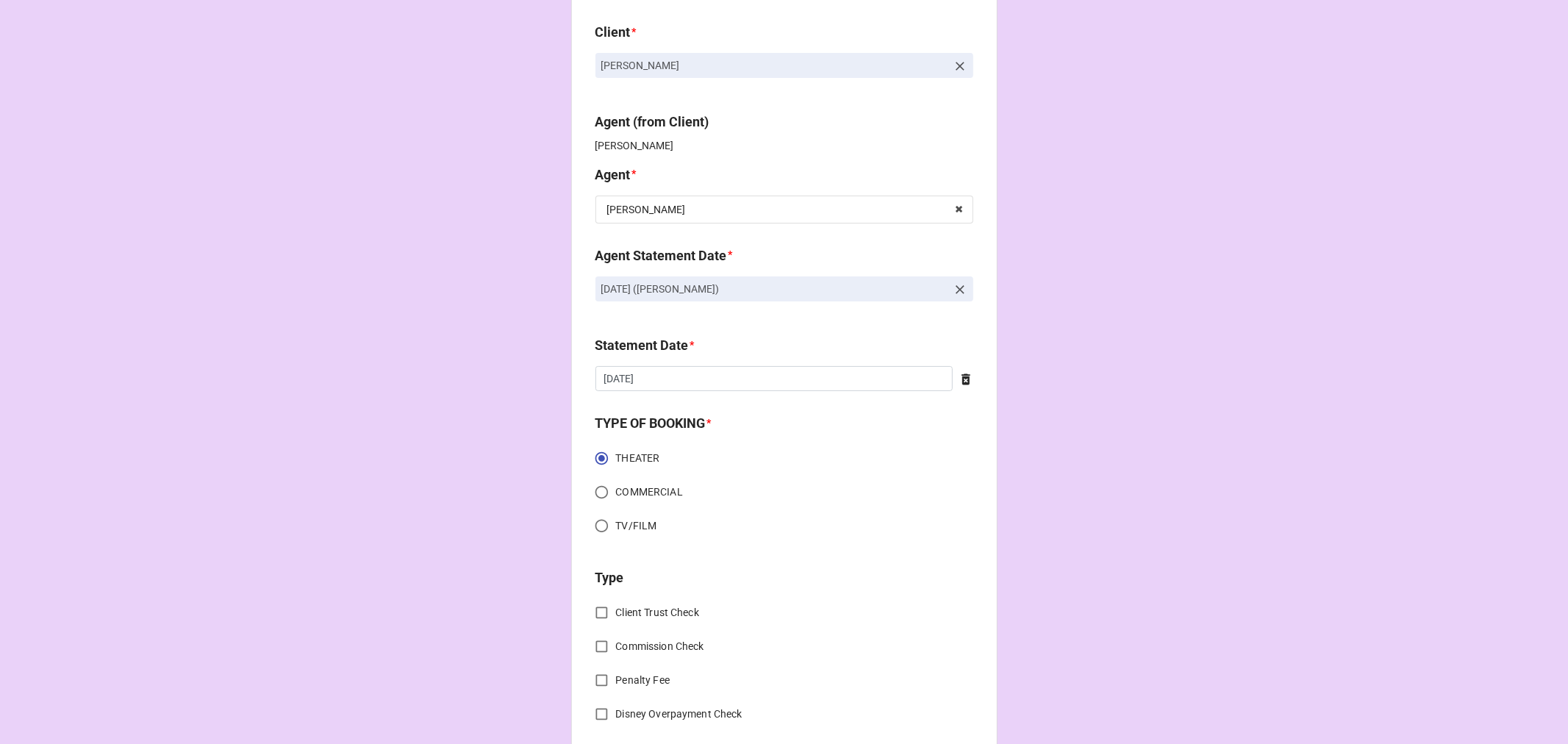
scroll to position [245, 0]
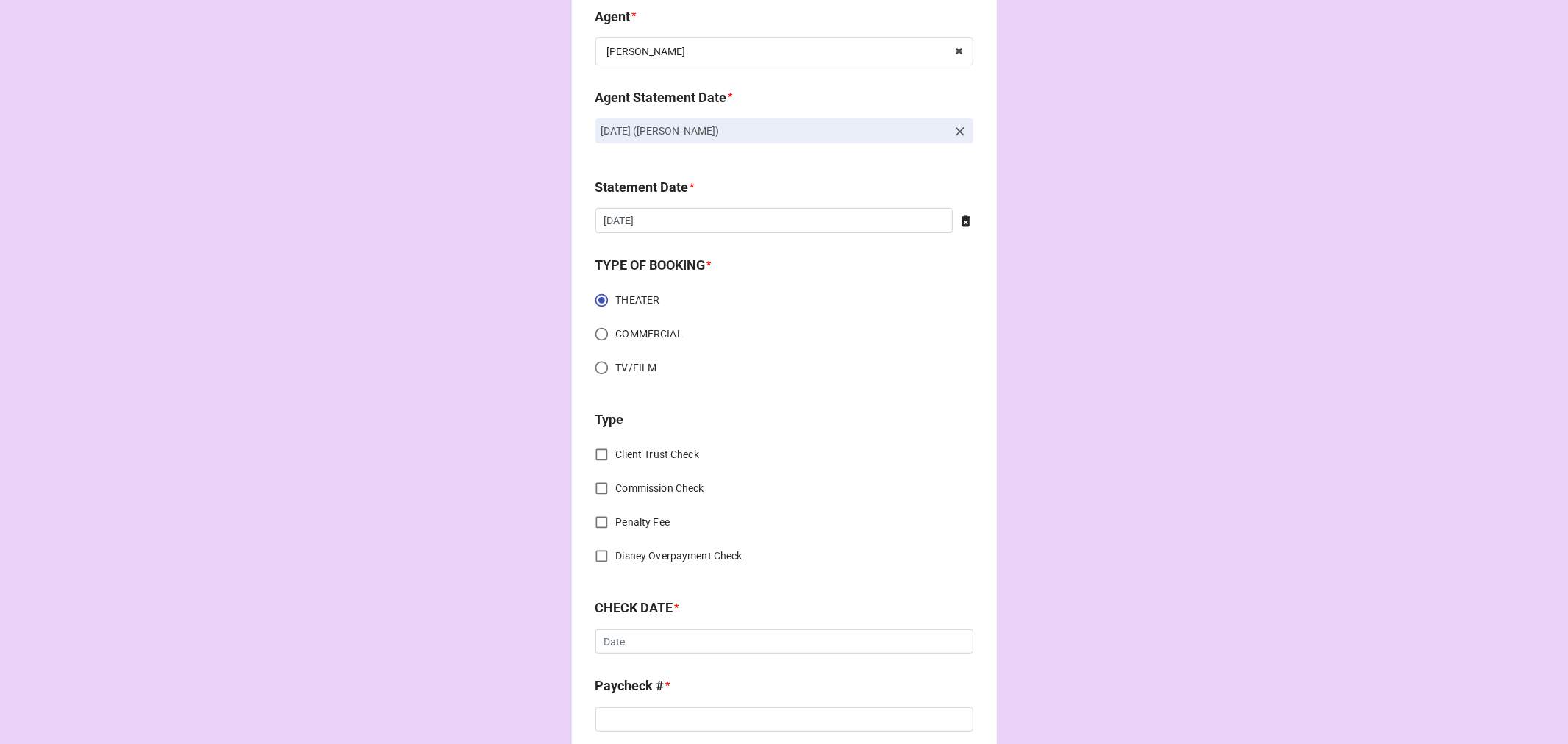
click at [599, 486] on input "Commission Check" at bounding box center [602, 489] width 29 height 29
checkbox input "true"
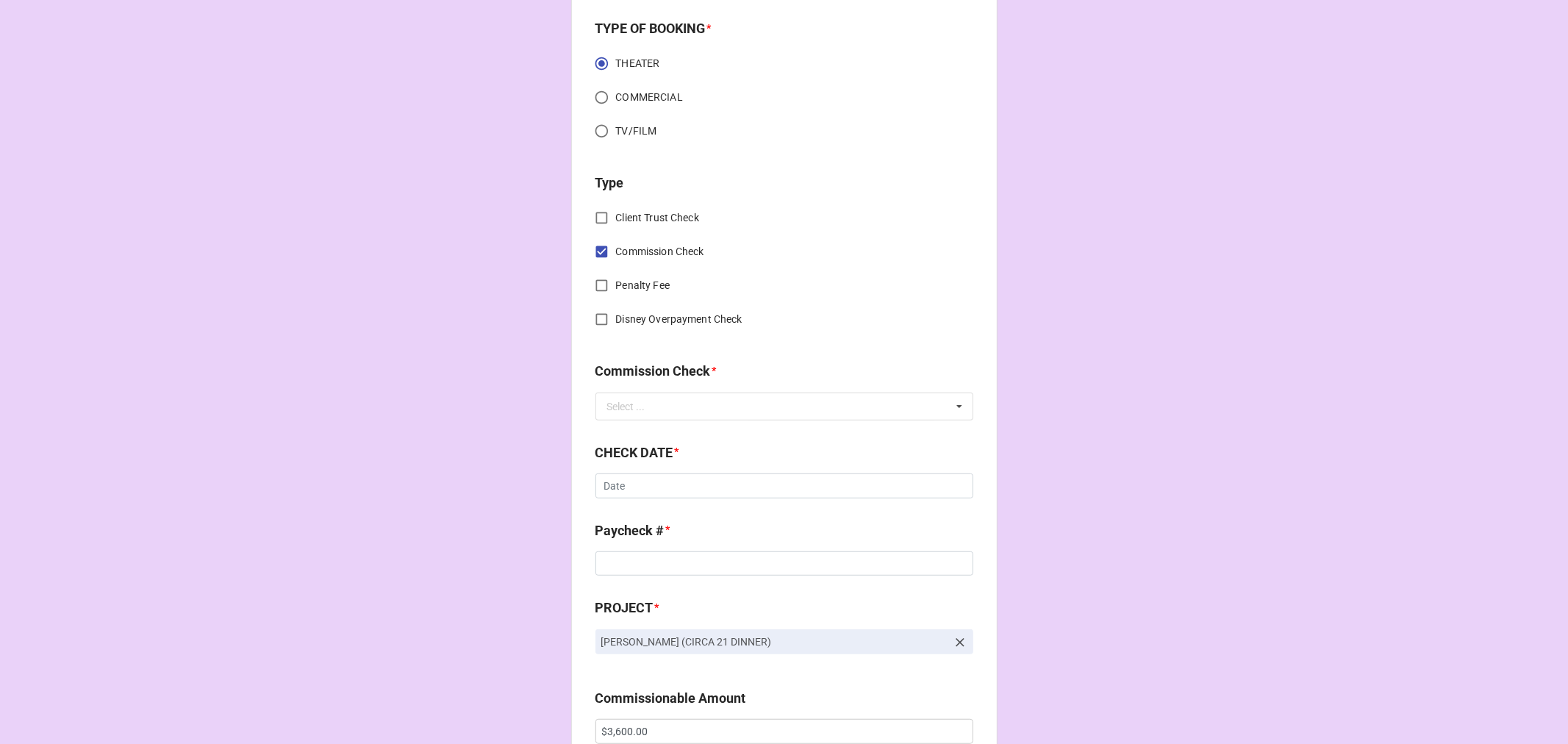
scroll to position [489, 0]
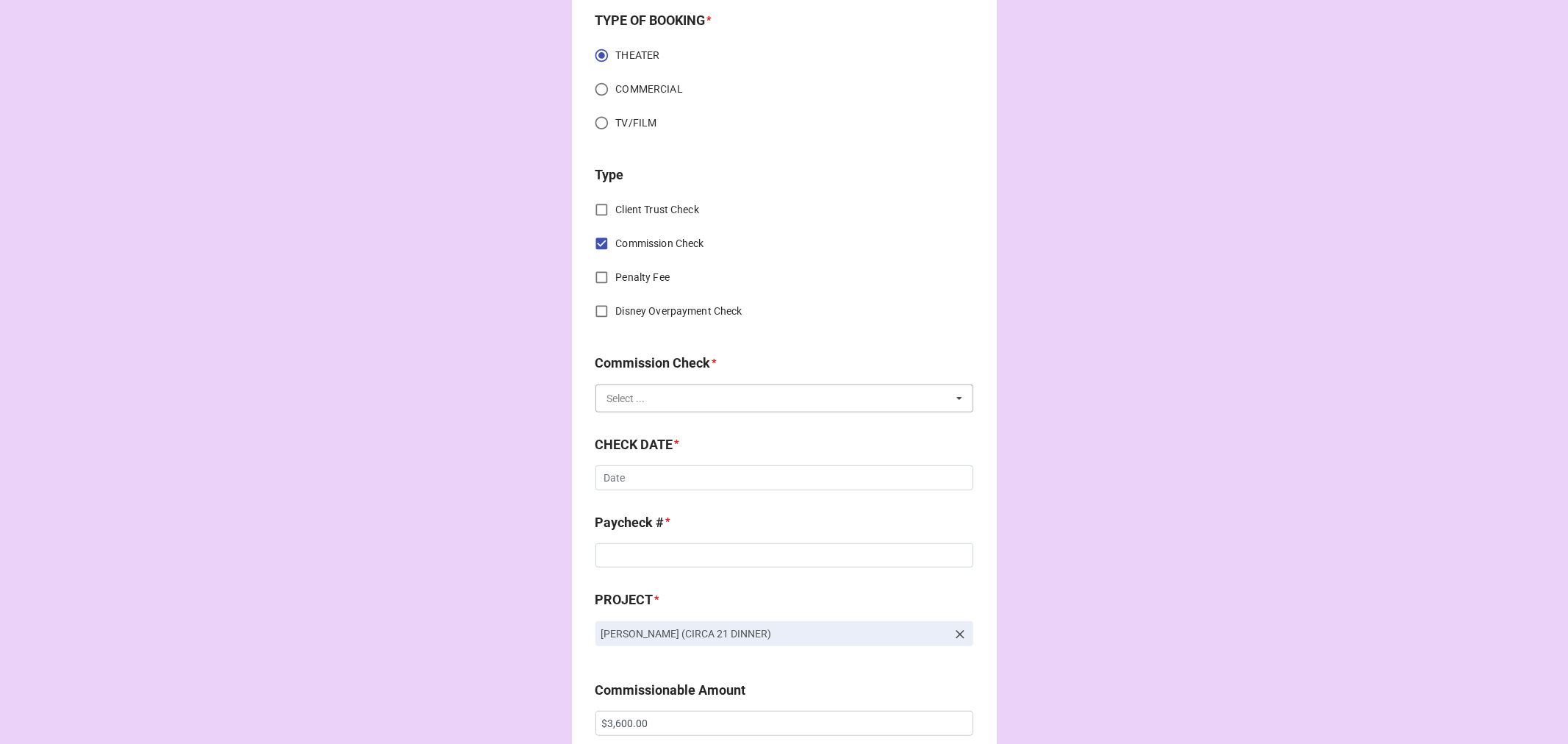
click at [689, 399] on input "text" at bounding box center [785, 398] width 376 height 26
click at [655, 447] on span "FSE (Payroll)" at bounding box center [638, 453] width 59 height 12
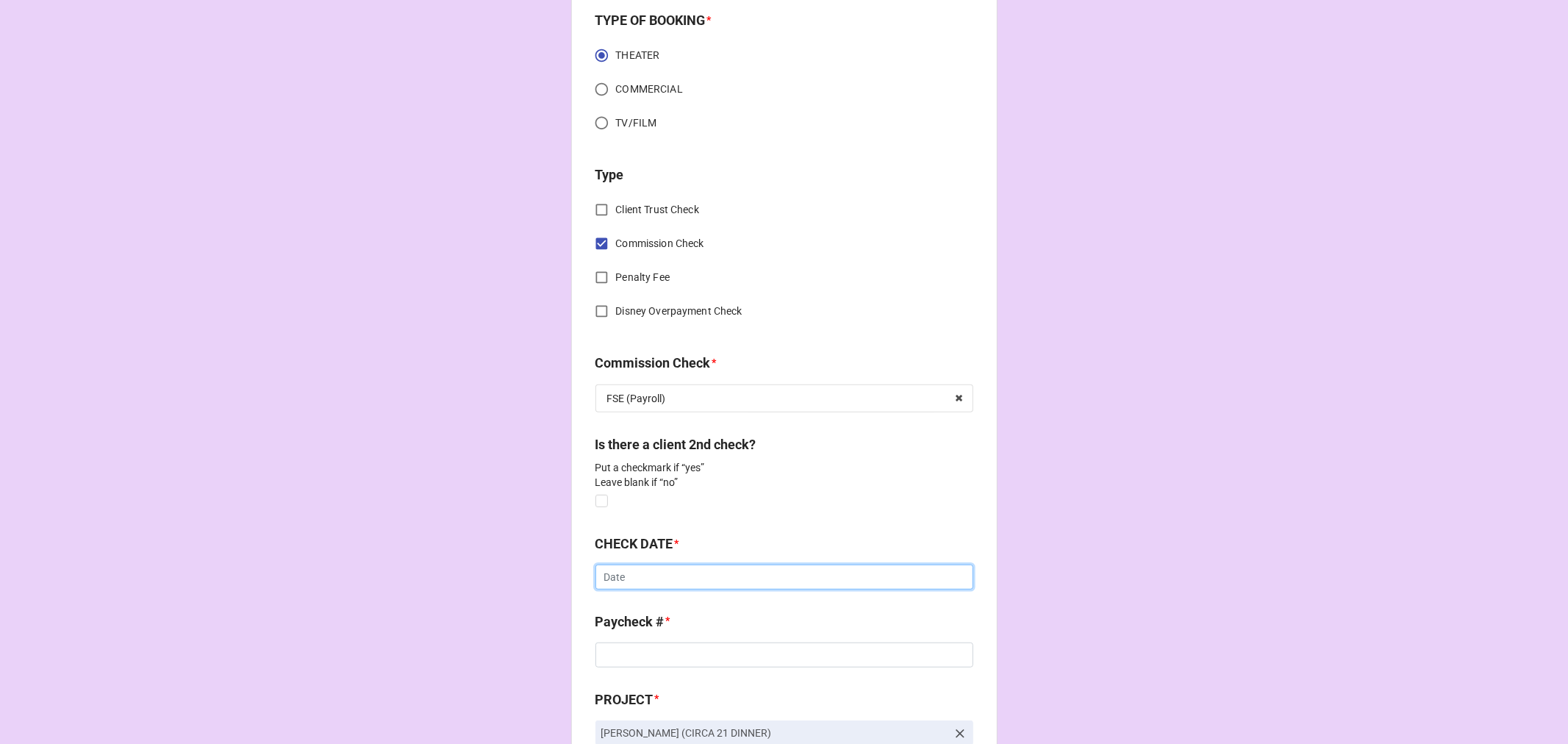
click at [637, 580] on input "text" at bounding box center [784, 576] width 378 height 25
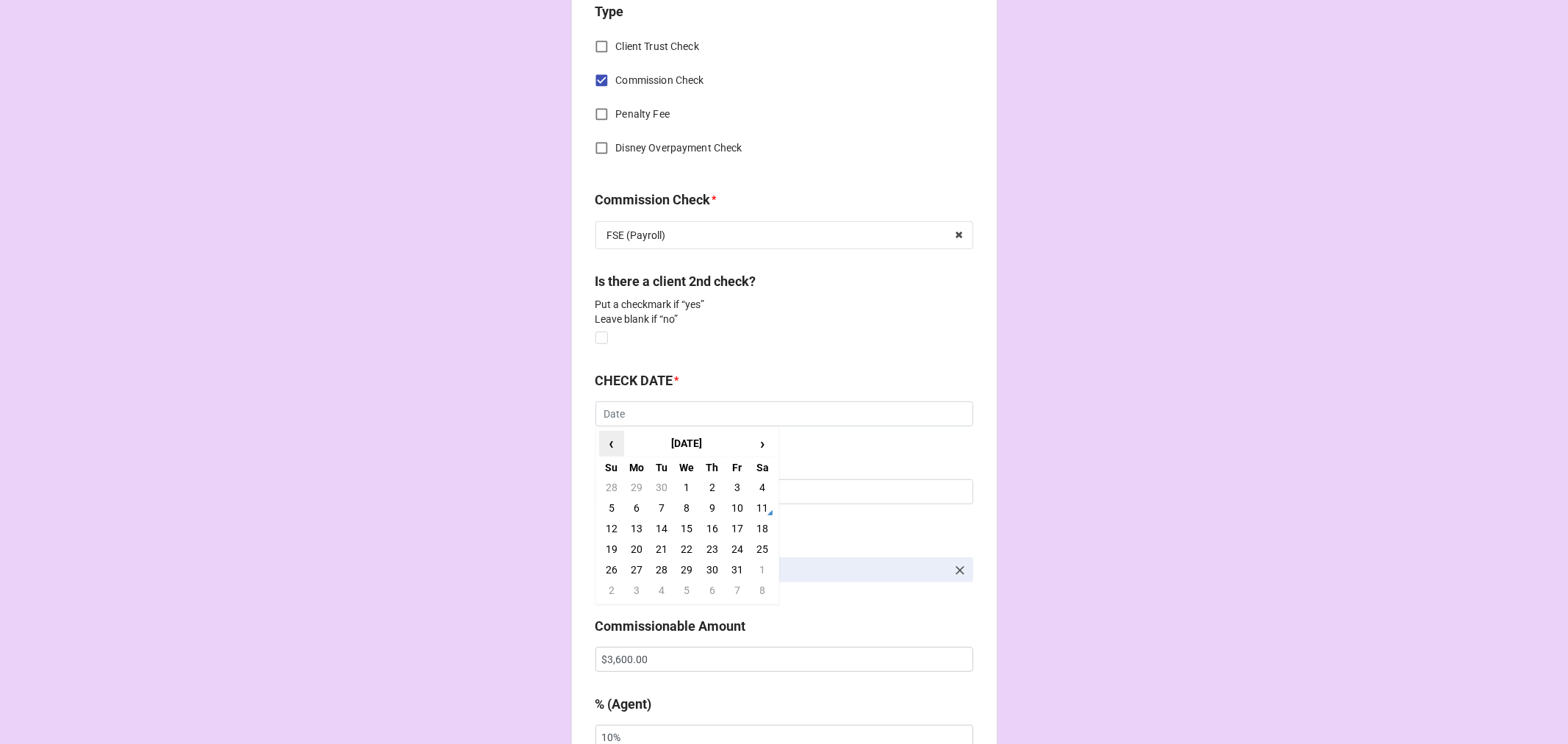
click at [605, 447] on span "‹" at bounding box center [611, 444] width 23 height 24
click at [735, 552] on td "26" at bounding box center [737, 549] width 25 height 21
type input "[DATE]"
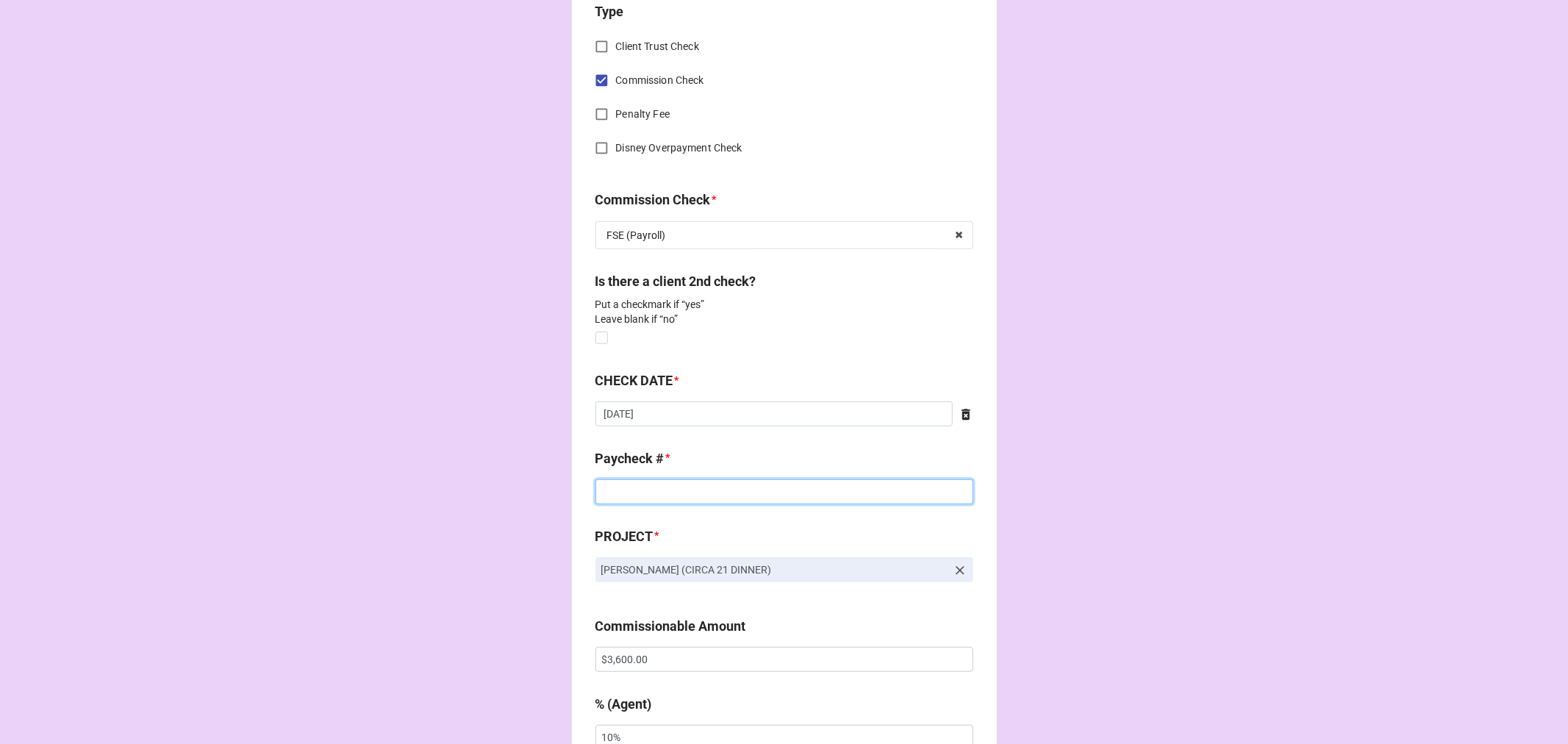
click at [640, 493] on input at bounding box center [784, 491] width 378 height 25
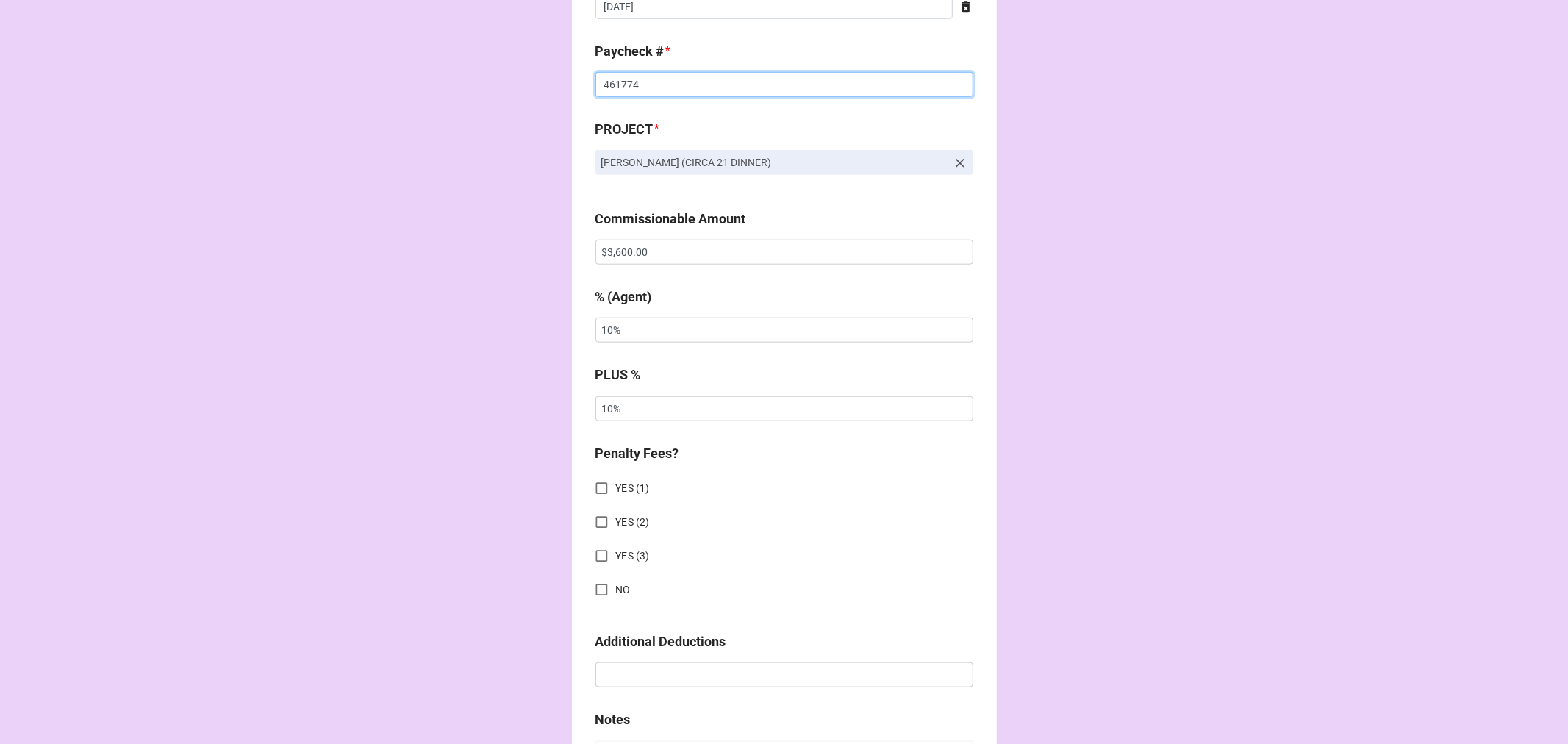
scroll to position [1062, 0]
type input "461774"
click at [592, 586] on input "NO" at bounding box center [602, 588] width 29 height 29
checkbox input "true"
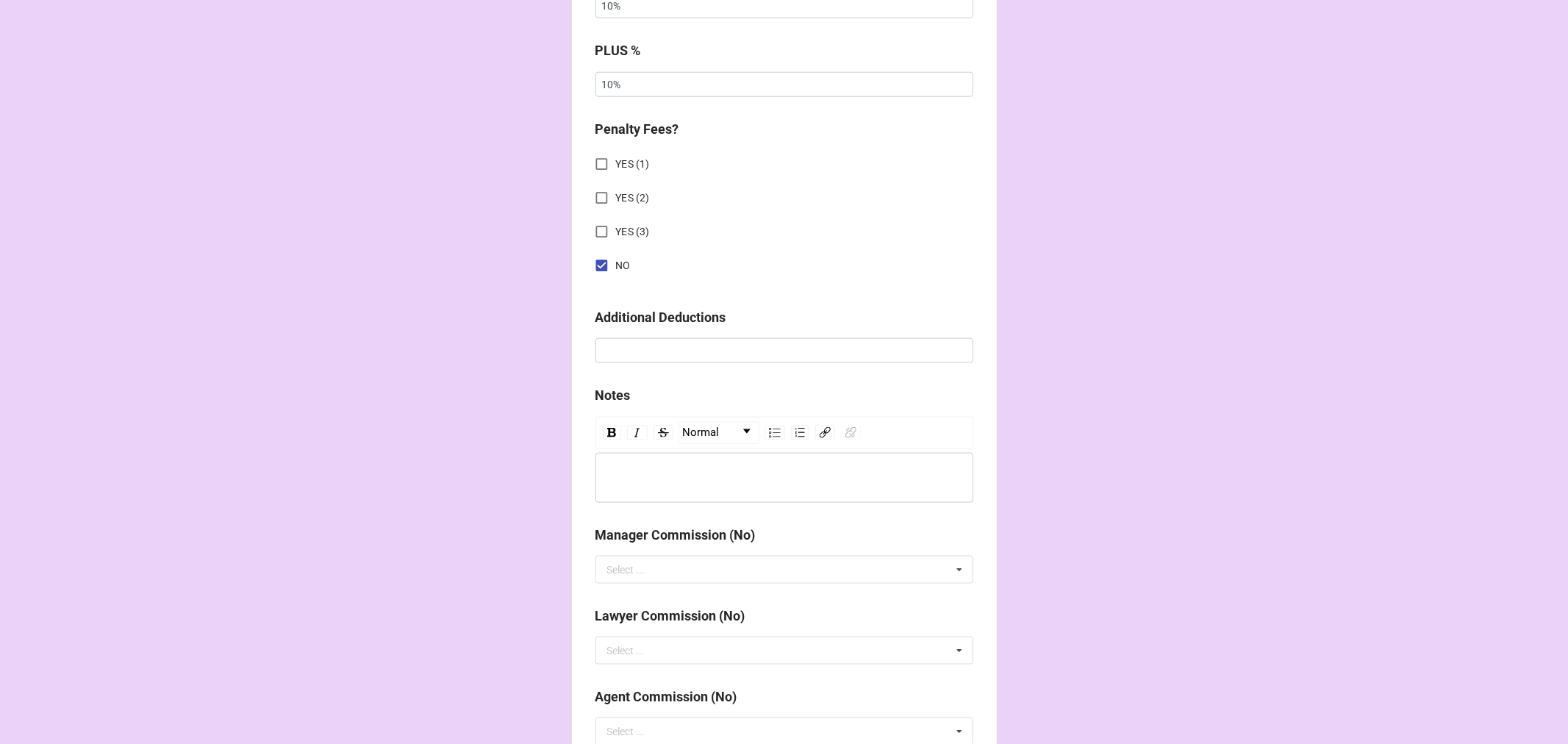
scroll to position [1715, 0]
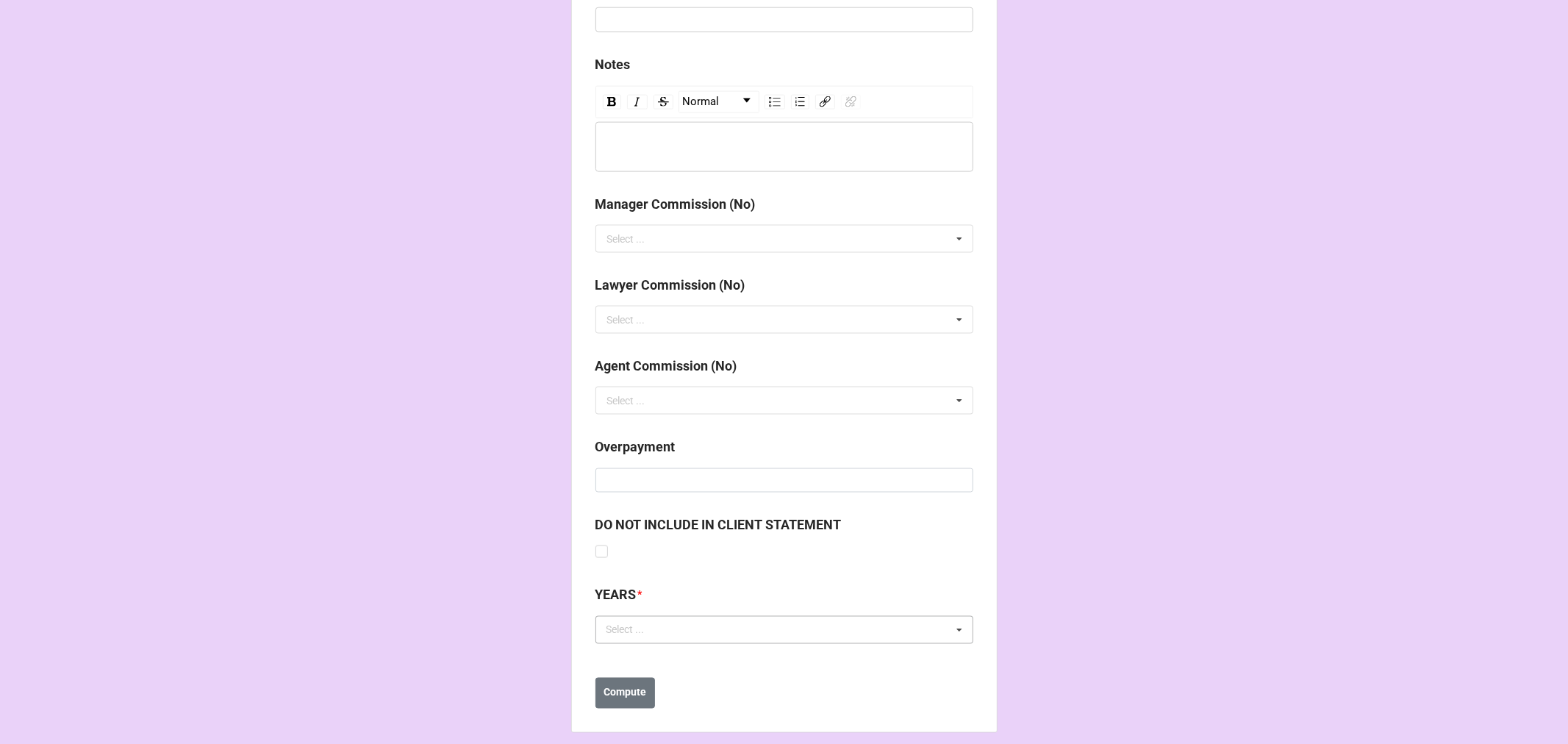
click at [718, 638] on div "Select ... No results found." at bounding box center [784, 630] width 378 height 28
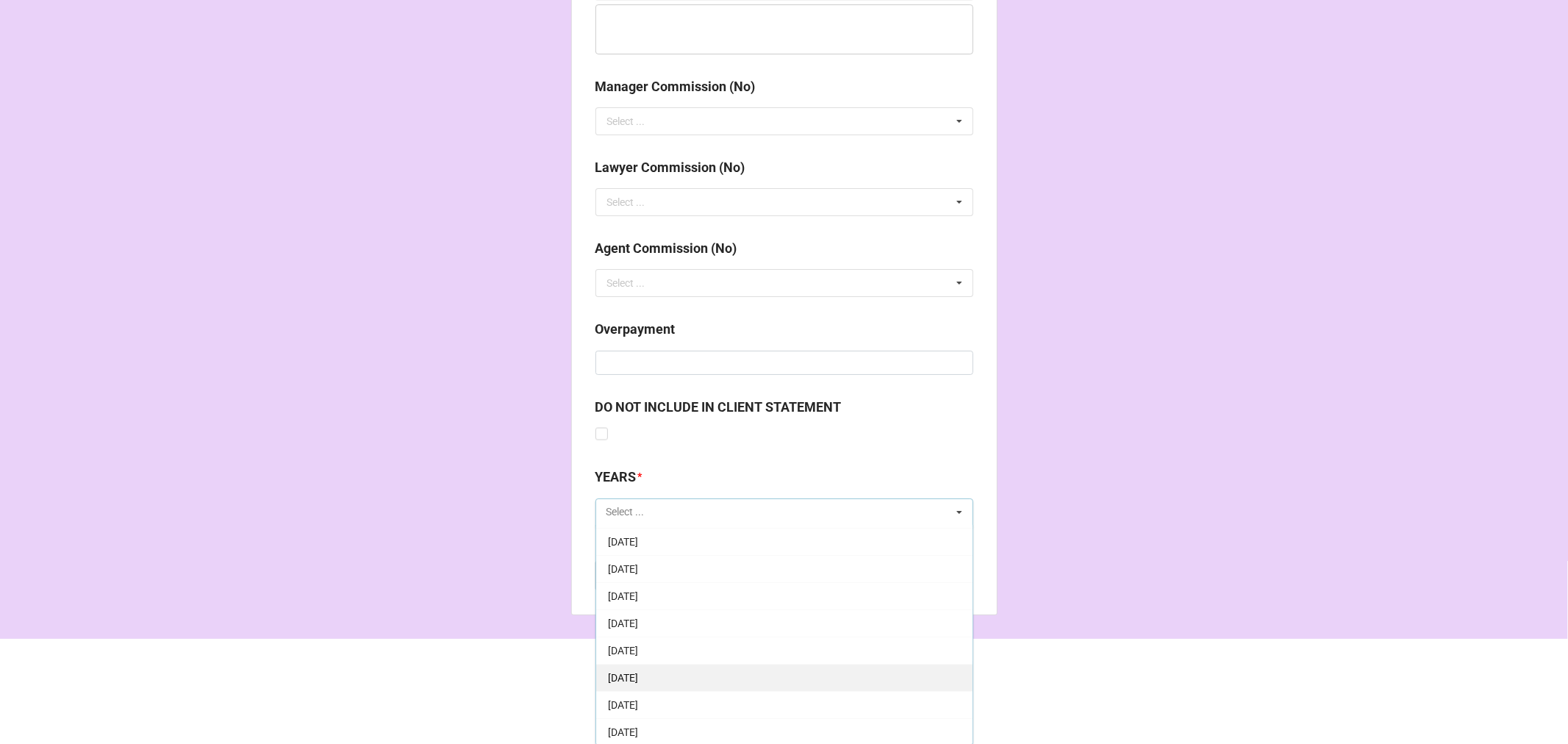
scroll to position [81, 0]
click at [638, 697] on span "[DATE]" at bounding box center [624, 702] width 30 height 12
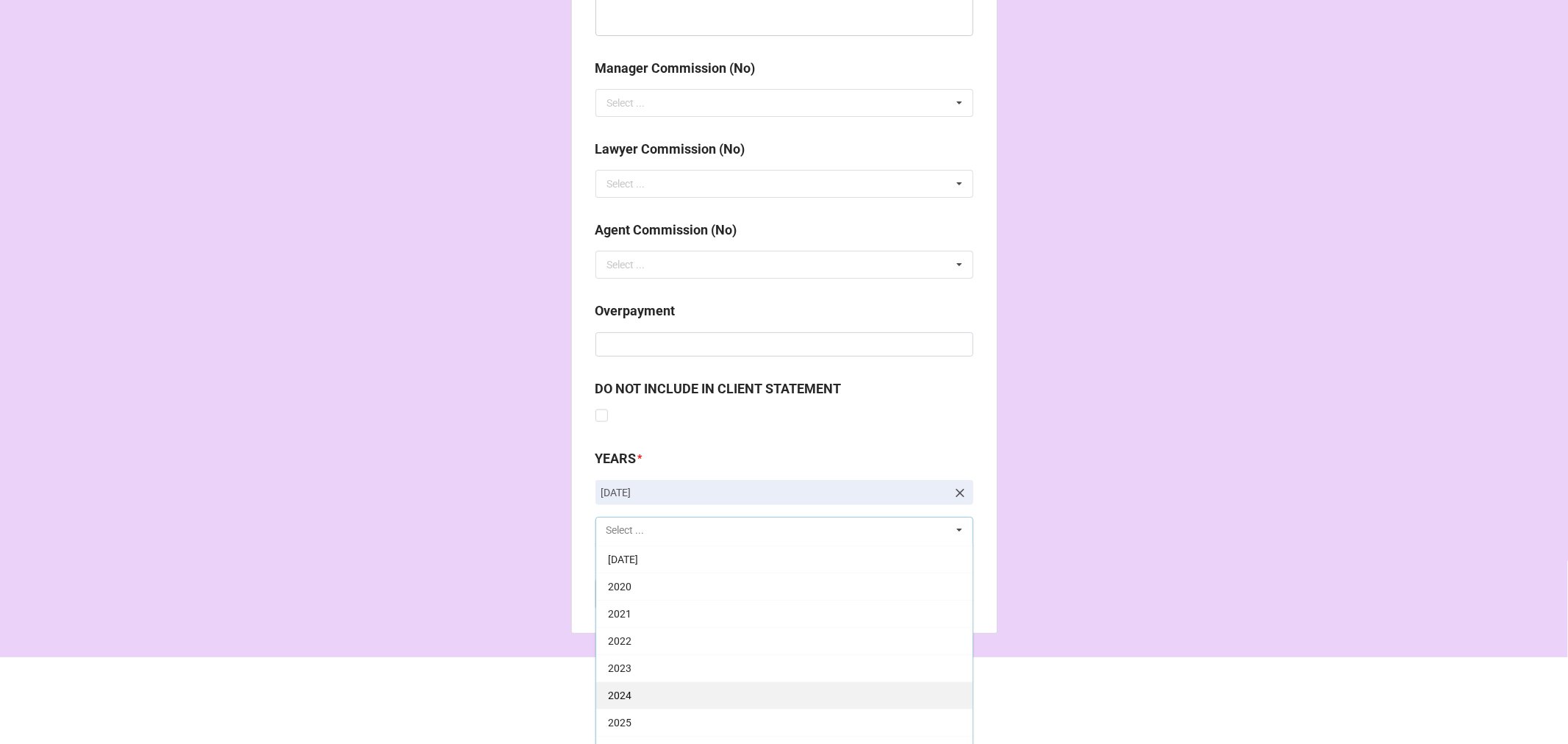
scroll to position [1870, 0]
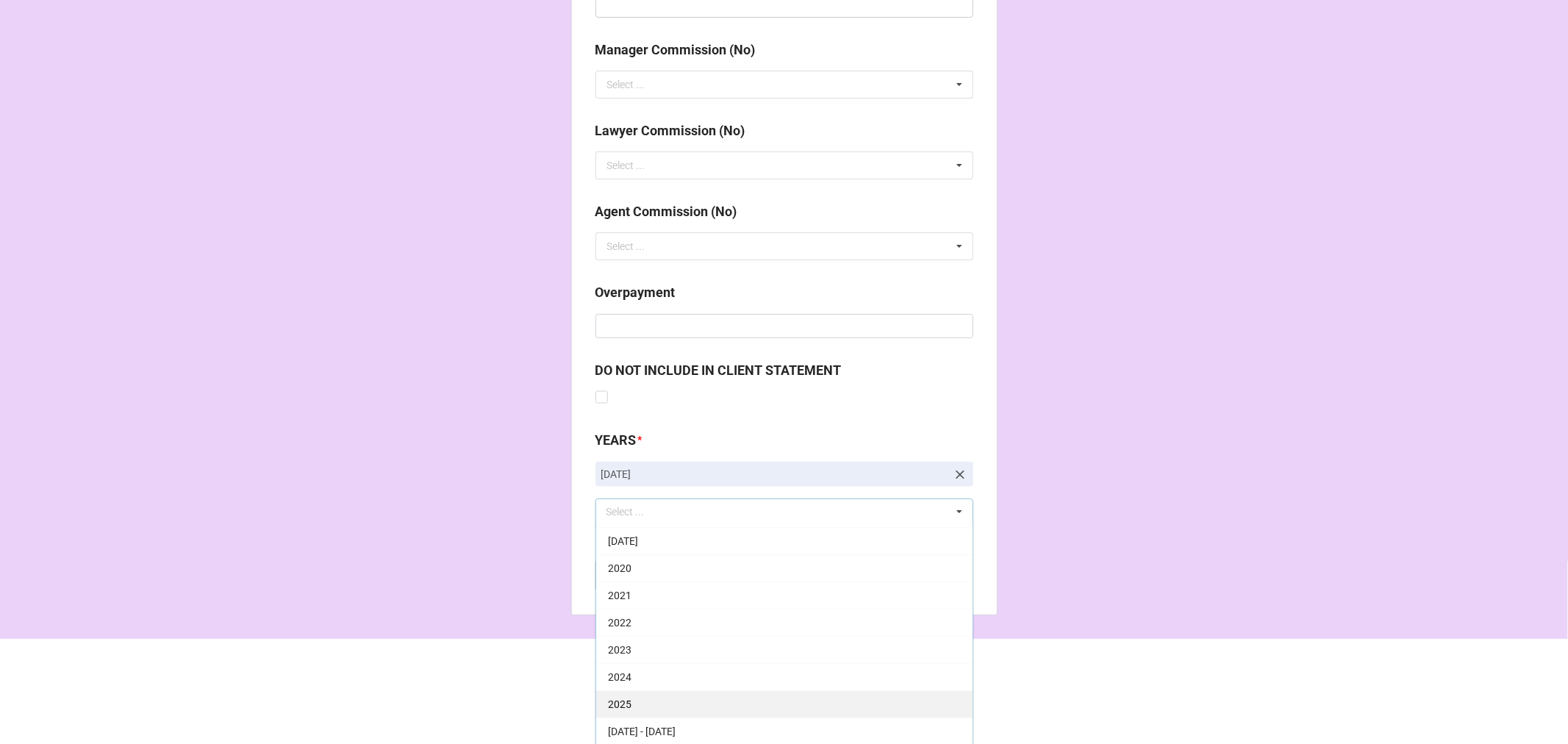
click at [650, 696] on div "2025" at bounding box center [784, 704] width 376 height 27
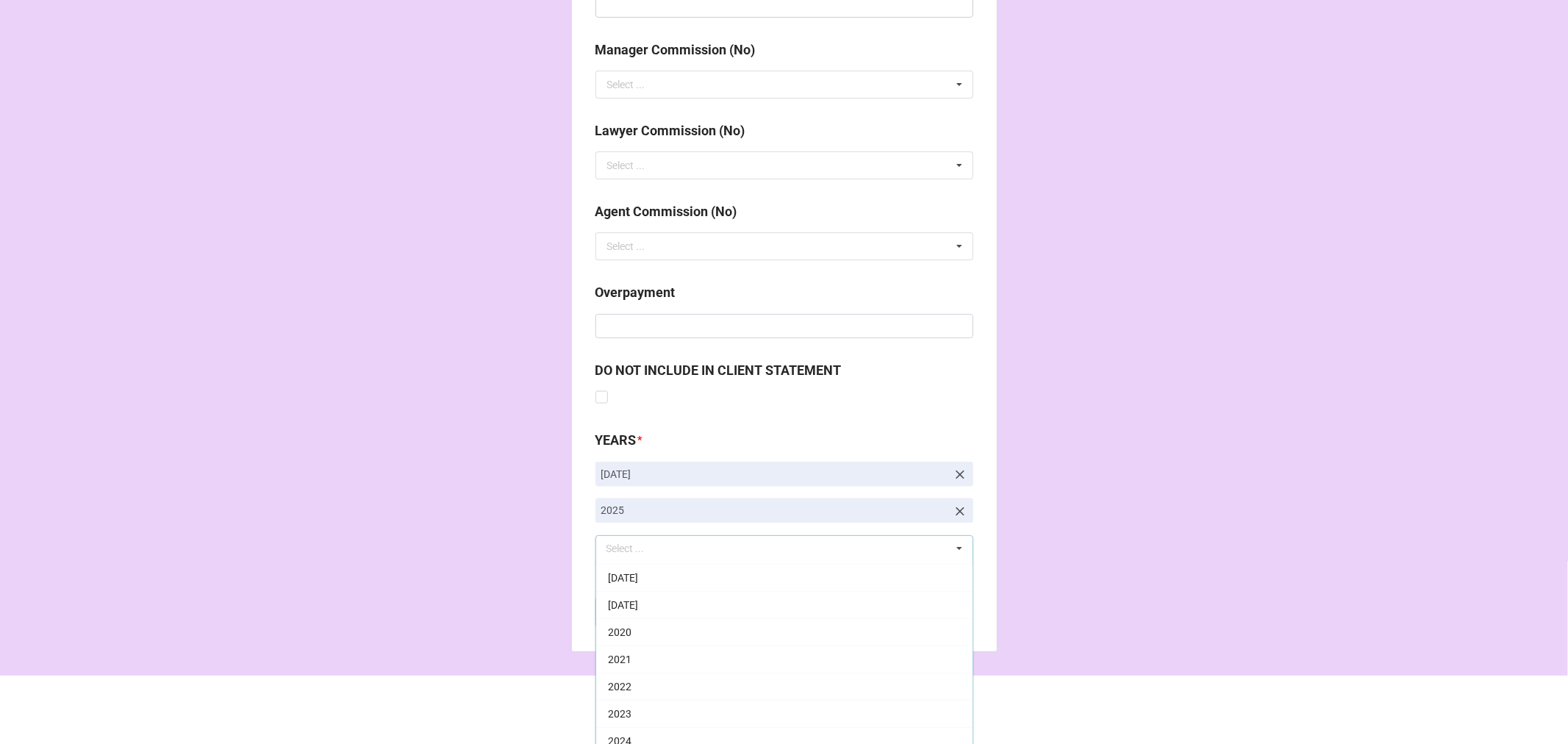
drag, startPoint x: 1127, startPoint y: 486, endPoint x: 1059, endPoint y: 513, distance: 73.2
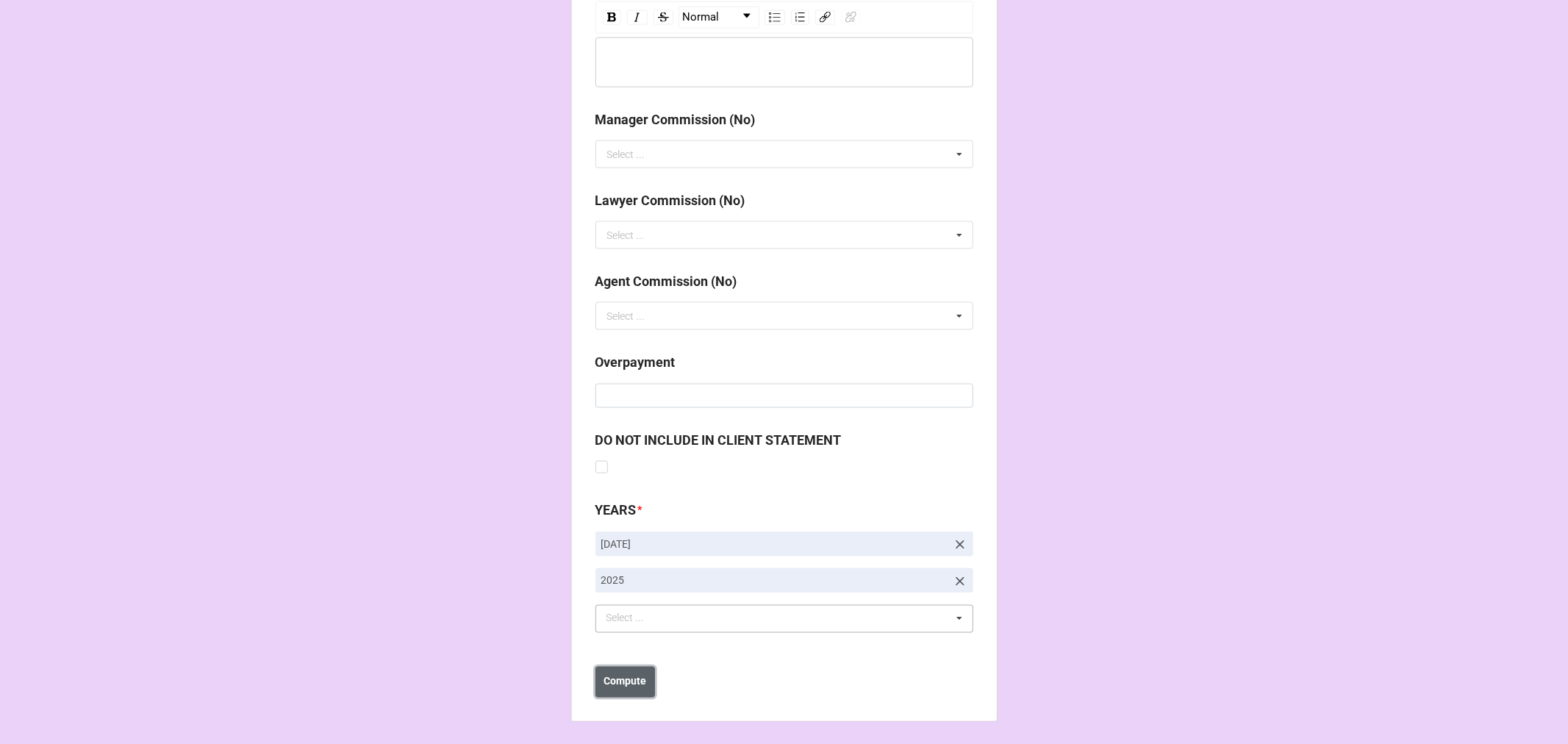
click at [637, 677] on b "Compute" at bounding box center [624, 681] width 42 height 15
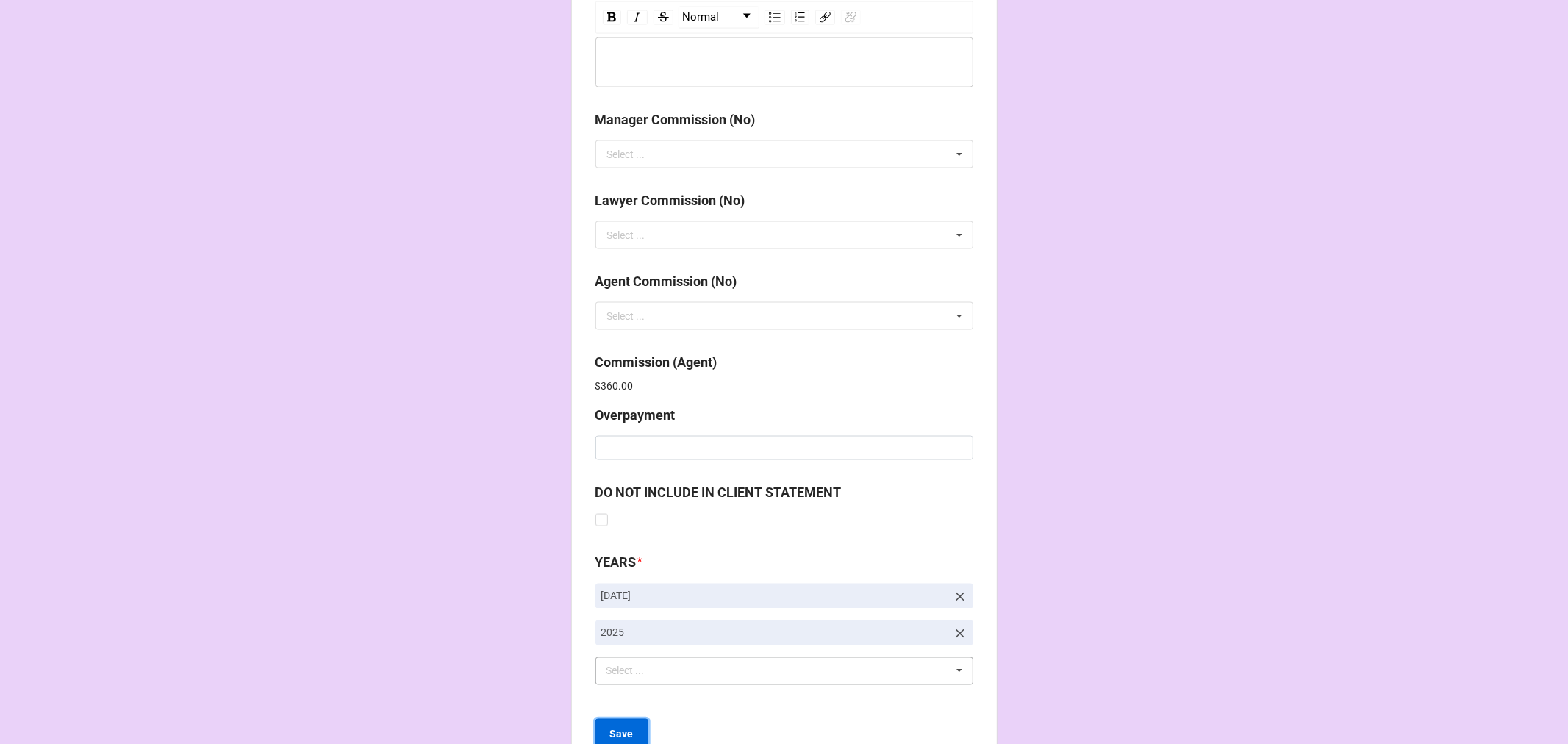
click at [601, 738] on button "Save" at bounding box center [622, 734] width 53 height 31
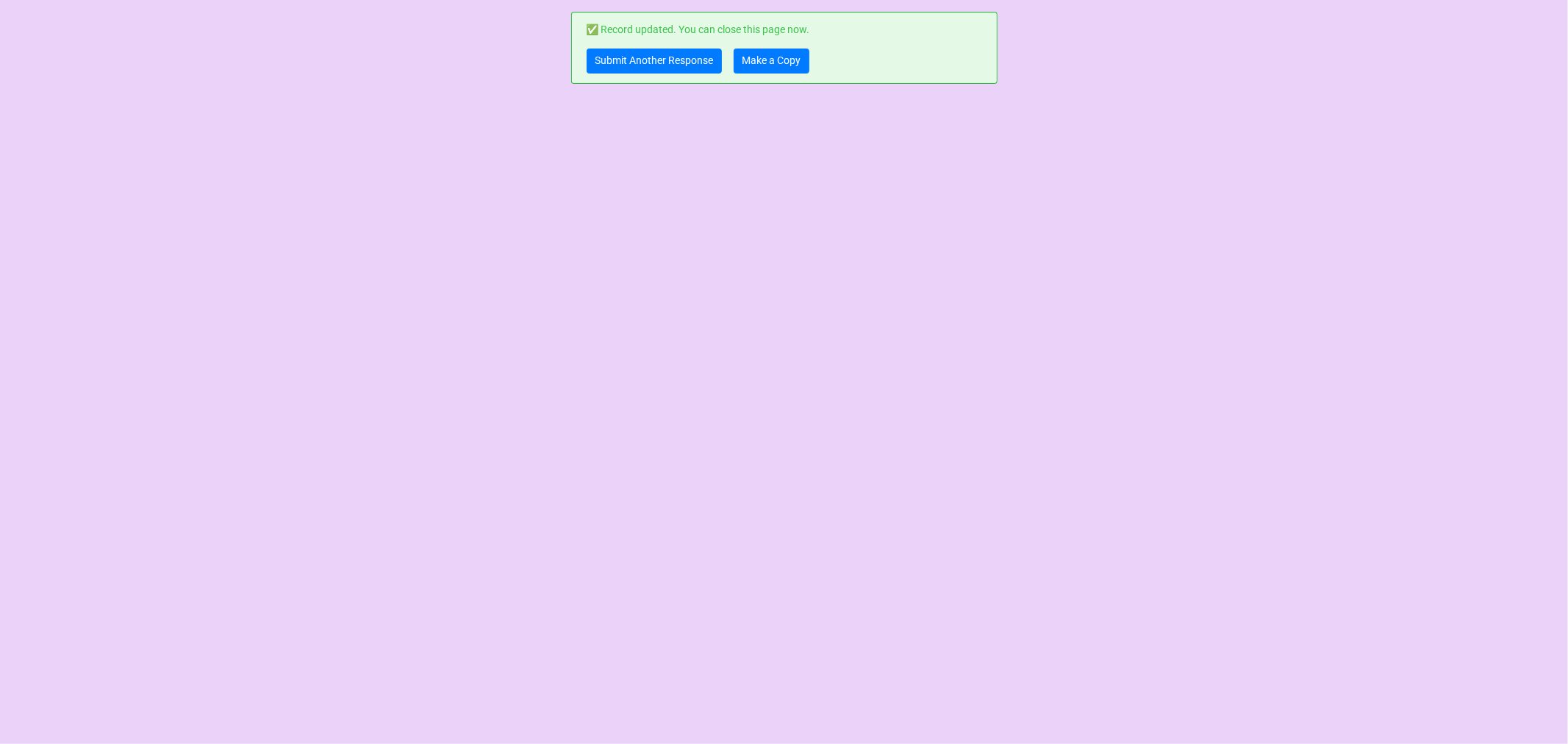
scroll to position [0, 0]
click at [639, 68] on link "Submit Another Response" at bounding box center [654, 61] width 135 height 25
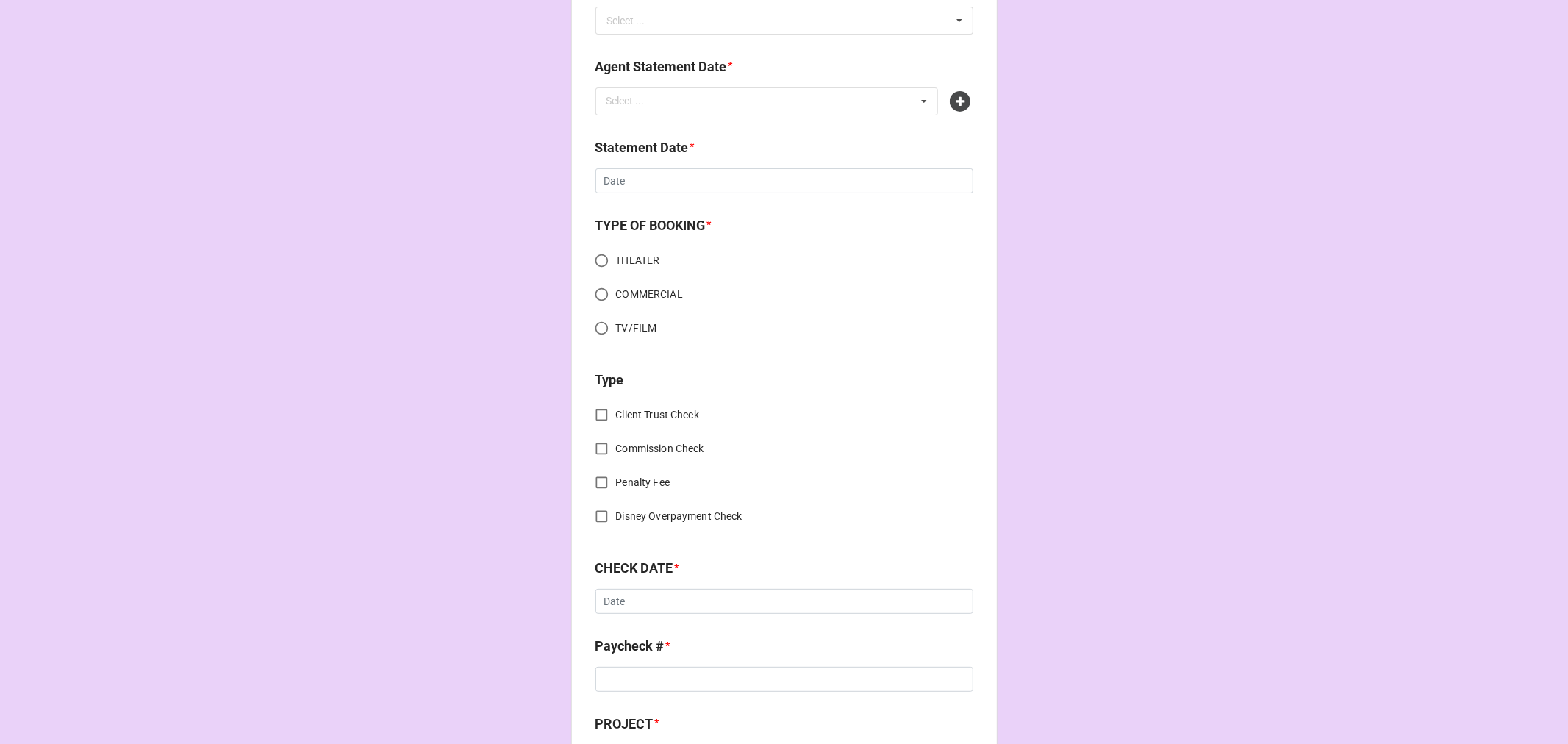
scroll to position [571, 0]
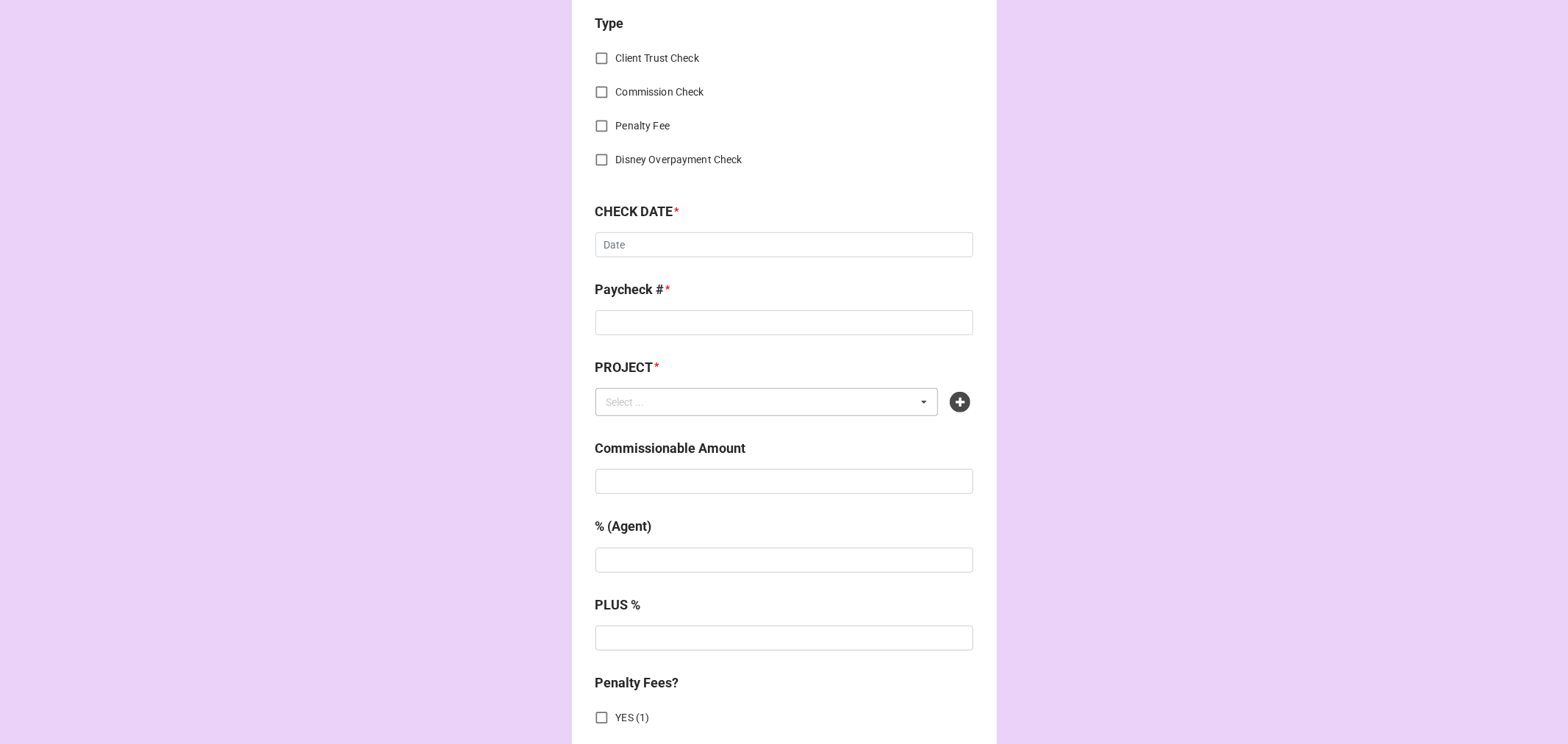
click at [813, 393] on div "Select ... No results found." at bounding box center [767, 402] width 343 height 28
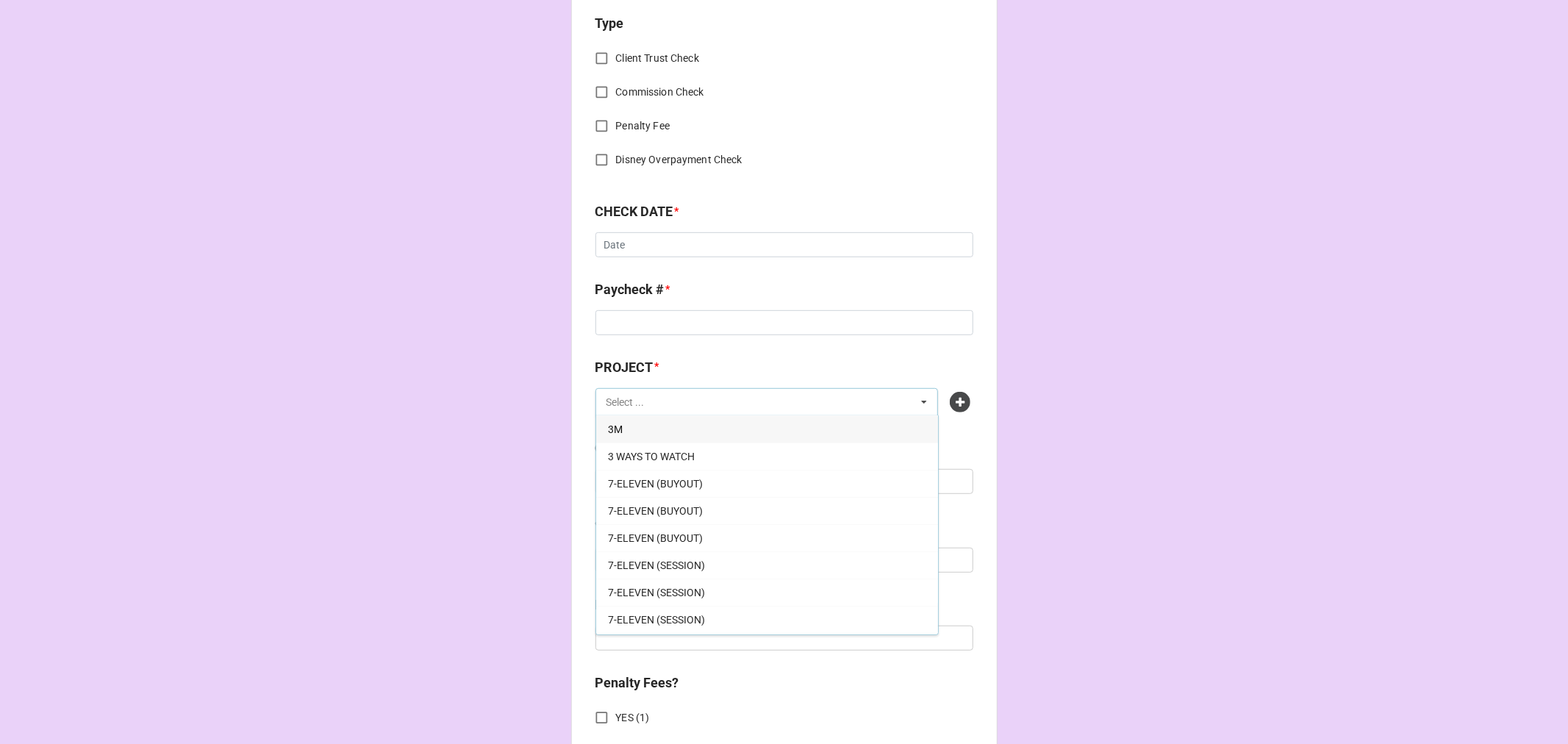
paste input "GREASE ([GEOGRAPHIC_DATA])"
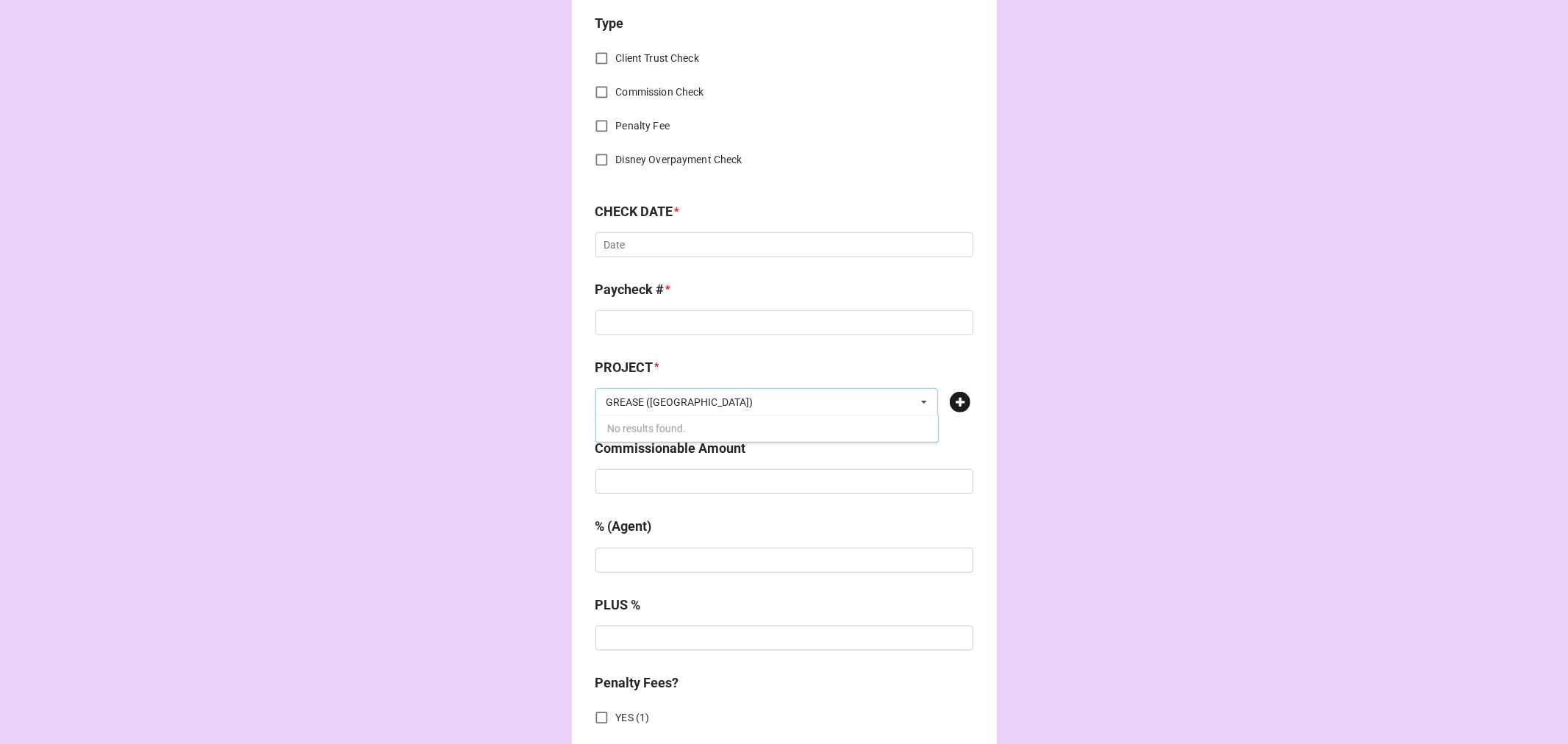
type input "GREASE ([GEOGRAPHIC_DATA])"
click at [961, 402] on icon at bounding box center [960, 402] width 21 height 21
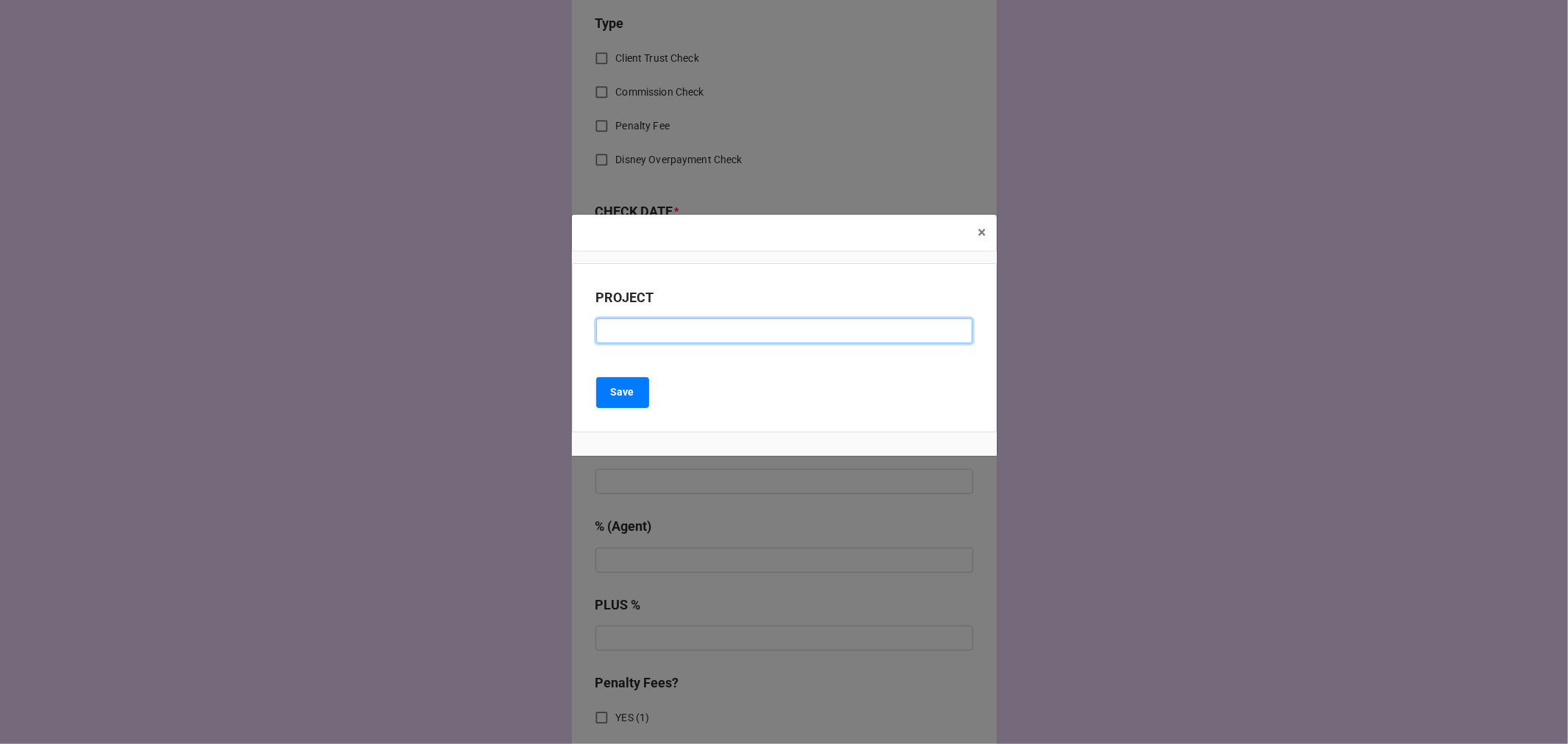
click at [655, 336] on input at bounding box center [784, 330] width 376 height 25
paste input "GREASE ([GEOGRAPHIC_DATA])"
type input "GREASE ([GEOGRAPHIC_DATA])"
click at [632, 398] on b "Save" at bounding box center [622, 392] width 23 height 15
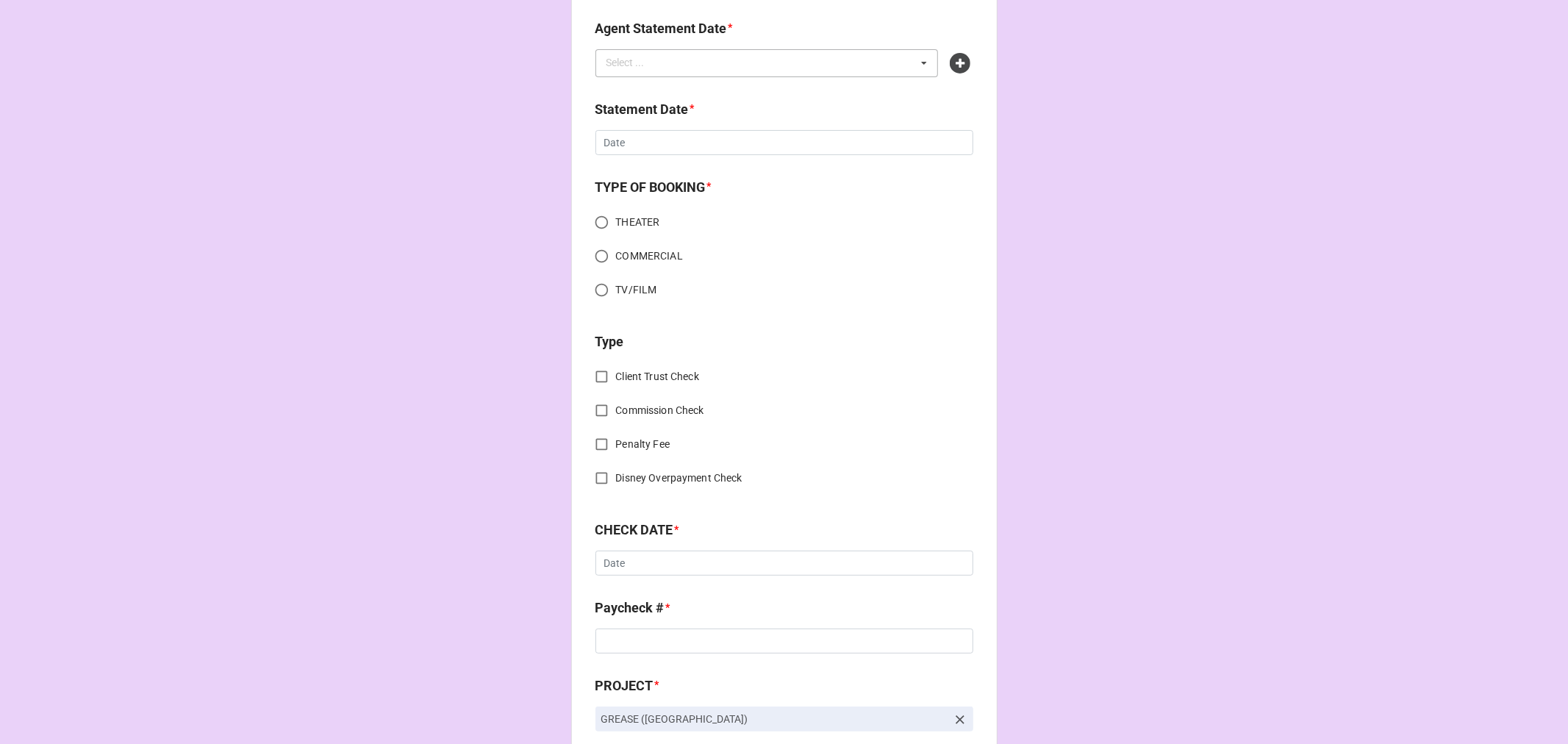
scroll to position [0, 0]
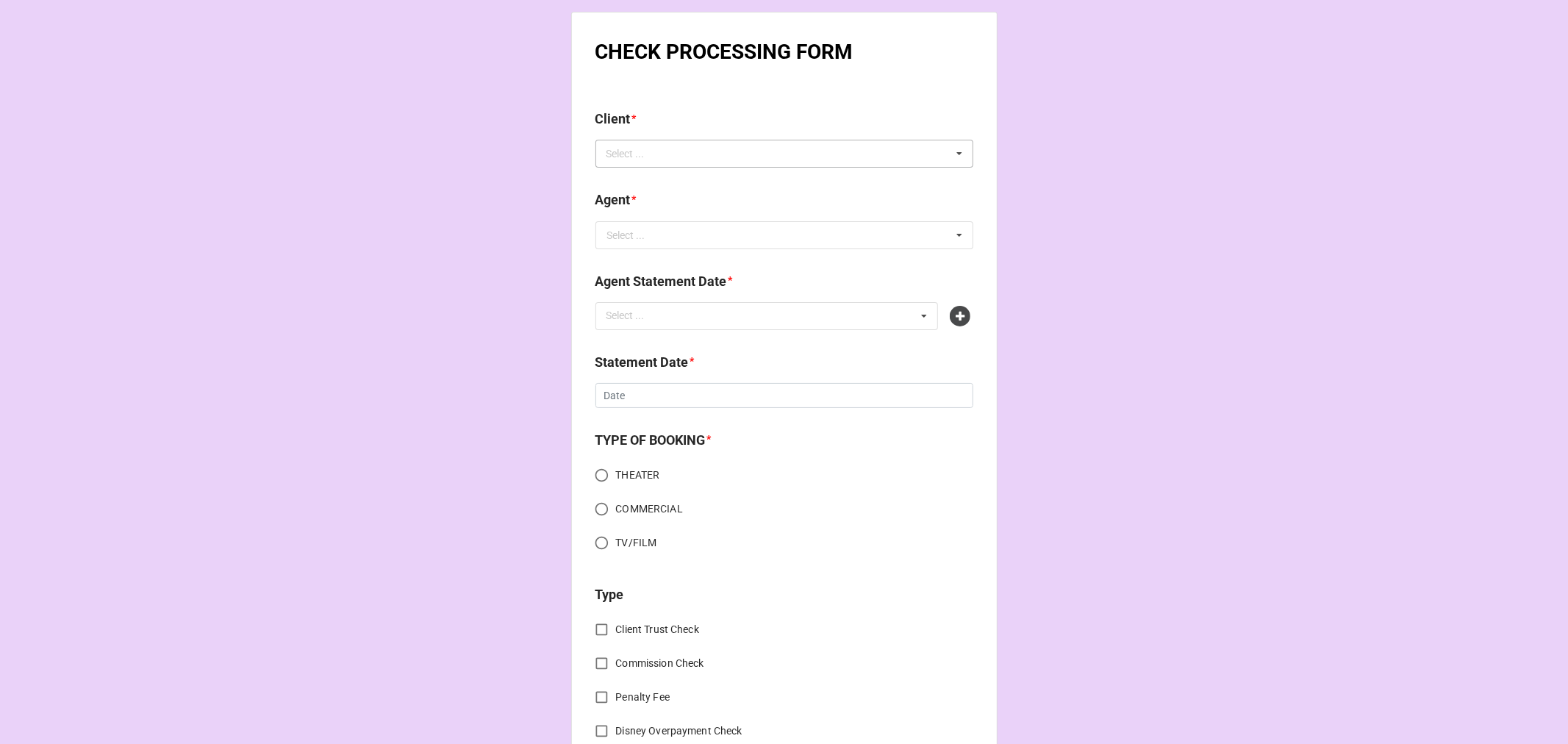
click at [630, 157] on div "Select ..." at bounding box center [634, 153] width 63 height 17
type input "chase"
click at [664, 186] on span "[PERSON_NAME]" at bounding box center [647, 180] width 79 height 12
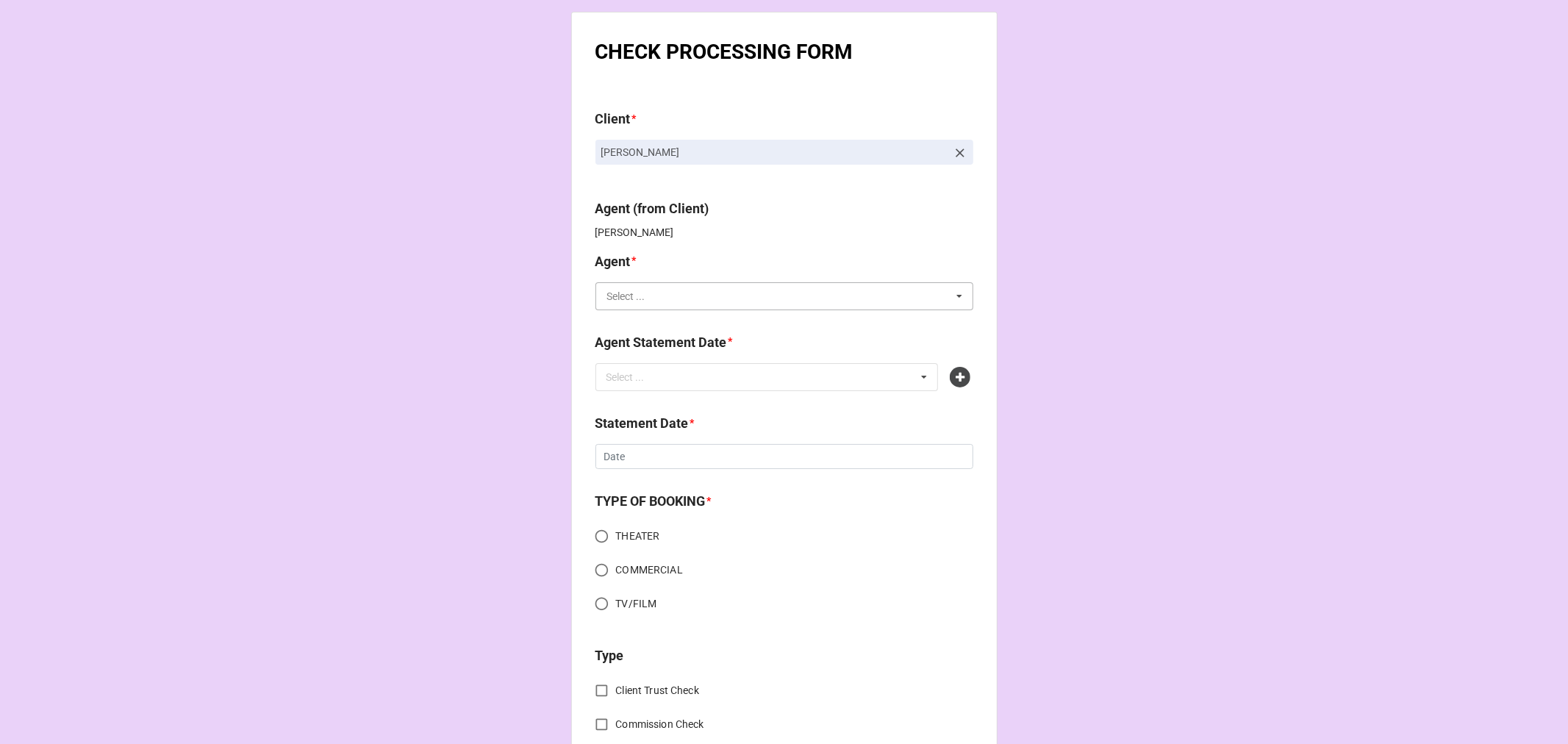
click at [695, 284] on input "text" at bounding box center [785, 296] width 376 height 26
type input "kel"
click at [625, 378] on span "[PERSON_NAME] P" at bounding box center [652, 378] width 88 height 12
click at [629, 382] on div "Select ..." at bounding box center [634, 376] width 63 height 17
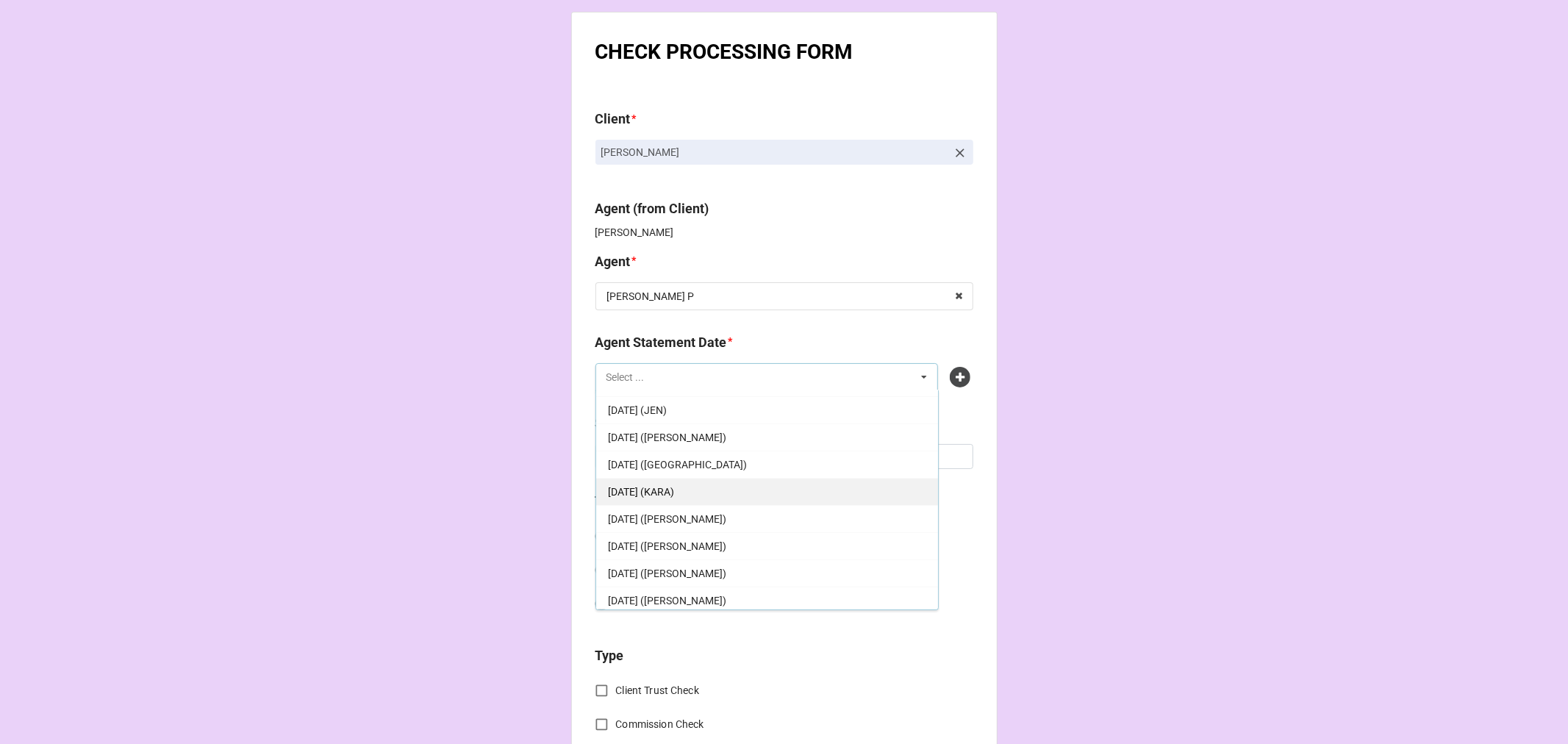
scroll to position [163, 0]
click at [747, 512] on div "[DATE] ([PERSON_NAME])" at bounding box center [767, 512] width 342 height 27
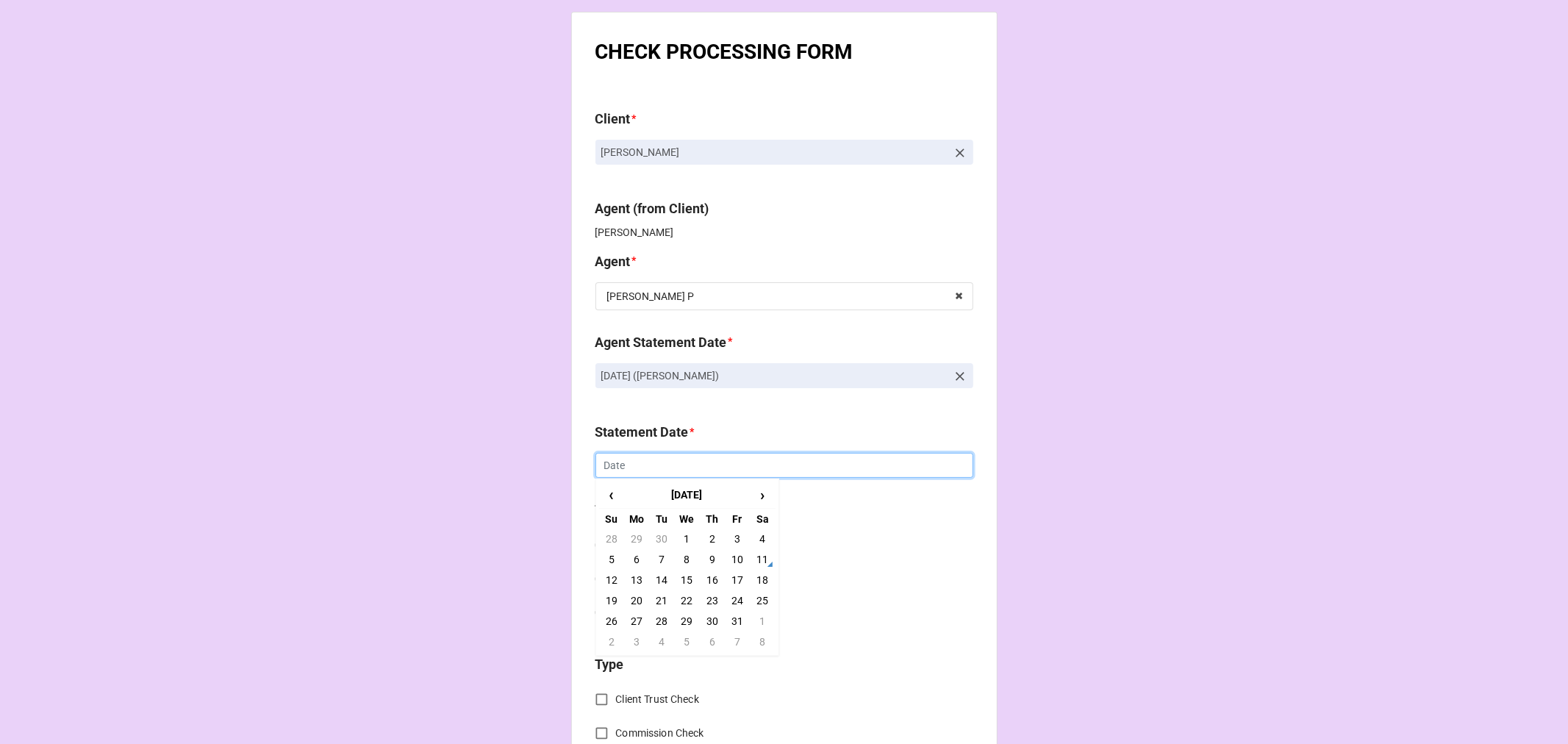
click at [616, 470] on input "text" at bounding box center [784, 465] width 378 height 25
click at [735, 581] on td "17" at bounding box center [737, 580] width 25 height 21
type input "[DATE]"
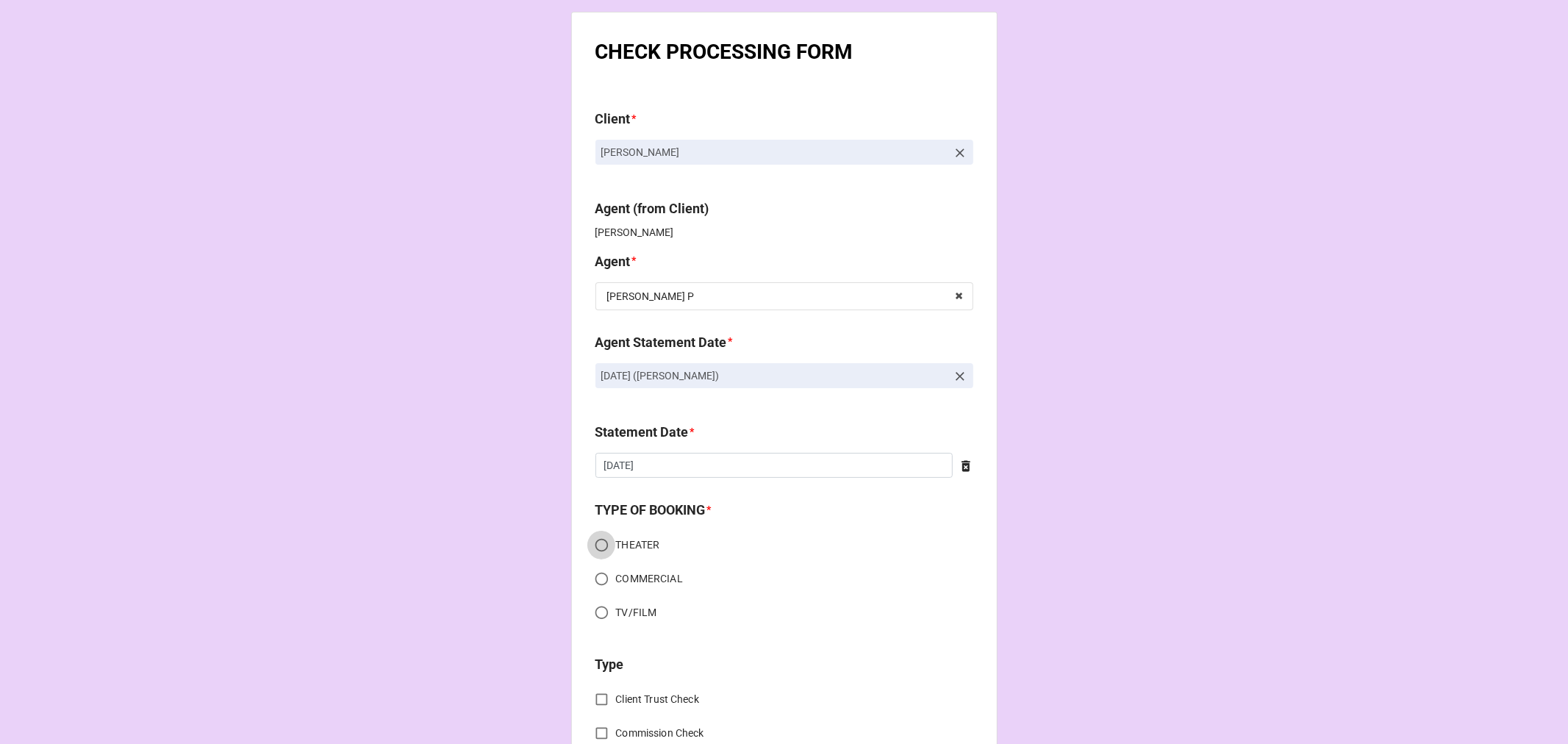
click at [600, 545] on input "THEATER" at bounding box center [602, 545] width 29 height 29
radio input "true"
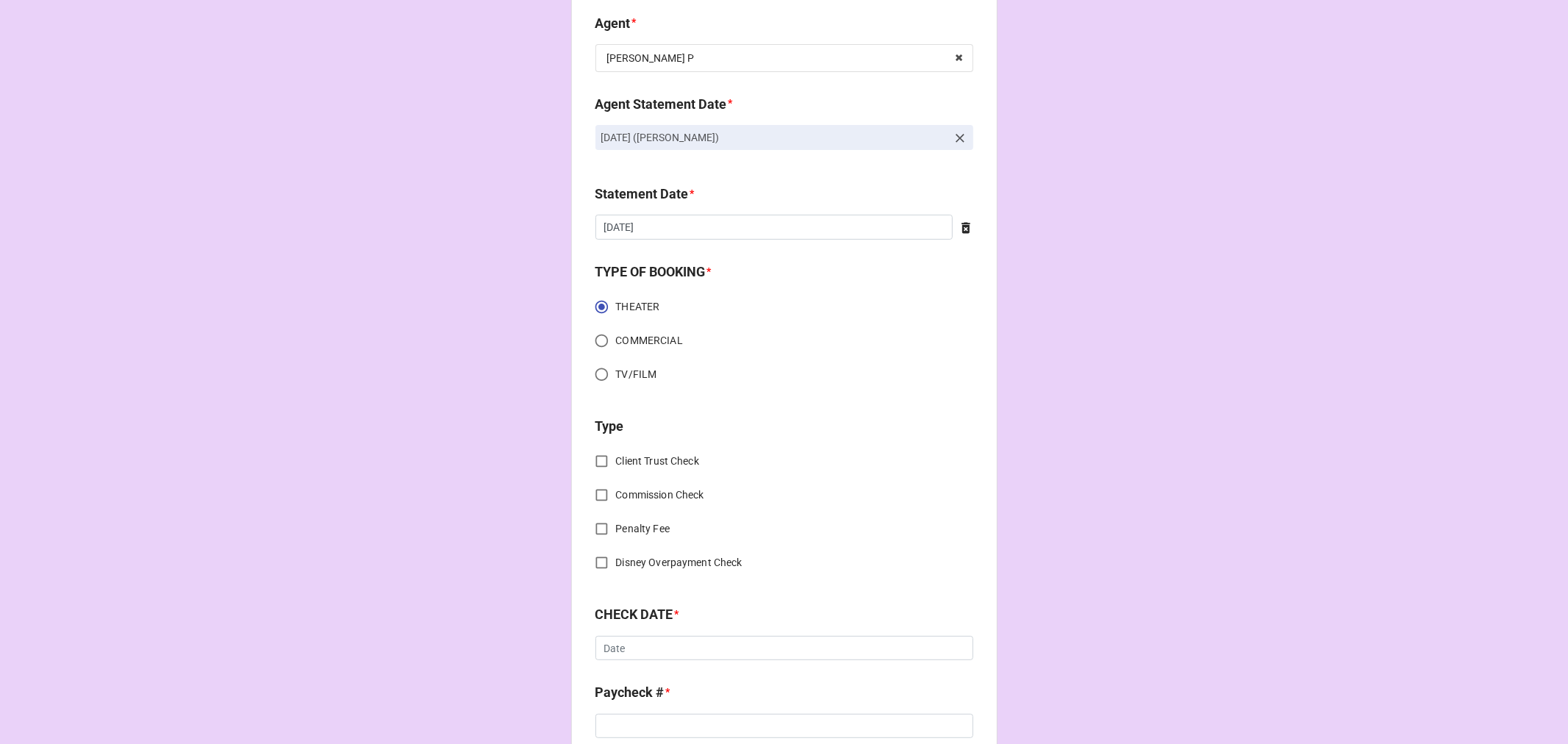
scroll to position [245, 0]
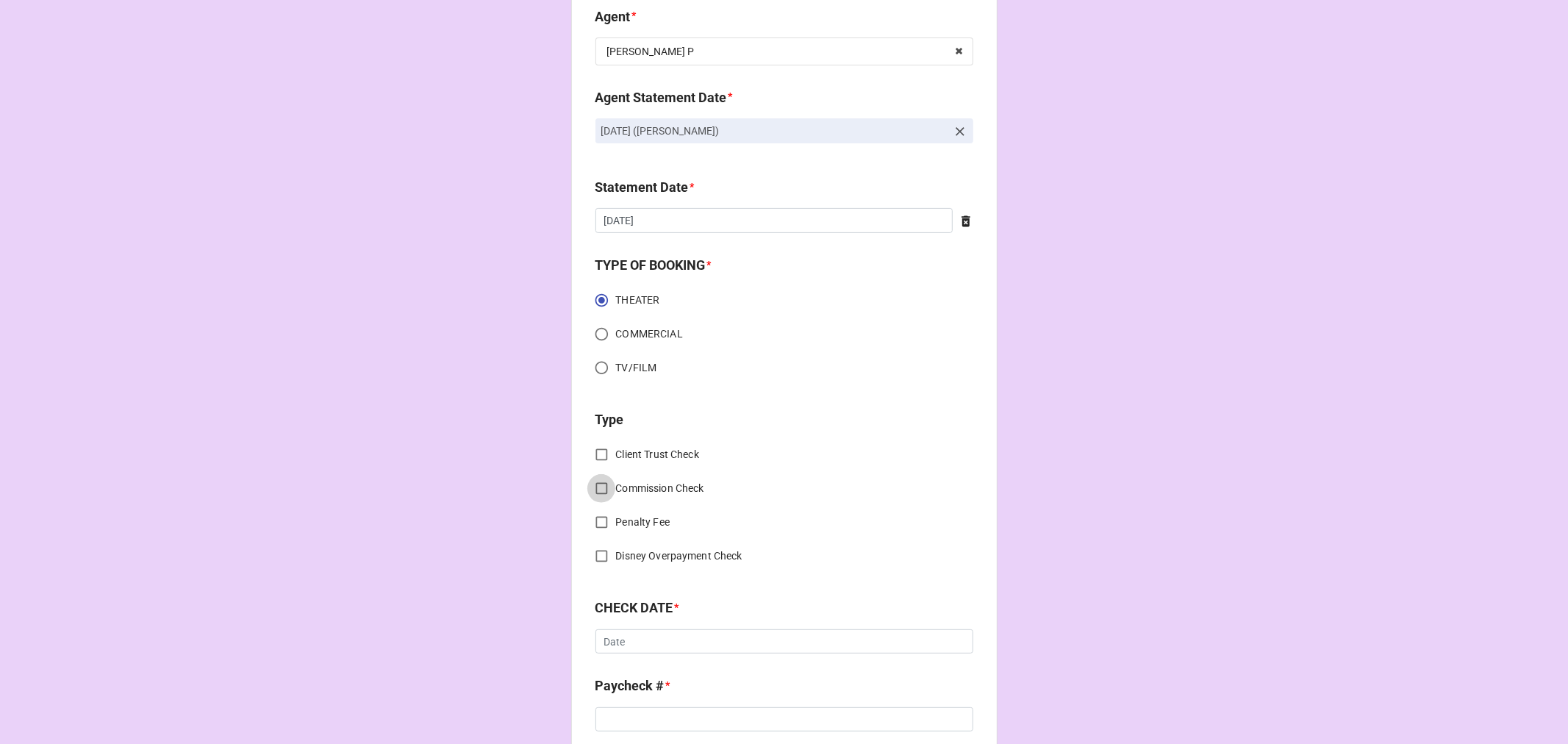
click at [590, 485] on input "Commission Check" at bounding box center [602, 489] width 29 height 29
checkbox input "true"
click at [724, 635] on input "text" at bounding box center [785, 643] width 376 height 26
click at [643, 534] on span "FSE (Client)" at bounding box center [635, 535] width 53 height 12
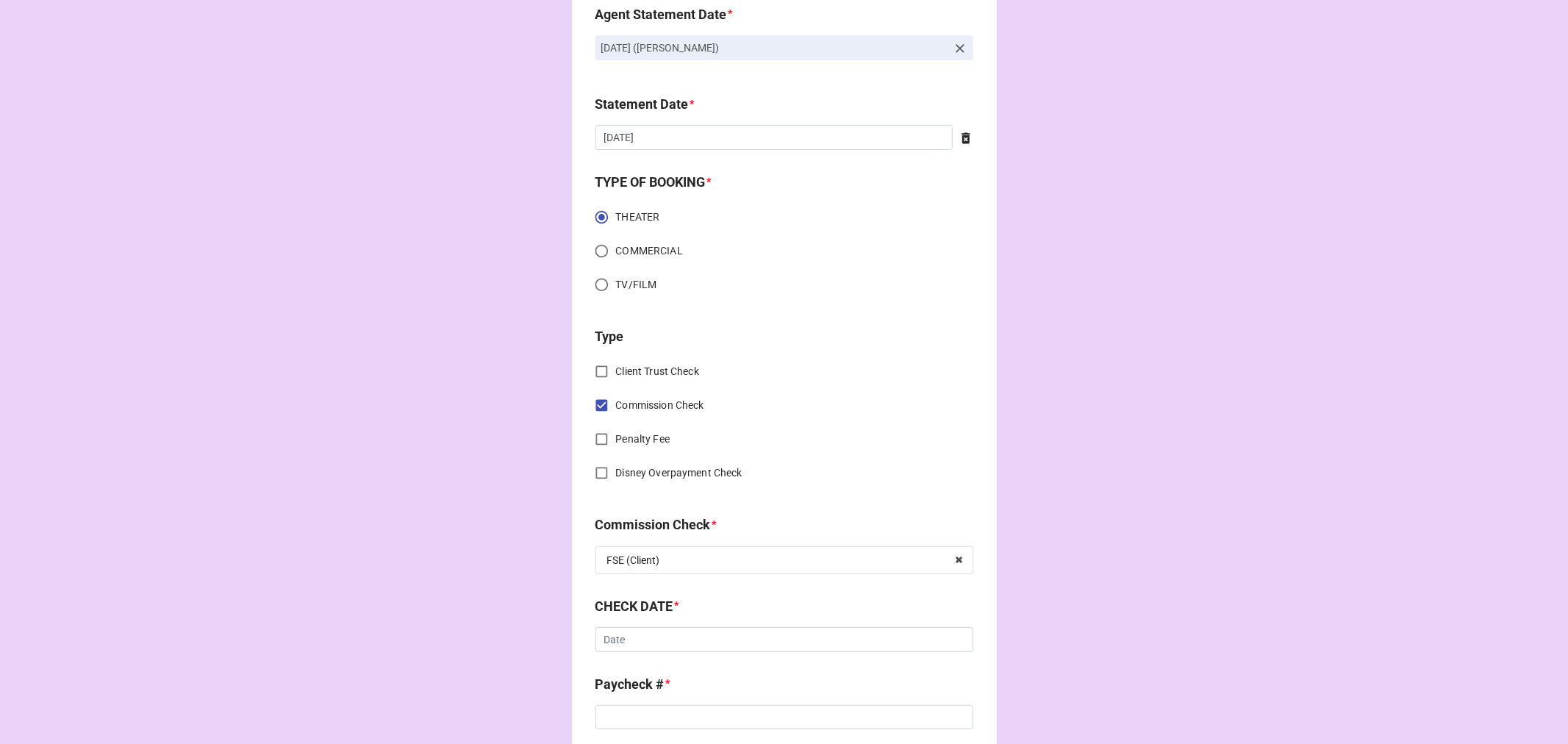
scroll to position [408, 0]
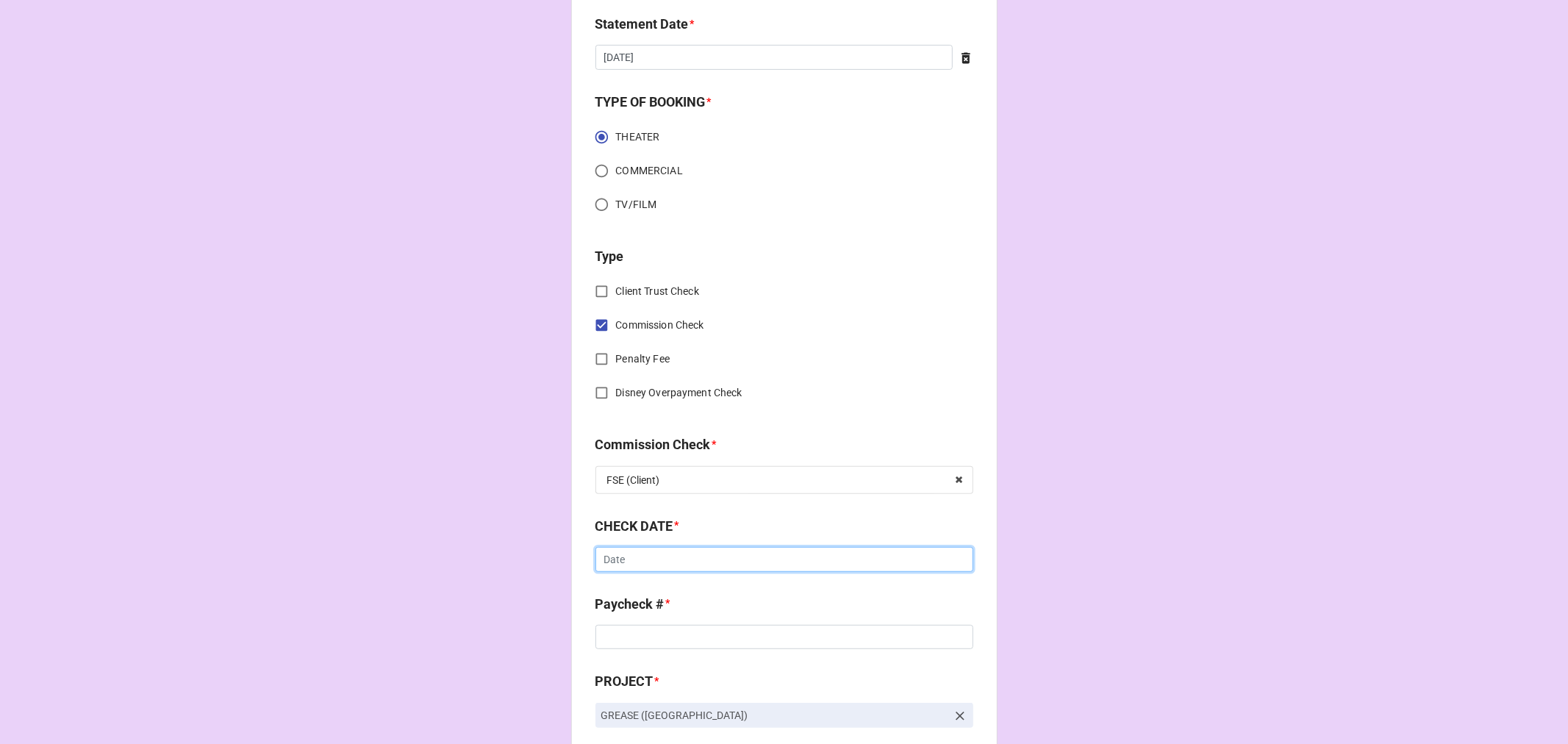
click at [732, 554] on input "text" at bounding box center [784, 559] width 378 height 25
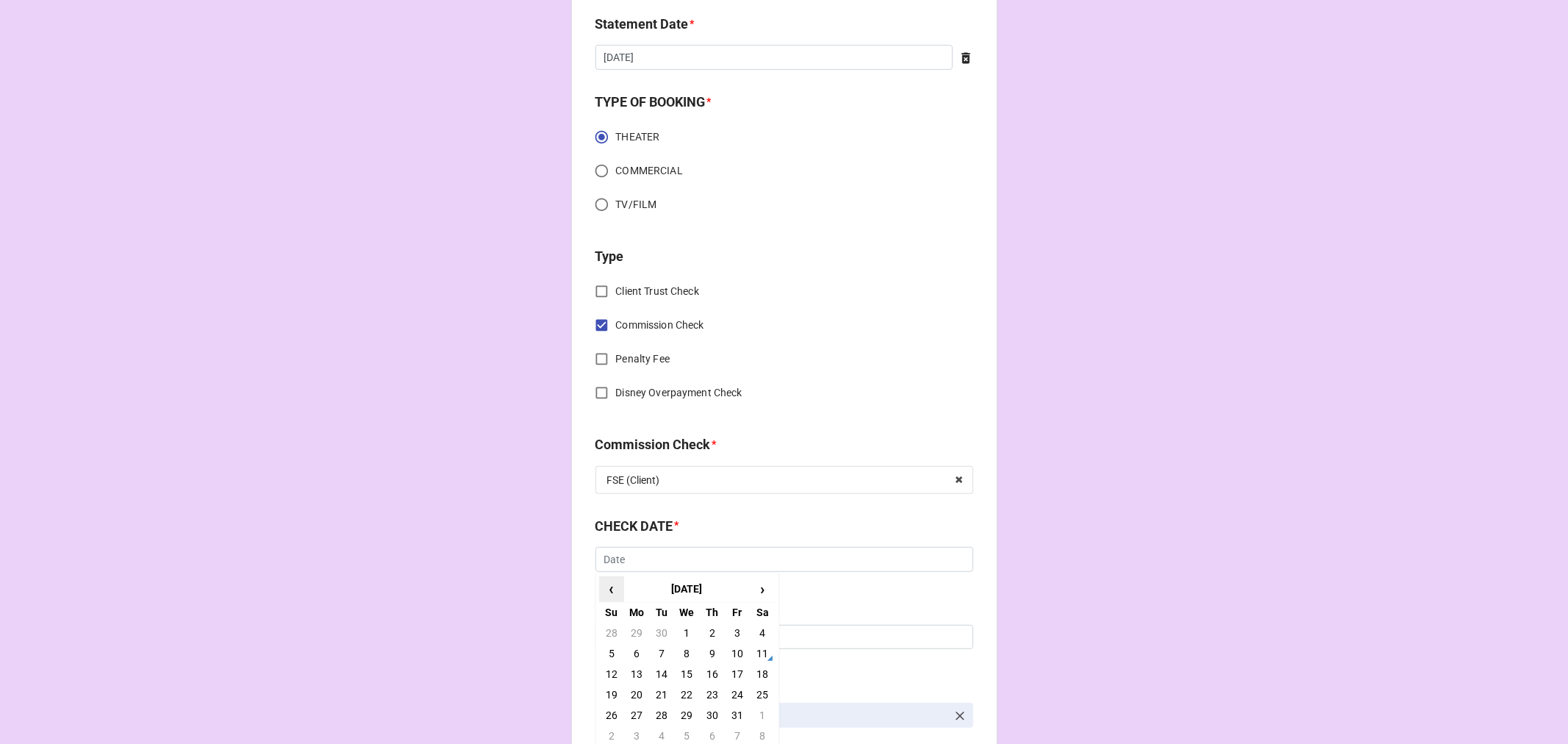
click at [615, 587] on span "‹" at bounding box center [611, 589] width 23 height 24
click at [683, 692] on td "24" at bounding box center [686, 695] width 25 height 21
type input "[DATE]"
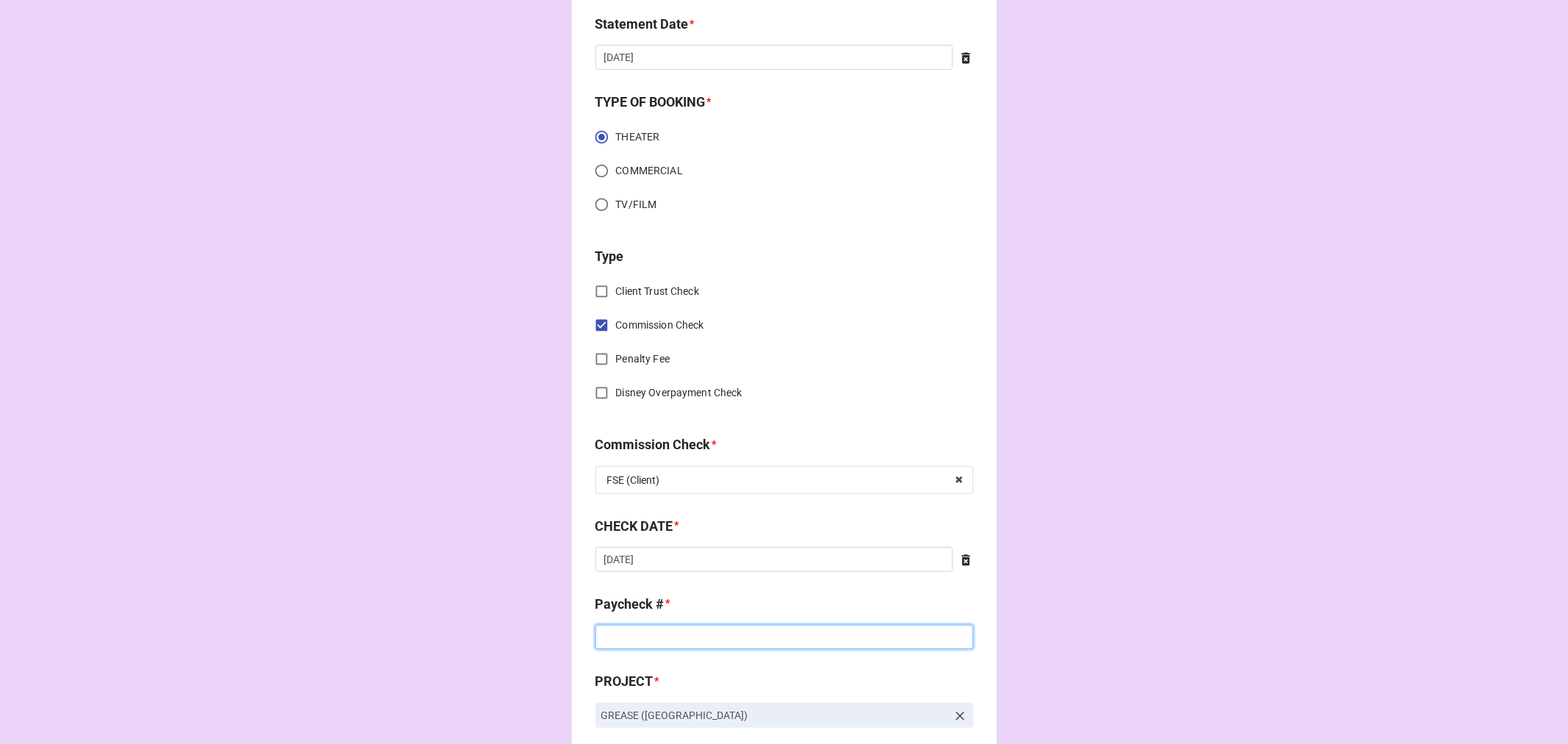
click at [647, 642] on input at bounding box center [784, 637] width 378 height 25
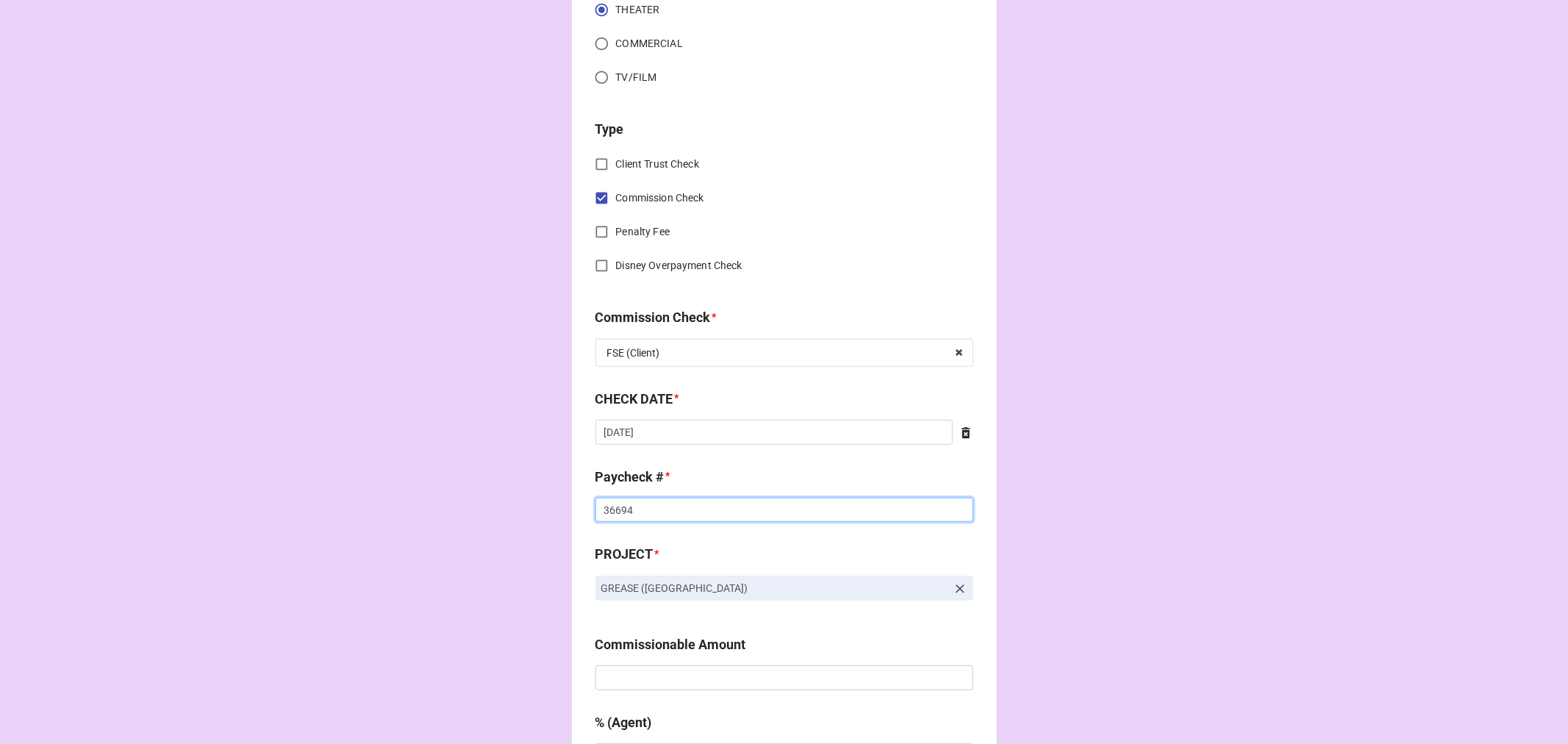
scroll to position [735, 0]
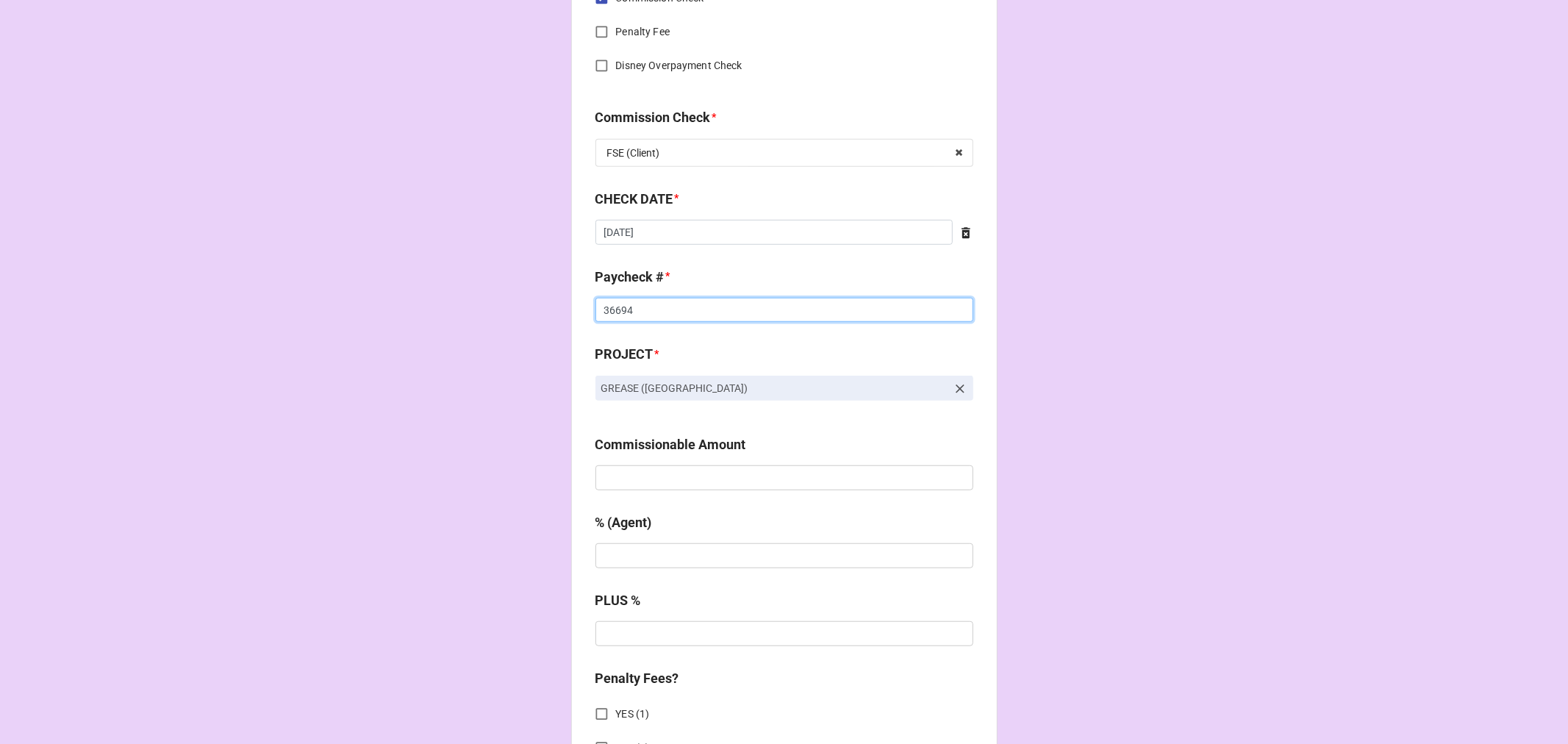
type input "36694"
click at [794, 489] on input "text" at bounding box center [784, 477] width 378 height 25
click at [635, 481] on input "text" at bounding box center [784, 477] width 378 height 25
type input "$1,700.00"
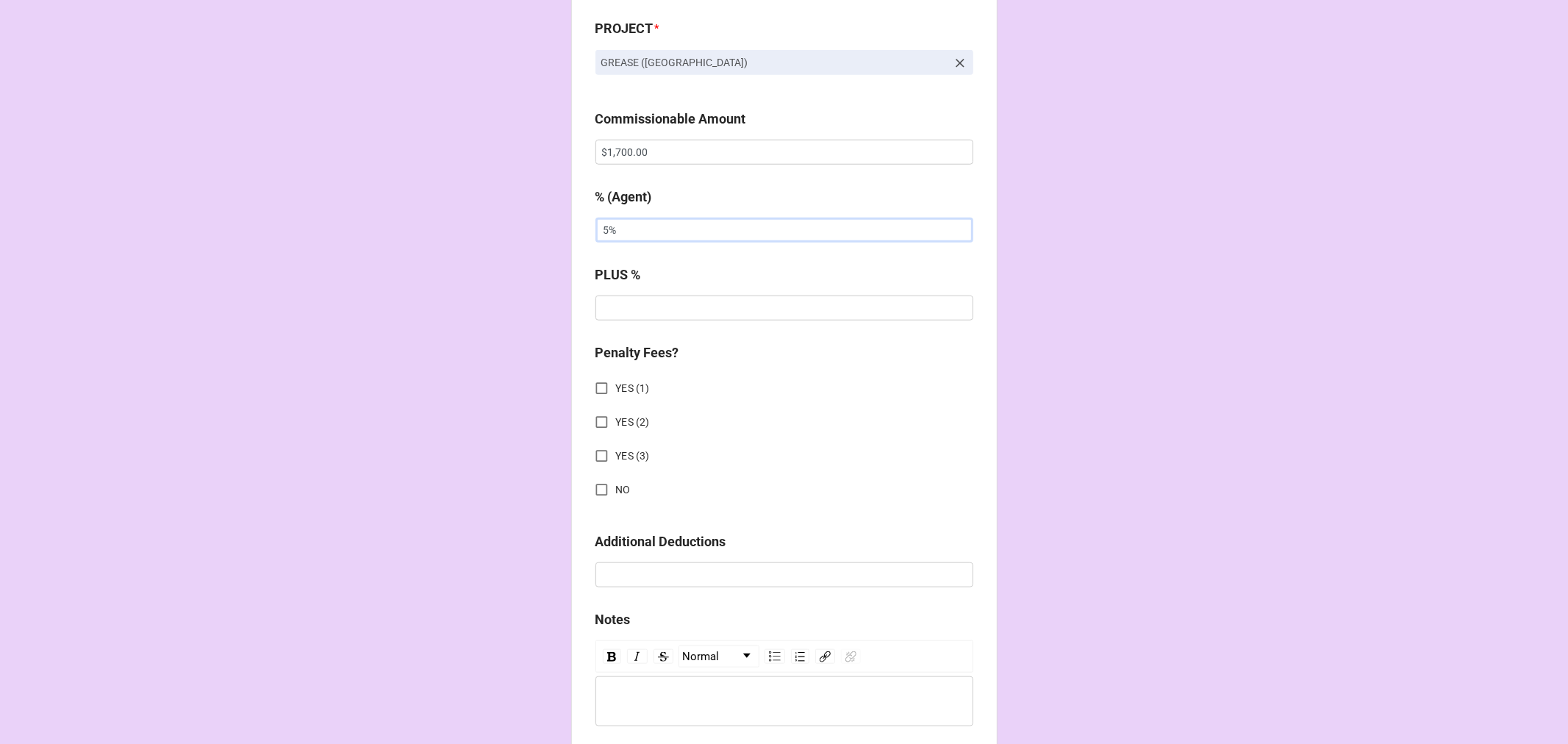
scroll to position [1062, 0]
type input "5%"
click at [593, 491] on input "NO" at bounding box center [602, 489] width 29 height 29
checkbox input "true"
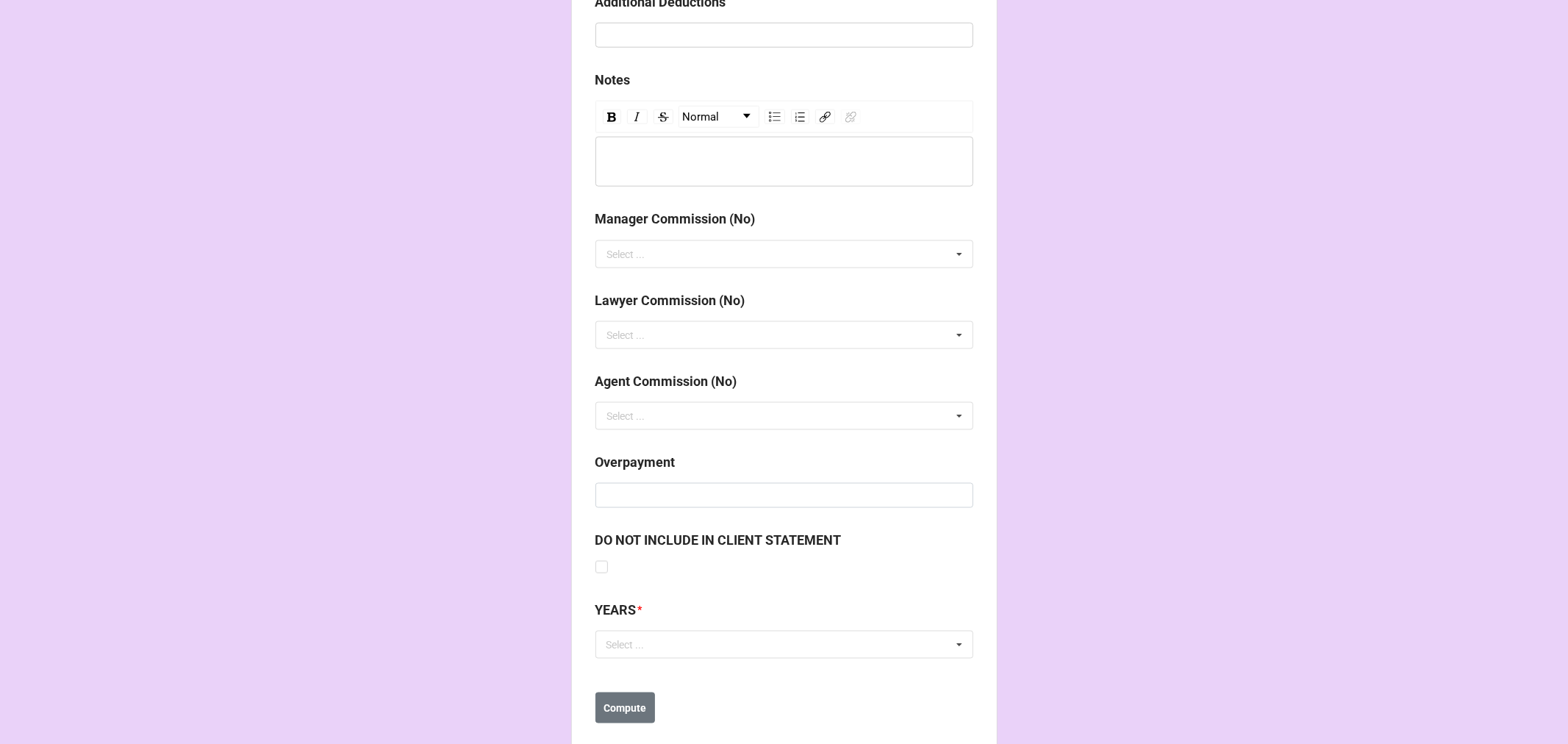
scroll to position [1628, 0]
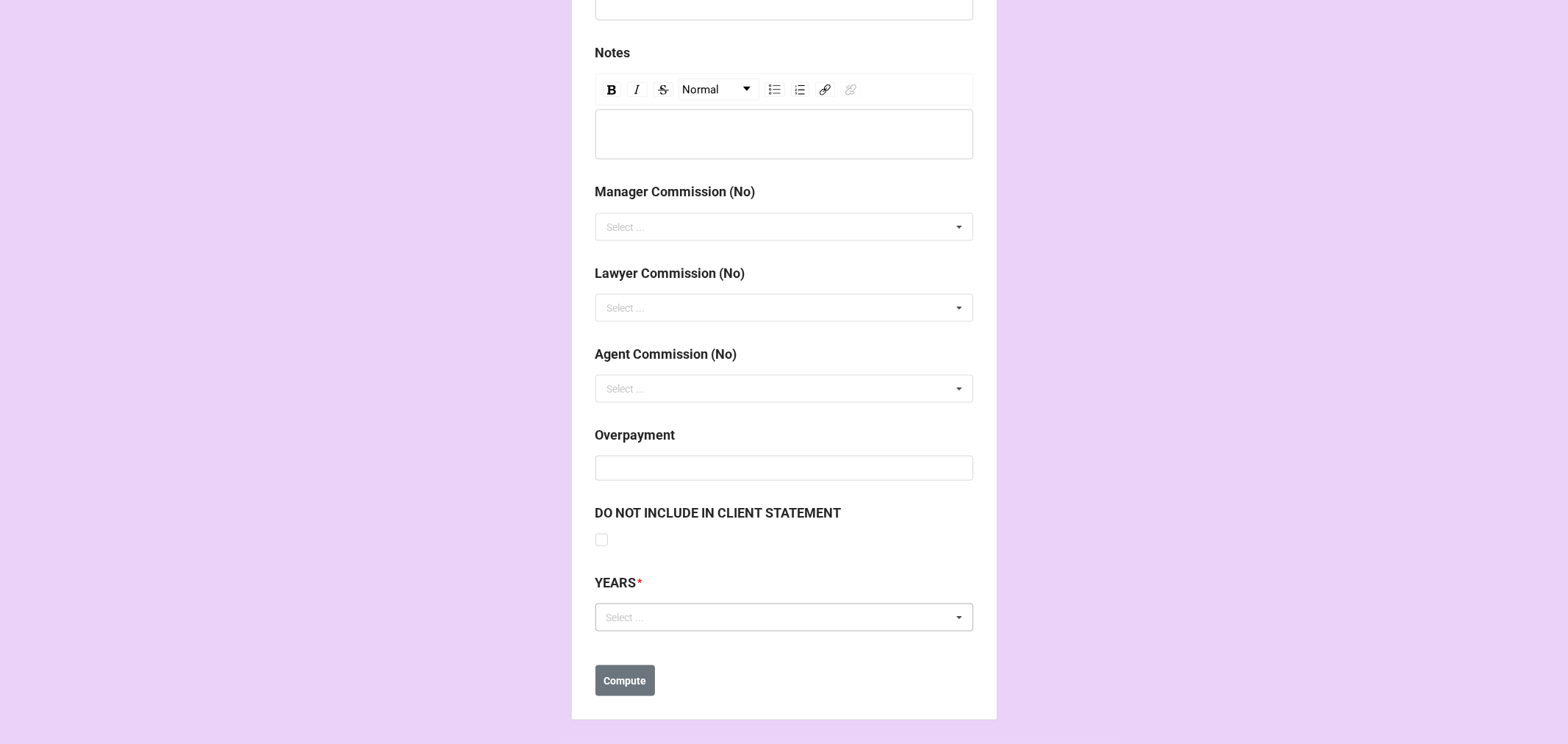
click at [718, 623] on div "Select ... No results found." at bounding box center [784, 617] width 378 height 28
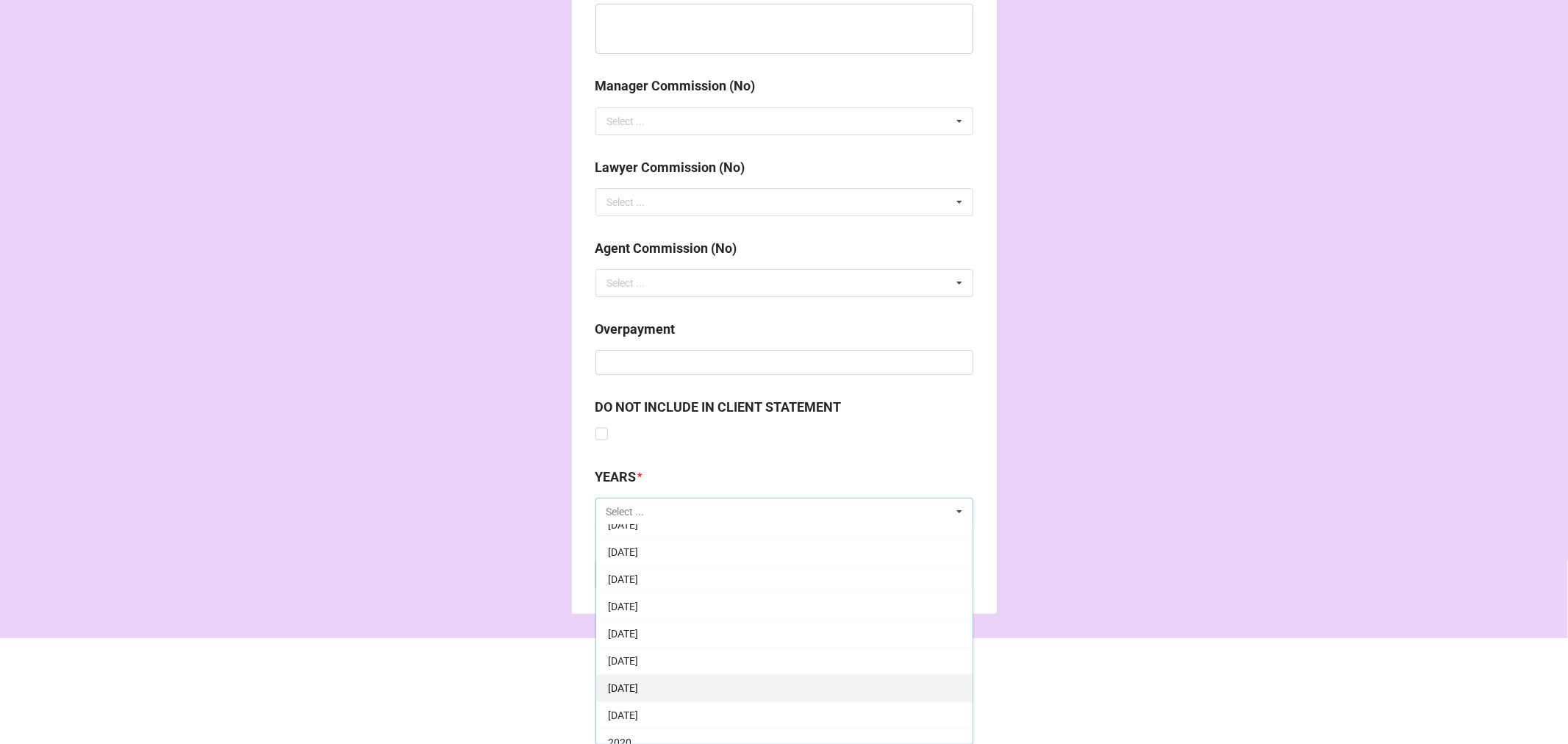
scroll to position [163, 0]
click at [638, 619] on span "[DATE]" at bounding box center [624, 620] width 30 height 12
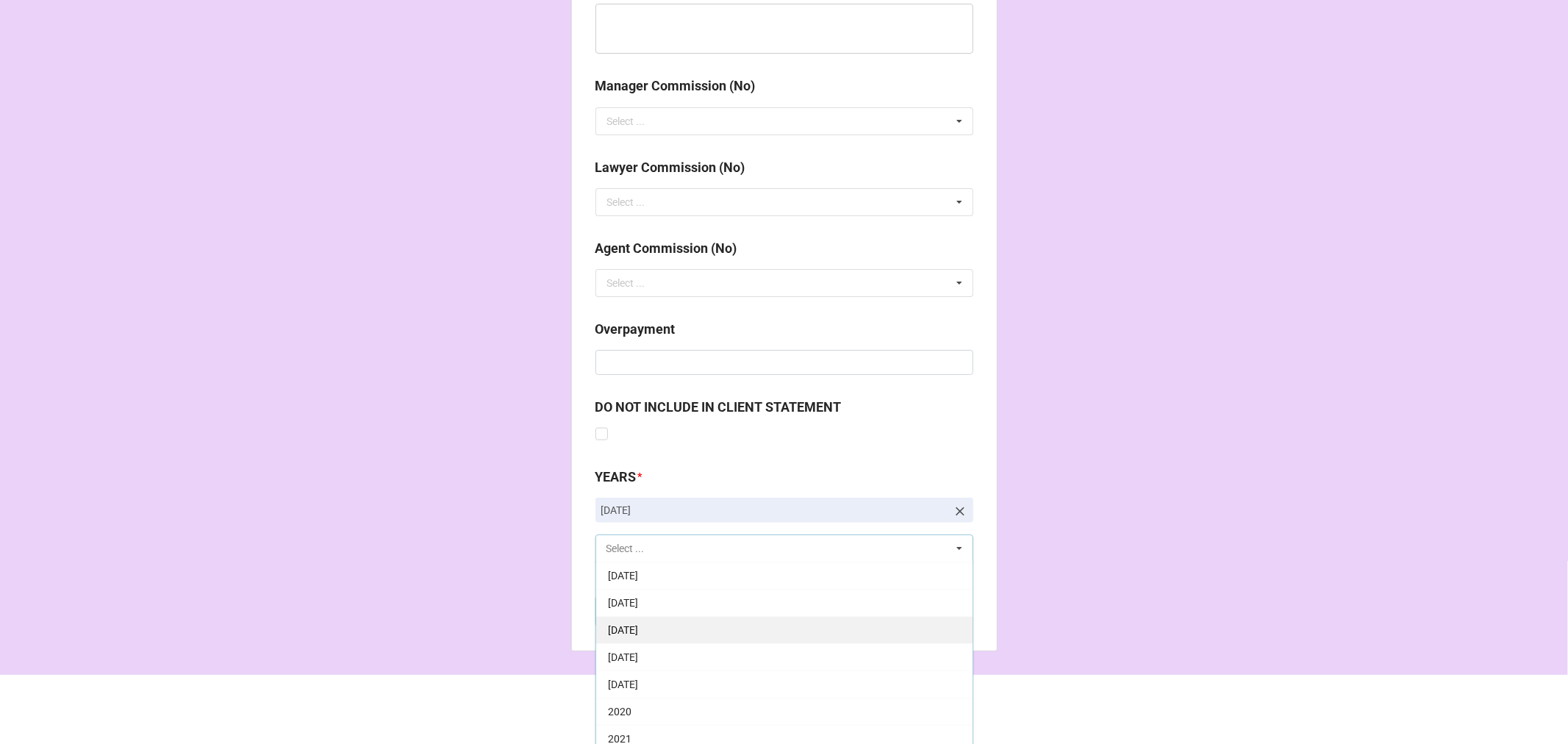
scroll to position [272, 0]
click at [664, 729] on div "2025" at bounding box center [784, 740] width 376 height 27
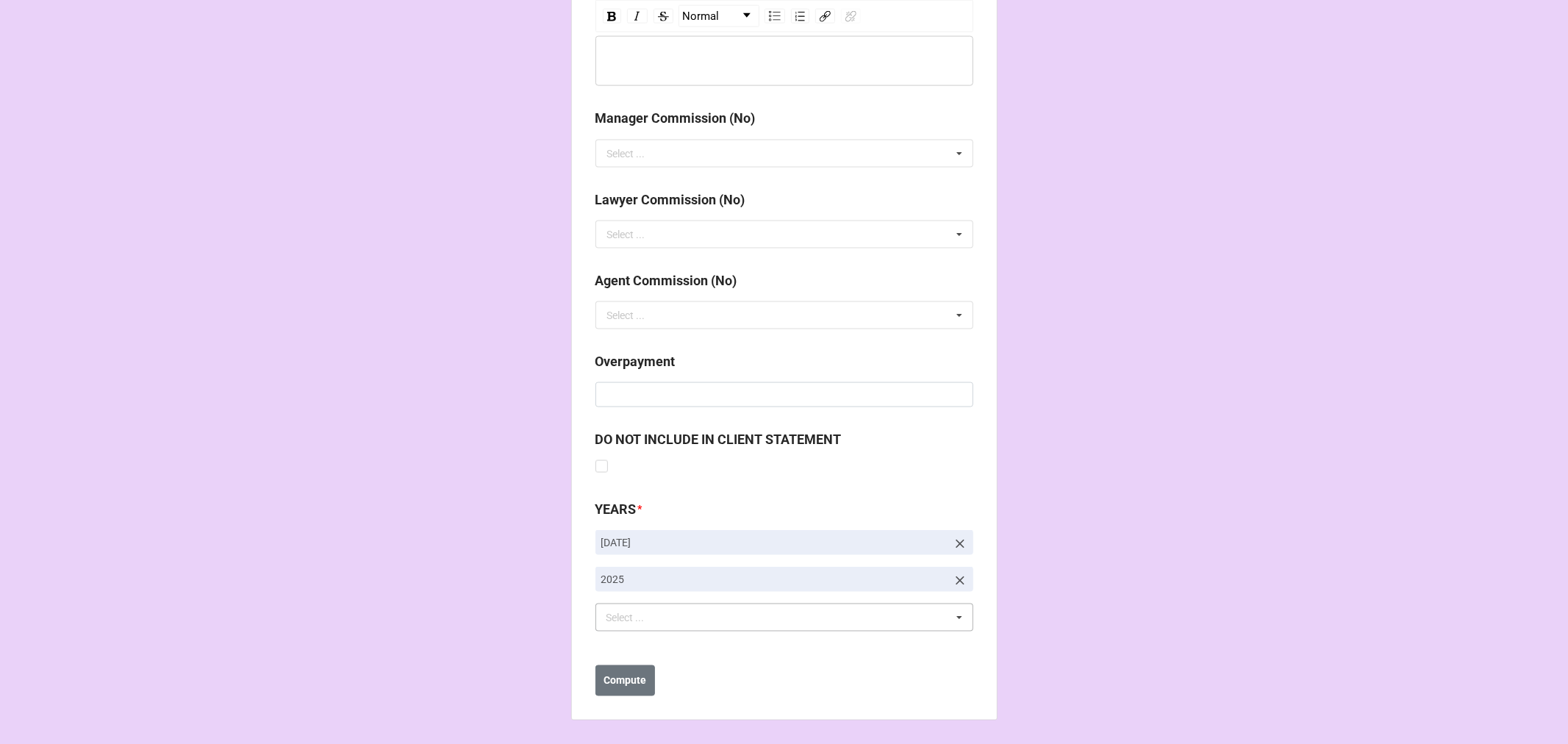
drag, startPoint x: 1230, startPoint y: 483, endPoint x: 1224, endPoint y: 478, distance: 7.8
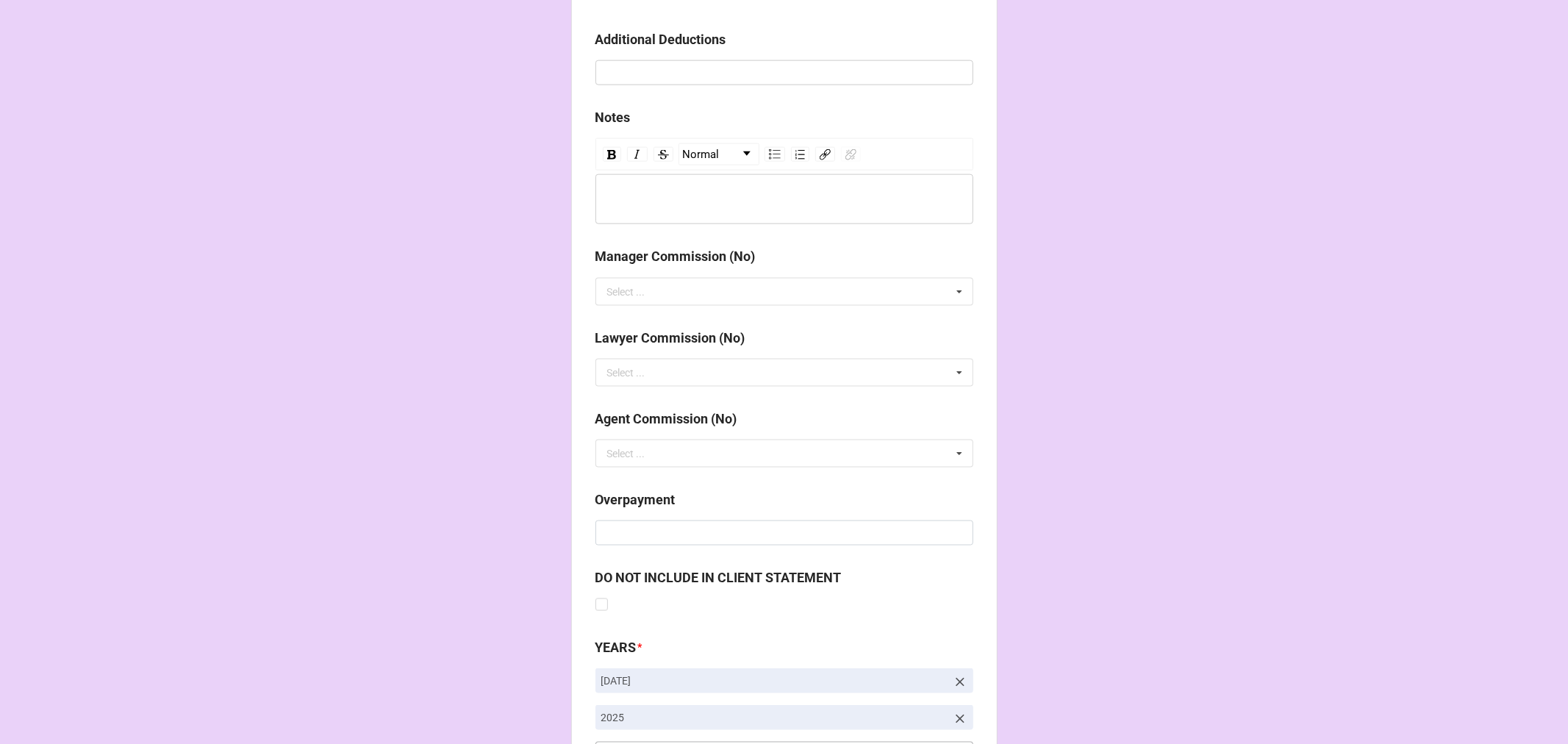
scroll to position [1701, 0]
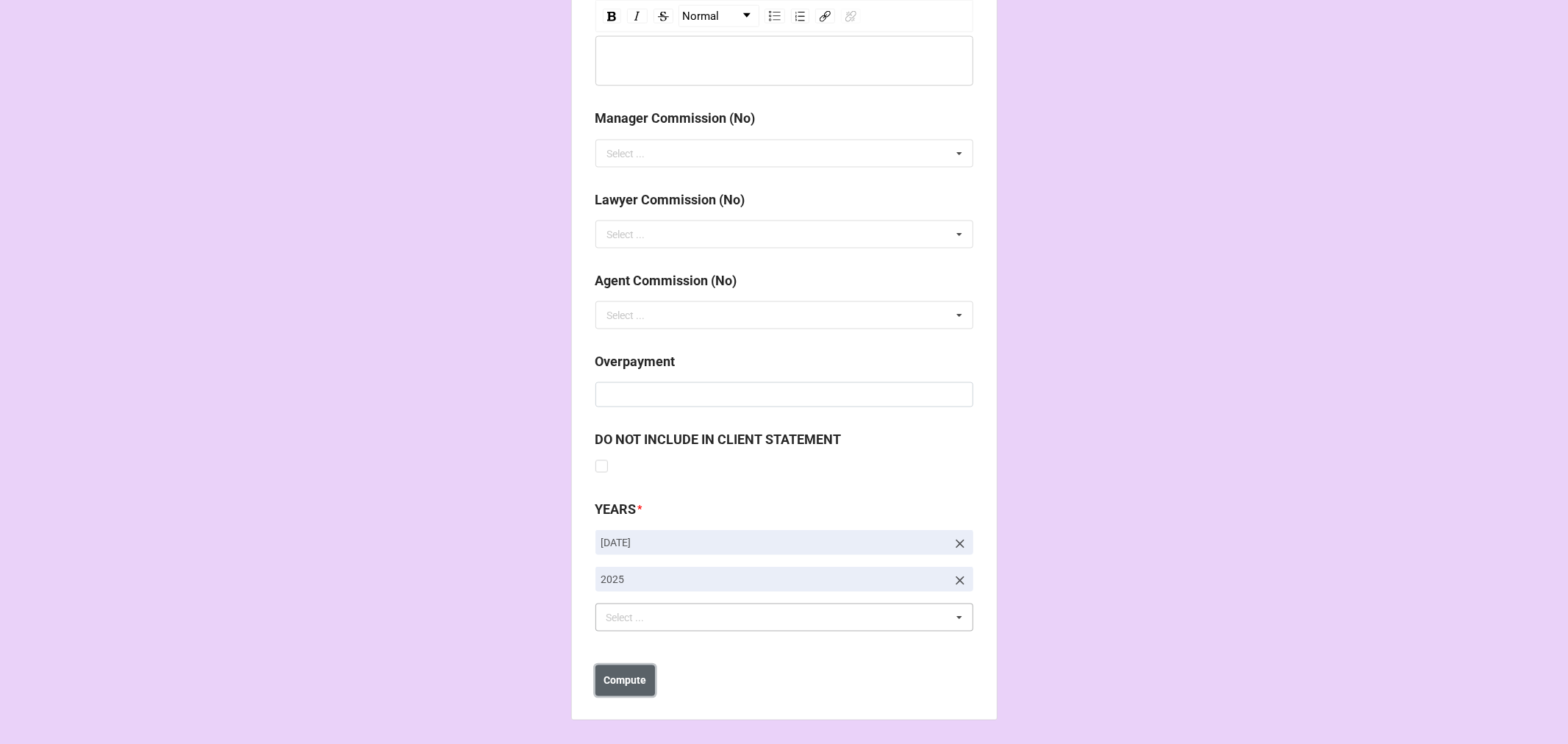
click at [612, 679] on b "Compute" at bounding box center [624, 680] width 42 height 15
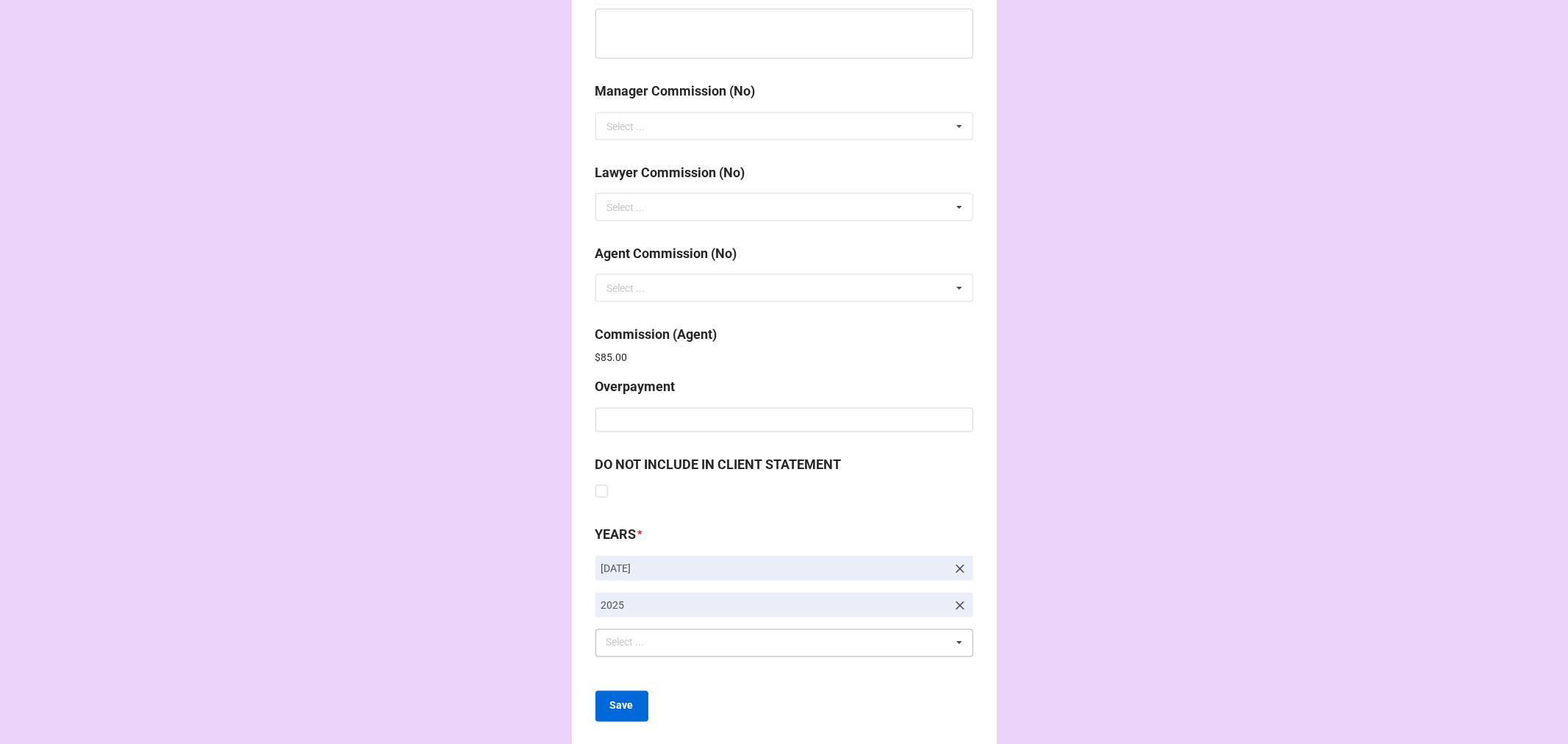
scroll to position [1753, 0]
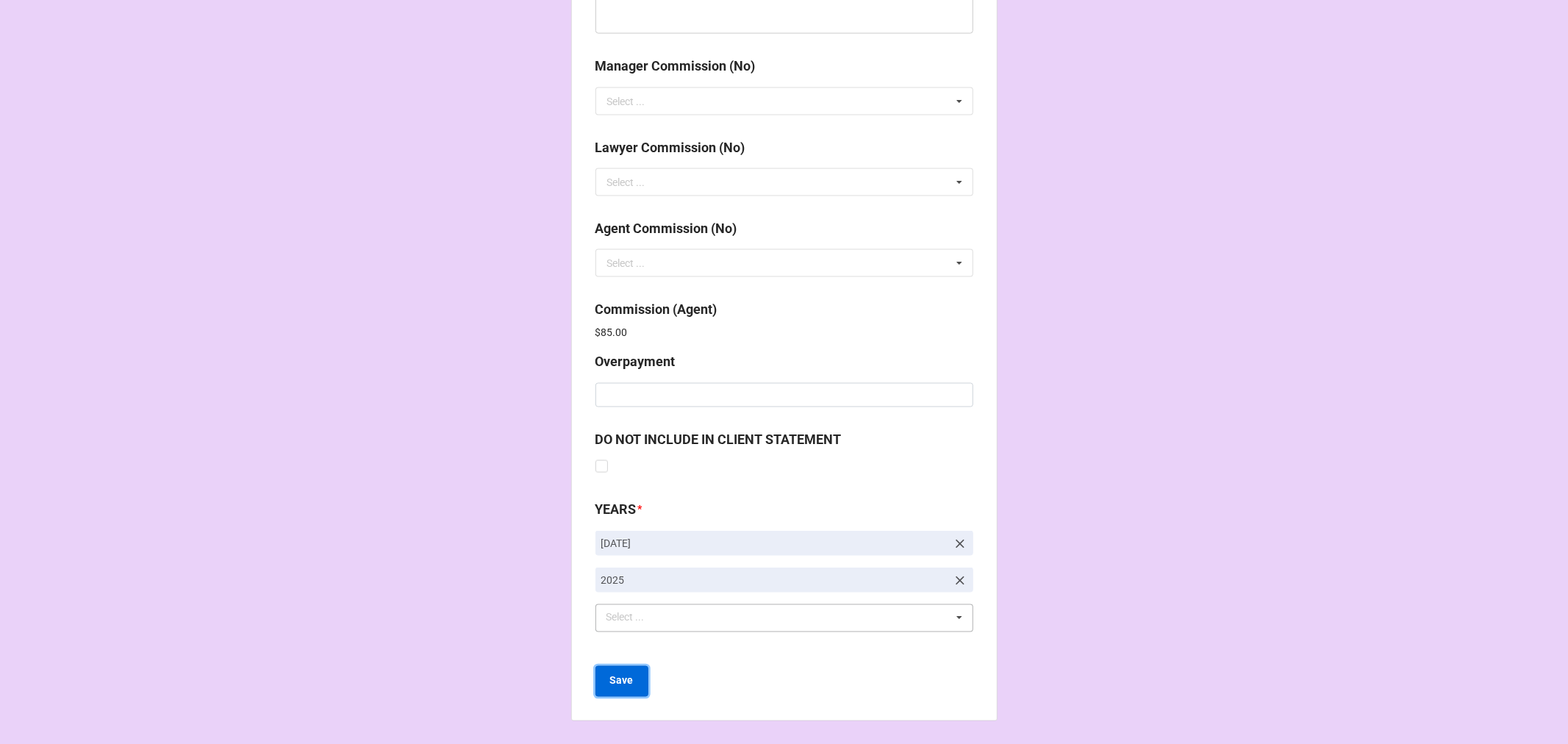
click at [616, 672] on button "Save" at bounding box center [622, 681] width 53 height 31
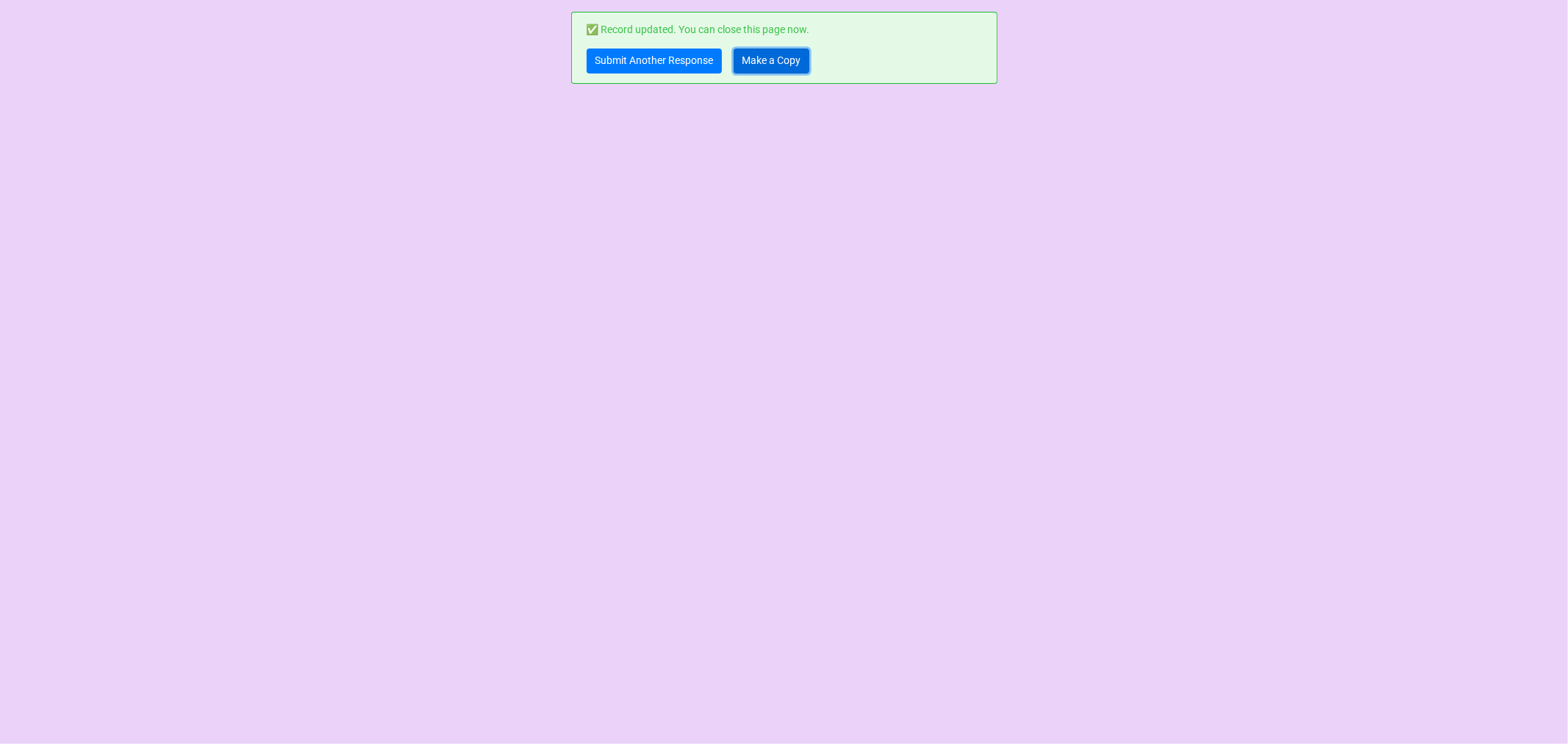
click at [790, 61] on link "Make a Copy" at bounding box center [771, 61] width 76 height 25
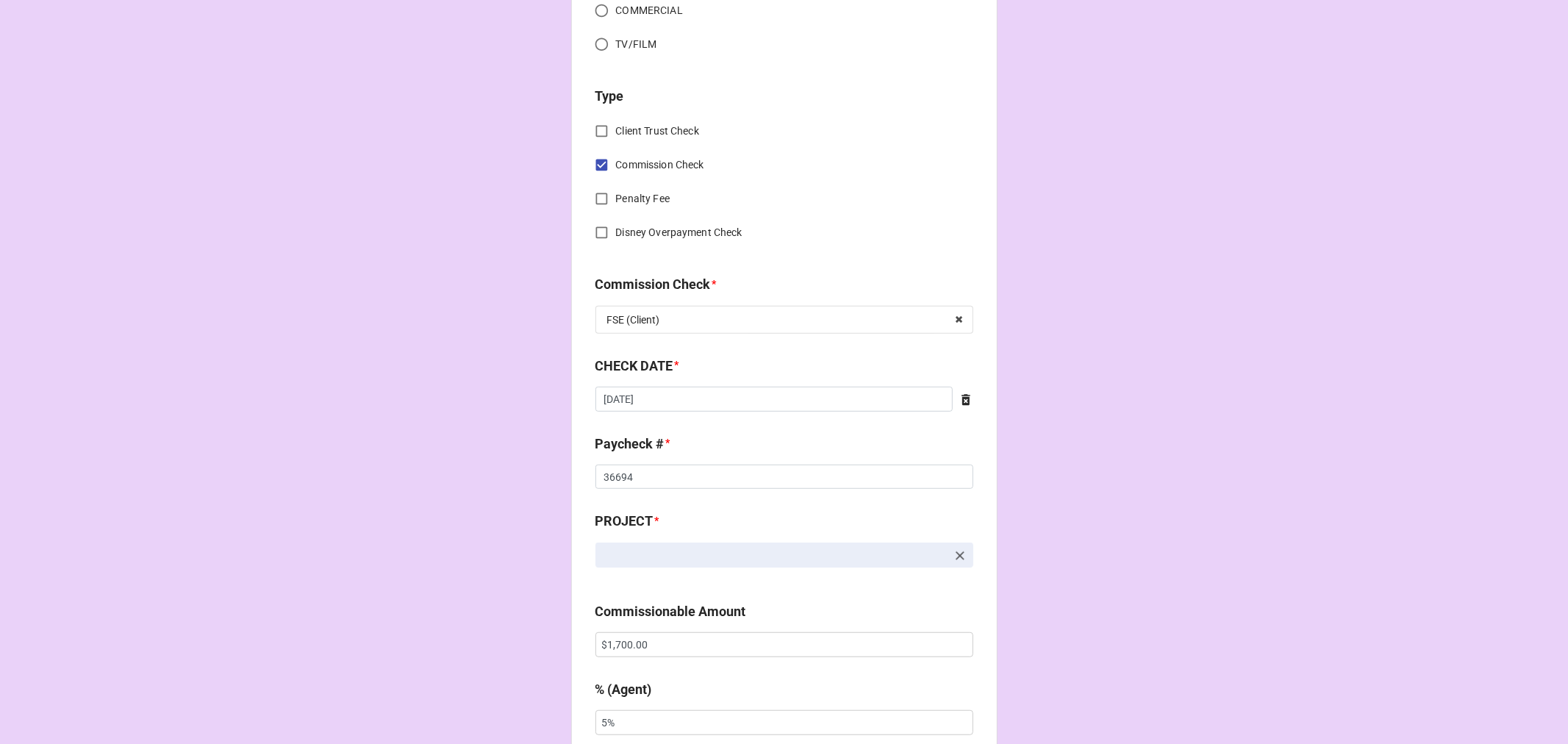
scroll to position [571, 0]
drag, startPoint x: 620, startPoint y: 719, endPoint x: 540, endPoint y: 719, distance: 80.0
click at [543, 719] on div "CHECK PROCESSING FORM Client * [PERSON_NAME] Agent (from Client) [PERSON_NAME] …" at bounding box center [784, 651] width 1568 height 2445
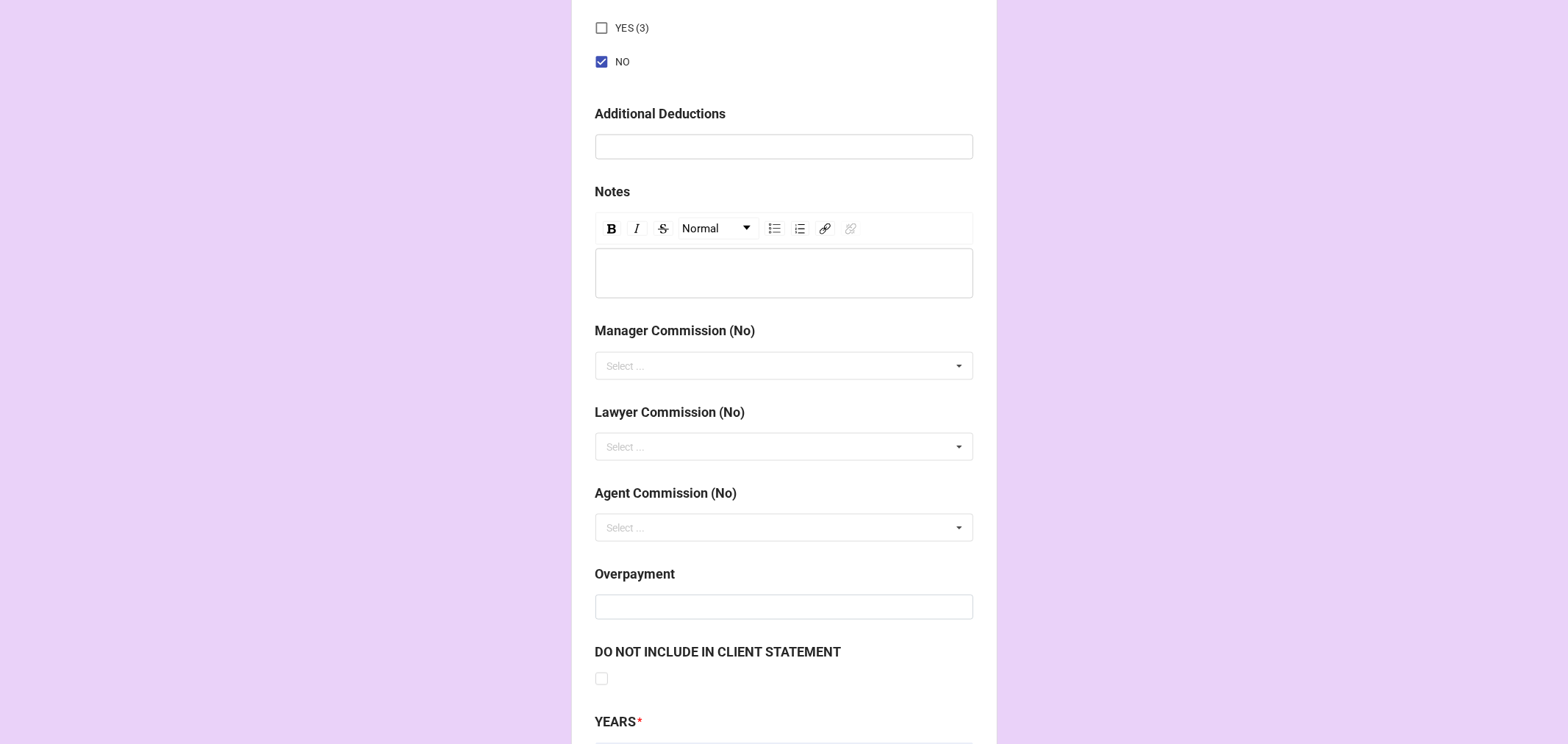
scroll to position [1701, 0]
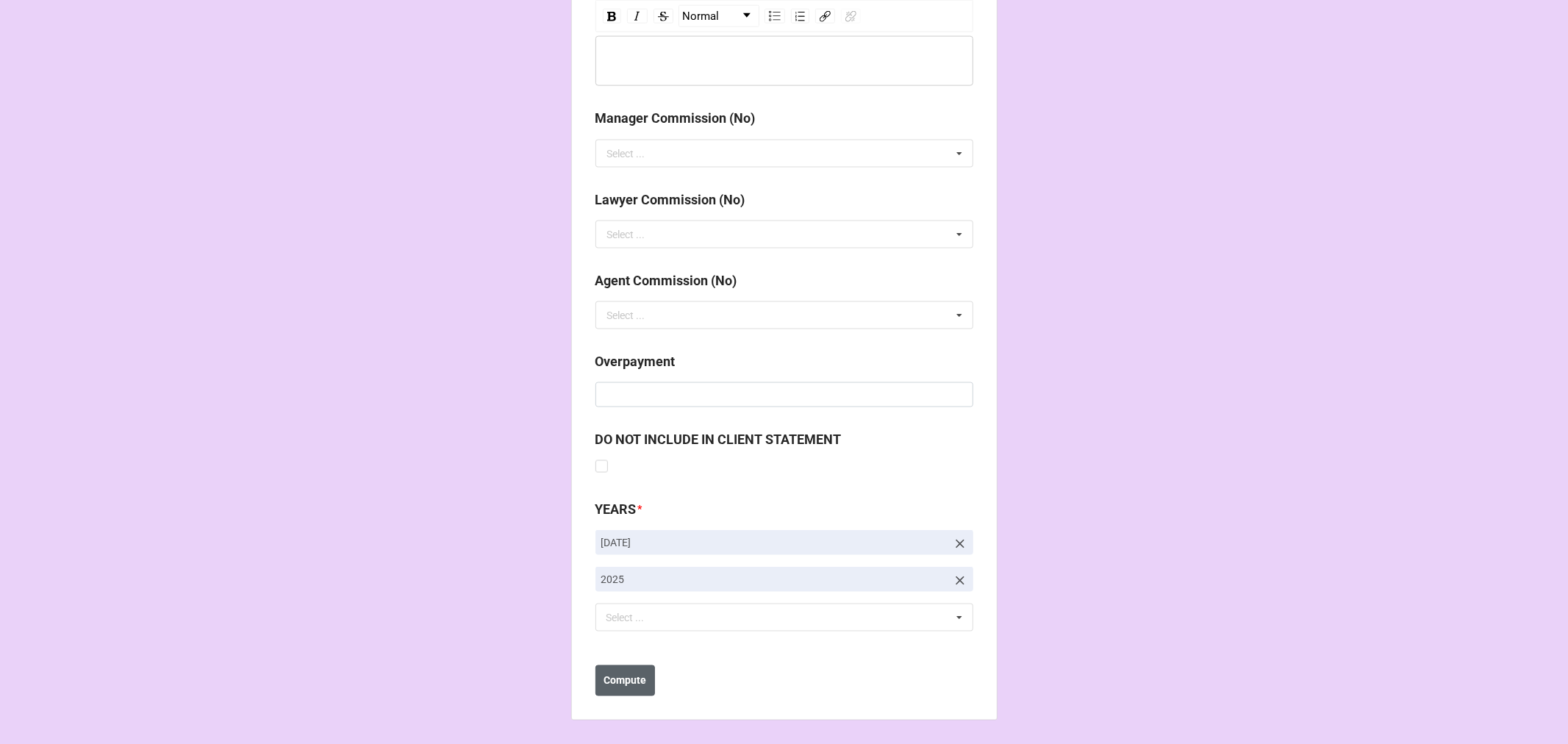
type input "10%"
click at [628, 683] on b "Compute" at bounding box center [624, 680] width 42 height 15
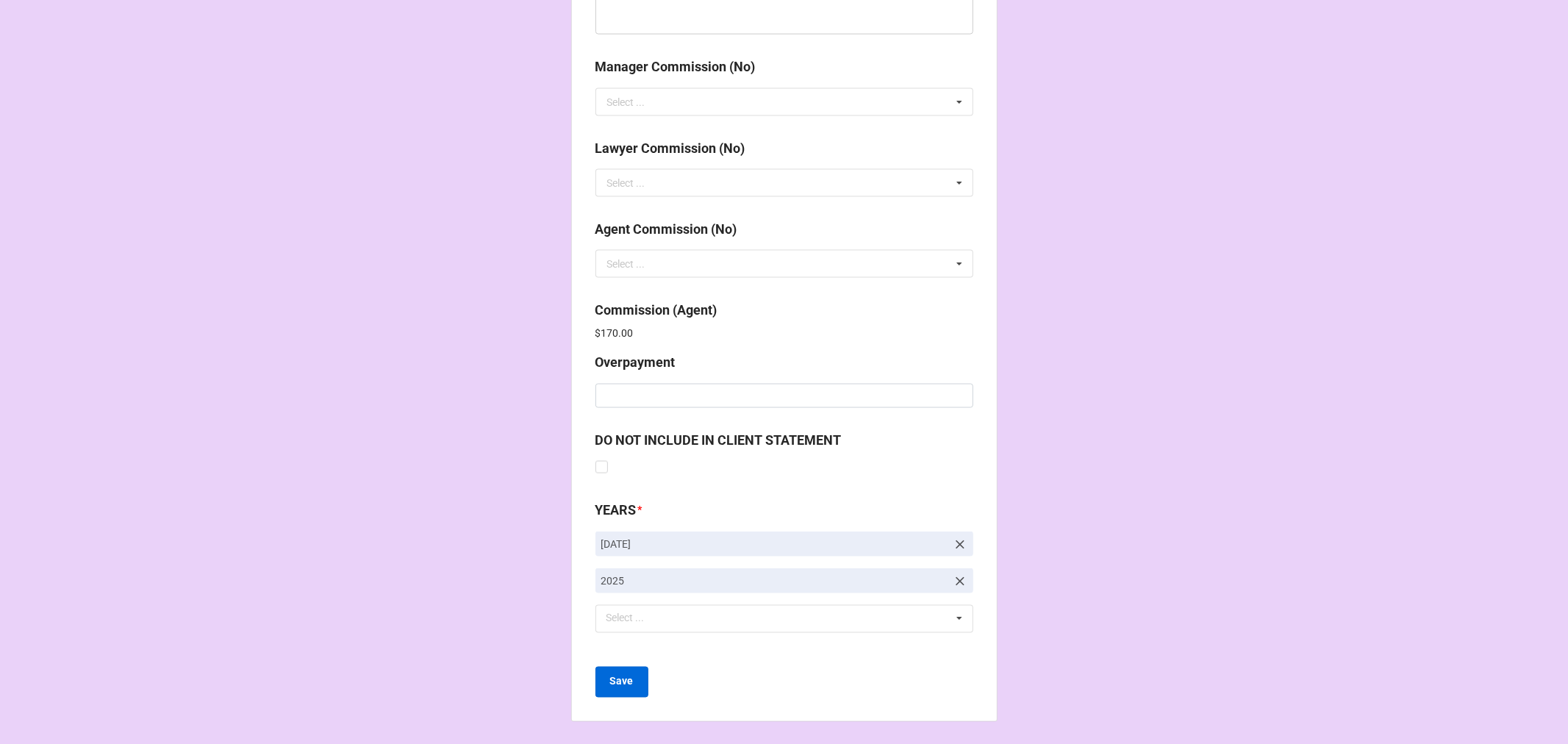
scroll to position [1753, 0]
click at [622, 679] on b "Save" at bounding box center [621, 680] width 23 height 15
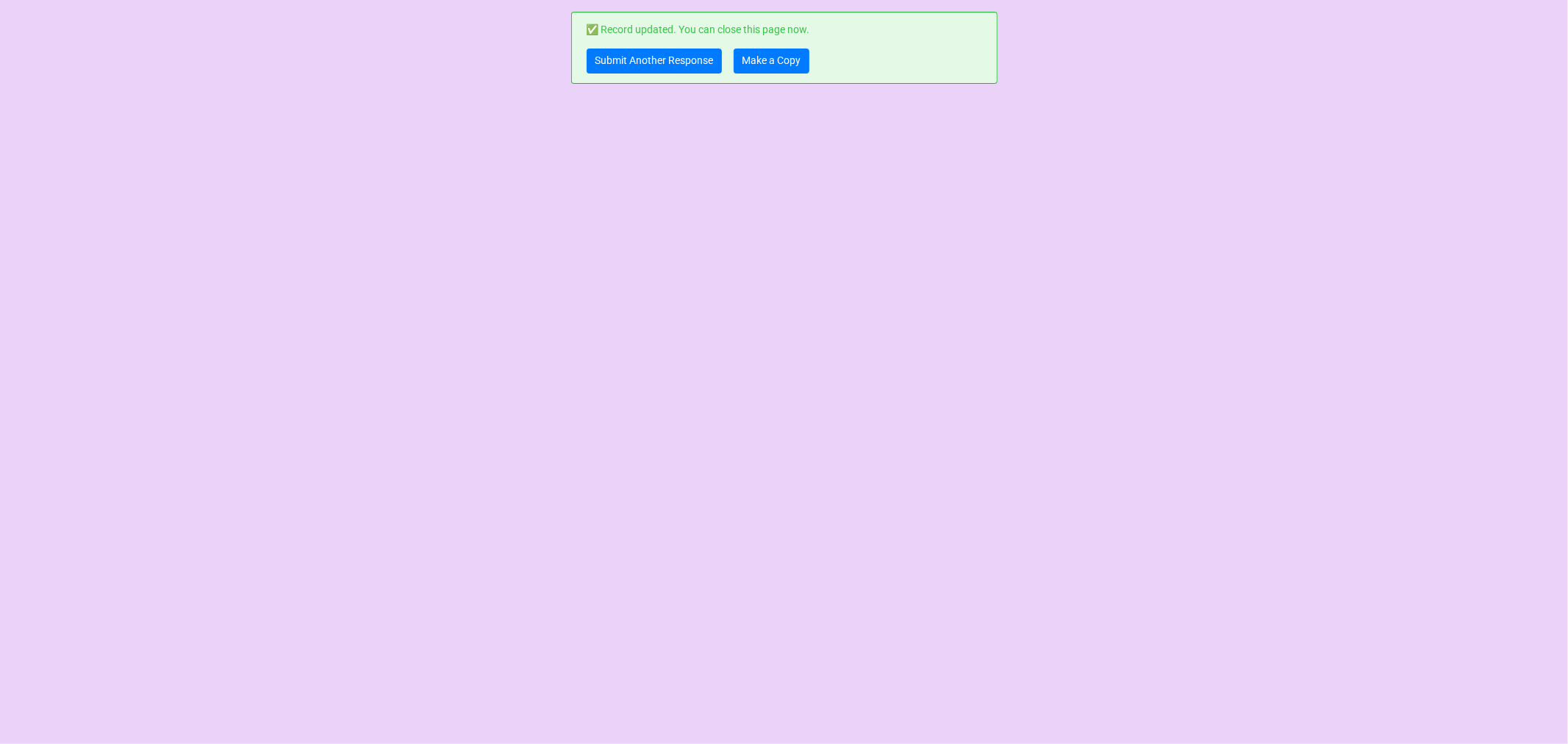
scroll to position [0, 0]
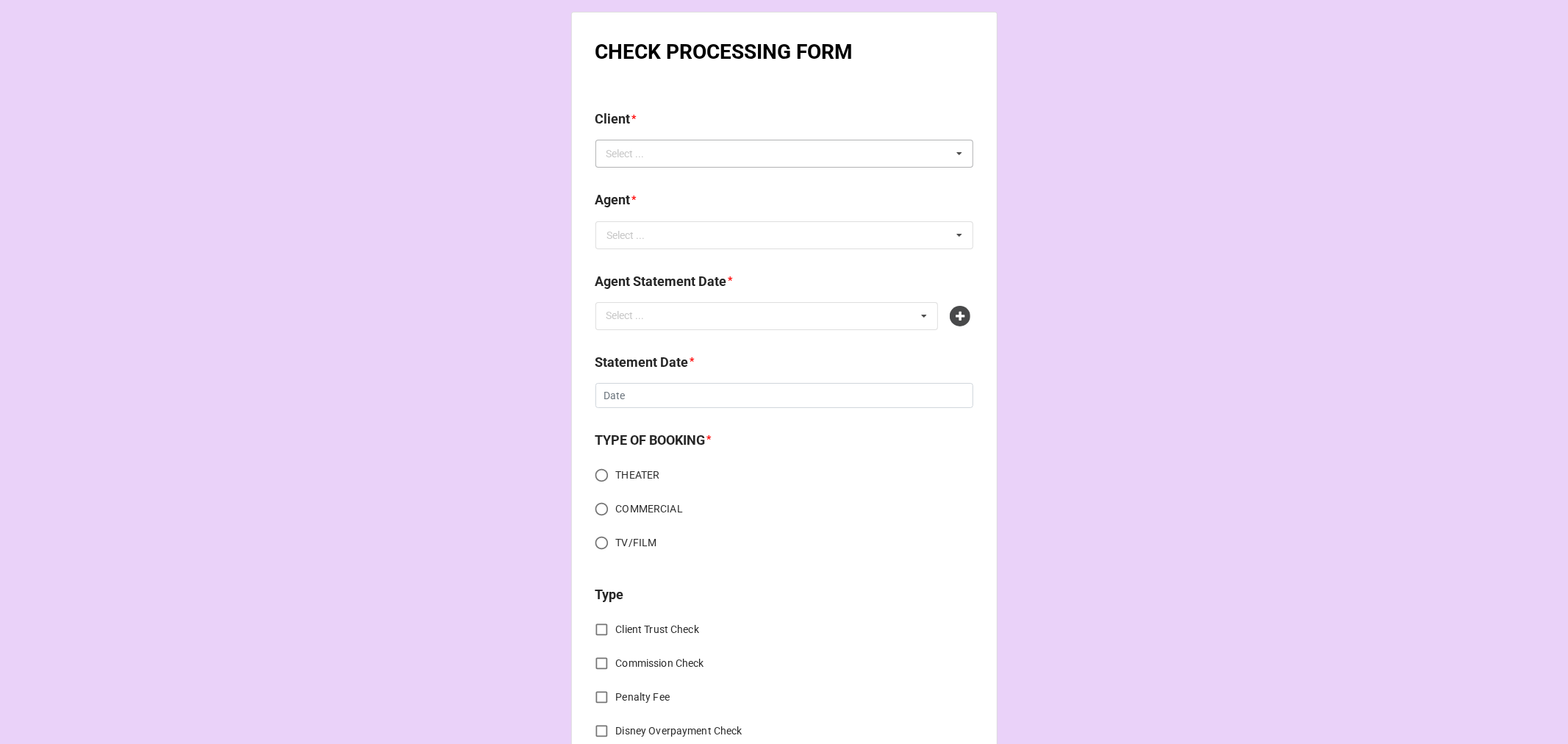
click at [708, 162] on div "Select ... No results found." at bounding box center [784, 153] width 378 height 28
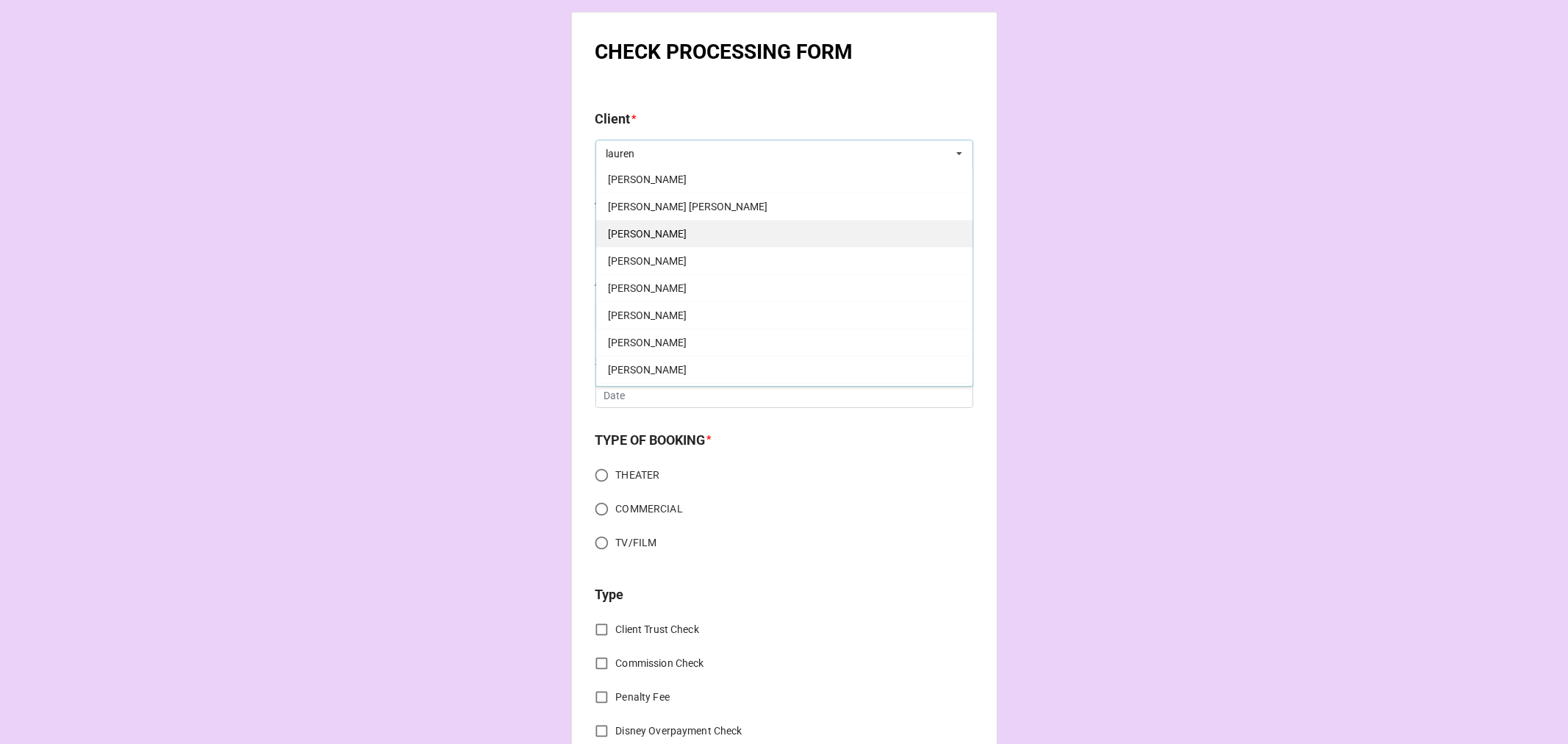
scroll to position [163, 0]
type input "lauren"
click at [673, 239] on span "[PERSON_NAME] [PERSON_NAME]" at bounding box center [688, 235] width 160 height 12
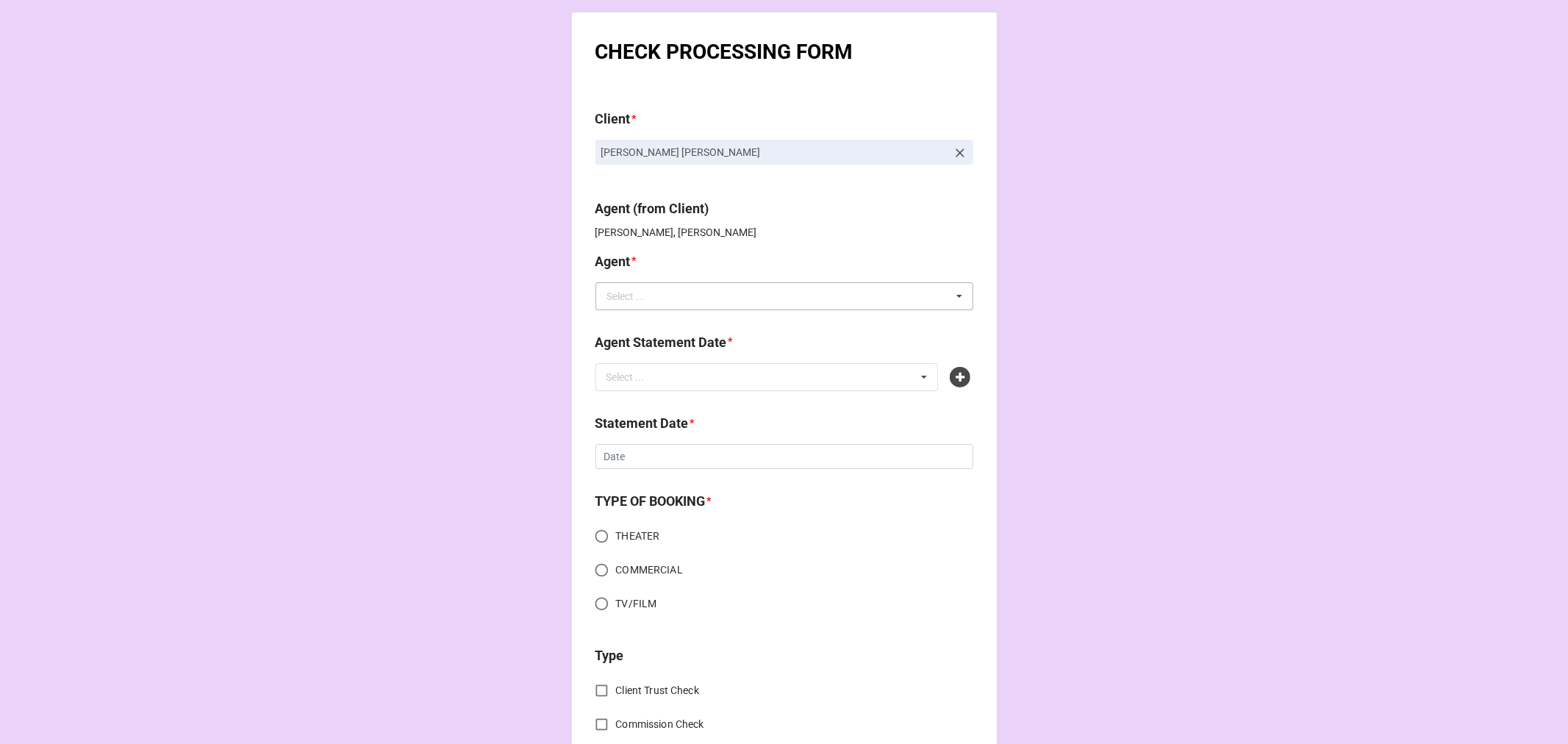
click at [635, 291] on div "Select ..." at bounding box center [627, 296] width 38 height 10
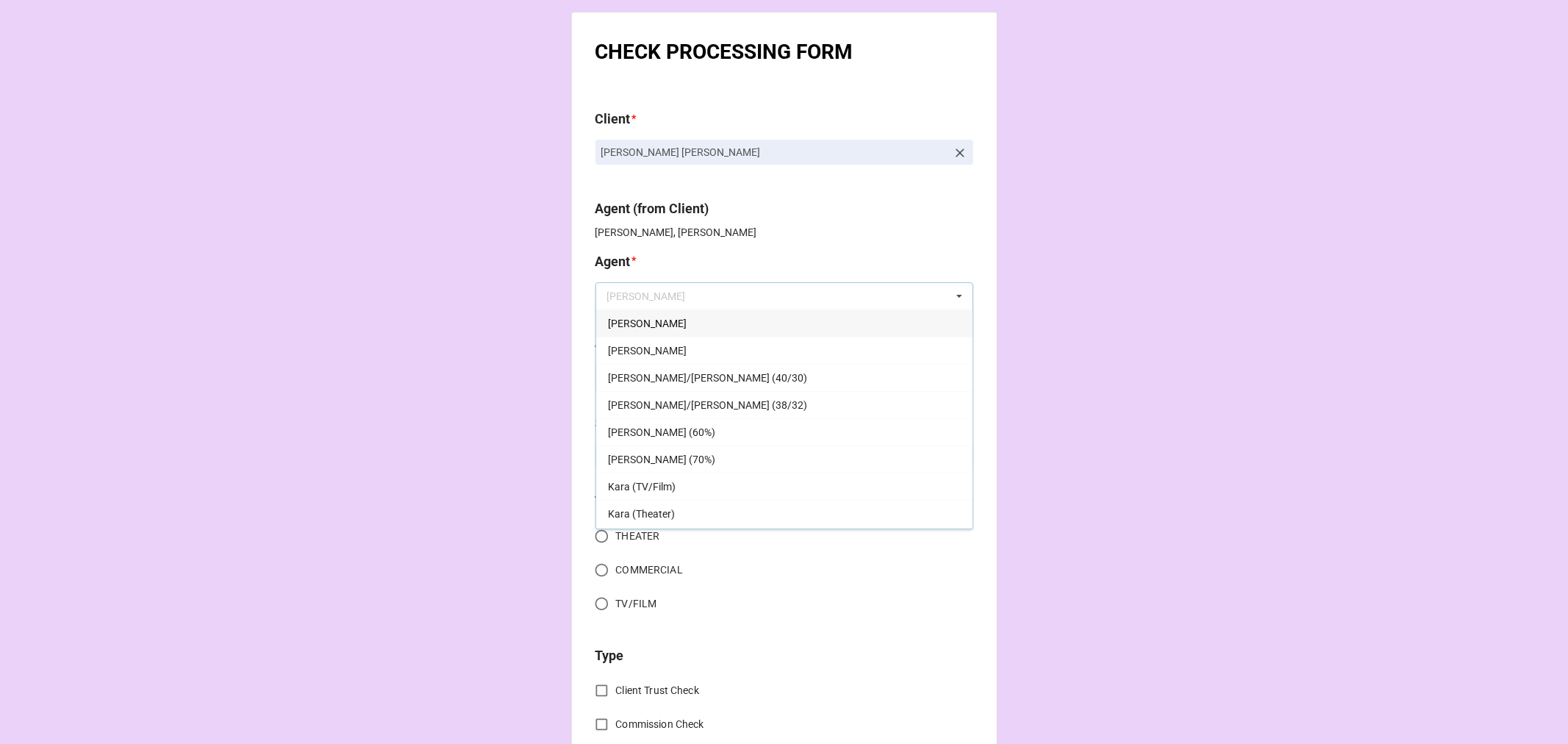
click at [635, 322] on div "[PERSON_NAME]" at bounding box center [784, 323] width 376 height 27
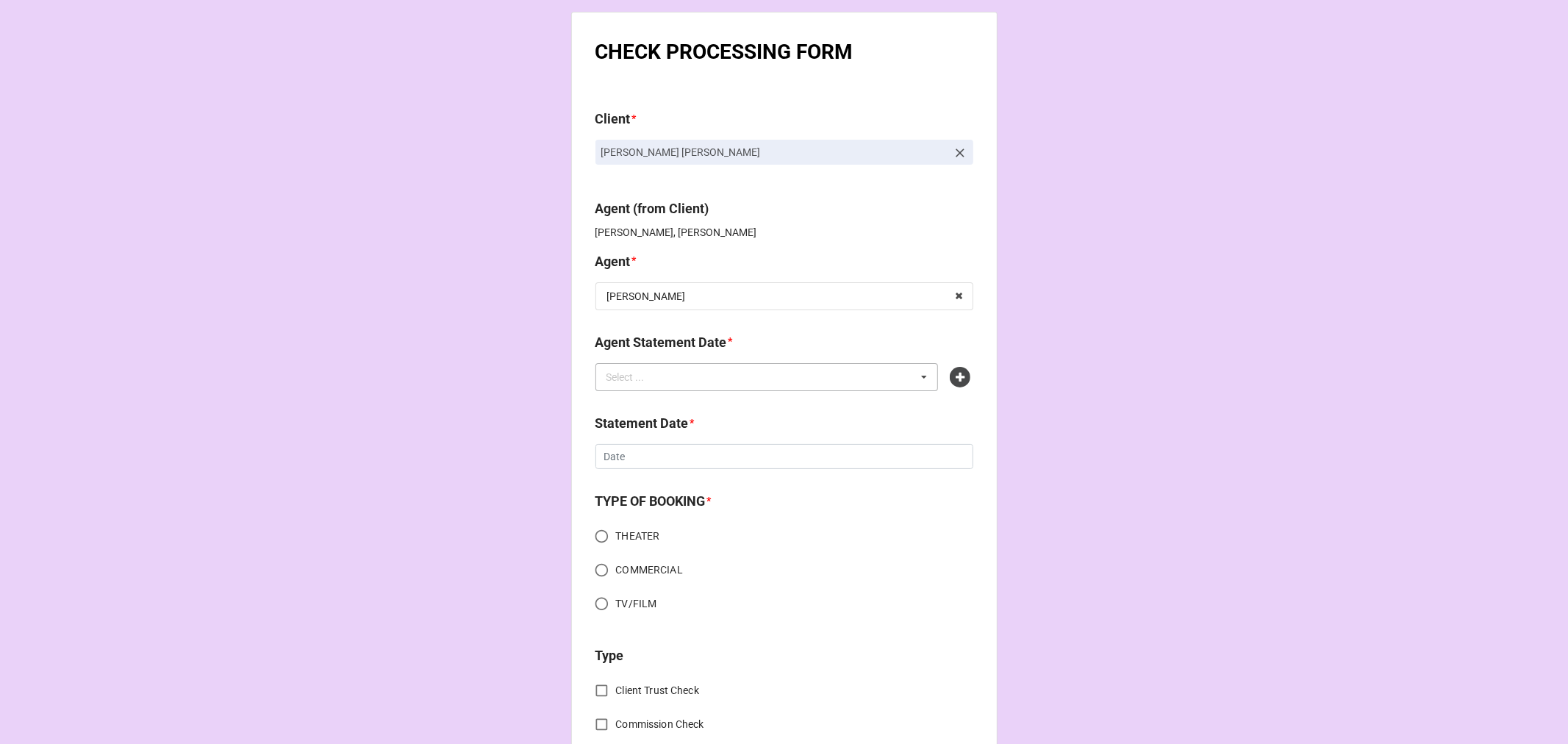
click at [645, 376] on div "Select ..." at bounding box center [634, 376] width 63 height 17
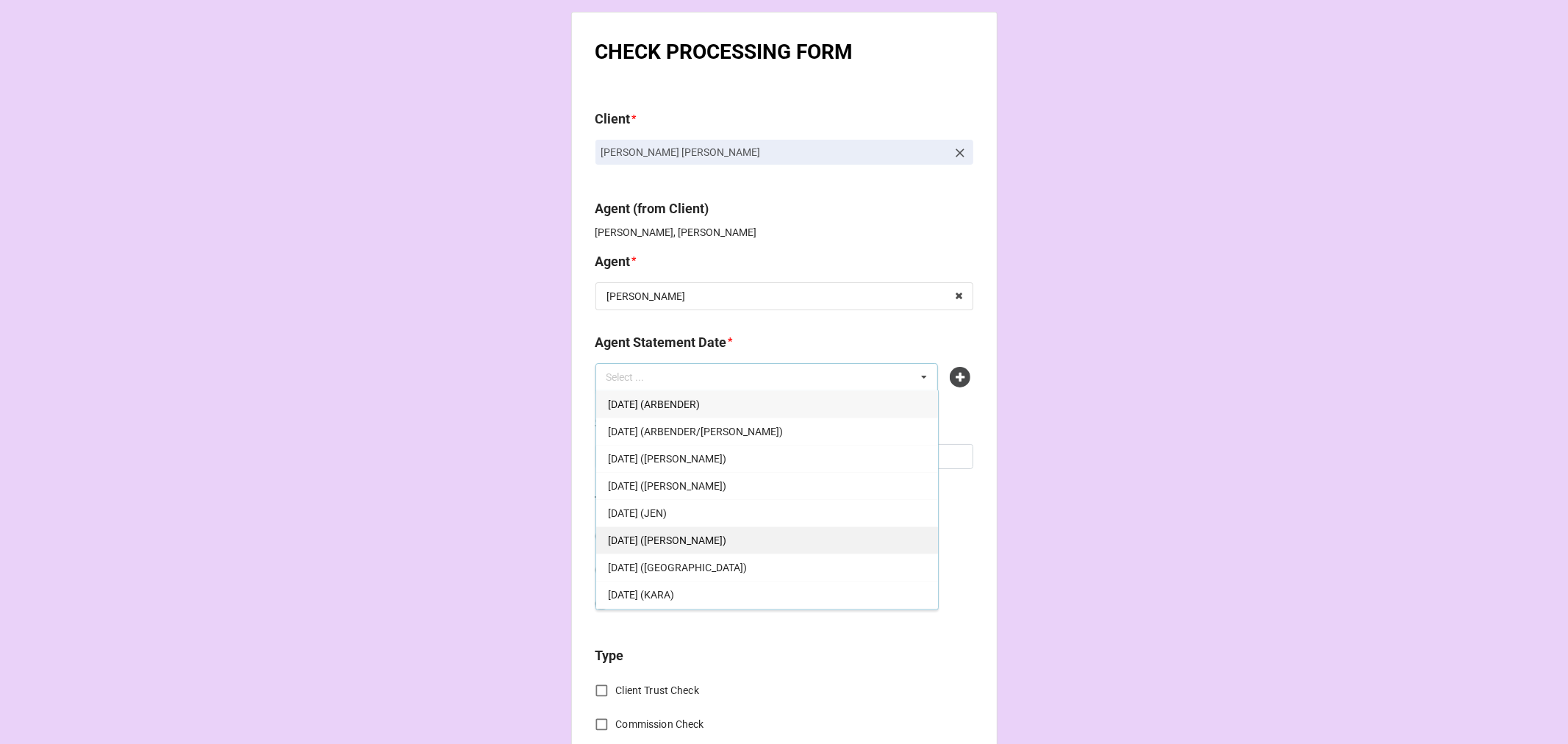
click at [718, 534] on span "[DATE] ([PERSON_NAME])" at bounding box center [667, 540] width 118 height 12
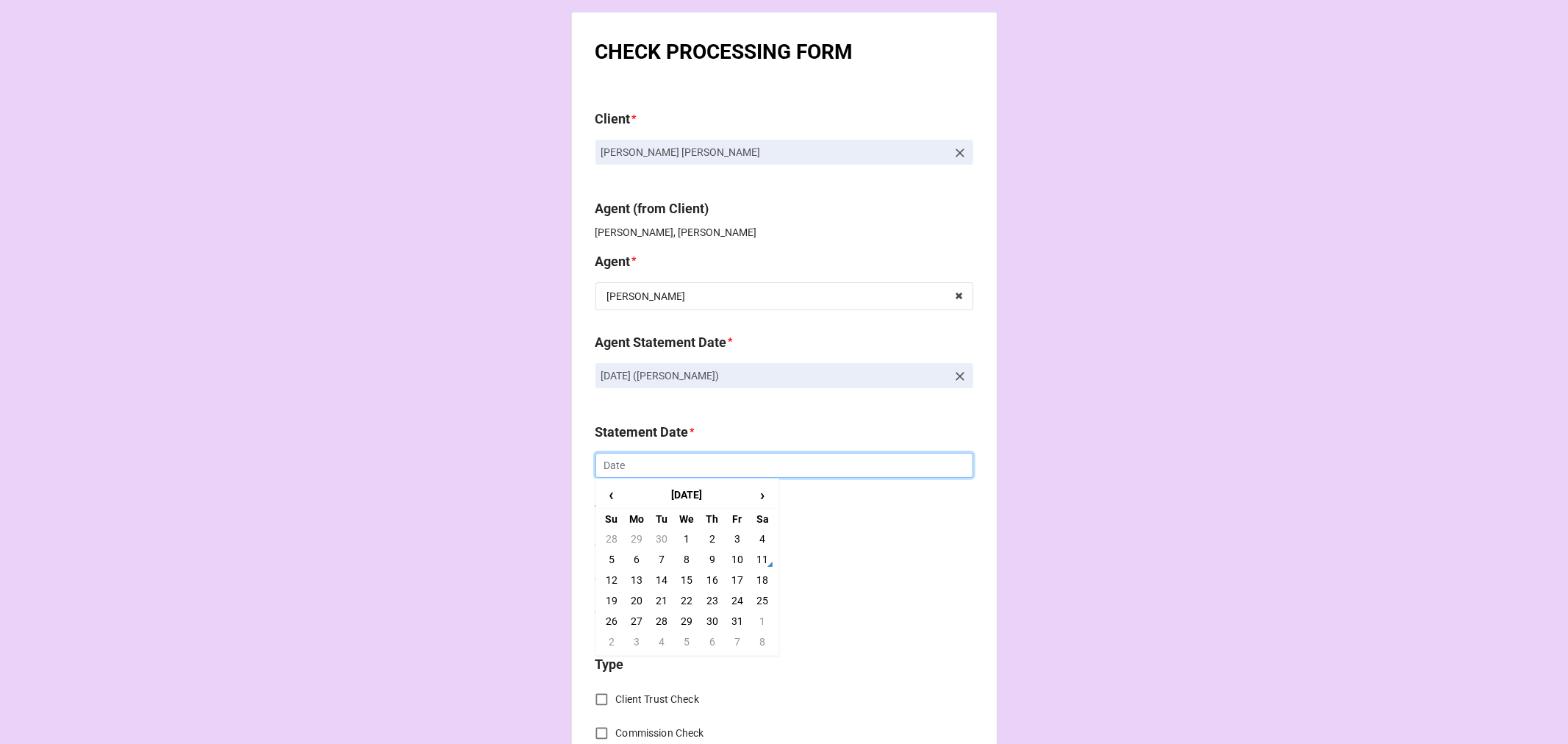
click at [647, 457] on input "text" at bounding box center [784, 465] width 378 height 25
click at [734, 576] on td "17" at bounding box center [737, 580] width 25 height 21
type input "[DATE]"
click at [599, 580] on input "COMMERCIAL" at bounding box center [602, 579] width 29 height 29
radio input "true"
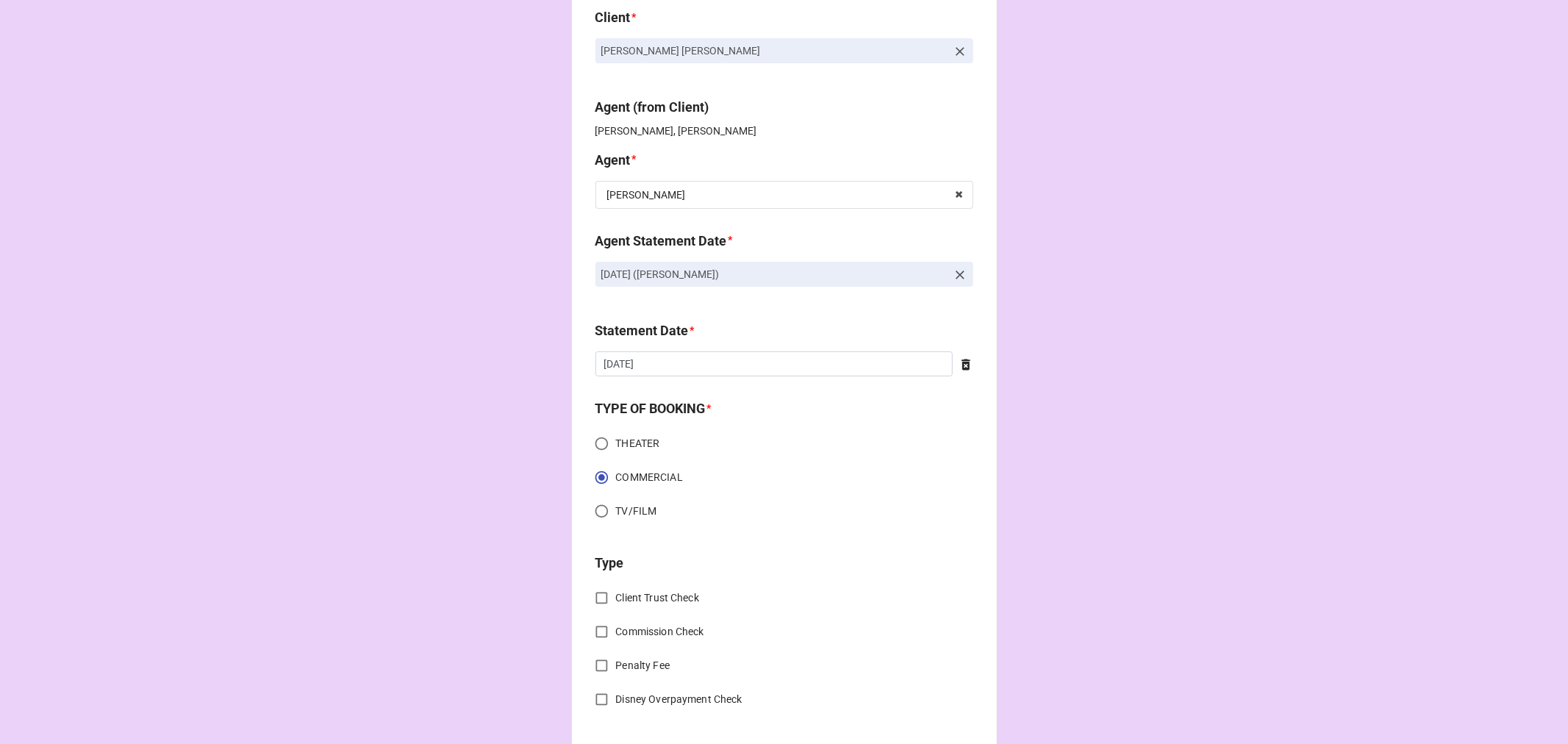
scroll to position [245, 0]
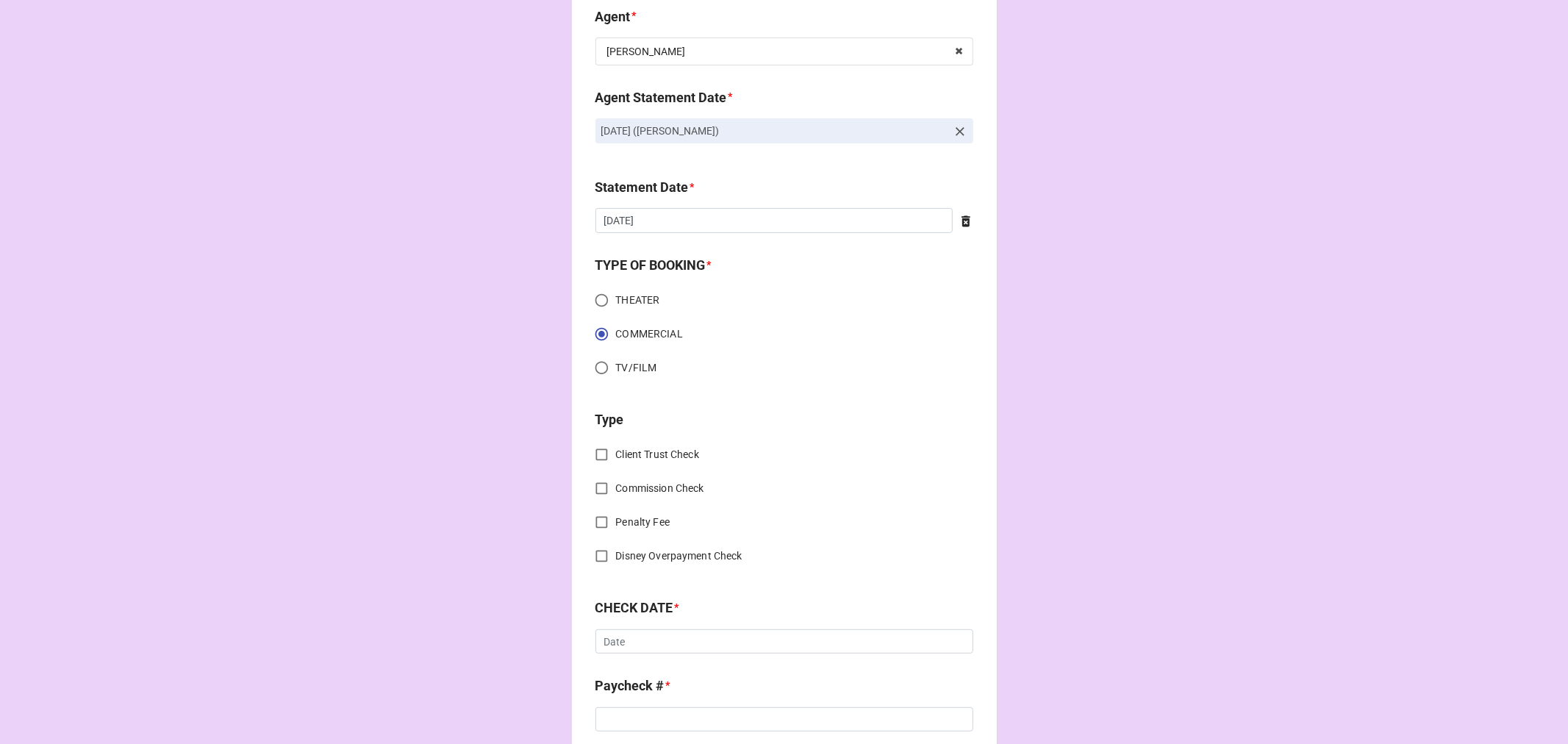
click at [596, 485] on input "Commission Check" at bounding box center [602, 489] width 29 height 29
checkbox input "true"
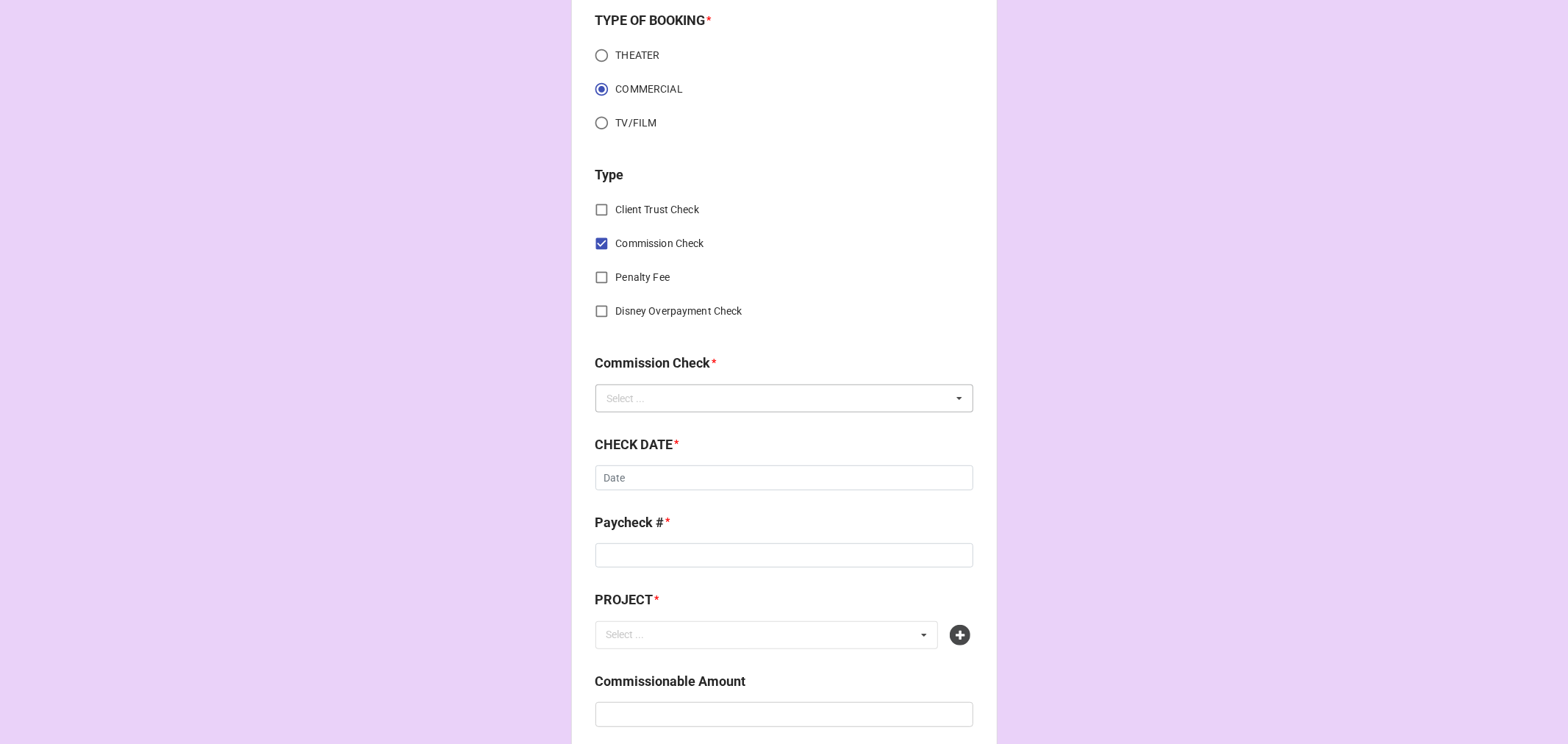
click at [636, 397] on div "Select ..." at bounding box center [627, 398] width 38 height 10
click at [681, 424] on div "FSE (Client)" at bounding box center [784, 425] width 376 height 27
click at [684, 406] on input "text" at bounding box center [785, 398] width 376 height 26
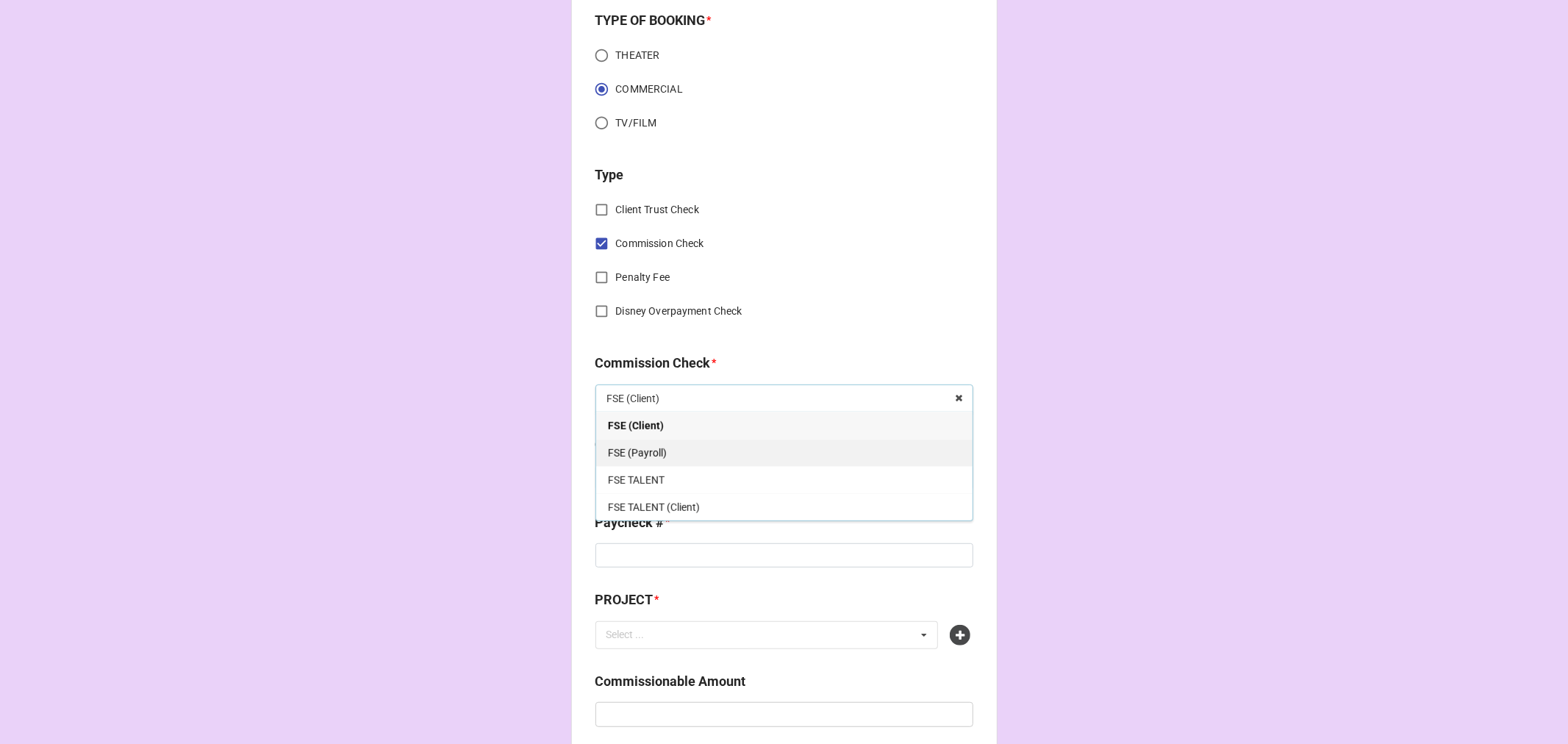
click at [659, 449] on div "FSE (Payroll)" at bounding box center [784, 453] width 376 height 27
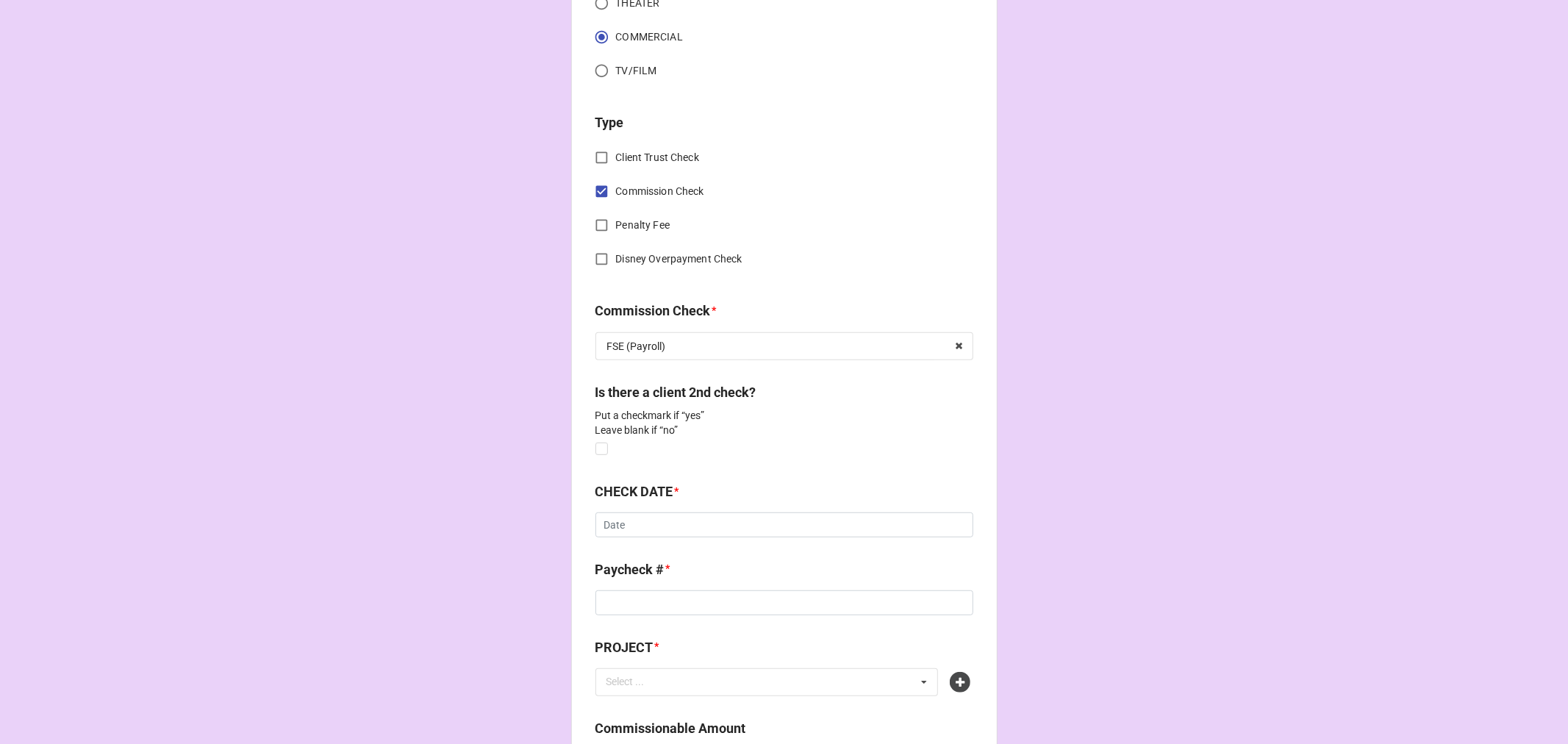
scroll to position [571, 0]
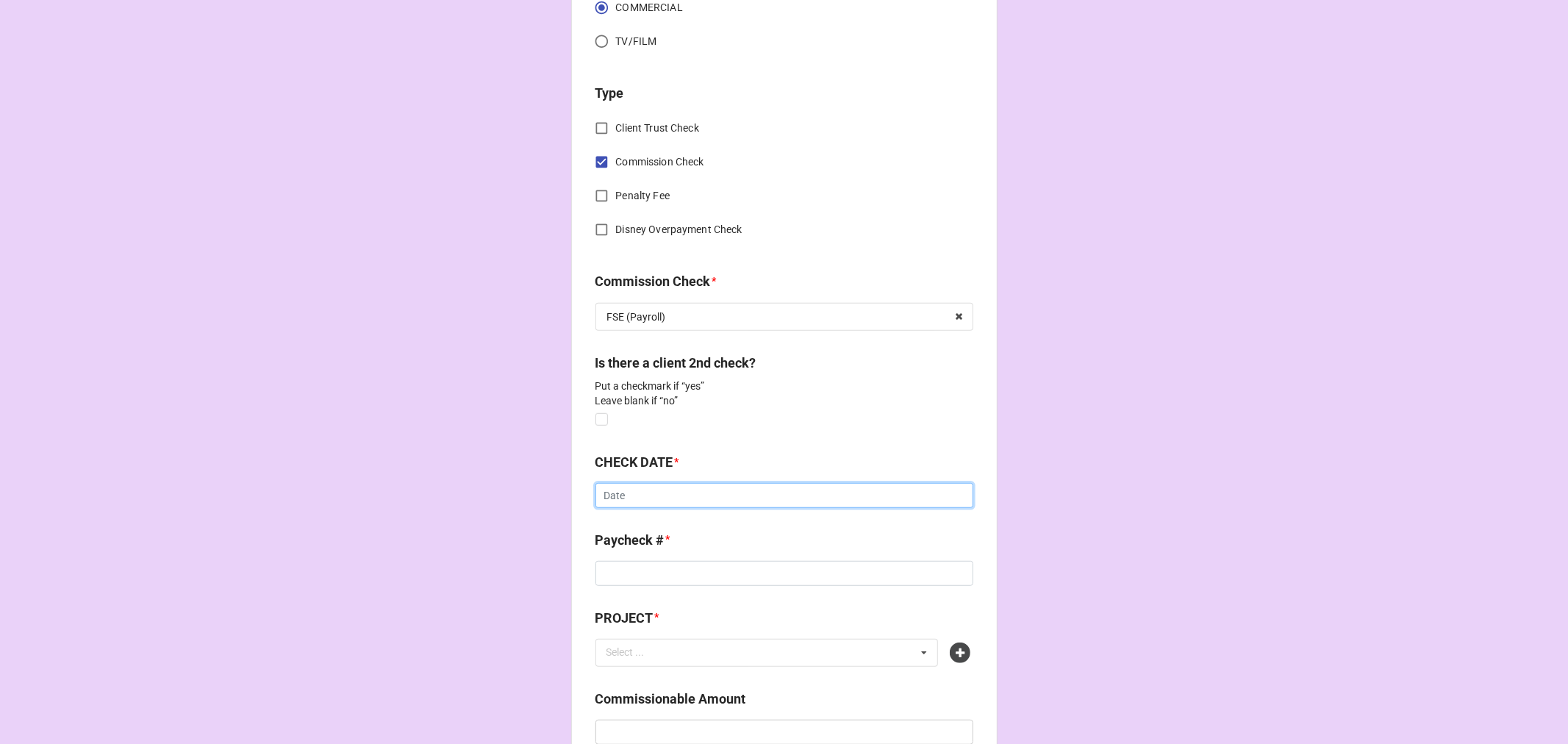
click at [630, 491] on input "text" at bounding box center [784, 495] width 378 height 25
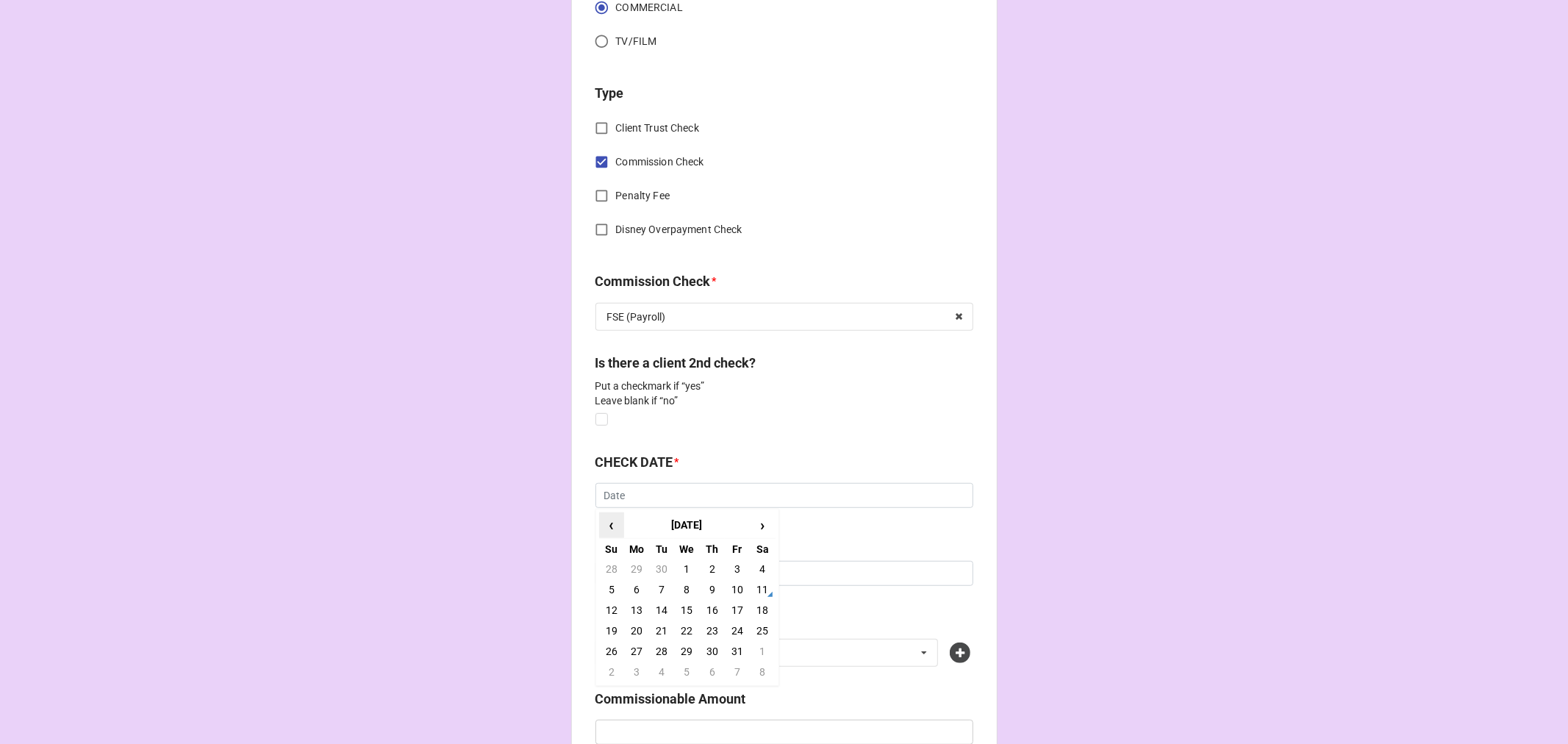
drag, startPoint x: 607, startPoint y: 523, endPoint x: 651, endPoint y: 548, distance: 50.6
click at [607, 522] on span "‹" at bounding box center [611, 525] width 23 height 24
click at [731, 623] on td "26" at bounding box center [737, 631] width 25 height 21
type input "[DATE]"
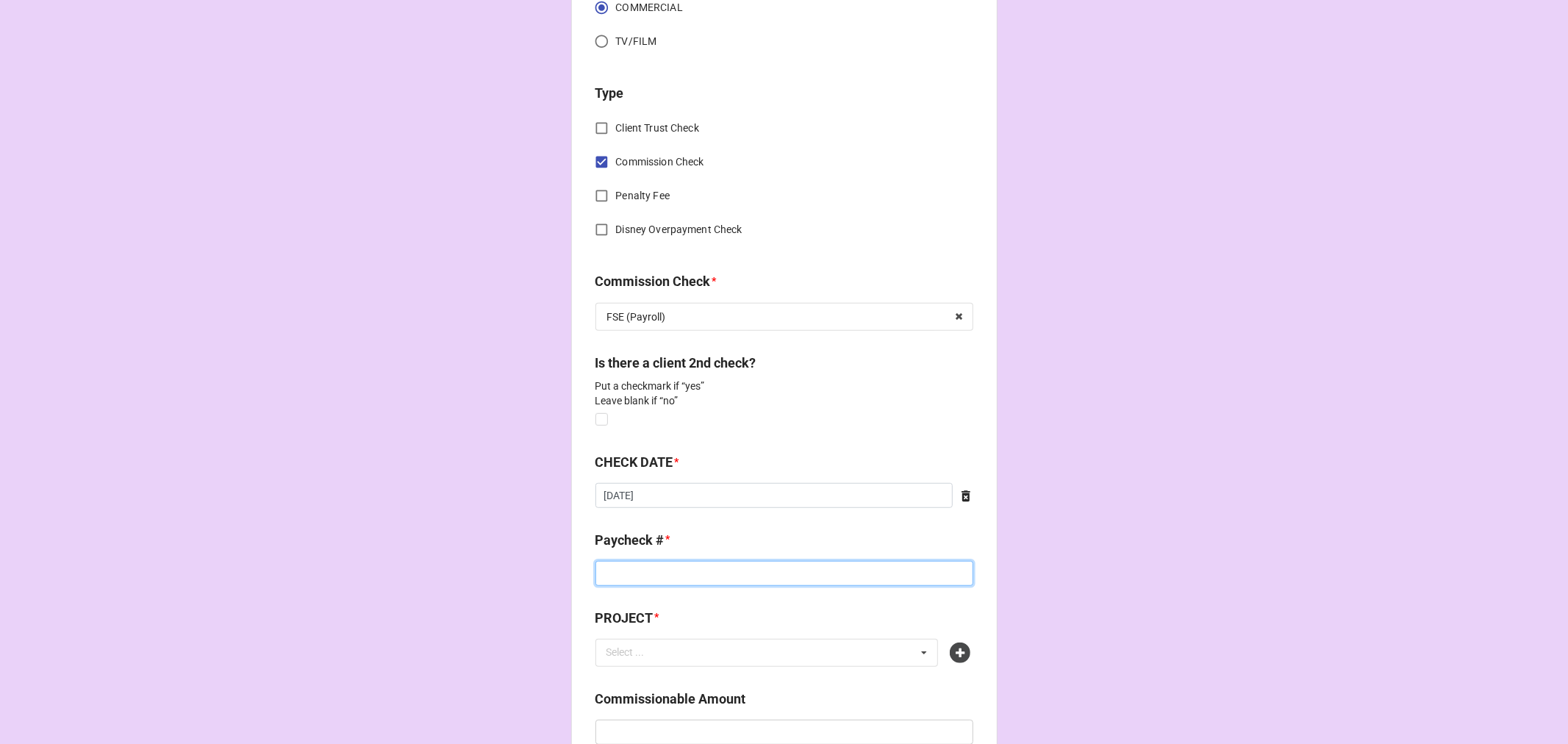
click at [640, 576] on input at bounding box center [784, 573] width 378 height 25
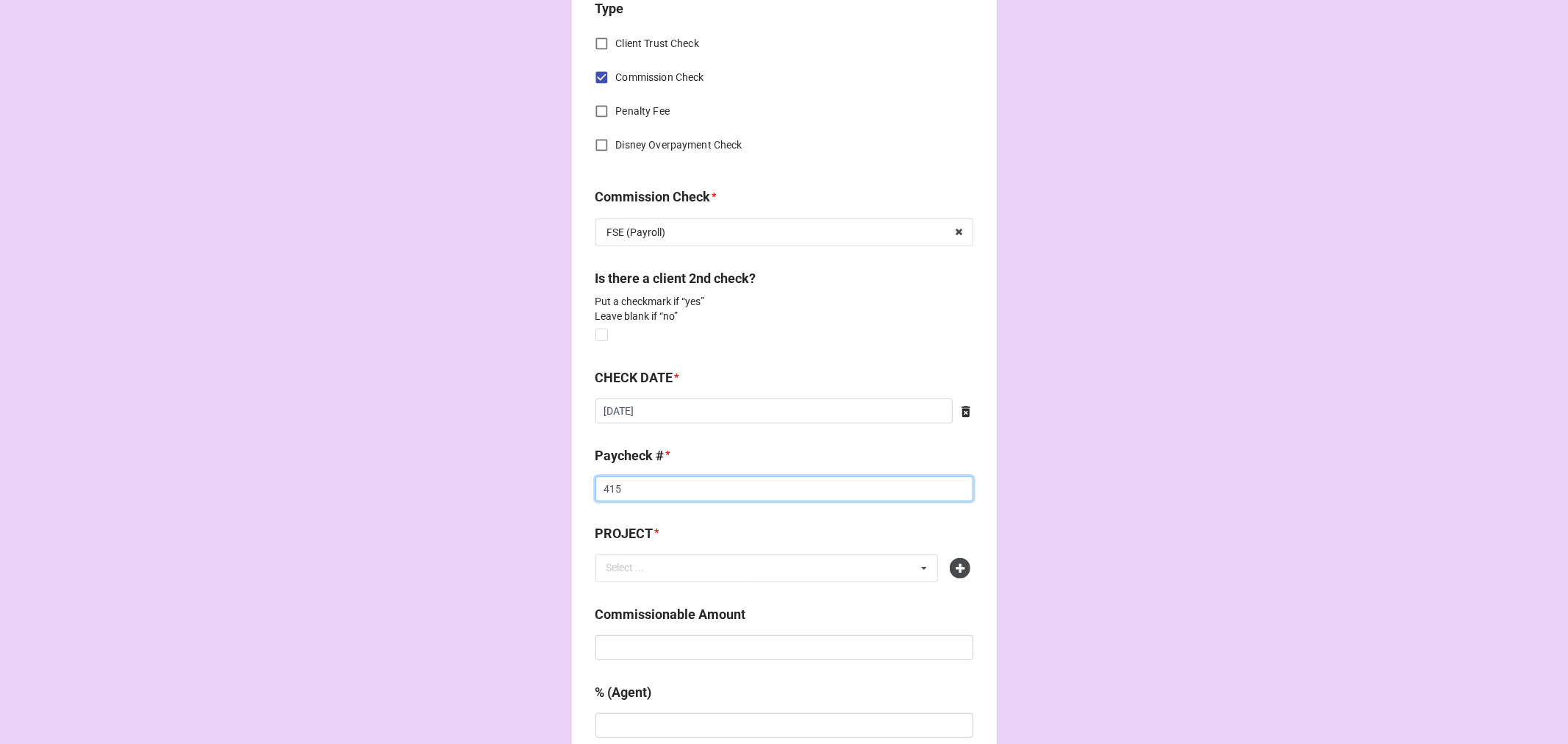
scroll to position [817, 0]
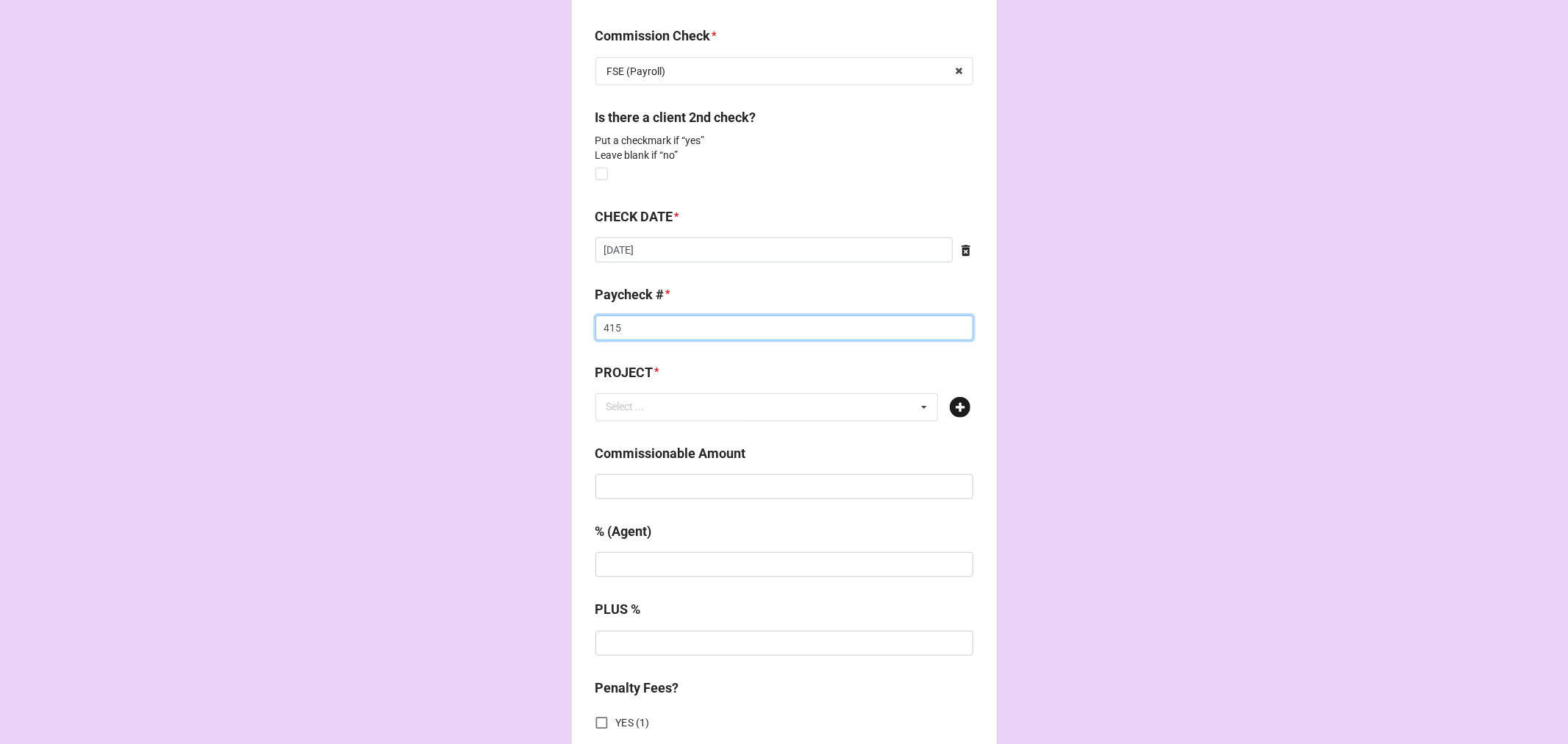
type input "415"
click at [956, 410] on icon at bounding box center [960, 407] width 21 height 21
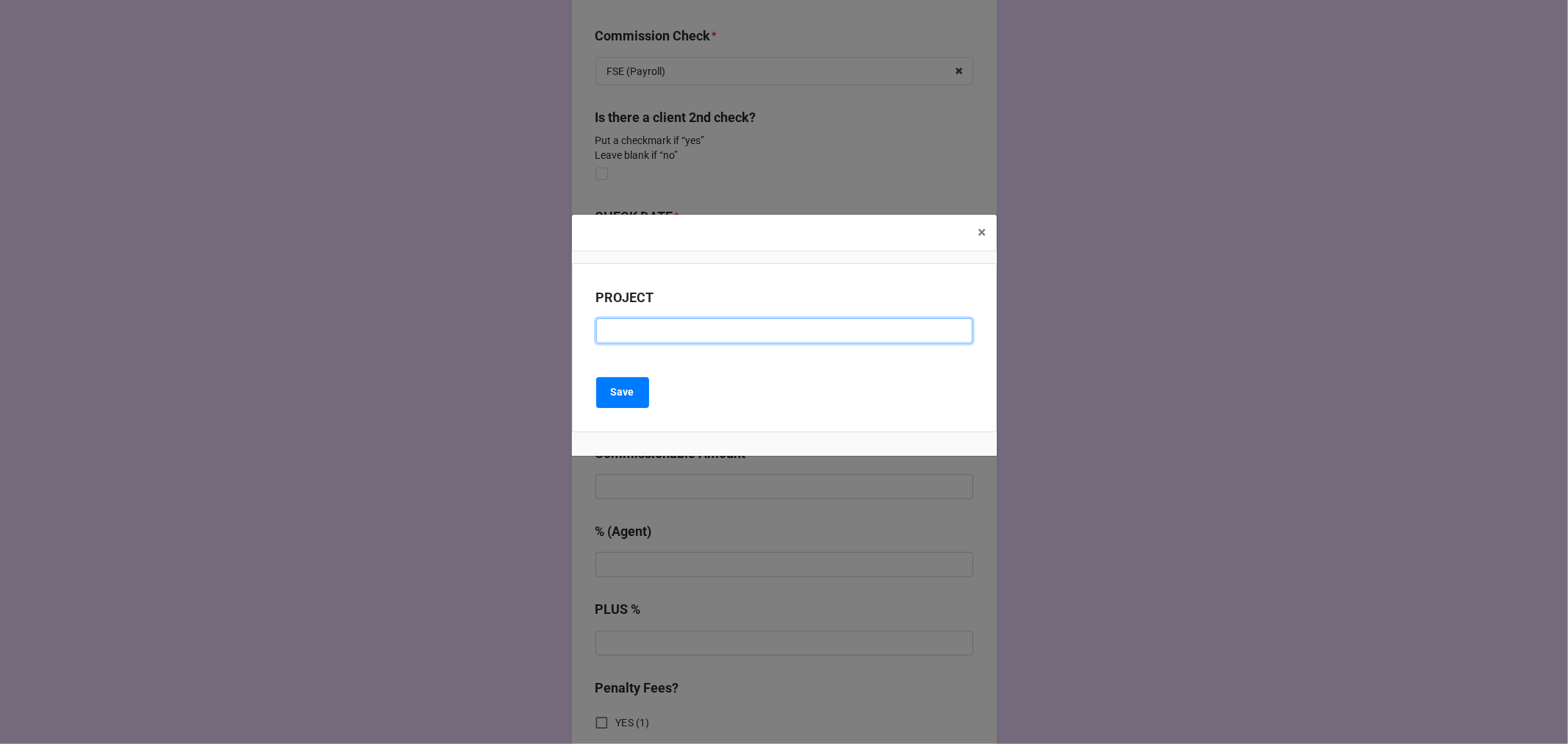
click at [657, 336] on input at bounding box center [784, 330] width 376 height 25
type input "[PERSON_NAME]"
click at [612, 392] on b "Save" at bounding box center [622, 392] width 23 height 15
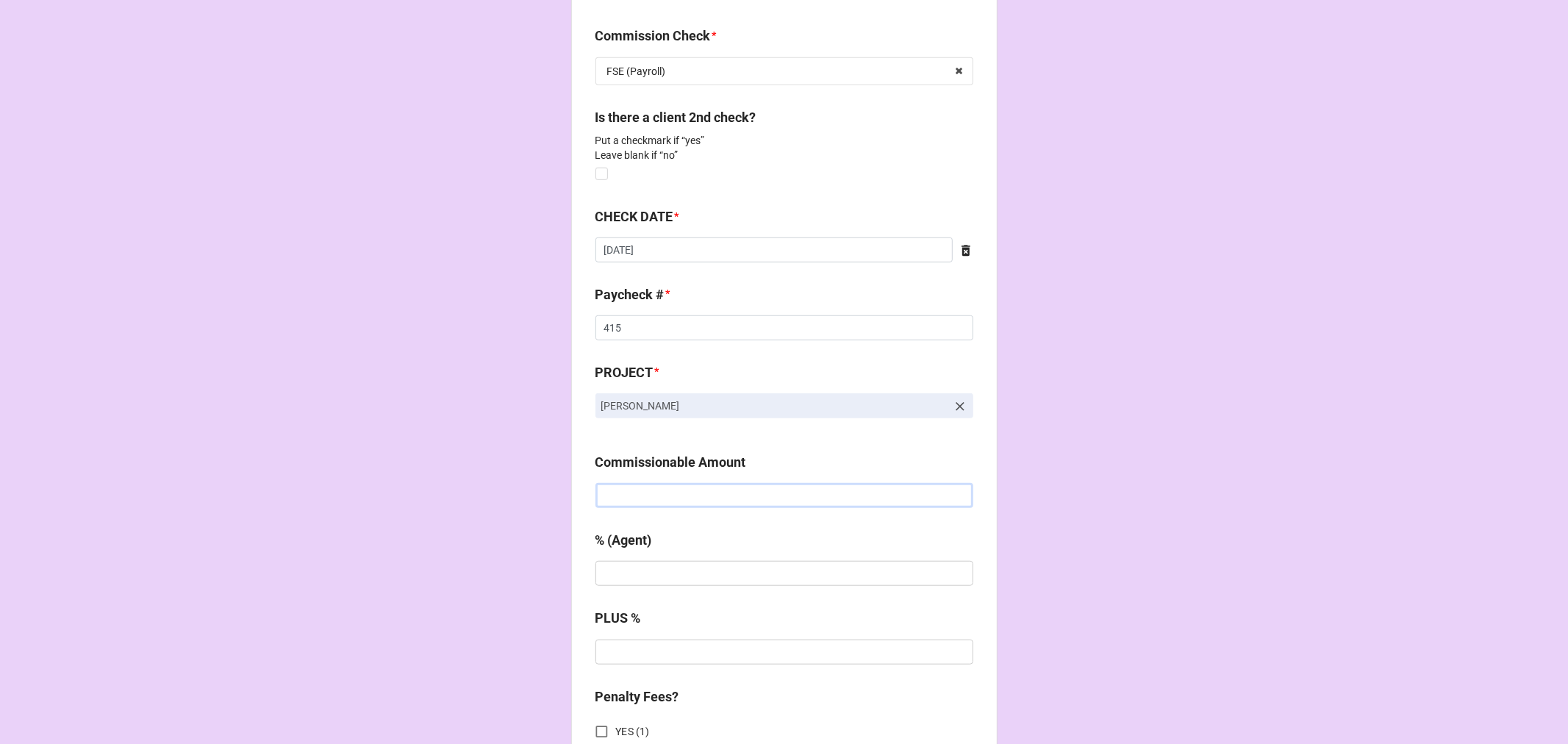
click at [663, 490] on input "text" at bounding box center [784, 495] width 378 height 25
type input "$1,500.00"
type input "20%"
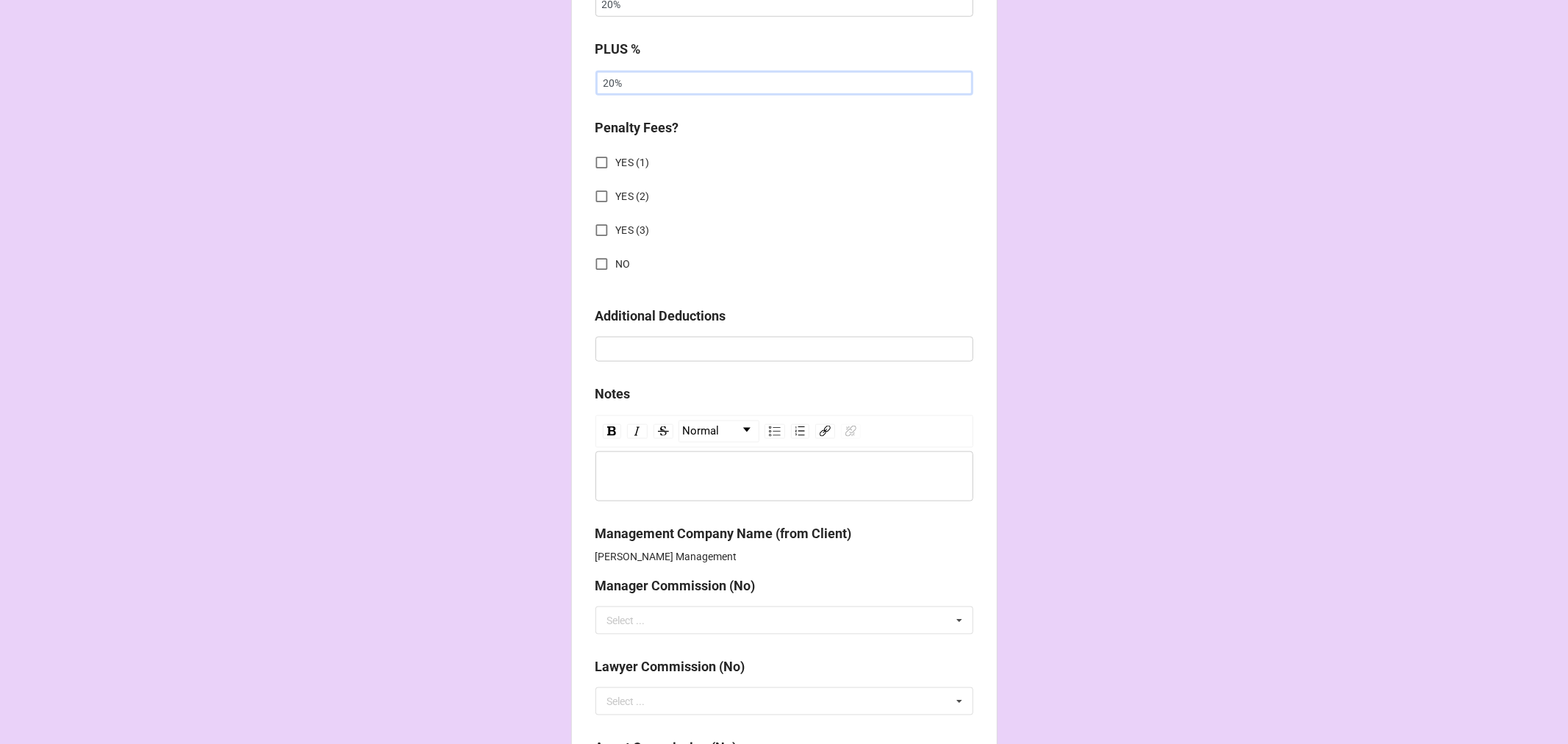
scroll to position [1388, 0]
type input "20%"
click at [600, 255] on input "NO" at bounding box center [602, 262] width 29 height 29
checkbox input "true"
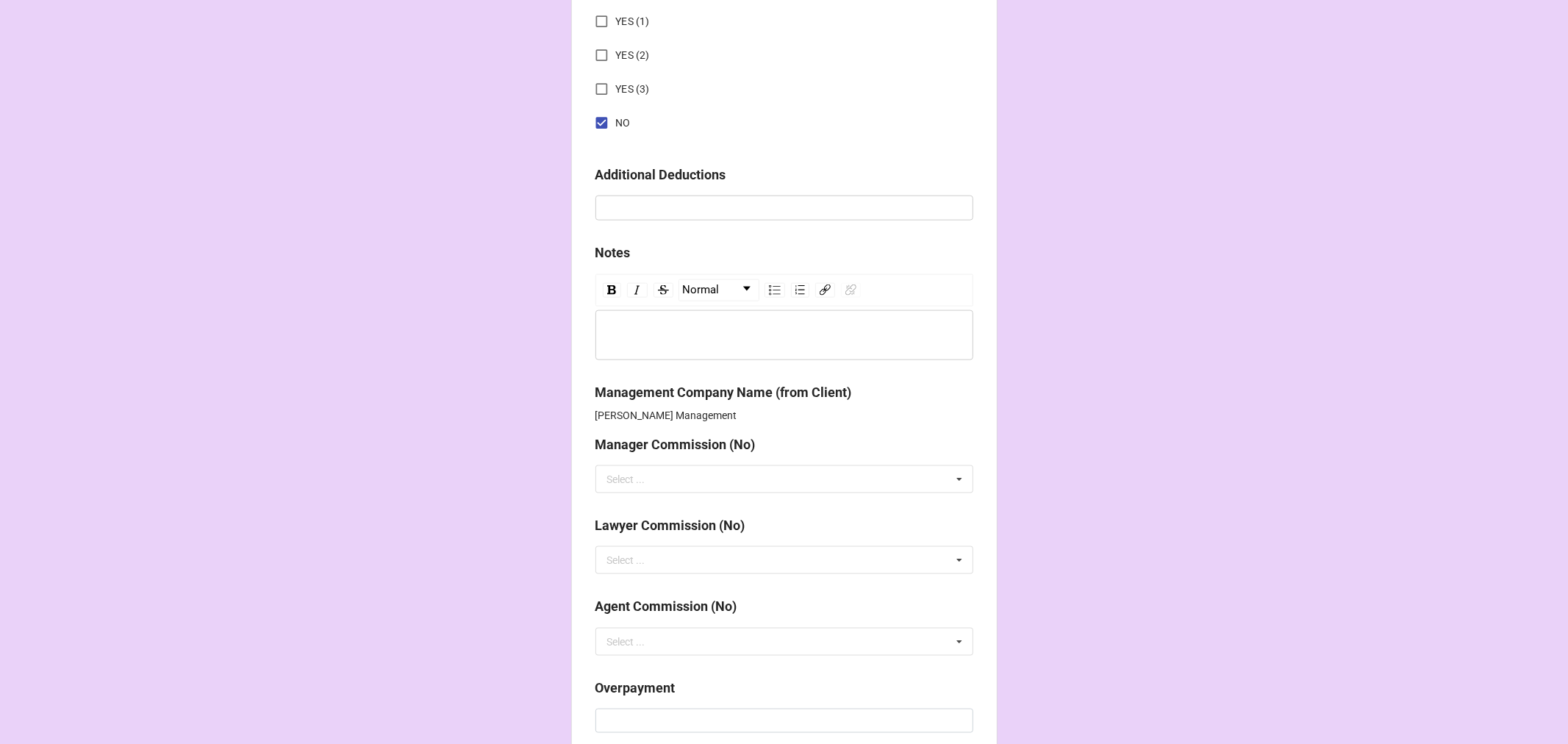
scroll to position [1797, 0]
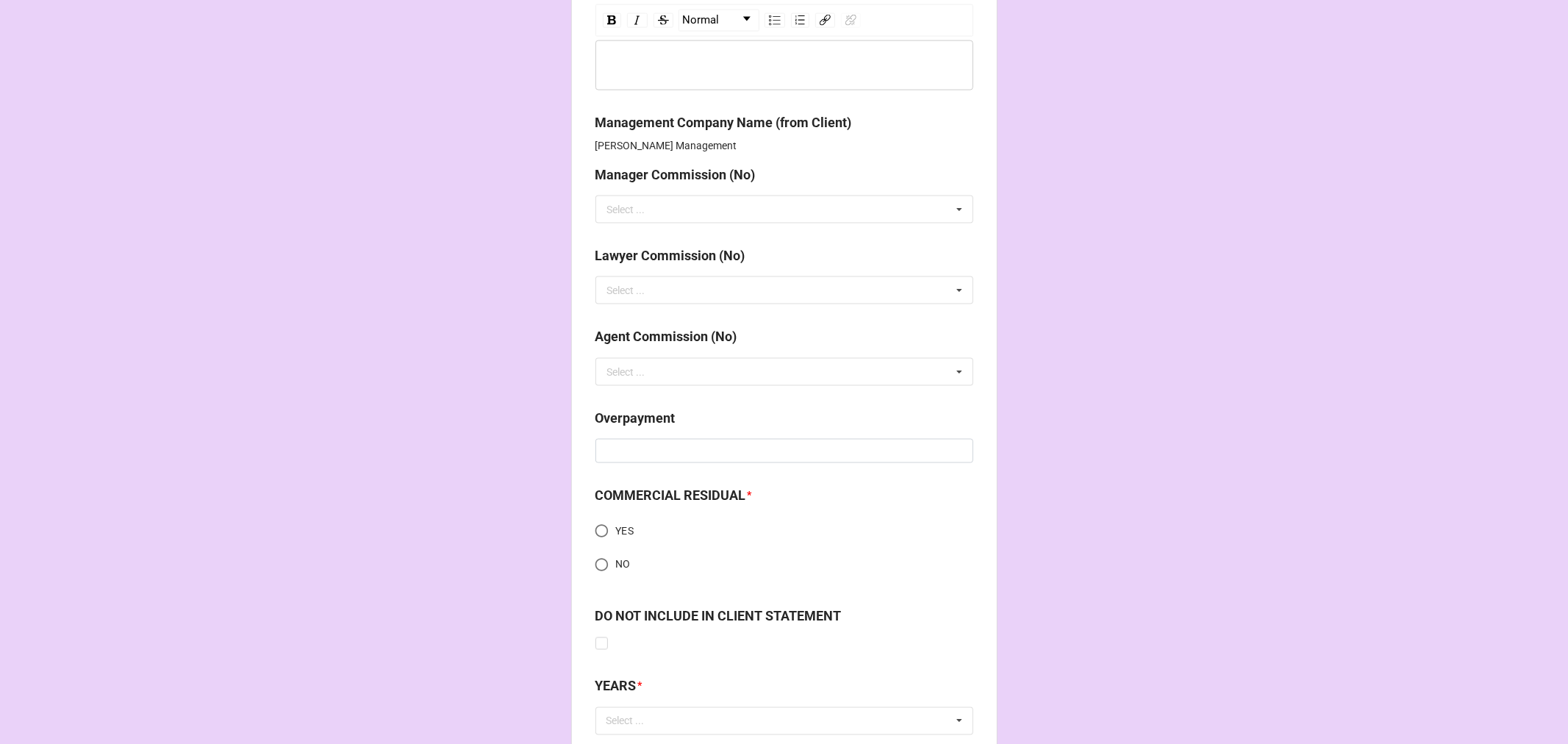
click at [596, 569] on input "NO" at bounding box center [602, 565] width 29 height 29
radio input "true"
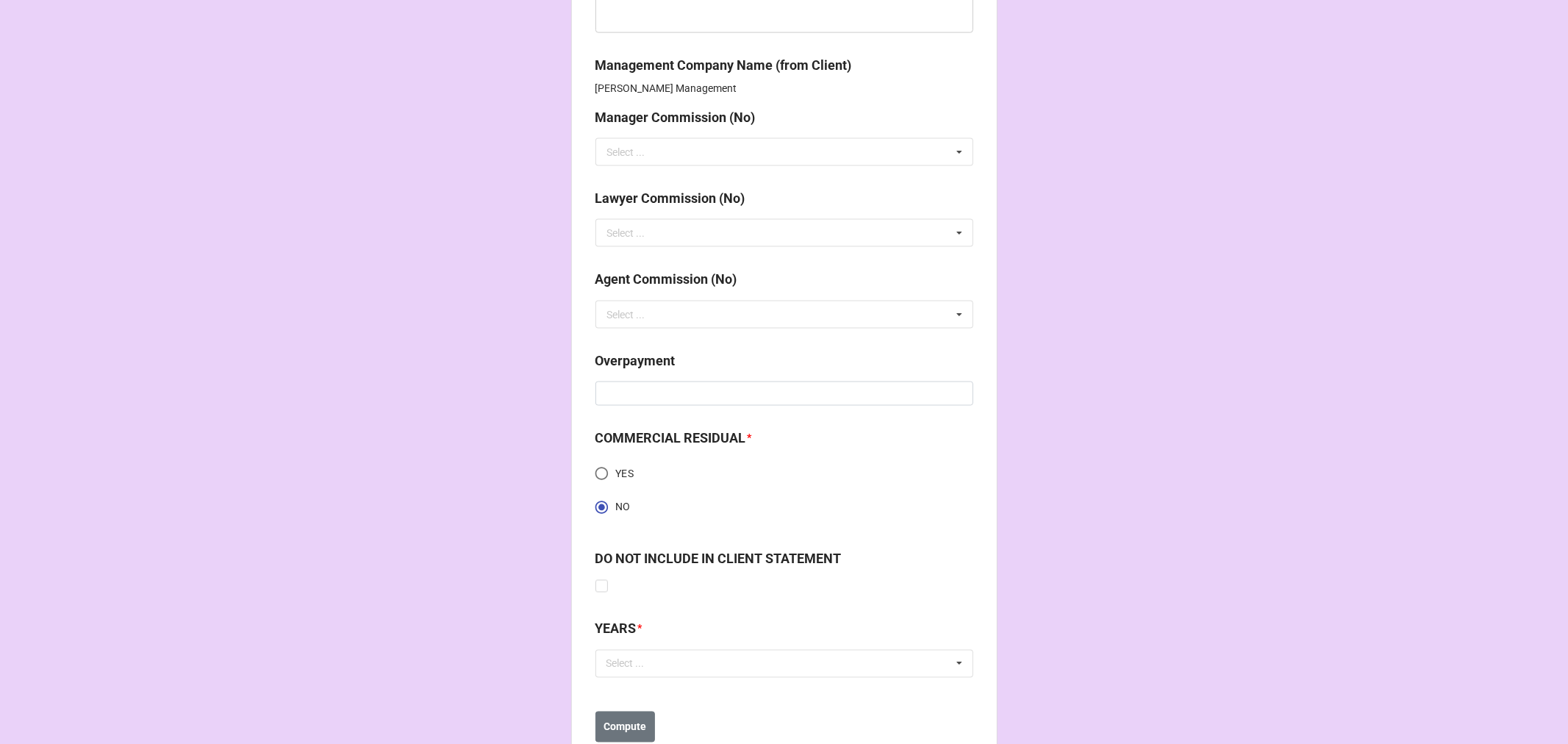
scroll to position [1899, 0]
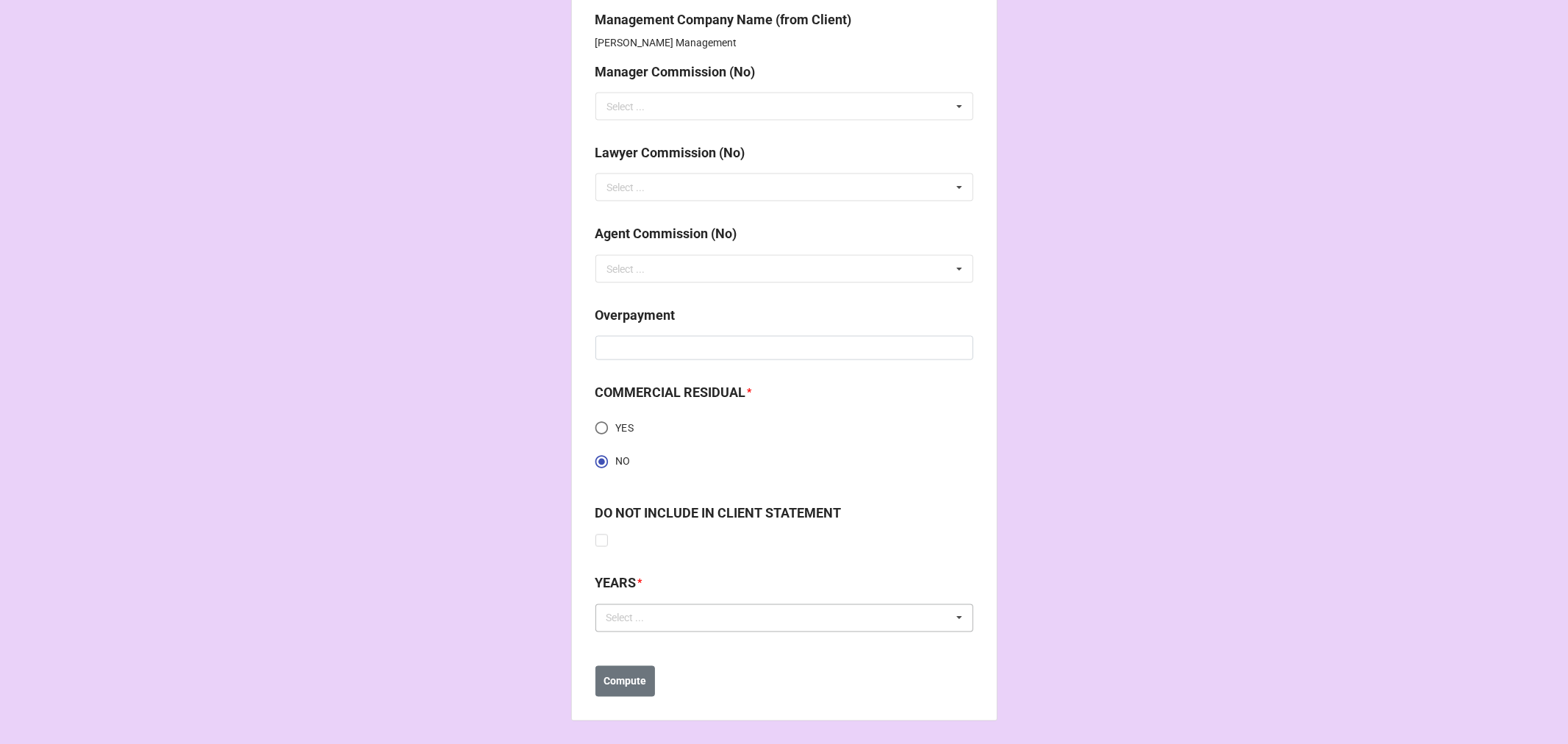
click at [644, 611] on div "Select ..." at bounding box center [634, 618] width 63 height 17
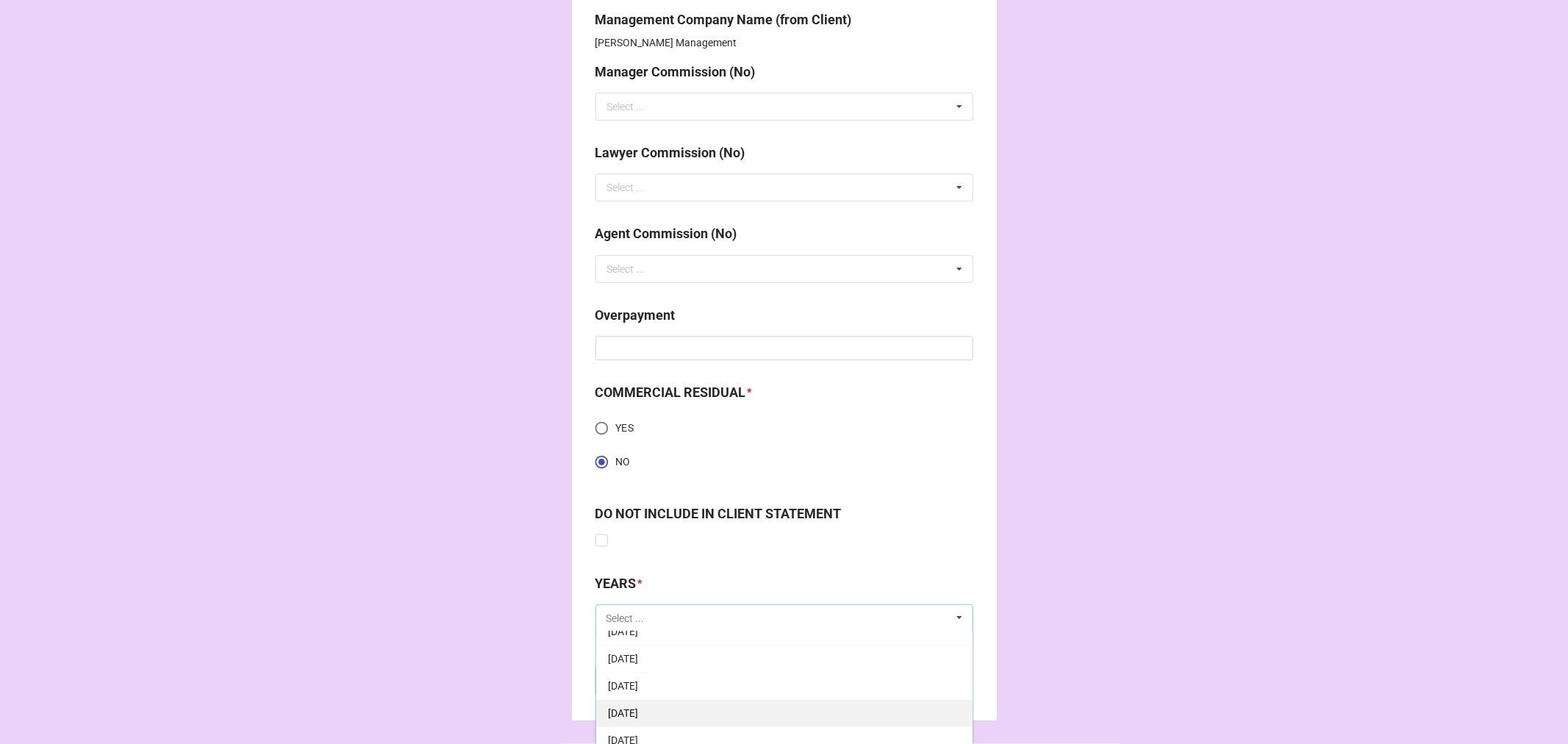
scroll to position [245, 0]
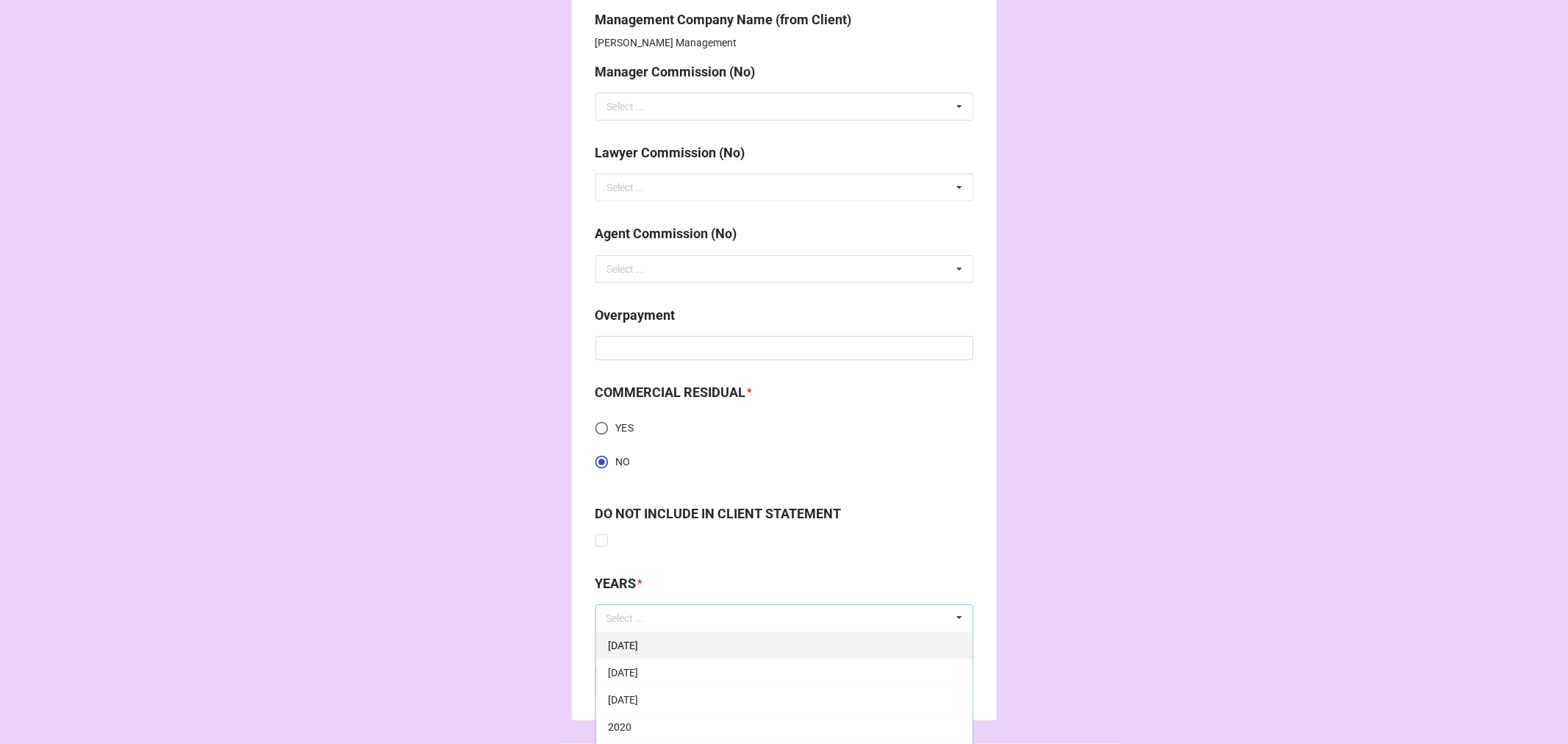
click at [638, 641] on span "[DATE]" at bounding box center [624, 645] width 30 height 12
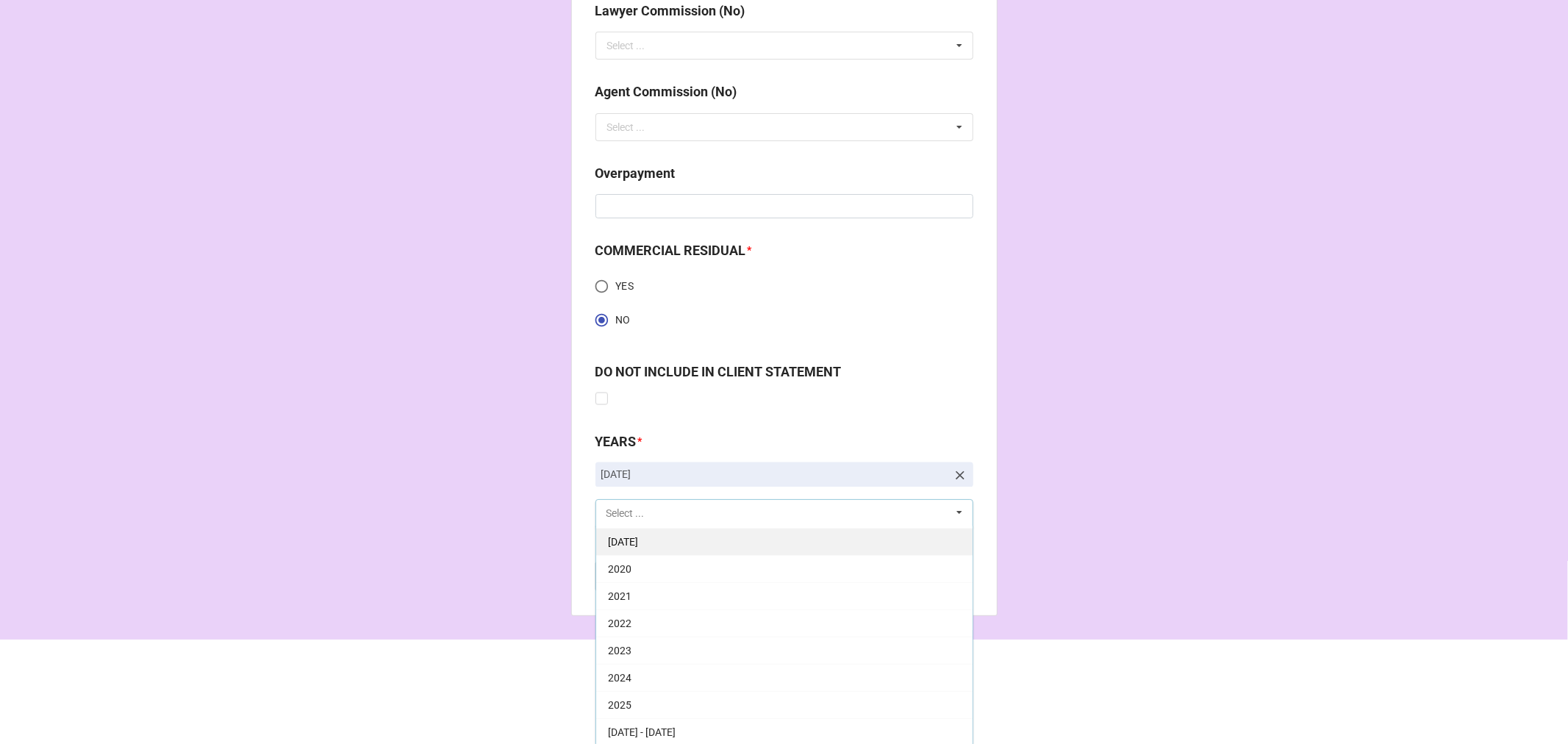
scroll to position [2042, 0]
click at [638, 694] on div "2025" at bounding box center [784, 704] width 376 height 27
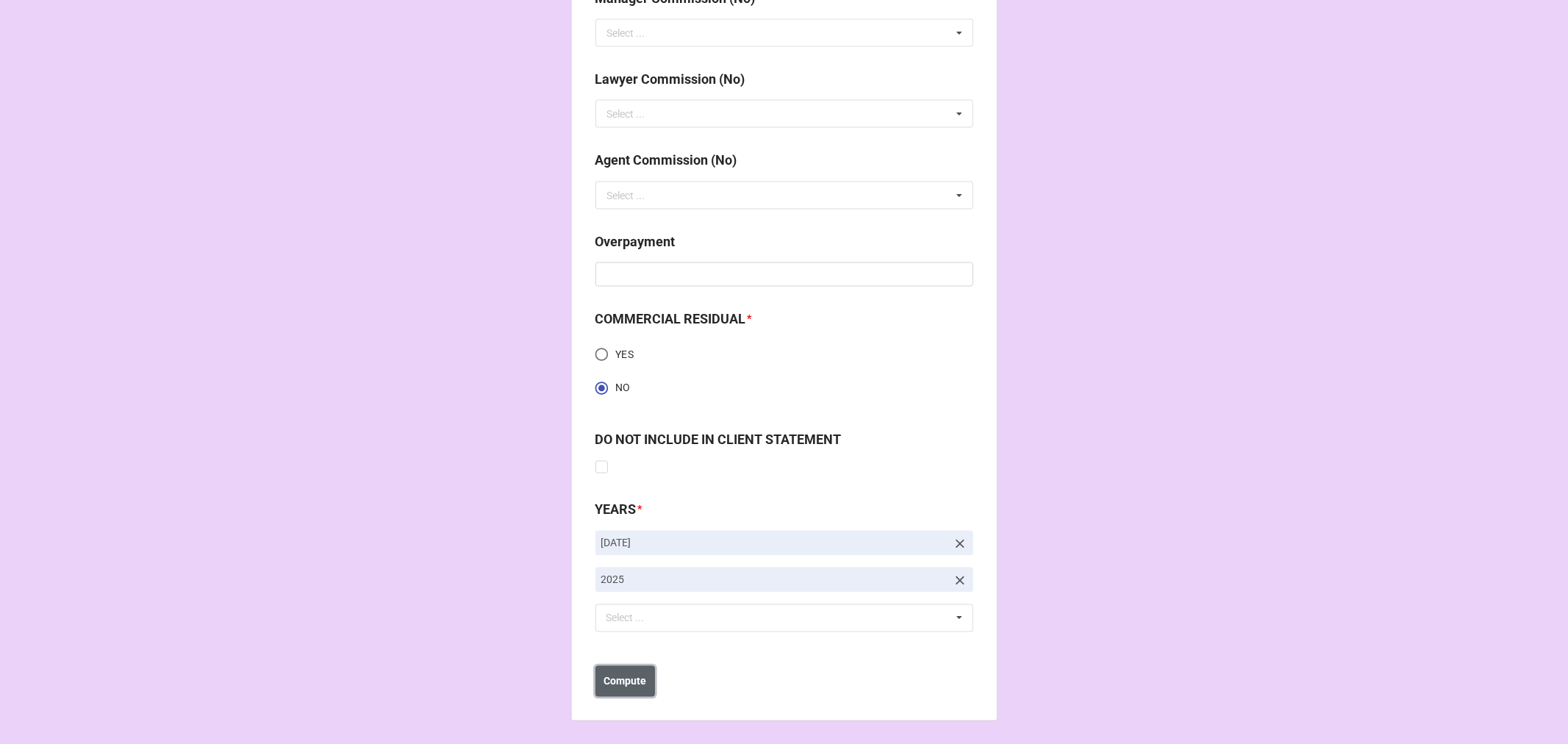
click at [622, 684] on b "Compute" at bounding box center [624, 681] width 42 height 15
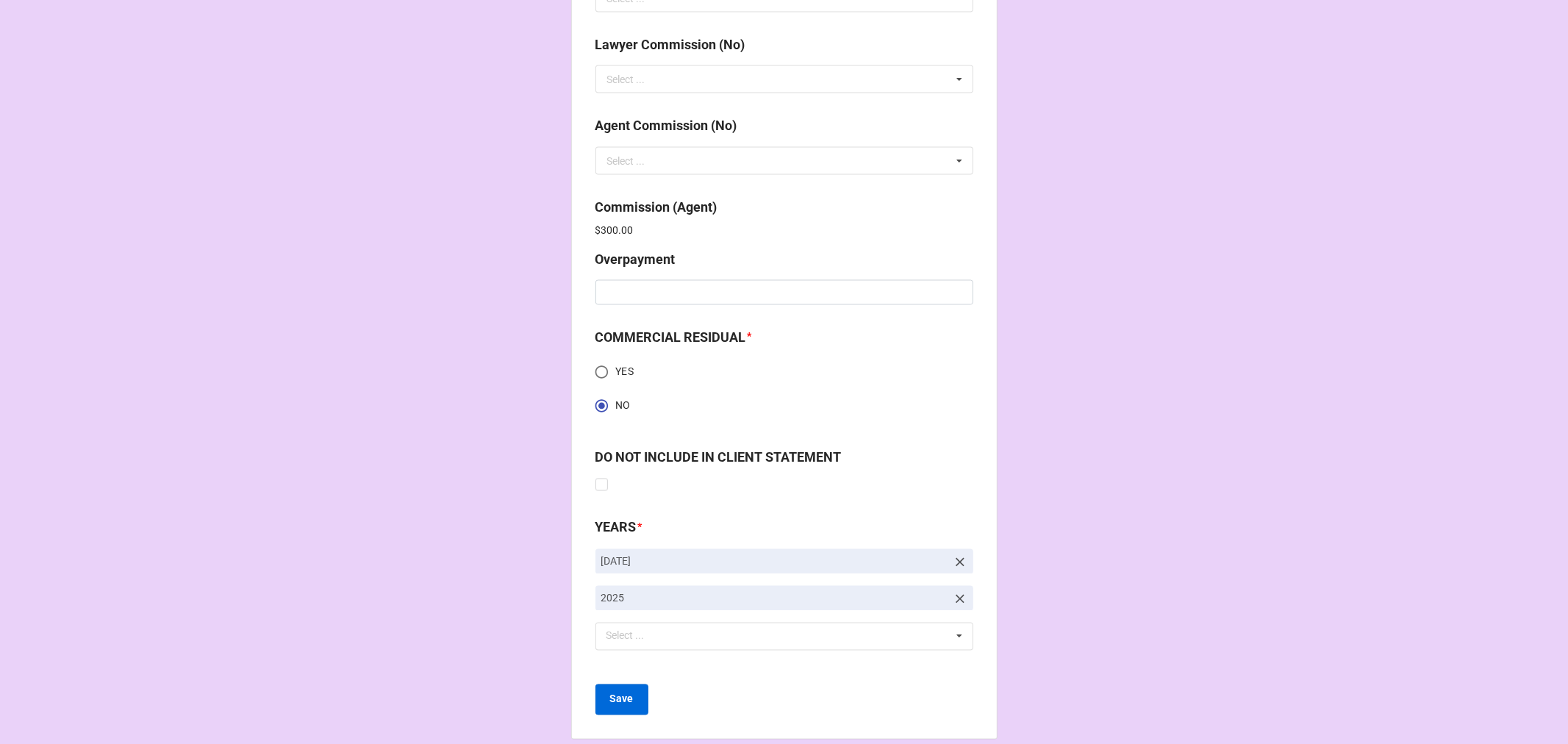
scroll to position [2025, 0]
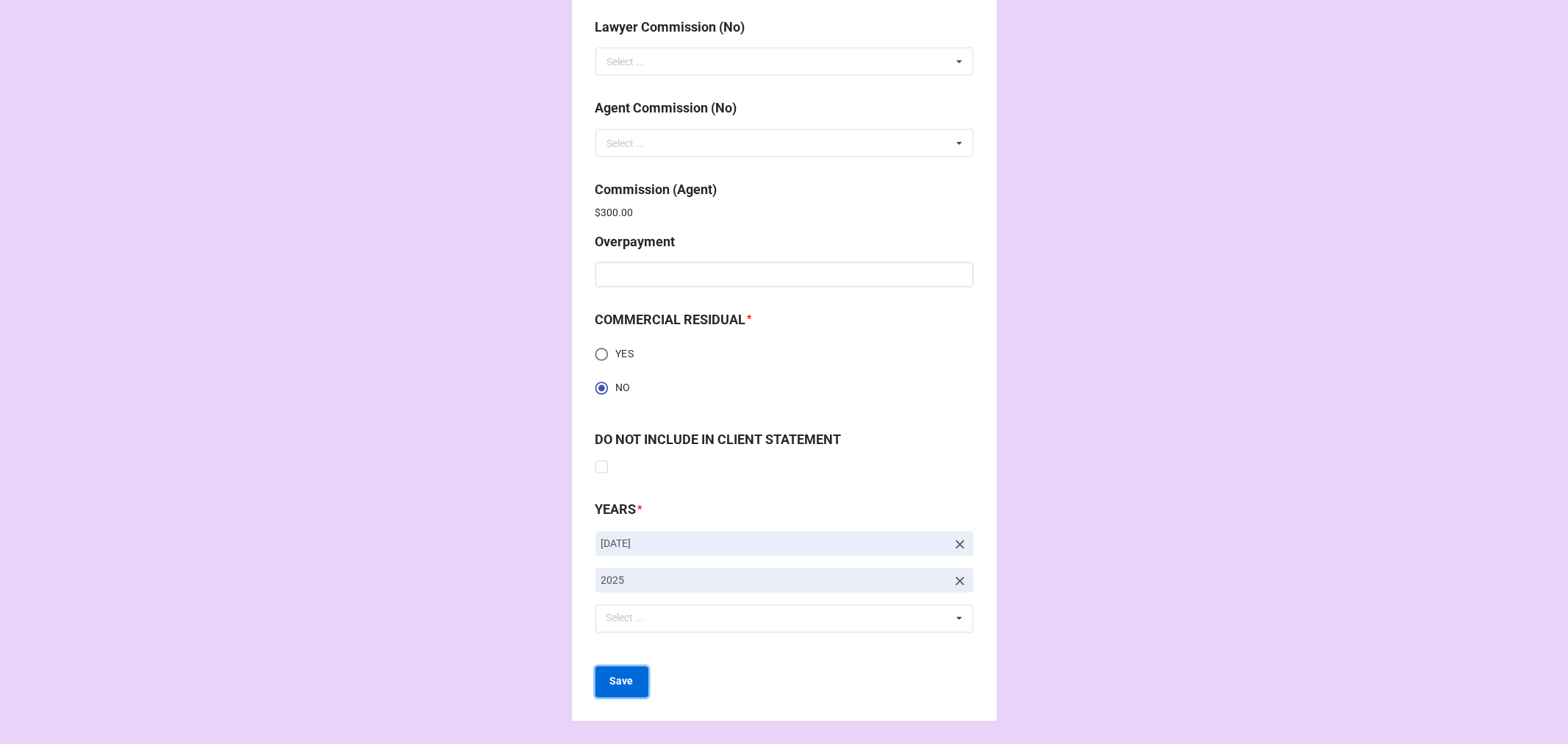
click at [623, 679] on b "Save" at bounding box center [621, 681] width 23 height 15
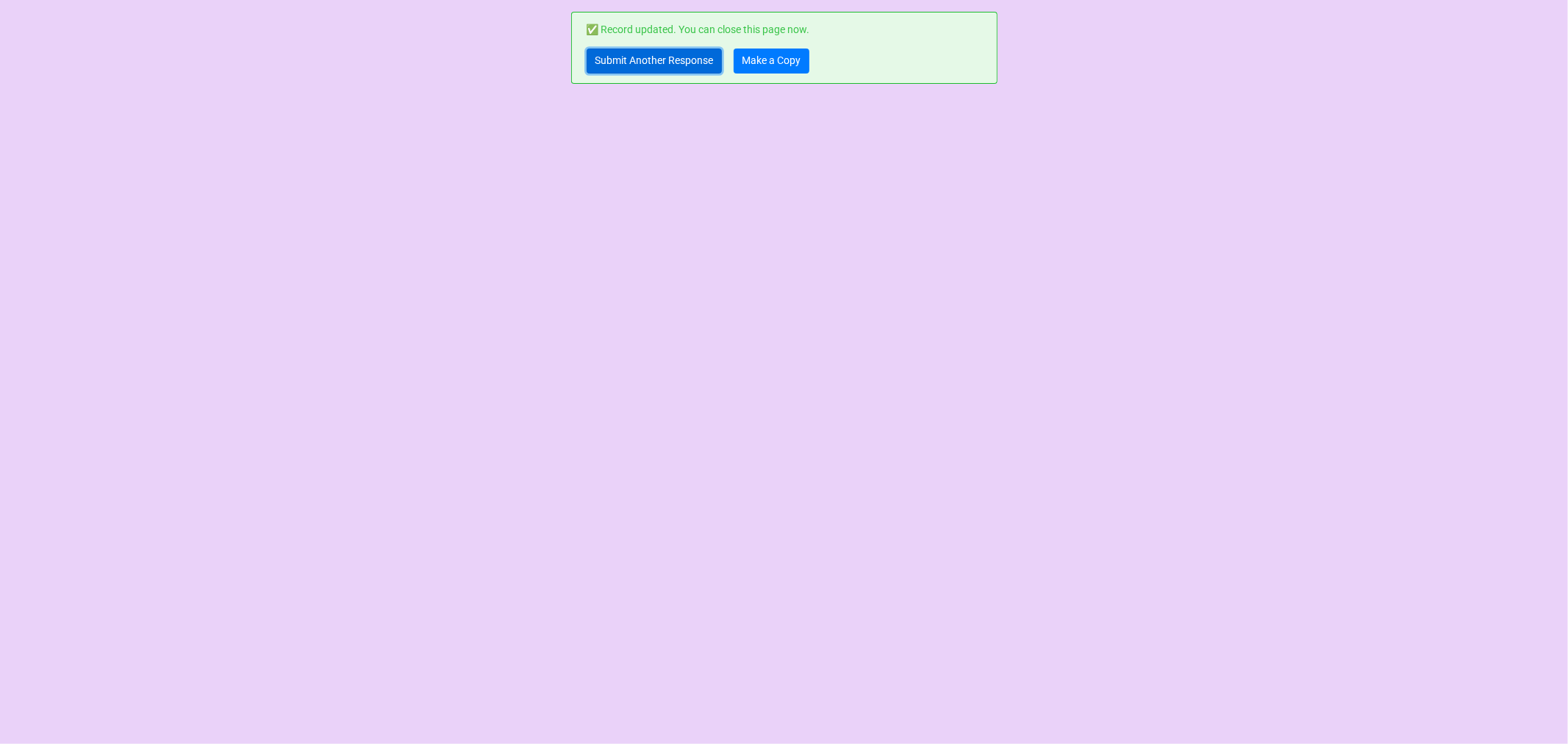
click at [645, 69] on link "Submit Another Response" at bounding box center [654, 61] width 135 height 25
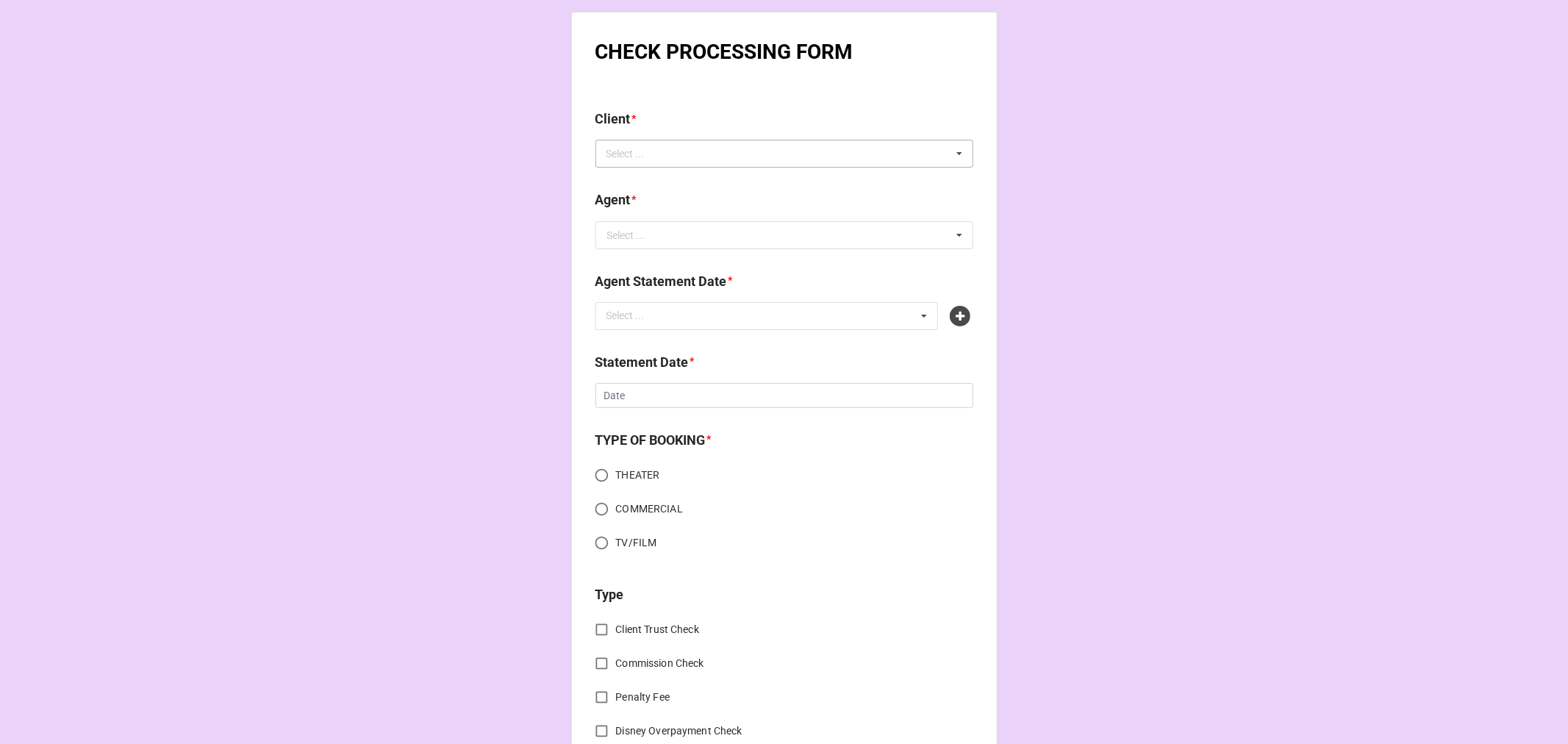
click at [674, 156] on div "Select ... No results found." at bounding box center [784, 153] width 378 height 28
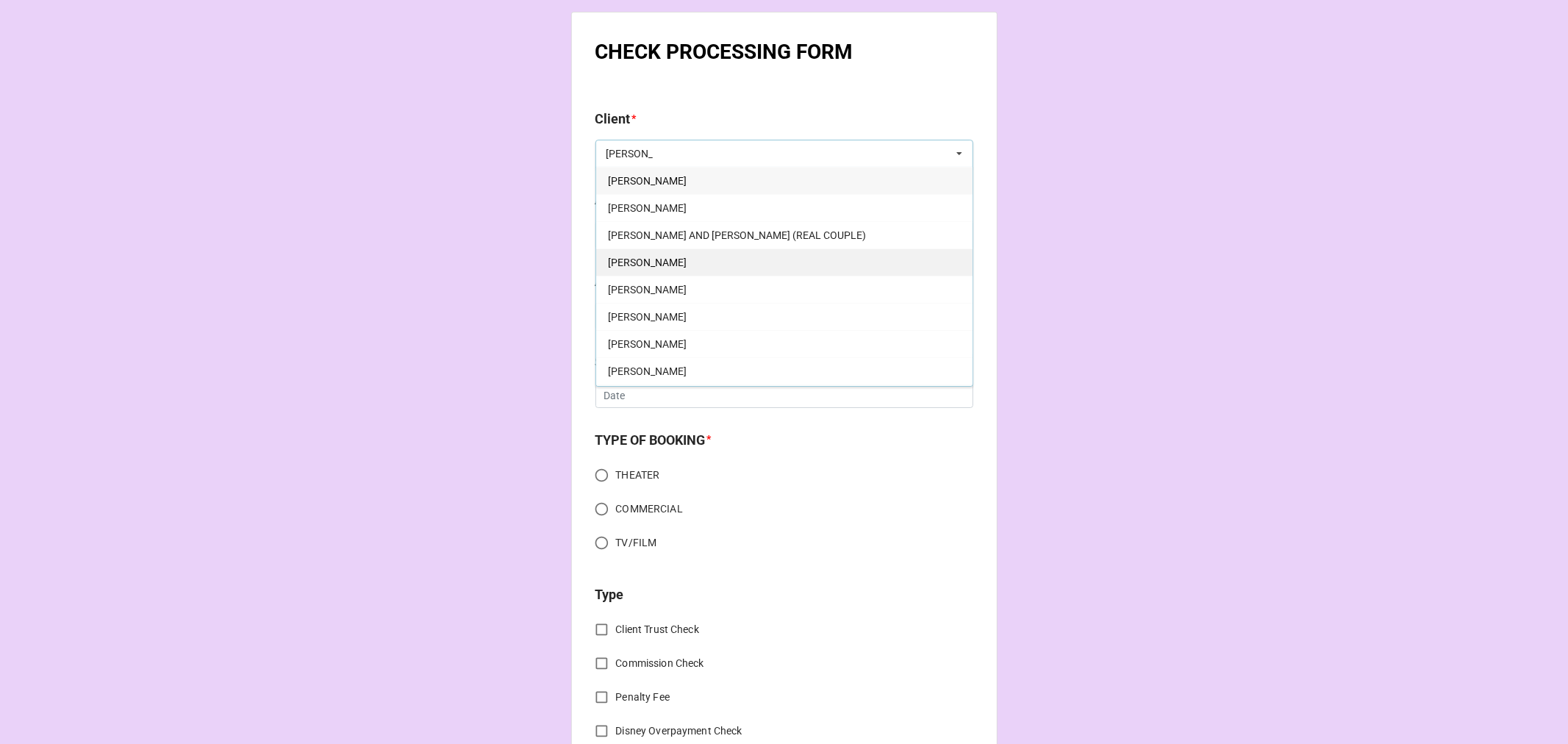
type input "[PERSON_NAME]"
click at [667, 268] on div "[PERSON_NAME]" at bounding box center [784, 262] width 376 height 27
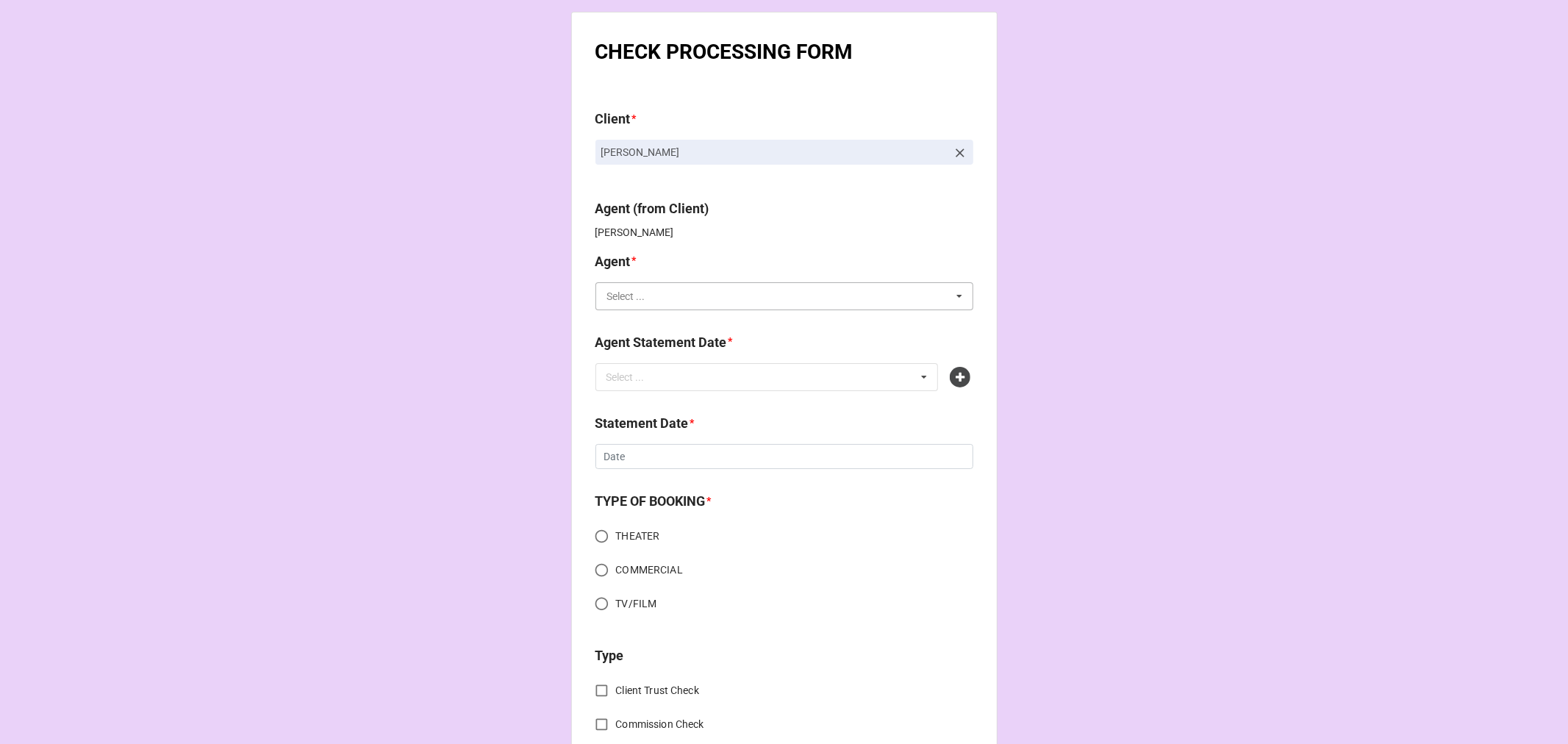
click at [656, 295] on input "text" at bounding box center [785, 296] width 376 height 26
type input "tier"
click at [610, 386] on div "[PERSON_NAME] (60%)" at bounding box center [784, 378] width 376 height 27
click at [650, 382] on div "Select ..." at bounding box center [634, 376] width 63 height 17
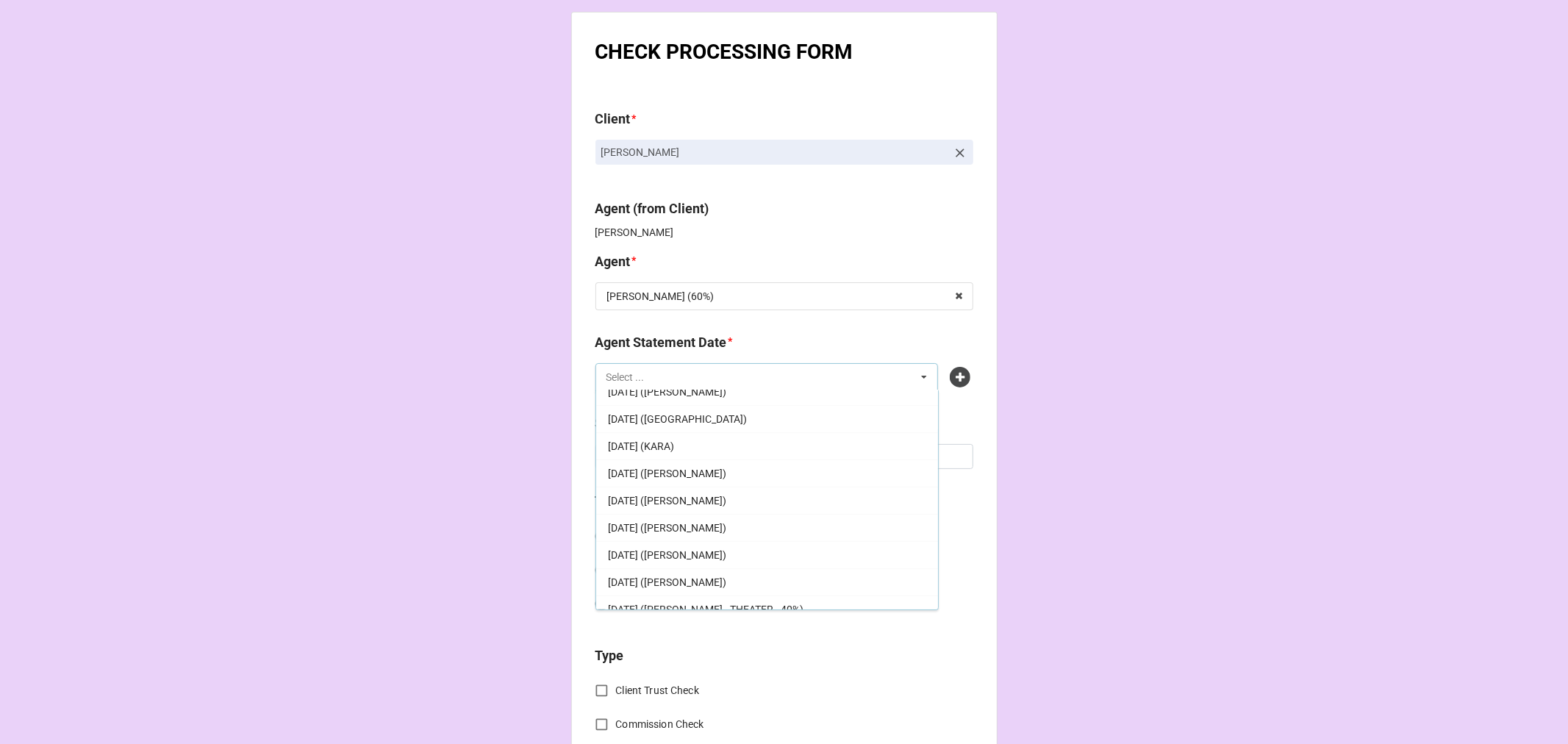
scroll to position [282, 0]
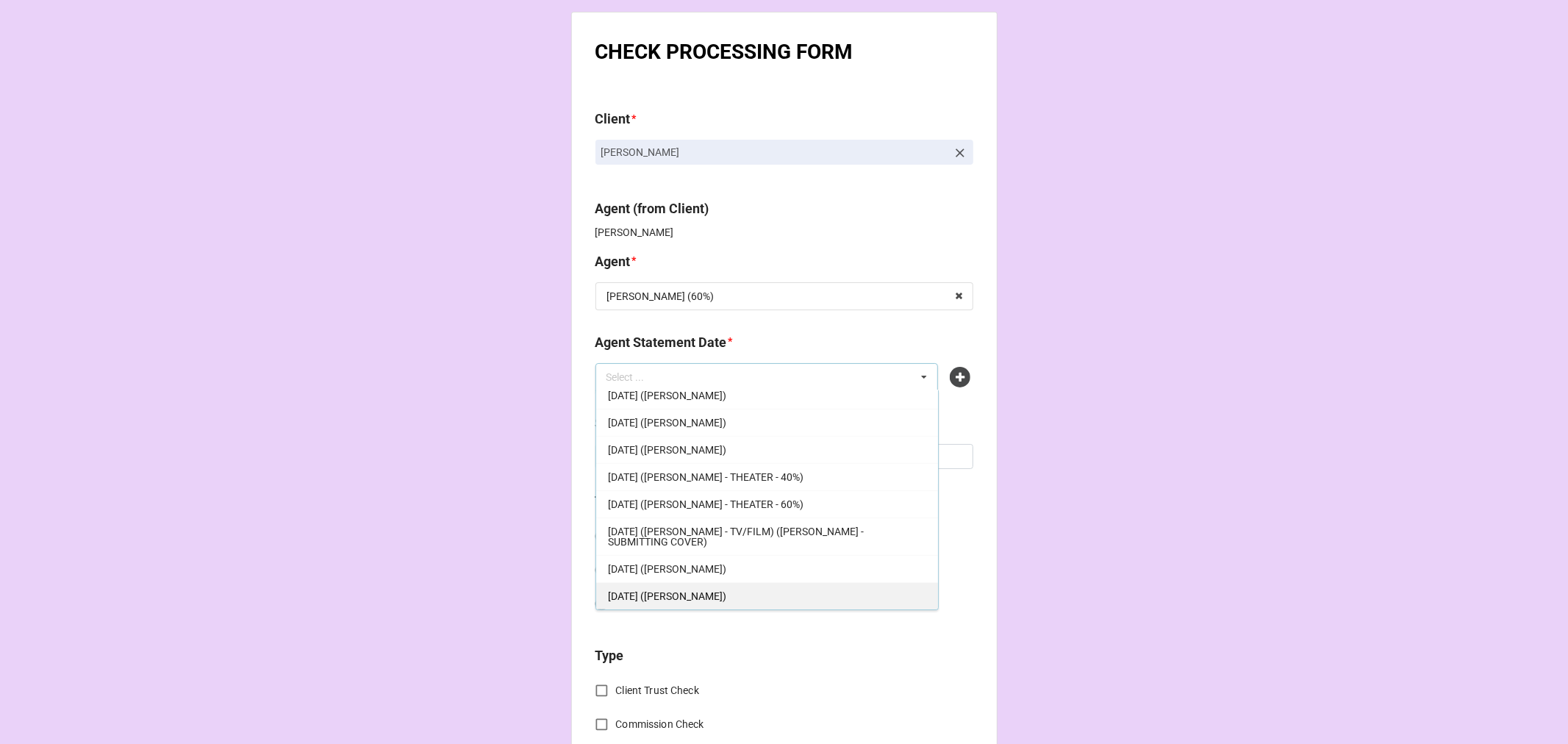
click at [719, 590] on span "[DATE] ([PERSON_NAME])" at bounding box center [667, 596] width 118 height 12
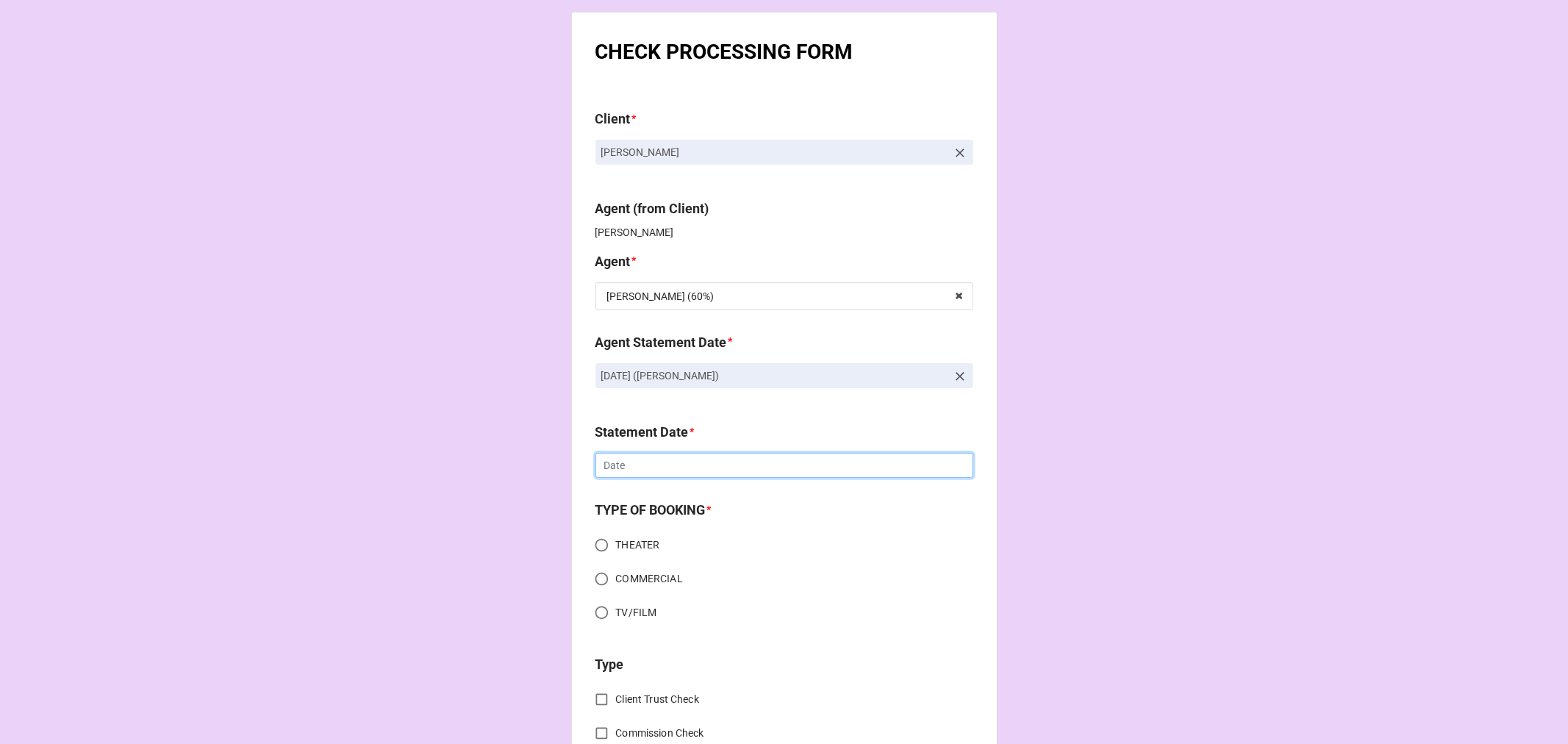
click at [638, 471] on input "text" at bounding box center [784, 465] width 378 height 25
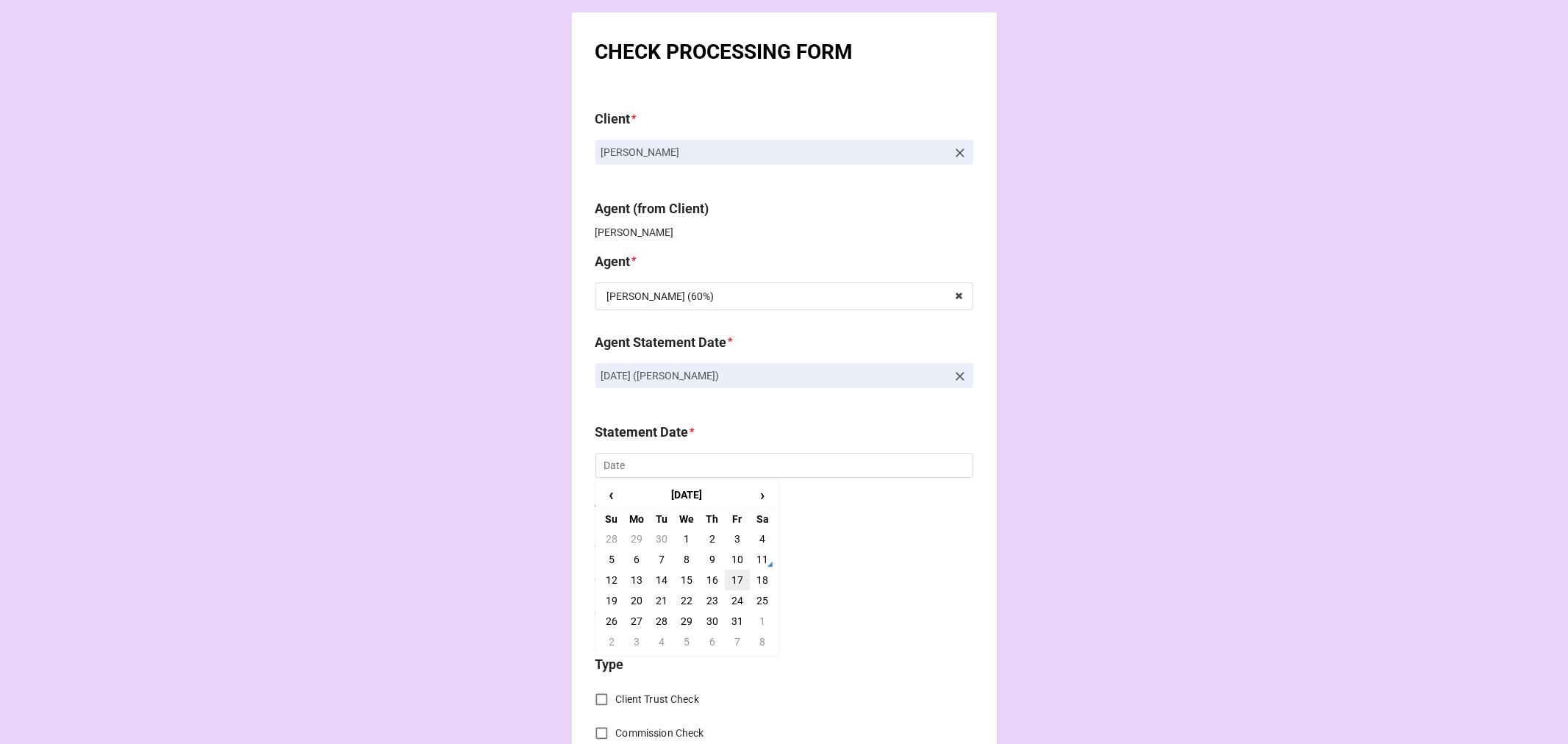
click at [738, 576] on td "17" at bounding box center [737, 580] width 25 height 21
type input "[DATE]"
click at [598, 548] on input "THEATER" at bounding box center [602, 545] width 29 height 29
radio input "true"
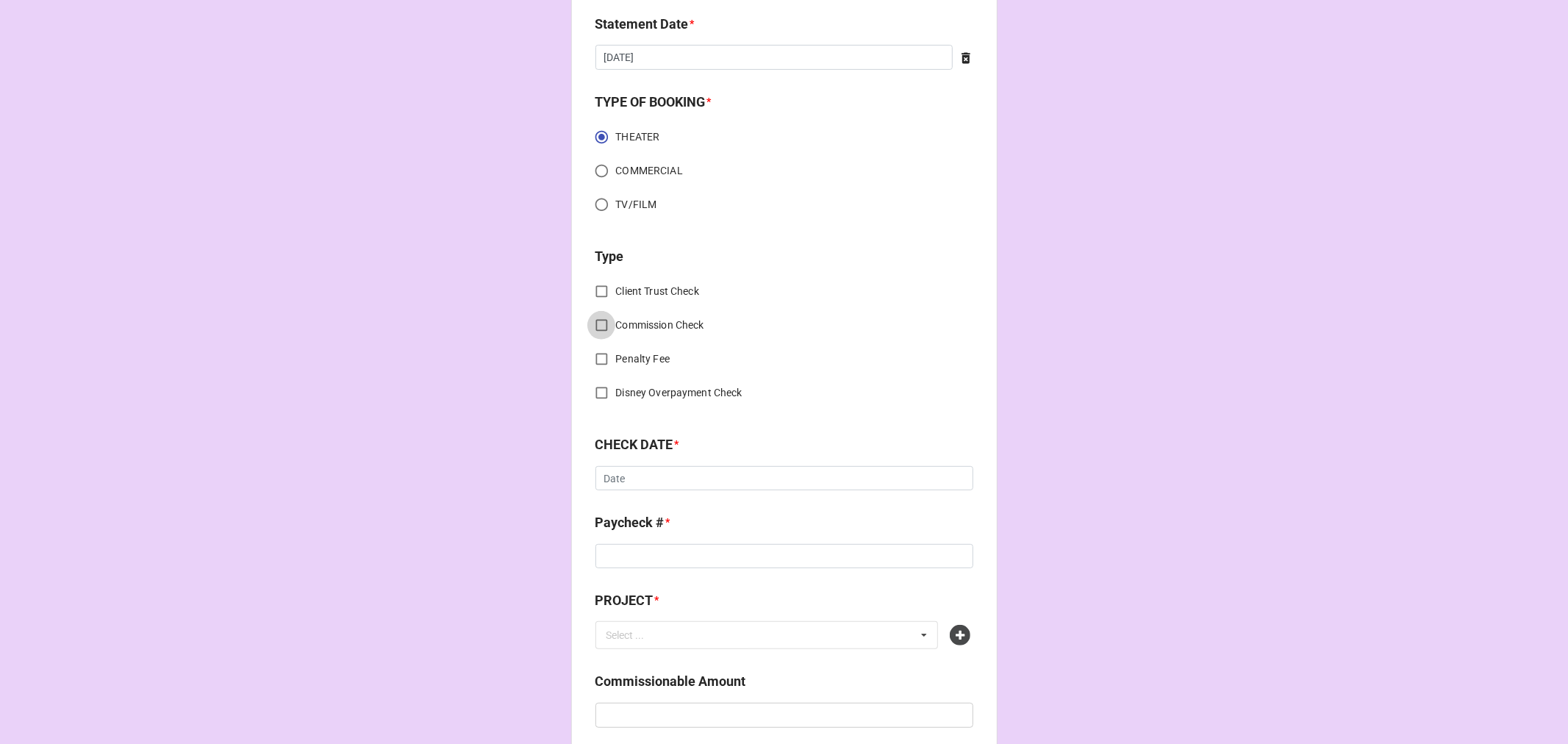
drag, startPoint x: 598, startPoint y: 326, endPoint x: 623, endPoint y: 350, distance: 34.7
click at [598, 326] on input "Commission Check" at bounding box center [602, 326] width 29 height 29
checkbox input "true"
click at [682, 480] on input "text" at bounding box center [785, 480] width 376 height 26
click at [677, 509] on div "FSE (Client)" at bounding box center [784, 507] width 376 height 27
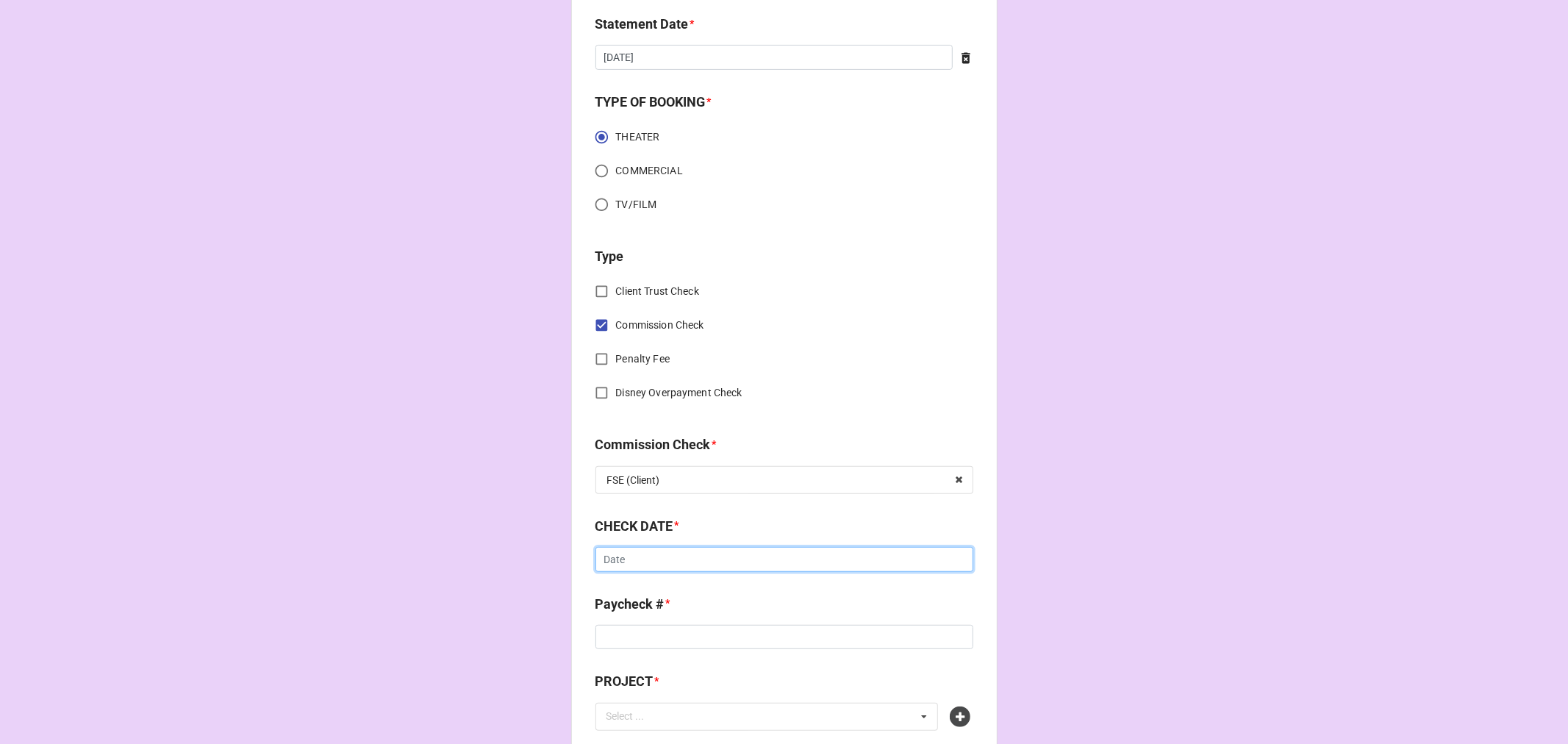
click at [708, 569] on input "text" at bounding box center [784, 559] width 378 height 25
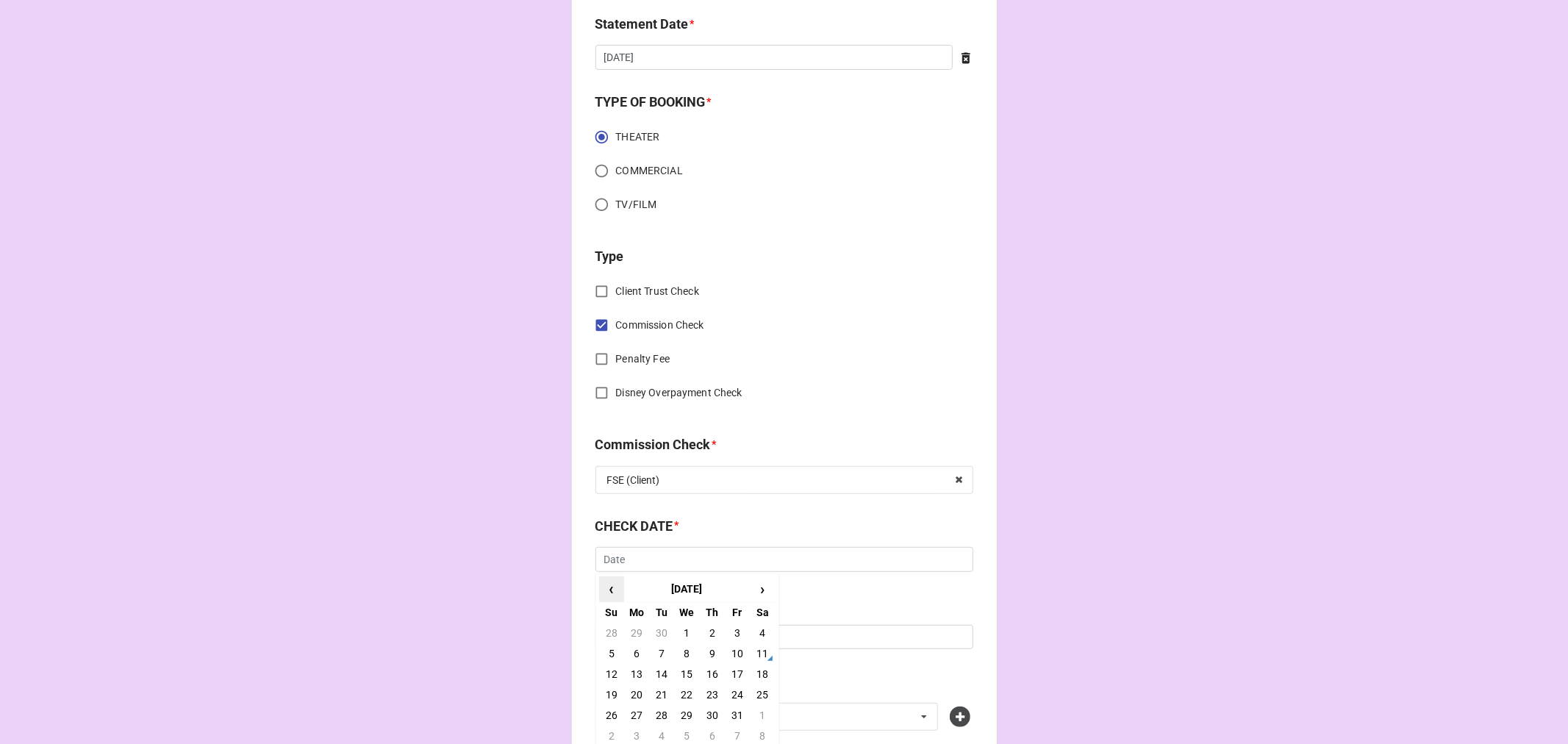
click at [601, 592] on span "‹" at bounding box center [611, 589] width 23 height 24
drag, startPoint x: 711, startPoint y: 693, endPoint x: 707, endPoint y: 679, distance: 14.6
click at [711, 692] on td "25" at bounding box center [712, 695] width 25 height 21
type input "[DATE]"
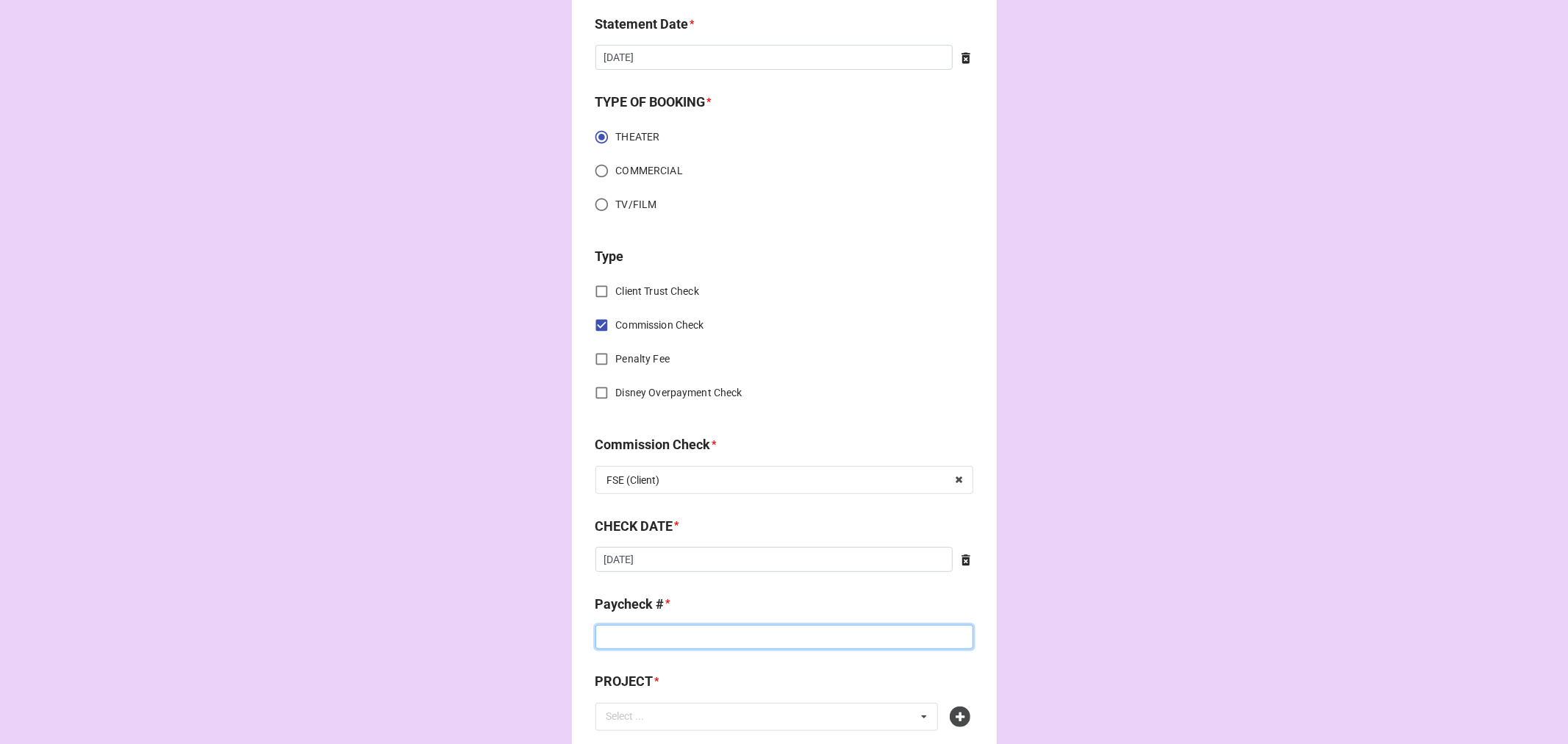
click at [639, 637] on input at bounding box center [784, 637] width 378 height 25
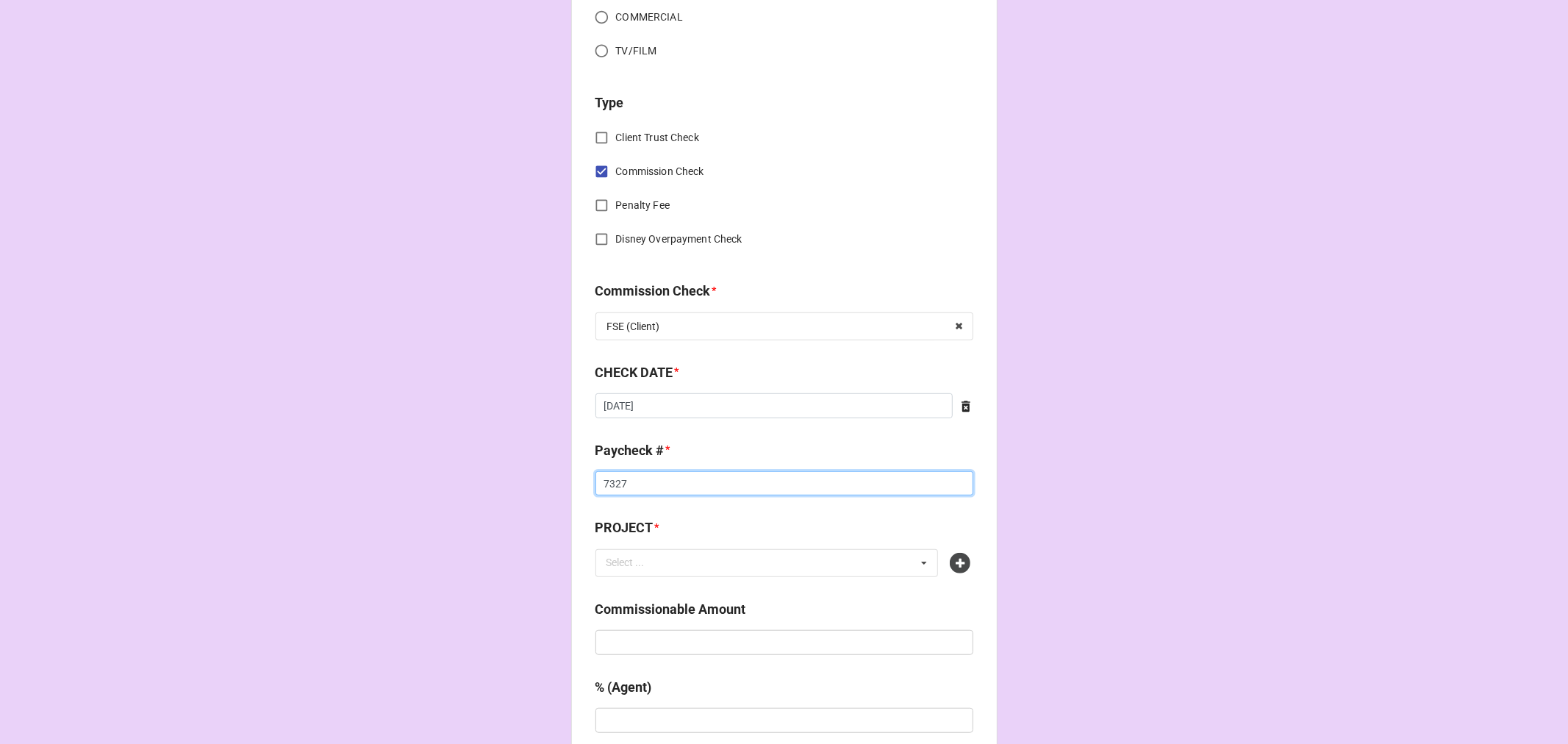
scroll to position [817, 0]
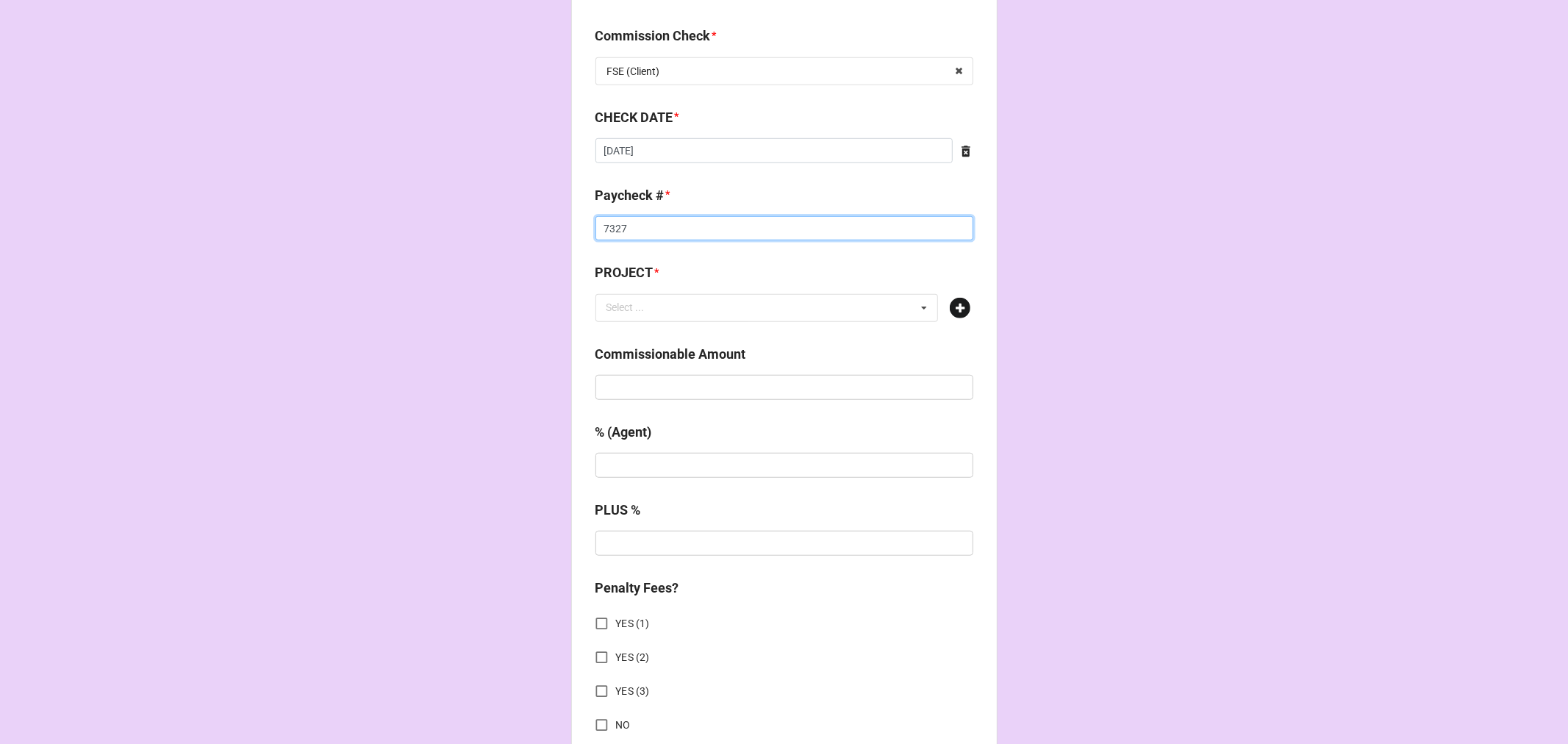
type input "7327"
click at [965, 312] on icon at bounding box center [960, 308] width 21 height 21
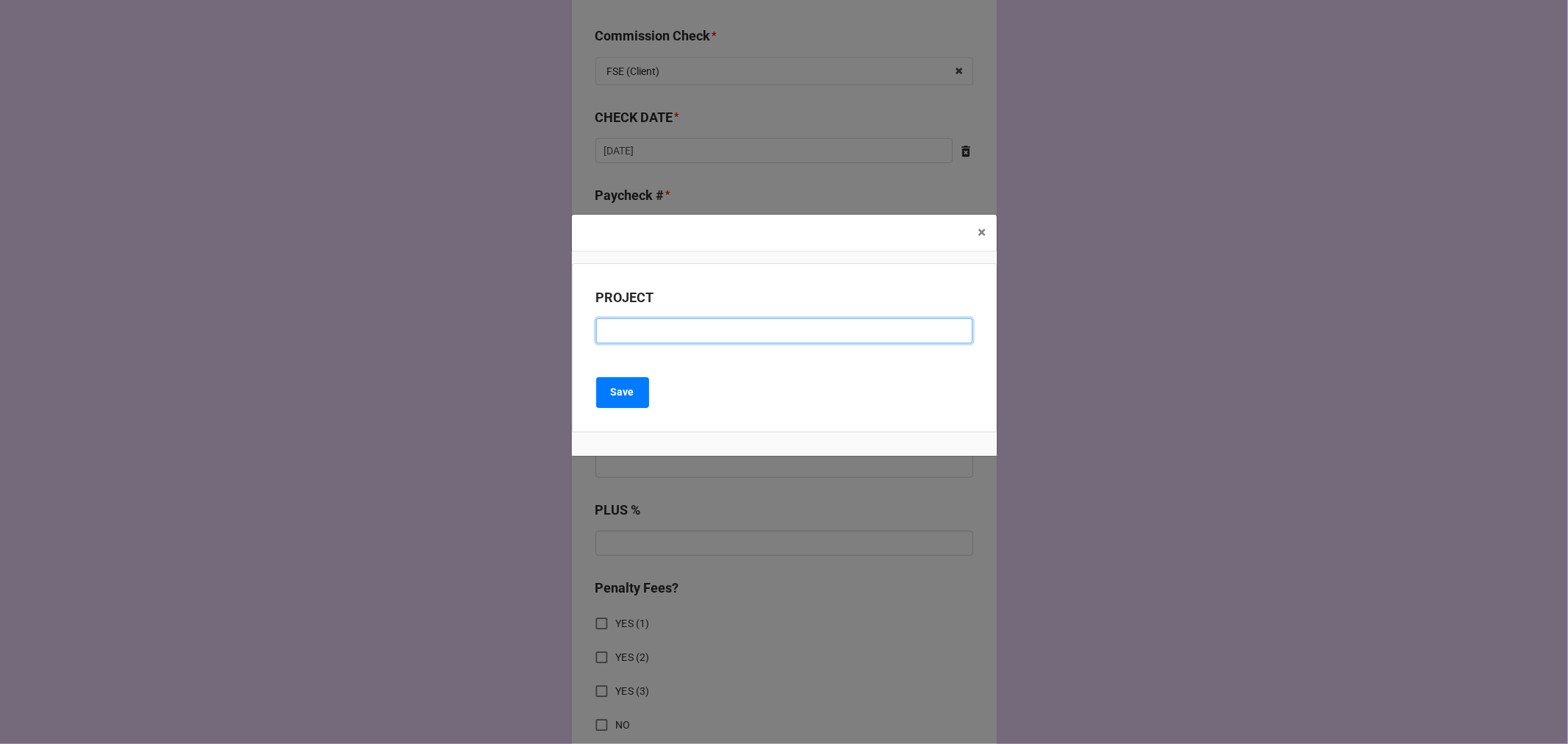
click at [651, 339] on input at bounding box center [784, 330] width 376 height 25
paste input "HEARTBREAK HOTEL (THEATRE BY THE SEA)"
type input "HEARTBREAK HOTEL (THEATRE BY THE SEA)"
click at [628, 397] on b "Save" at bounding box center [622, 392] width 23 height 15
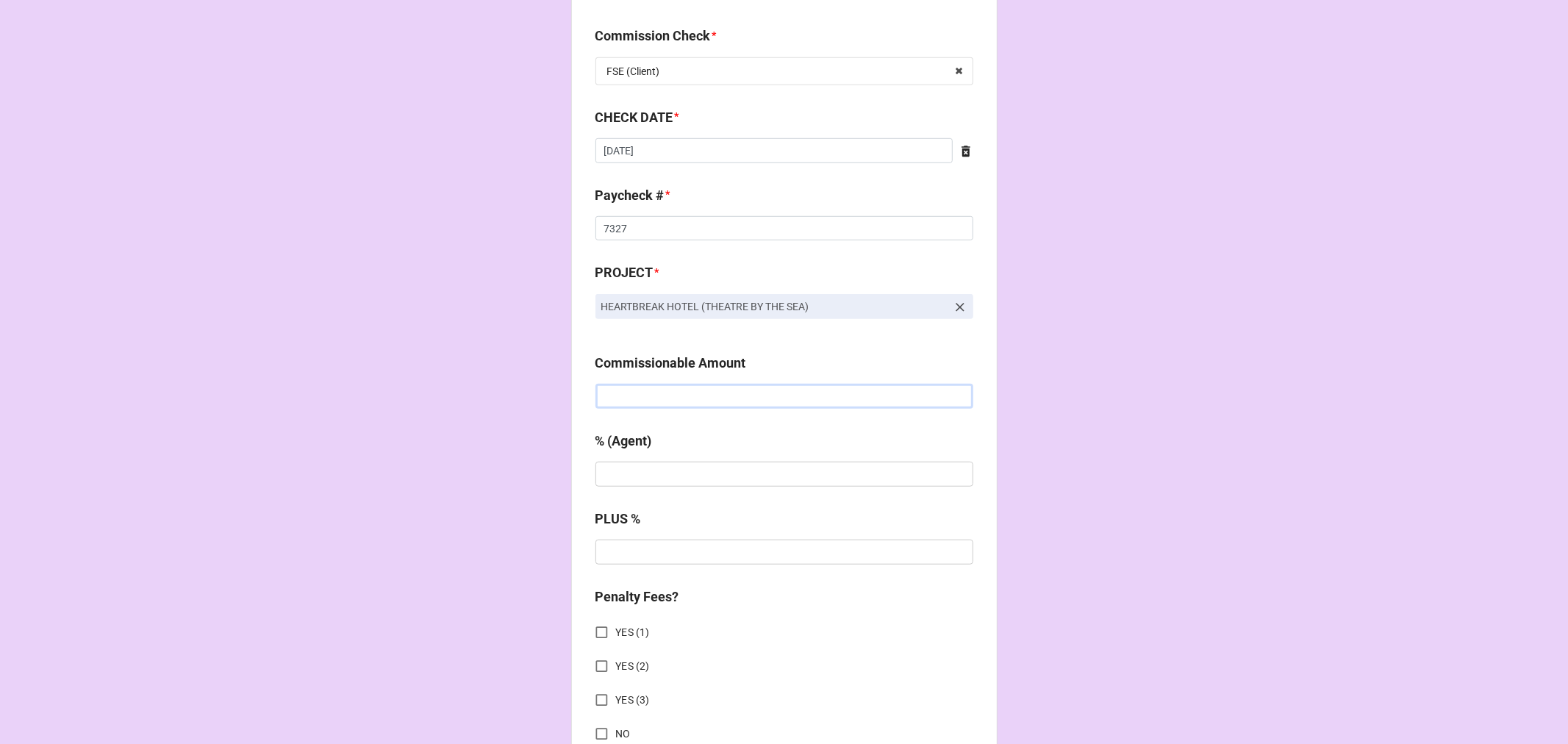
click at [877, 399] on input "text" at bounding box center [784, 396] width 378 height 25
type input "$1,800.00"
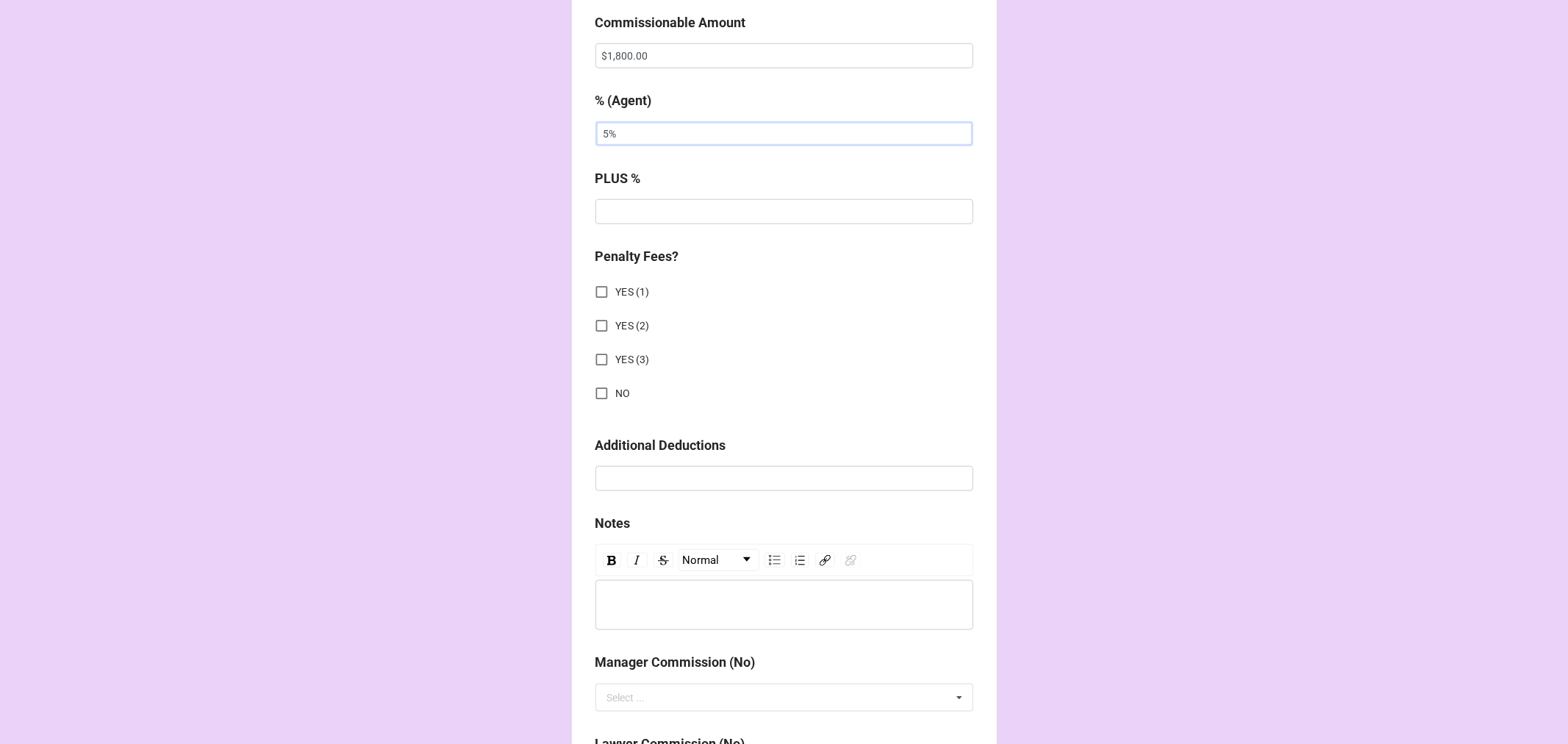
scroll to position [1306, 0]
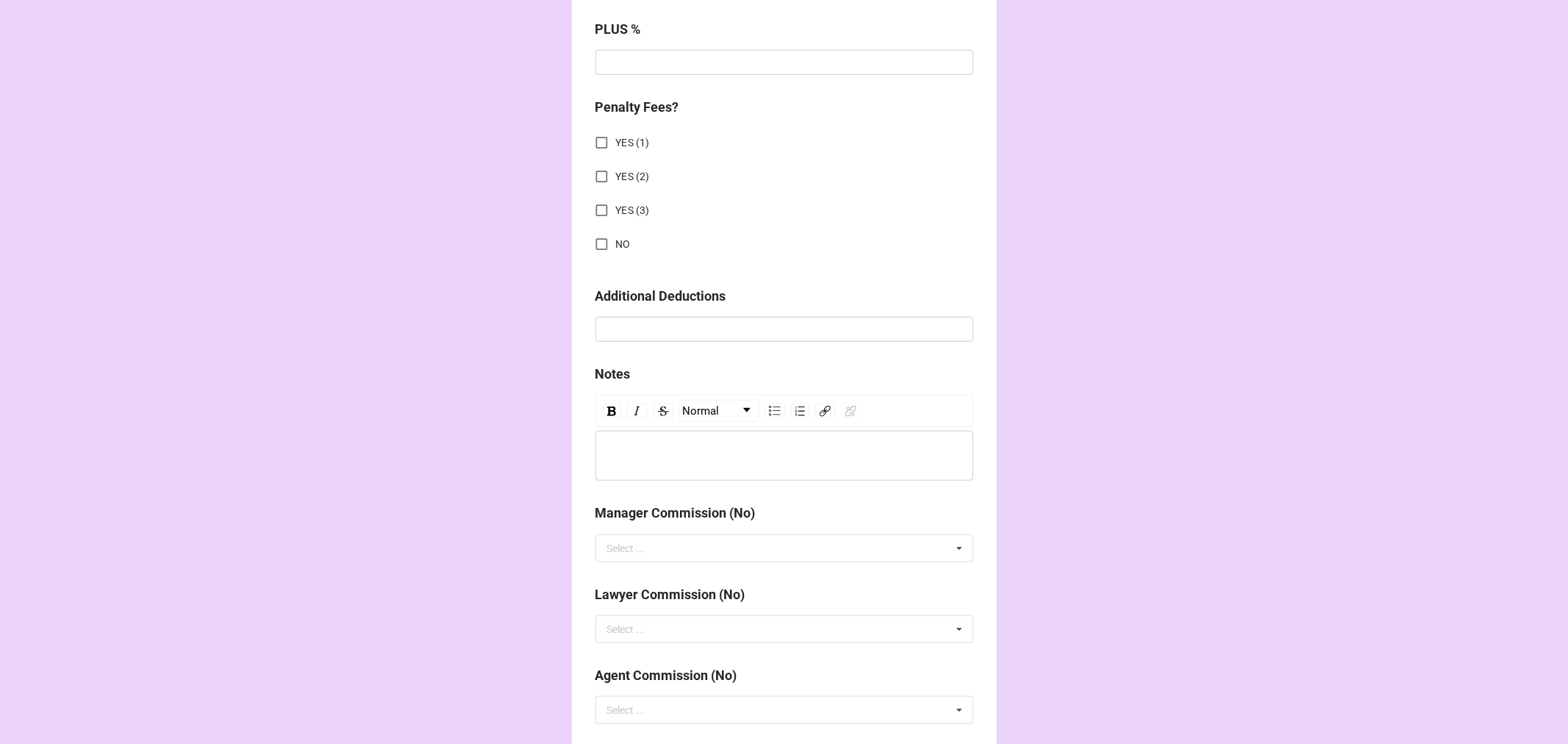
type input "5%"
click at [591, 233] on input "NO" at bounding box center [602, 244] width 29 height 29
checkbox input "true"
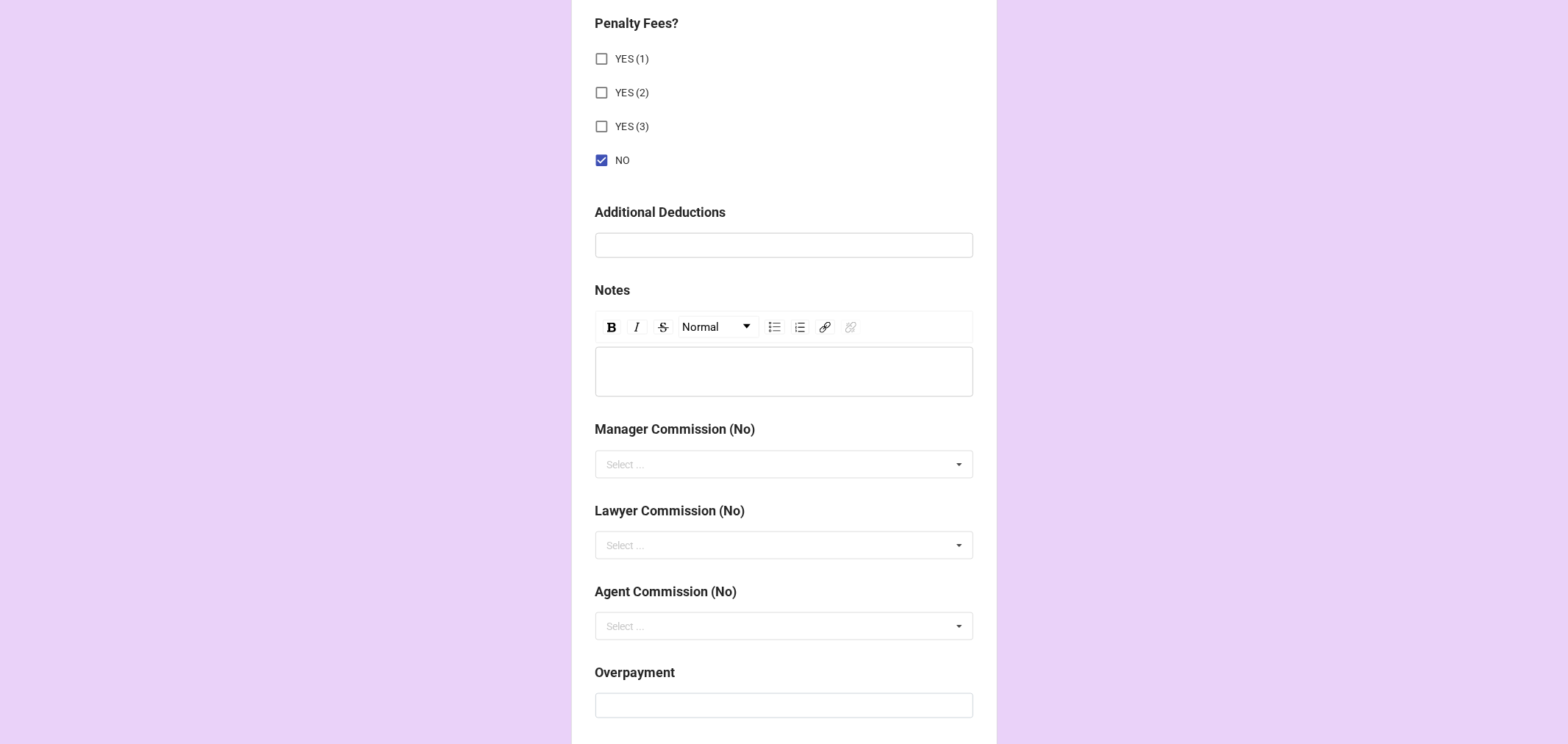
scroll to position [1628, 0]
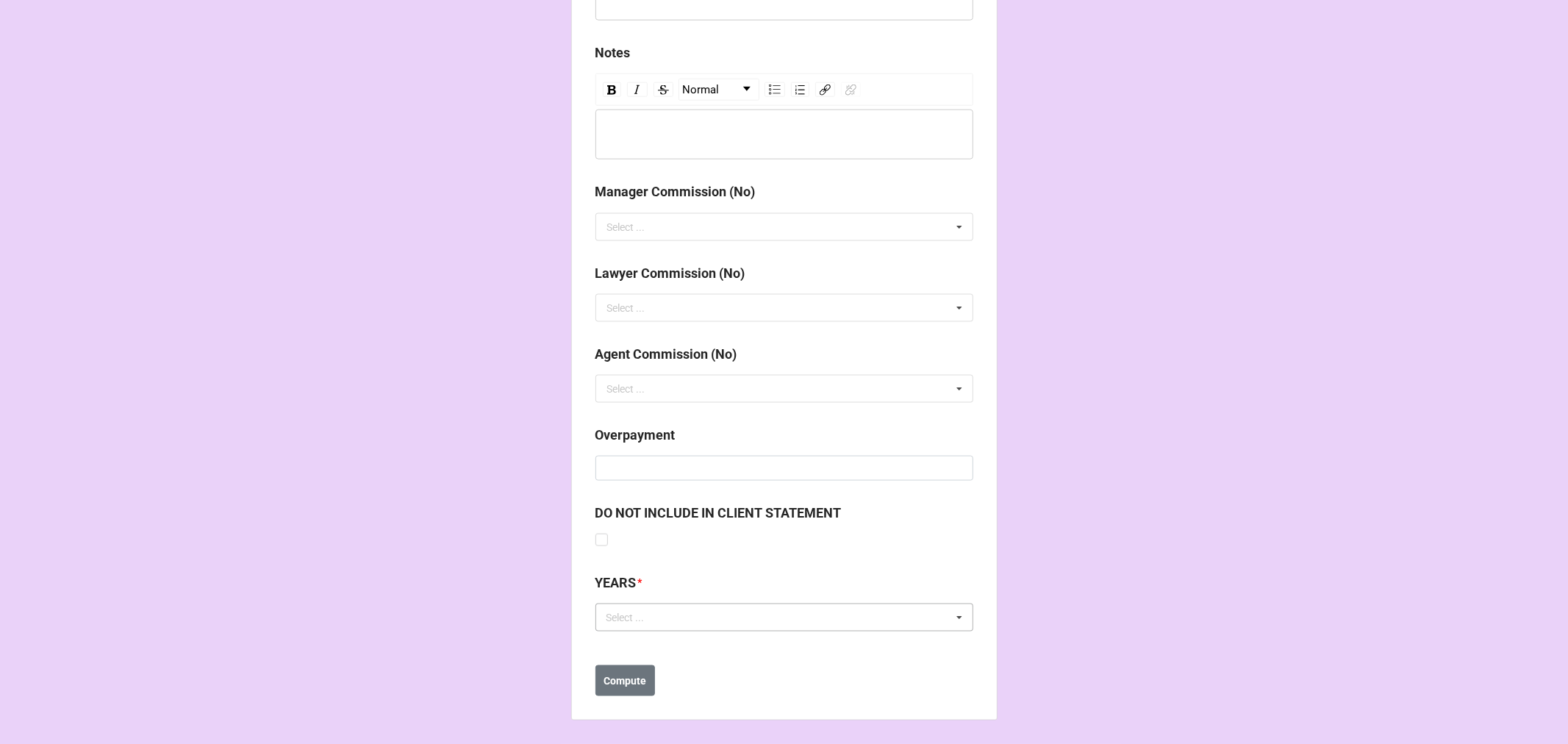
click at [626, 619] on div "Select ..." at bounding box center [634, 617] width 63 height 17
click at [638, 730] on span "[DATE]" at bounding box center [624, 726] width 30 height 12
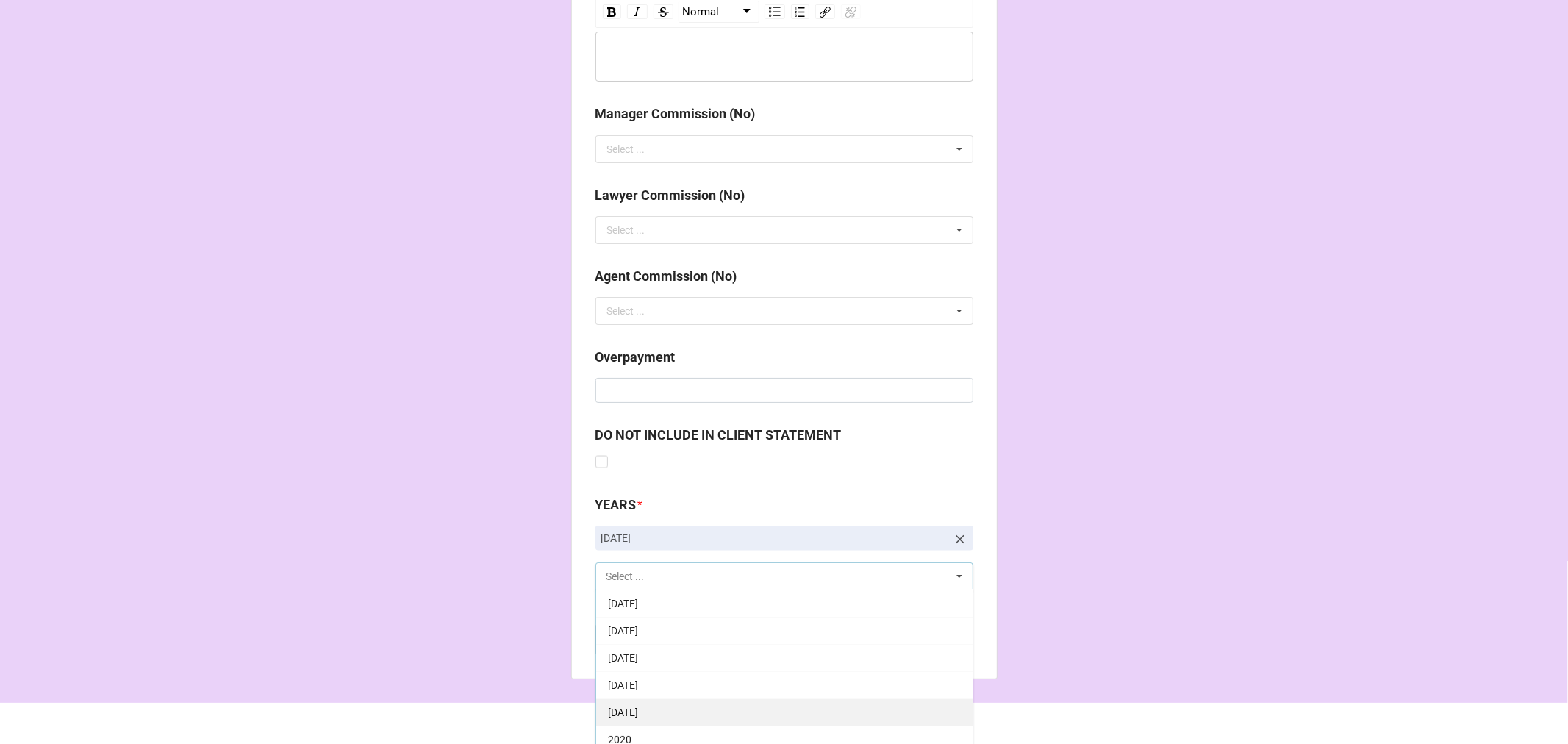
scroll to position [1770, 0]
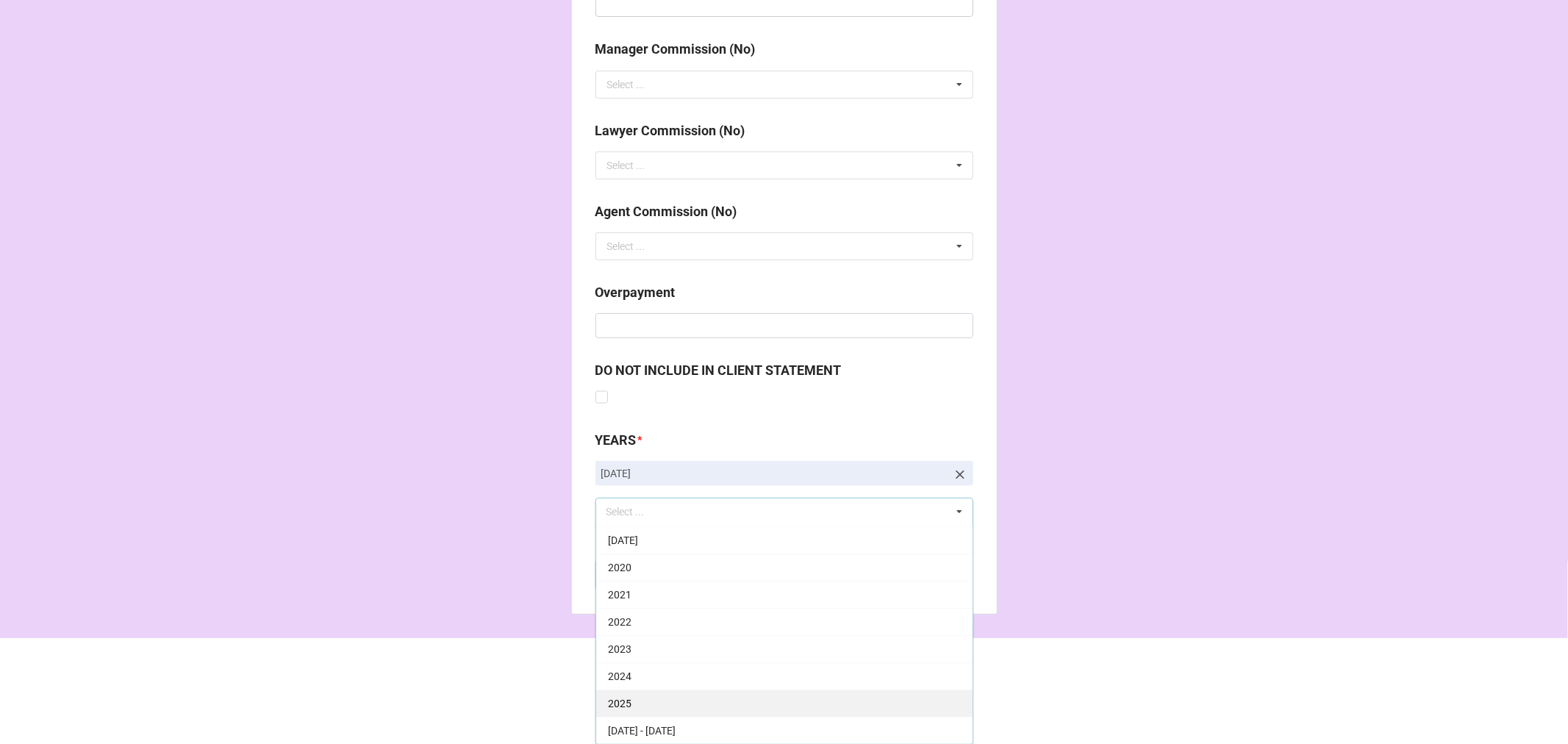
click at [644, 701] on div "2025" at bounding box center [784, 703] width 376 height 27
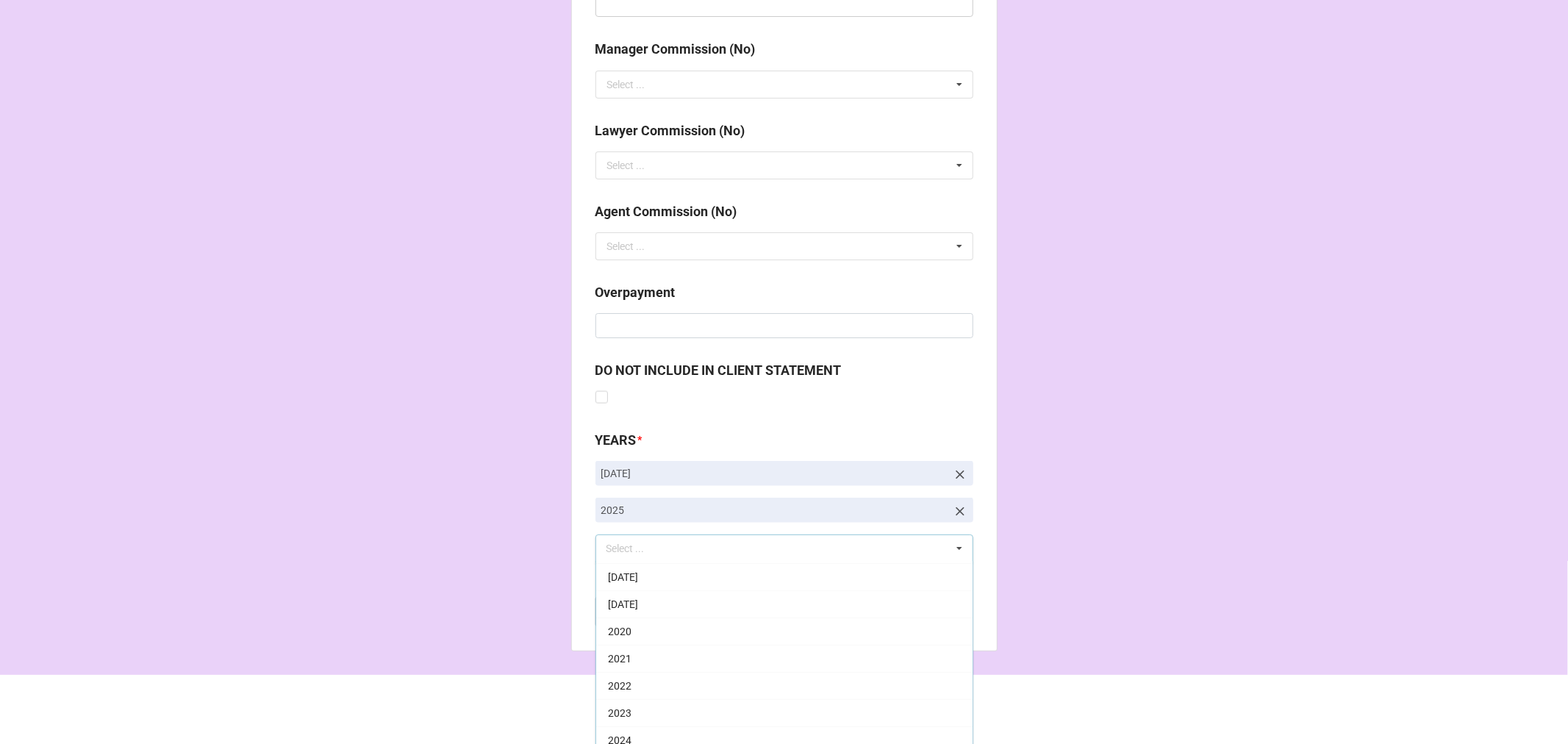
drag, startPoint x: 1112, startPoint y: 460, endPoint x: 1101, endPoint y: 460, distance: 11.0
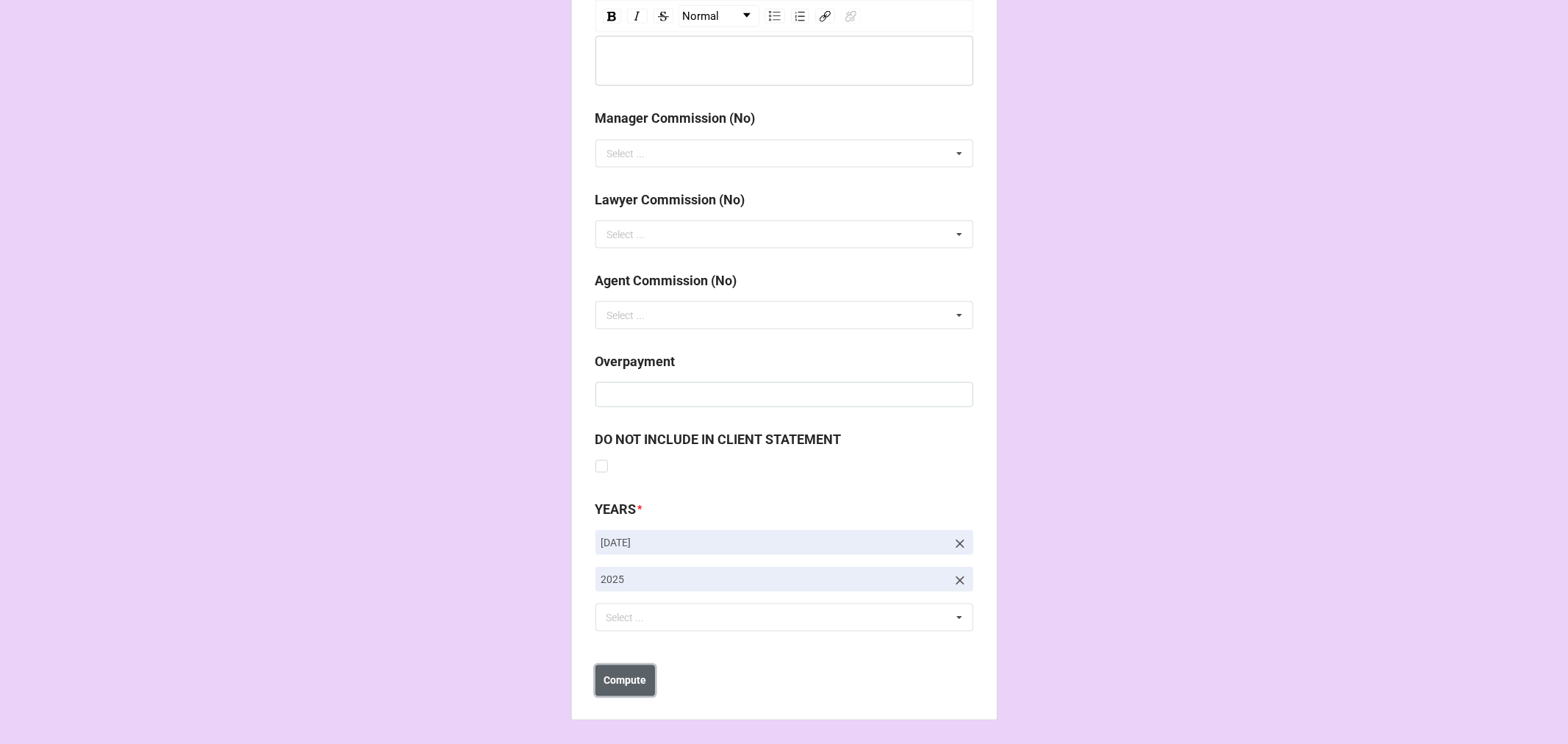
click at [625, 680] on b "Compute" at bounding box center [624, 680] width 42 height 15
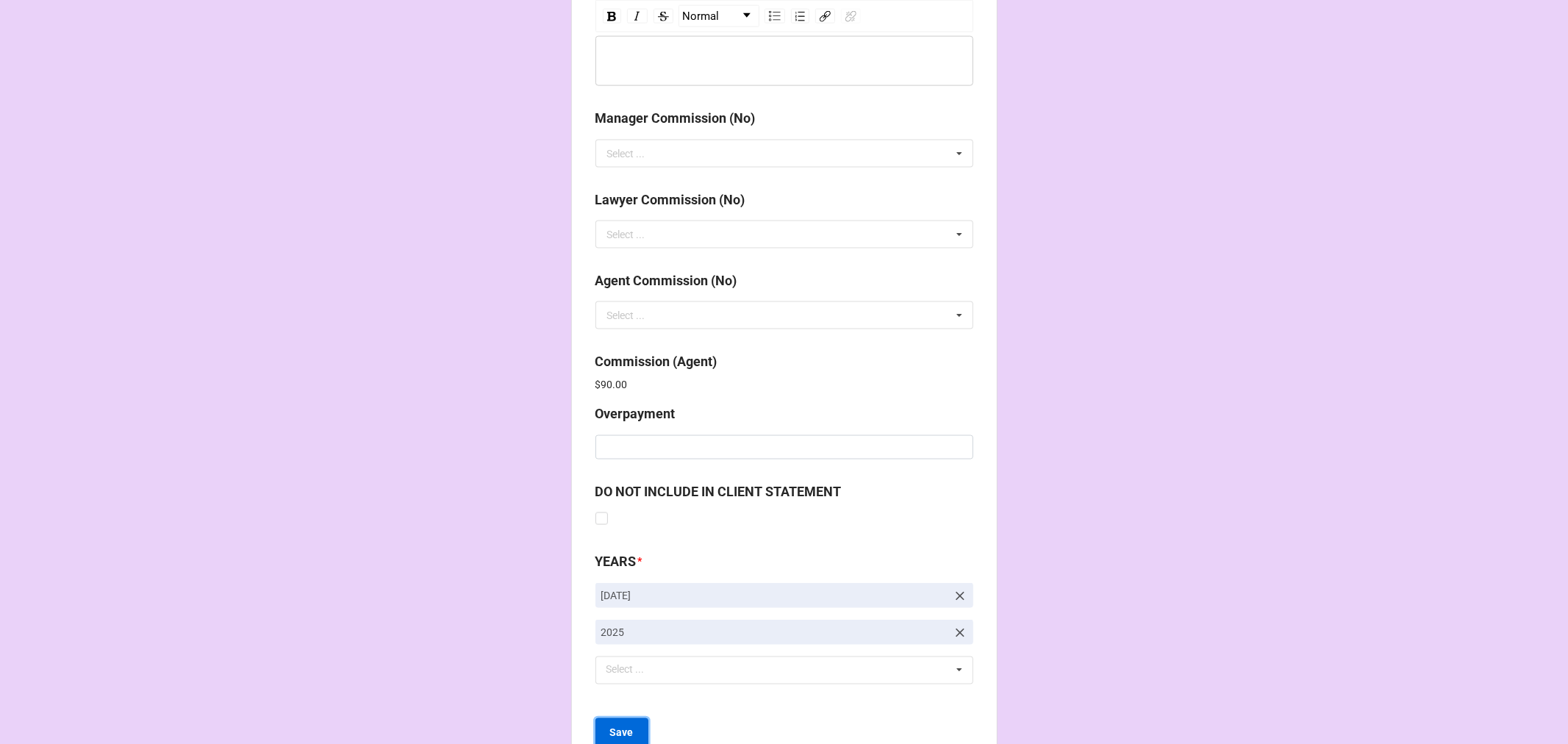
click at [614, 728] on b "Save" at bounding box center [621, 733] width 23 height 15
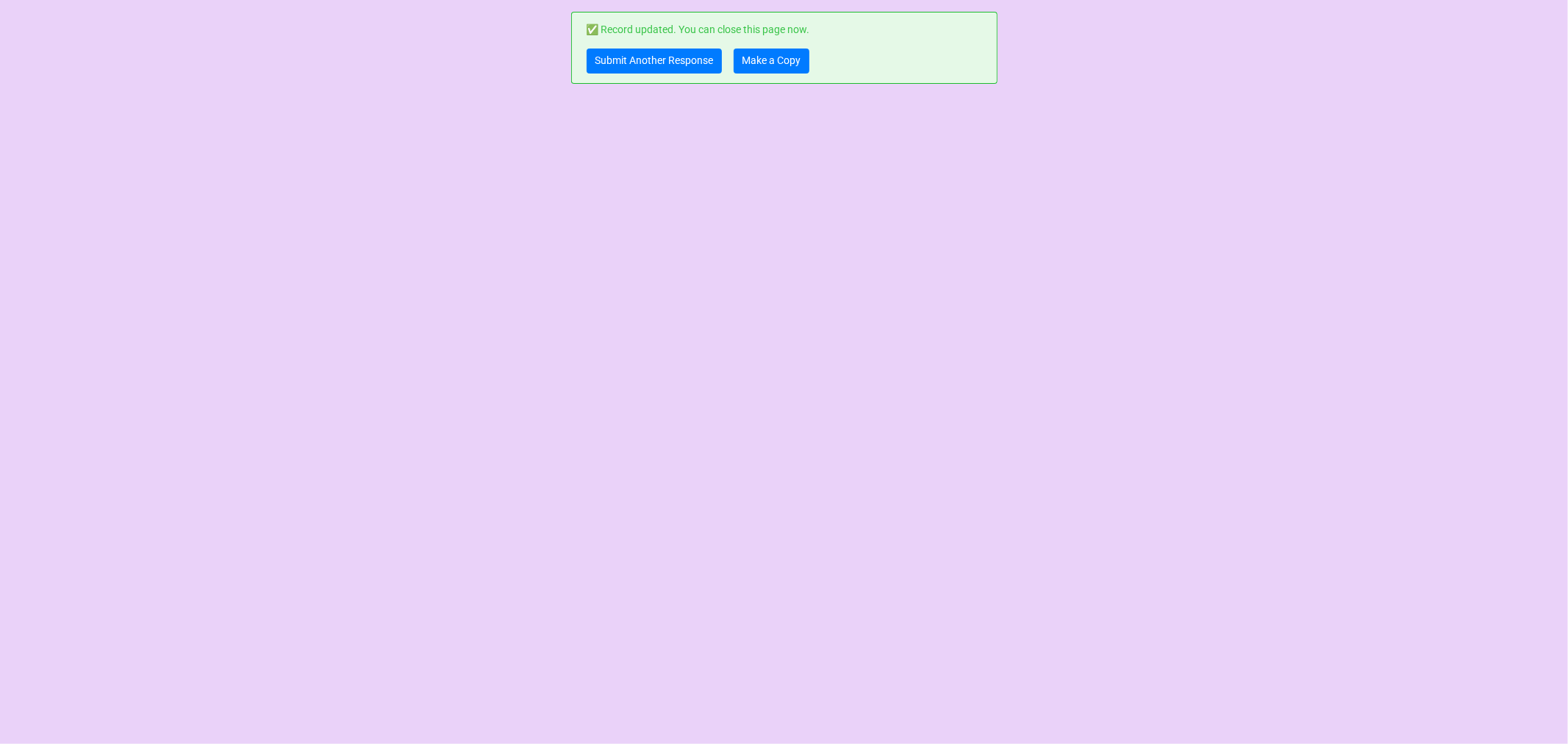
scroll to position [0, 0]
click at [759, 57] on link "Make a Copy" at bounding box center [771, 61] width 76 height 25
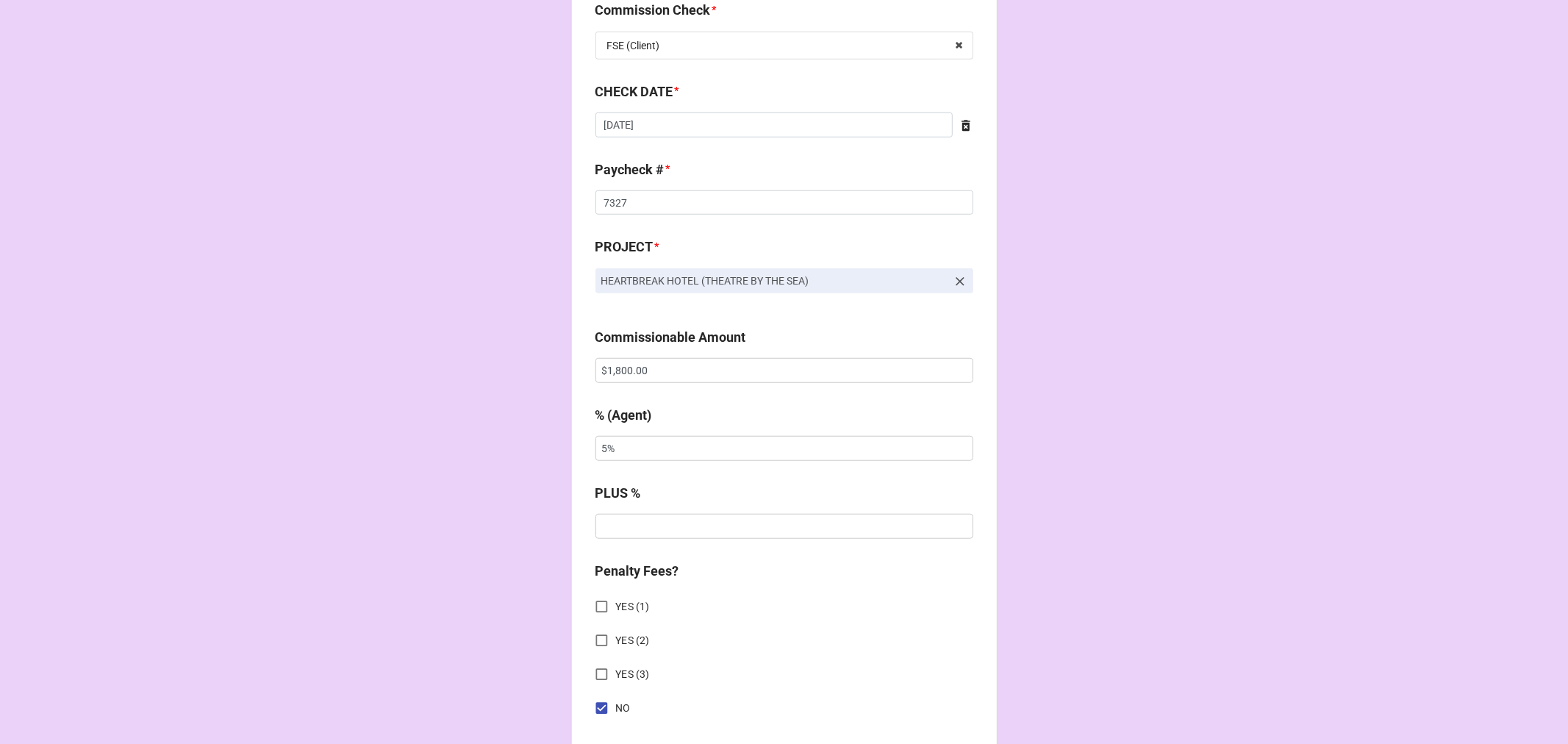
scroll to position [1143, 0]
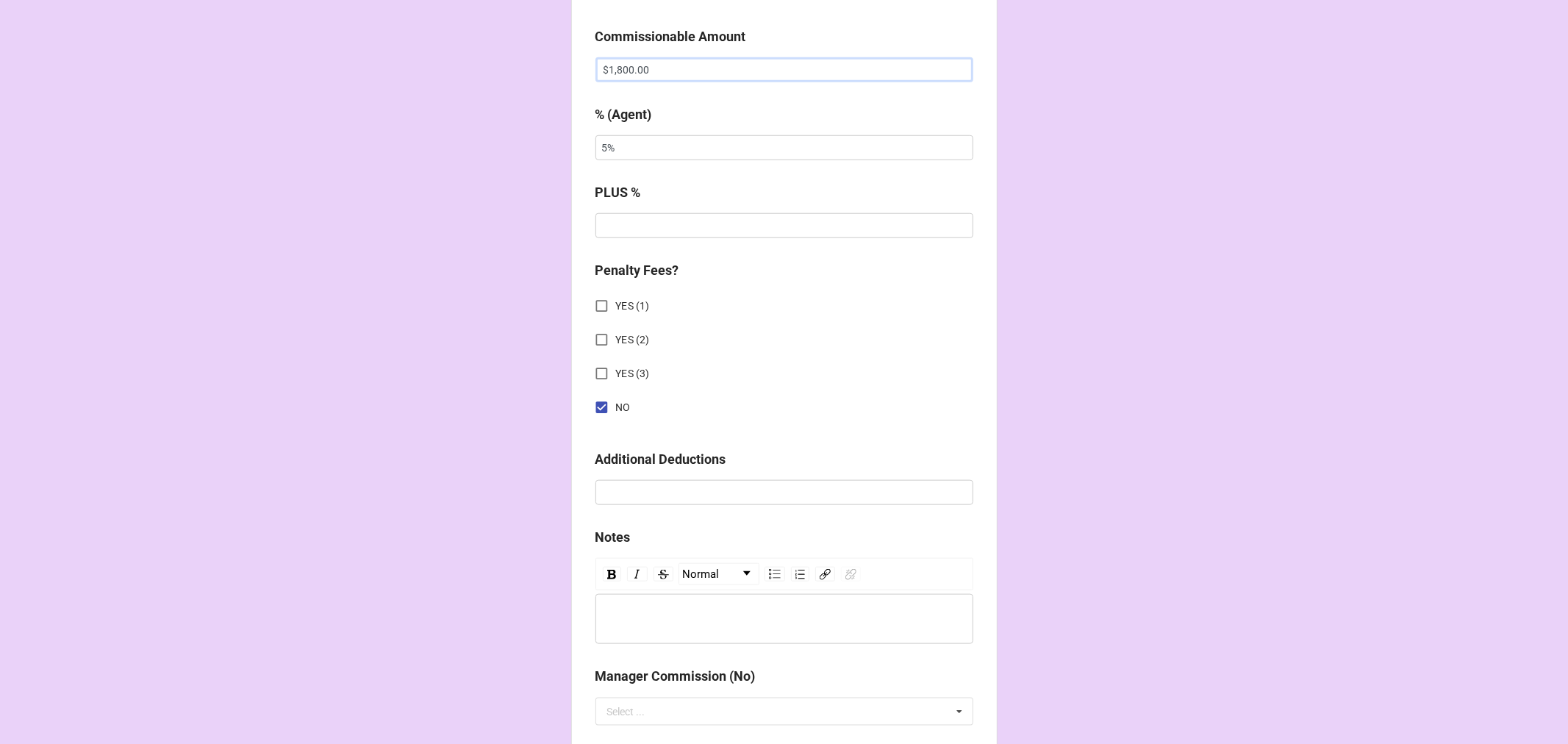
drag, startPoint x: 632, startPoint y: 67, endPoint x: 386, endPoint y: 42, distance: 247.3
click at [443, 67] on div "CHECK PROCESSING FORM Client * [PERSON_NAME] Agent (from Client) [PERSON_NAME] …" at bounding box center [784, 79] width 1568 height 2445
type input "$3,751.90"
type input "10%"
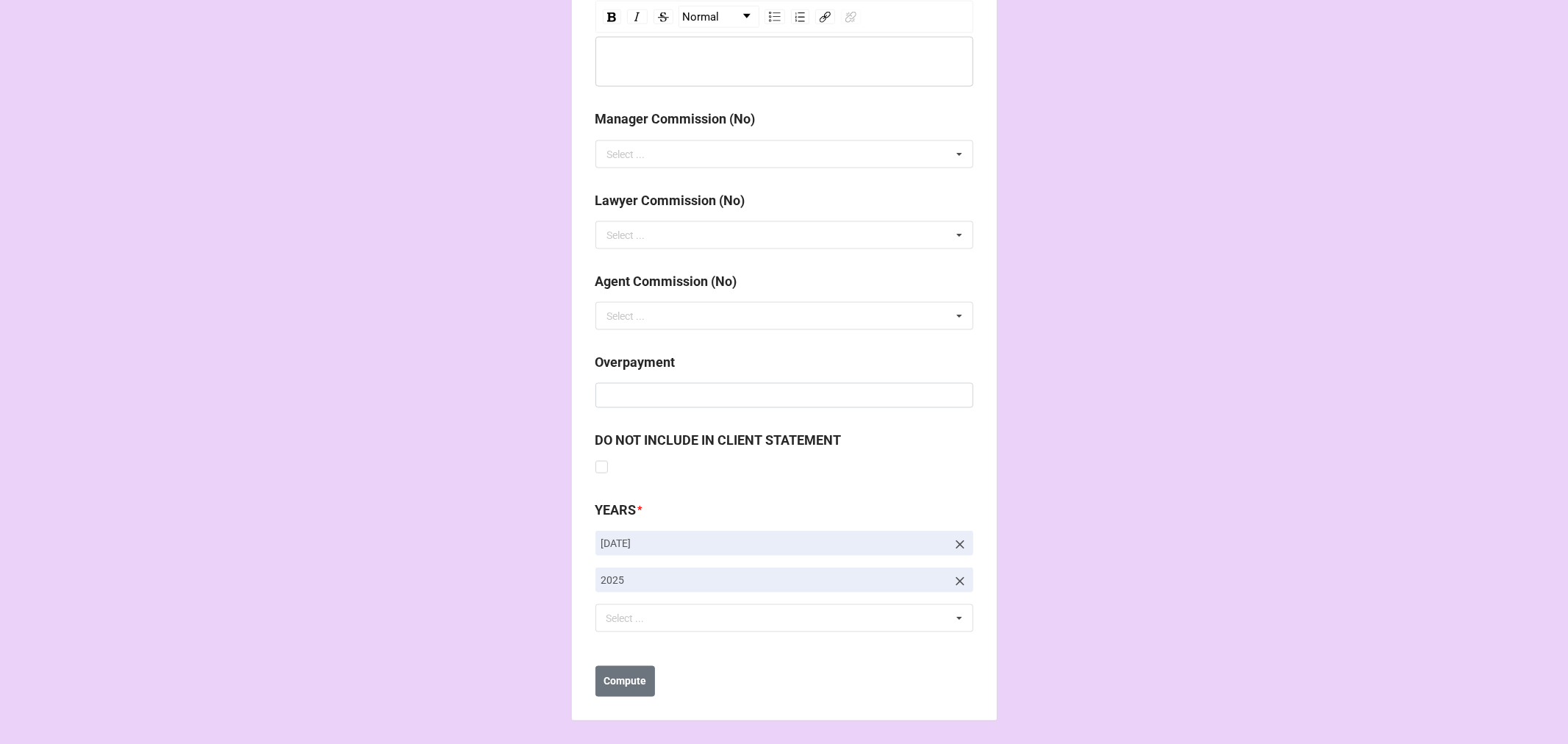
scroll to position [1701, 0]
click at [635, 678] on b "Compute" at bounding box center [624, 680] width 42 height 15
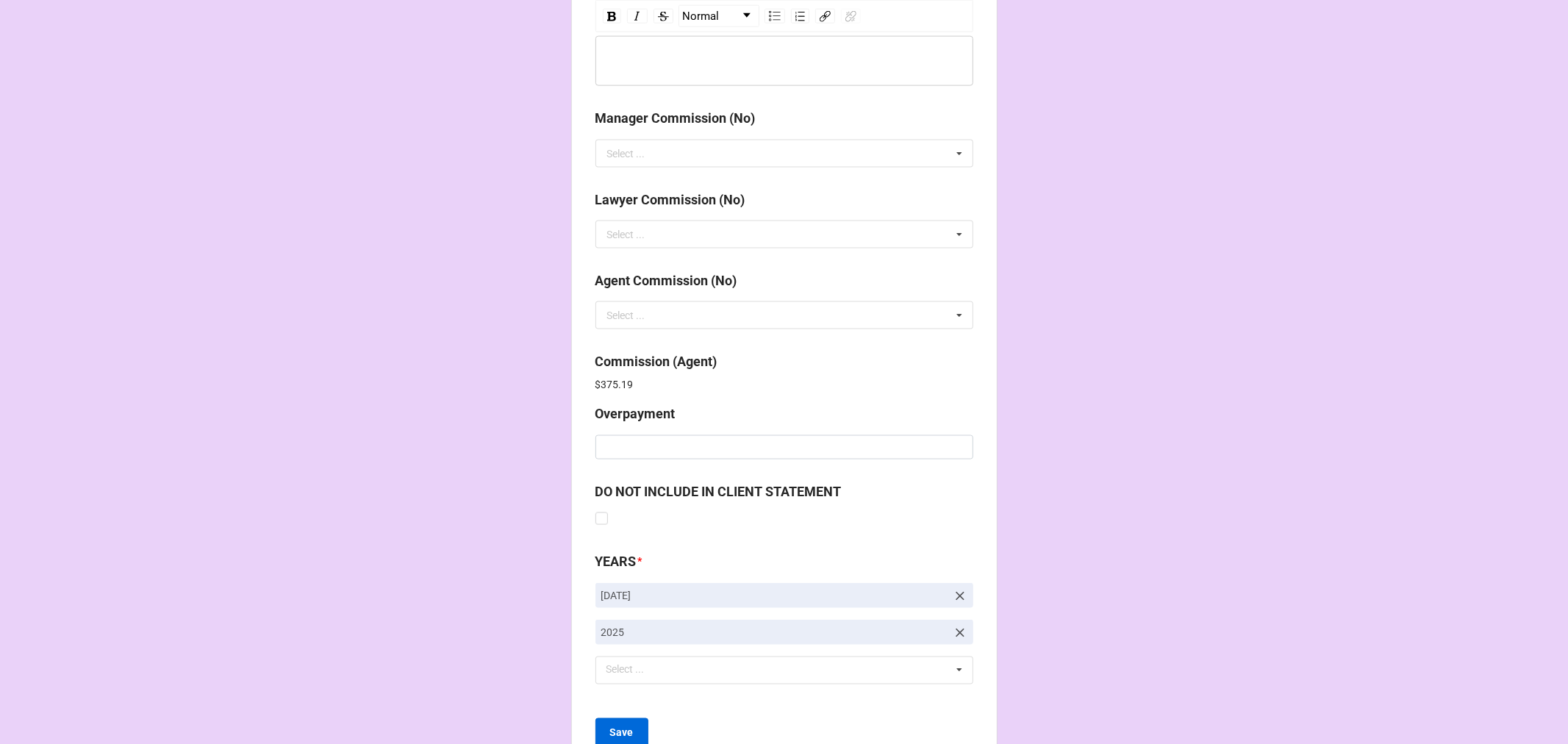
scroll to position [1753, 0]
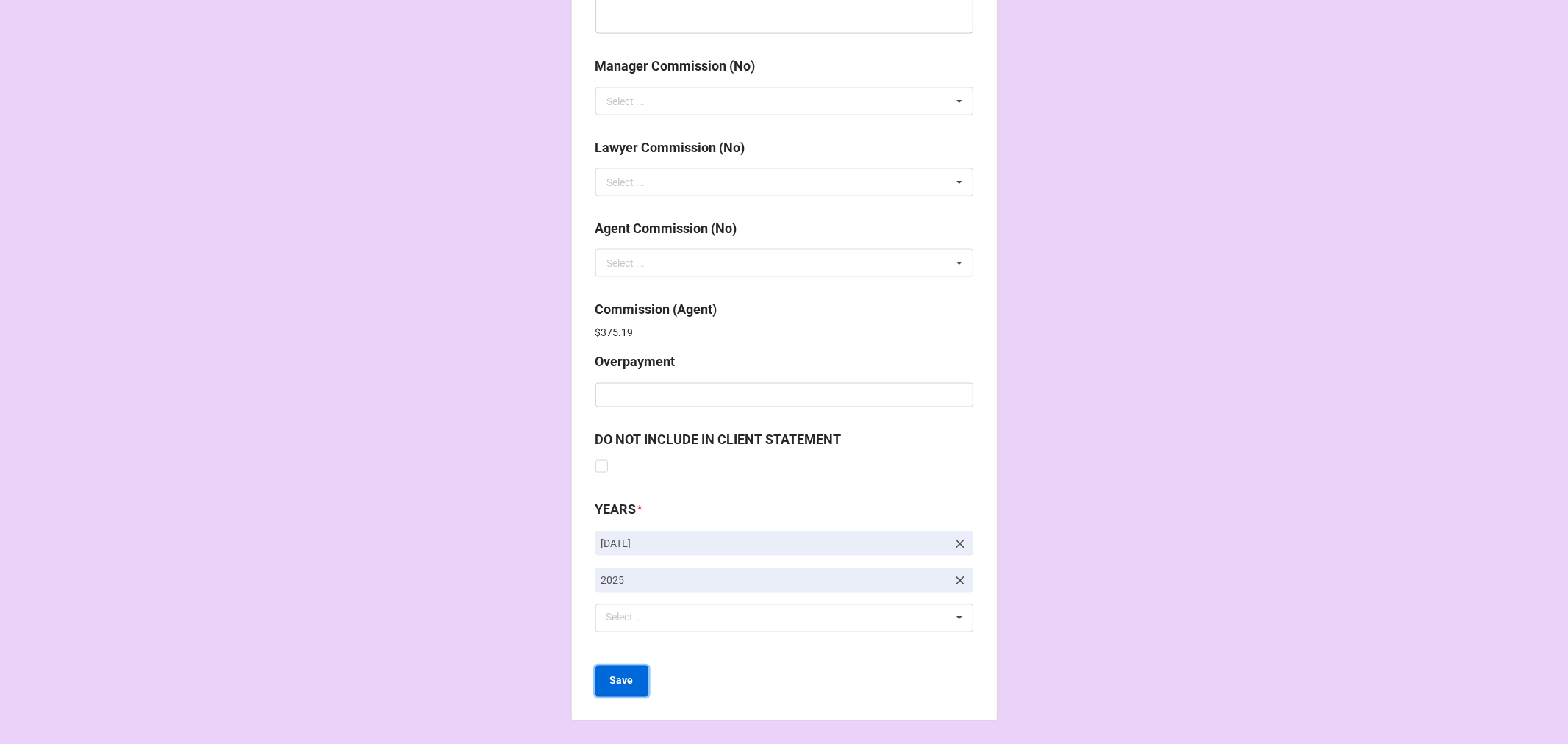
click at [621, 685] on b "Save" at bounding box center [621, 680] width 23 height 15
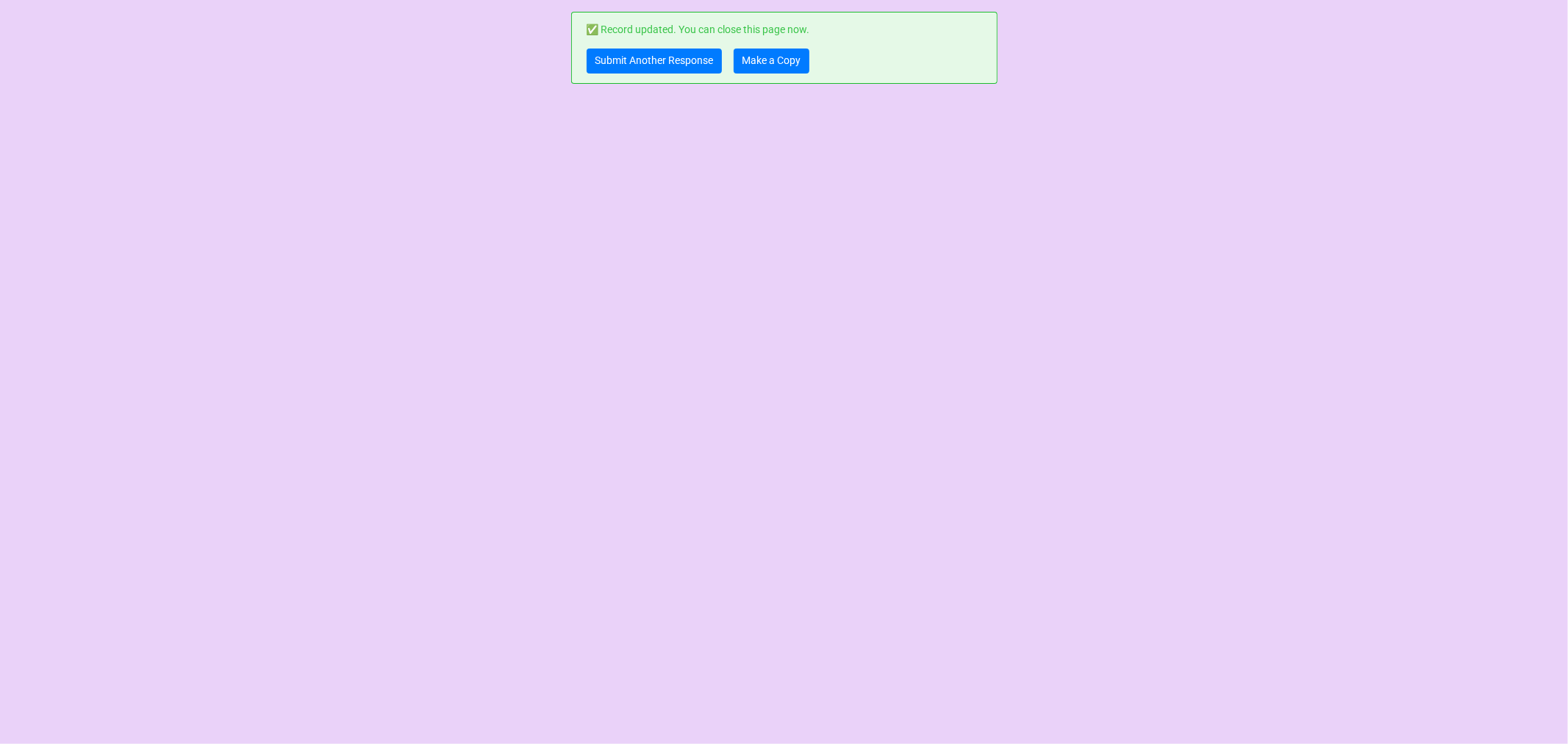
scroll to position [0, 0]
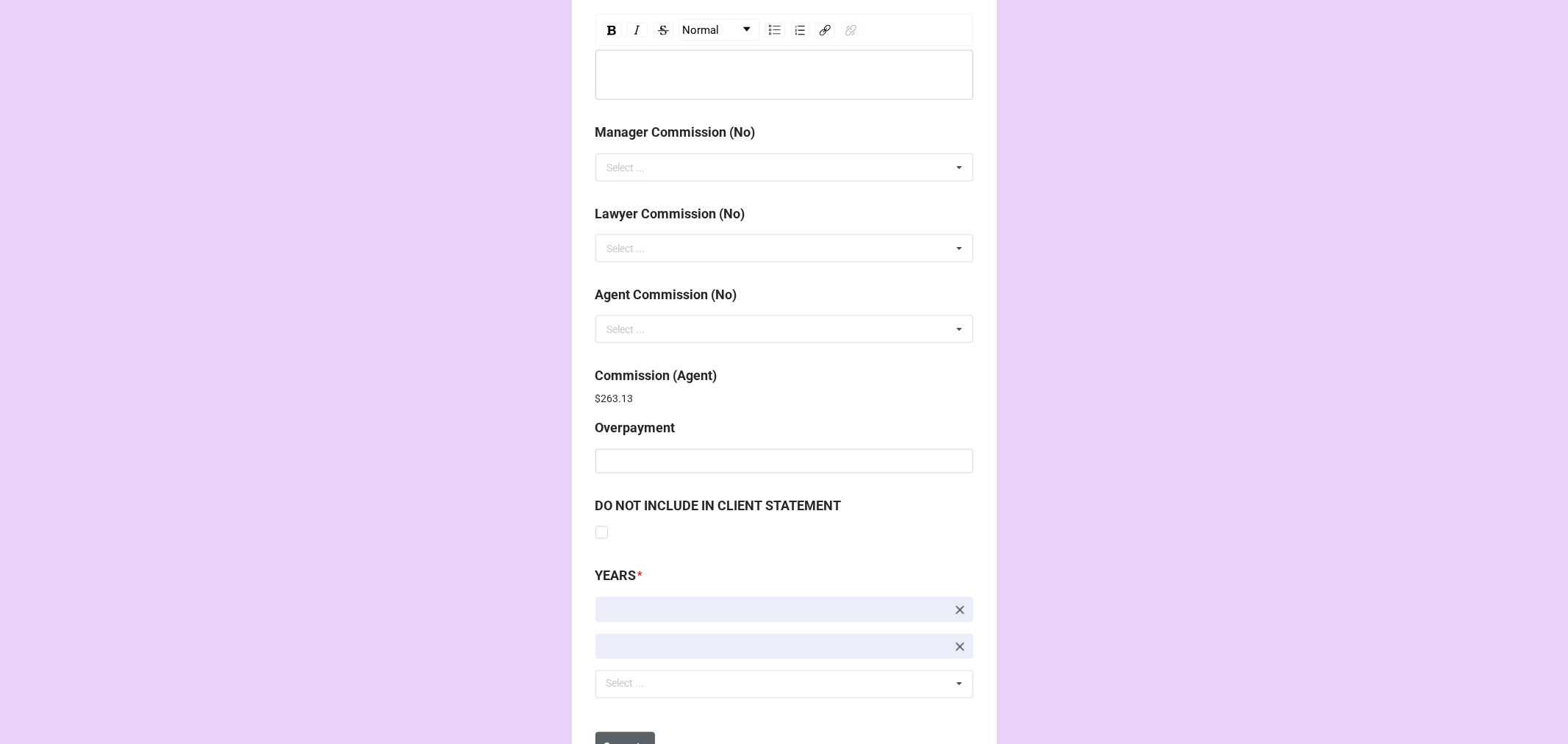
scroll to position [1753, 0]
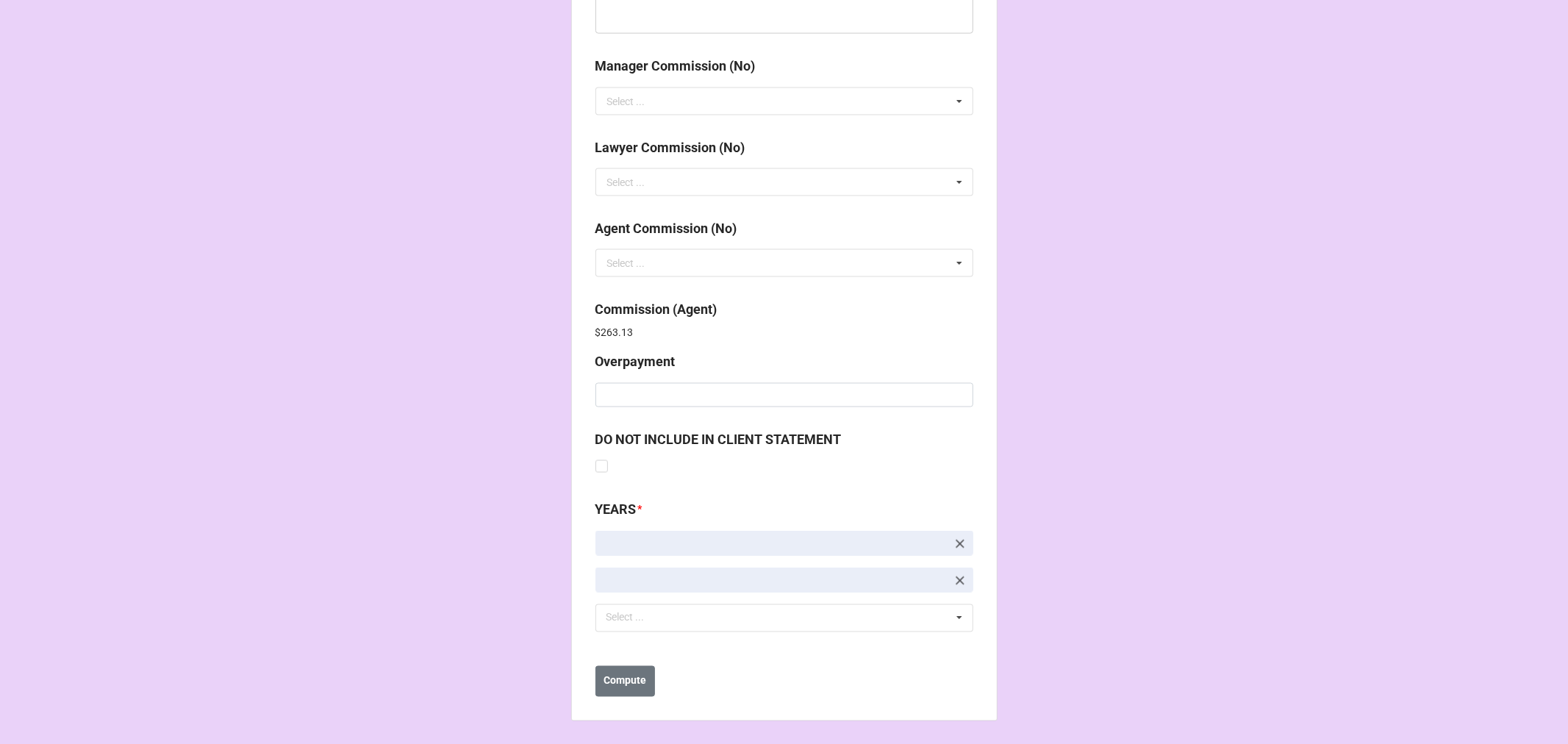
click at [628, 681] on b "Compute" at bounding box center [624, 680] width 42 height 15
click at [628, 683] on b "Save" at bounding box center [621, 680] width 23 height 15
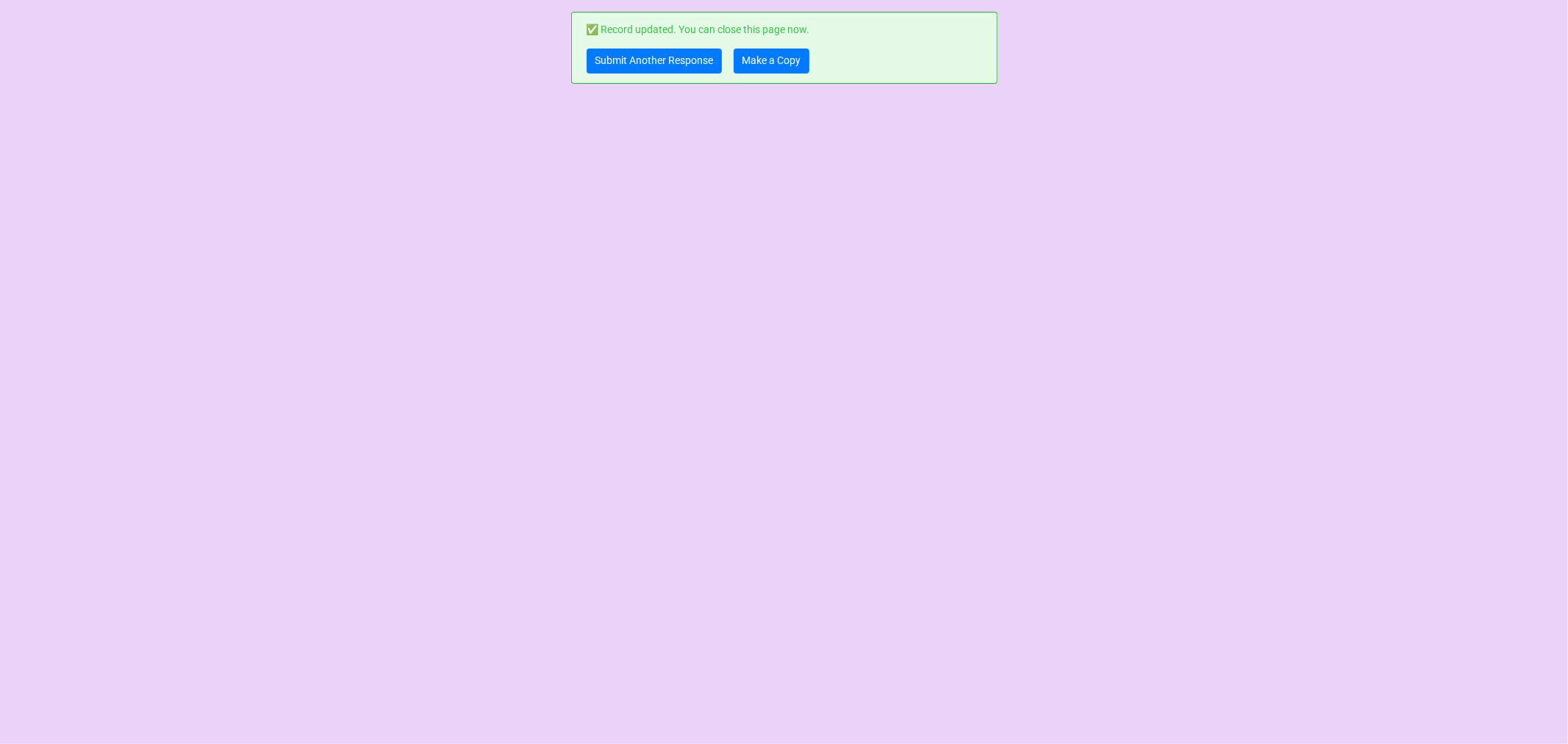
scroll to position [0, 0]
click at [772, 57] on link "Make a Copy" at bounding box center [771, 61] width 76 height 25
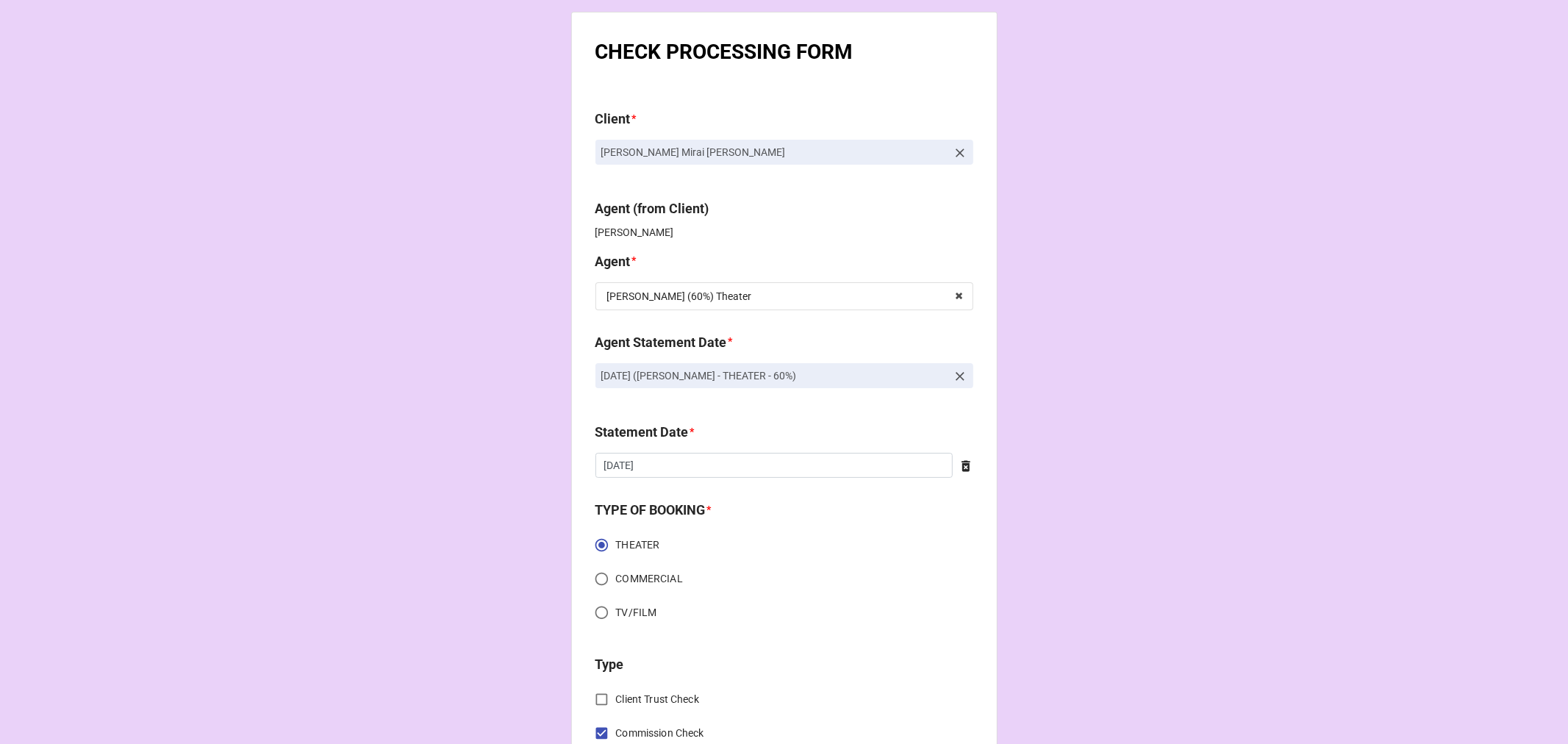
drag, startPoint x: 872, startPoint y: 379, endPoint x: 586, endPoint y: 372, distance: 286.1
copy p "AUGUST 22, 2025 (NICOLE S - THEATER - 60%)"
click at [956, 379] on icon at bounding box center [960, 376] width 14 height 14
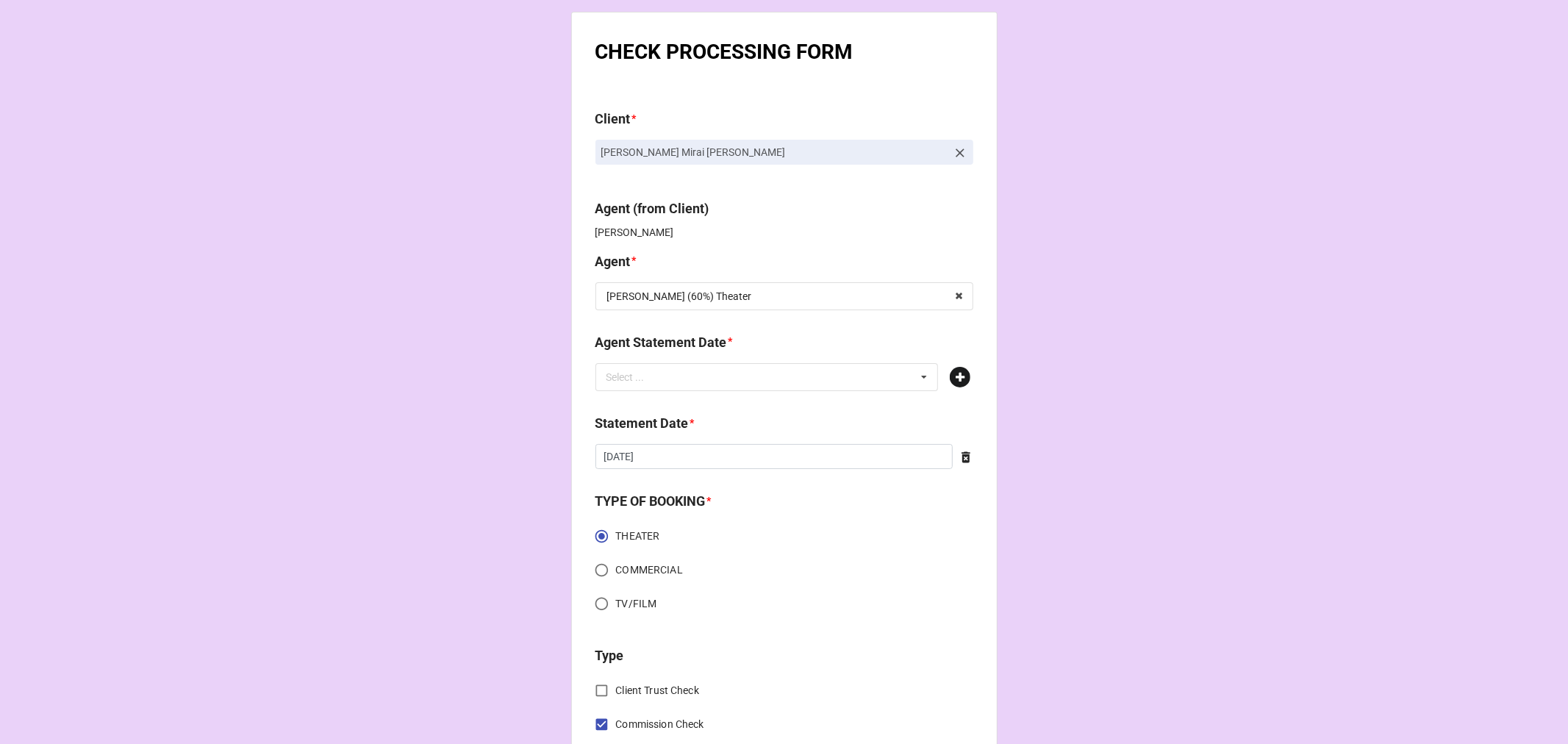
click at [958, 379] on icon at bounding box center [960, 377] width 21 height 21
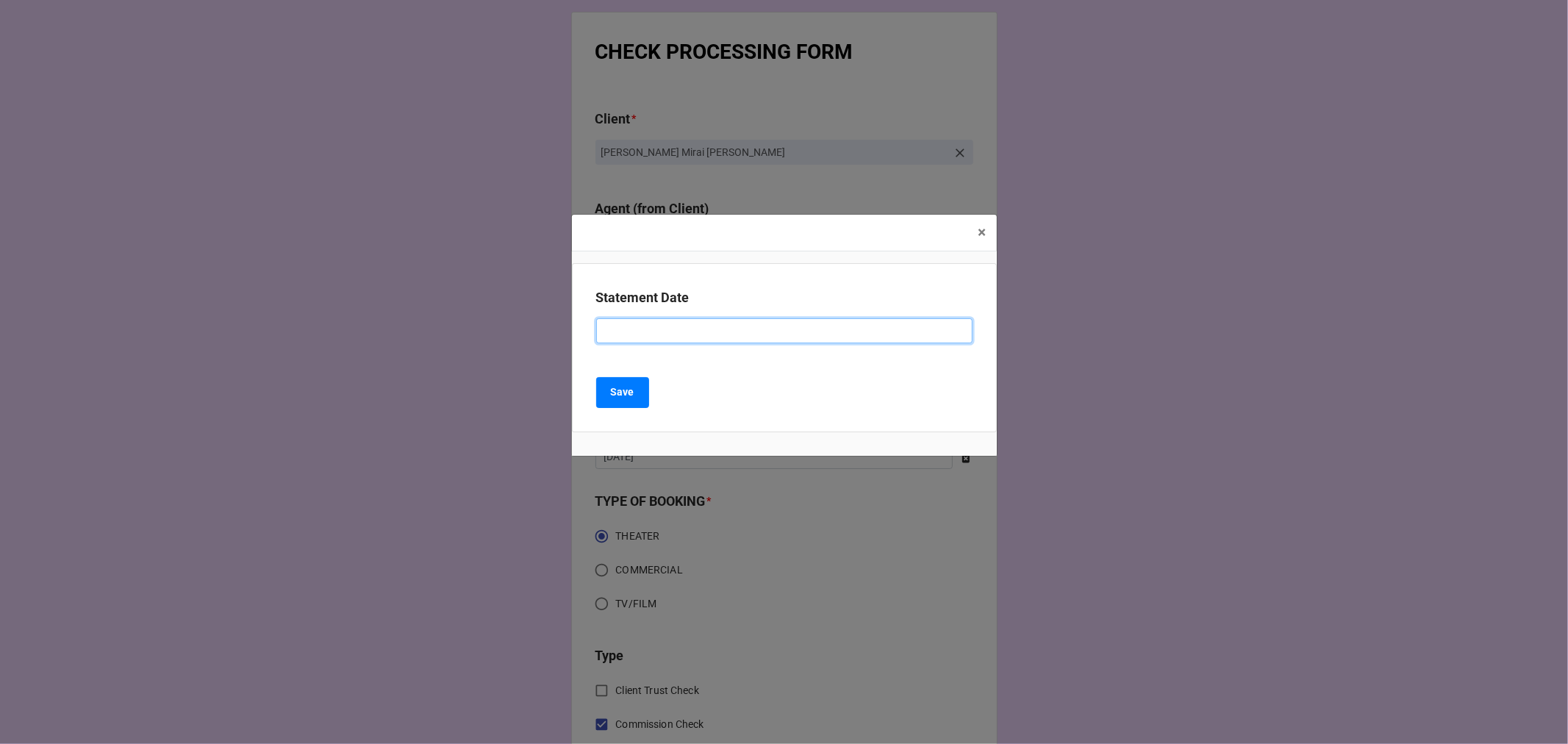
click at [664, 330] on input at bounding box center [784, 330] width 376 height 25
paste input "AUGUST 22, 2025 (NICOLE S - THEATER - 60%)"
drag, startPoint x: 659, startPoint y: 329, endPoint x: 493, endPoint y: 302, distance: 168.2
click at [497, 317] on div "× Close Statement Date AUGUST 22, 2025 (NICOLE S - THEATER - 60%) Save" at bounding box center [784, 372] width 1568 height 744
type input "[DATE] ([PERSON_NAME] - THEATER - 60%)"
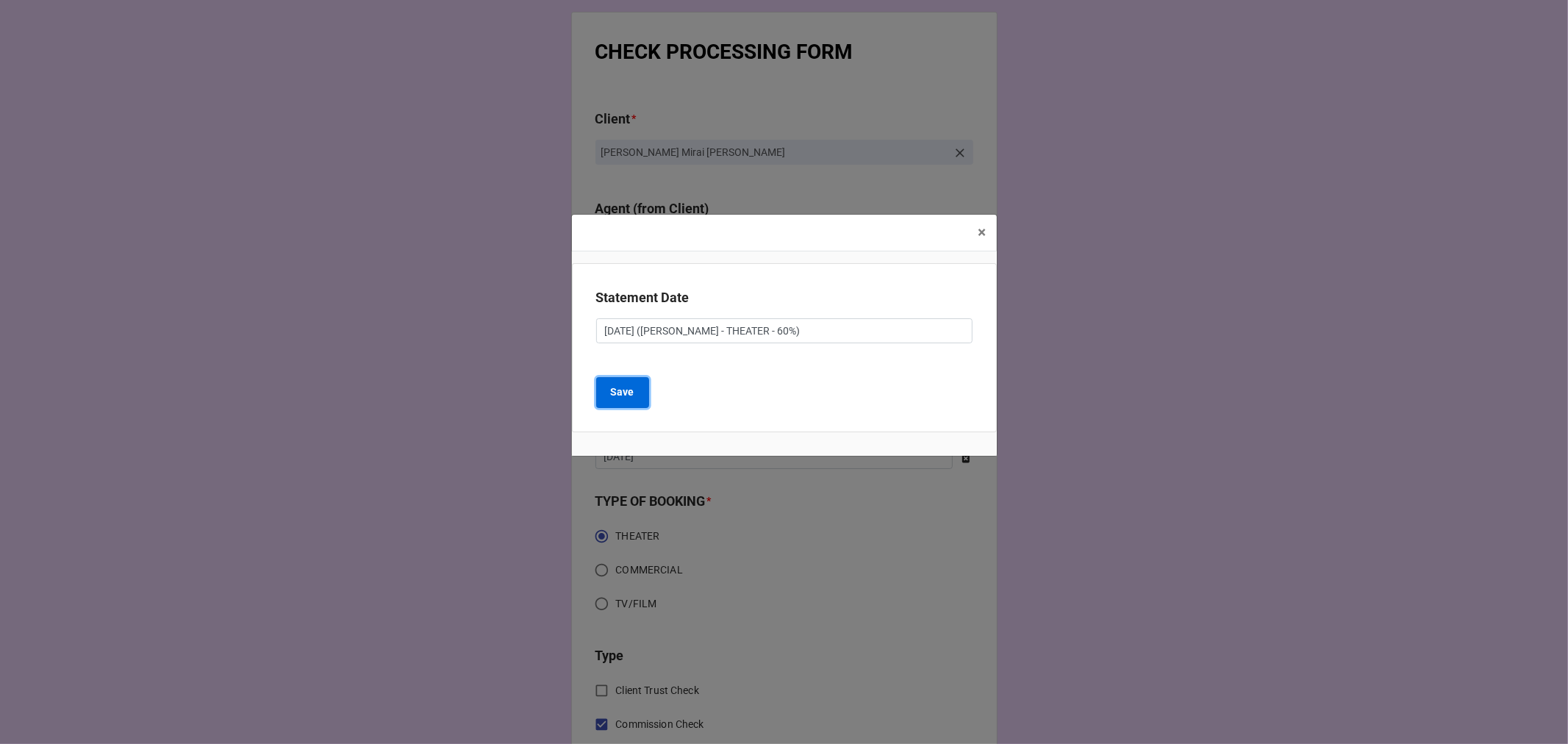
click at [620, 391] on b "Save" at bounding box center [622, 392] width 23 height 15
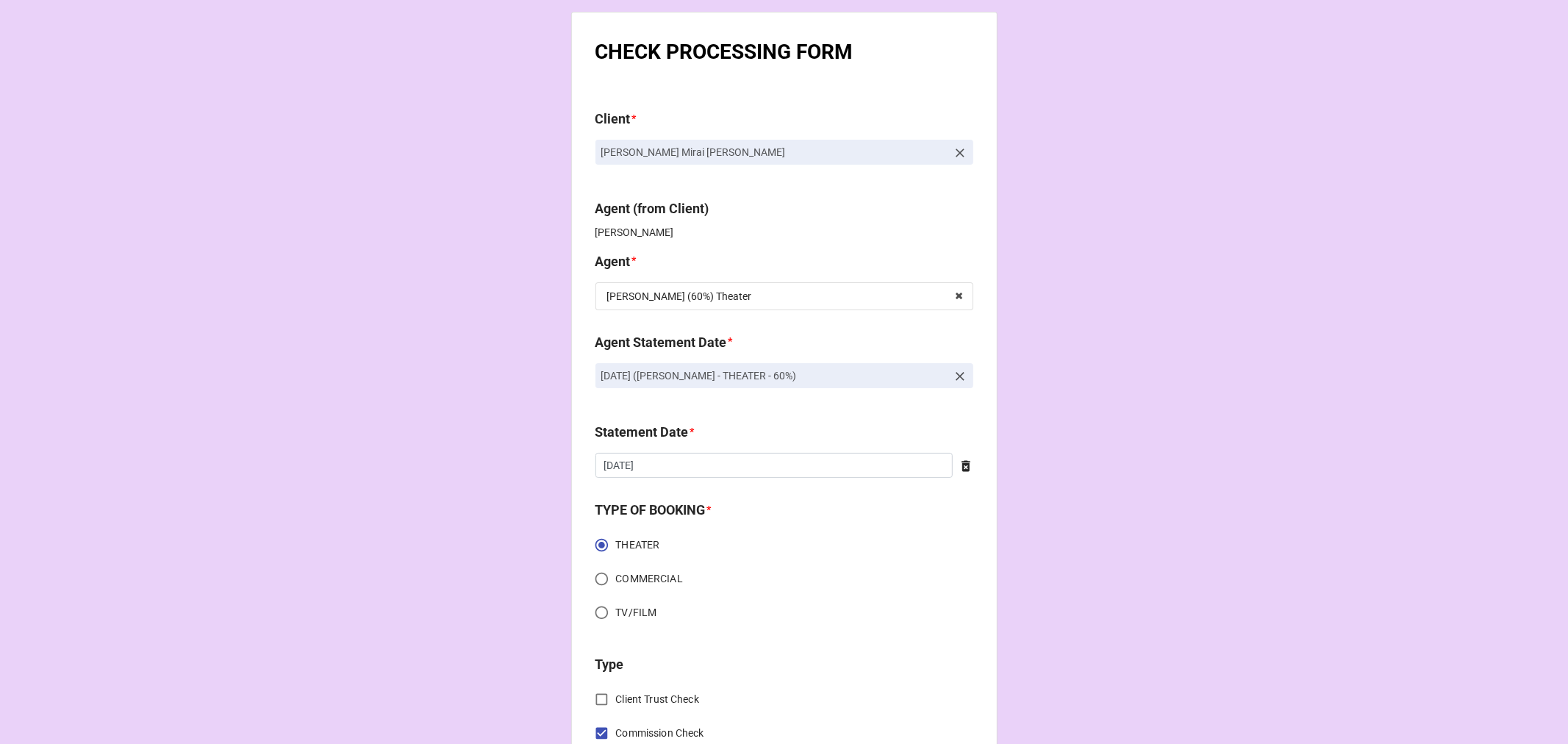
click at [963, 460] on icon at bounding box center [966, 466] width 14 height 14
click at [825, 475] on input "text" at bounding box center [784, 465] width 378 height 25
click at [735, 581] on td "17" at bounding box center [737, 580] width 25 height 21
type input "[DATE]"
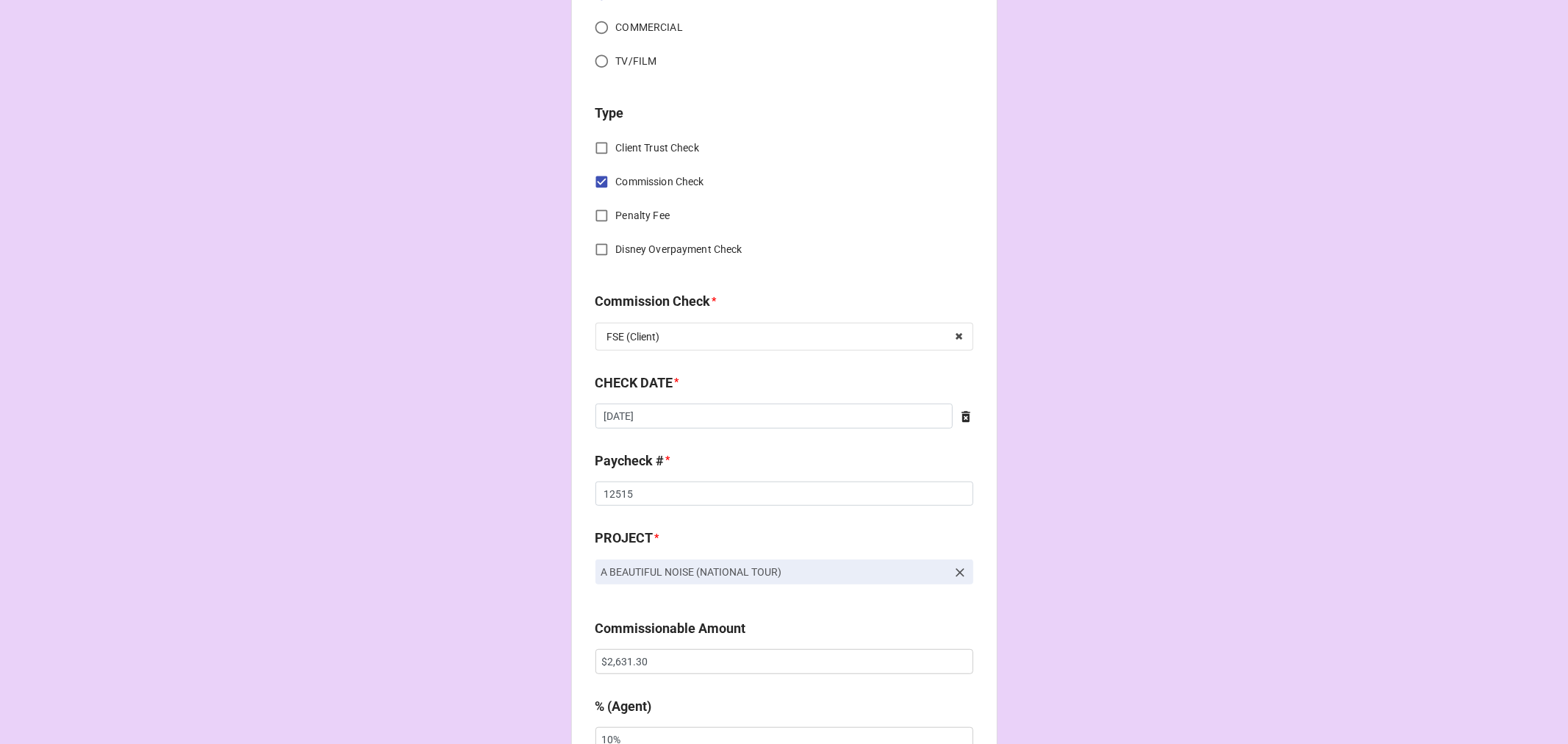
scroll to position [571, 0]
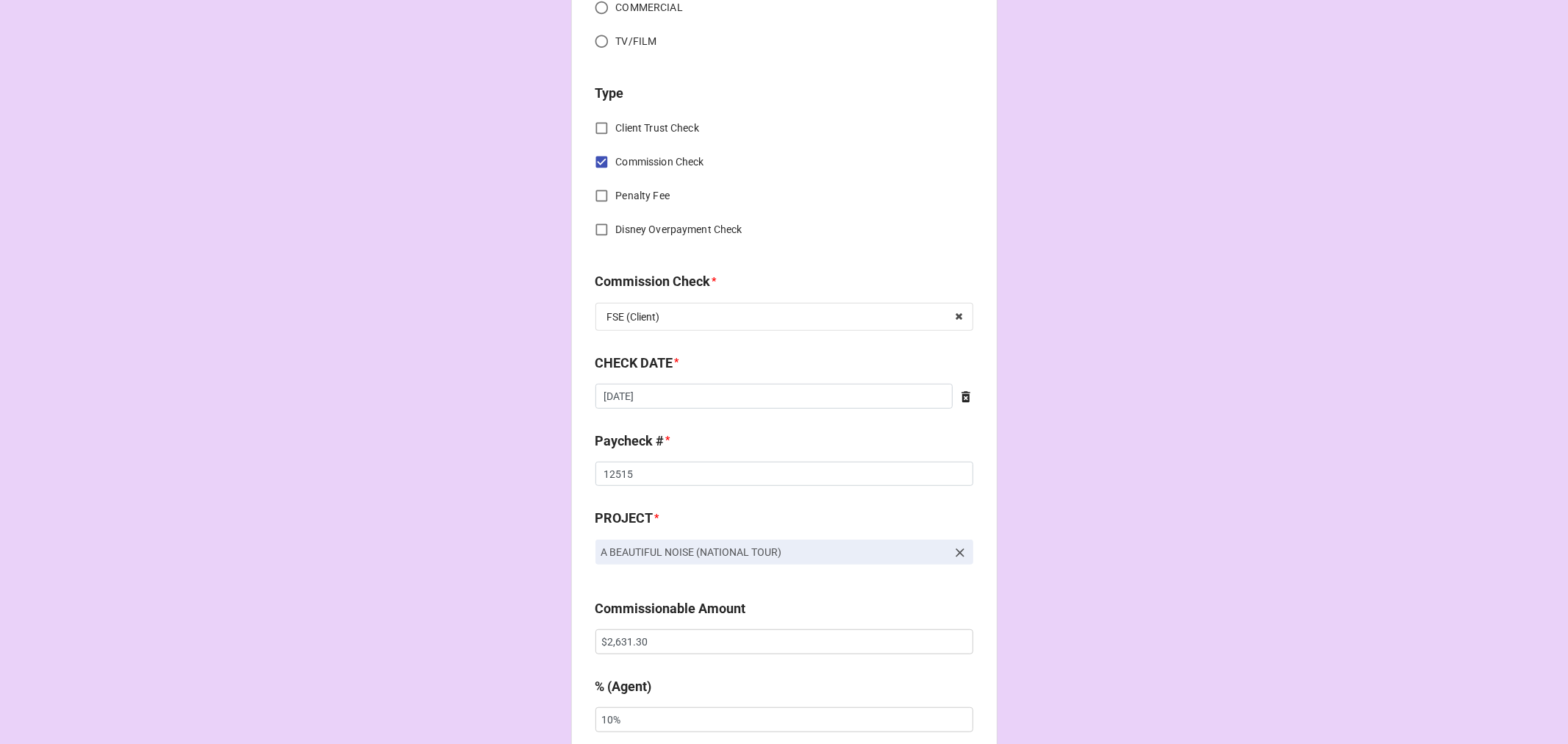
click at [960, 398] on icon at bounding box center [966, 397] width 14 height 14
click at [738, 386] on input "text" at bounding box center [784, 396] width 378 height 25
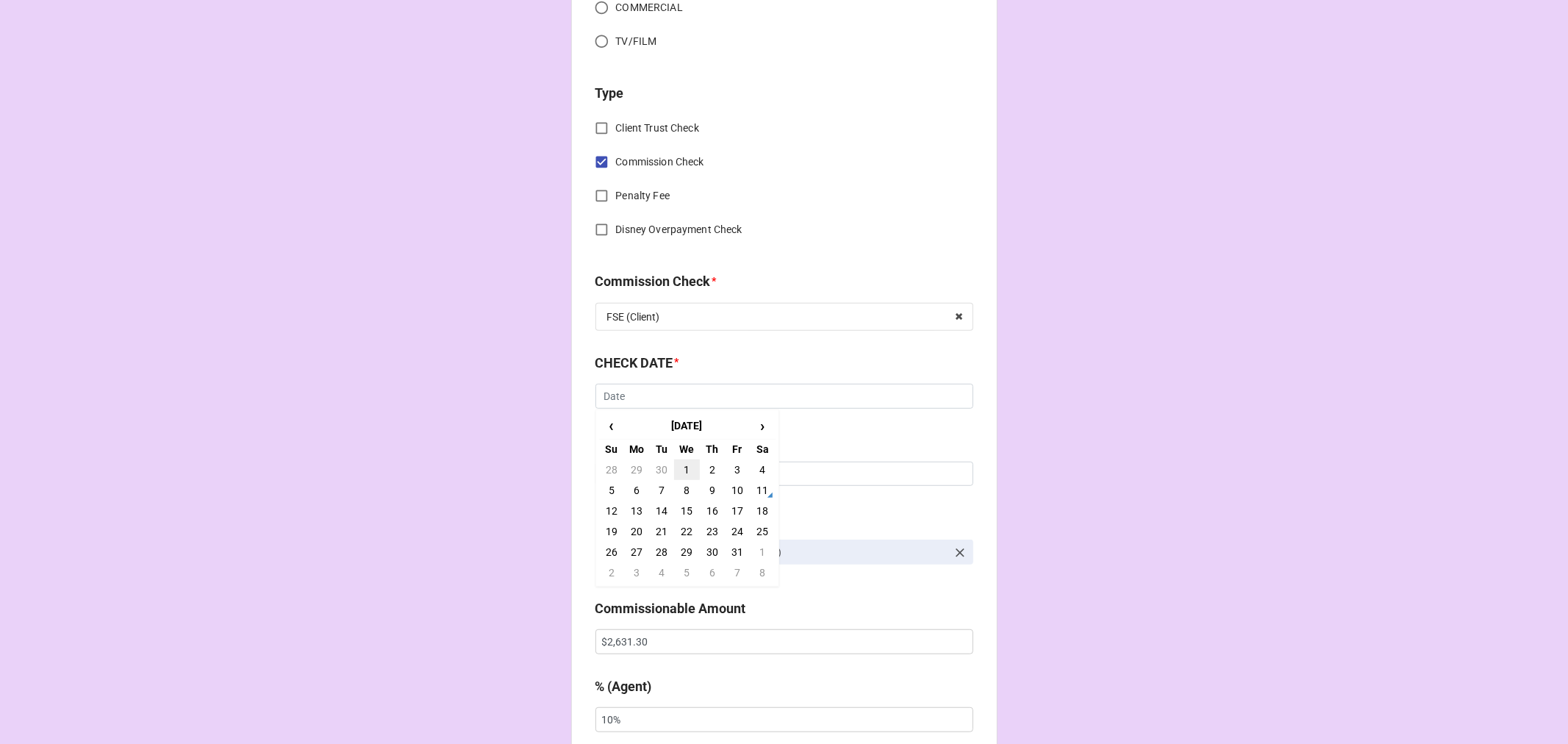
click at [683, 461] on td "1" at bounding box center [686, 470] width 25 height 21
type input "10/1/2025"
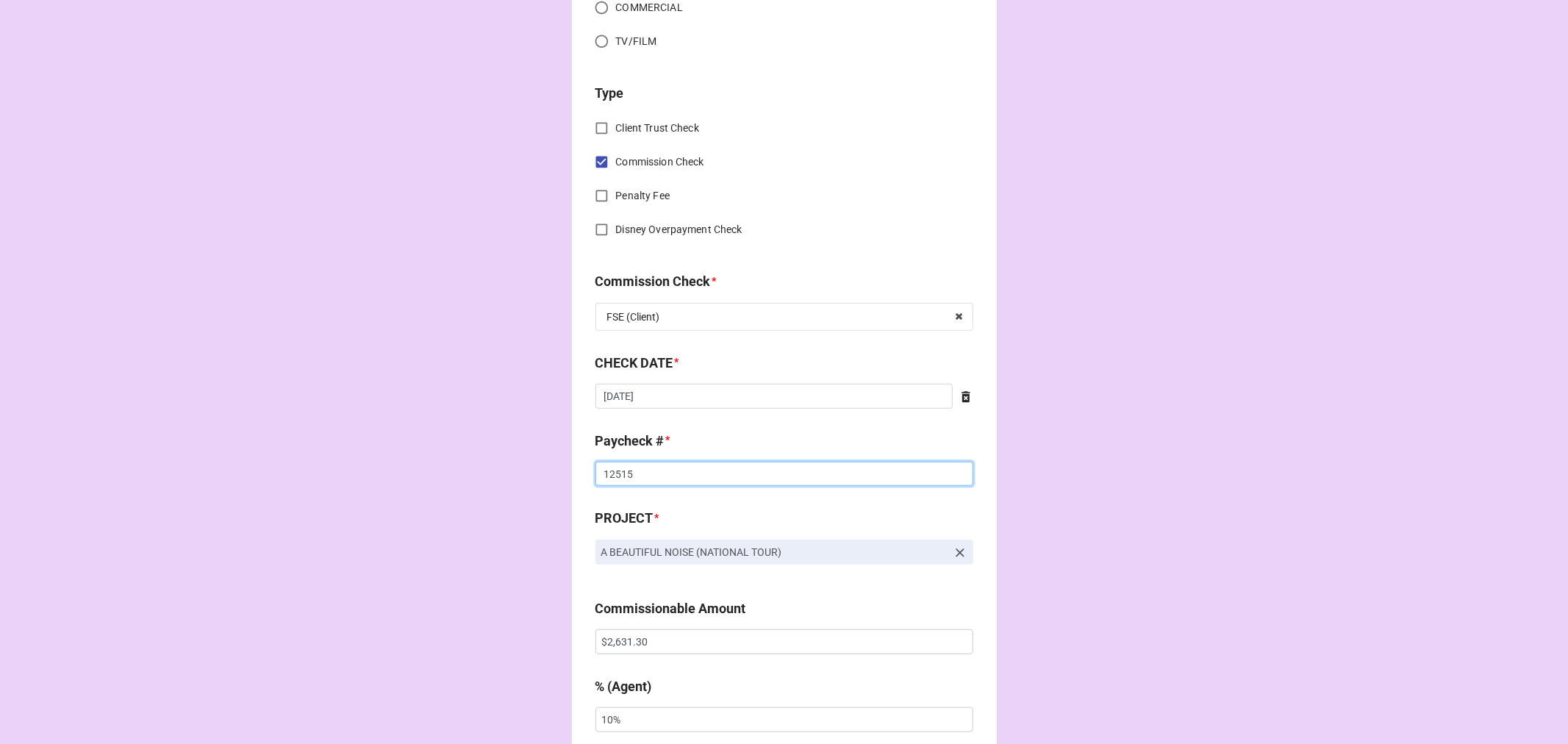
click at [618, 461] on input "12515" at bounding box center [784, 473] width 378 height 25
type input "995007"
click at [617, 634] on input "$2,631.30" at bounding box center [784, 641] width 378 height 25
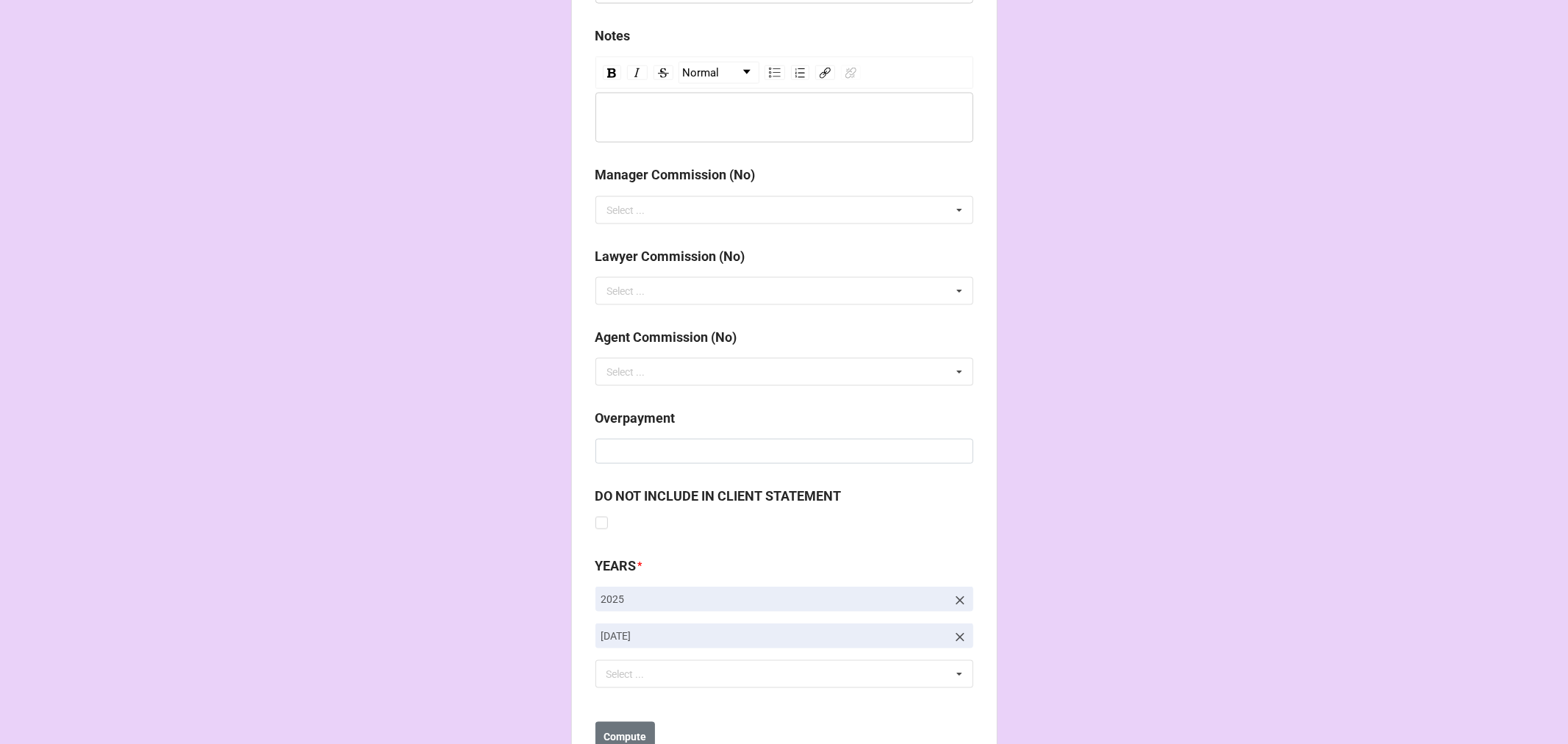
scroll to position [1701, 0]
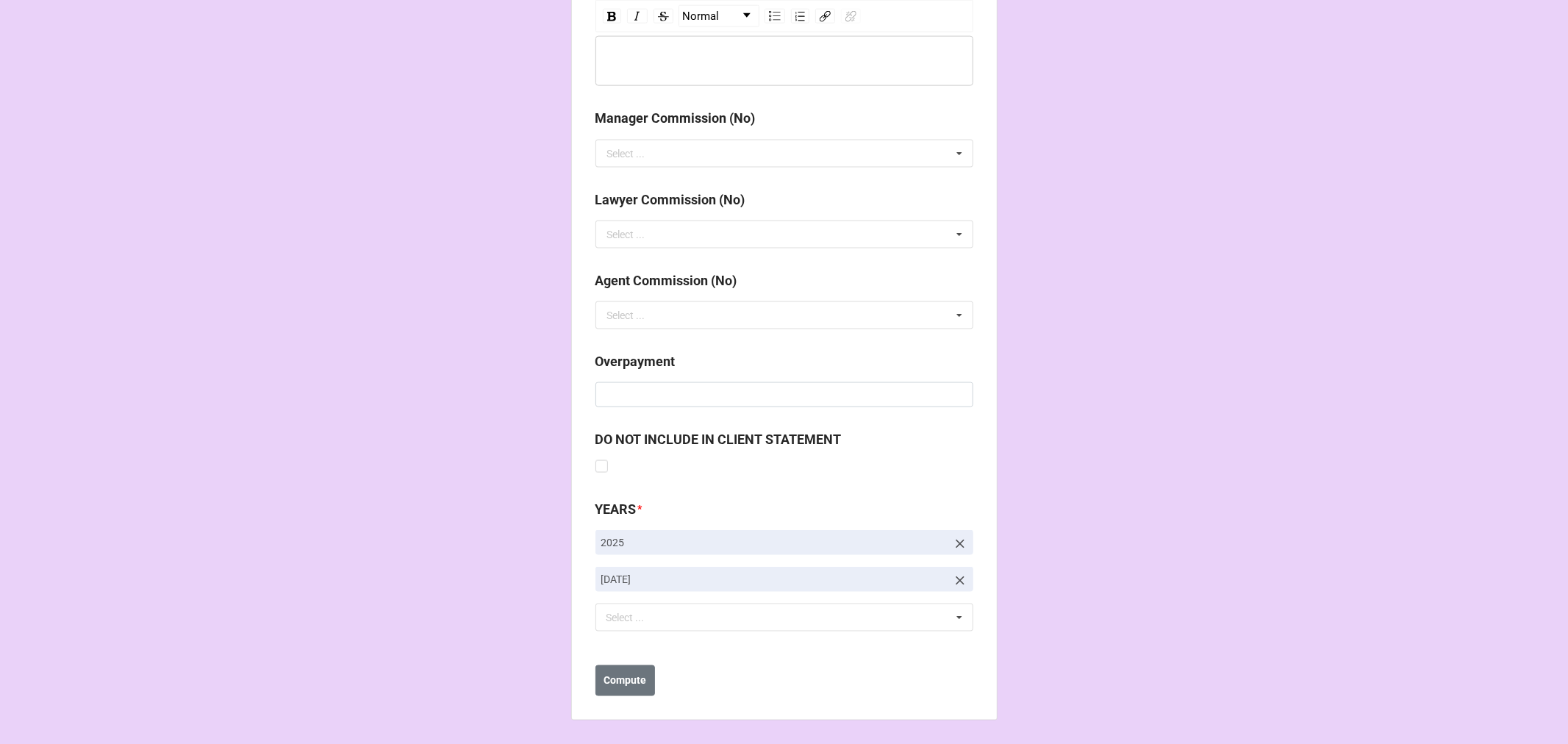
type input "$6,964.30"
click at [959, 581] on icon at bounding box center [960, 580] width 14 height 14
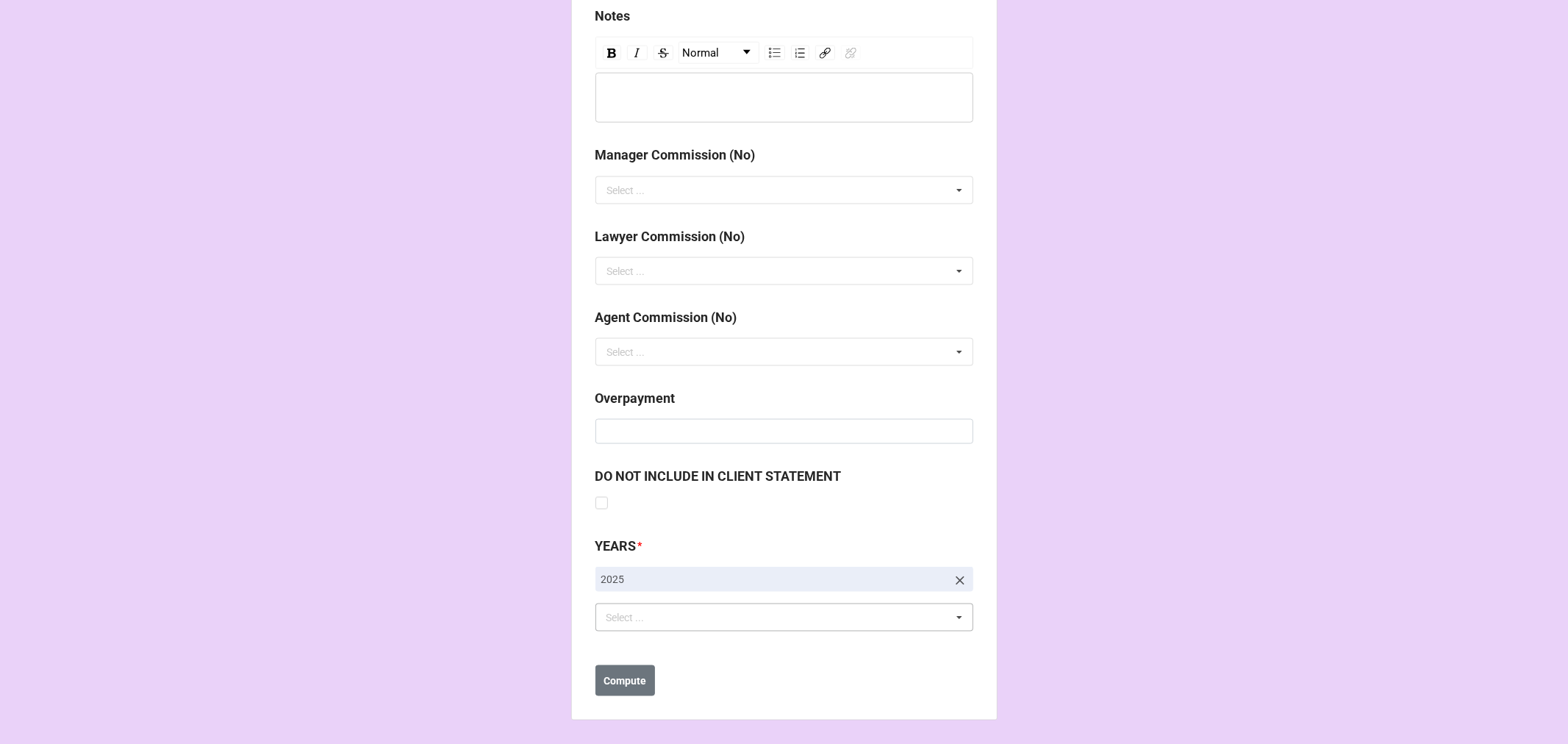
scroll to position [1664, 0]
click at [826, 619] on div "Select ... No results found." at bounding box center [784, 617] width 378 height 28
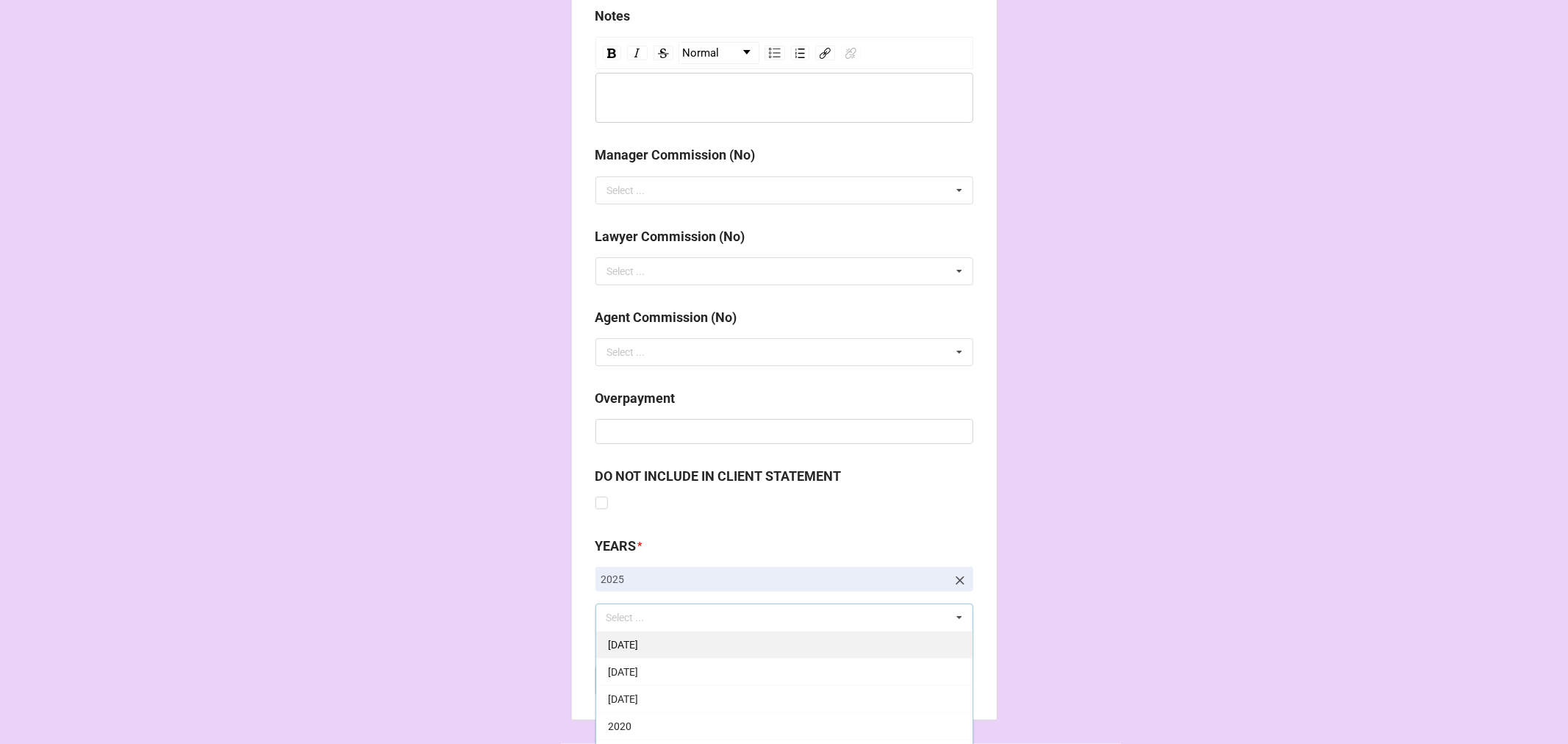
click at [638, 639] on span "[DATE]" at bounding box center [624, 644] width 30 height 12
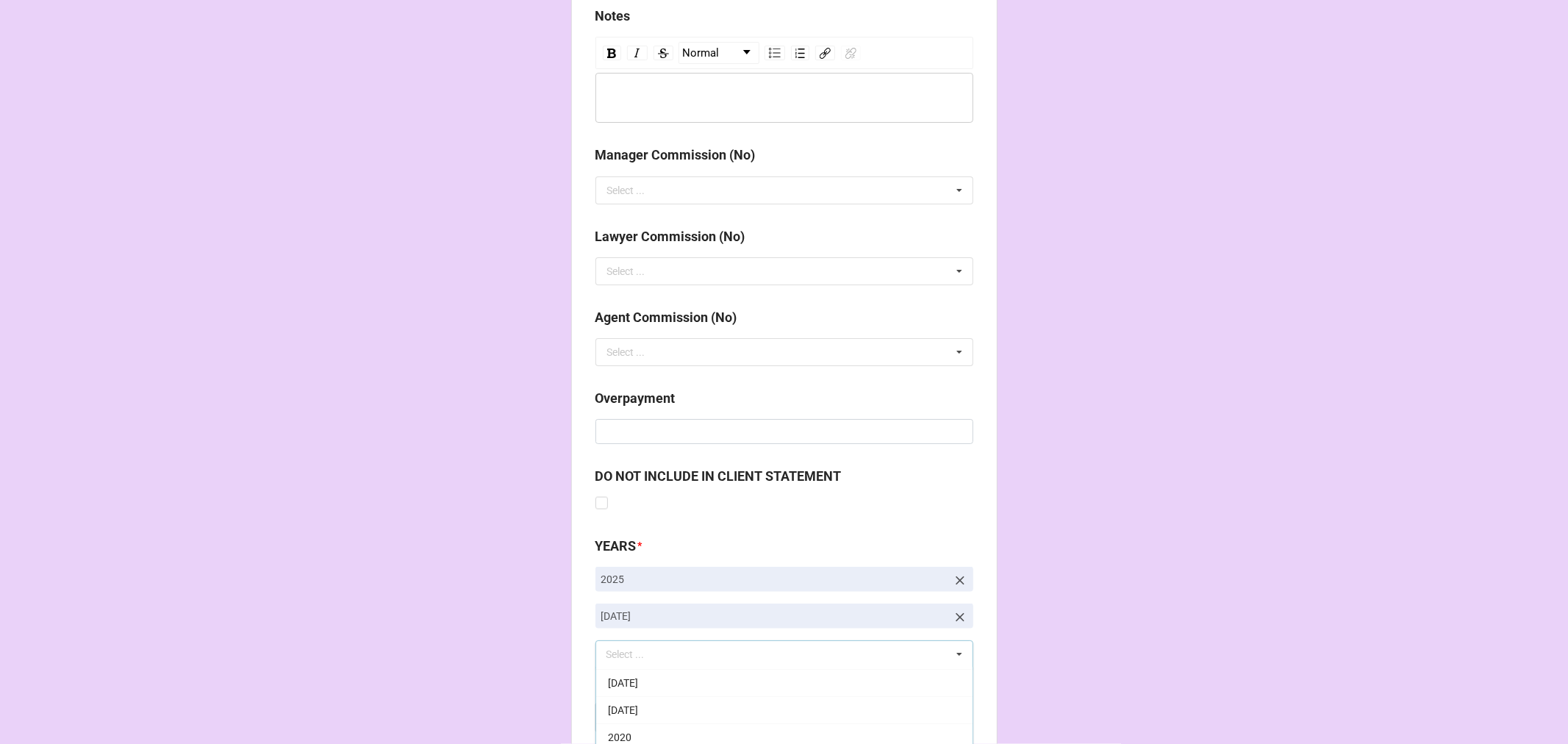
click at [631, 711] on b "Compute" at bounding box center [624, 718] width 42 height 15
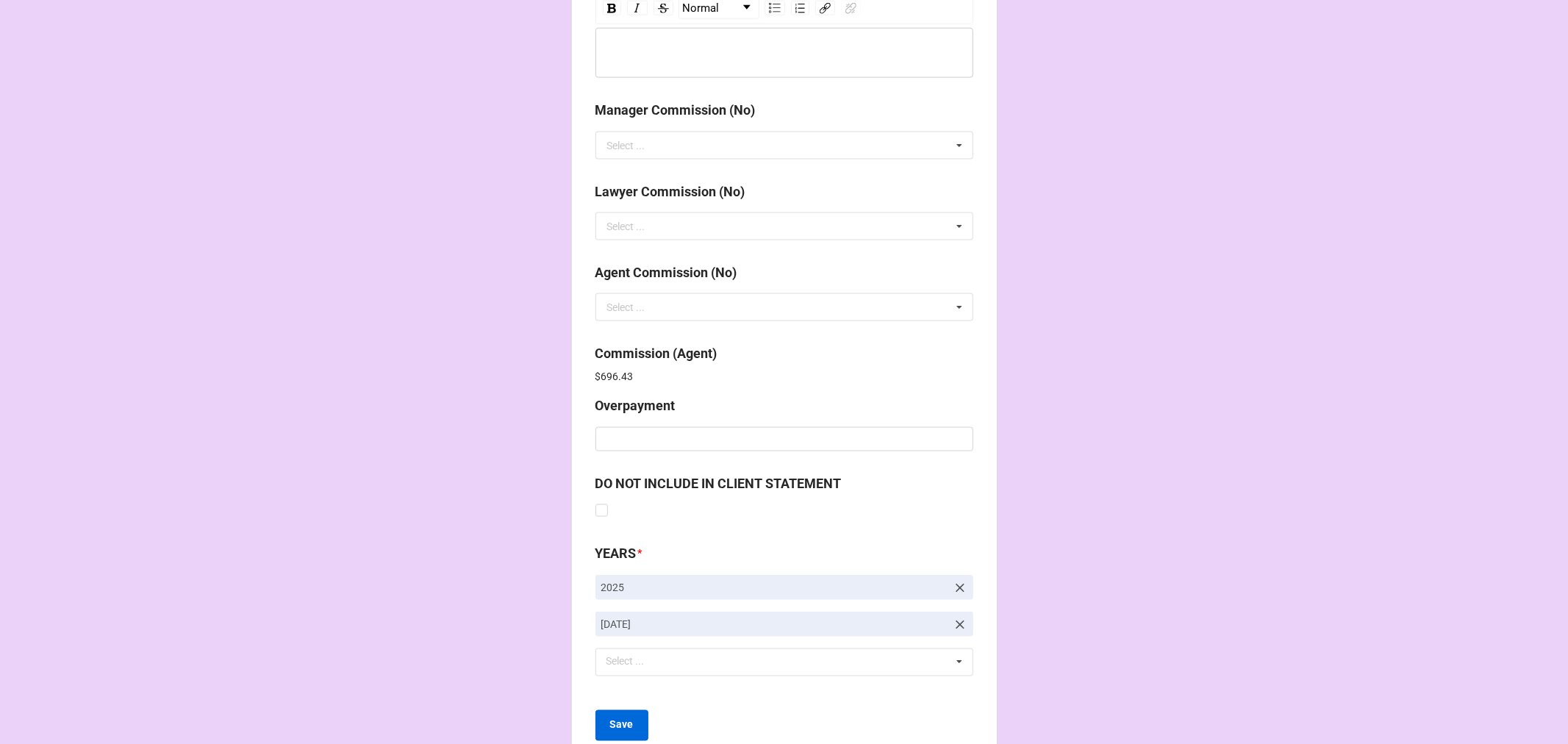
scroll to position [1753, 0]
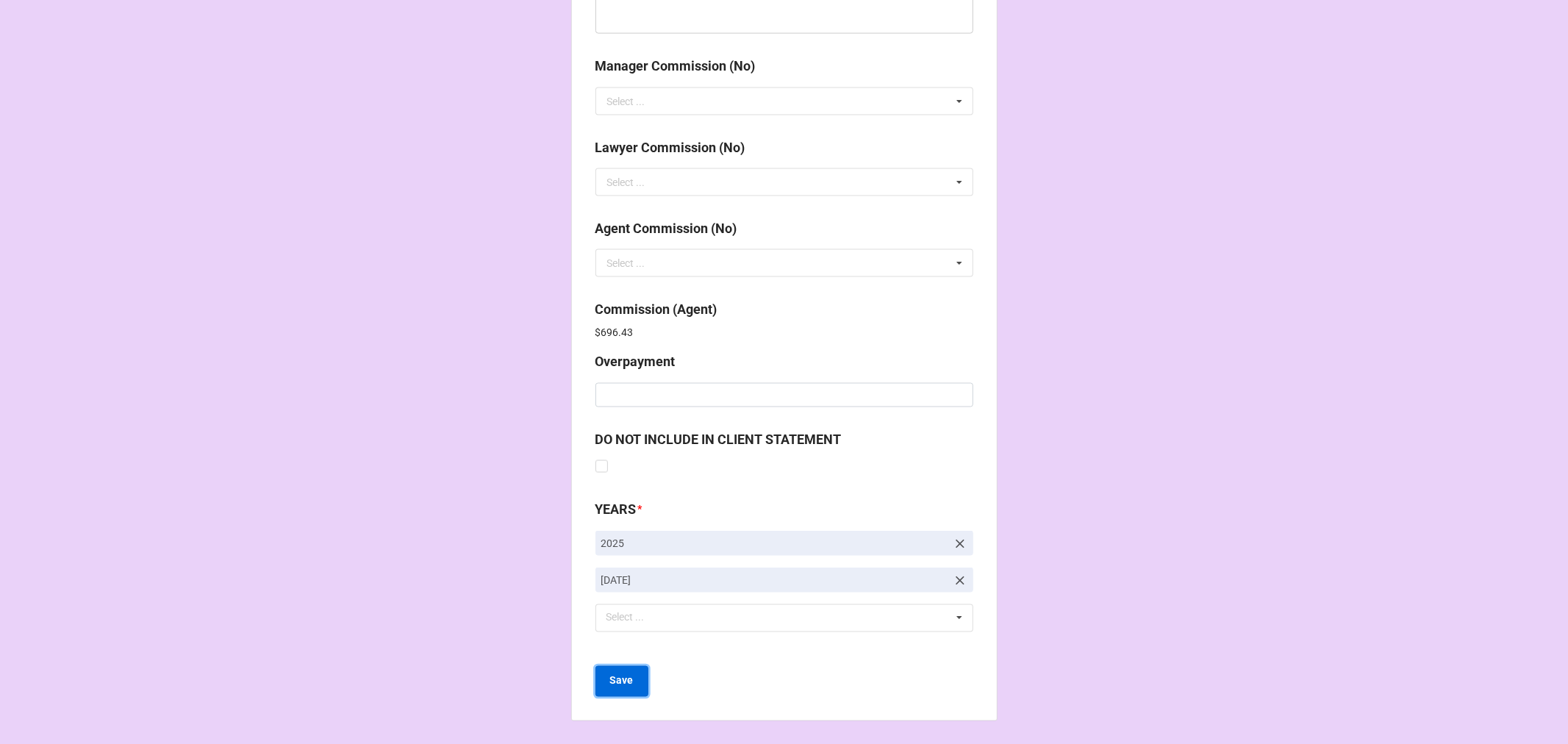
click at [610, 679] on b "Save" at bounding box center [621, 680] width 23 height 15
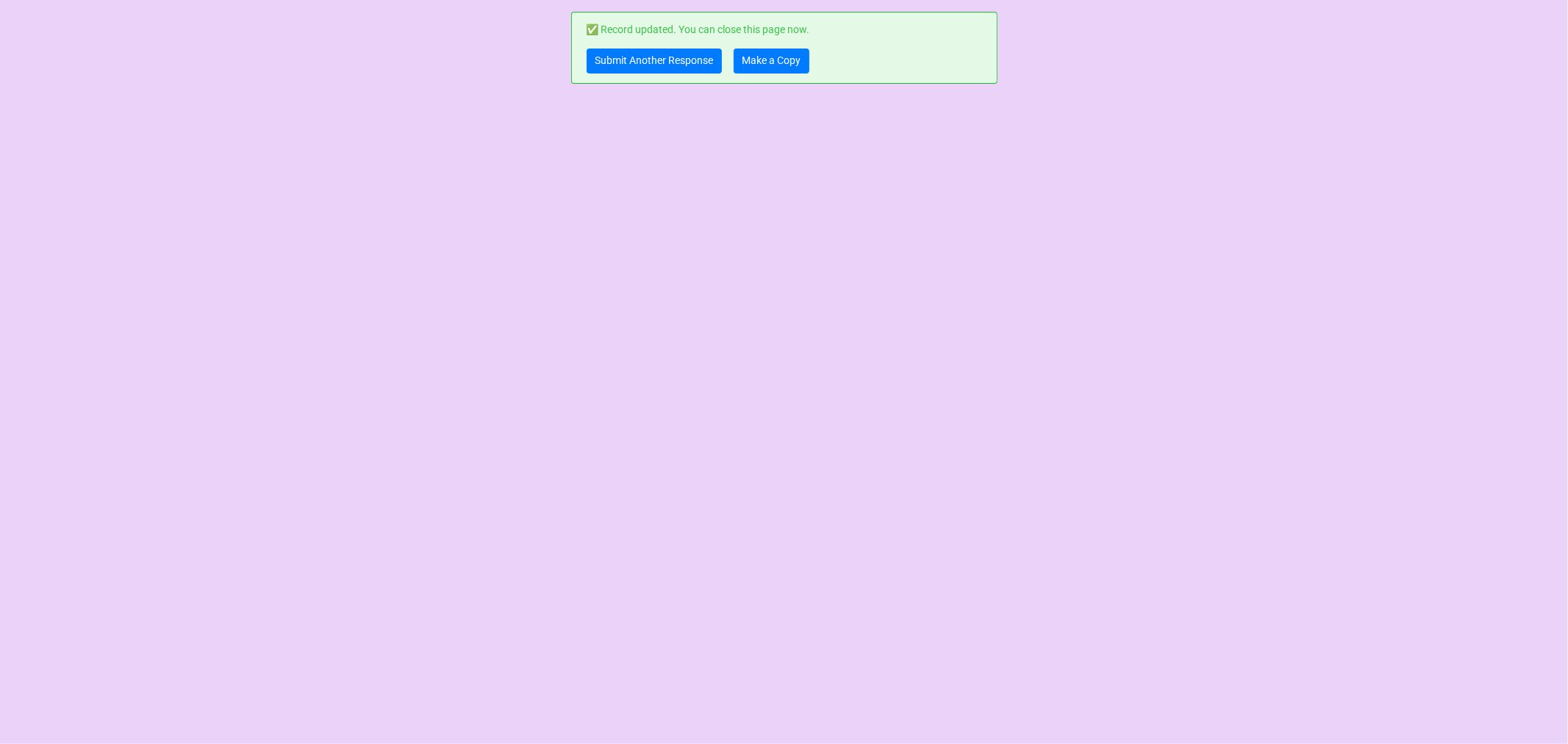
scroll to position [0, 0]
click at [645, 63] on link "Submit Another Response" at bounding box center [654, 61] width 135 height 25
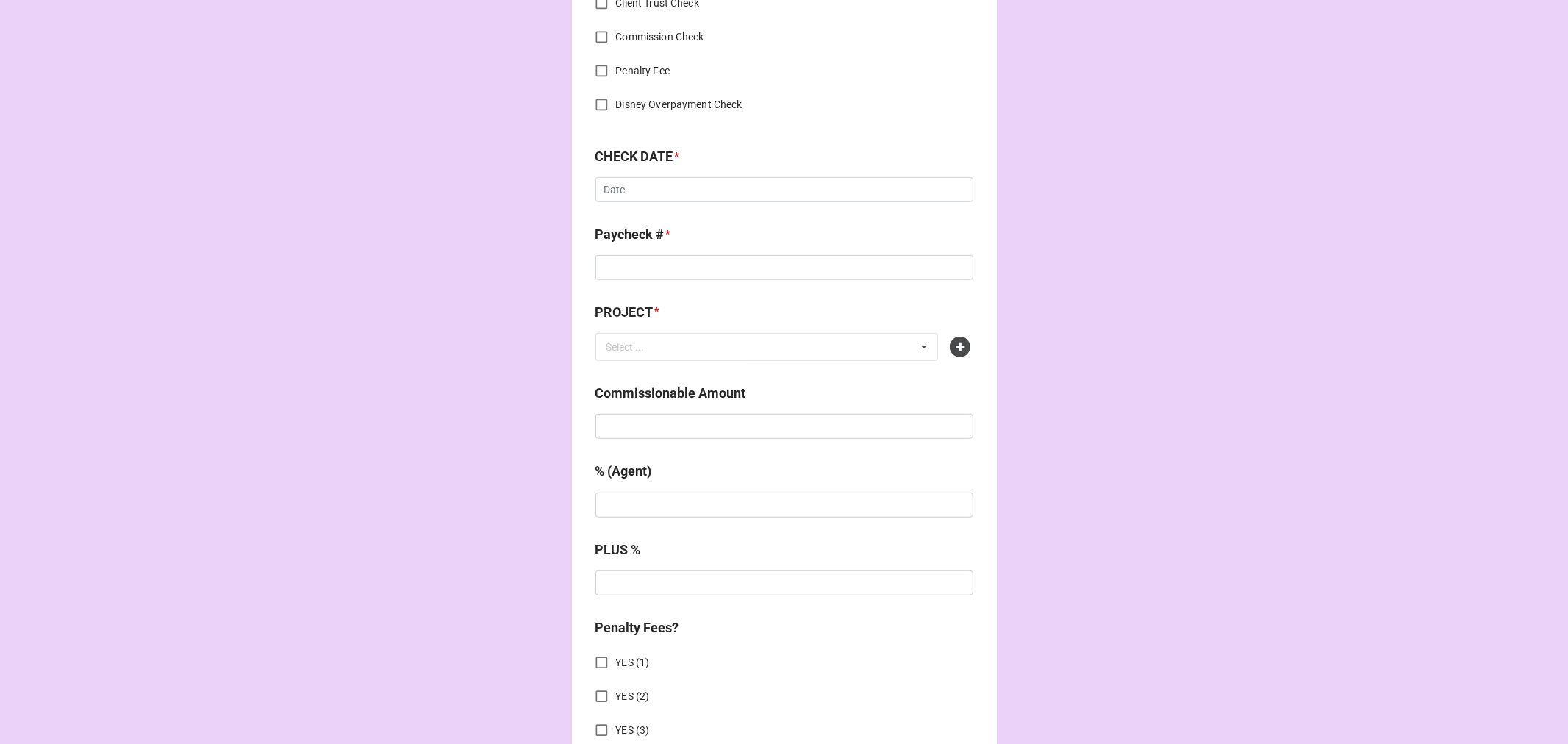
scroll to position [653, 0]
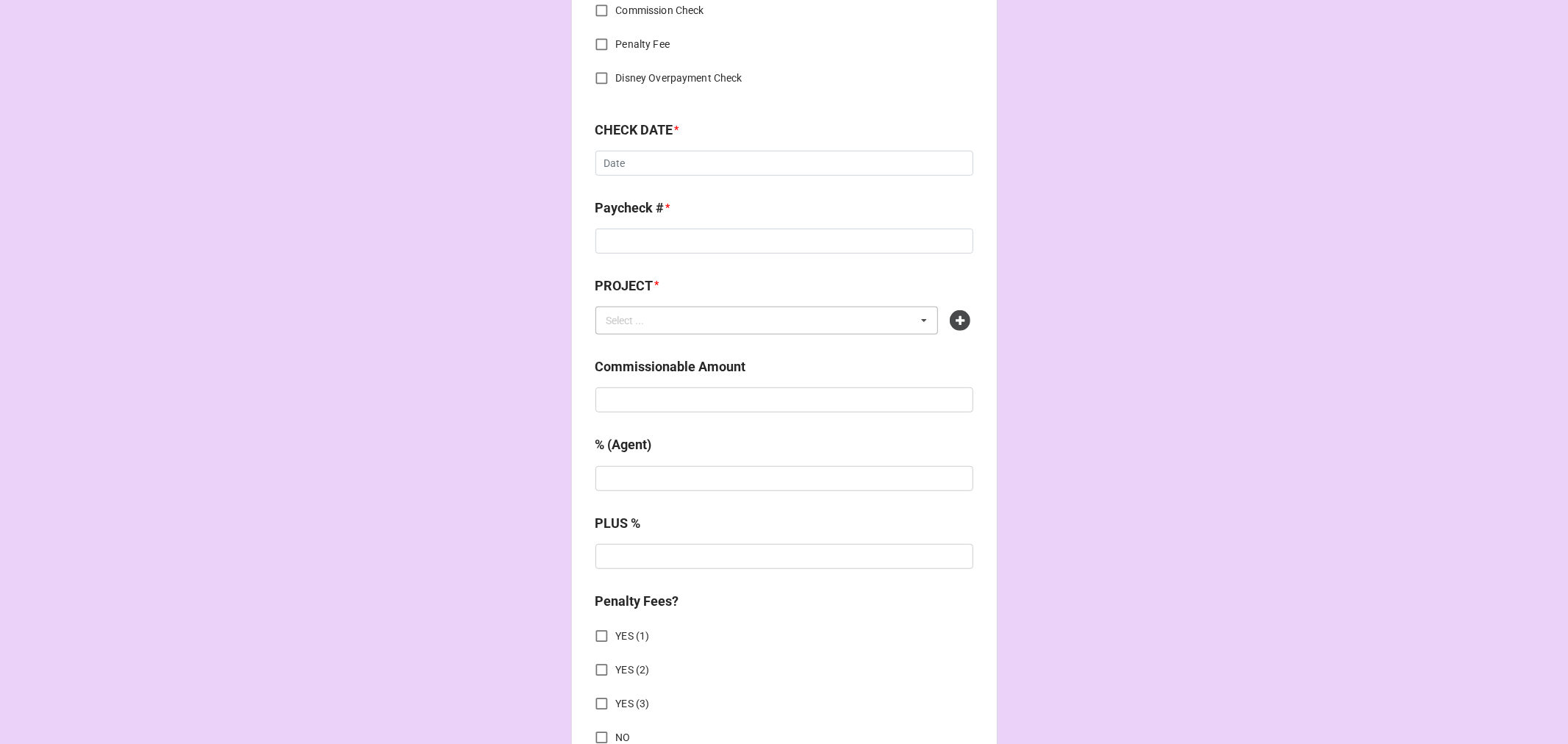
click at [621, 323] on div "Select ..." at bounding box center [634, 319] width 63 height 17
paste input "COME FROM AWAY ([GEOGRAPHIC_DATA])"
type input "COME FROM AWAY ([GEOGRAPHIC_DATA])"
click at [952, 319] on icon at bounding box center [960, 321] width 21 height 21
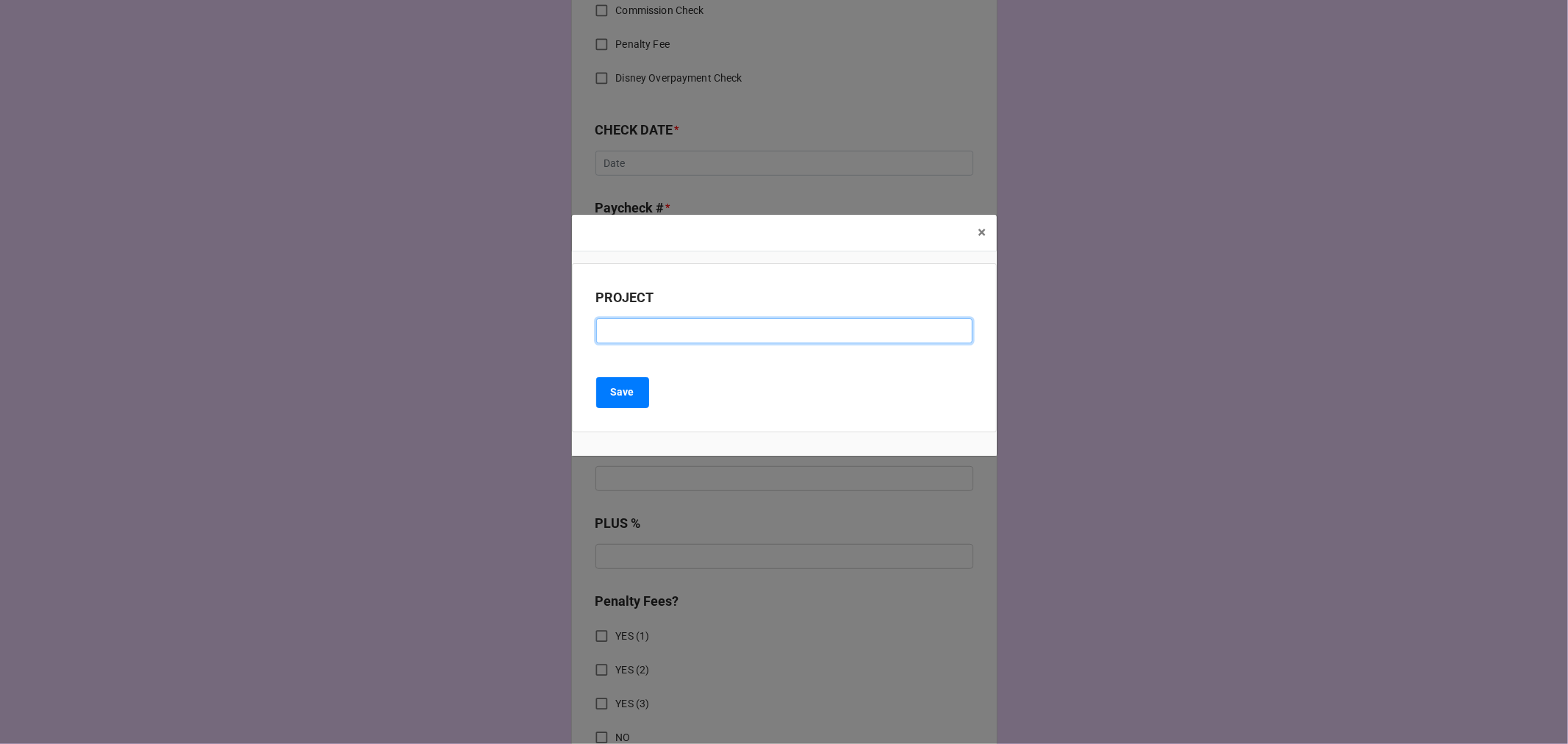
click at [645, 336] on input at bounding box center [784, 330] width 376 height 25
paste input "COME FROM AWAY ([GEOGRAPHIC_DATA])"
type input "COME FROM AWAY ([GEOGRAPHIC_DATA])"
click at [616, 395] on b "Save" at bounding box center [622, 392] width 23 height 15
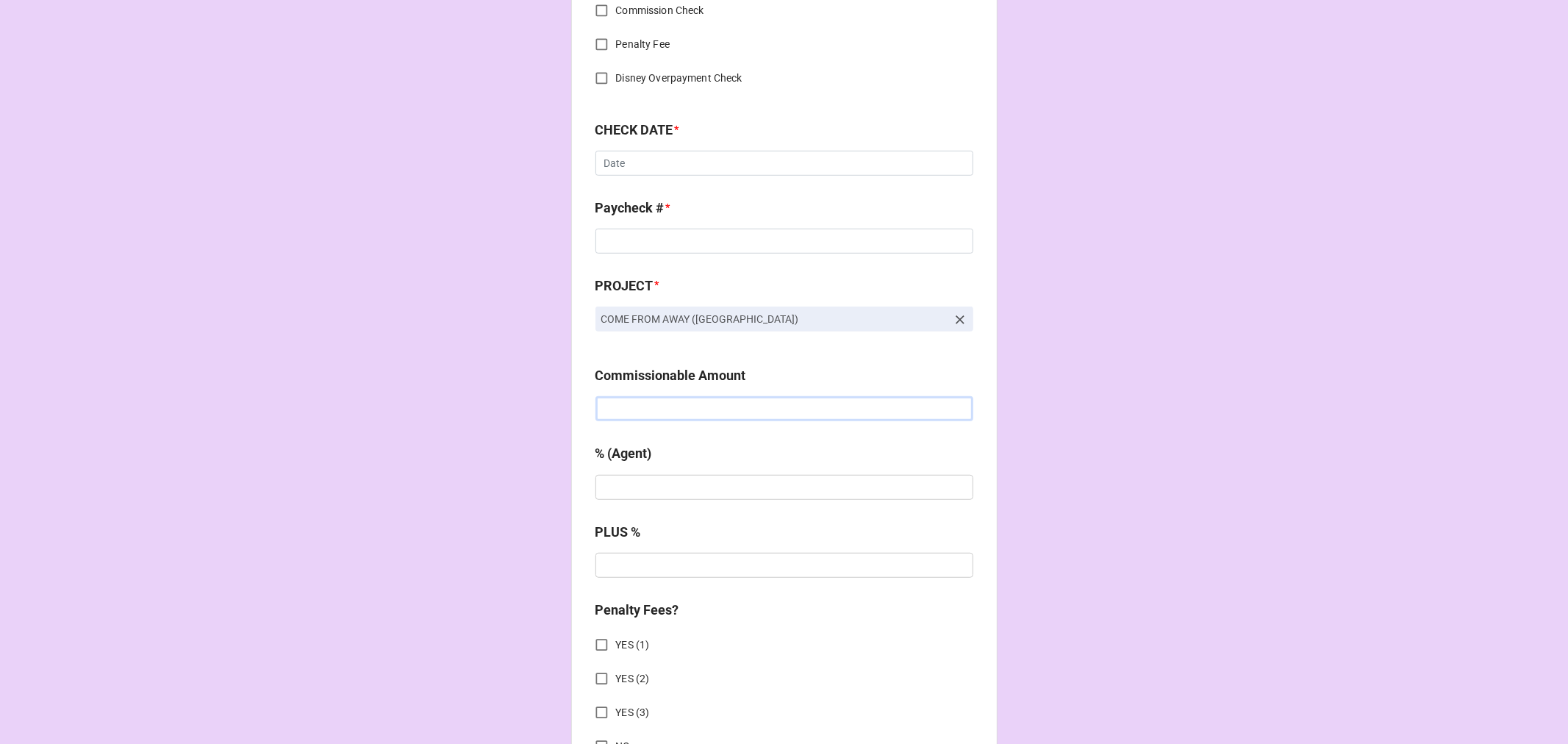
click at [679, 405] on input "text" at bounding box center [784, 408] width 378 height 25
type input "$3,090.00"
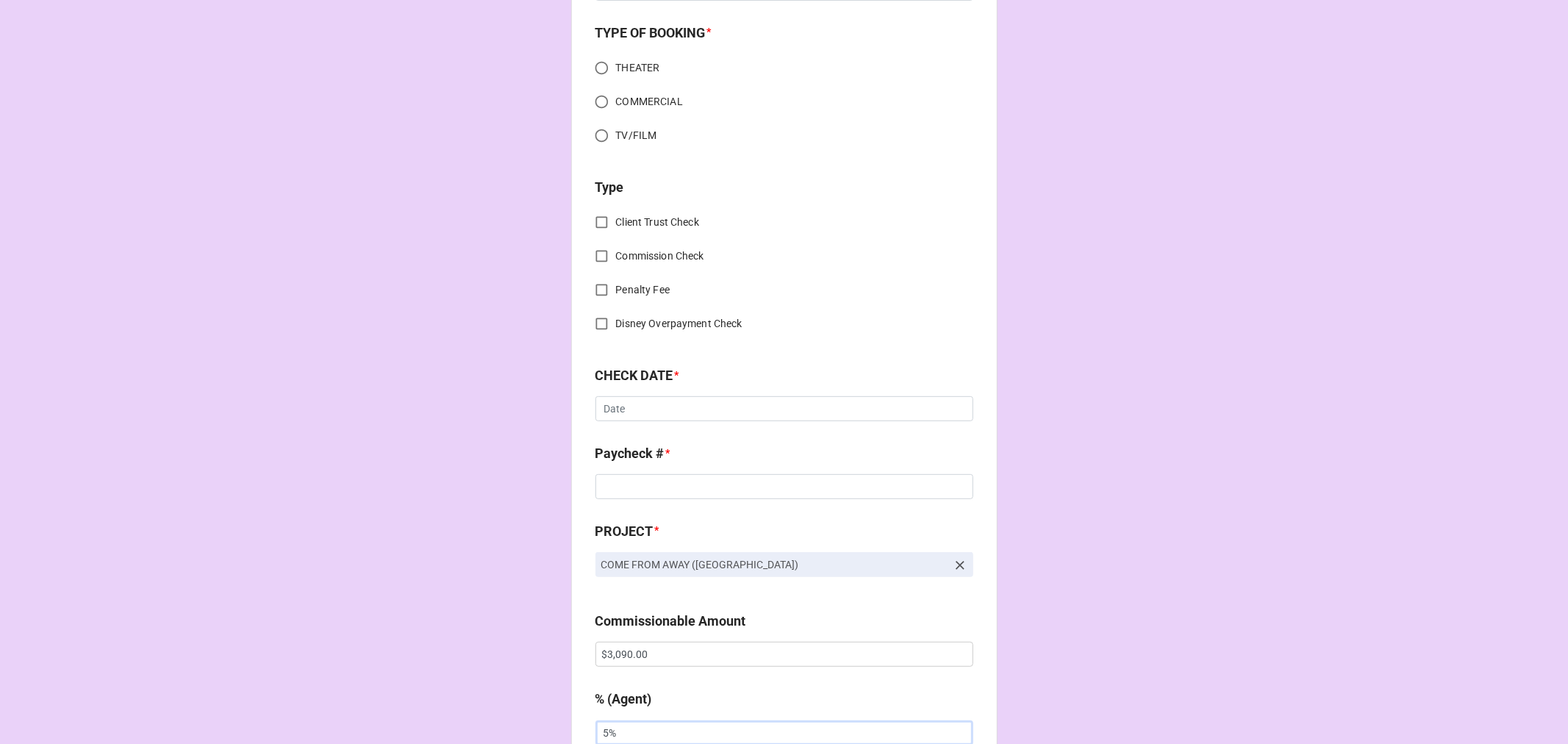
scroll to position [0, 0]
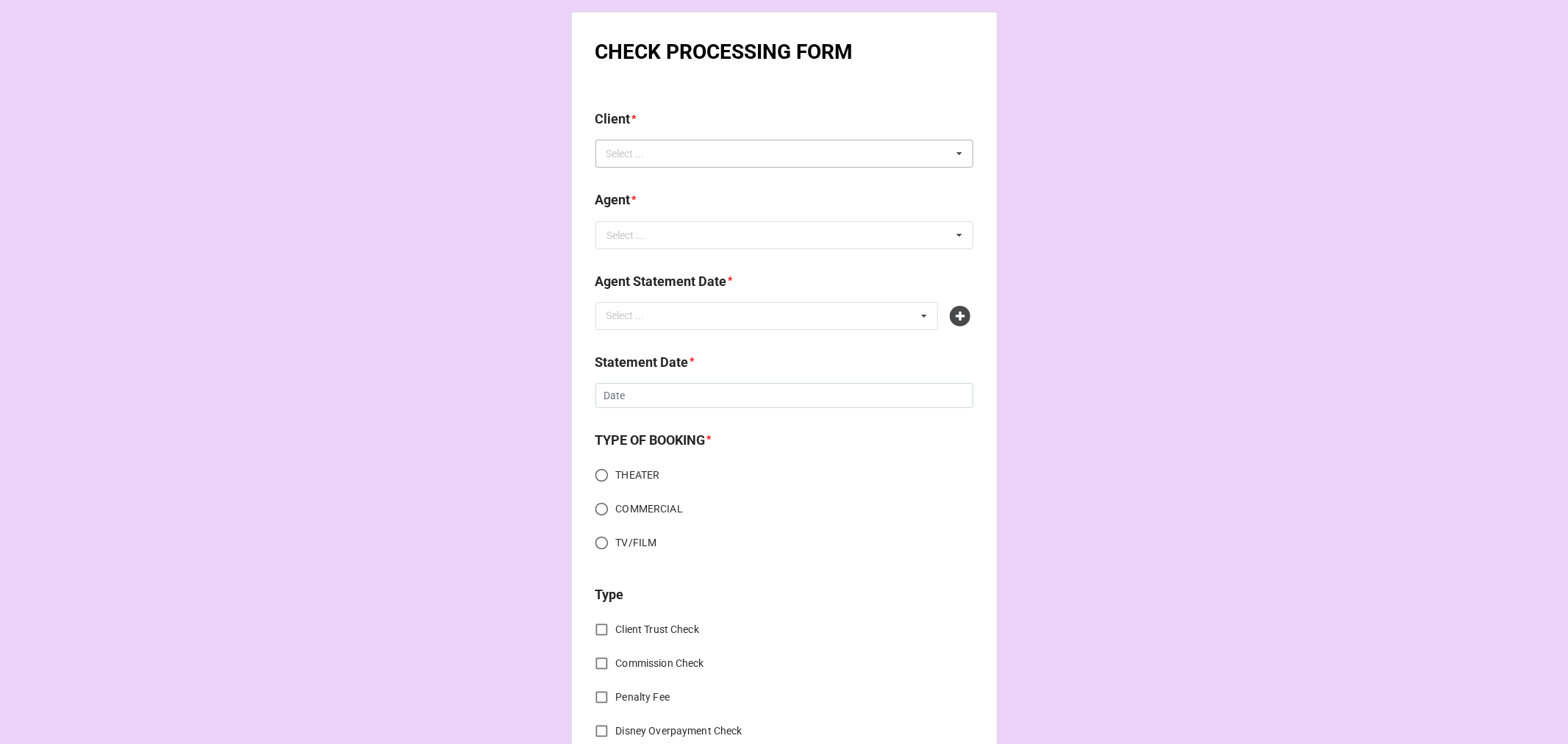
type input "5%"
click at [639, 156] on div "Select ..." at bounding box center [634, 153] width 63 height 17
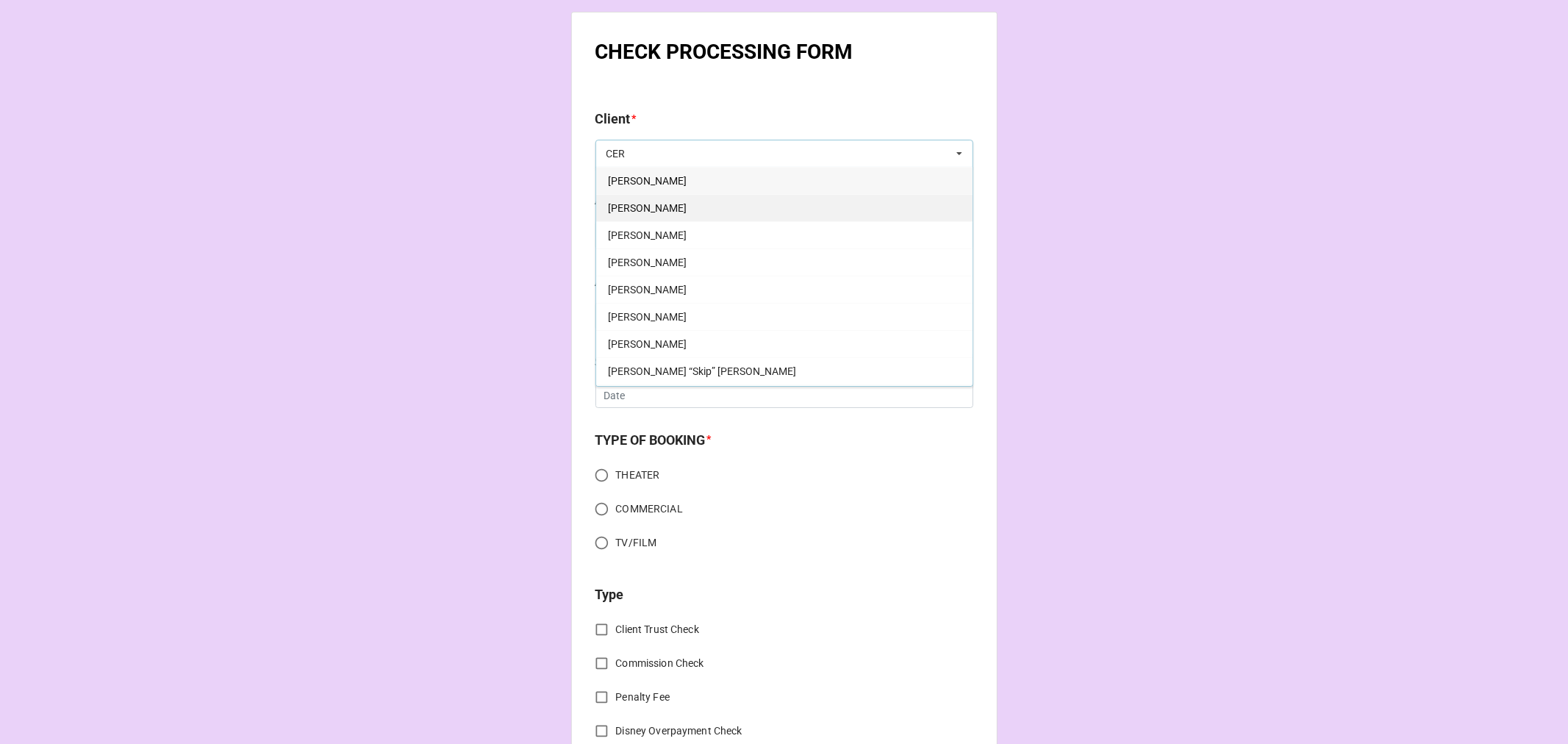
type input "CER"
click at [678, 213] on div "[PERSON_NAME]" at bounding box center [784, 208] width 376 height 27
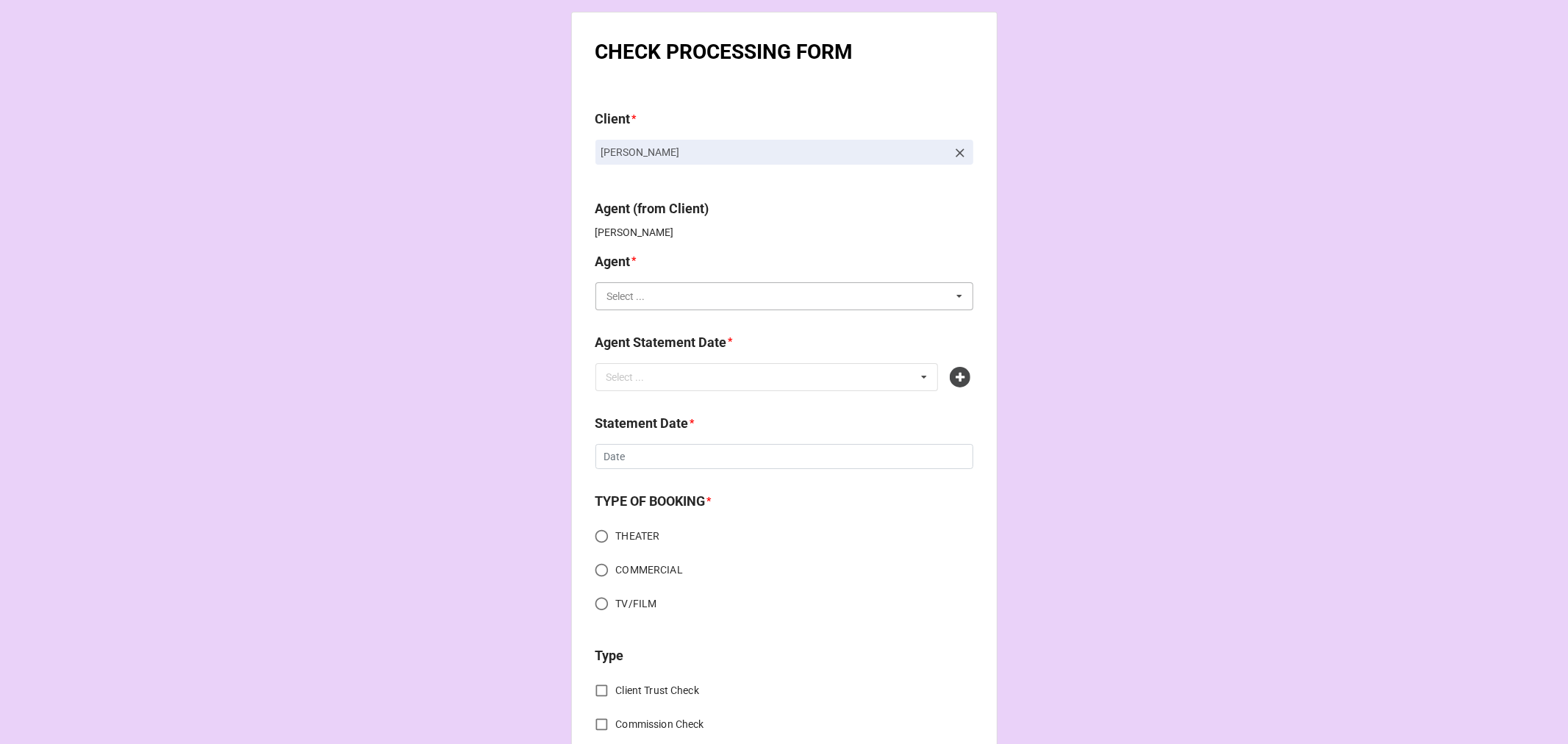
click at [671, 298] on input "text" at bounding box center [785, 296] width 376 height 26
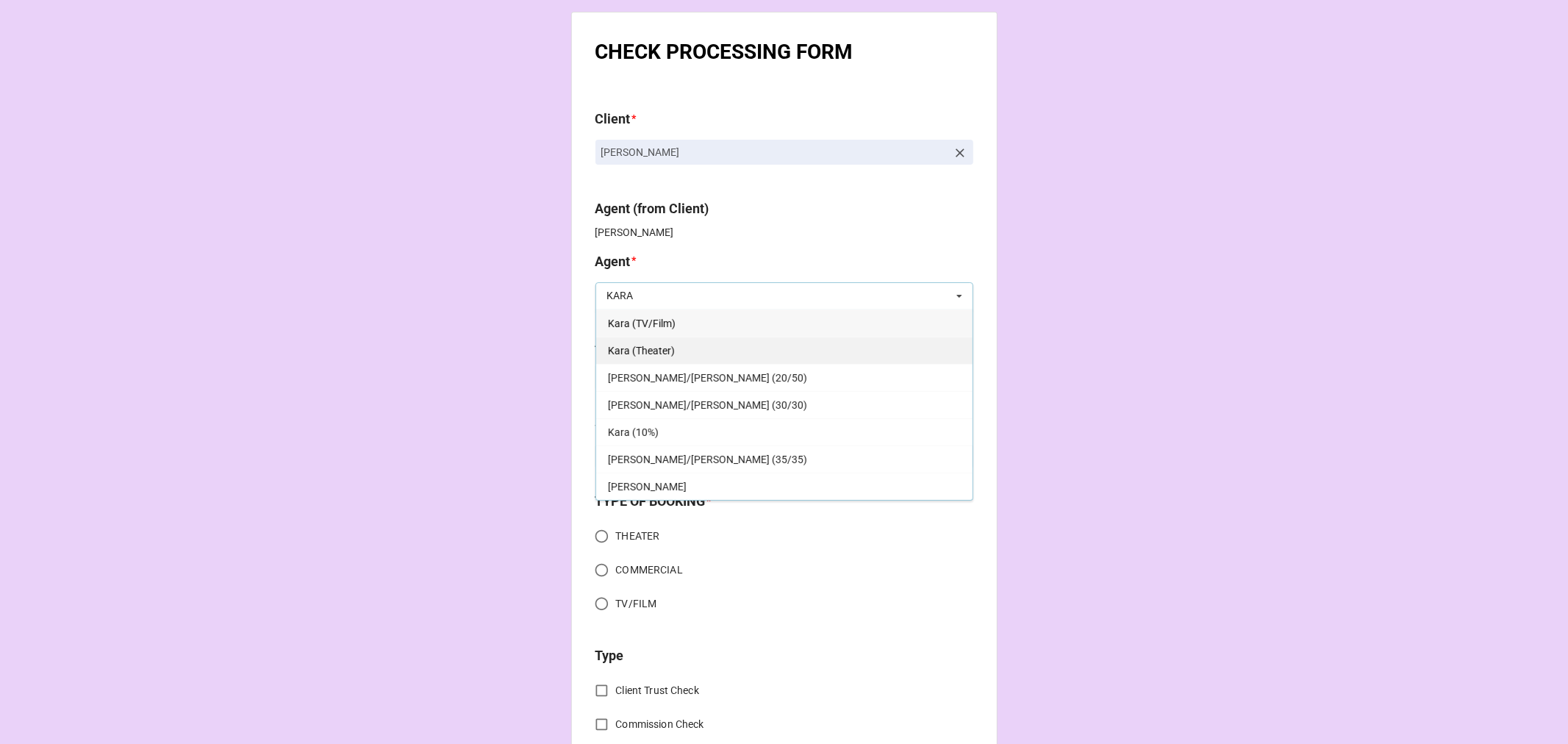
type input "KARA"
click at [729, 358] on div "Kara (Theater)" at bounding box center [784, 350] width 376 height 27
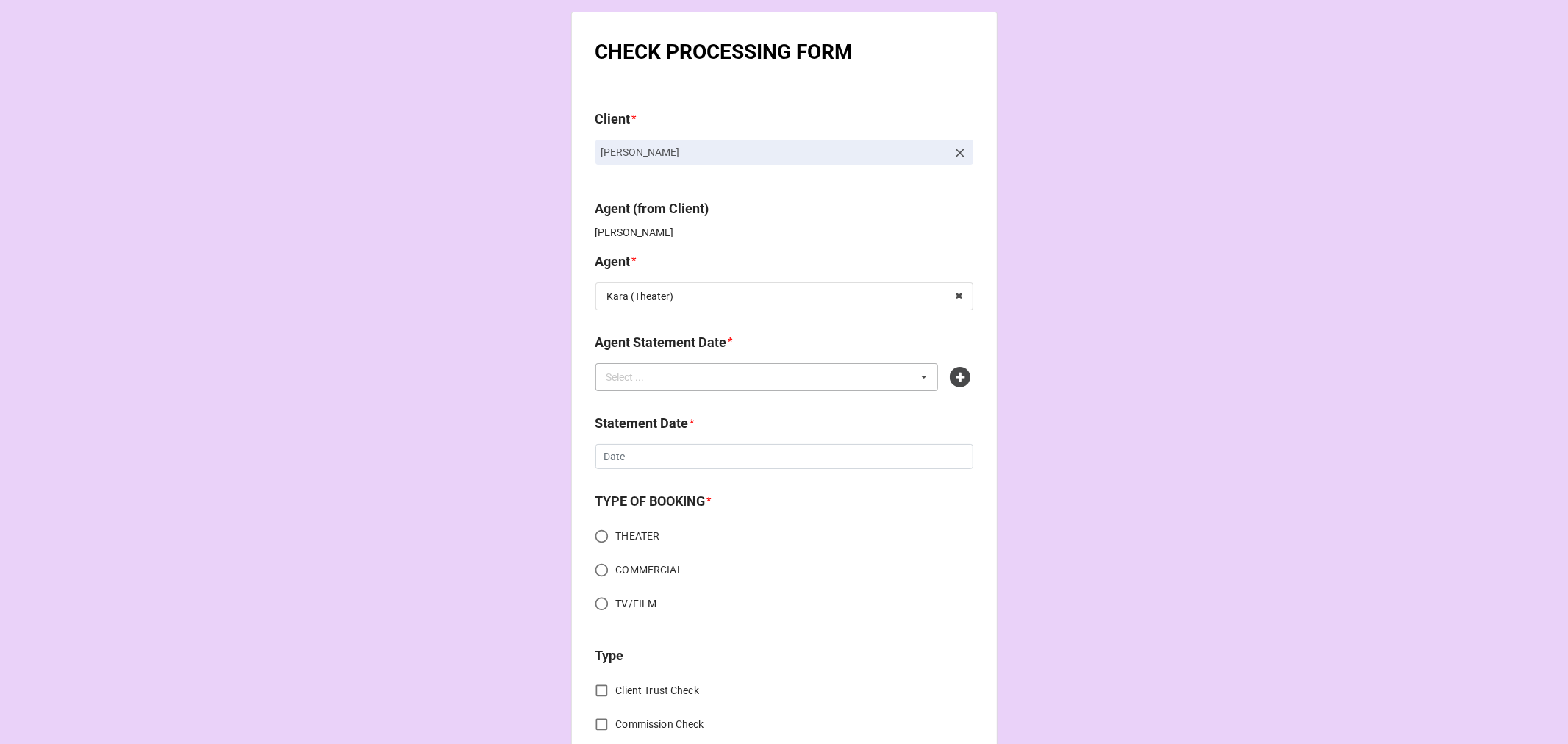
click at [689, 375] on div "Select ... No results found." at bounding box center [767, 377] width 343 height 28
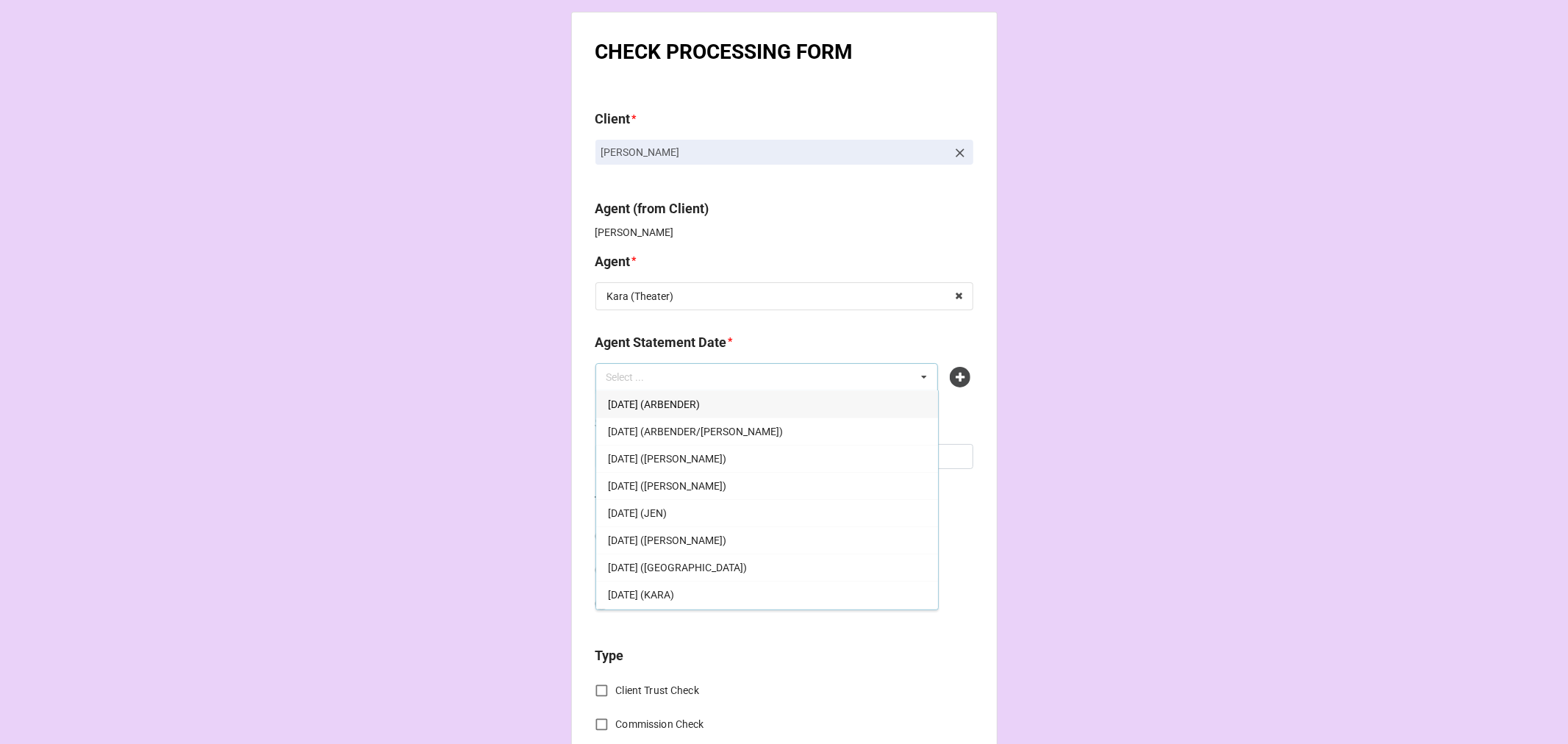
click at [773, 559] on div "[DATE] ([GEOGRAPHIC_DATA])" at bounding box center [767, 567] width 342 height 27
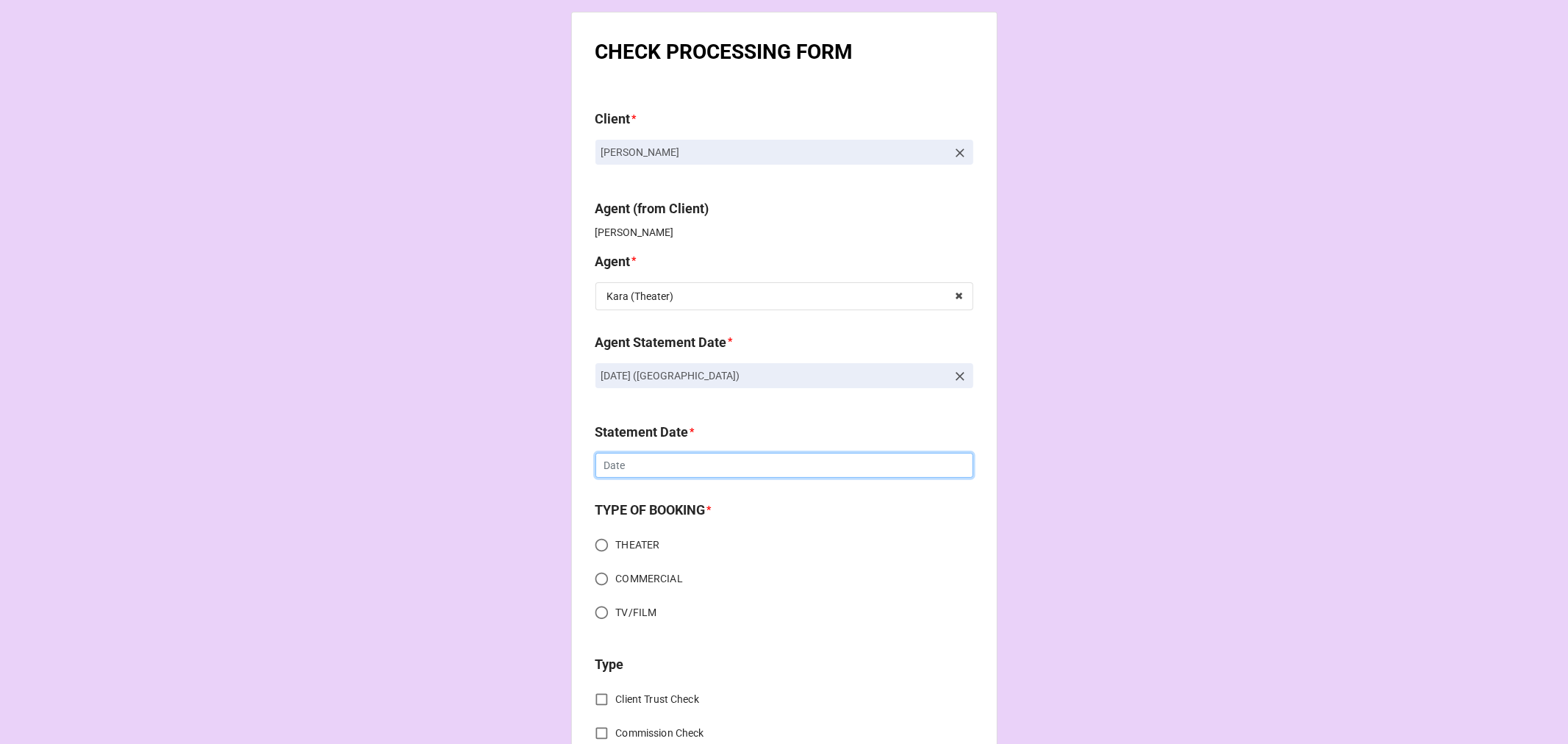
click at [634, 461] on input "text" at bounding box center [784, 465] width 378 height 25
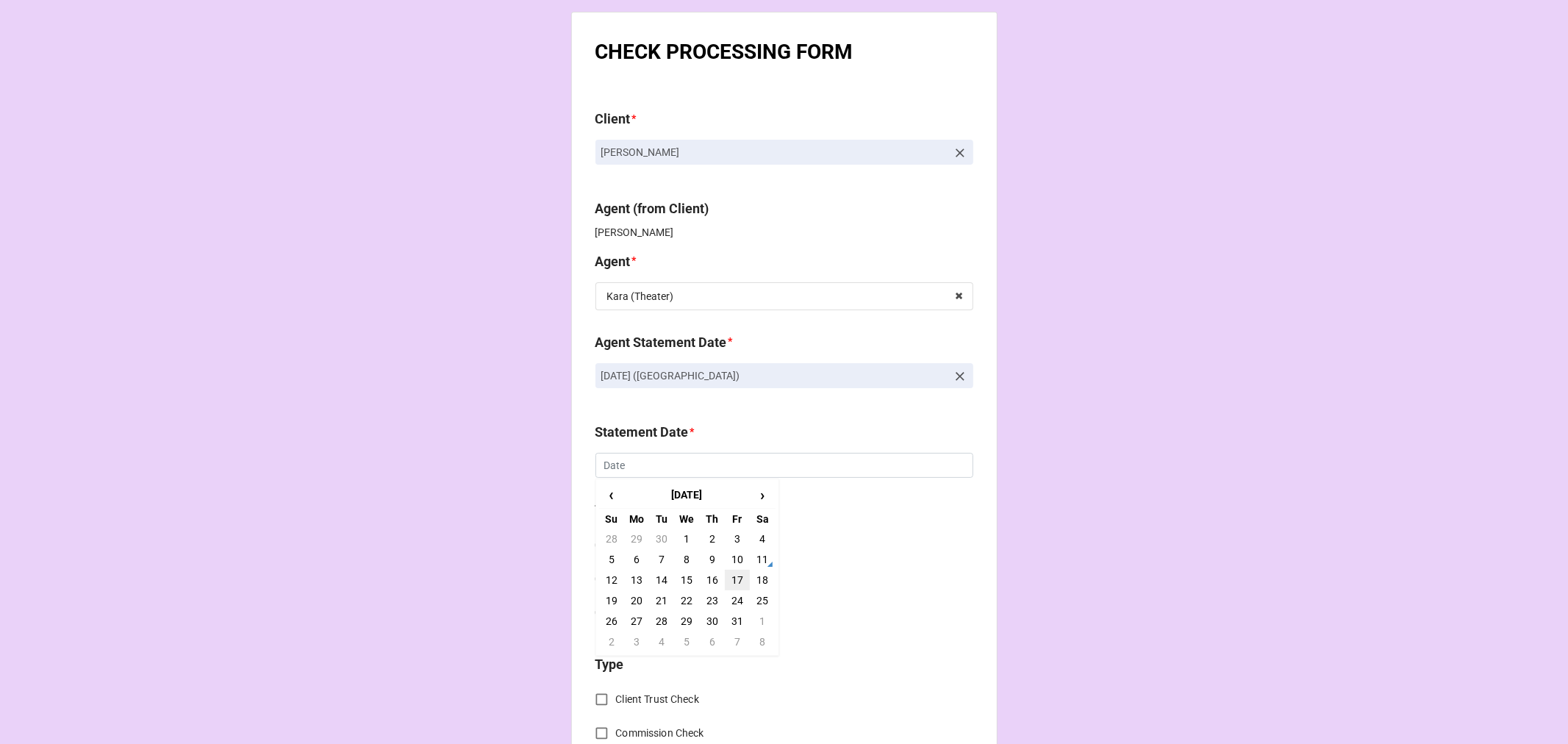
click at [737, 580] on td "17" at bounding box center [737, 580] width 25 height 21
type input "[DATE]"
click at [596, 548] on input "THEATER" at bounding box center [602, 545] width 29 height 29
radio input "true"
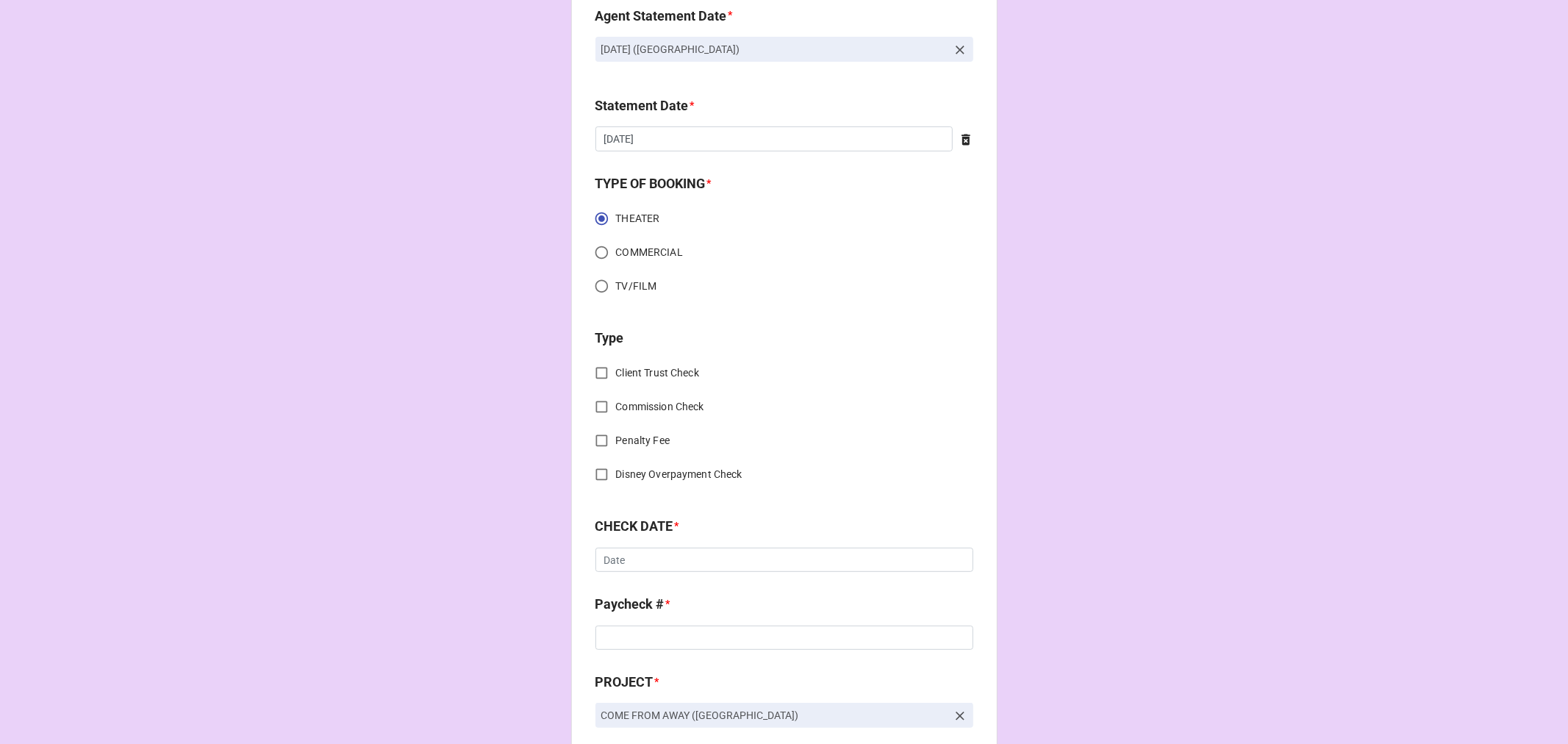
click at [592, 402] on input "Commission Check" at bounding box center [602, 407] width 29 height 29
checkbox input "true"
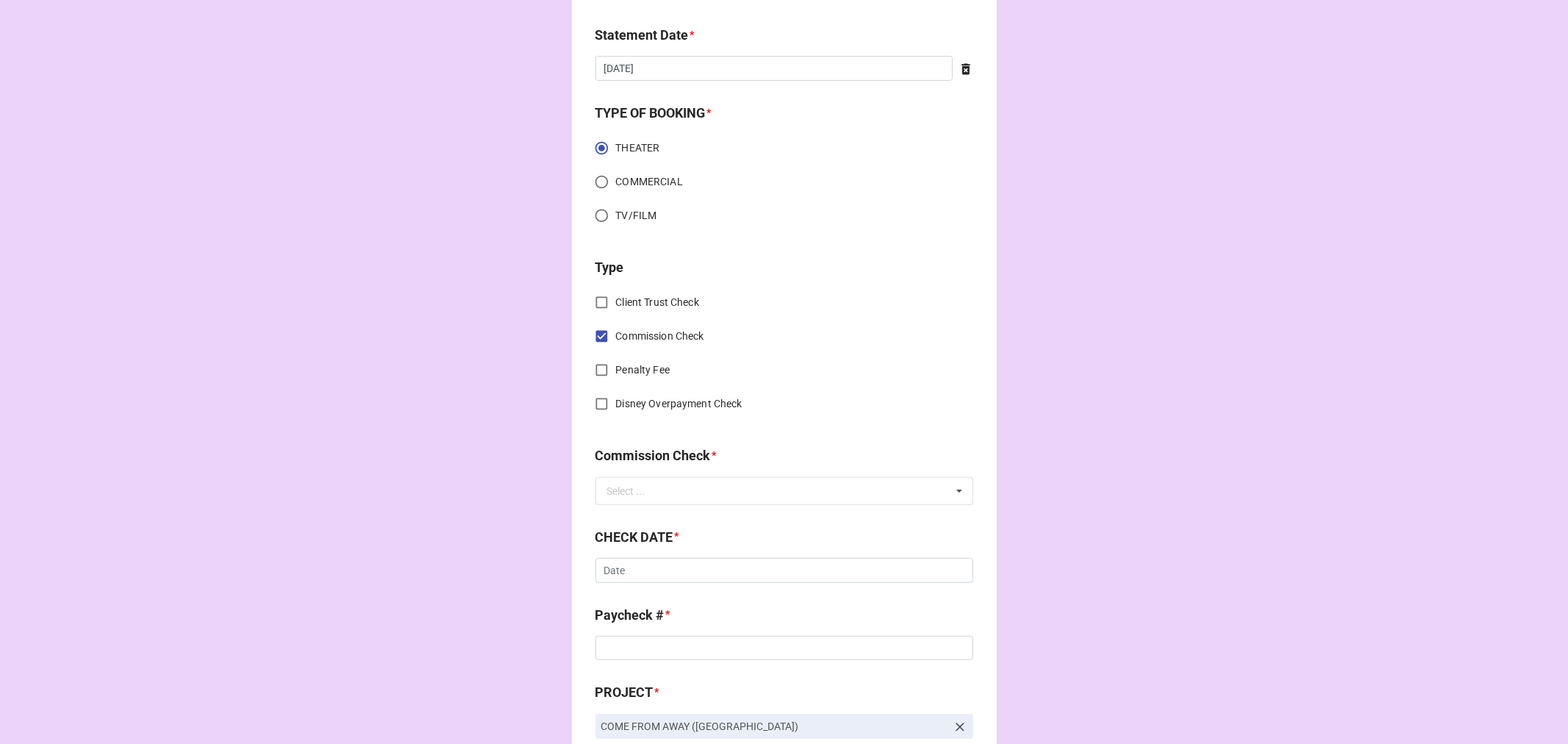
scroll to position [489, 0]
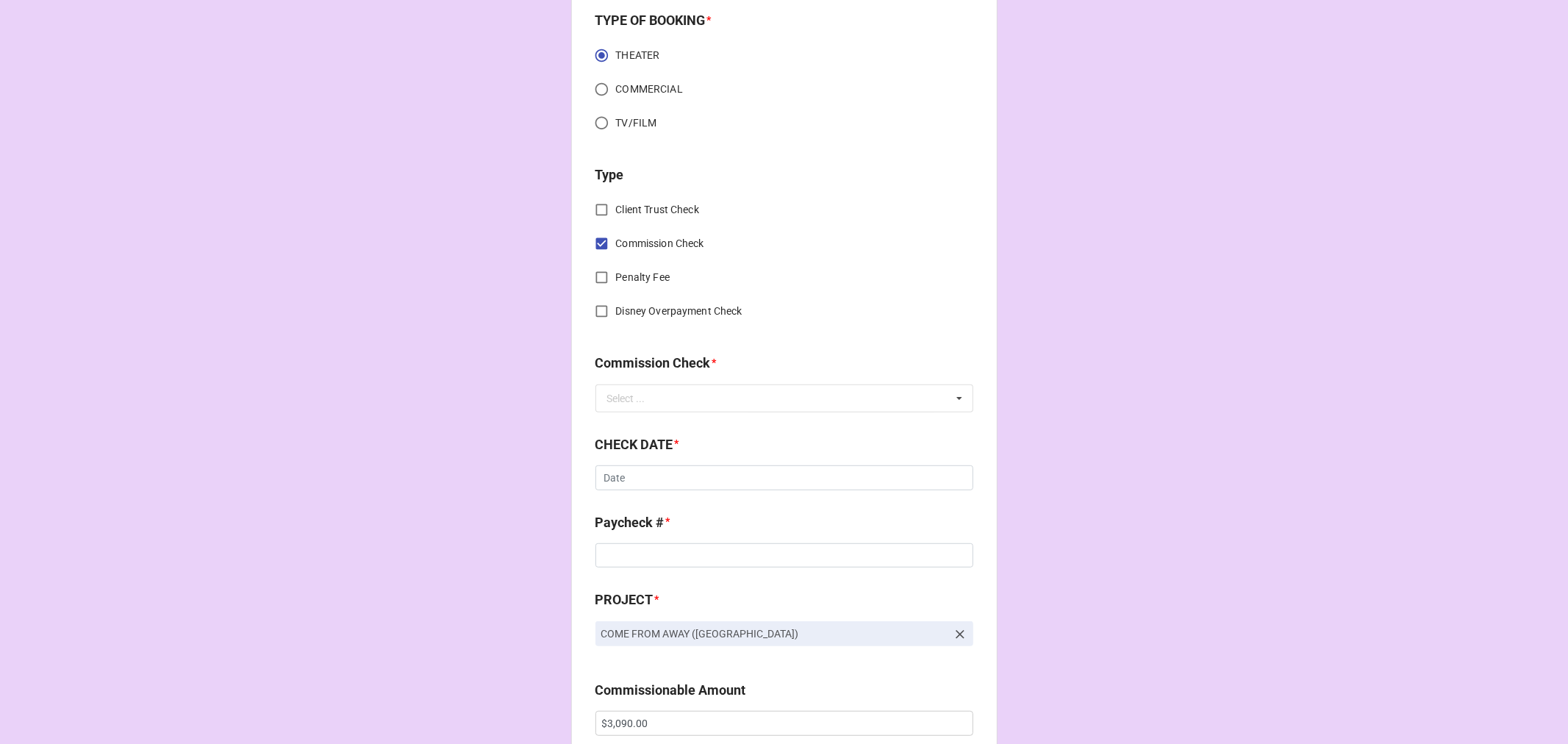
click at [630, 414] on div "Commission Check * Select ... FSE (Client) FSE (Payroll) FSE TALENT FSE TALENT …" at bounding box center [784, 387] width 378 height 69
click at [633, 402] on div "Select ..." at bounding box center [627, 398] width 38 height 10
click at [633, 421] on span "FSE (Client)" at bounding box center [635, 425] width 53 height 12
click at [637, 483] on input "text" at bounding box center [784, 477] width 378 height 25
click at [614, 509] on span "‹" at bounding box center [611, 508] width 23 height 24
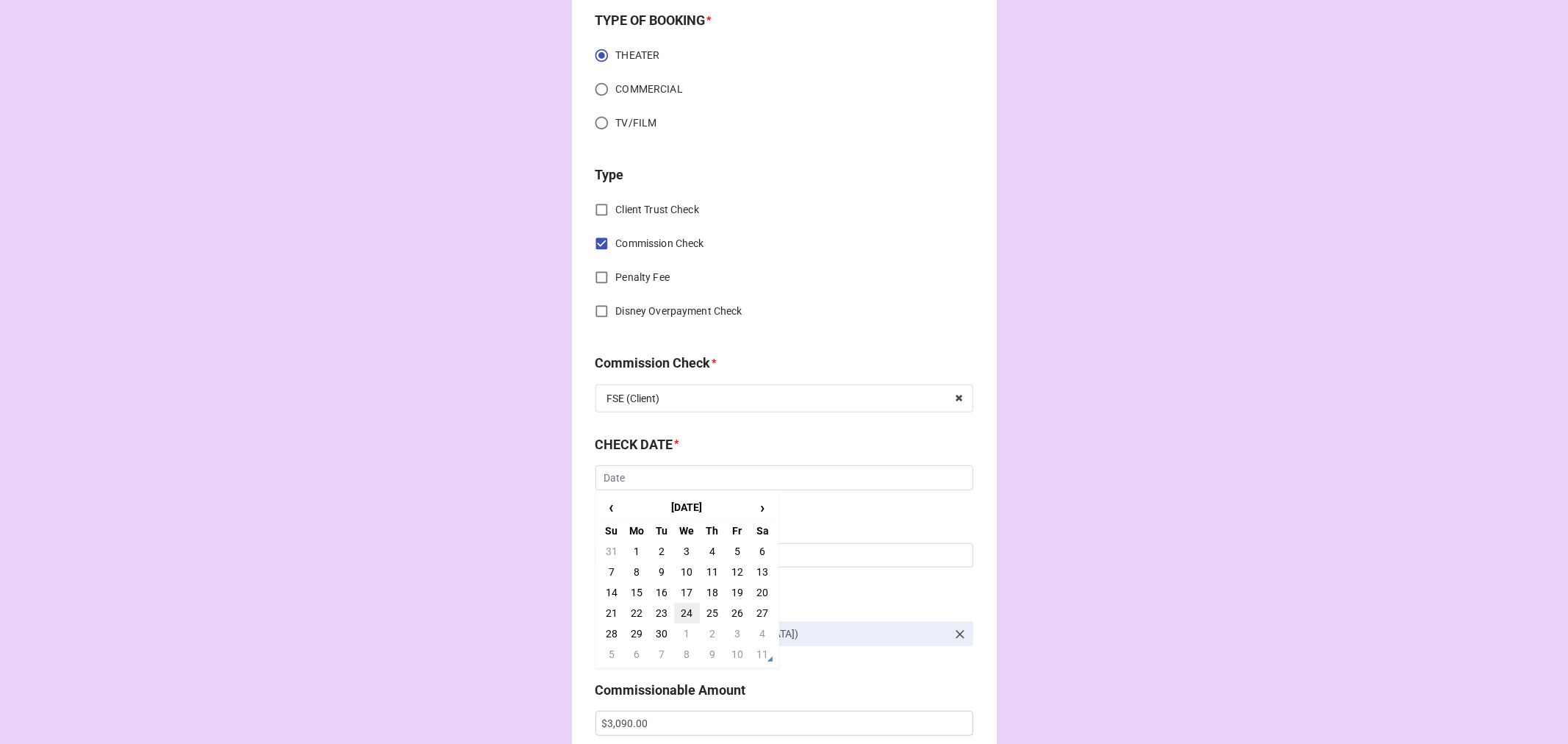
click at [683, 613] on td "24" at bounding box center [686, 613] width 25 height 21
type input "9/24/2025"
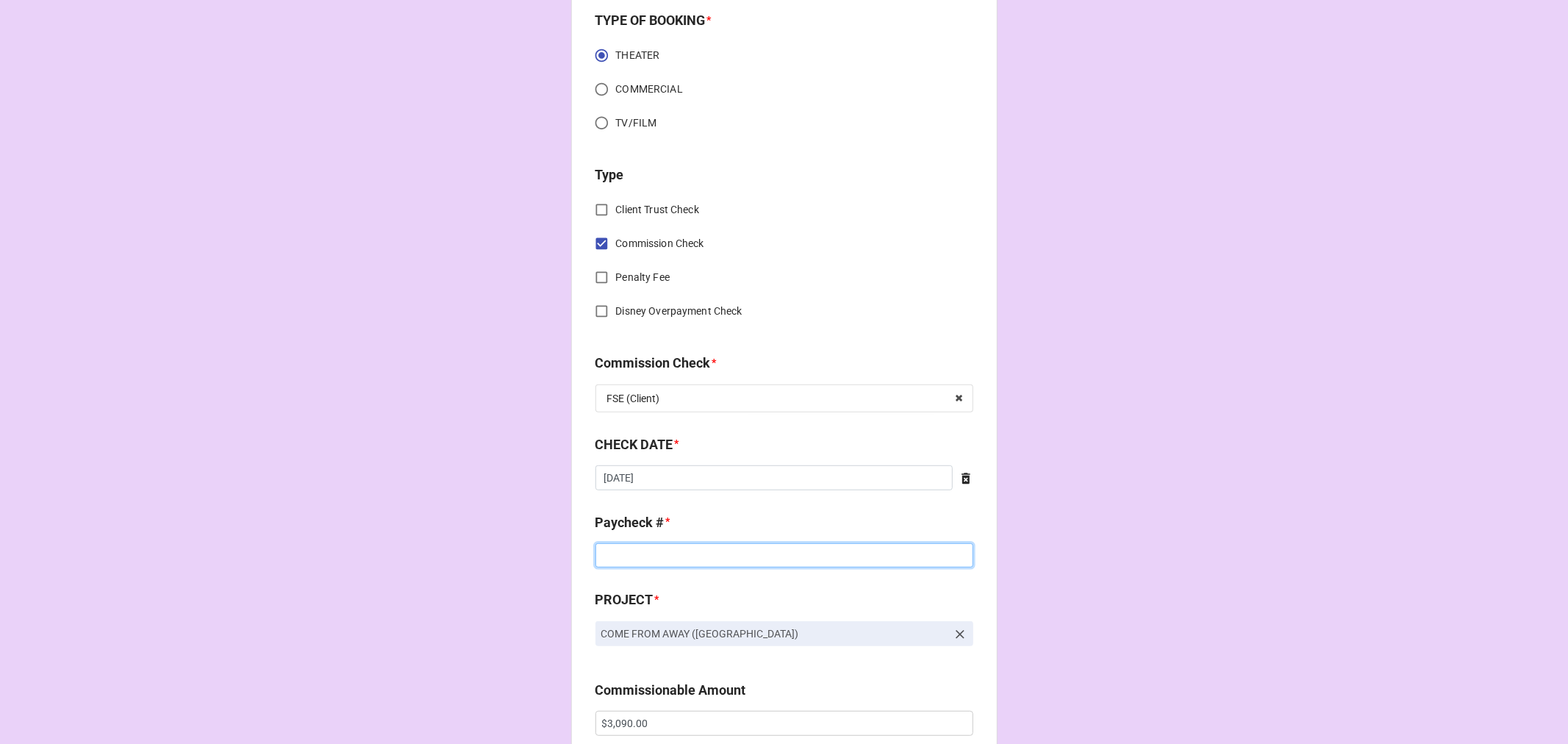
click at [648, 552] on input at bounding box center [784, 555] width 378 height 25
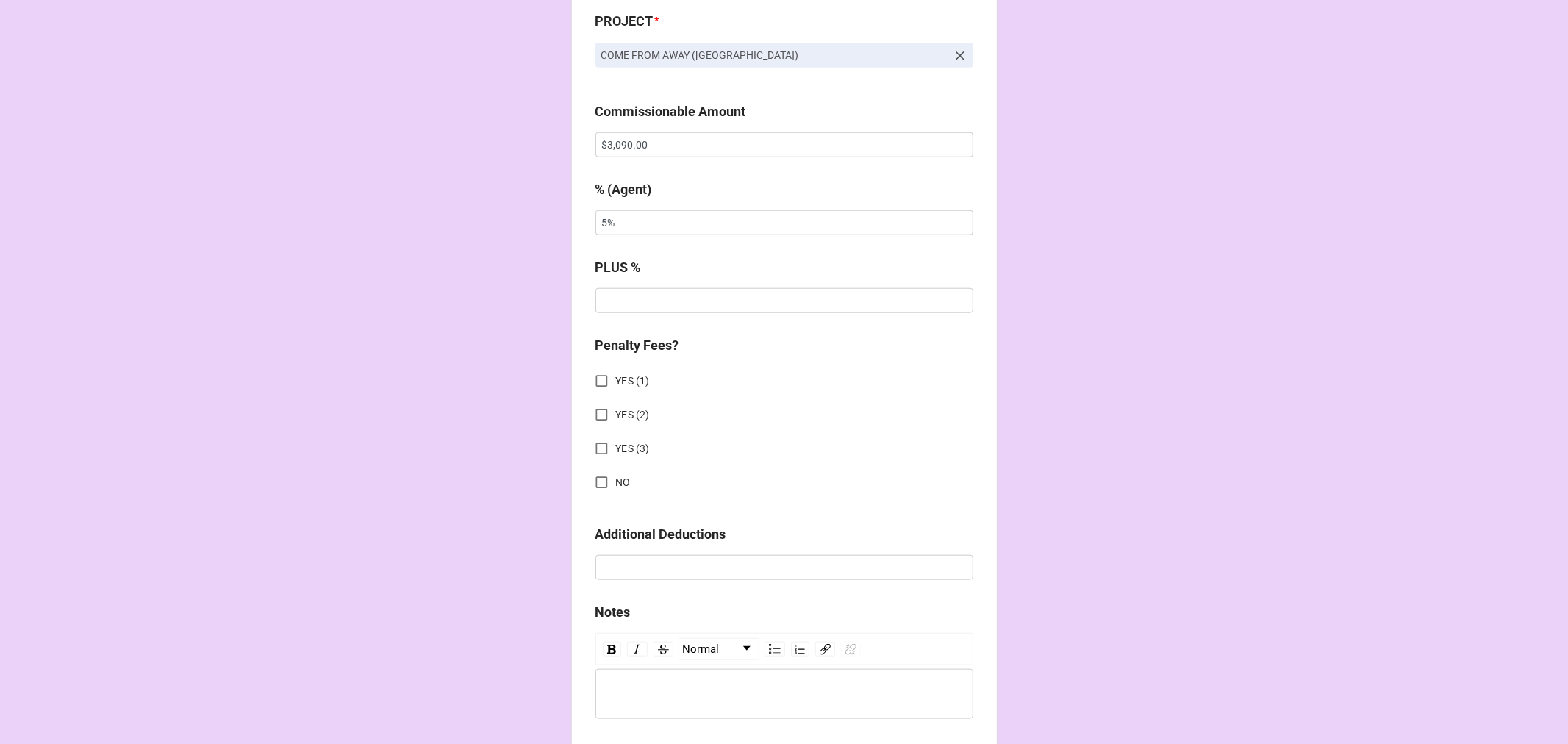
scroll to position [1306, 0]
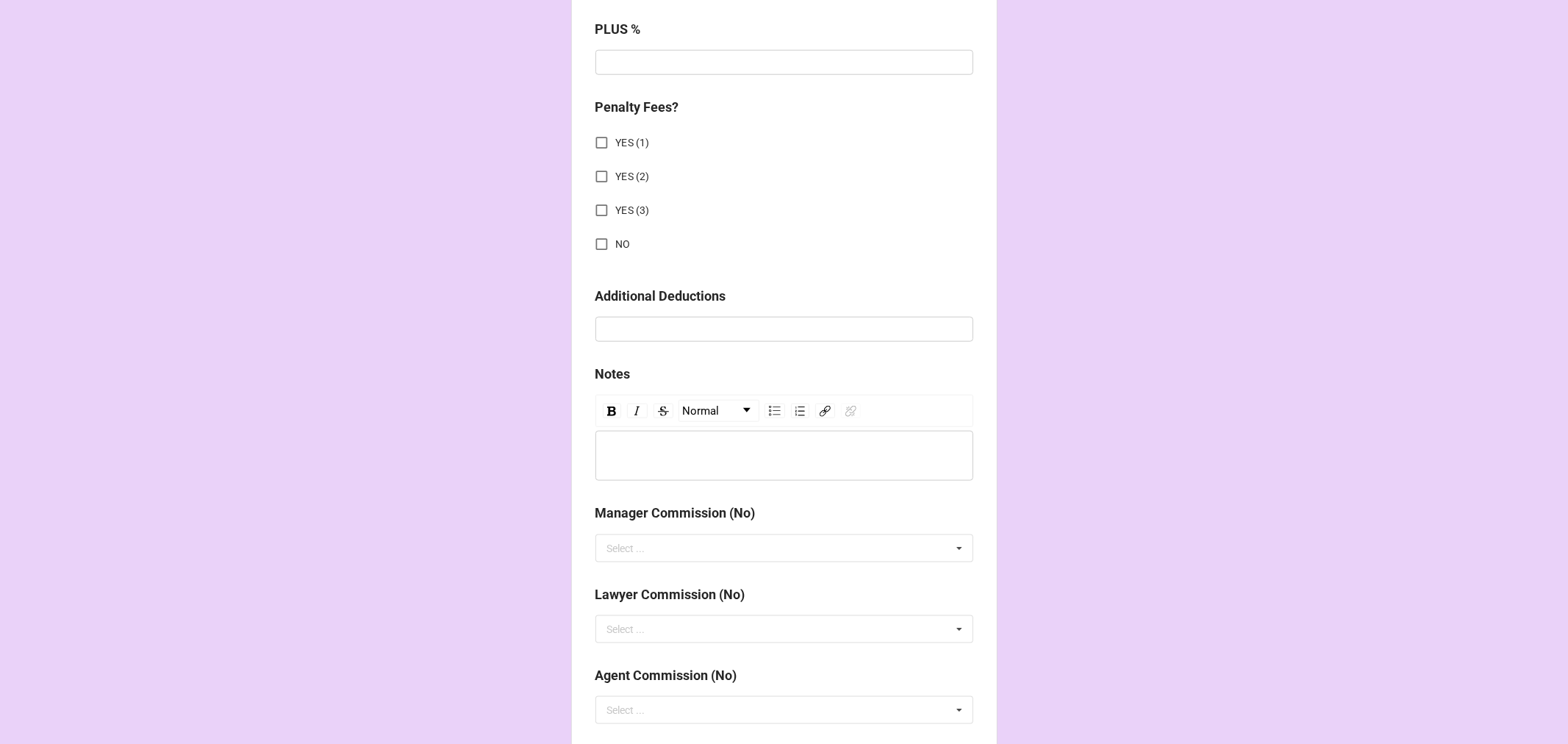
type input "17476"
drag, startPoint x: 596, startPoint y: 243, endPoint x: 713, endPoint y: 604, distance: 379.5
click at [596, 243] on input "NO" at bounding box center [602, 244] width 29 height 29
checkbox input "true"
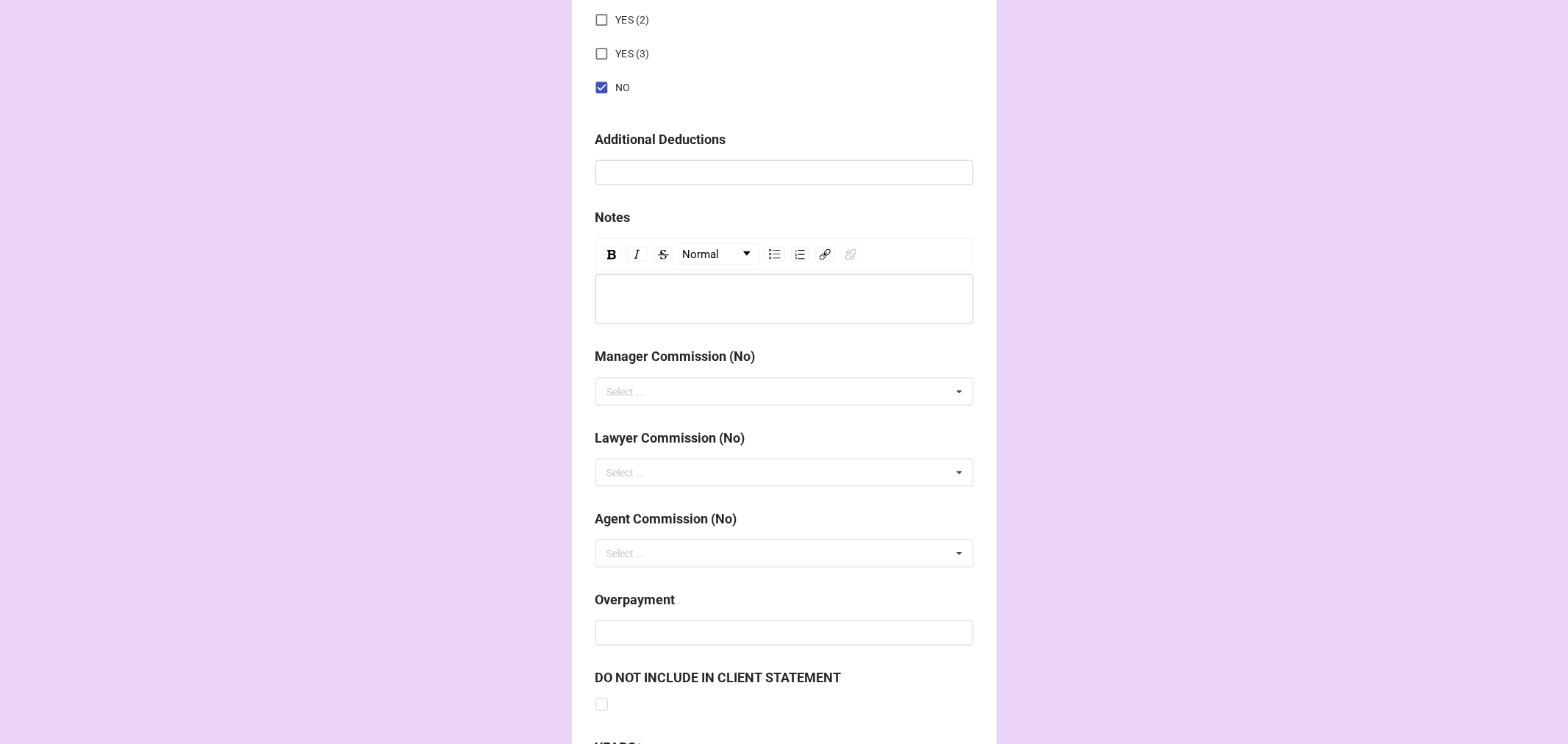
scroll to position [1628, 0]
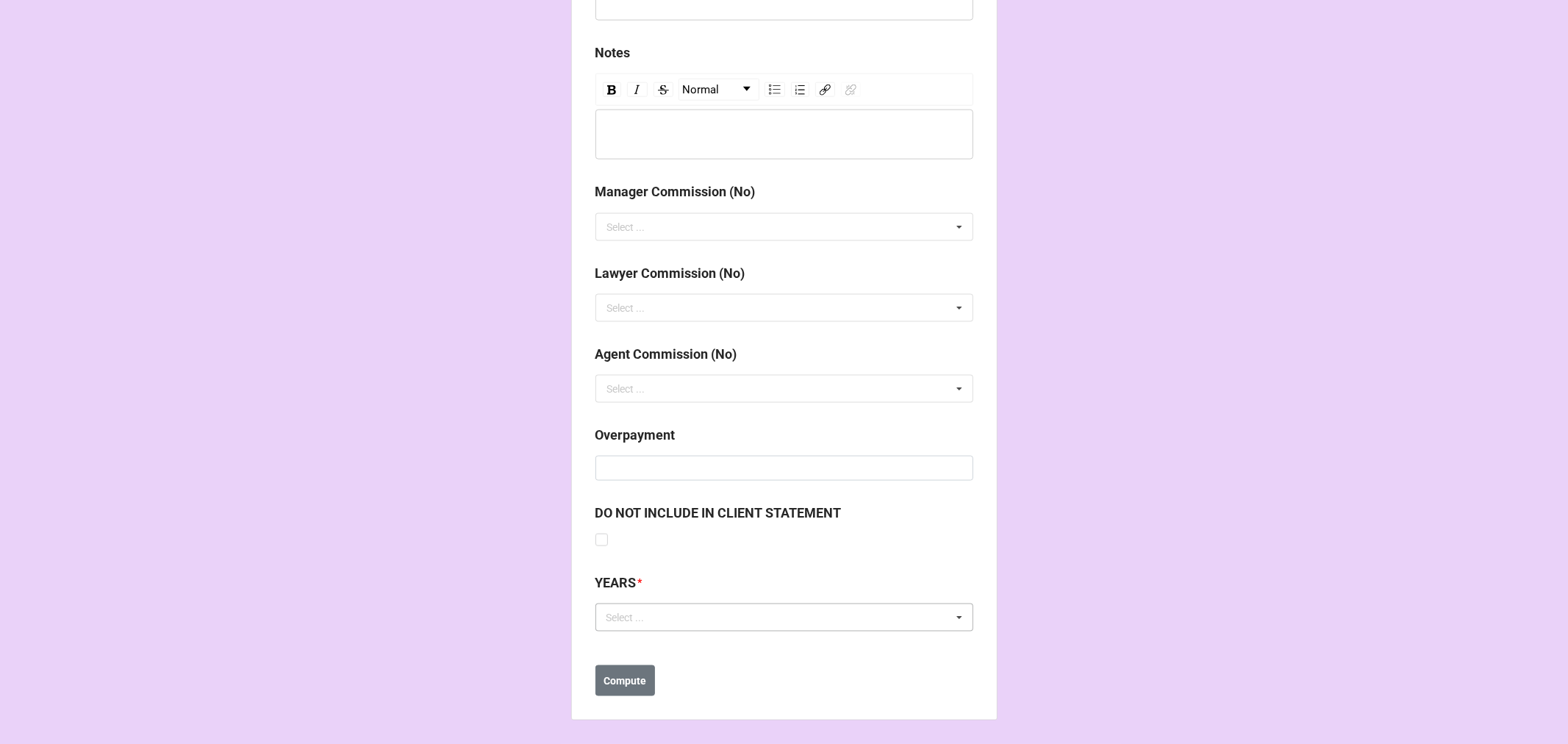
click at [636, 626] on div "Select ..." at bounding box center [634, 617] width 63 height 17
click at [638, 730] on span "[DATE]" at bounding box center [624, 726] width 30 height 12
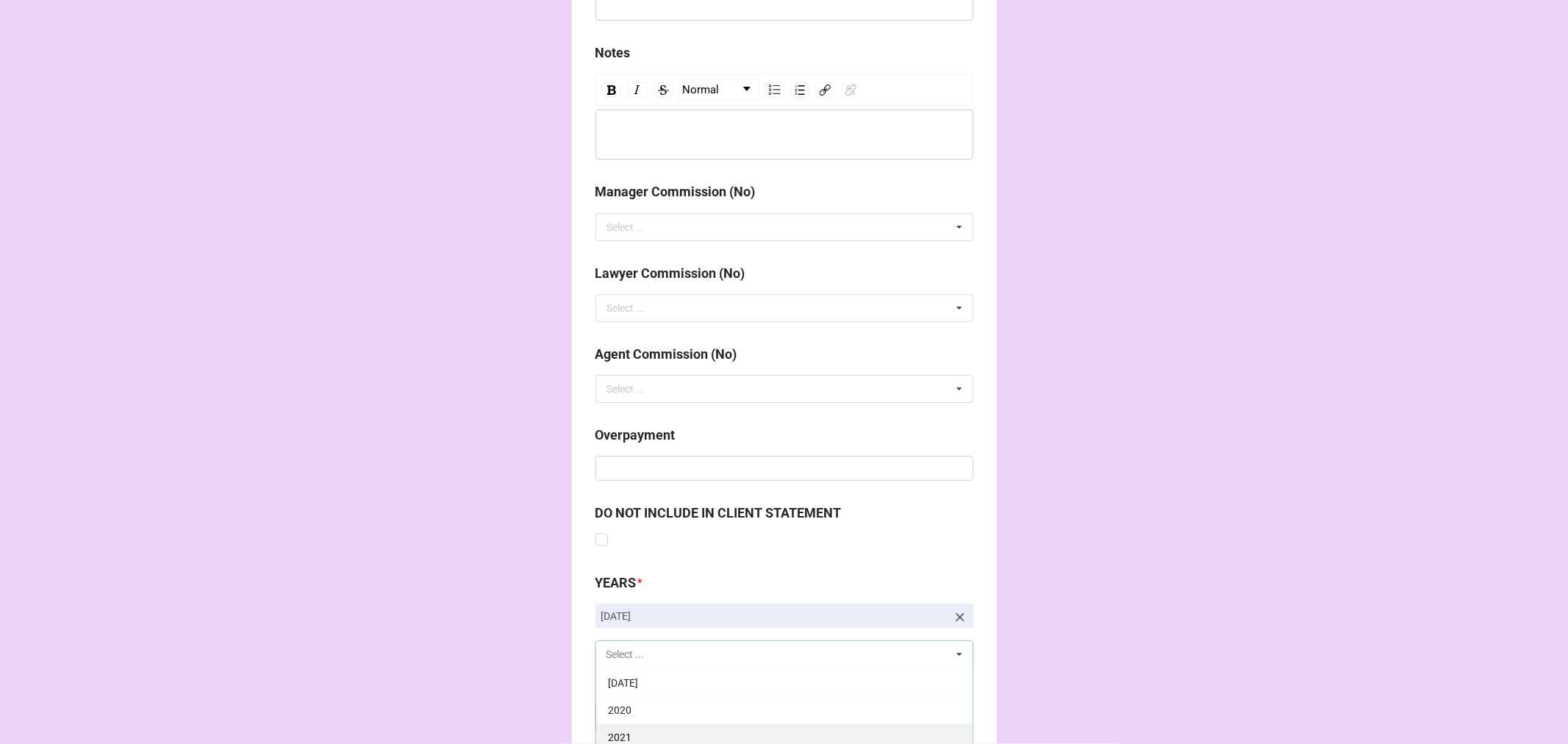
scroll to position [1770, 0]
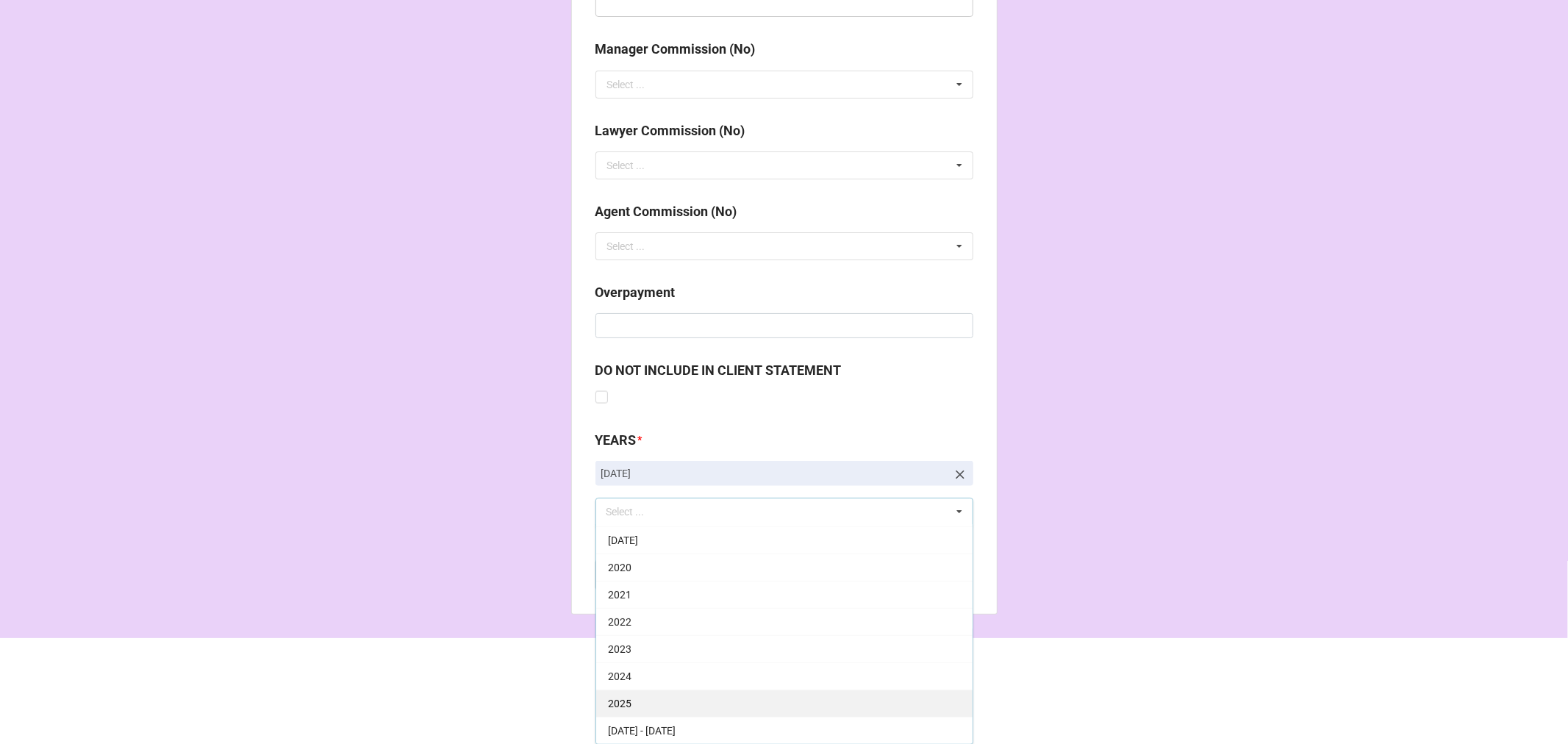
click at [632, 698] on div "2025" at bounding box center [784, 703] width 376 height 27
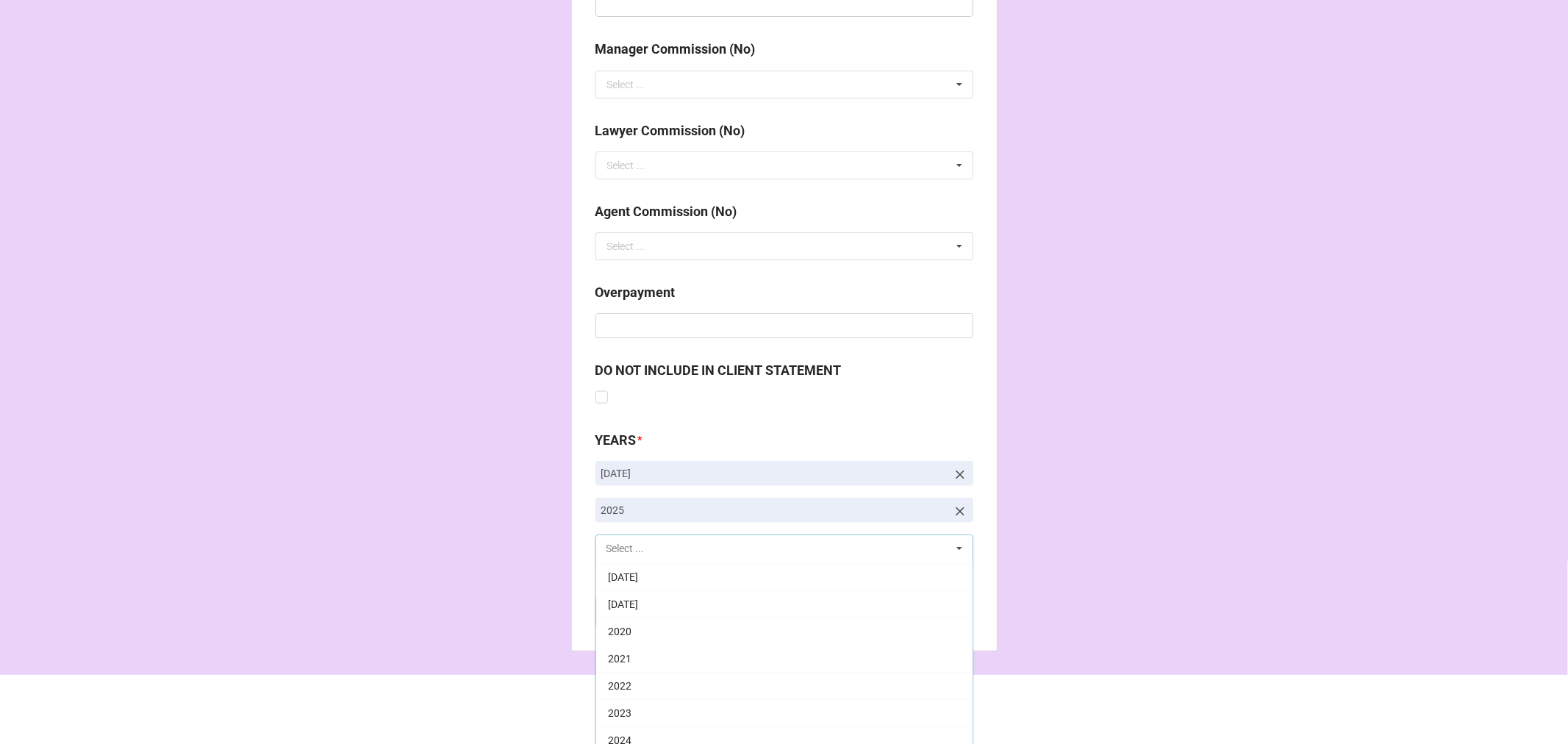
scroll to position [244, 0]
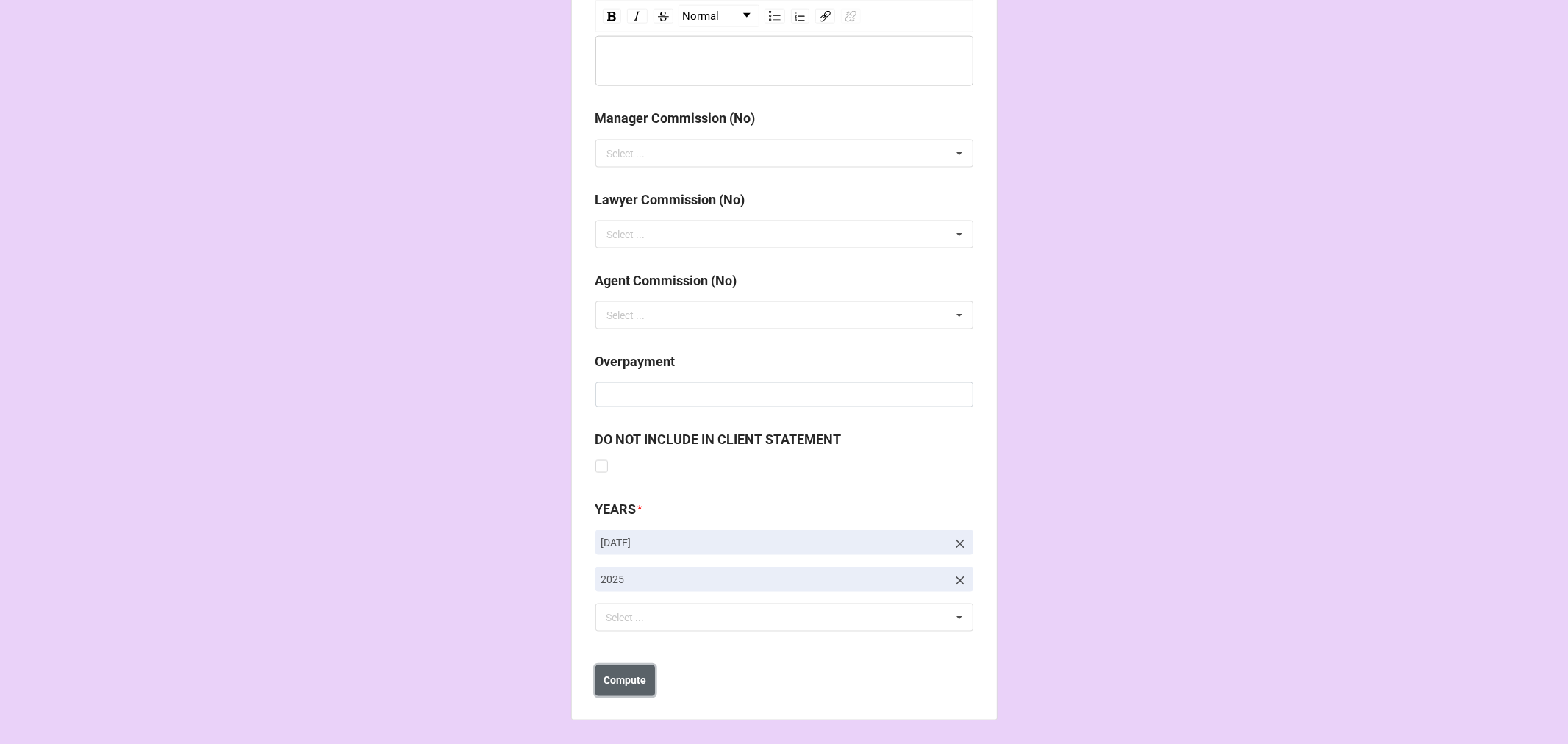
click at [626, 679] on b "Compute" at bounding box center [624, 680] width 42 height 15
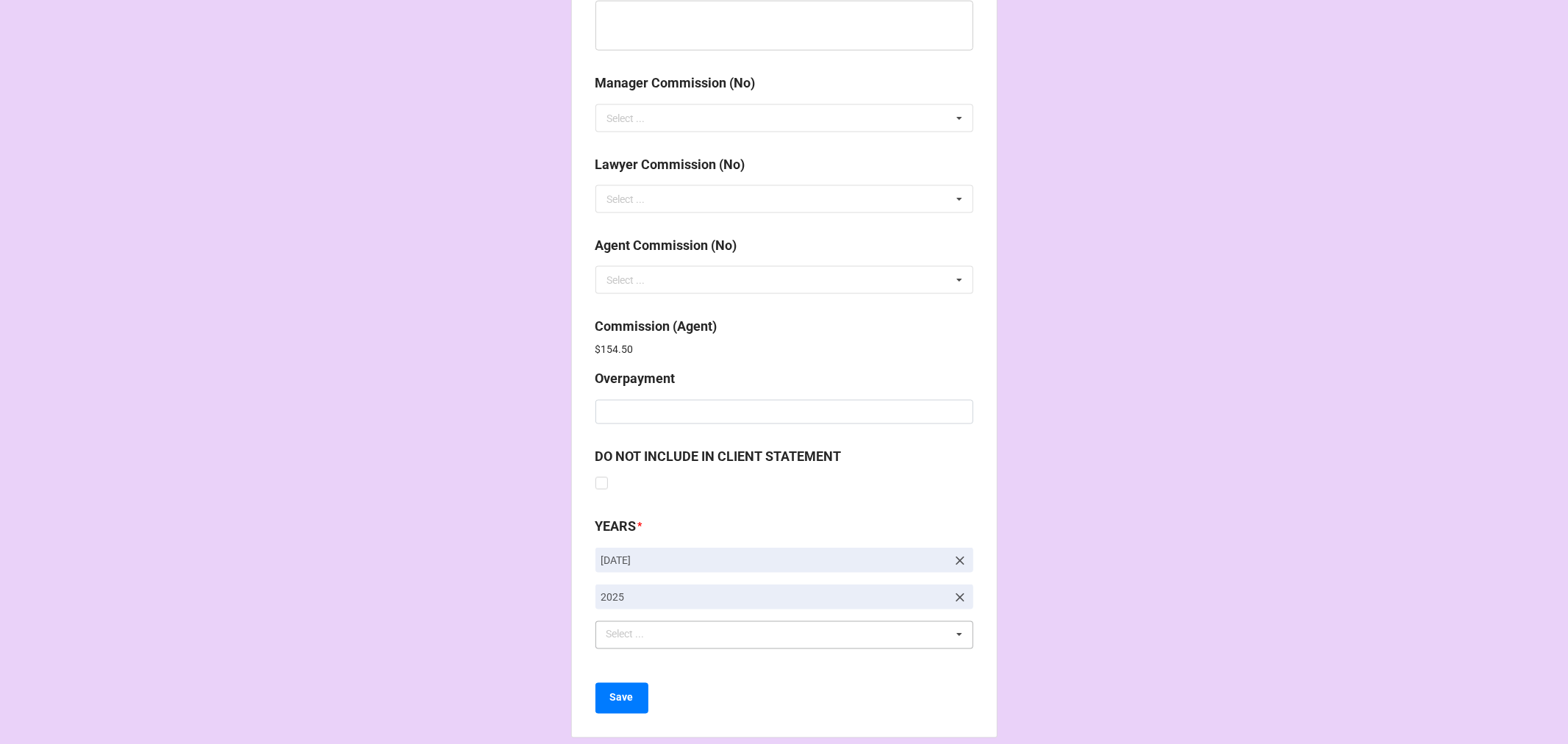
scroll to position [1753, 0]
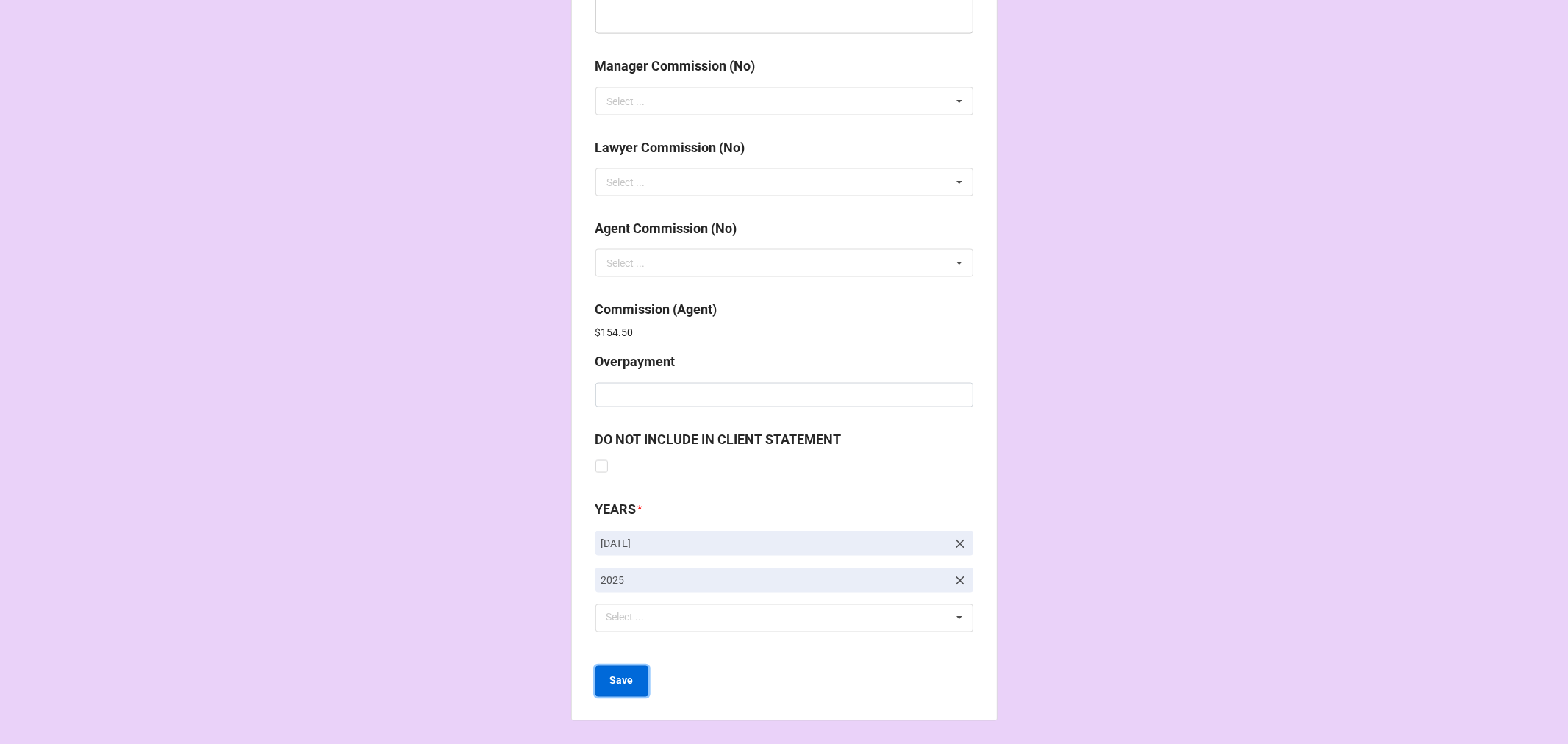
click at [628, 672] on button "Save" at bounding box center [622, 681] width 53 height 31
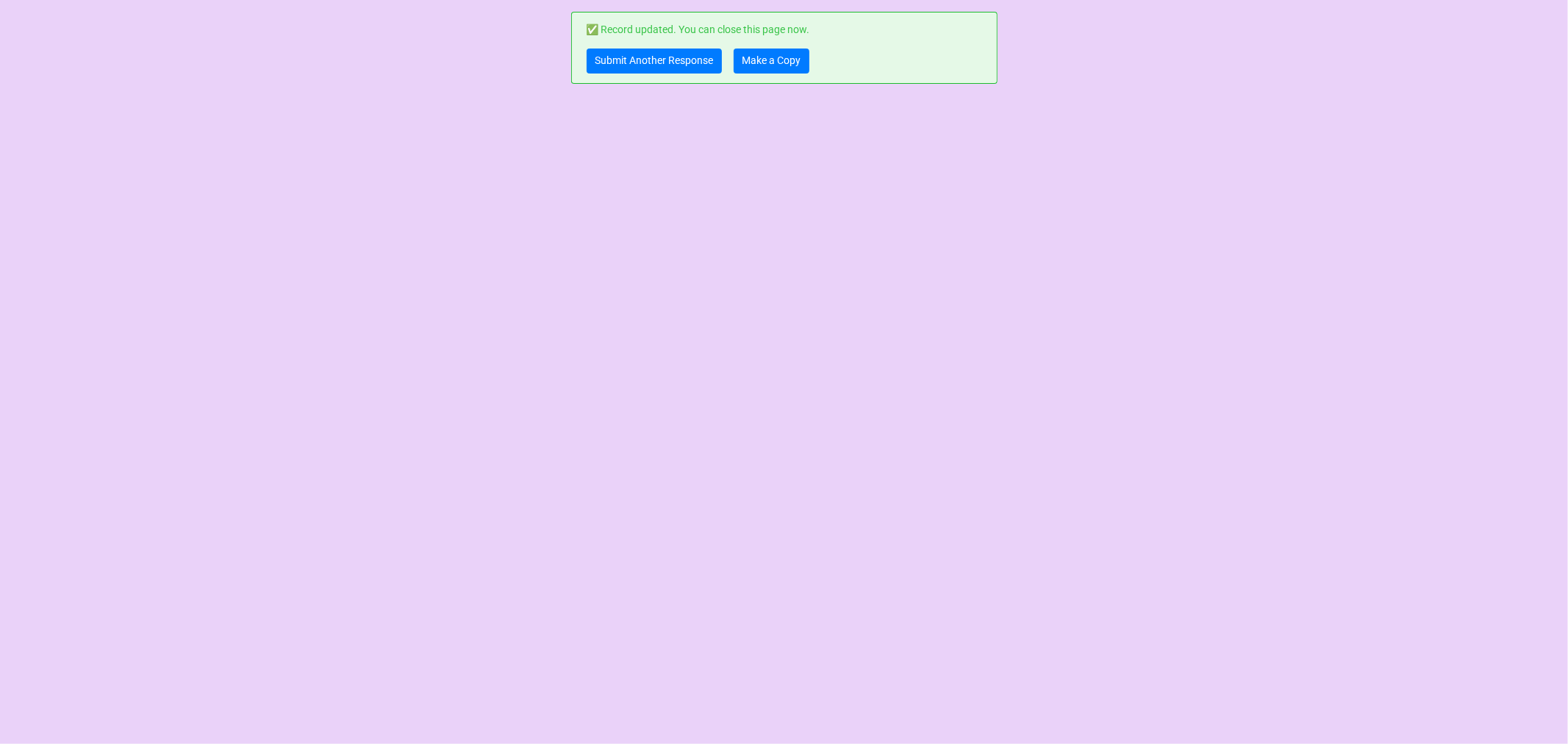
scroll to position [0, 0]
click at [619, 57] on link "Submit Another Response" at bounding box center [654, 61] width 135 height 25
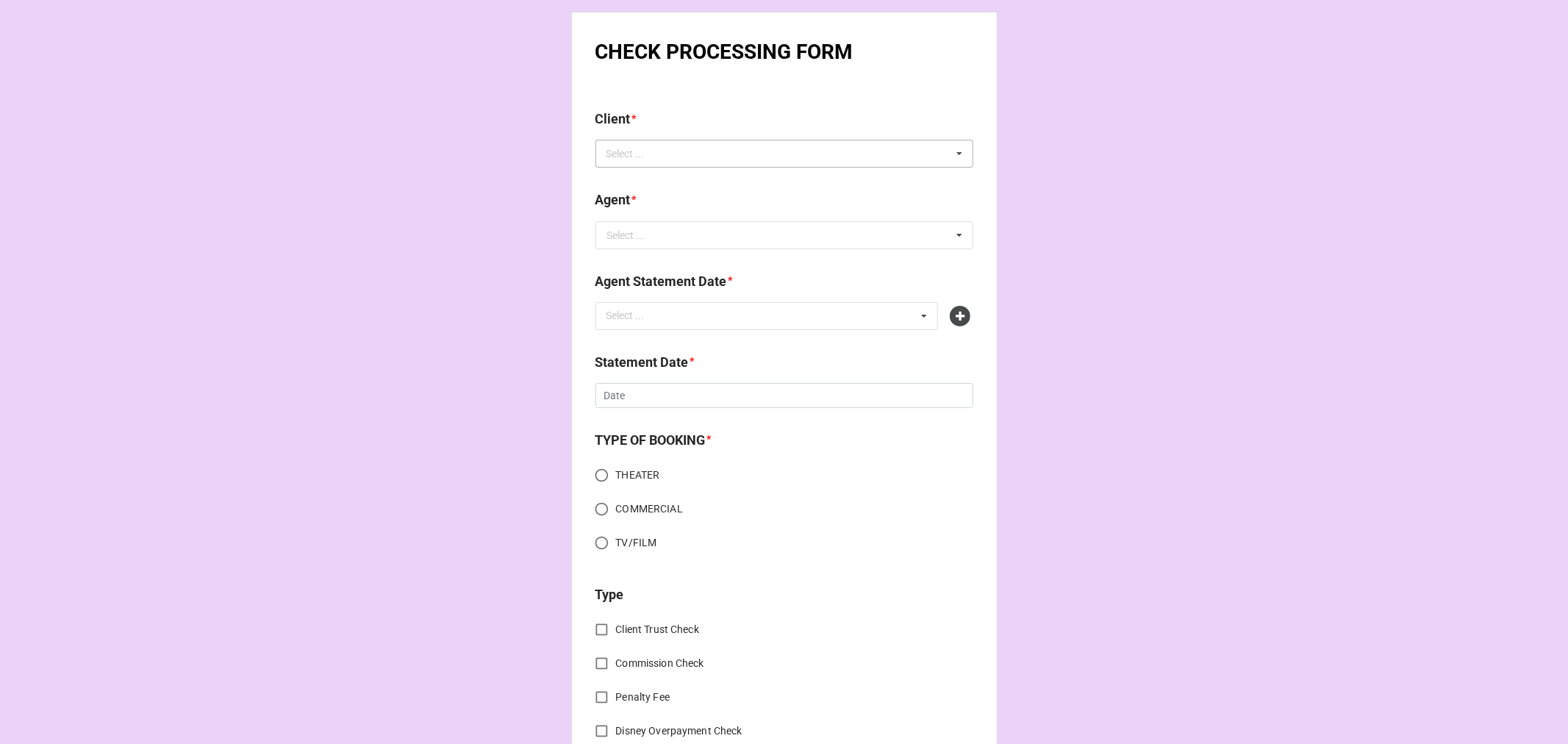
click at [689, 154] on div "Select ... No results found." at bounding box center [784, 153] width 378 height 28
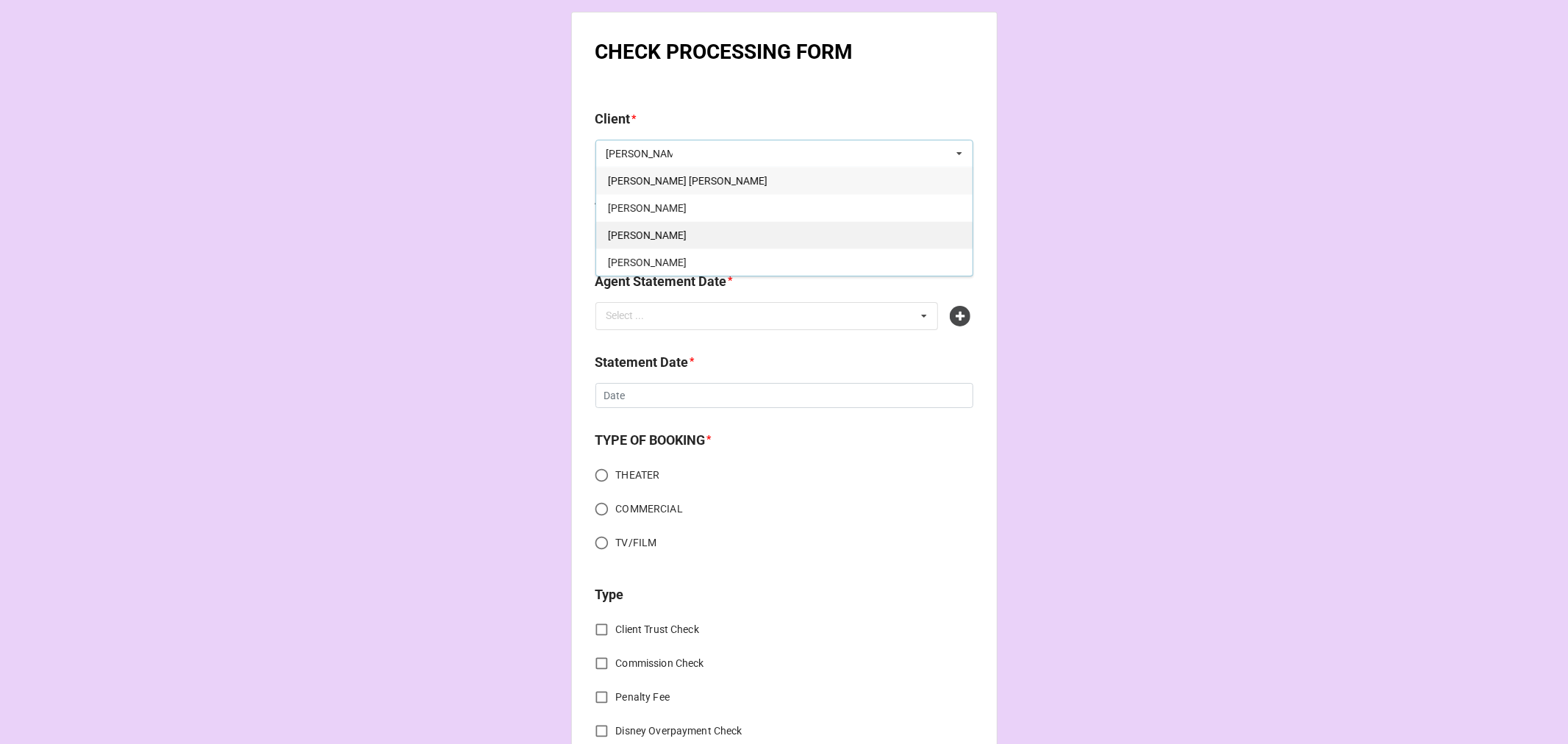
type input "[PERSON_NAME]"
click at [701, 225] on div "[PERSON_NAME]" at bounding box center [784, 235] width 376 height 27
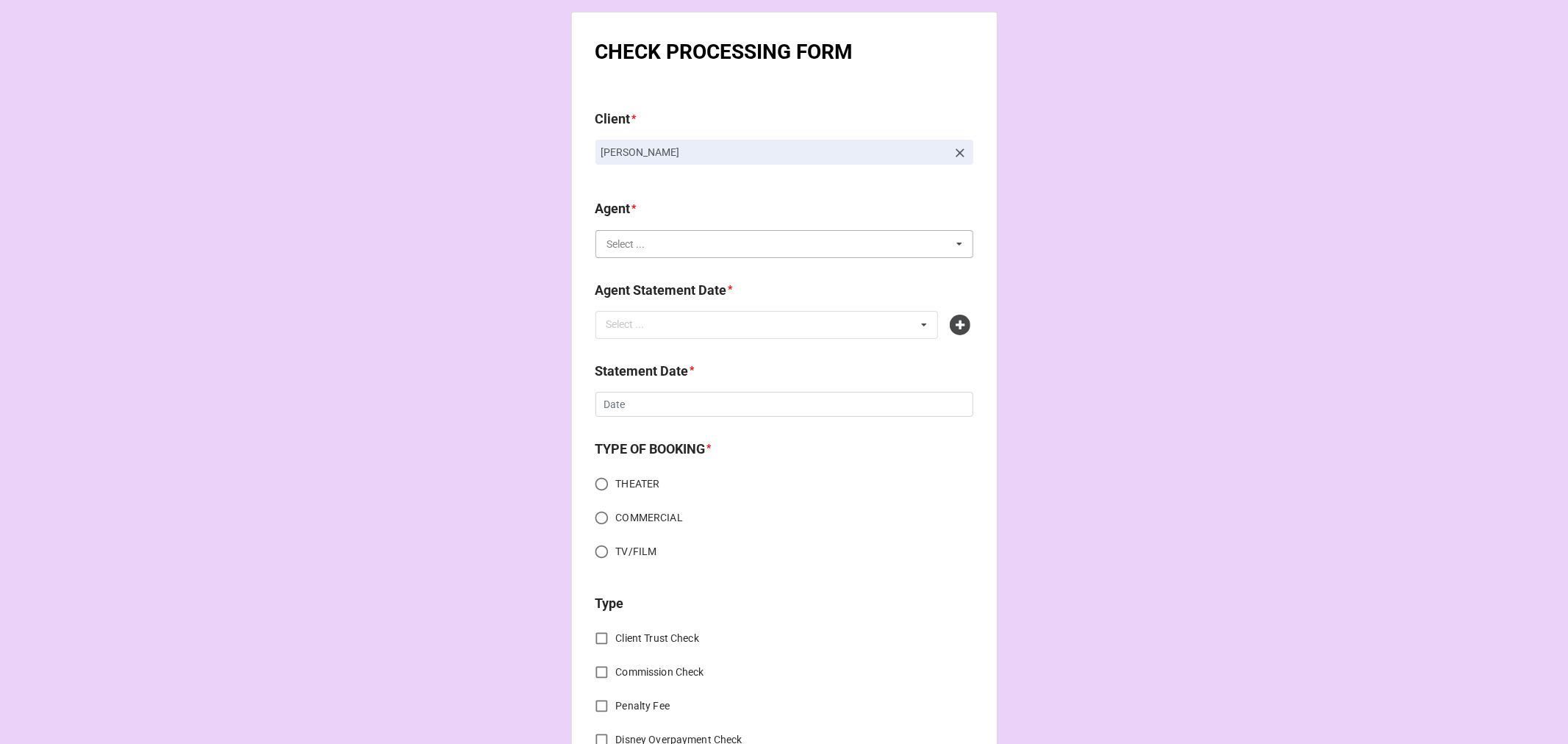
click at [684, 254] on input "text" at bounding box center [785, 243] width 376 height 26
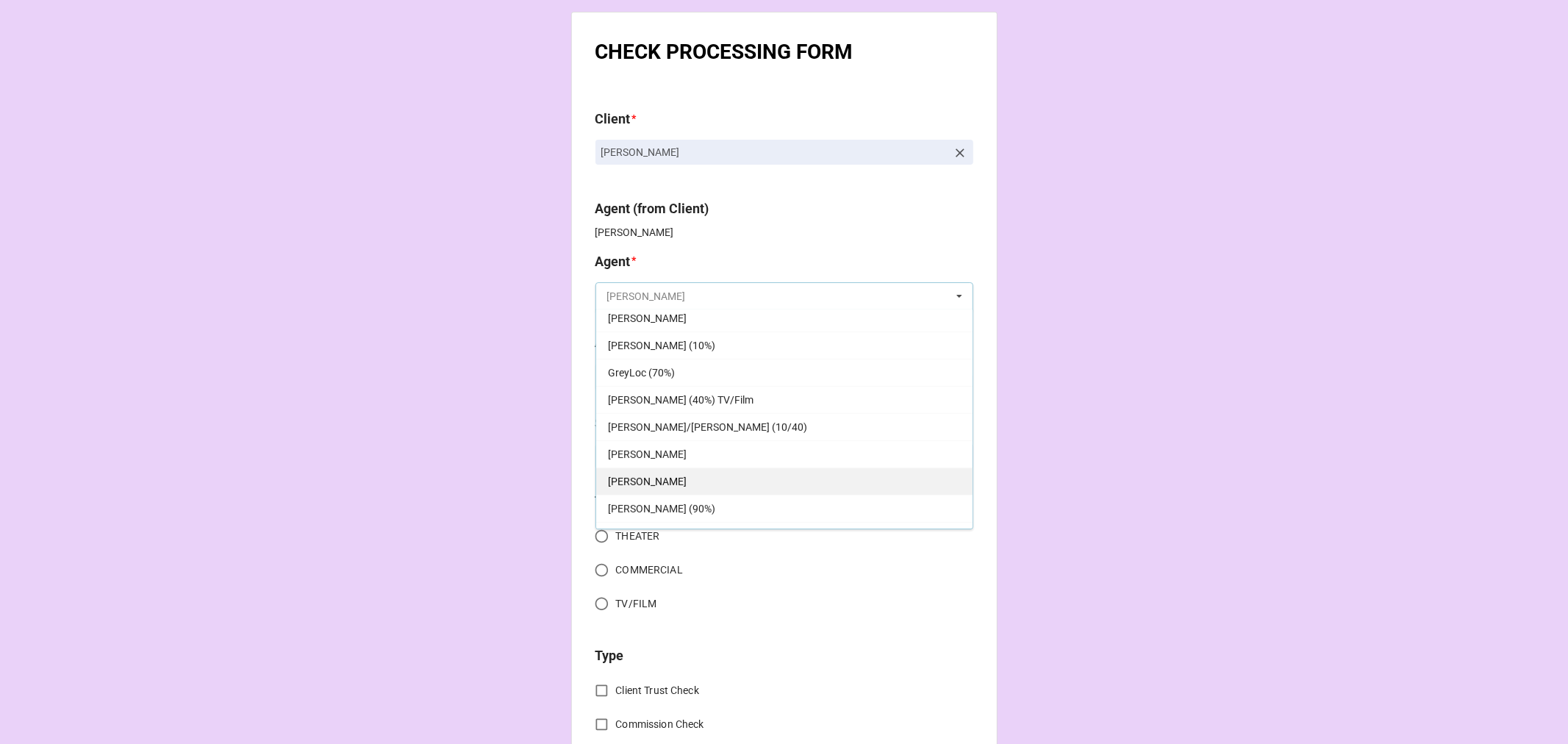
scroll to position [571, 0]
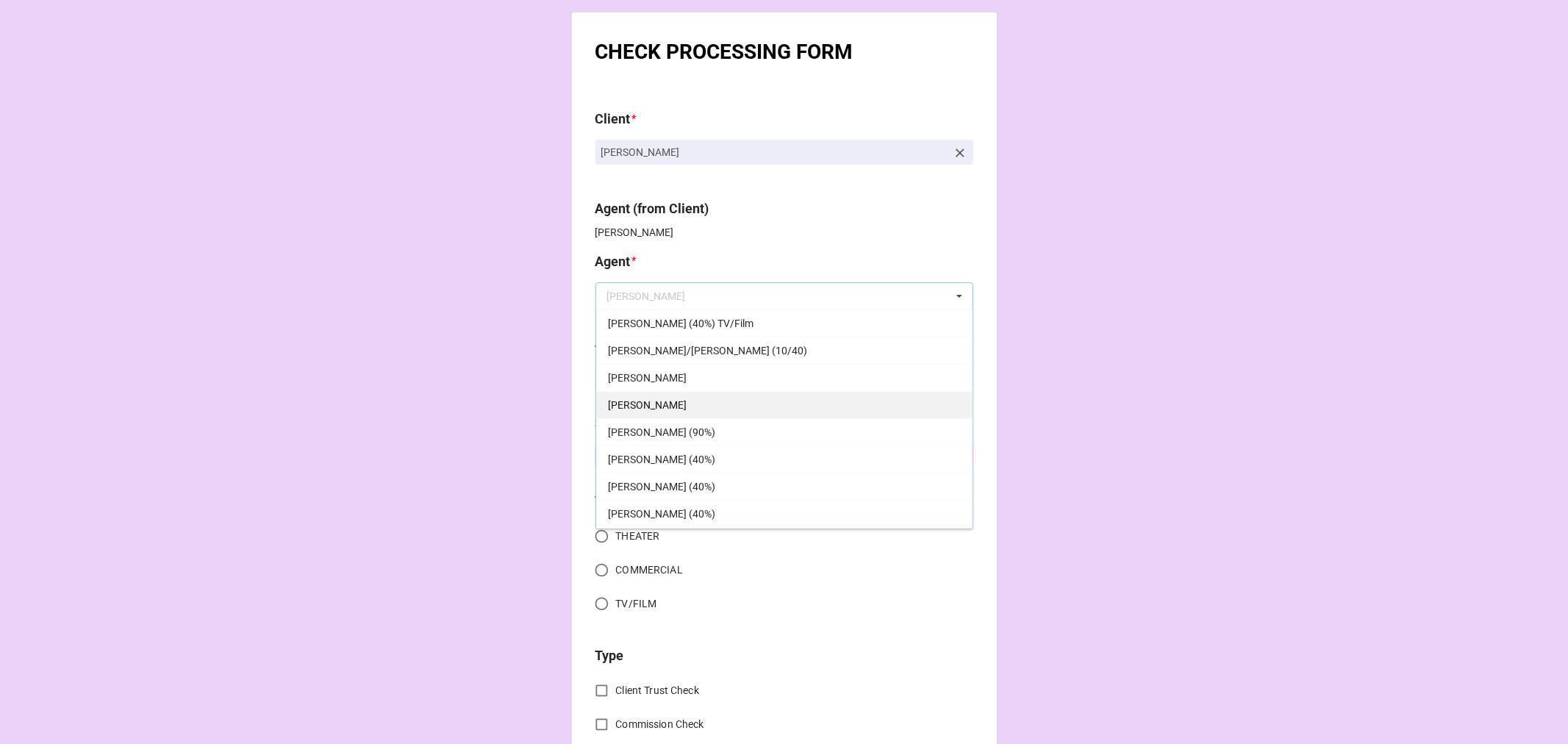
click at [655, 409] on div "[PERSON_NAME]" at bounding box center [784, 405] width 376 height 27
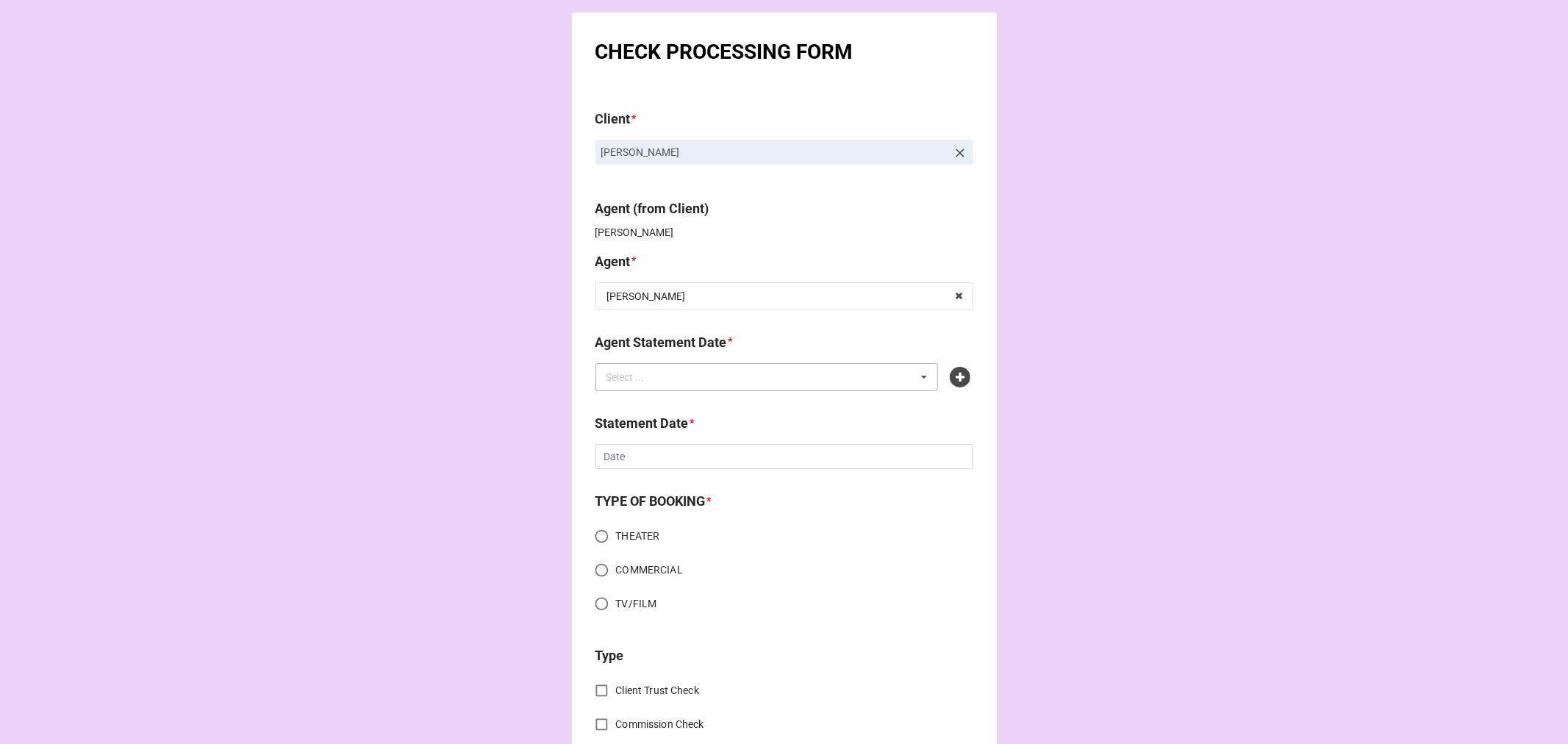
click at [644, 385] on div "Select ..." at bounding box center [634, 376] width 63 height 17
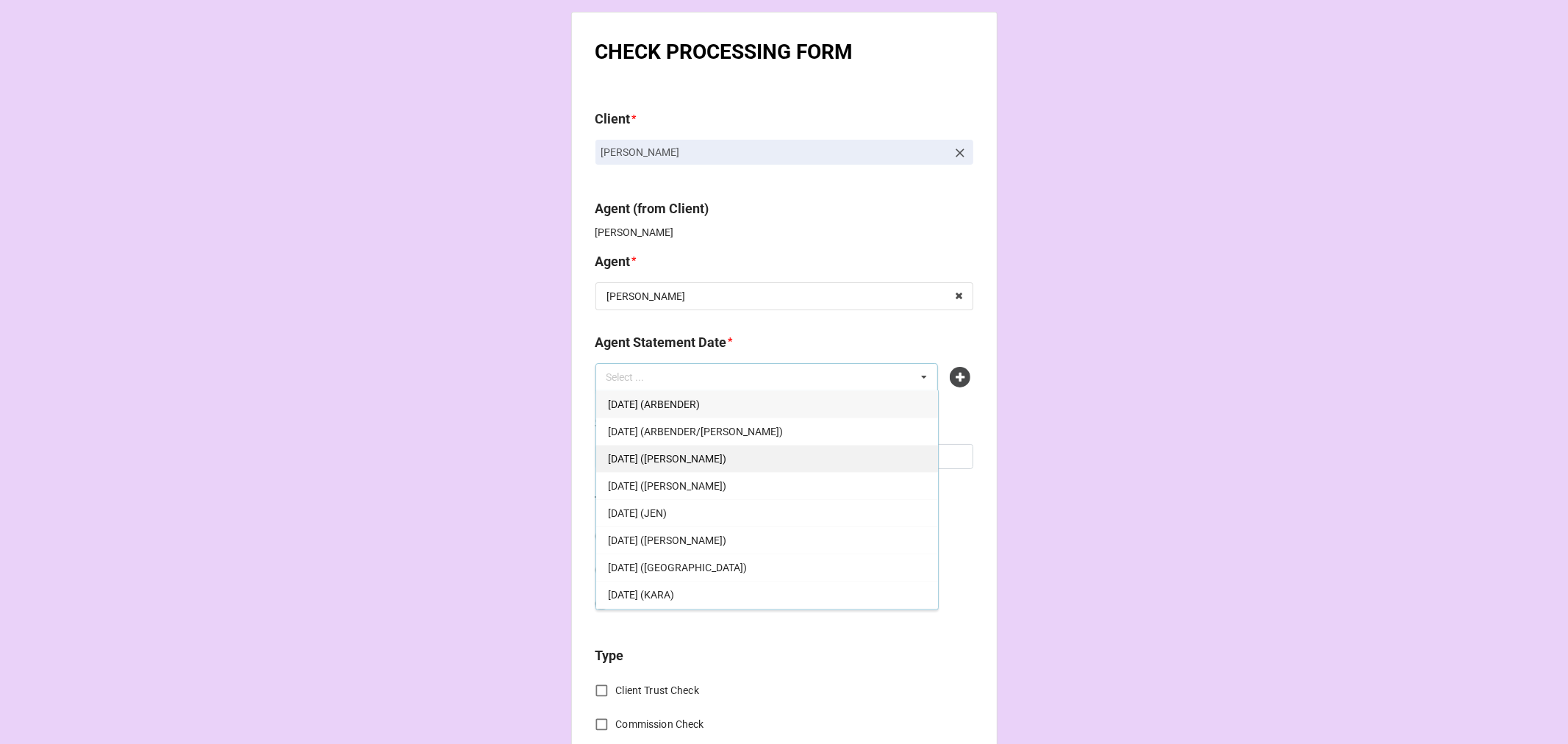
click at [719, 460] on span "[DATE] ([PERSON_NAME])" at bounding box center [667, 458] width 118 height 12
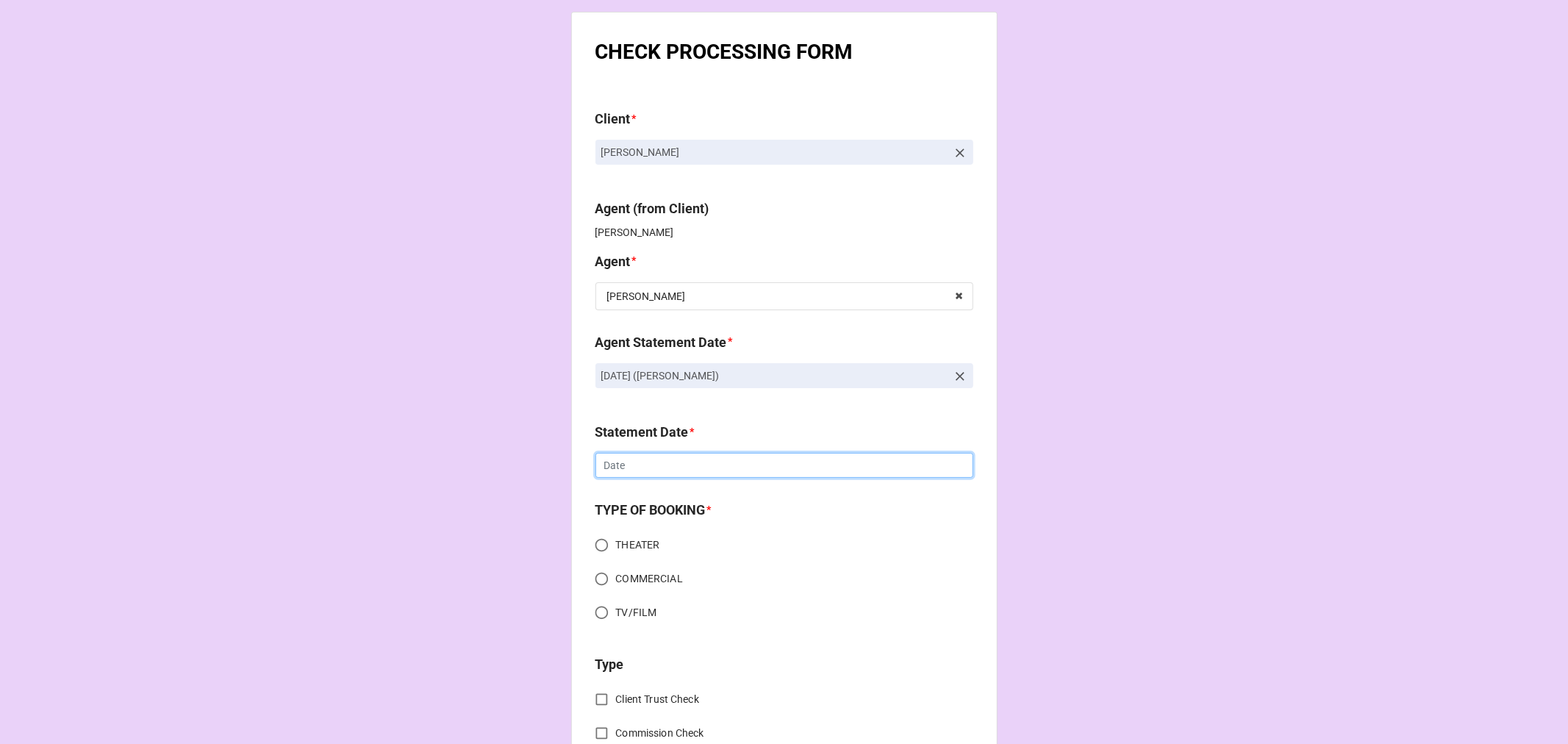
click at [679, 465] on input "text" at bounding box center [784, 465] width 378 height 25
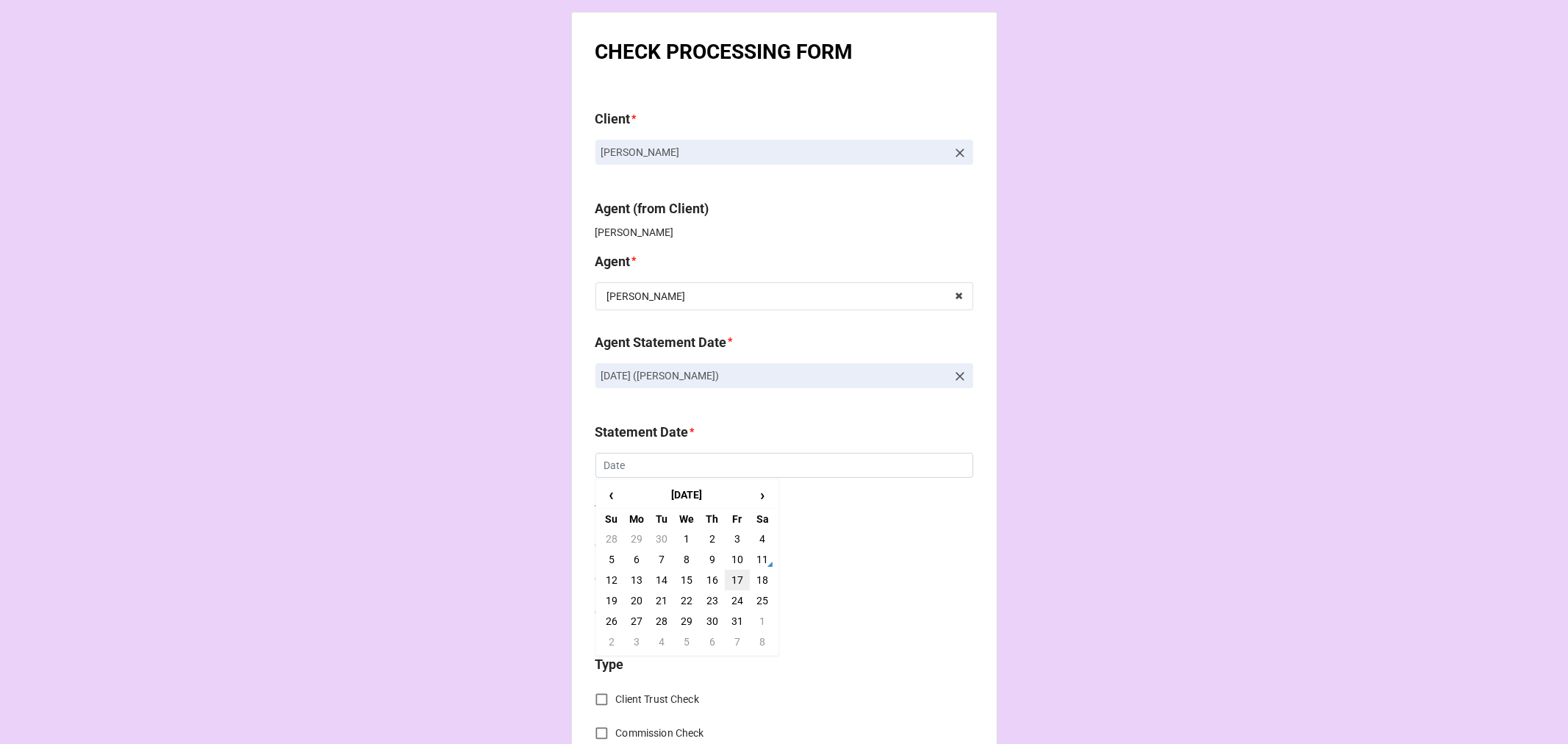
click at [735, 580] on td "17" at bounding box center [737, 580] width 25 height 21
type input "[DATE]"
click at [596, 615] on input "TV/FILM" at bounding box center [602, 613] width 29 height 29
radio input "true"
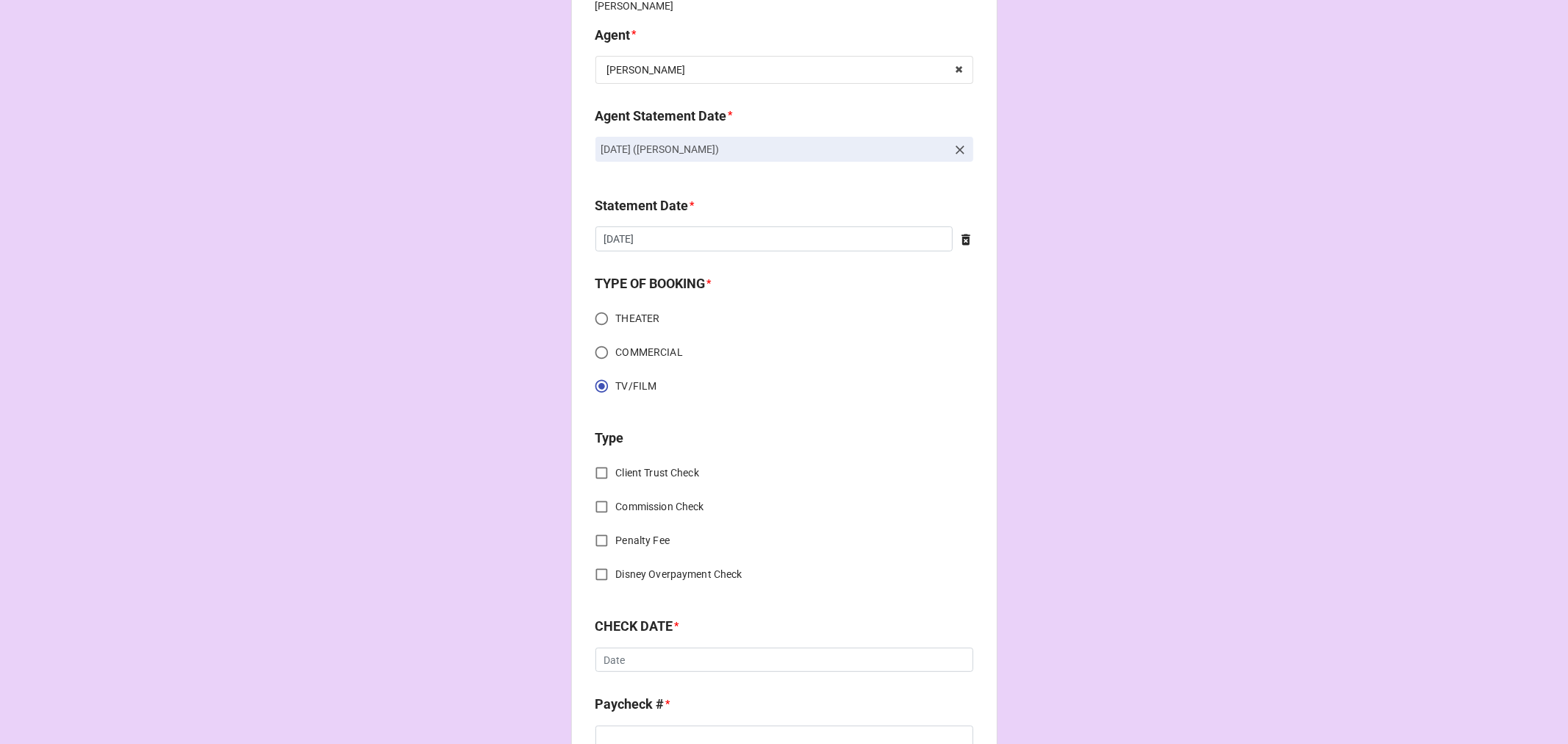
scroll to position [489, 0]
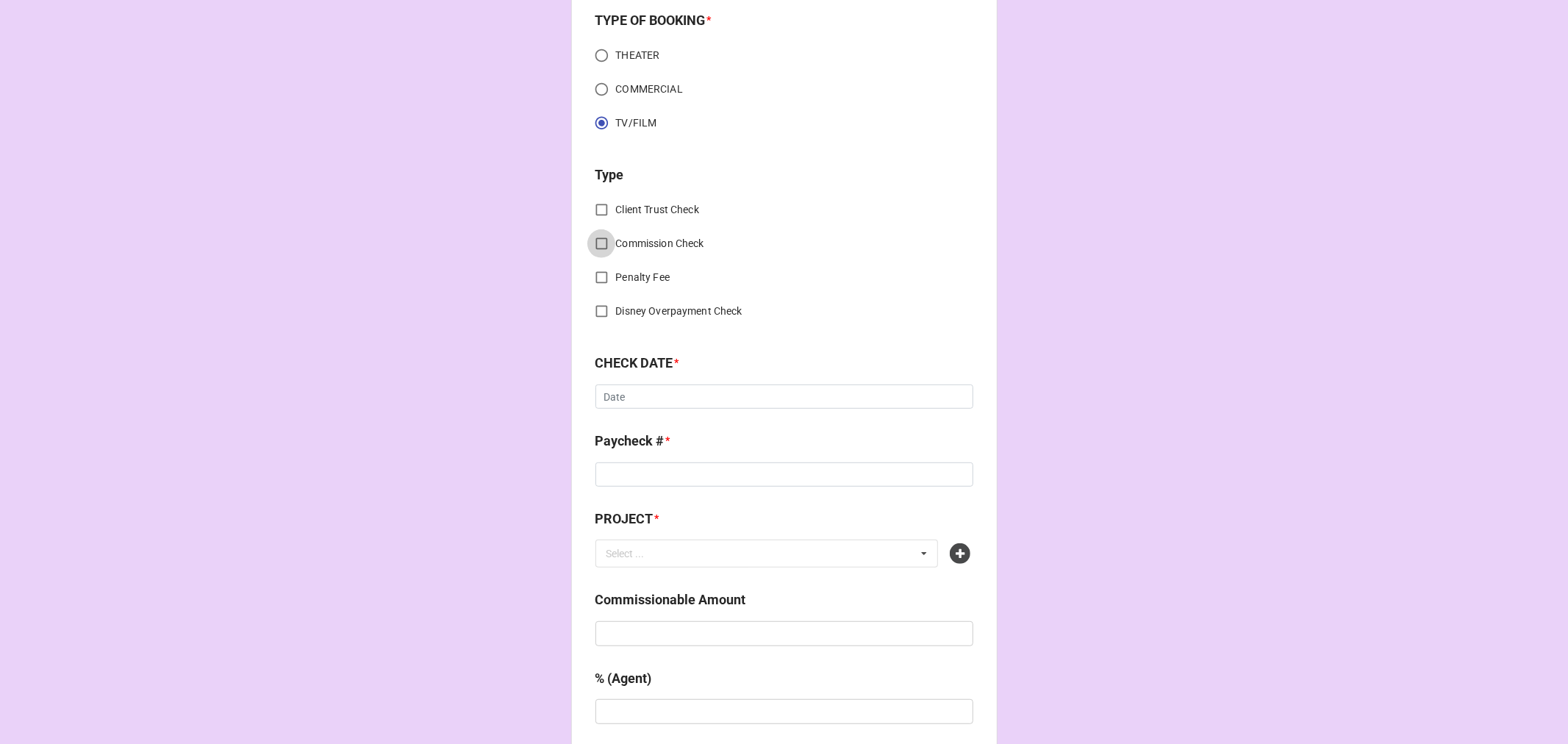
drag, startPoint x: 598, startPoint y: 240, endPoint x: 635, endPoint y: 347, distance: 113.2
click at [597, 240] on input "Commission Check" at bounding box center [602, 243] width 29 height 29
checkbox input "true"
click at [633, 398] on div "Select ..." at bounding box center [627, 398] width 38 height 10
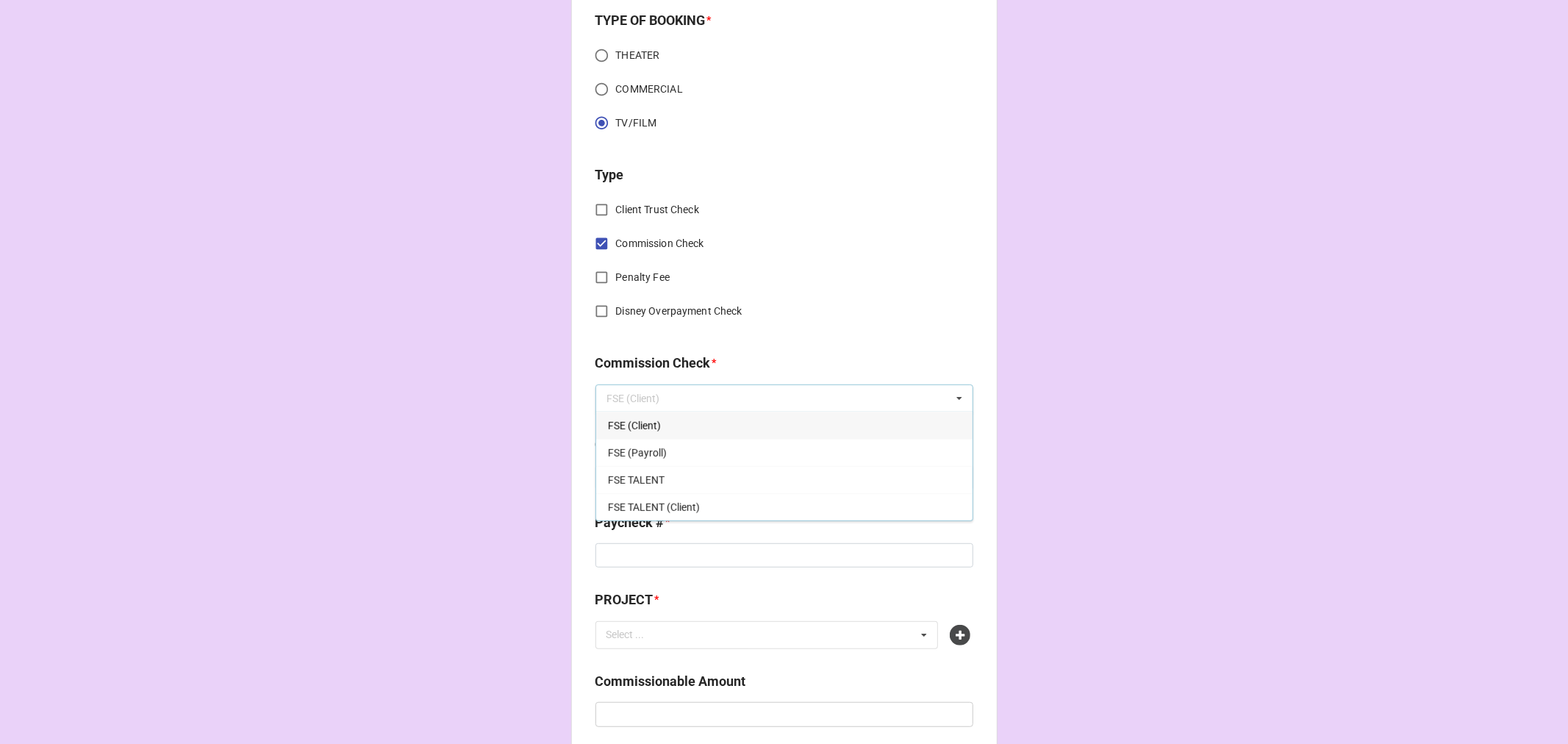
drag, startPoint x: 632, startPoint y: 419, endPoint x: 640, endPoint y: 439, distance: 21.5
click at [632, 421] on span "FSE (Client)" at bounding box center [635, 425] width 53 height 12
click at [643, 479] on input "text" at bounding box center [784, 477] width 378 height 25
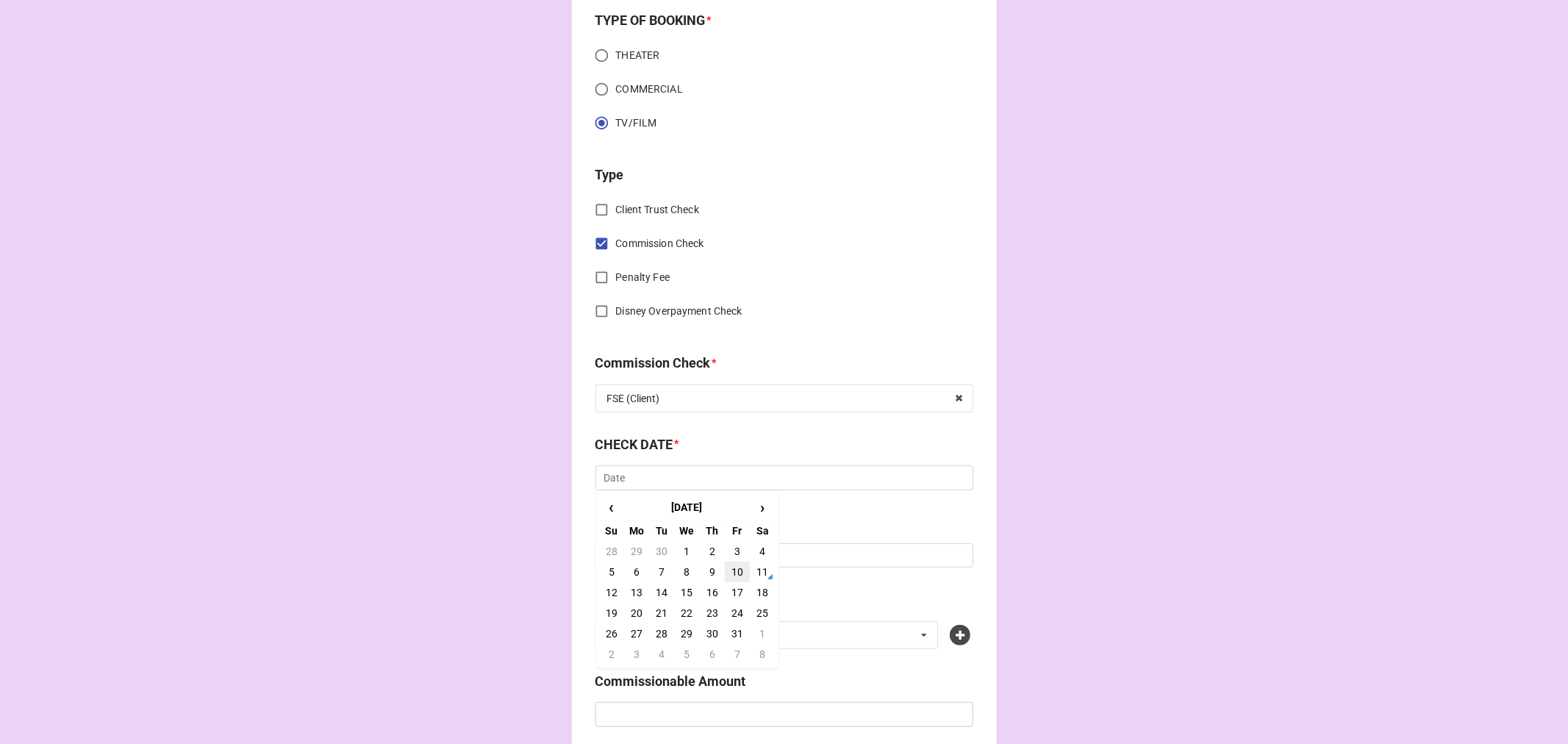
click at [734, 569] on td "10" at bounding box center [737, 572] width 25 height 21
type input "10/10/2025"
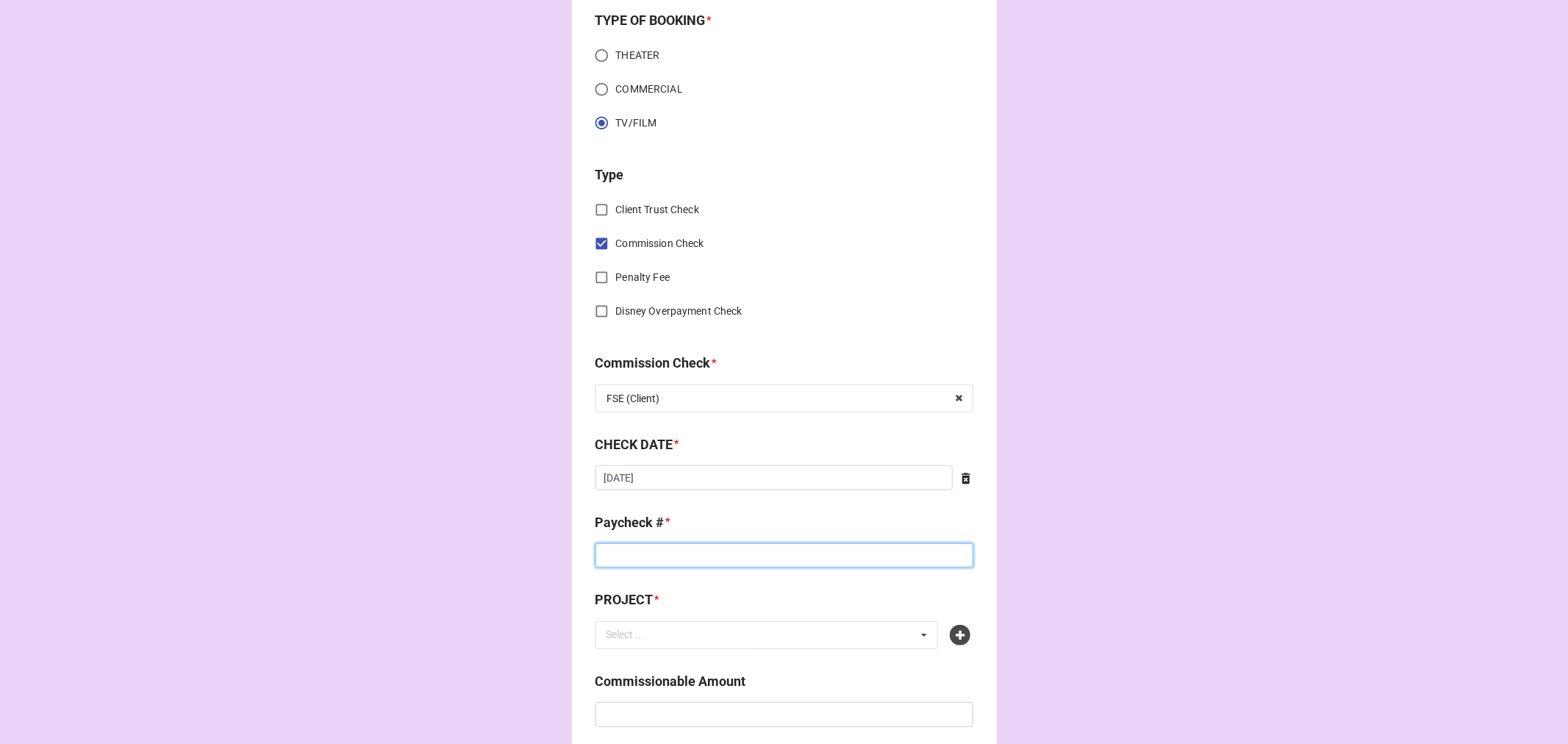
click at [615, 555] on input at bounding box center [784, 555] width 378 height 25
type input "z"
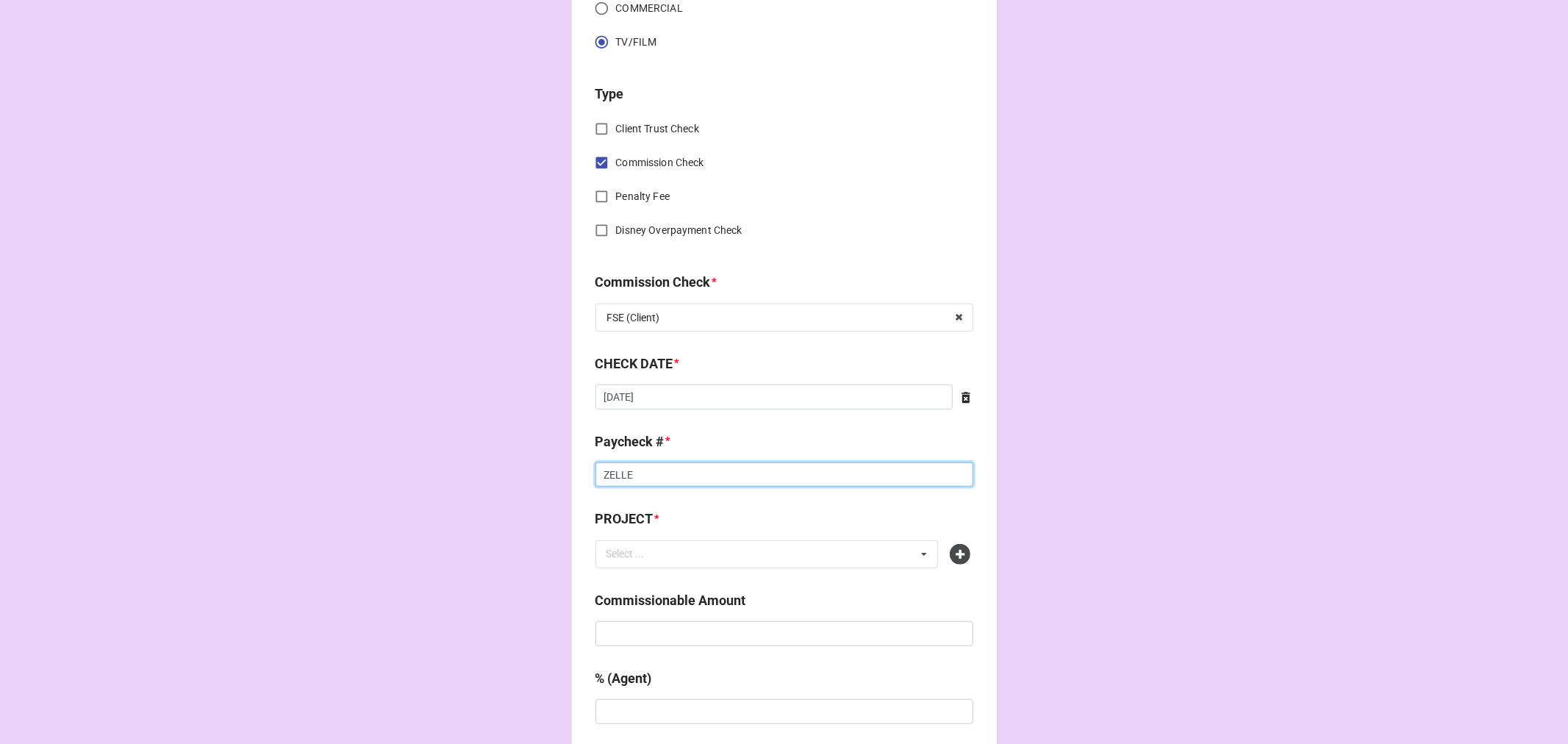
scroll to position [735, 0]
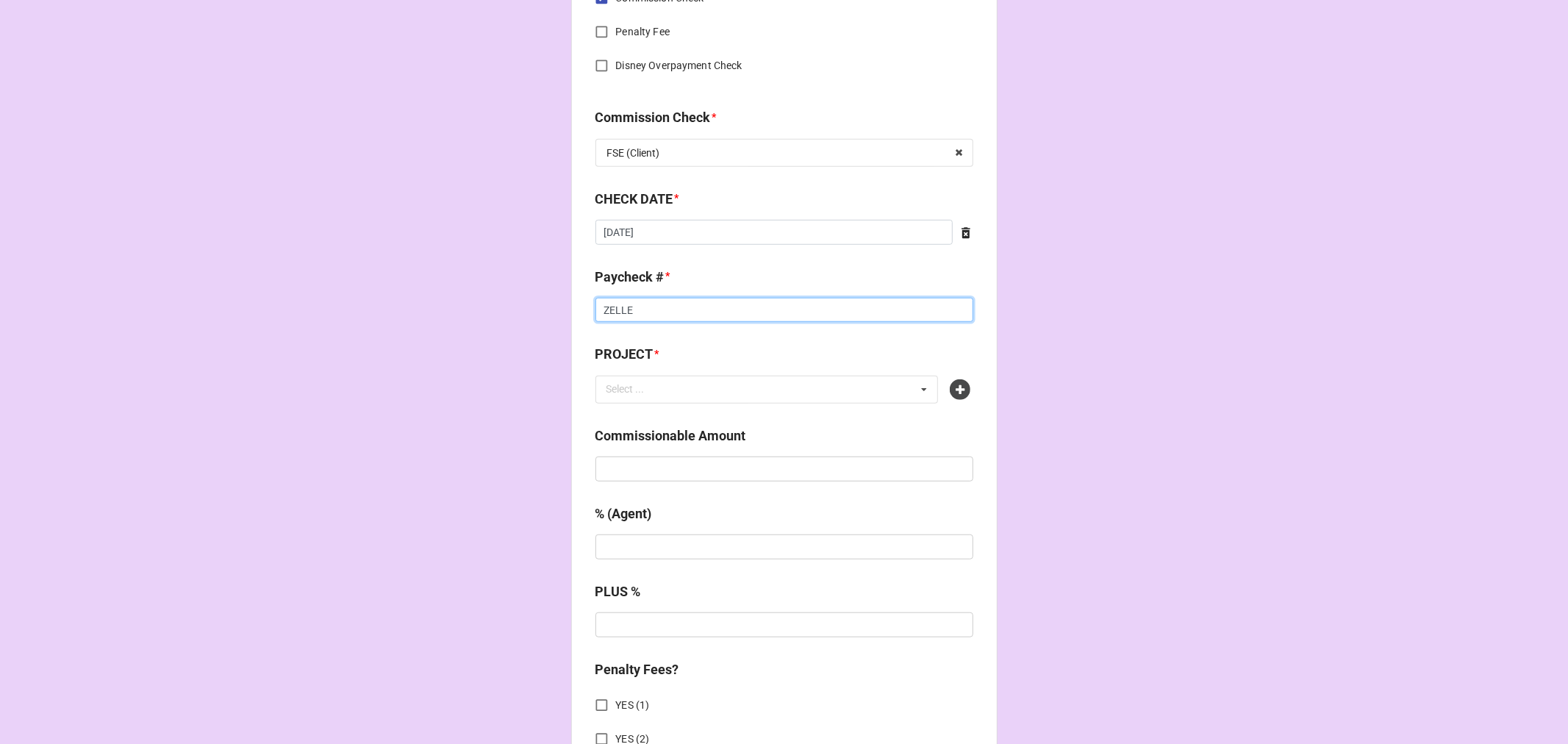
type input "ZELLE"
click at [648, 476] on input "text" at bounding box center [784, 469] width 378 height 25
paste input "$1,401.75"
type input "$1,401.75"
click at [957, 386] on icon at bounding box center [960, 390] width 21 height 21
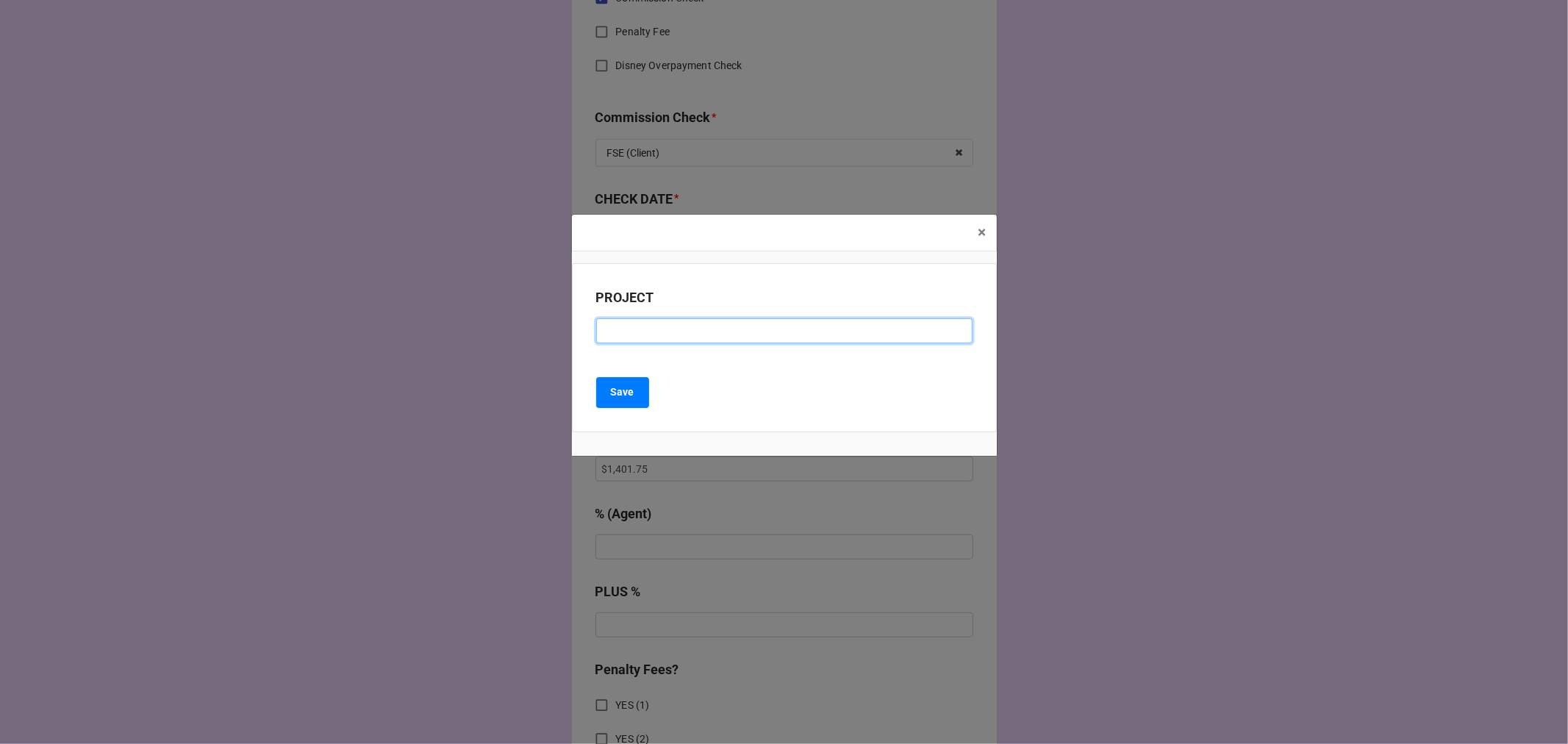
click at [664, 334] on input at bounding box center [784, 330] width 376 height 25
type input "CHICAGO PD EP 13006"
click at [617, 387] on b "Save" at bounding box center [622, 392] width 23 height 15
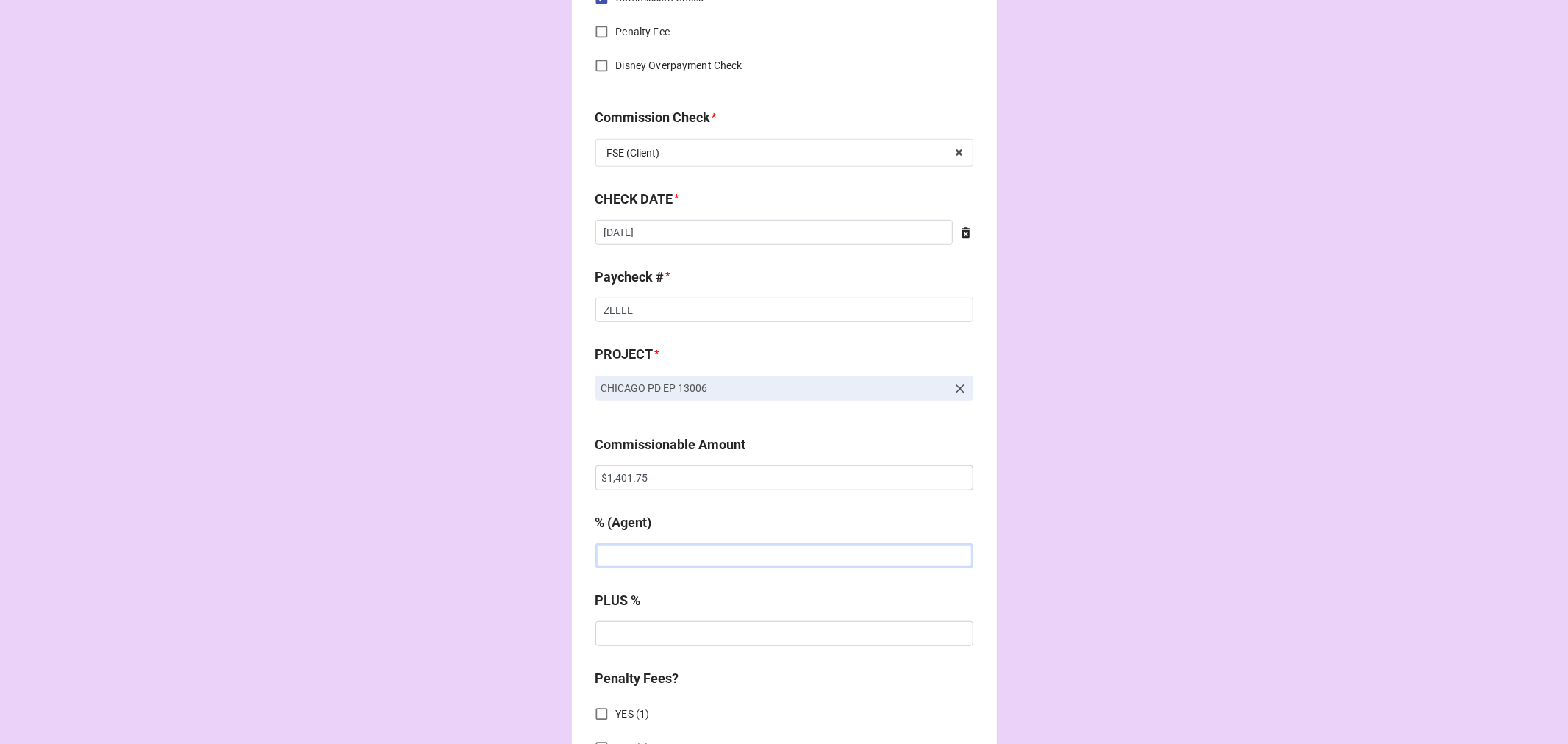
click at [652, 550] on input "text" at bounding box center [784, 555] width 378 height 25
type input "10%"
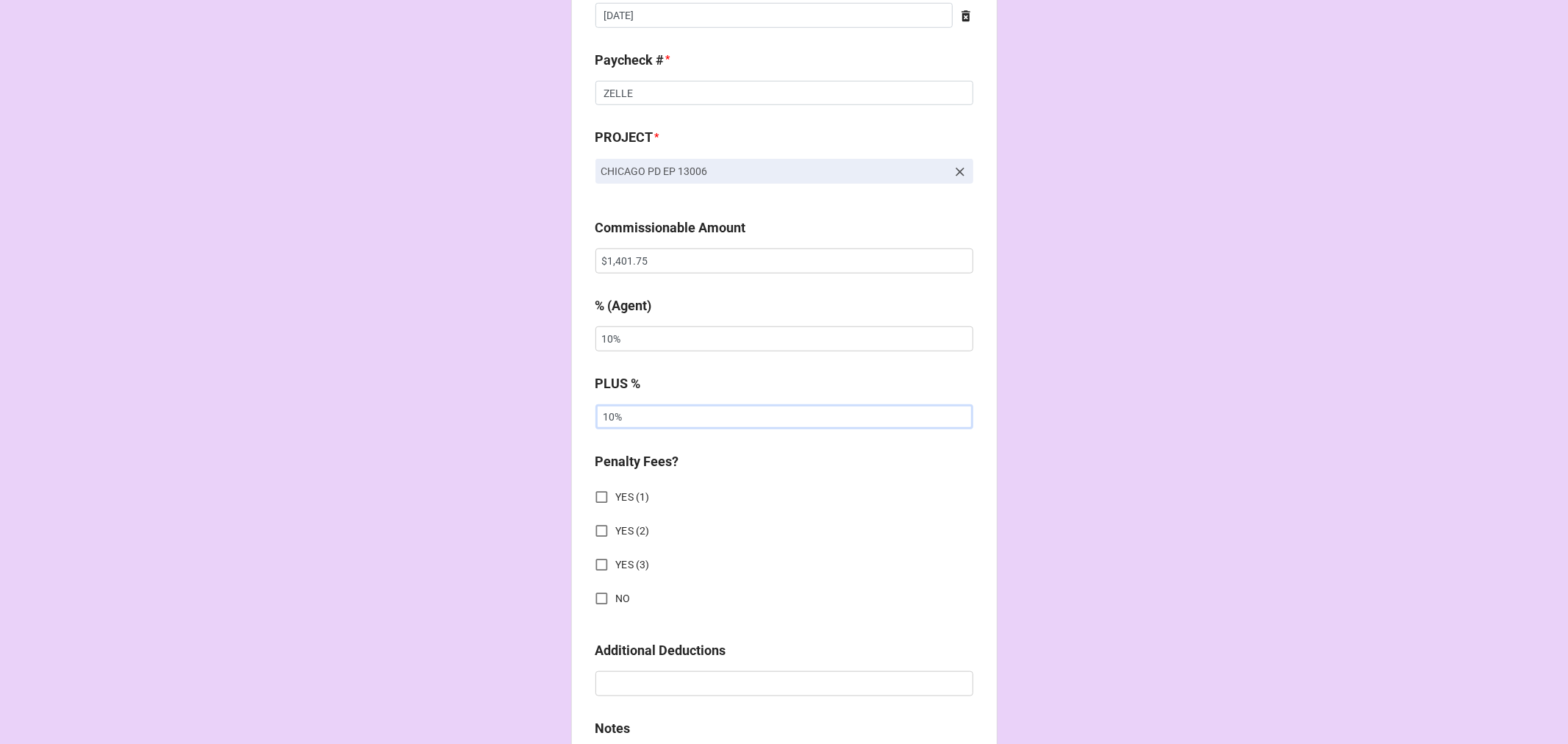
scroll to position [1143, 0]
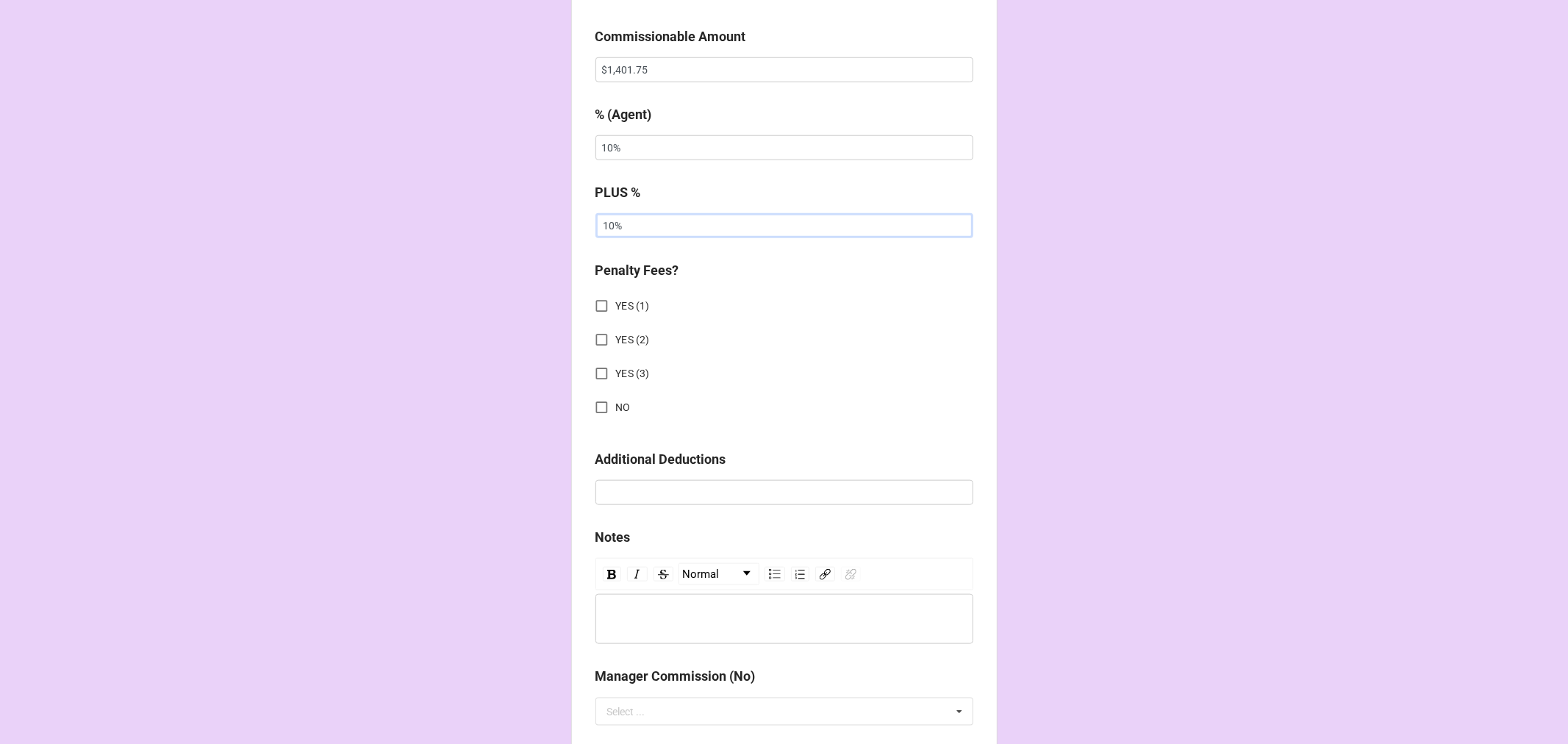
type input "10%"
drag, startPoint x: 591, startPoint y: 409, endPoint x: 599, endPoint y: 409, distance: 8.0
click at [592, 409] on input "NO" at bounding box center [602, 408] width 29 height 29
checkbox input "true"
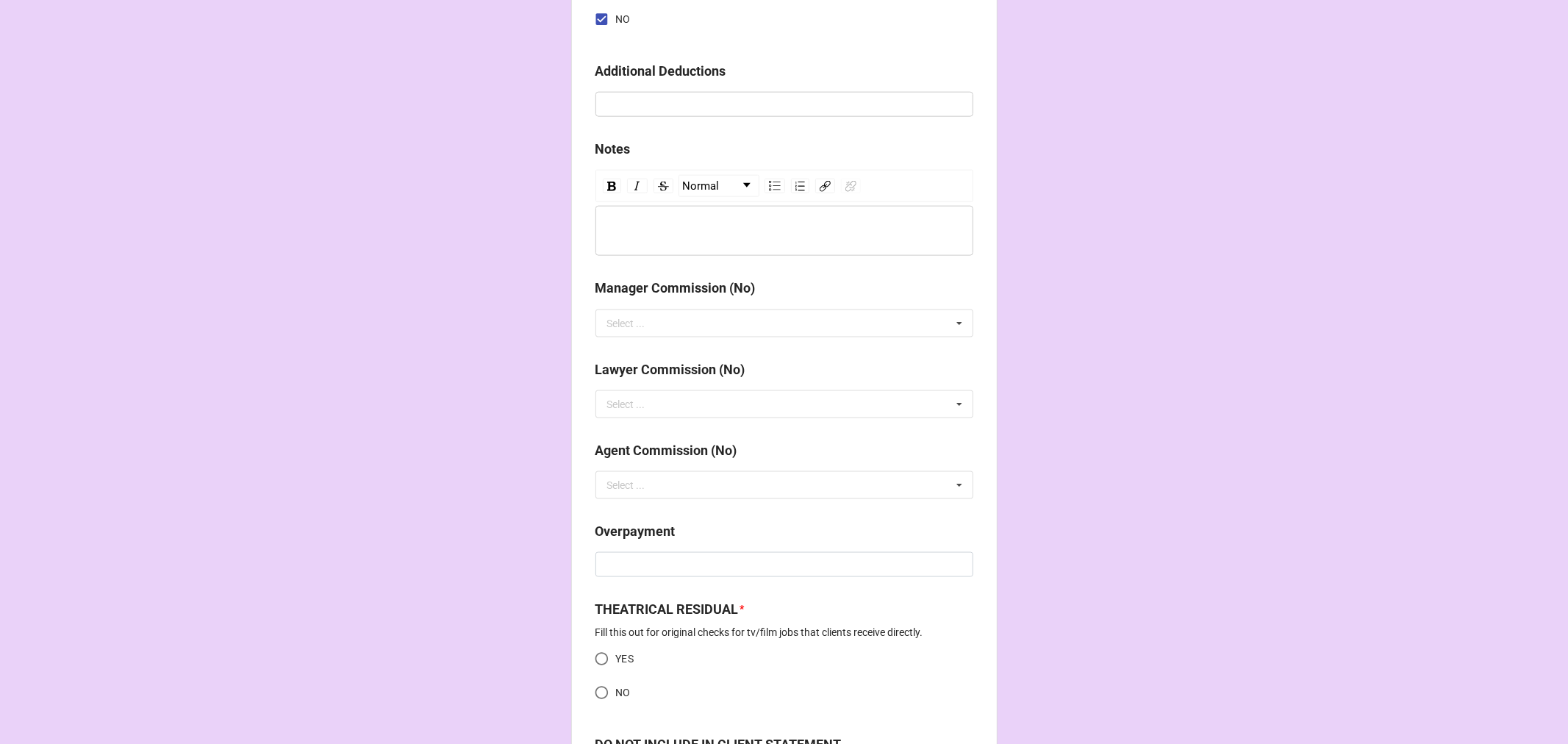
scroll to position [1763, 0]
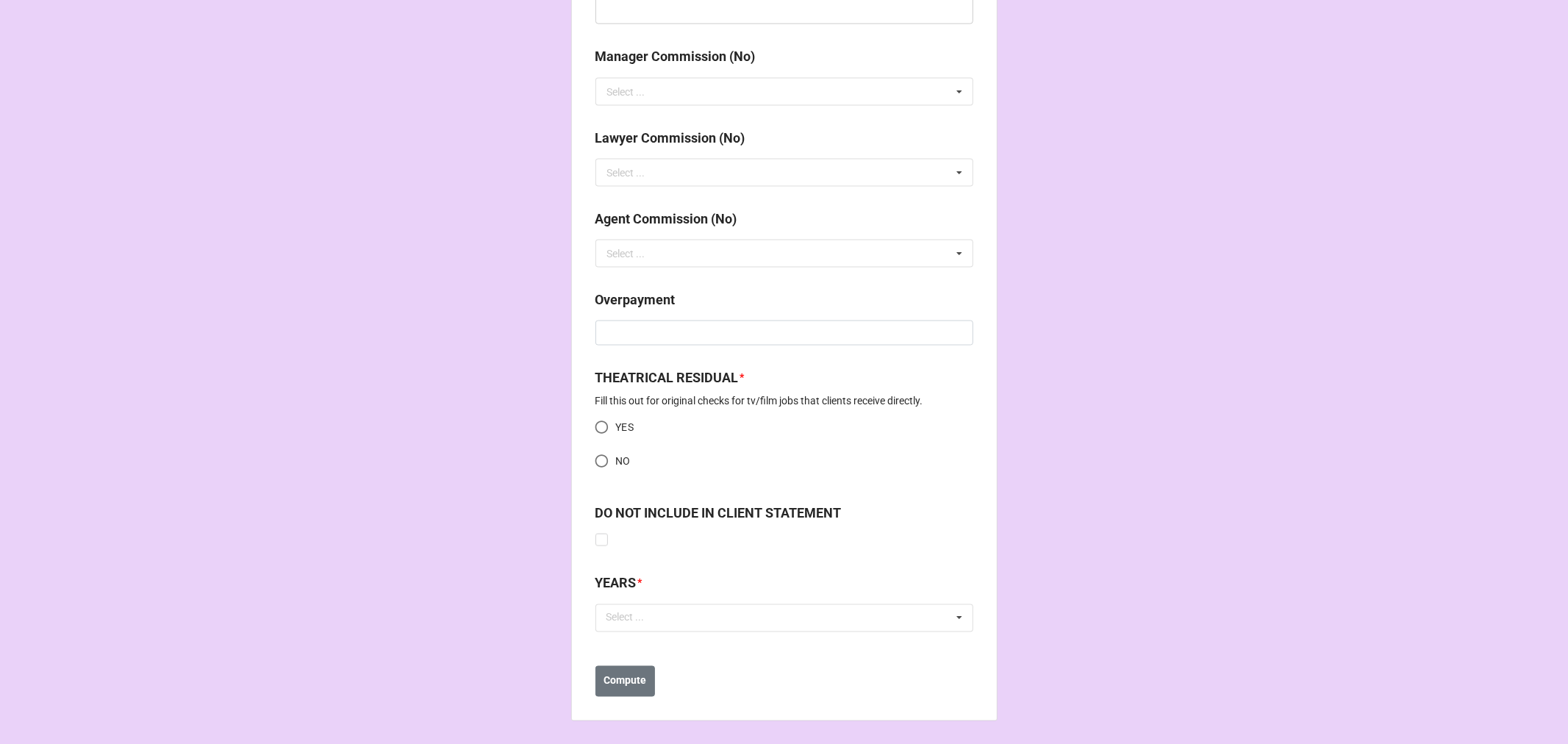
click at [599, 426] on input "YES" at bounding box center [602, 428] width 29 height 29
radio input "true"
click at [663, 620] on div "Select ... No results found." at bounding box center [784, 618] width 378 height 28
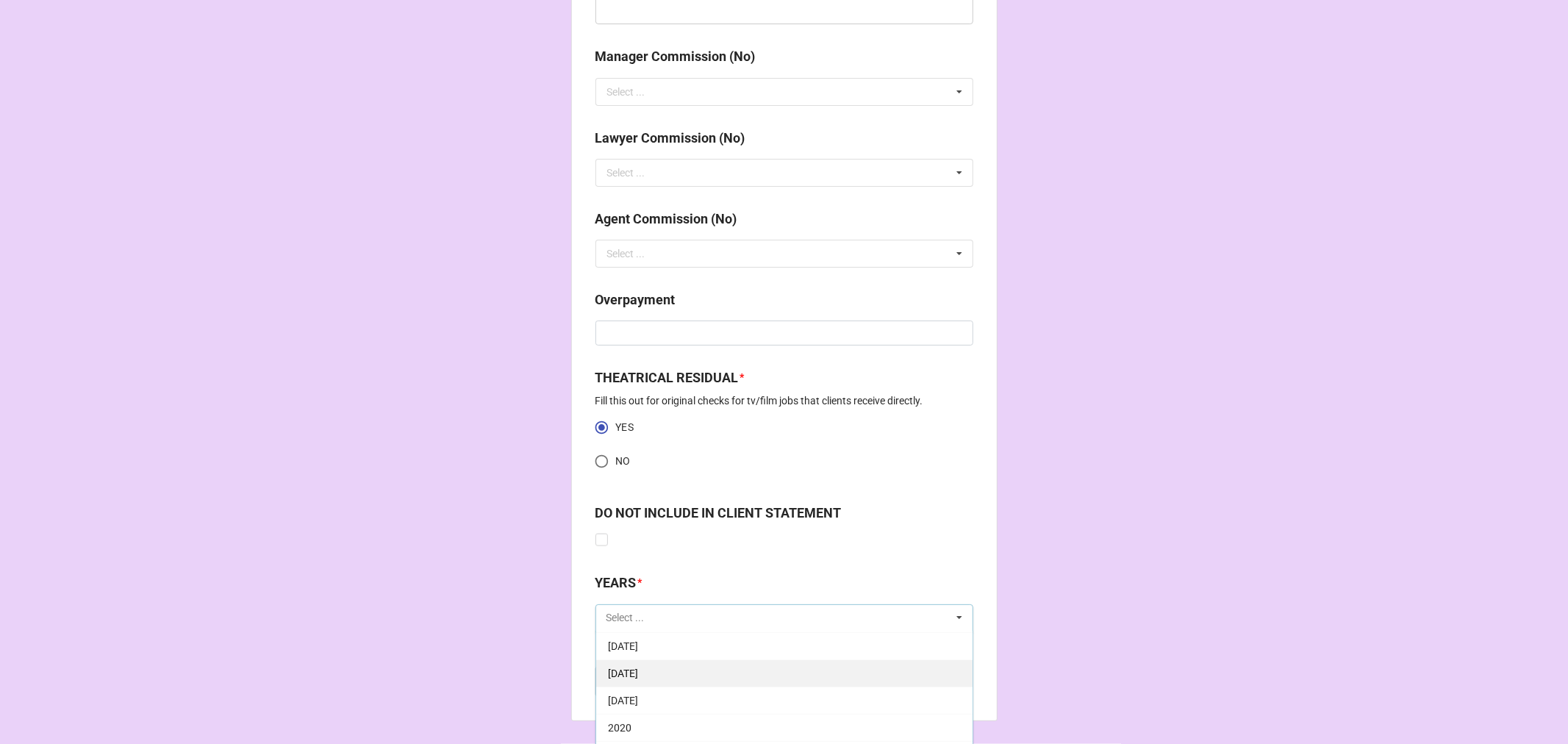
scroll to position [245, 0]
click at [681, 637] on div "[DATE]" at bounding box center [784, 645] width 376 height 27
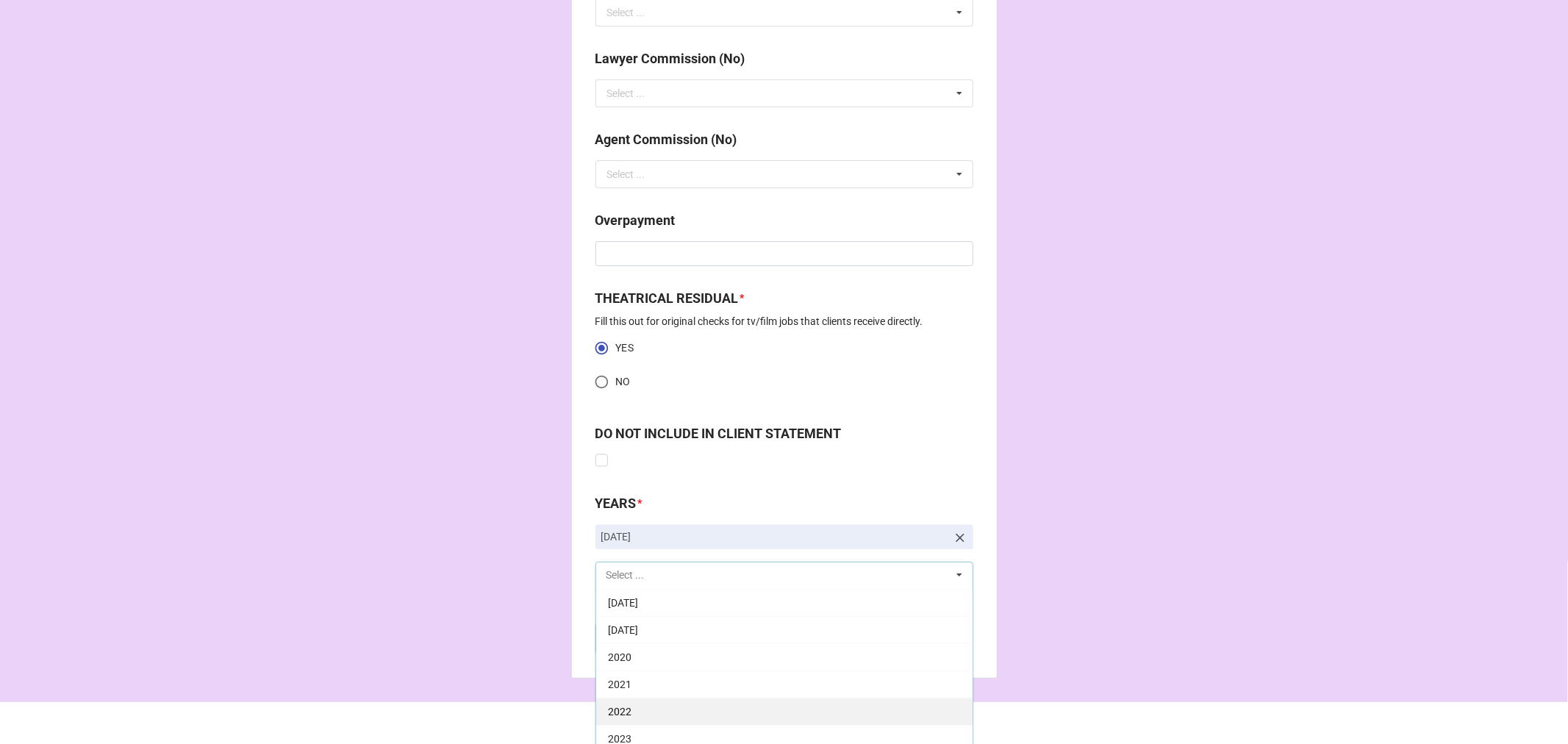
scroll to position [1906, 0]
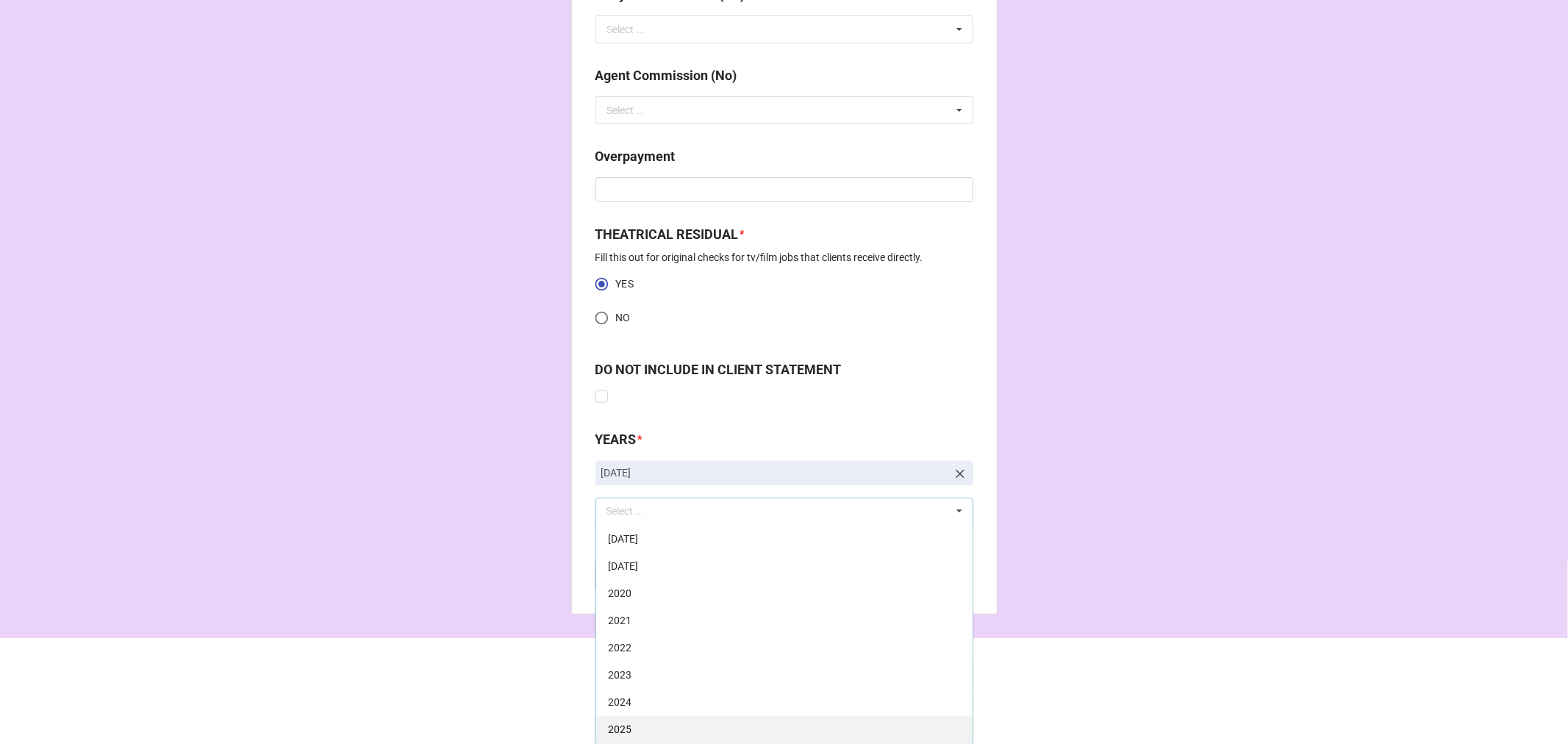
click at [647, 722] on div "2025" at bounding box center [784, 729] width 376 height 27
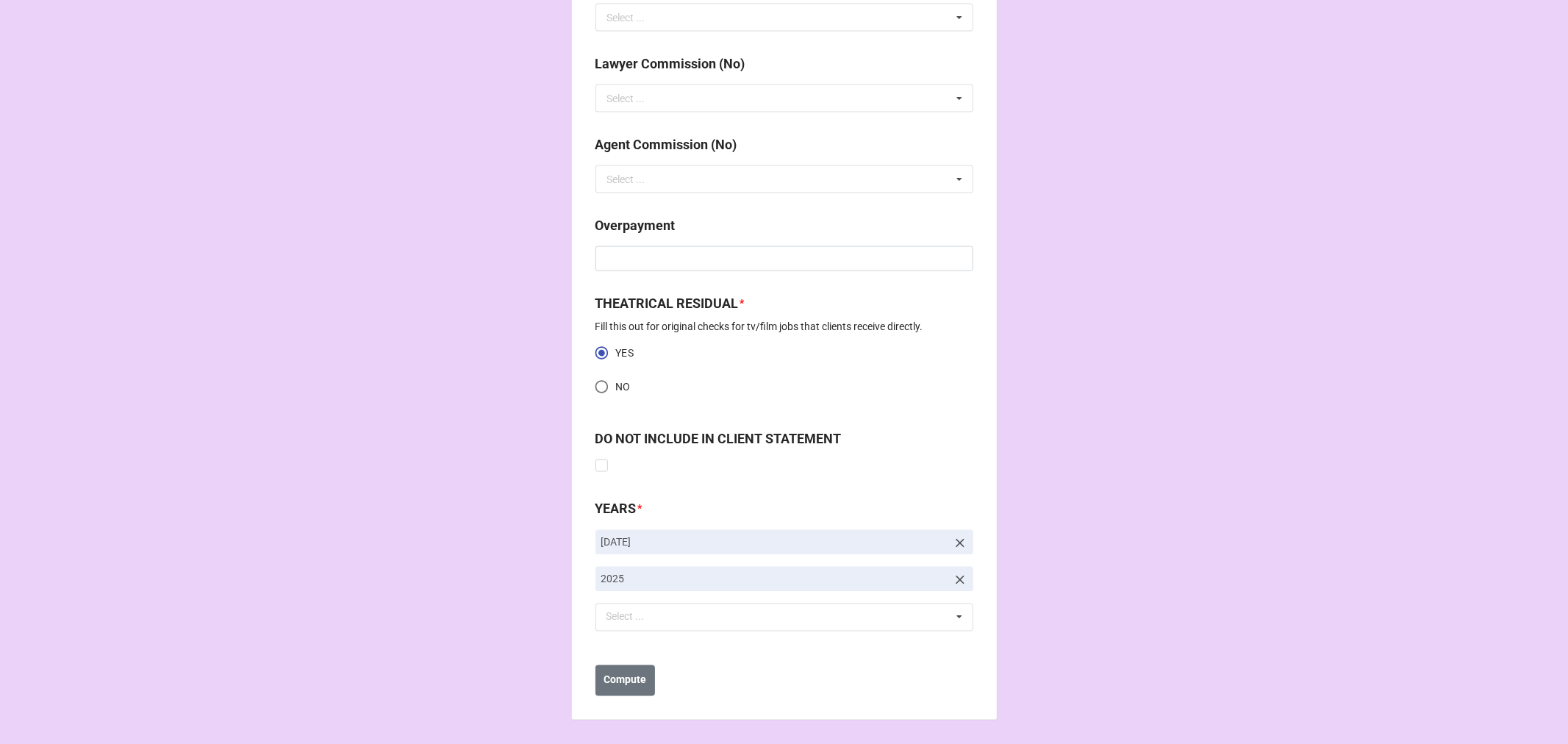
click at [620, 679] on b "Compute" at bounding box center [624, 680] width 42 height 15
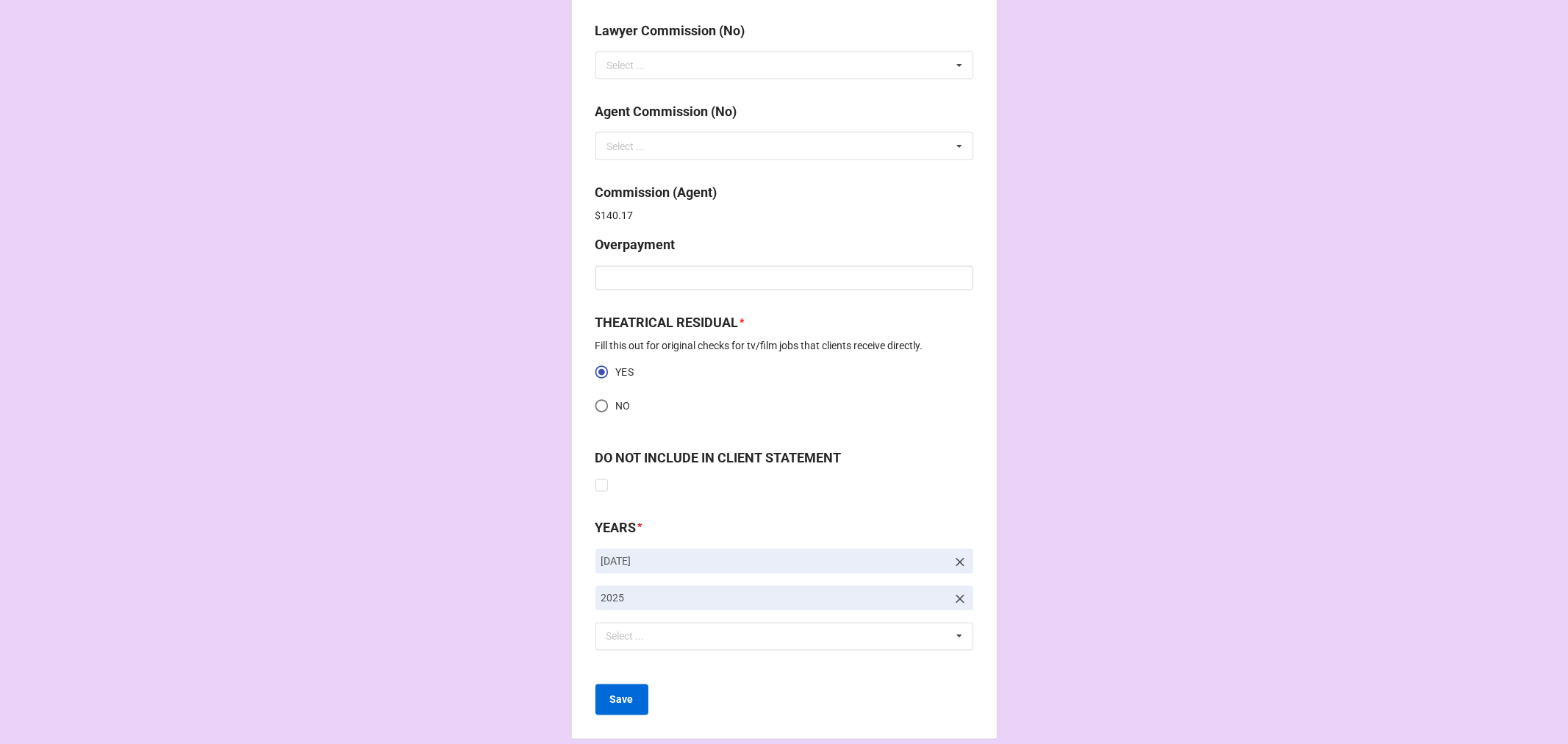
scroll to position [1890, 0]
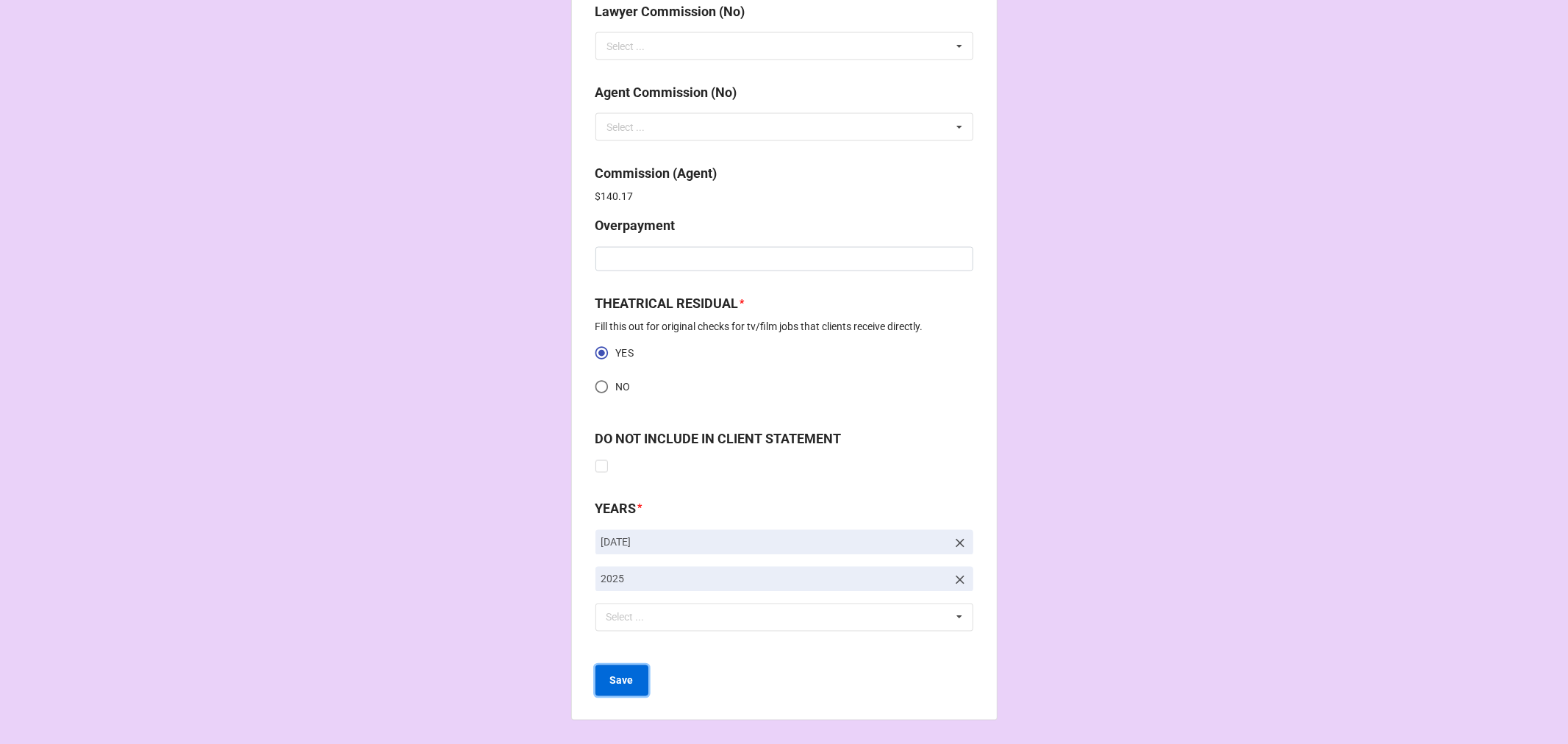
click at [611, 678] on b "Save" at bounding box center [621, 680] width 23 height 15
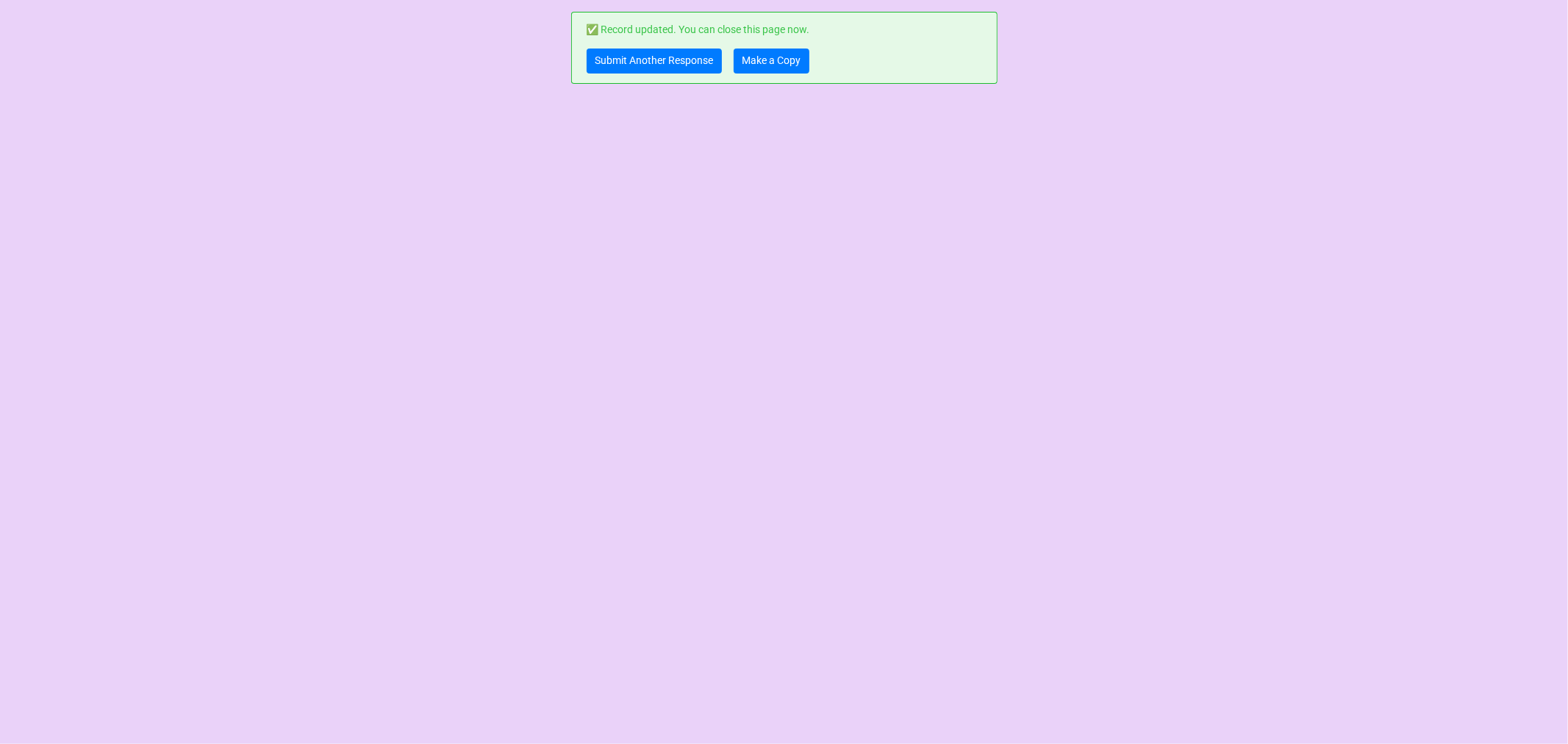
scroll to position [0, 0]
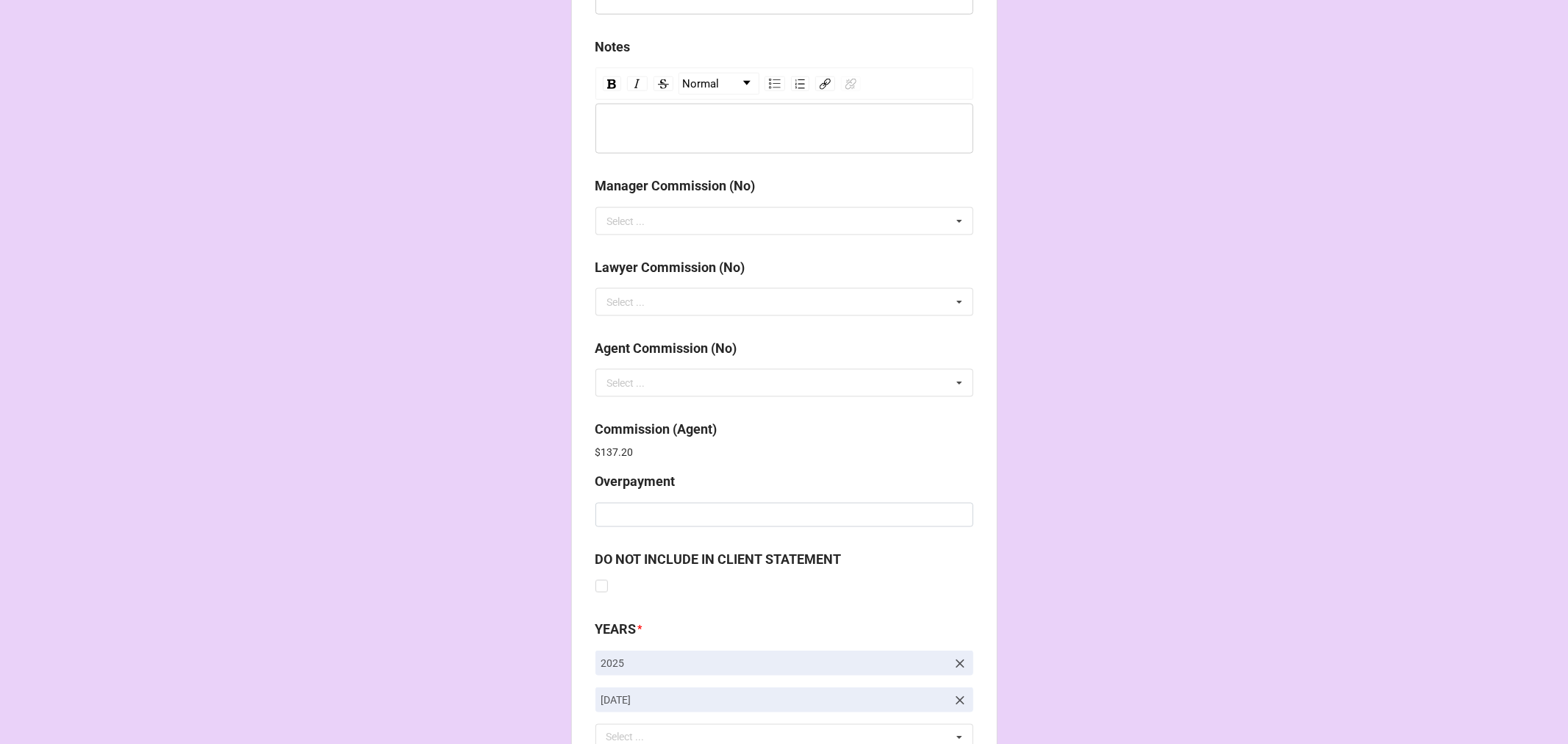
scroll to position [1753, 0]
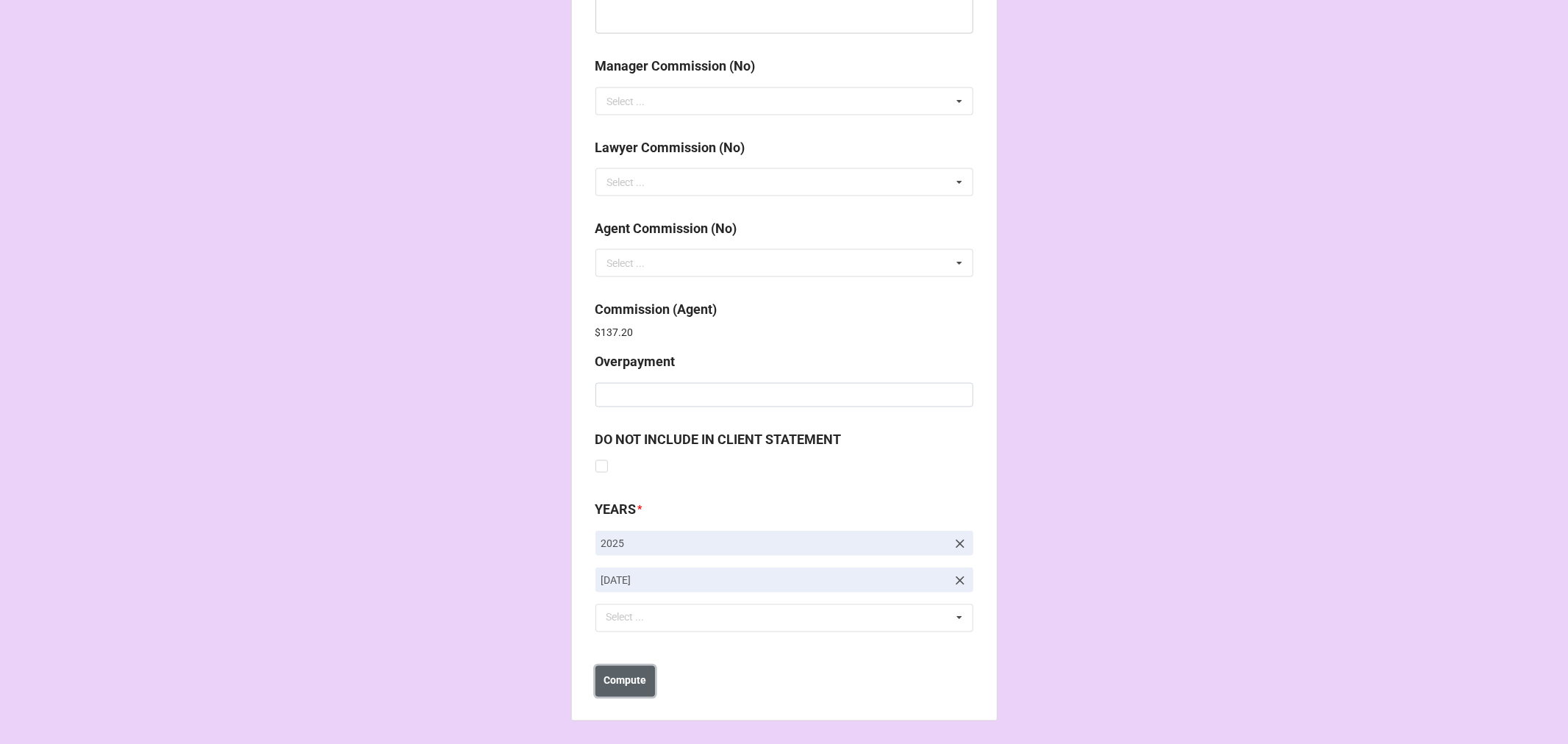
click at [623, 687] on b "Compute" at bounding box center [624, 680] width 42 height 15
click at [616, 692] on button "Save" at bounding box center [622, 681] width 53 height 31
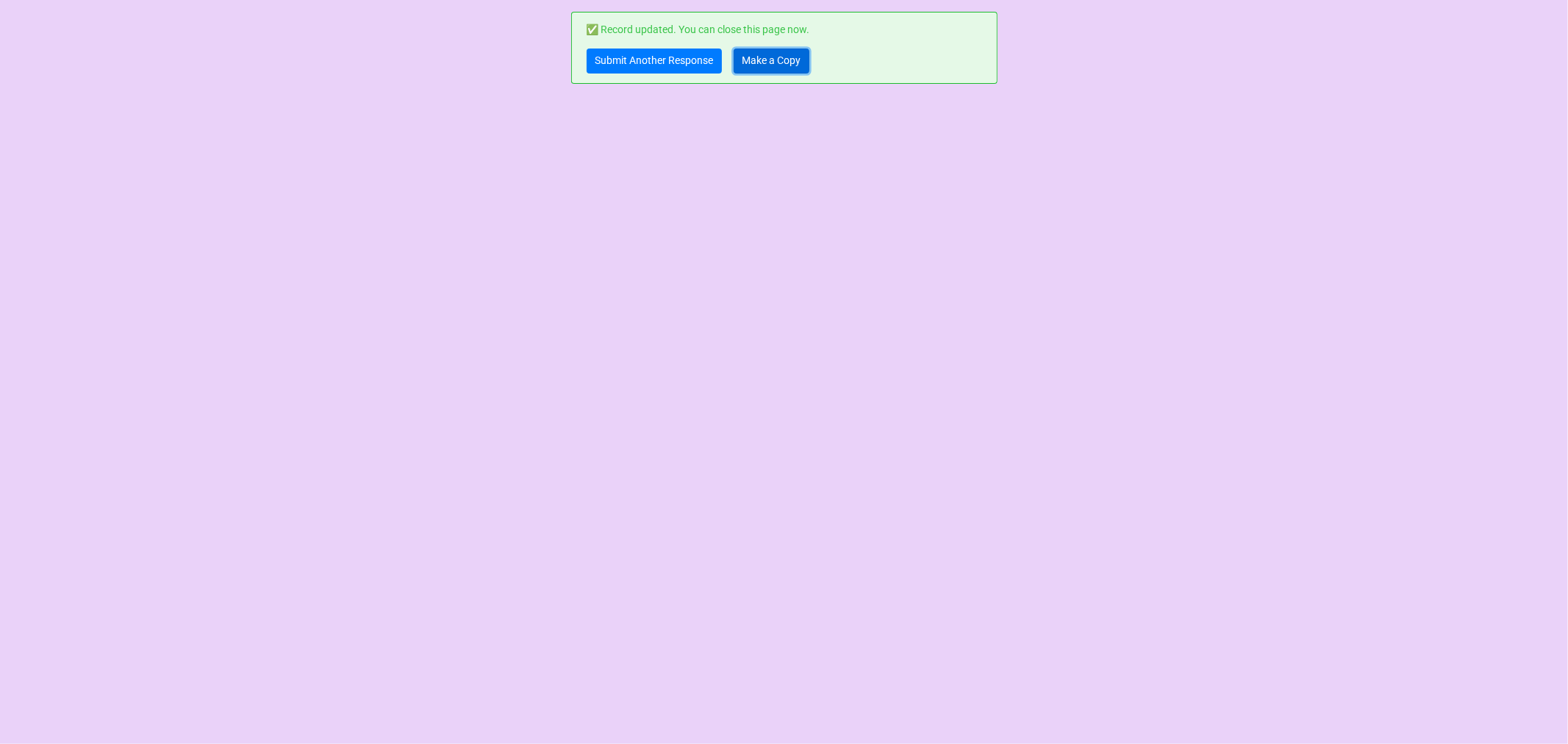
click at [785, 61] on link "Make a Copy" at bounding box center [771, 61] width 76 height 25
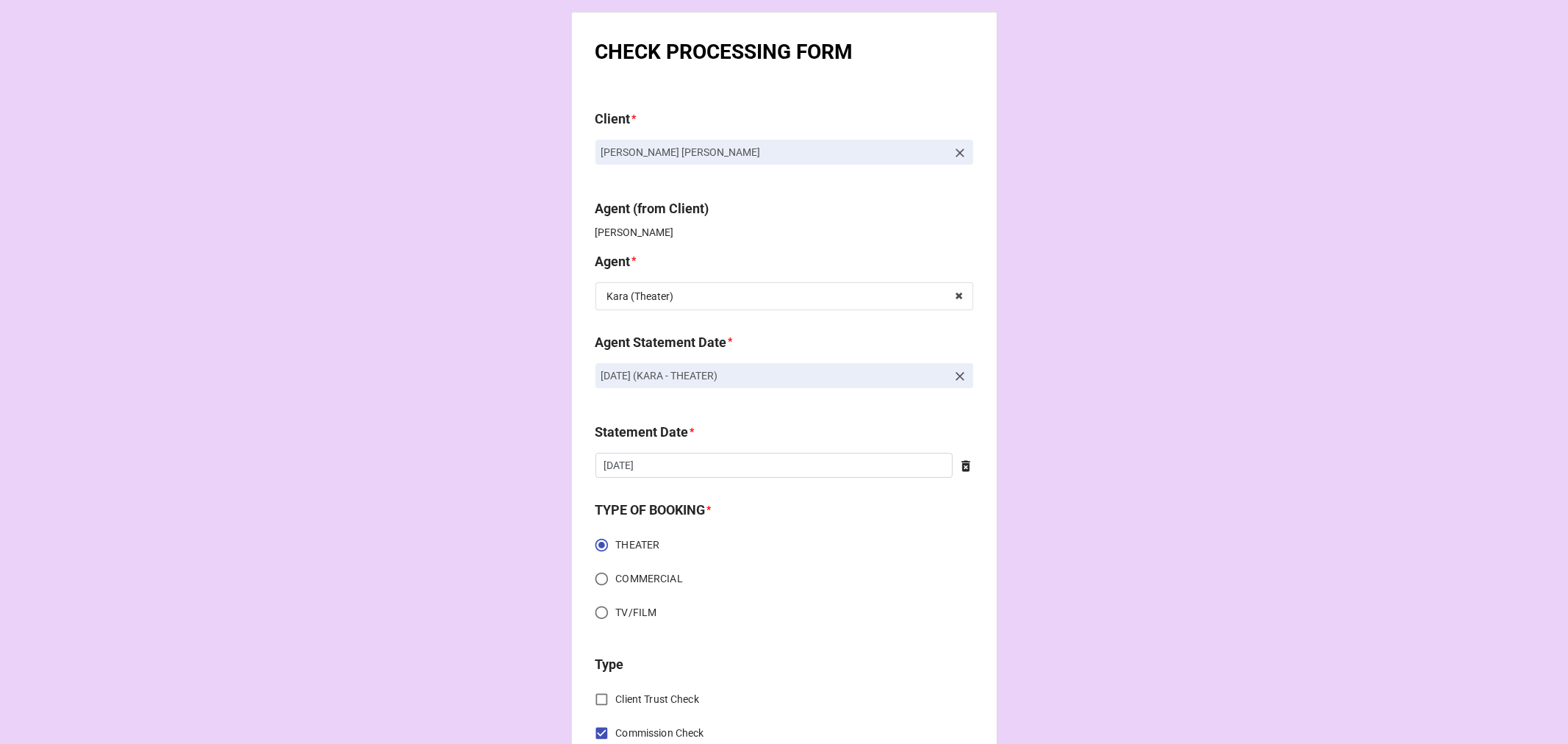
click at [961, 378] on icon at bounding box center [960, 376] width 14 height 14
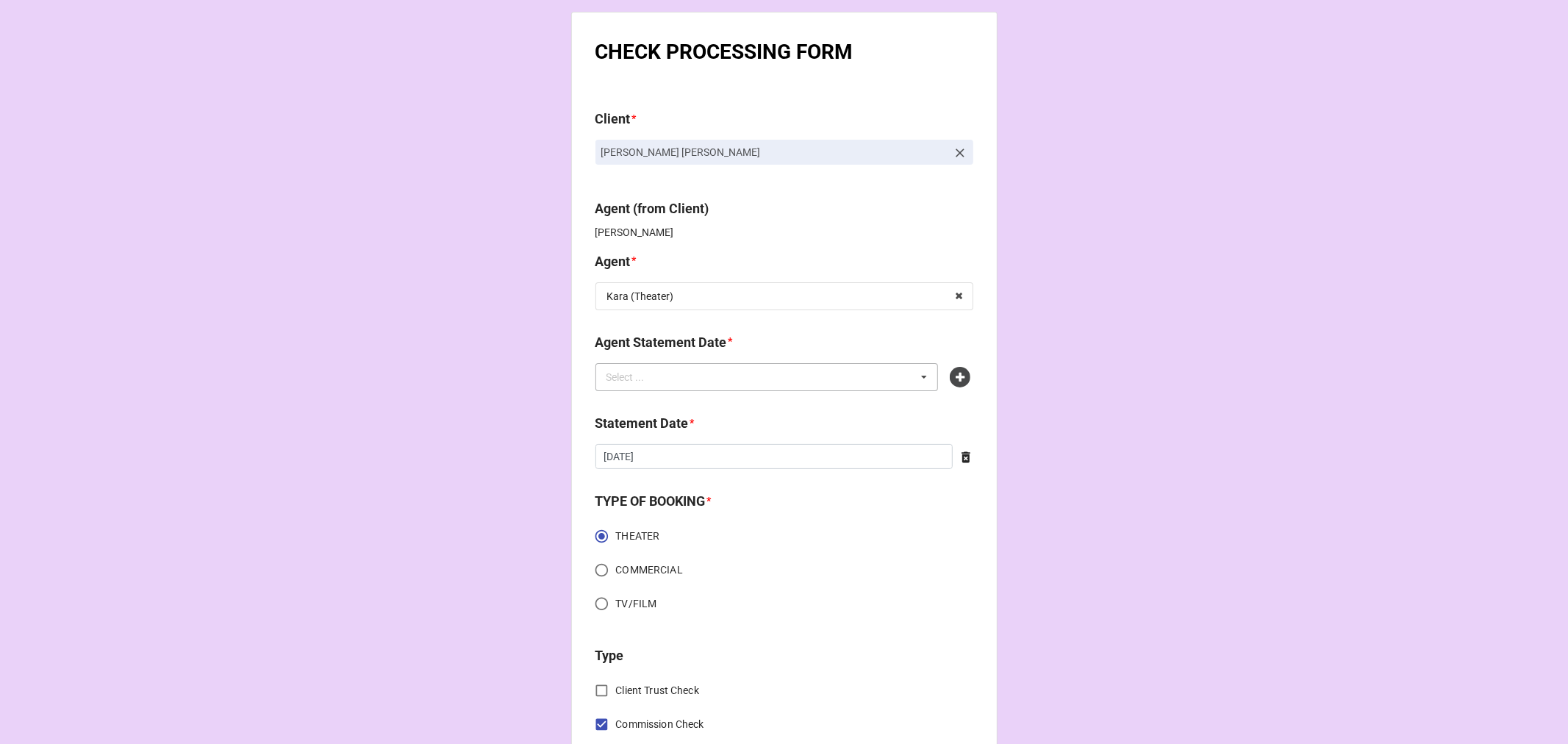
click at [862, 384] on div "Select ... No results found." at bounding box center [767, 377] width 343 height 28
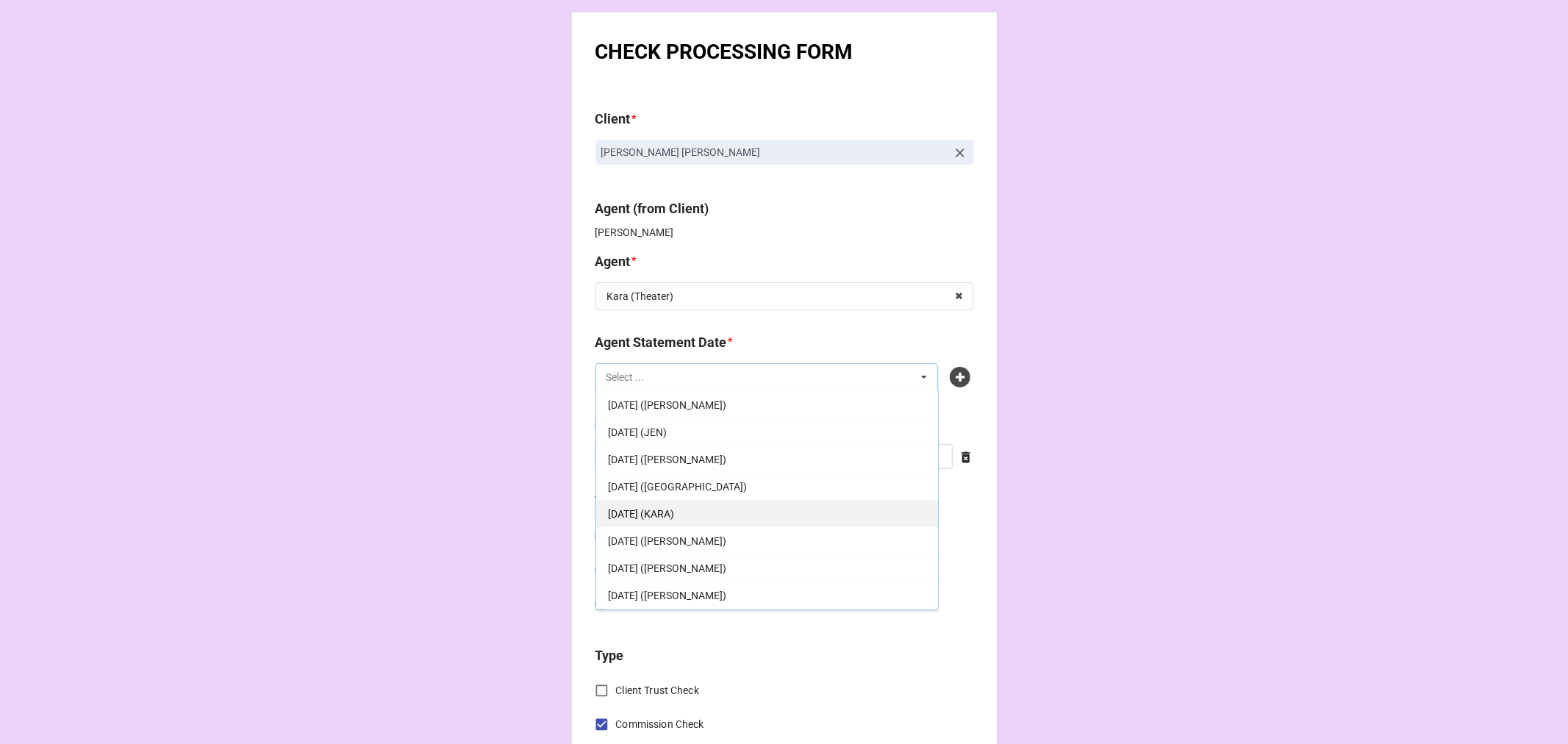
scroll to position [81, 0]
click at [738, 482] on span "[DATE] ([GEOGRAPHIC_DATA])" at bounding box center [678, 485] width 139 height 12
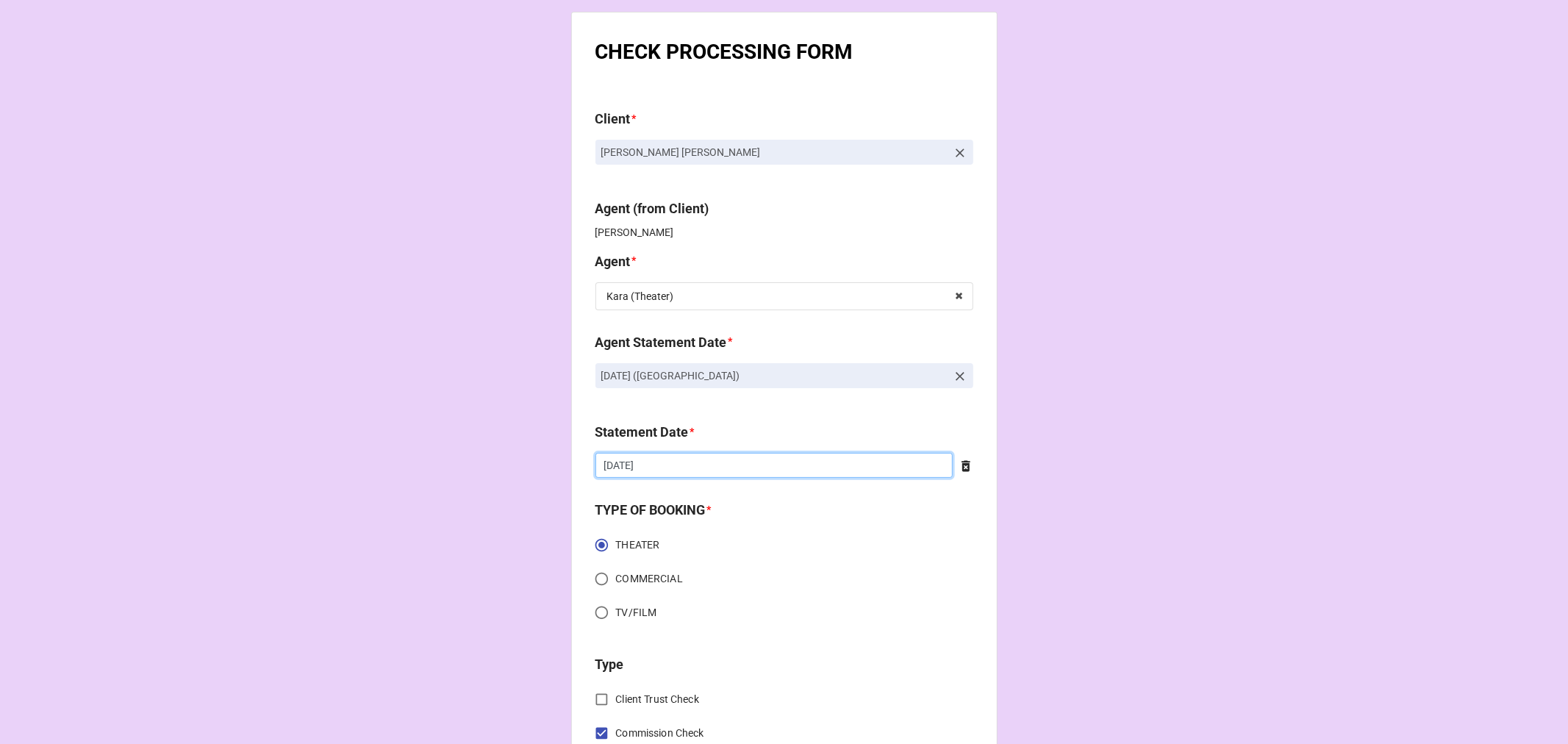
click at [655, 464] on input "[DATE]" at bounding box center [774, 465] width 358 height 25
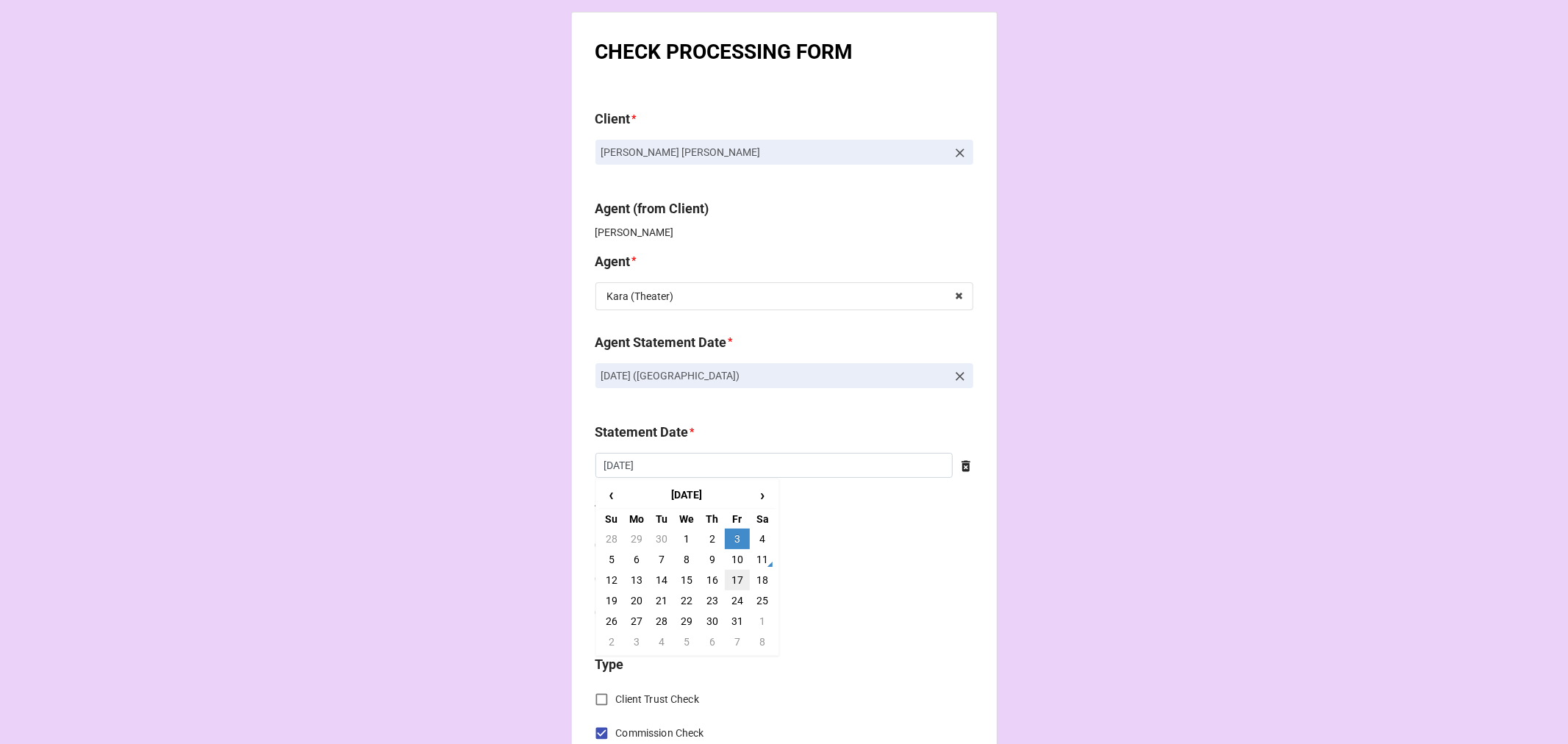
click at [732, 575] on td "17" at bounding box center [737, 580] width 25 height 21
type input "[DATE]"
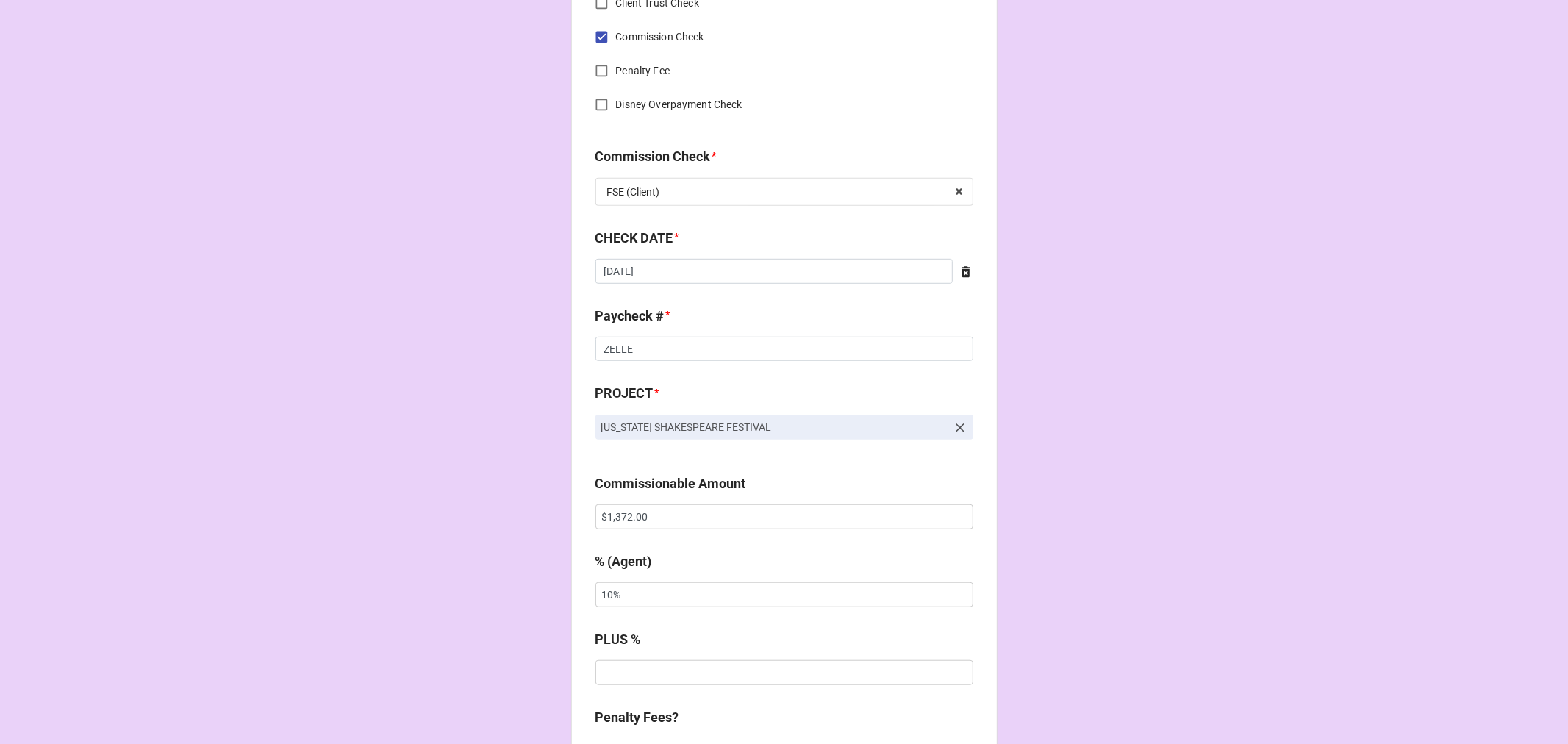
scroll to position [735, 0]
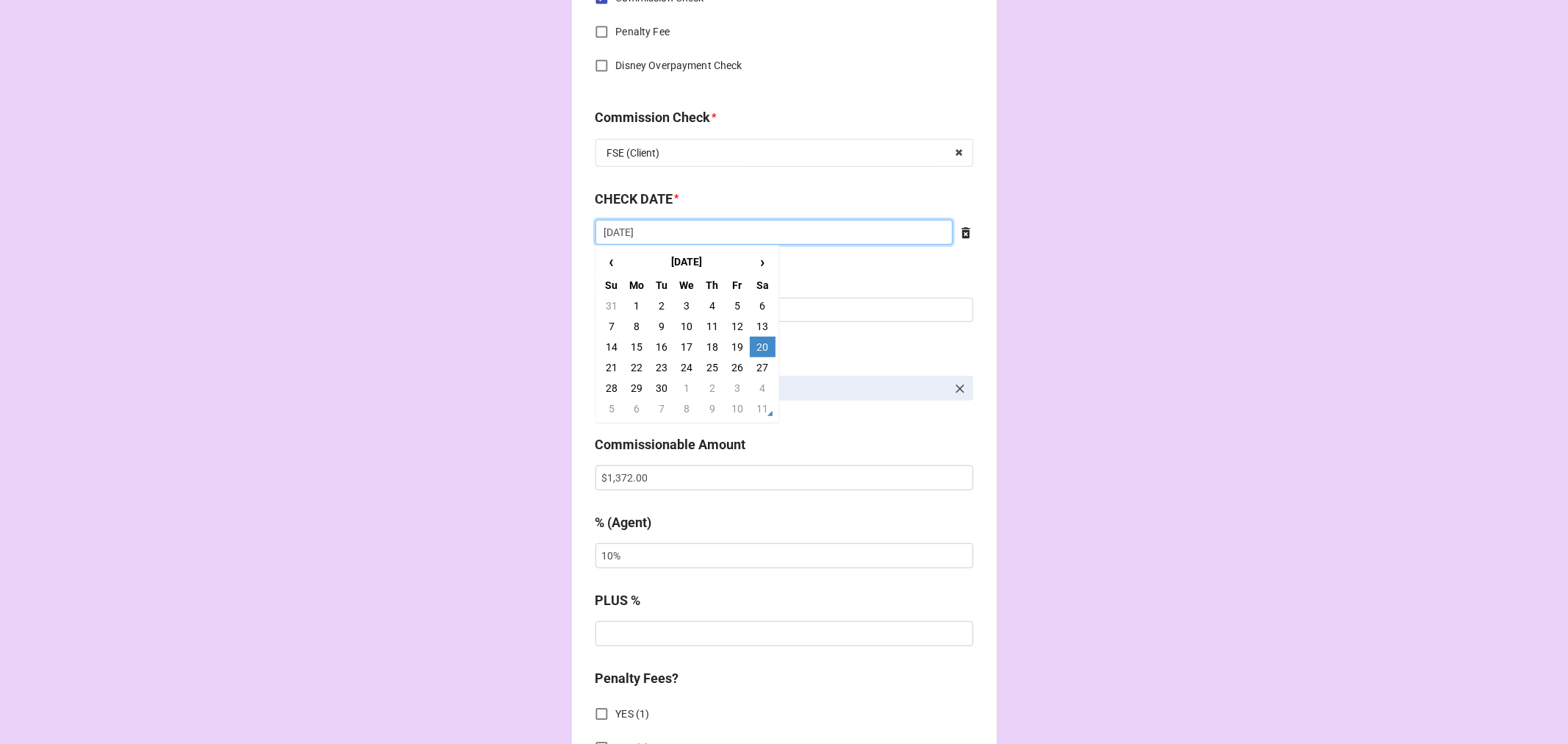
click at [664, 233] on input "[DATE]" at bounding box center [774, 232] width 358 height 25
click at [755, 266] on span "›" at bounding box center [762, 262] width 23 height 24
click at [727, 329] on td "10" at bounding box center [737, 326] width 25 height 21
type input "[DATE]"
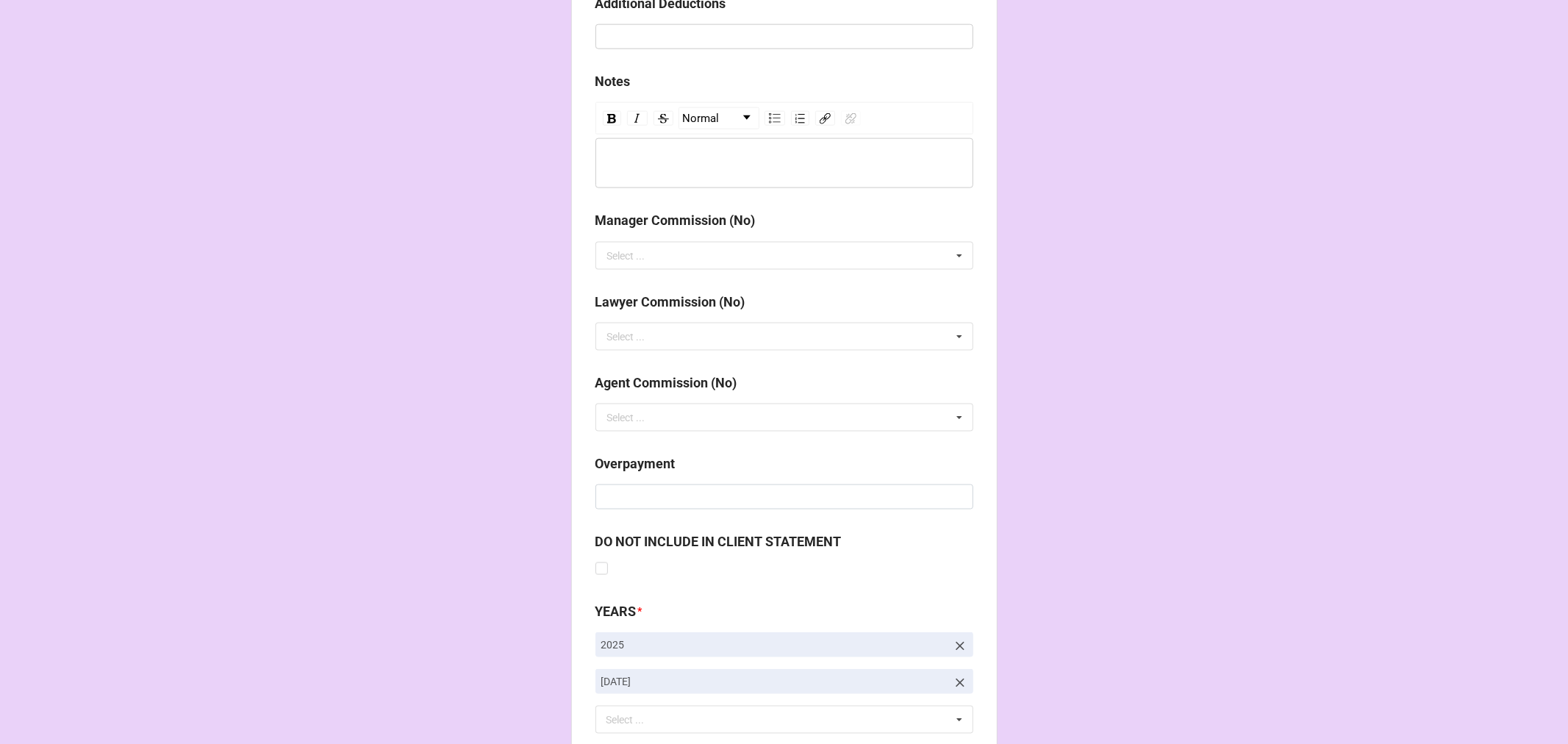
scroll to position [1701, 0]
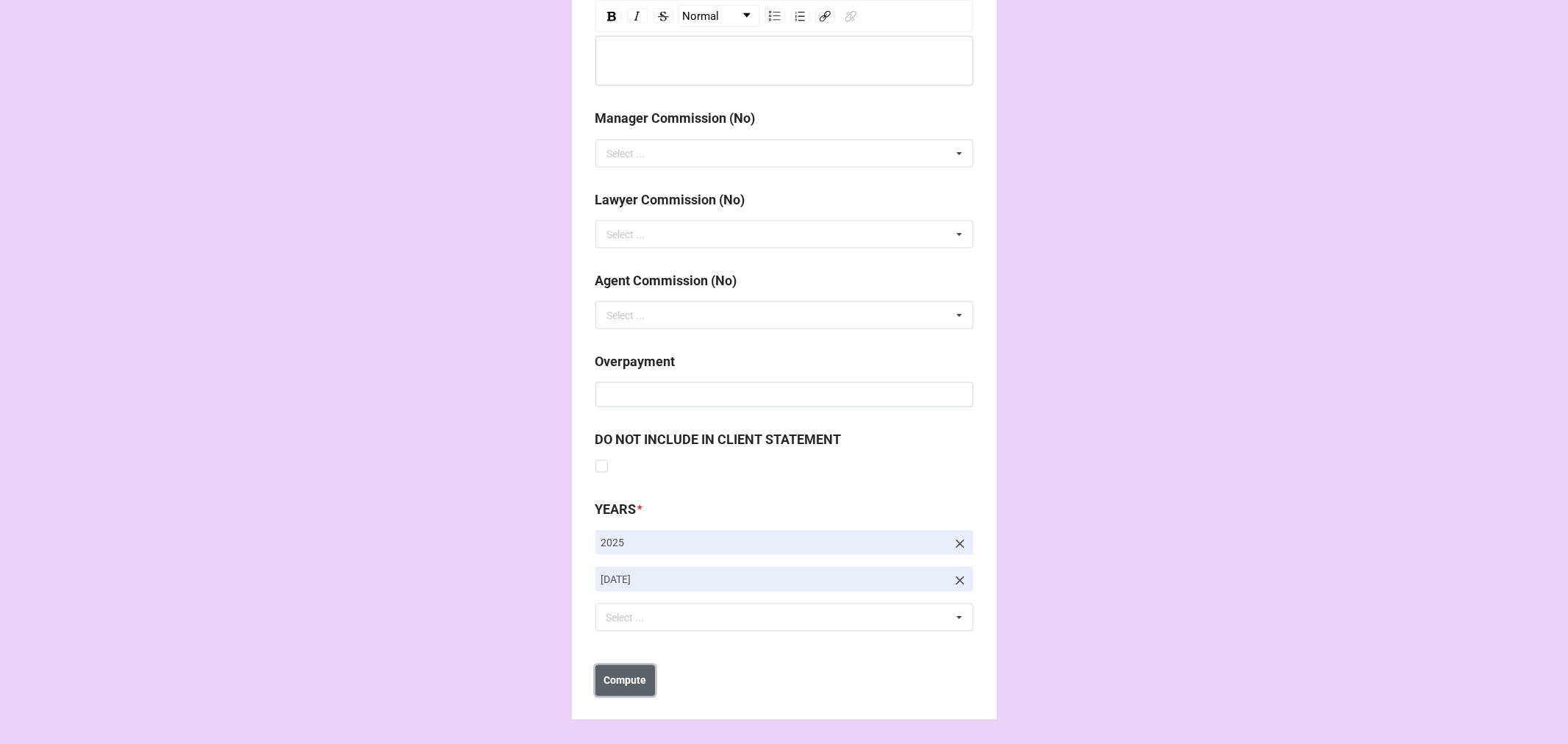
click at [628, 689] on button "Compute" at bounding box center [625, 680] width 60 height 31
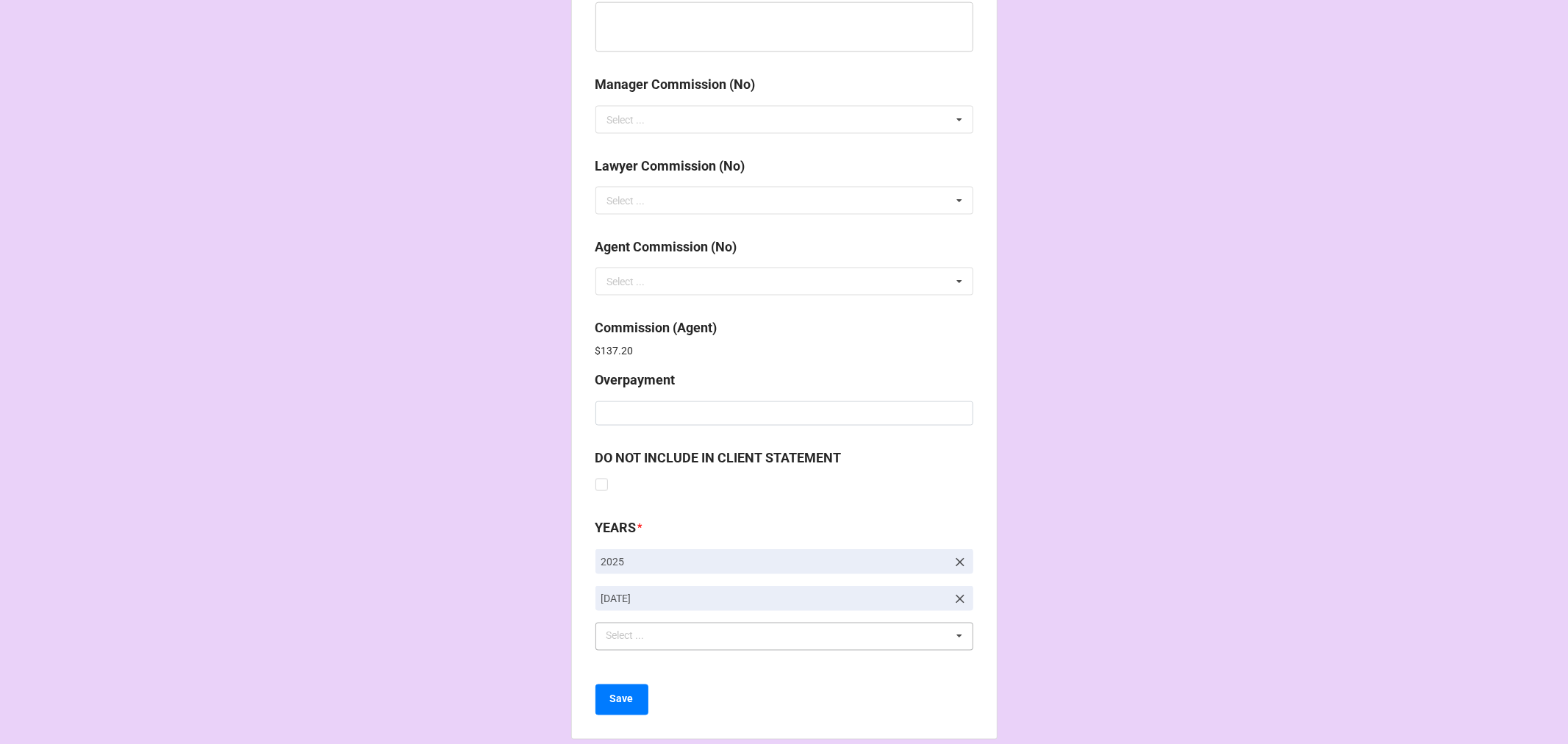
scroll to position [1753, 0]
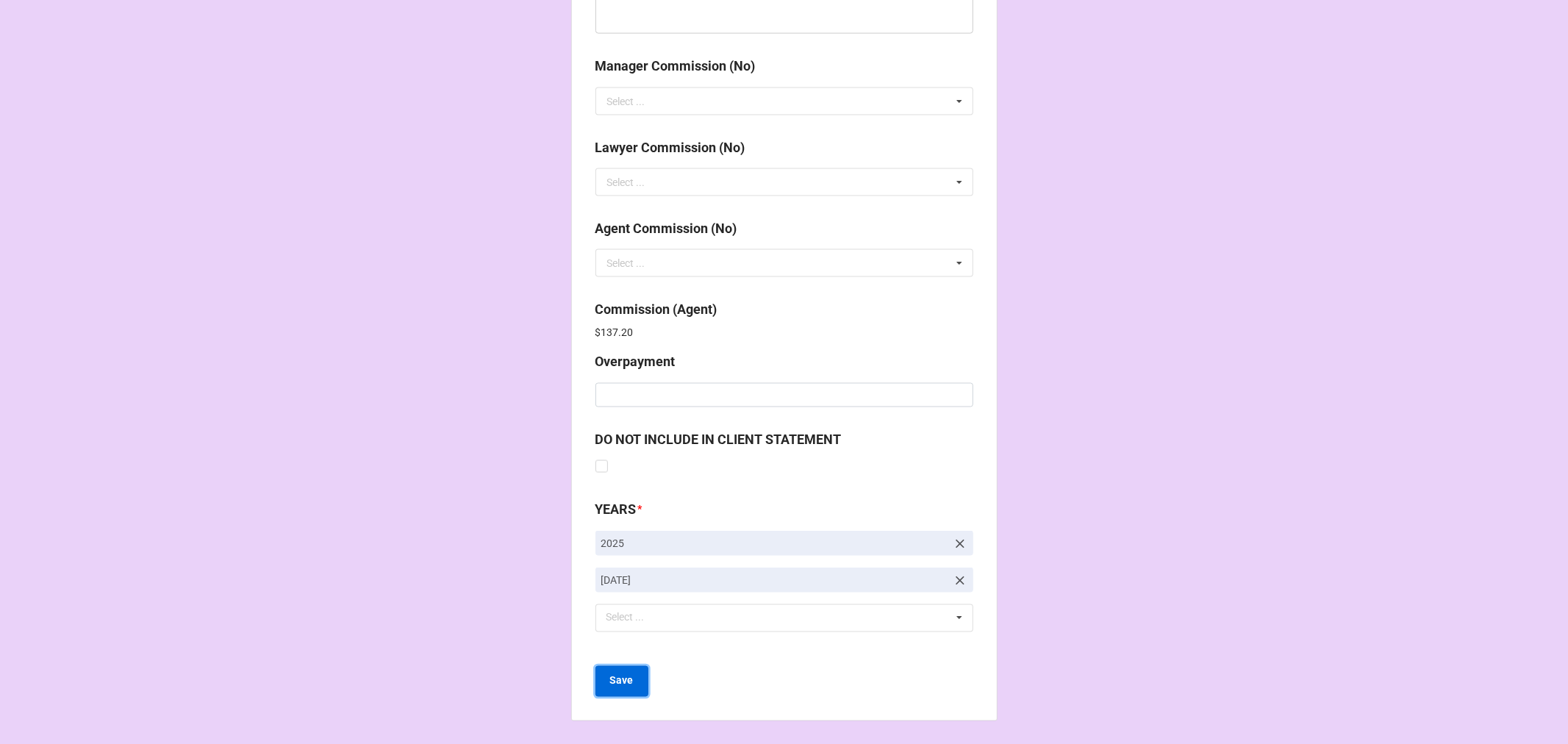
click at [620, 679] on b "Save" at bounding box center [621, 680] width 23 height 15
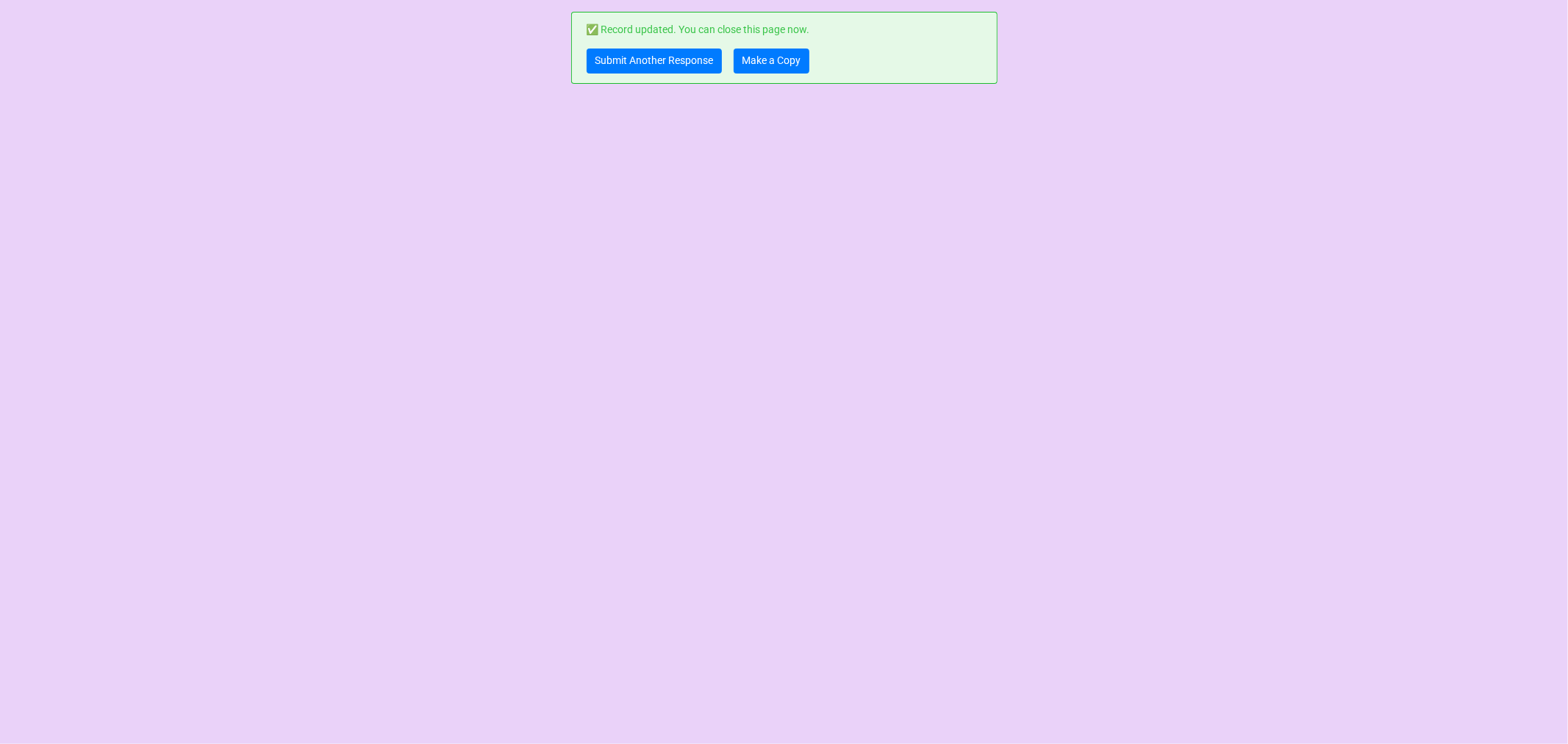
scroll to position [0, 0]
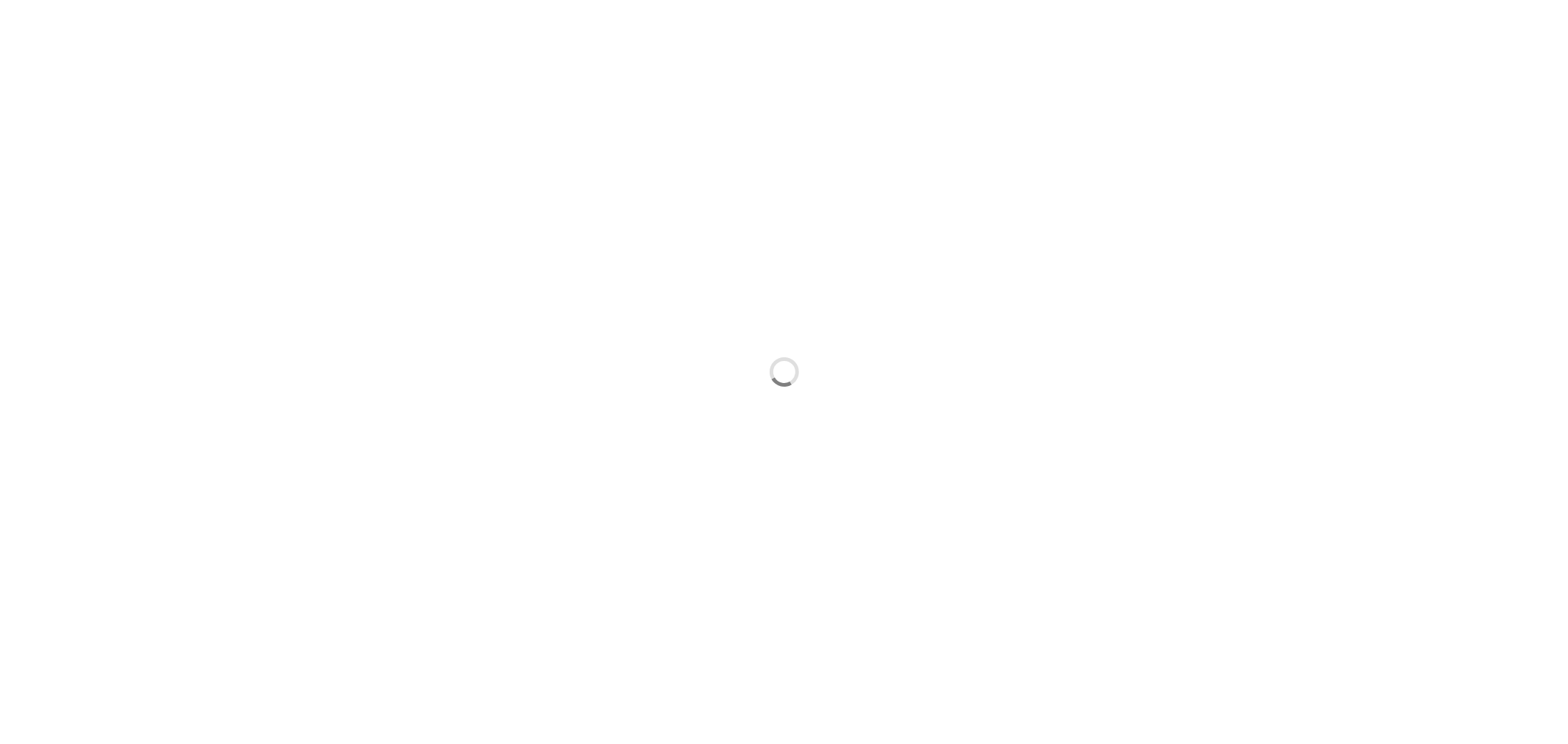
click at [1563, 358] on div at bounding box center [784, 372] width 1568 height 744
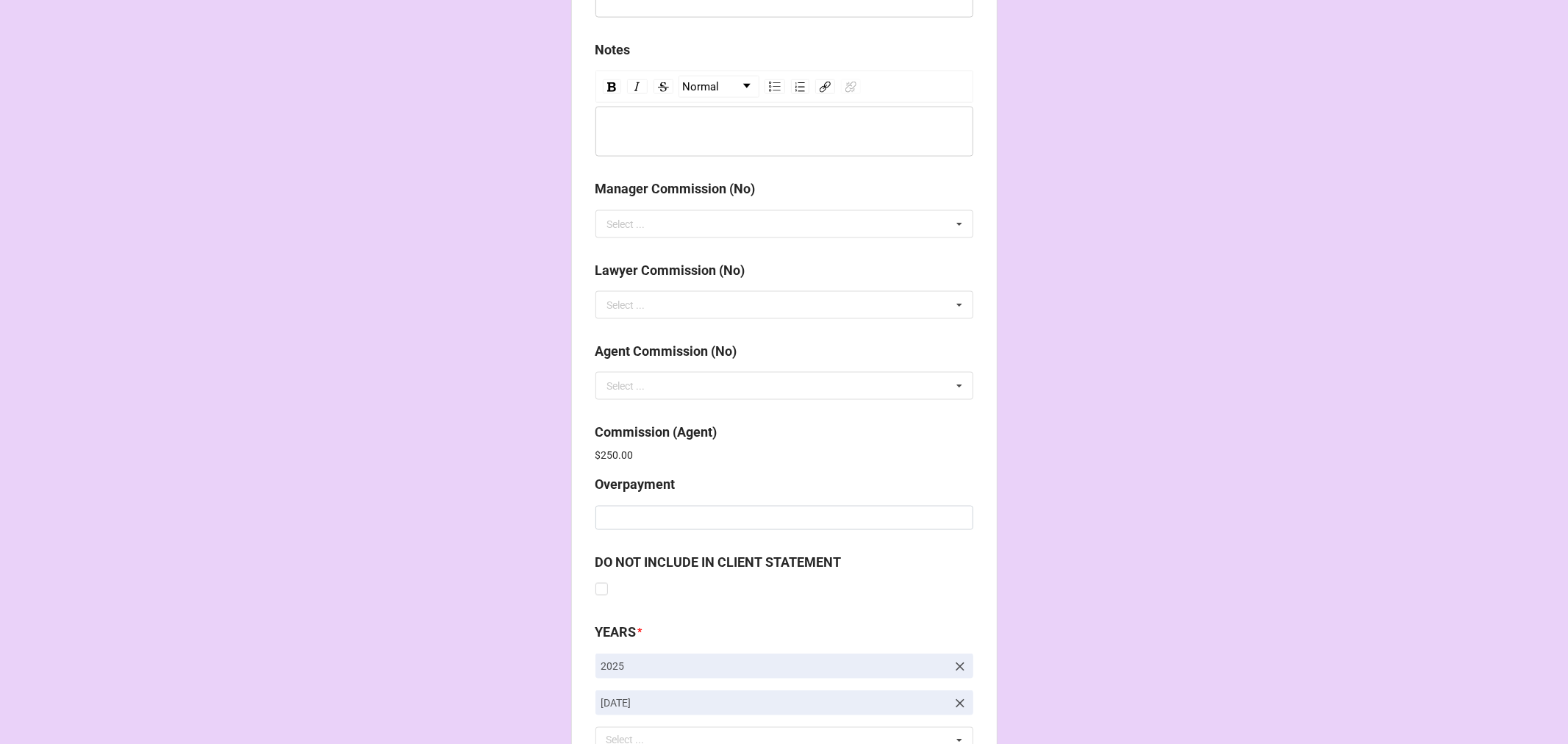
scroll to position [1753, 0]
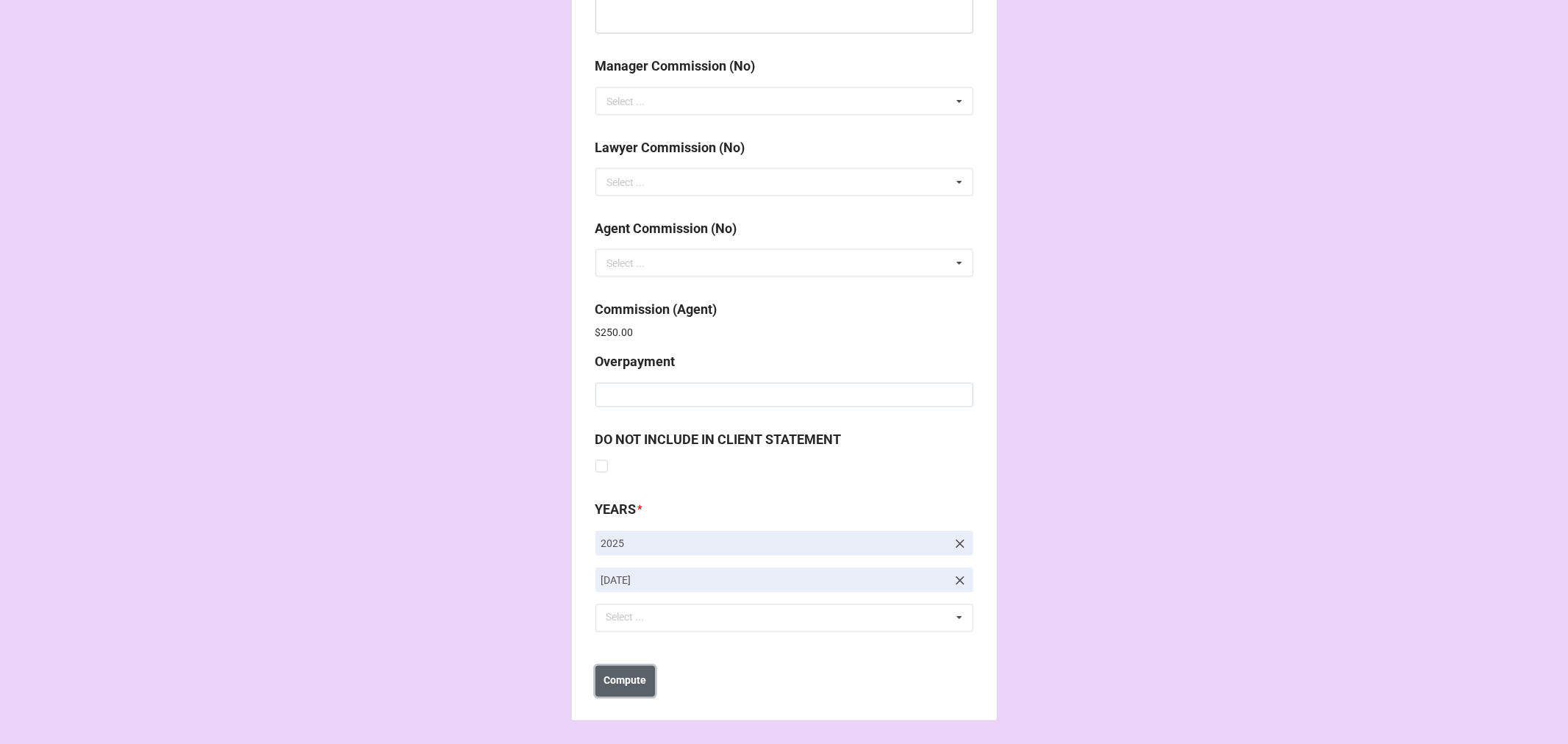
click at [633, 667] on button "Compute" at bounding box center [625, 681] width 60 height 31
click at [629, 685] on button "Save" at bounding box center [622, 681] width 53 height 31
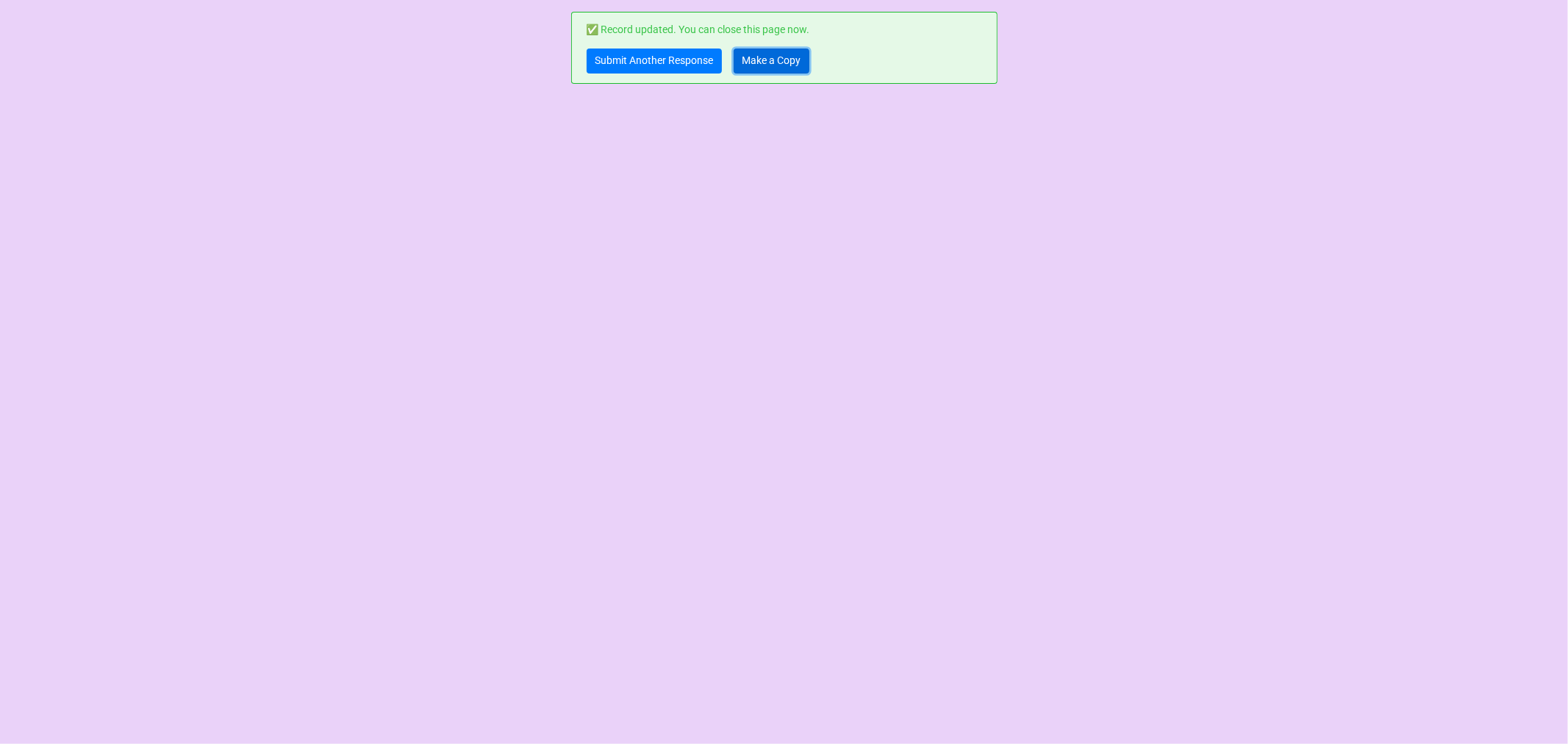
click at [793, 60] on link "Make a Copy" at bounding box center [771, 61] width 76 height 25
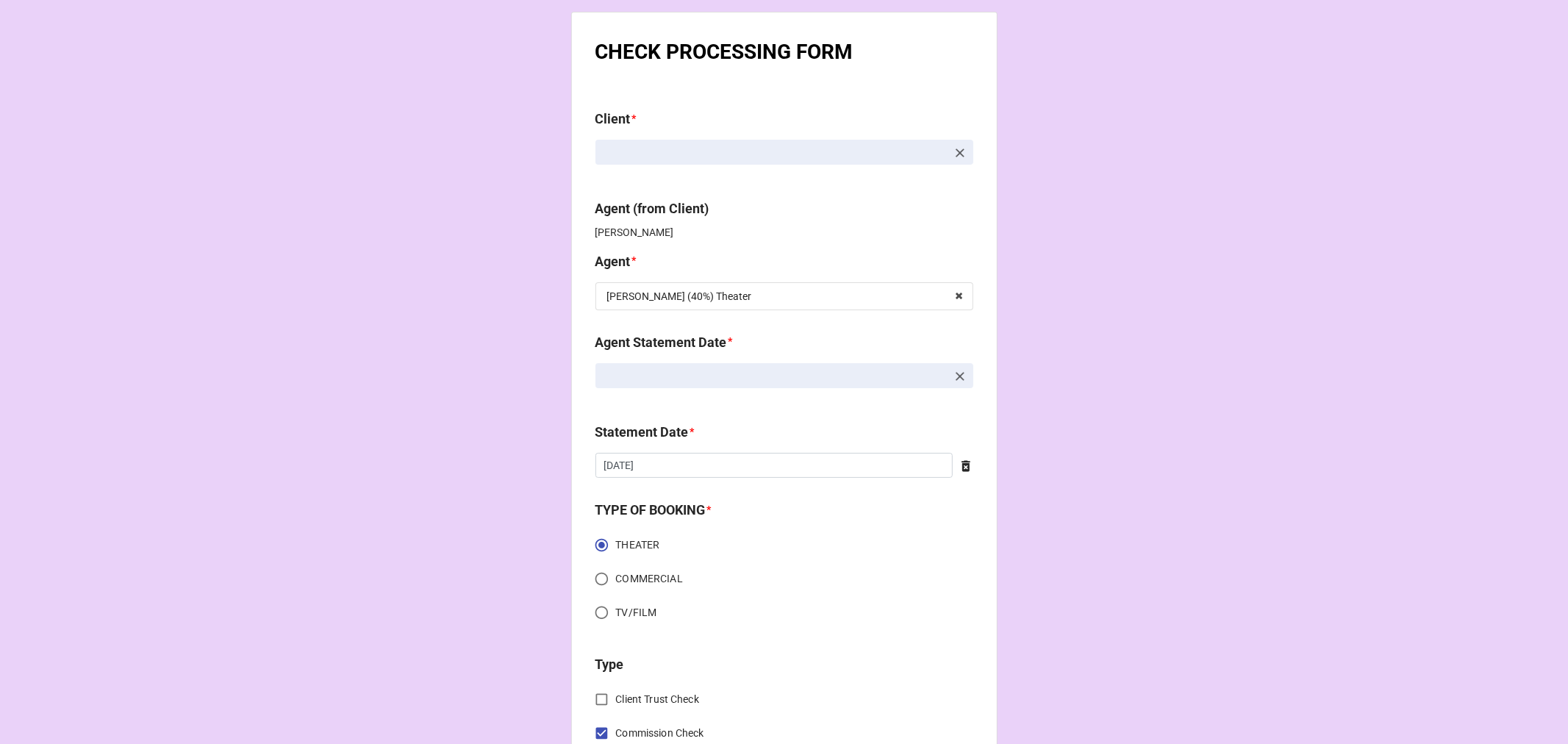
click at [954, 377] on icon at bounding box center [960, 376] width 14 height 14
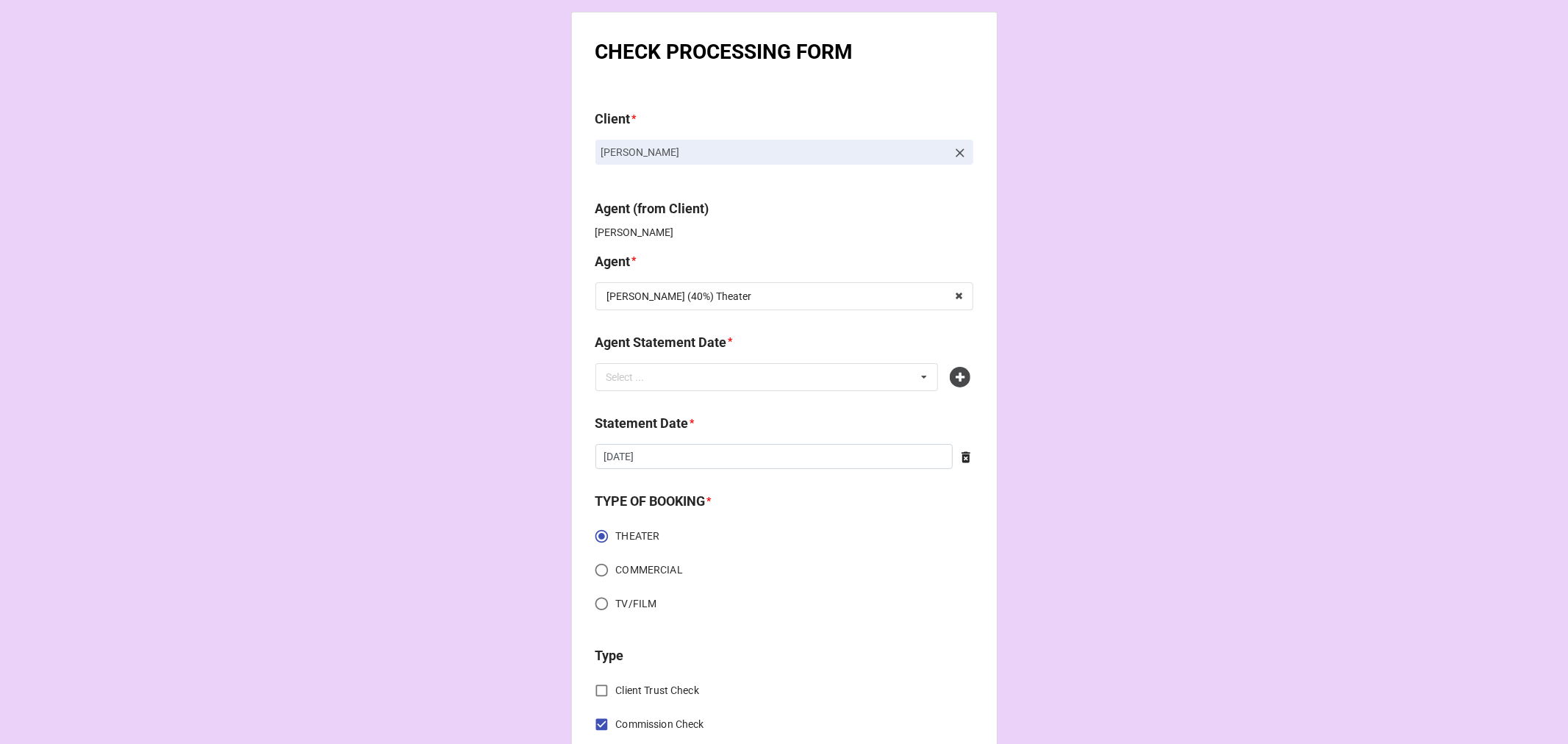
click at [954, 377] on icon at bounding box center [960, 377] width 21 height 21
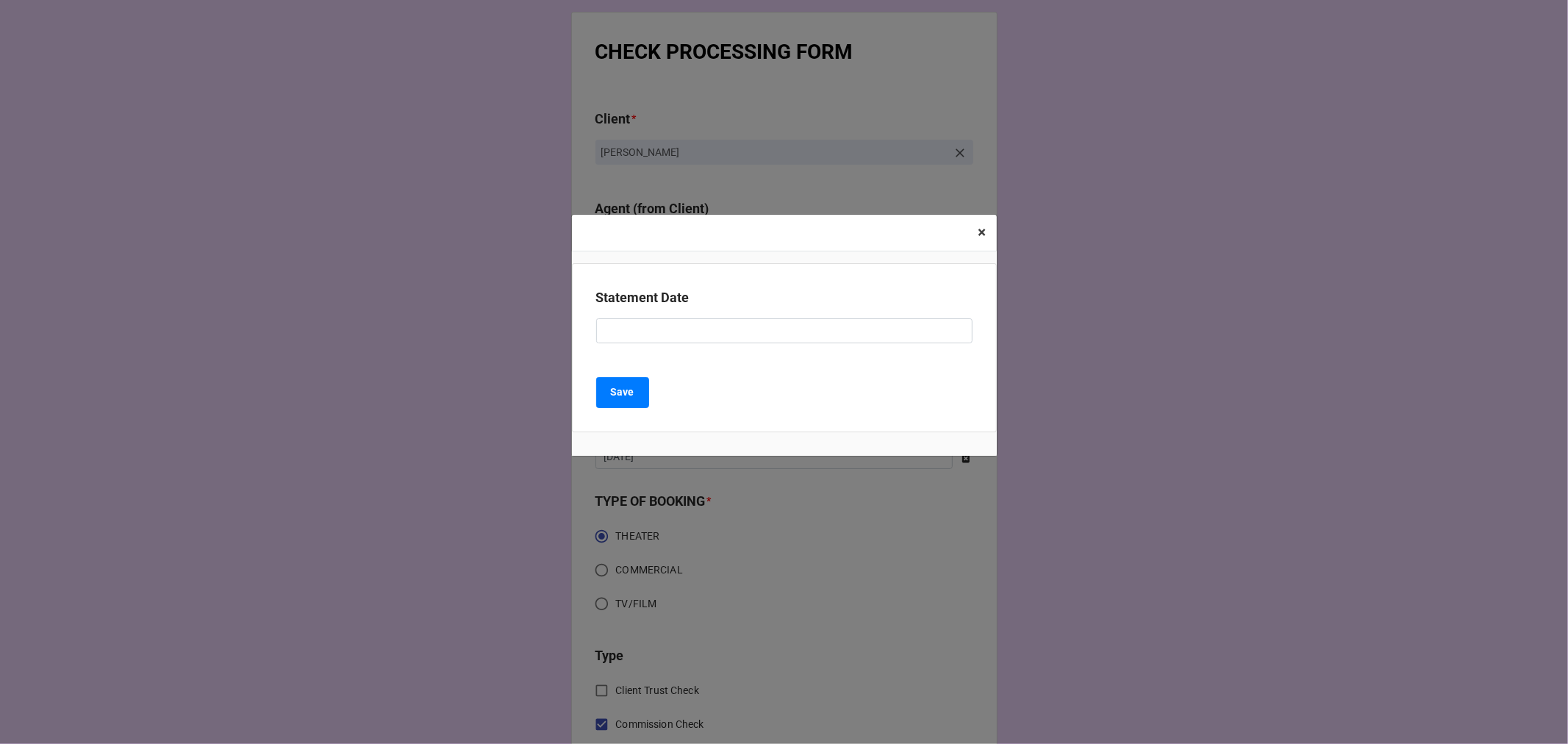
click at [980, 229] on span "×" at bounding box center [983, 232] width 8 height 18
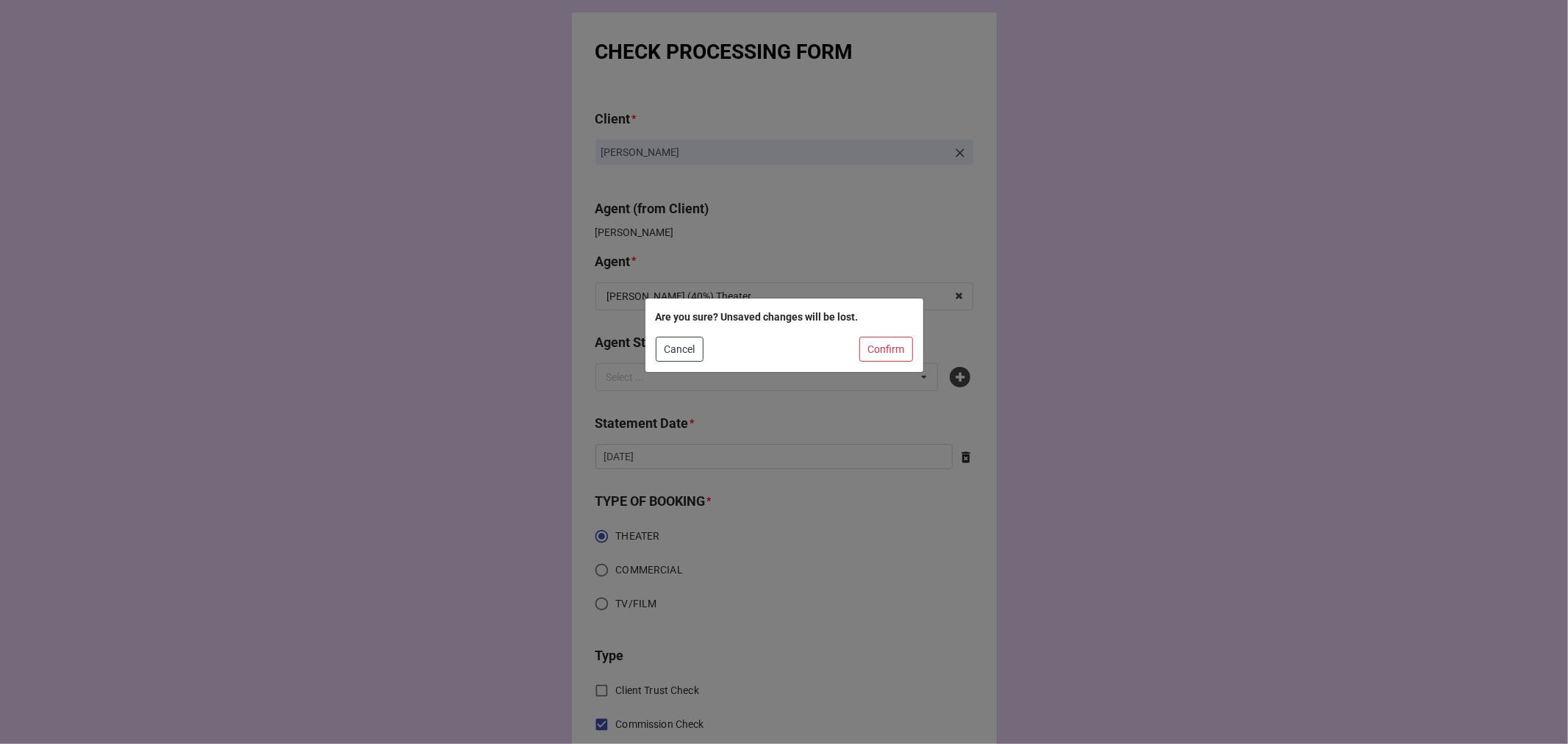
click at [901, 363] on div "Are you sure? Unsaved changes will be lost. Cancel Confirm" at bounding box center [784, 335] width 278 height 73
click at [879, 348] on button "Confirm" at bounding box center [885, 349] width 53 height 25
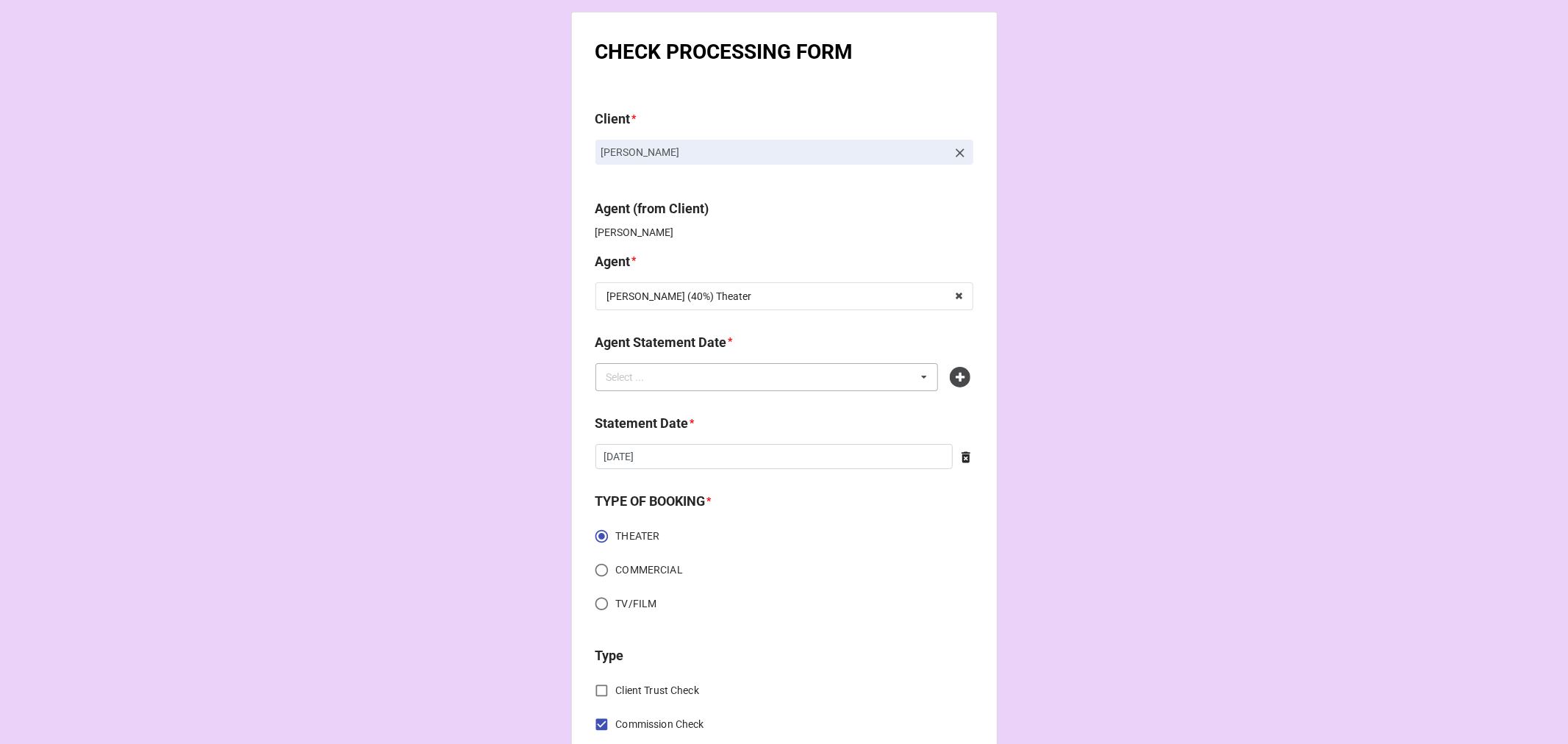
click at [739, 376] on div "Select ... No results found." at bounding box center [767, 377] width 343 height 28
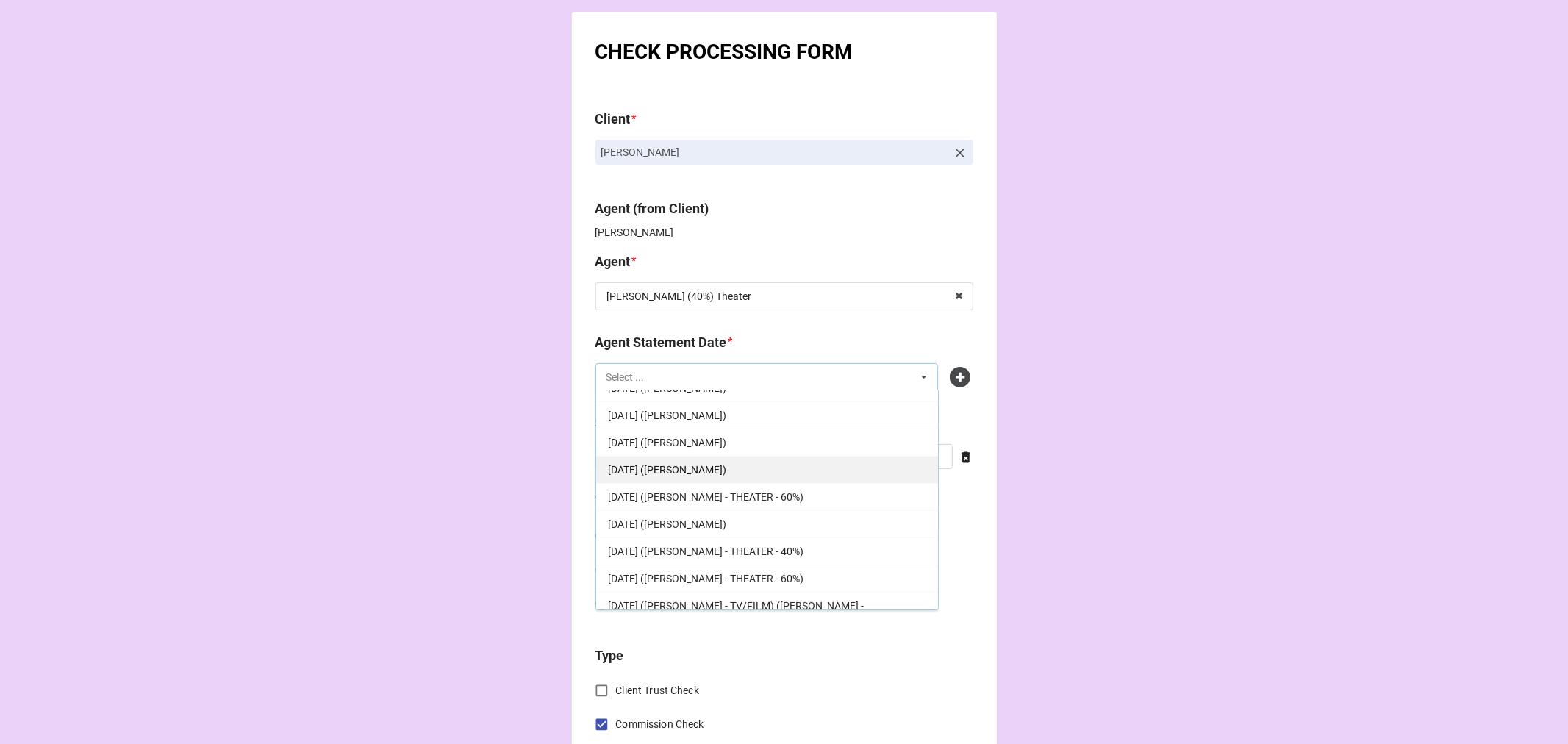
scroll to position [245, 0]
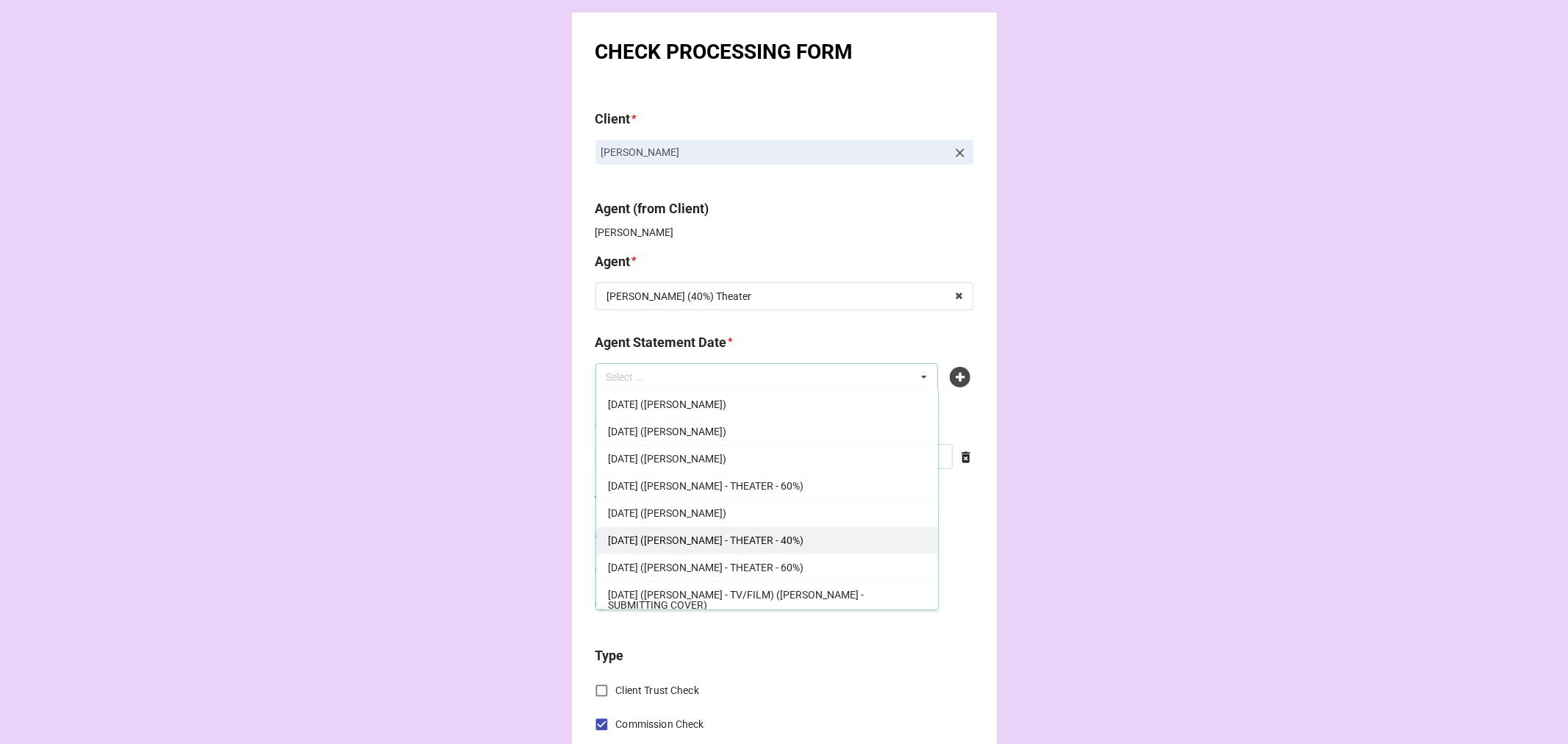
click at [783, 539] on span "[DATE] ([PERSON_NAME] - THEATER - 40%)" at bounding box center [706, 540] width 196 height 12
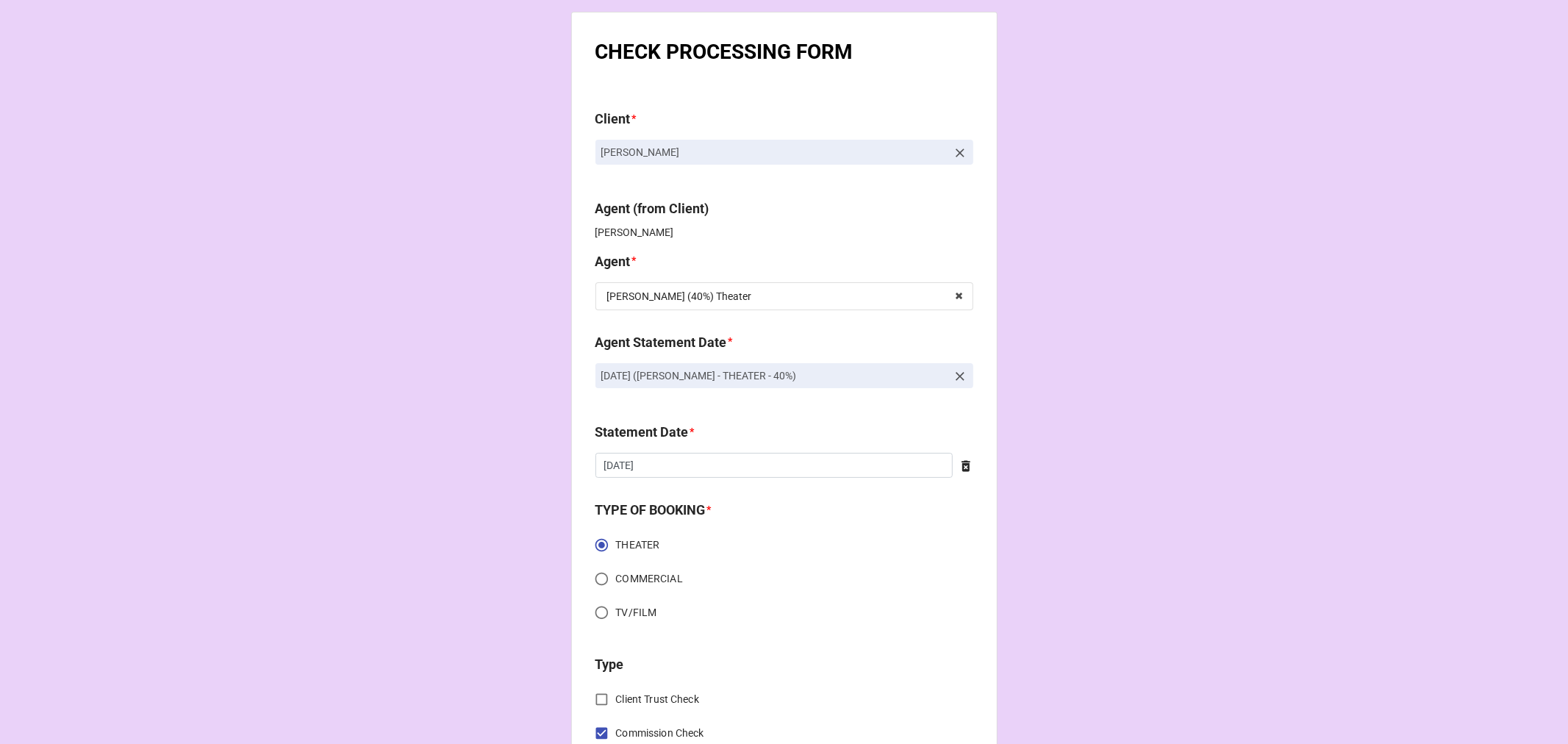
click at [967, 465] on icon at bounding box center [966, 466] width 14 height 14
click at [848, 465] on input "text" at bounding box center [784, 465] width 378 height 25
click at [732, 576] on td "17" at bounding box center [737, 580] width 25 height 21
type input "[DATE]"
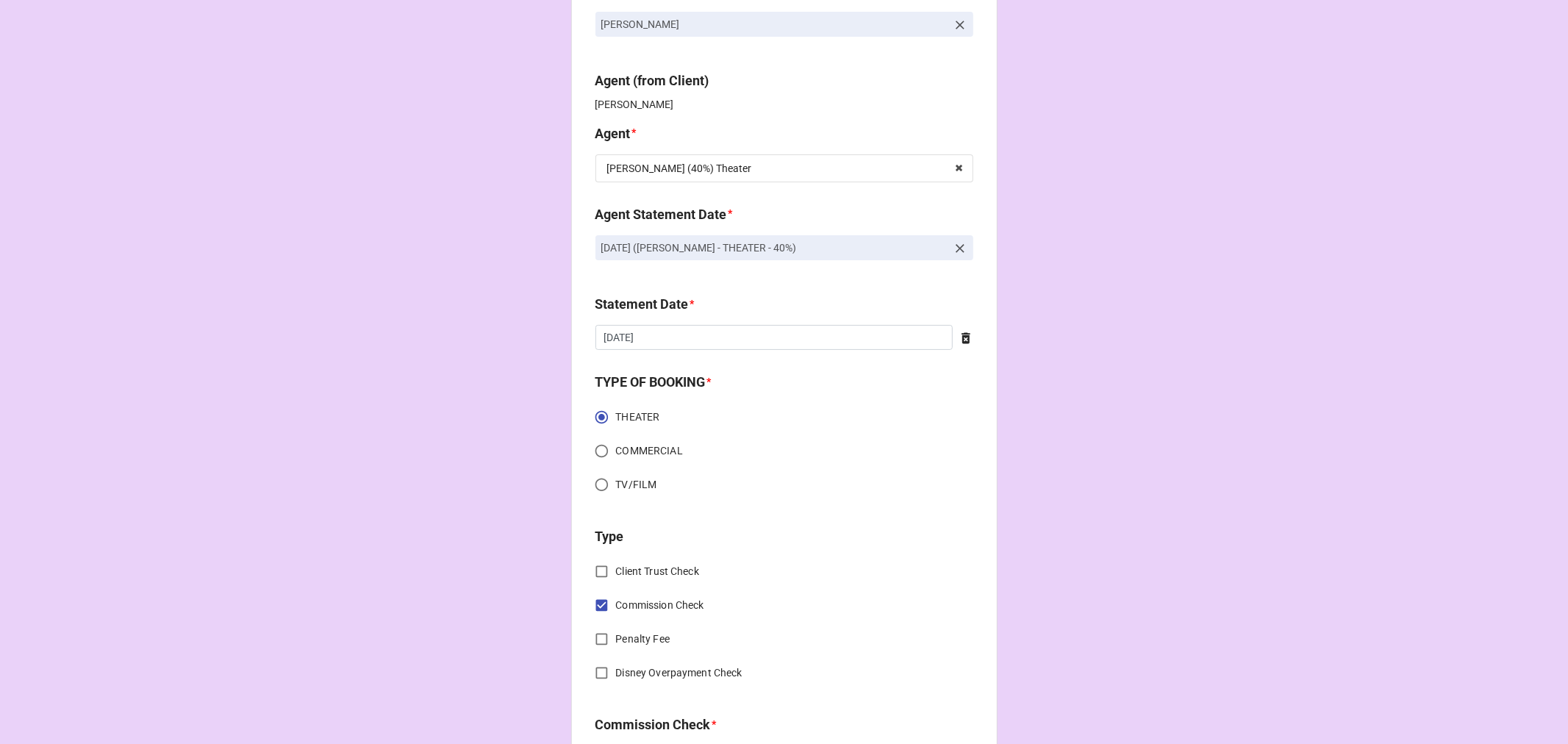
scroll to position [408, 0]
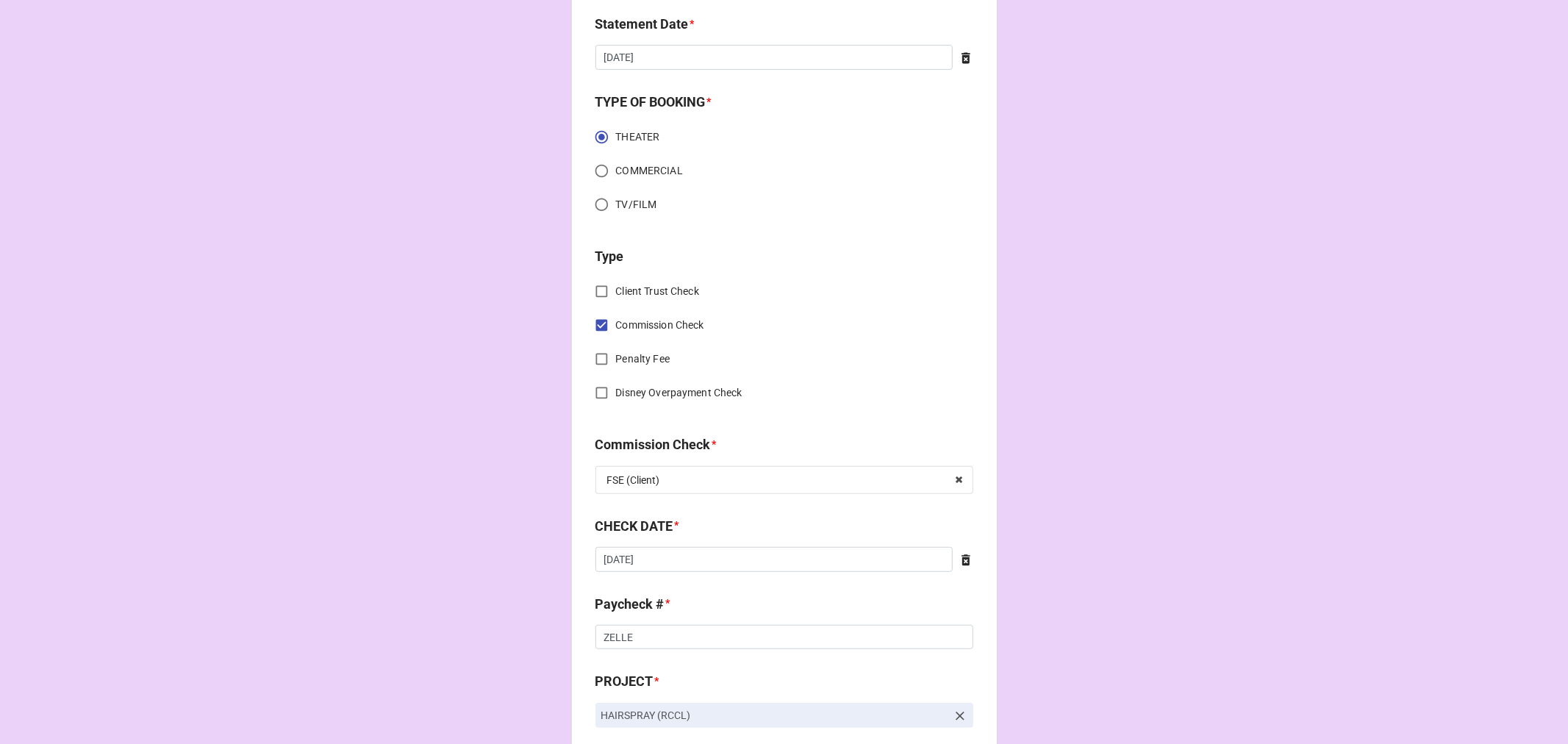
click at [968, 560] on icon at bounding box center [966, 560] width 14 height 14
click at [819, 560] on input "text" at bounding box center [784, 559] width 378 height 25
click at [762, 651] on td "11" at bounding box center [762, 654] width 25 height 21
type input "[DATE]"
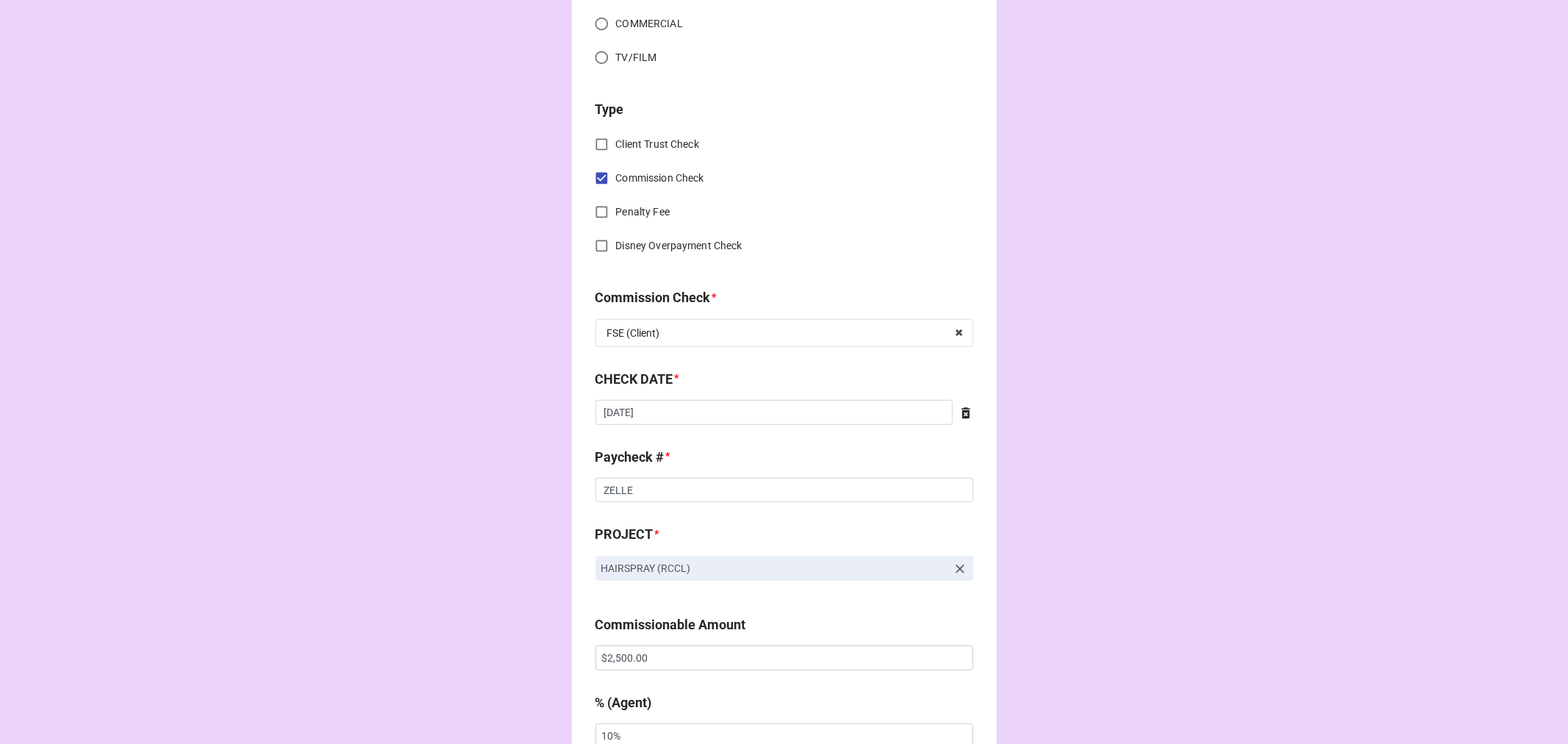
scroll to position [817, 0]
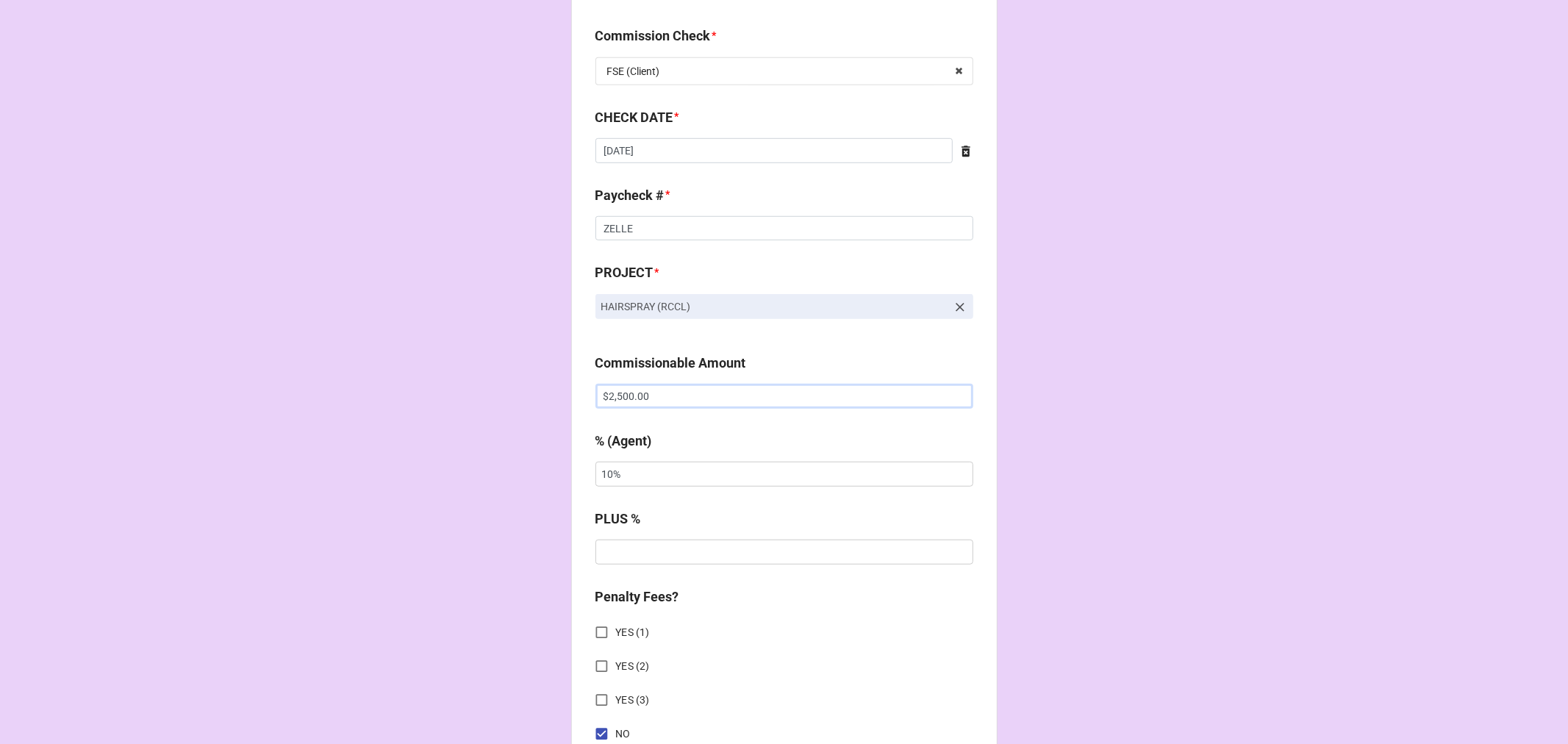
drag, startPoint x: 667, startPoint y: 394, endPoint x: 535, endPoint y: 390, distance: 132.1
click at [590, 392] on div "CHECK PROCESSING FORM Client * [PERSON_NAME] Agent (from Client) [PERSON_NAME] …" at bounding box center [784, 400] width 426 height 2409
paste input "78"
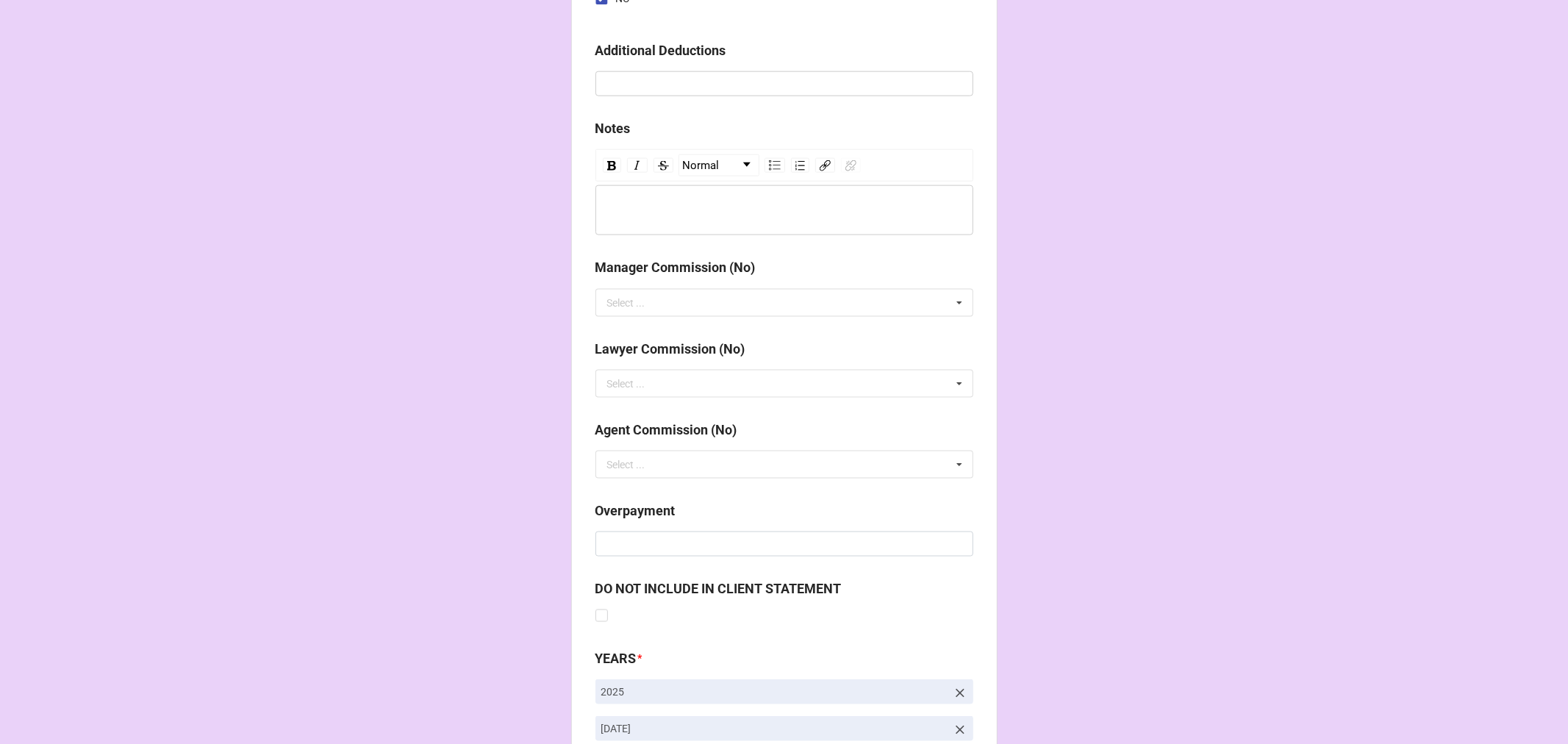
scroll to position [1701, 0]
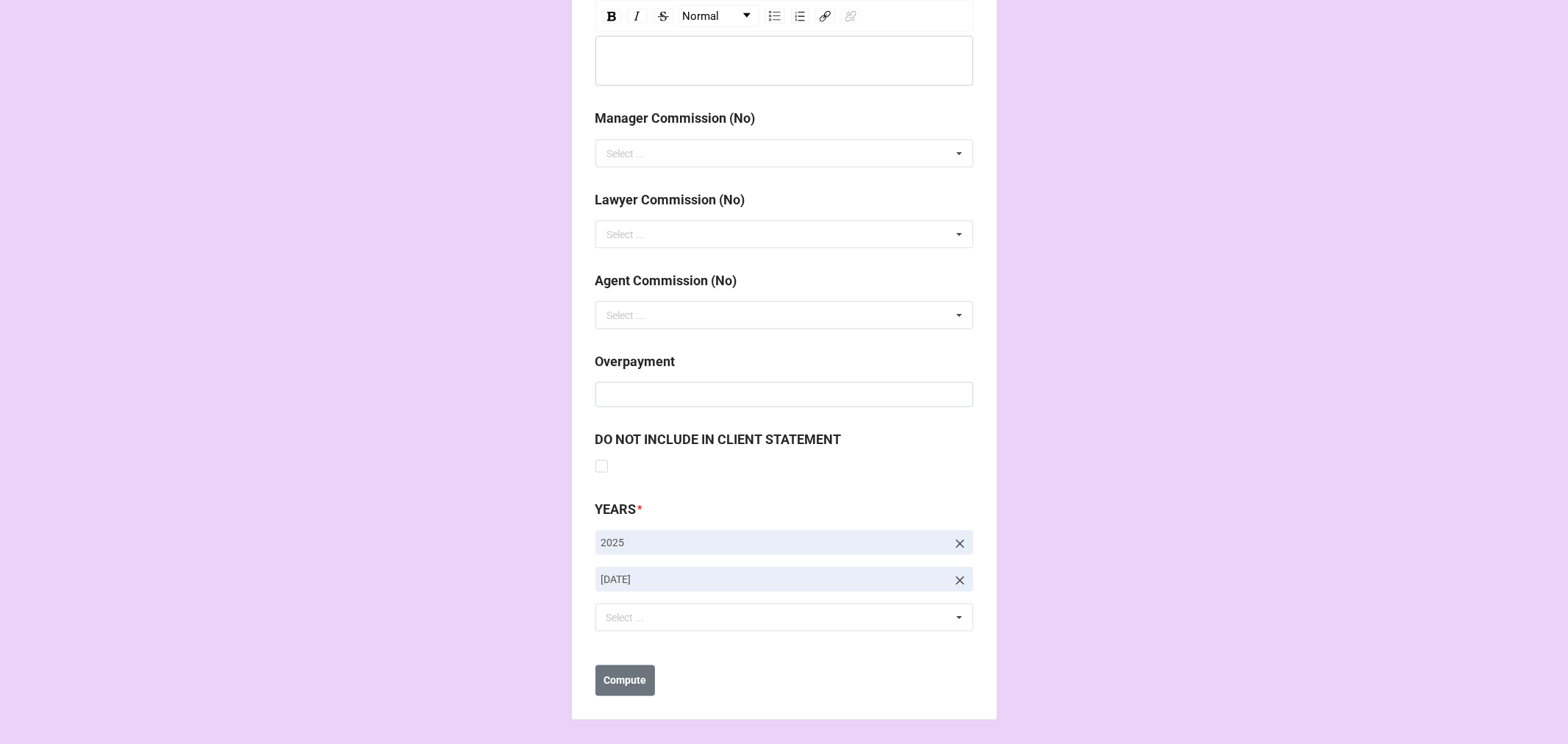
type input "$2,780.00"
click at [960, 576] on icon at bounding box center [960, 580] width 9 height 9
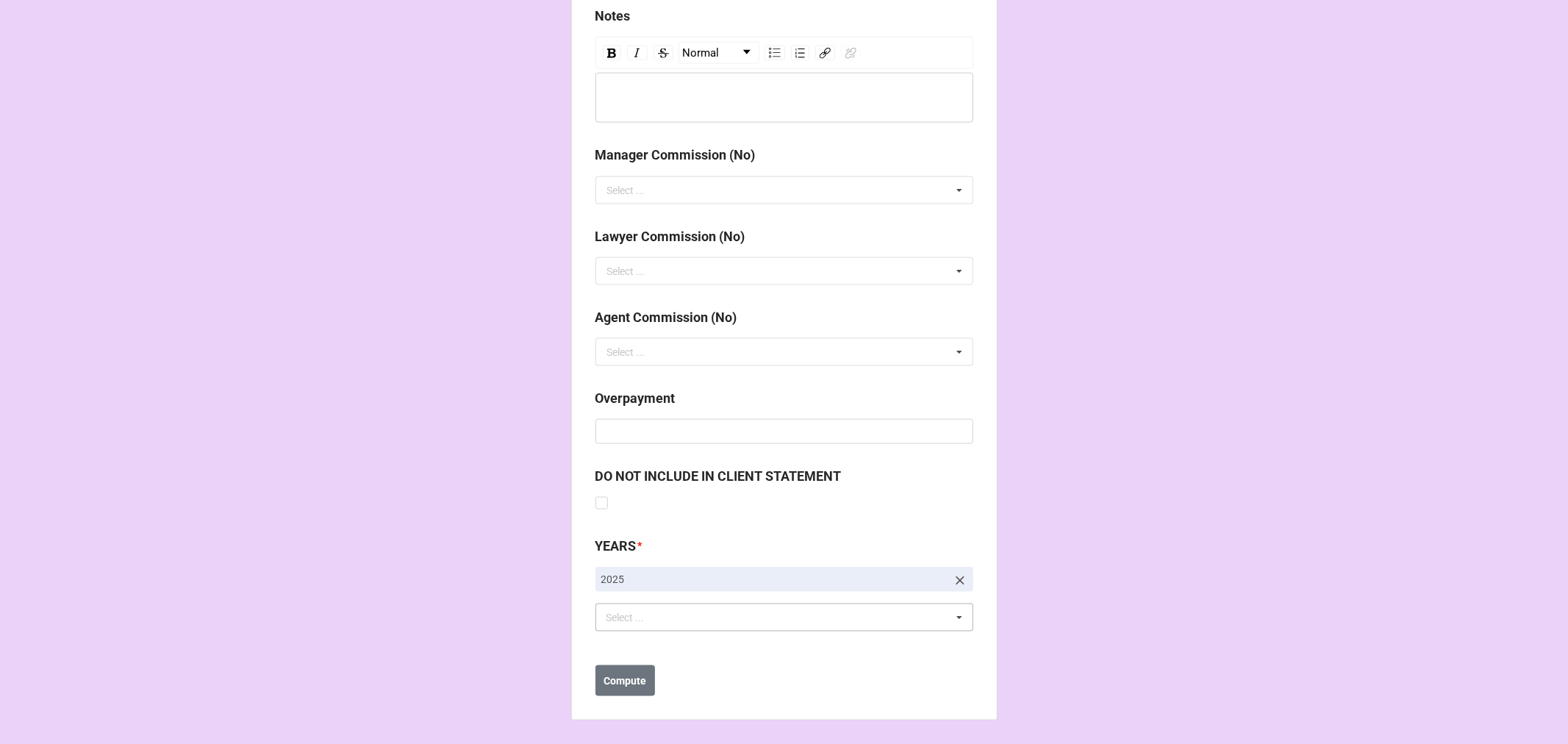
click at [780, 614] on div "Select ... No results found." at bounding box center [784, 617] width 378 height 28
click at [638, 722] on span "[DATE]" at bounding box center [624, 726] width 30 height 12
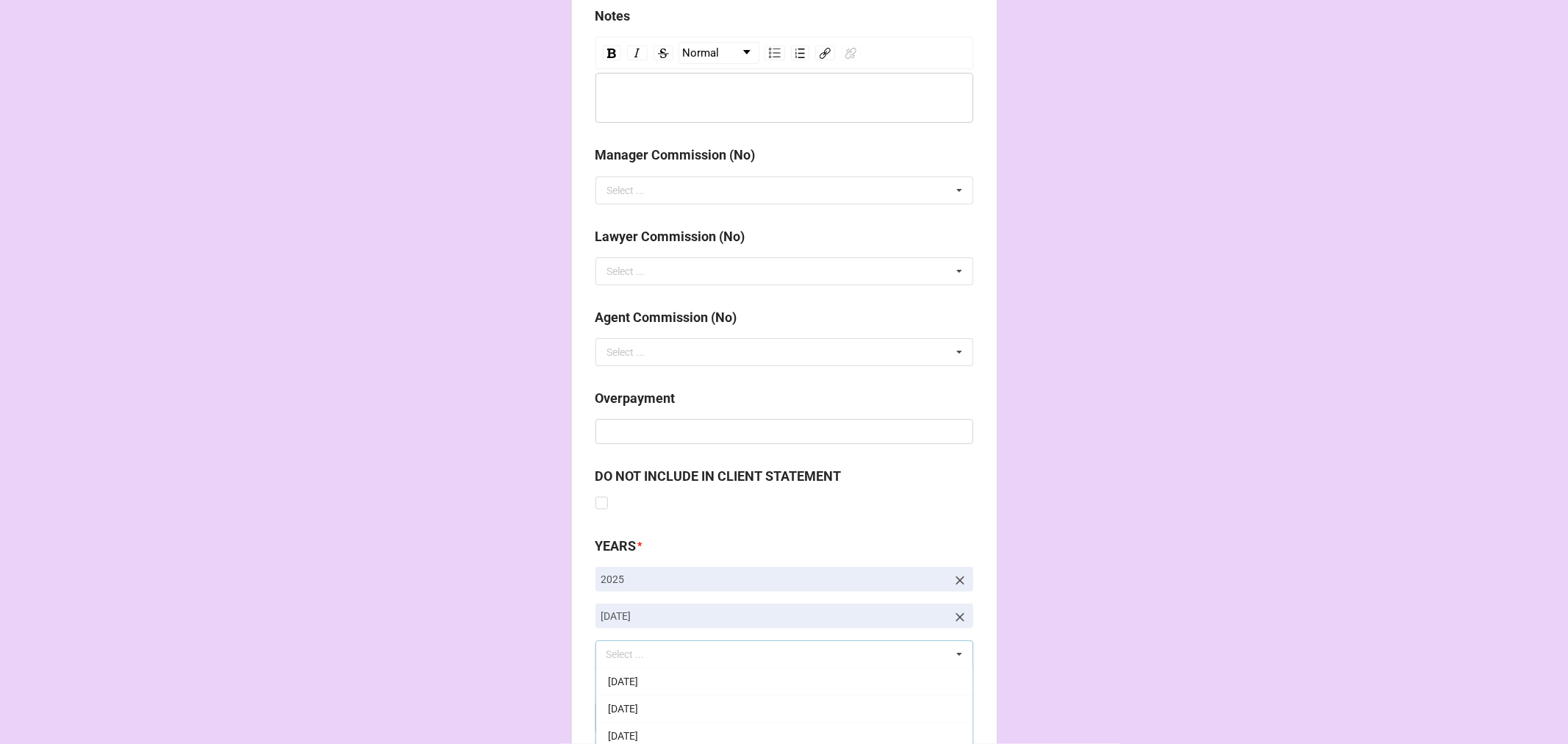
click at [626, 717] on b "Compute" at bounding box center [624, 718] width 42 height 15
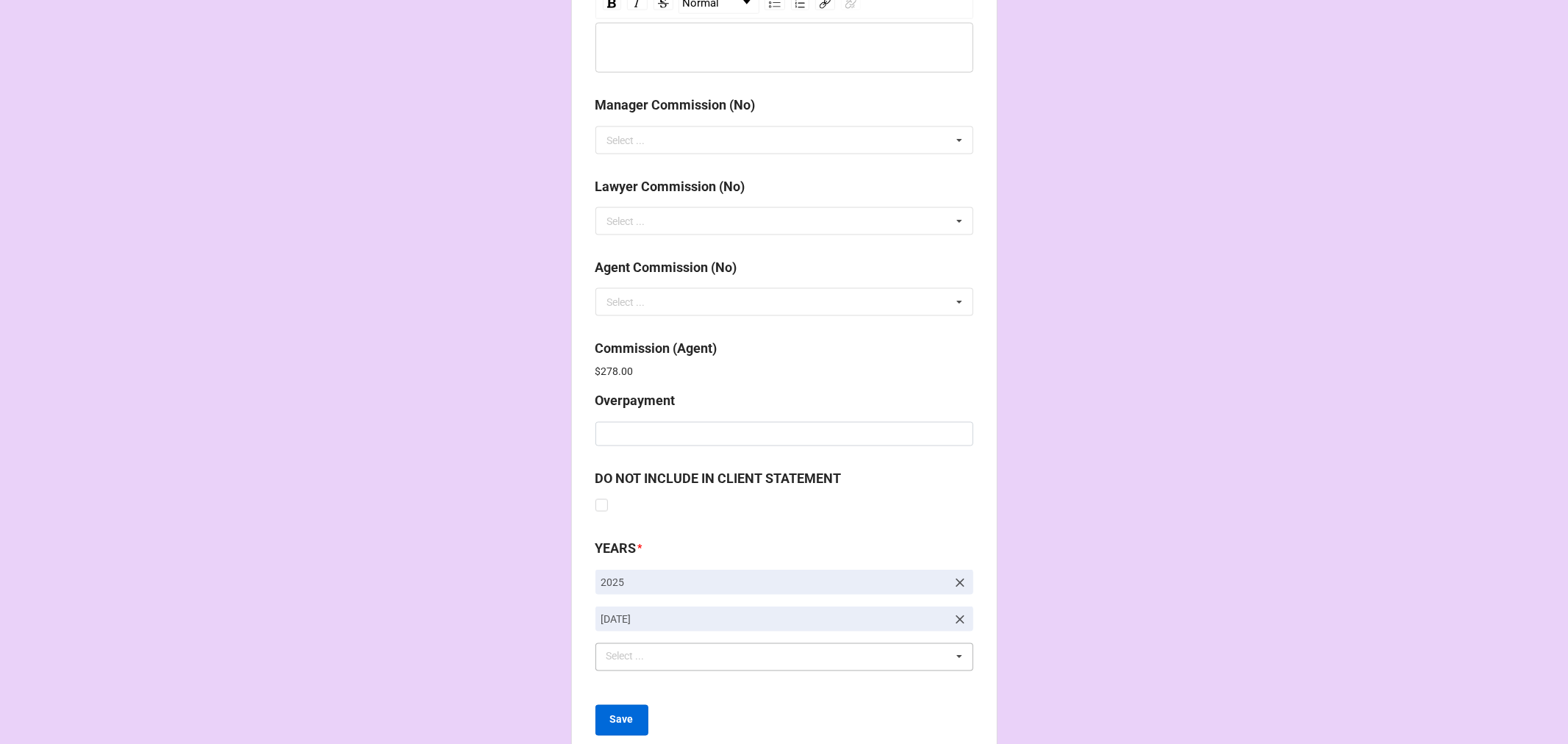
scroll to position [1753, 0]
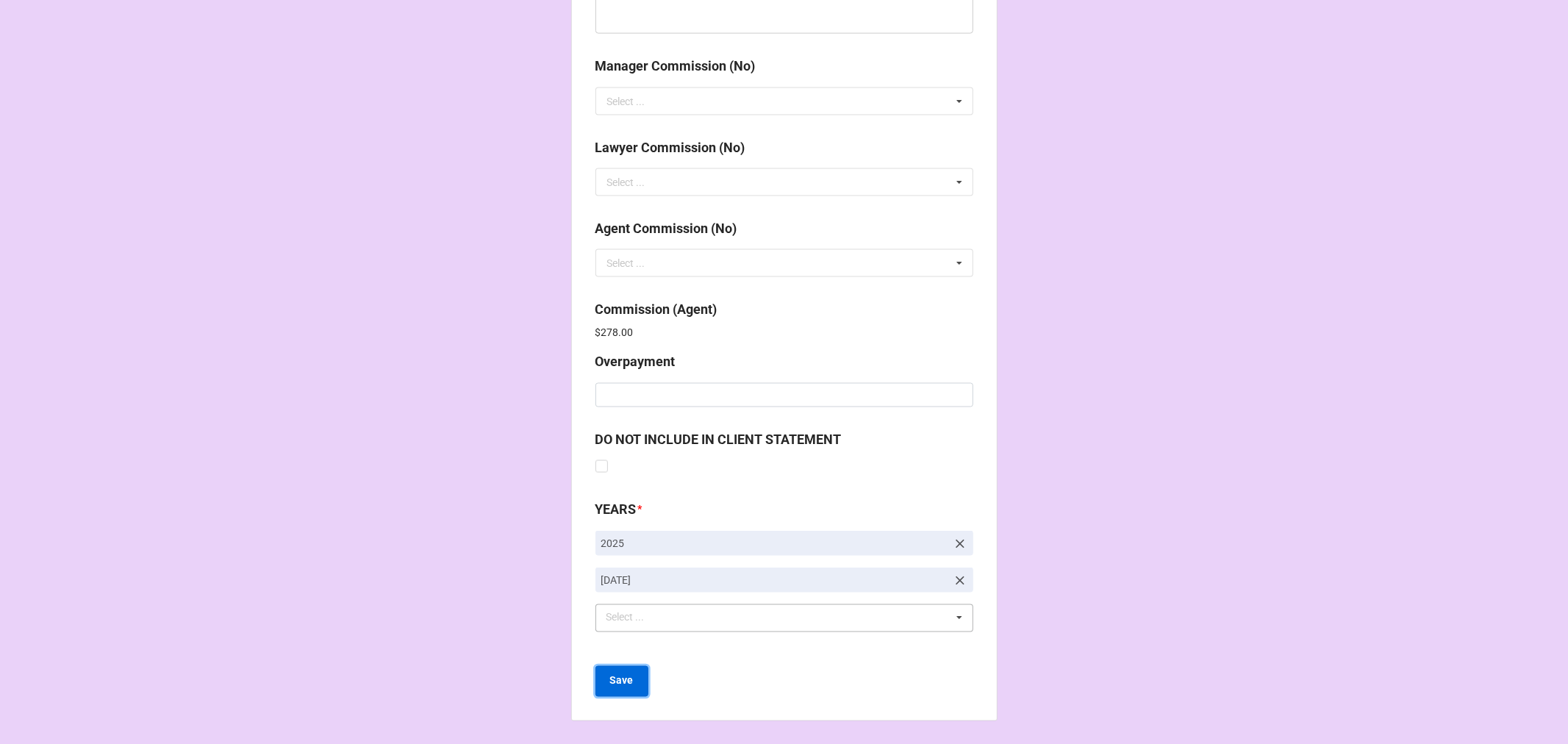
click at [614, 672] on button "Save" at bounding box center [622, 681] width 53 height 31
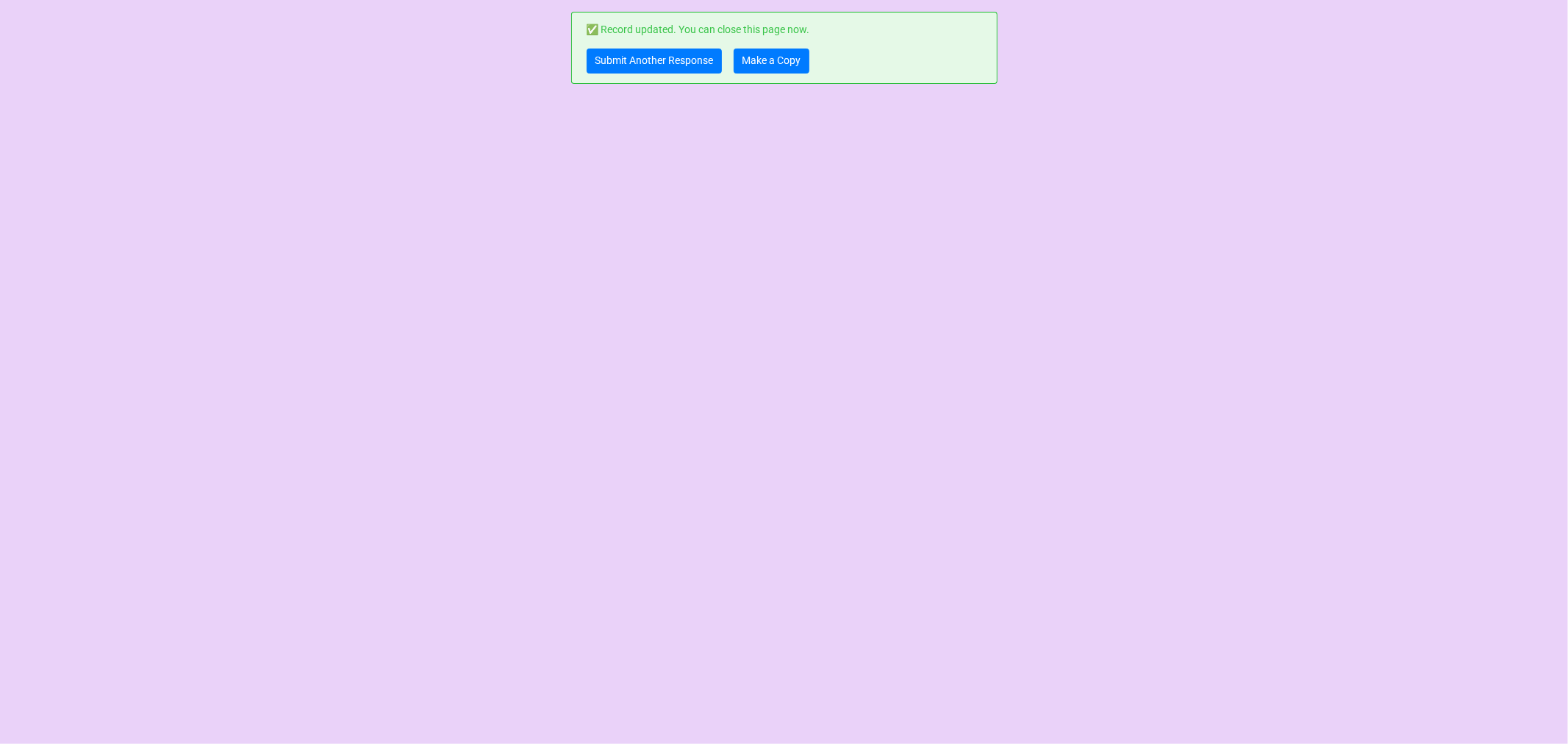
scroll to position [0, 0]
